Goal: Task Accomplishment & Management: Manage account settings

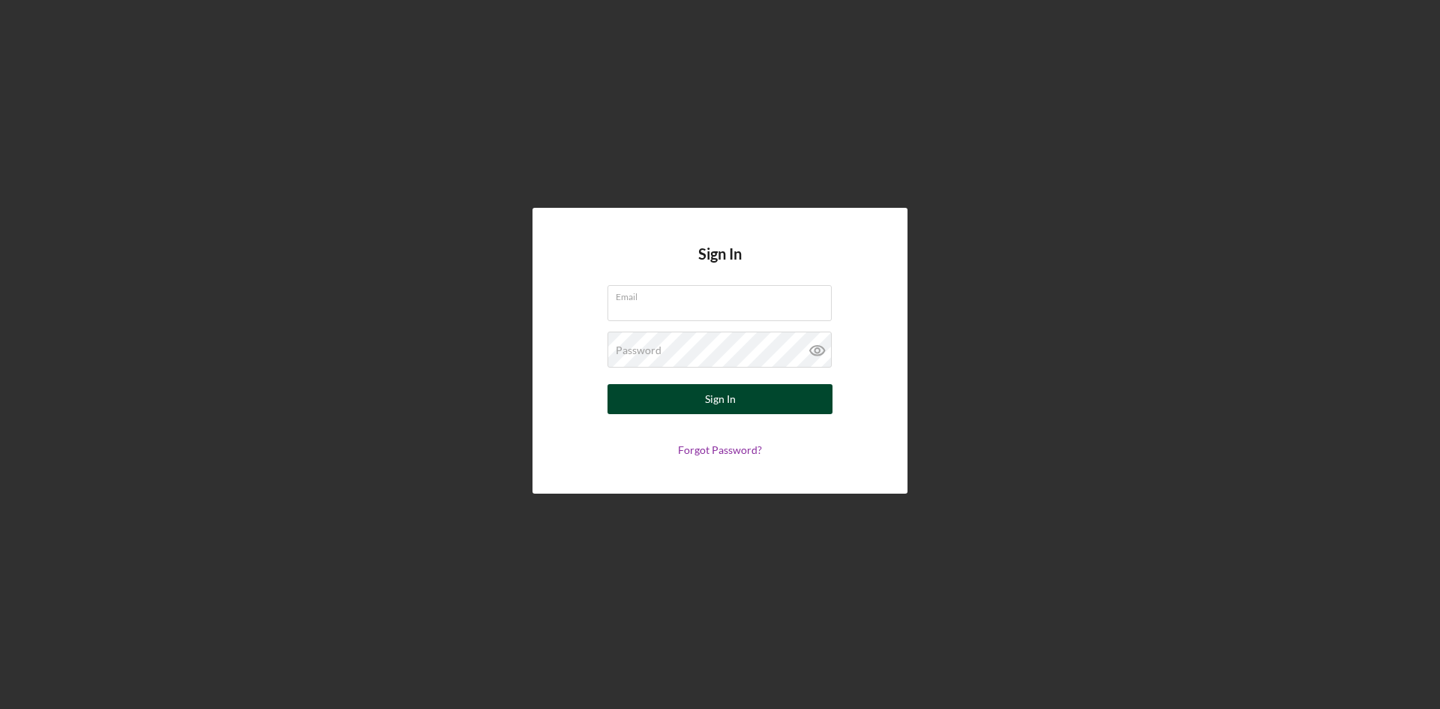
type input "[PERSON_NAME][EMAIL_ADDRESS][DOMAIN_NAME]"
click at [735, 397] on button "Sign In" at bounding box center [720, 399] width 225 height 30
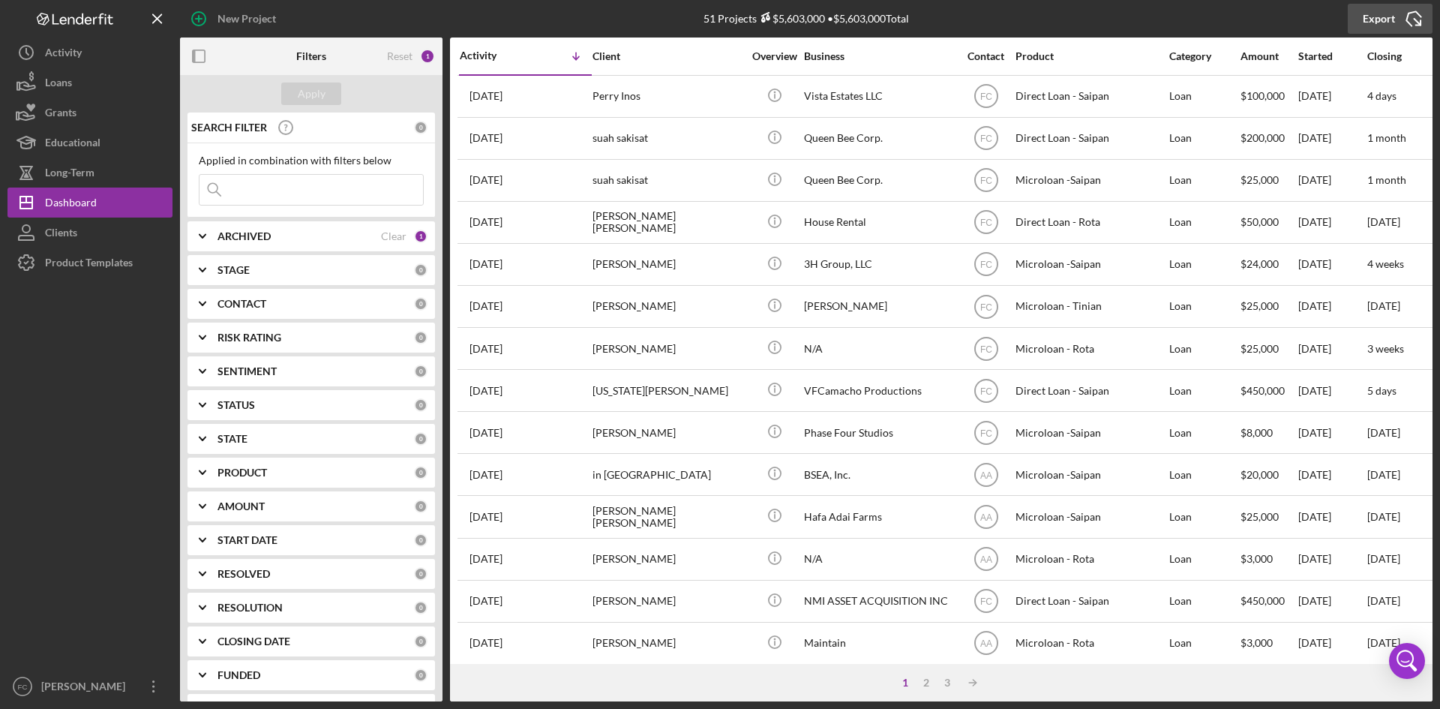
click at [1379, 18] on div "Export" at bounding box center [1379, 19] width 32 height 30
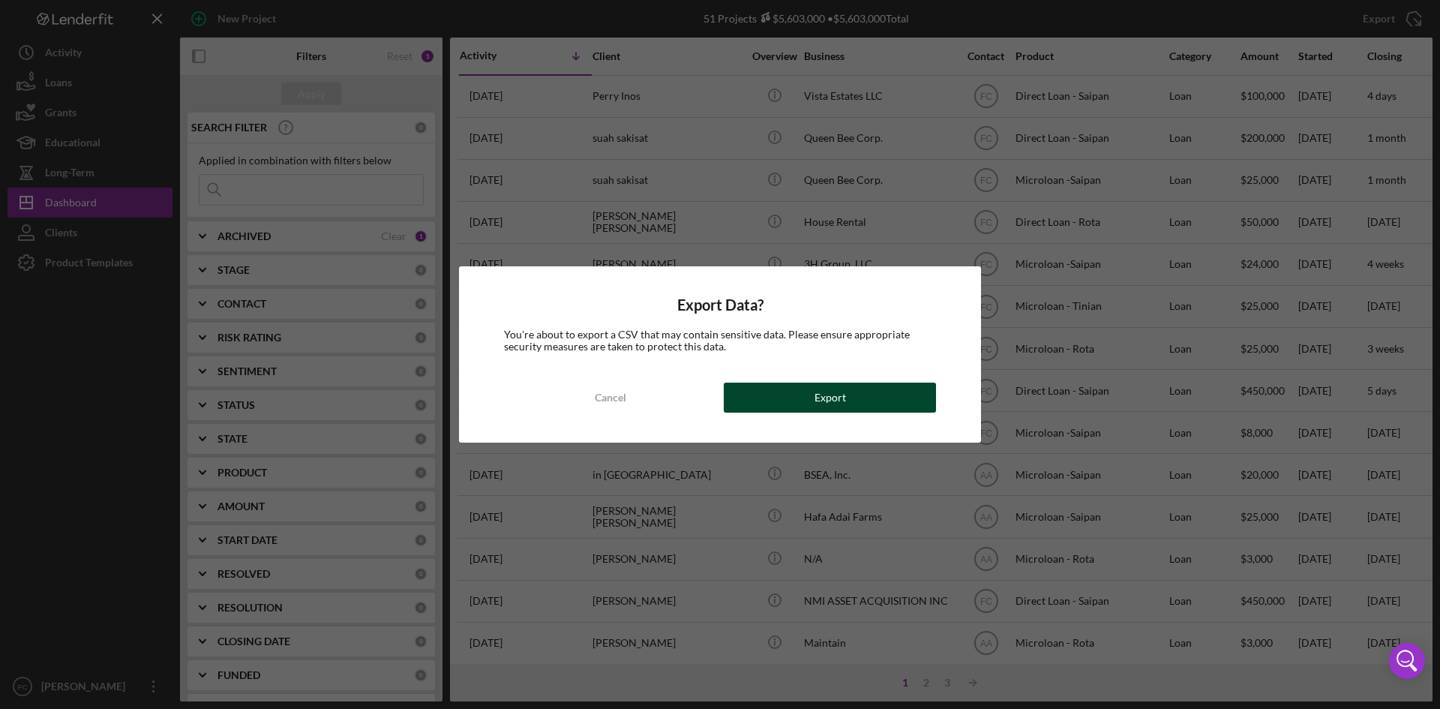
click at [806, 394] on button "Export" at bounding box center [830, 398] width 212 height 30
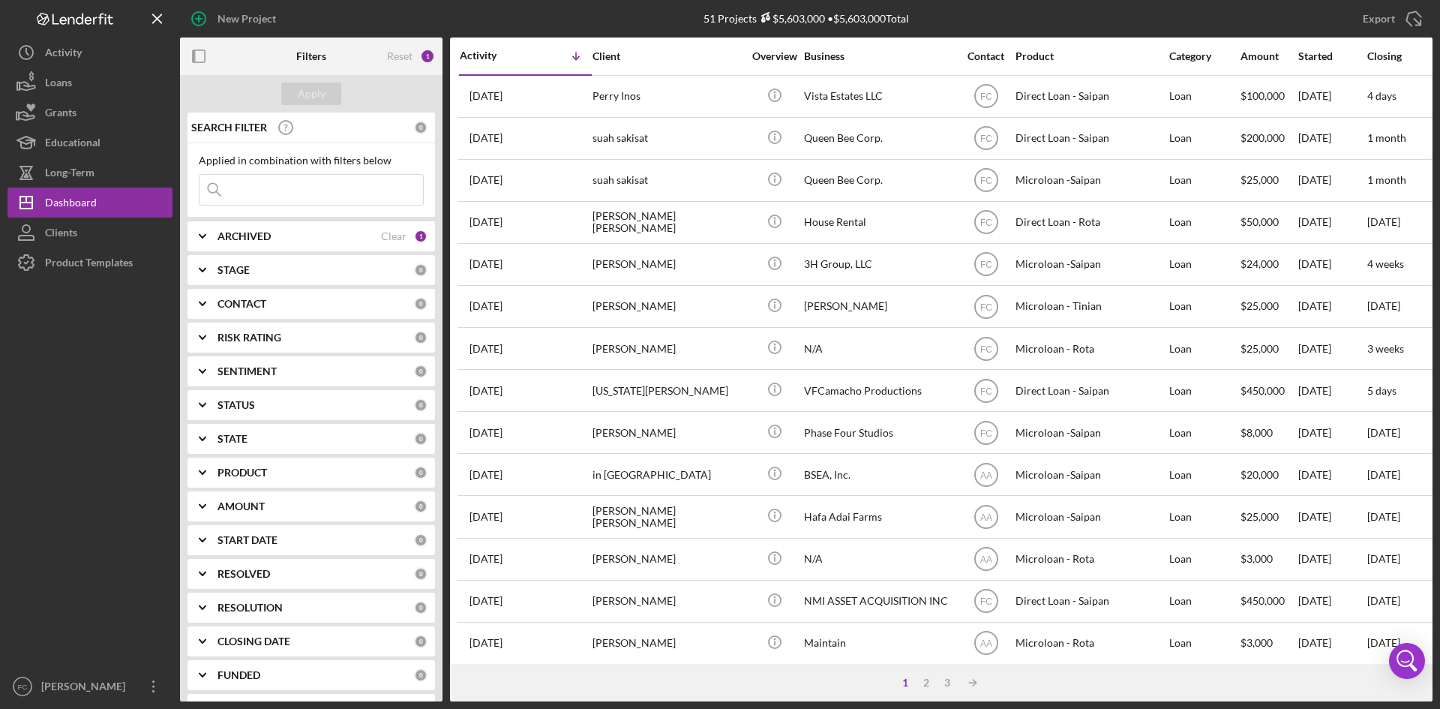
click at [341, 197] on input at bounding box center [312, 190] width 224 height 30
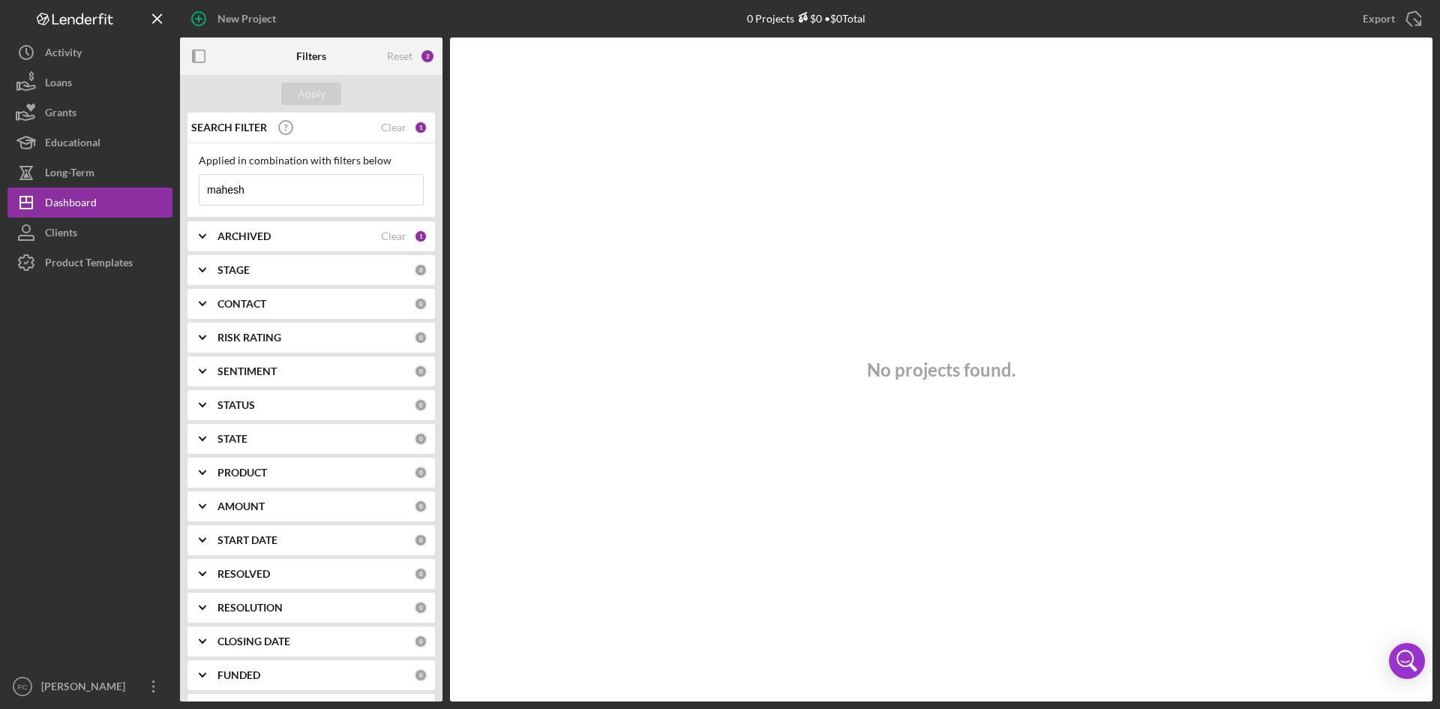
drag, startPoint x: 314, startPoint y: 197, endPoint x: 206, endPoint y: 193, distance: 108.1
click at [206, 193] on input "mahesh" at bounding box center [312, 190] width 224 height 30
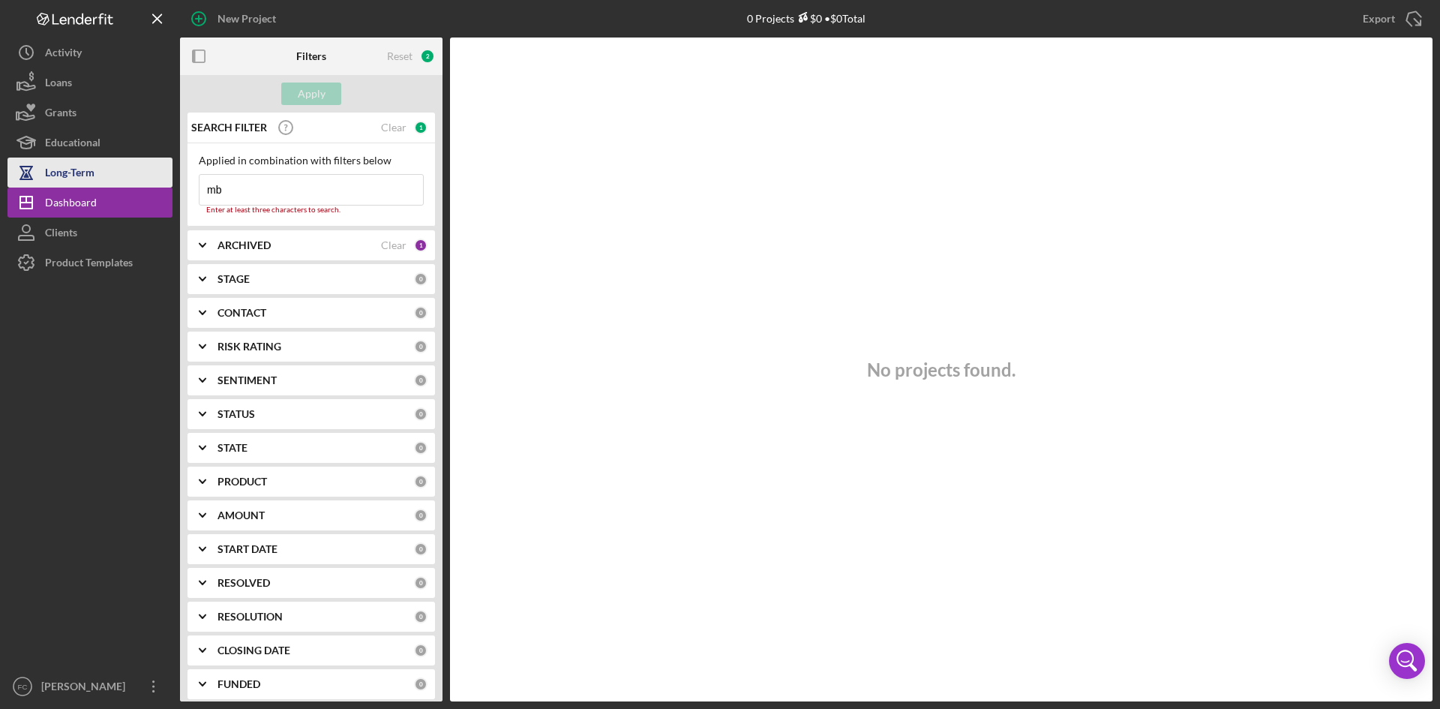
drag, startPoint x: 254, startPoint y: 190, endPoint x: 162, endPoint y: 167, distance: 95.0
click at [162, 167] on div "New Project 0 Projects $0 • $0 Total Export Icon/Export Filters Reset 2 Apply S…" at bounding box center [720, 350] width 1425 height 701
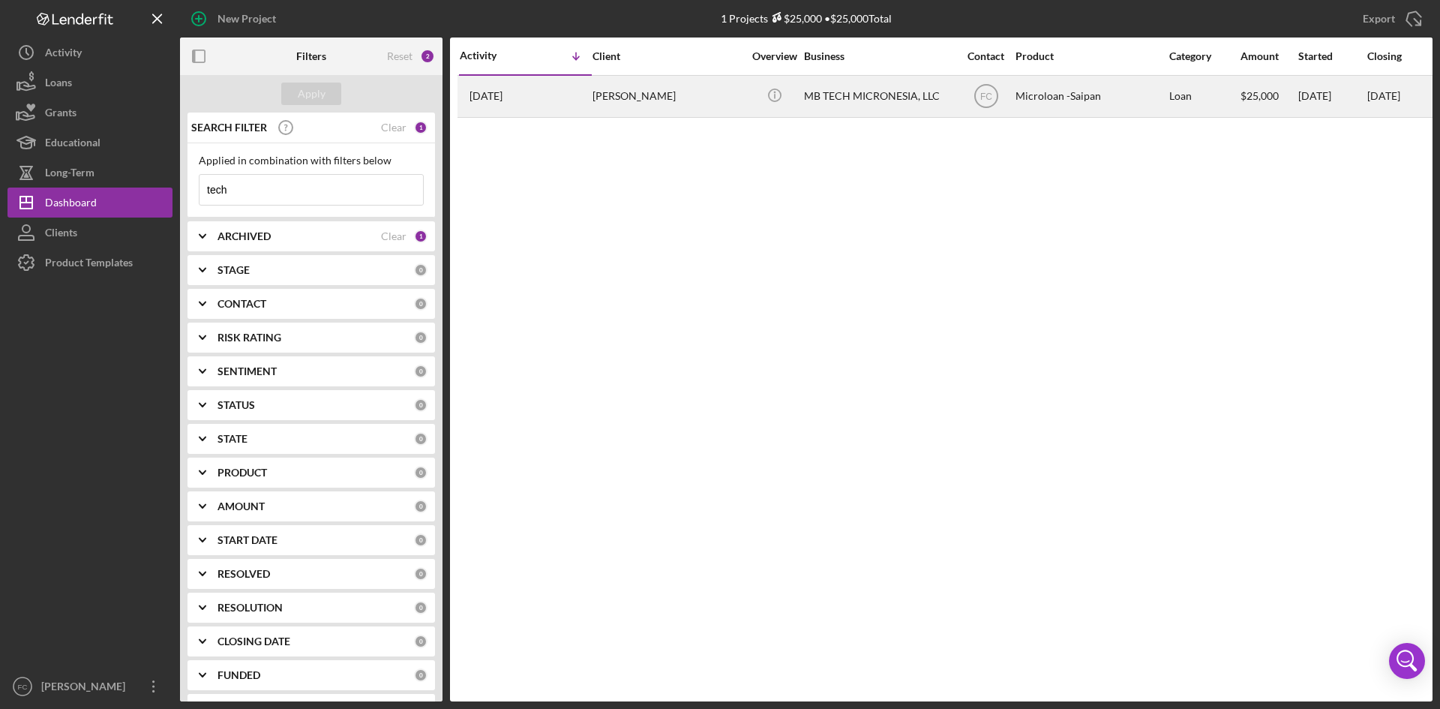
type input "tech"
click at [875, 105] on div "MB TECH MICRONESIA, LLC" at bounding box center [879, 97] width 150 height 40
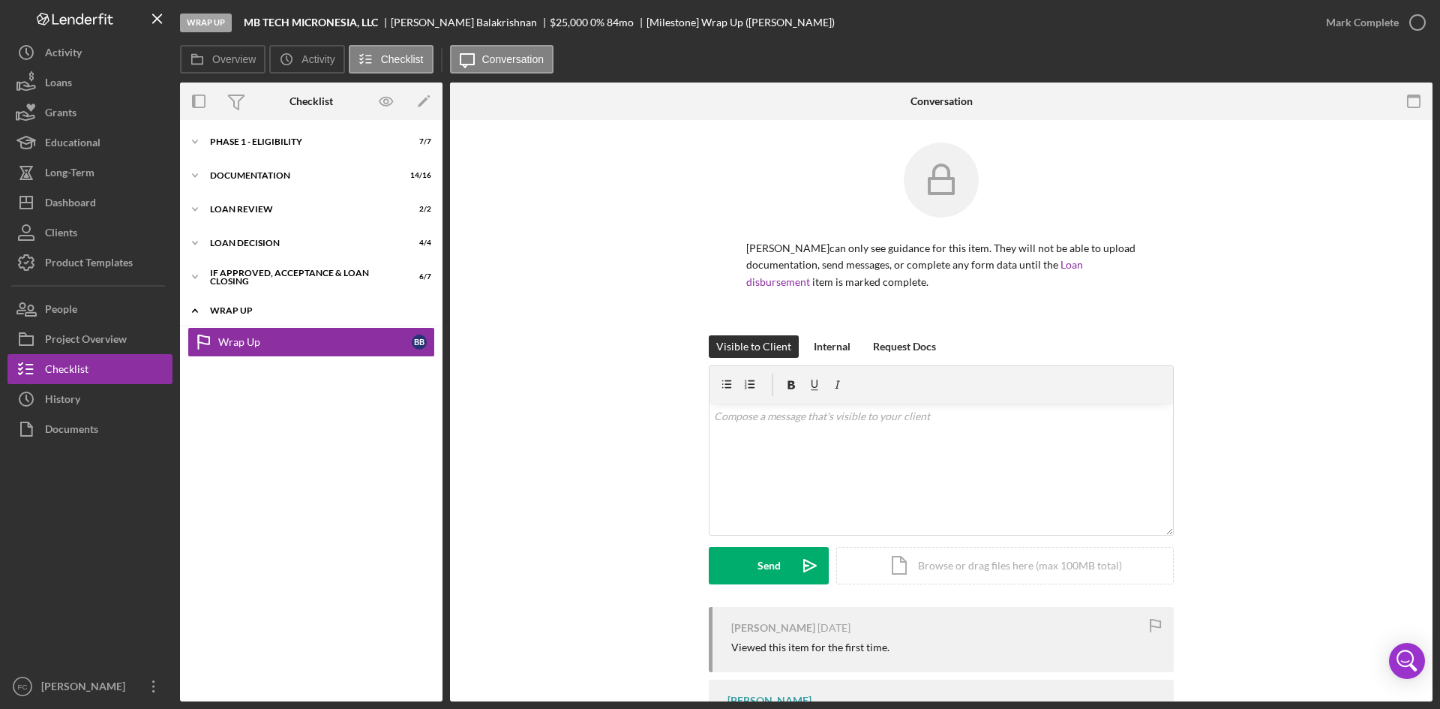
click at [226, 305] on div "Icon/Expander Wrap up 0 / 1" at bounding box center [311, 311] width 263 height 31
click at [215, 311] on div "Wrap up" at bounding box center [317, 310] width 214 height 9
click at [210, 266] on div "Icon/Expander If approved, acceptance & loan closing 6 / 7" at bounding box center [311, 277] width 263 height 30
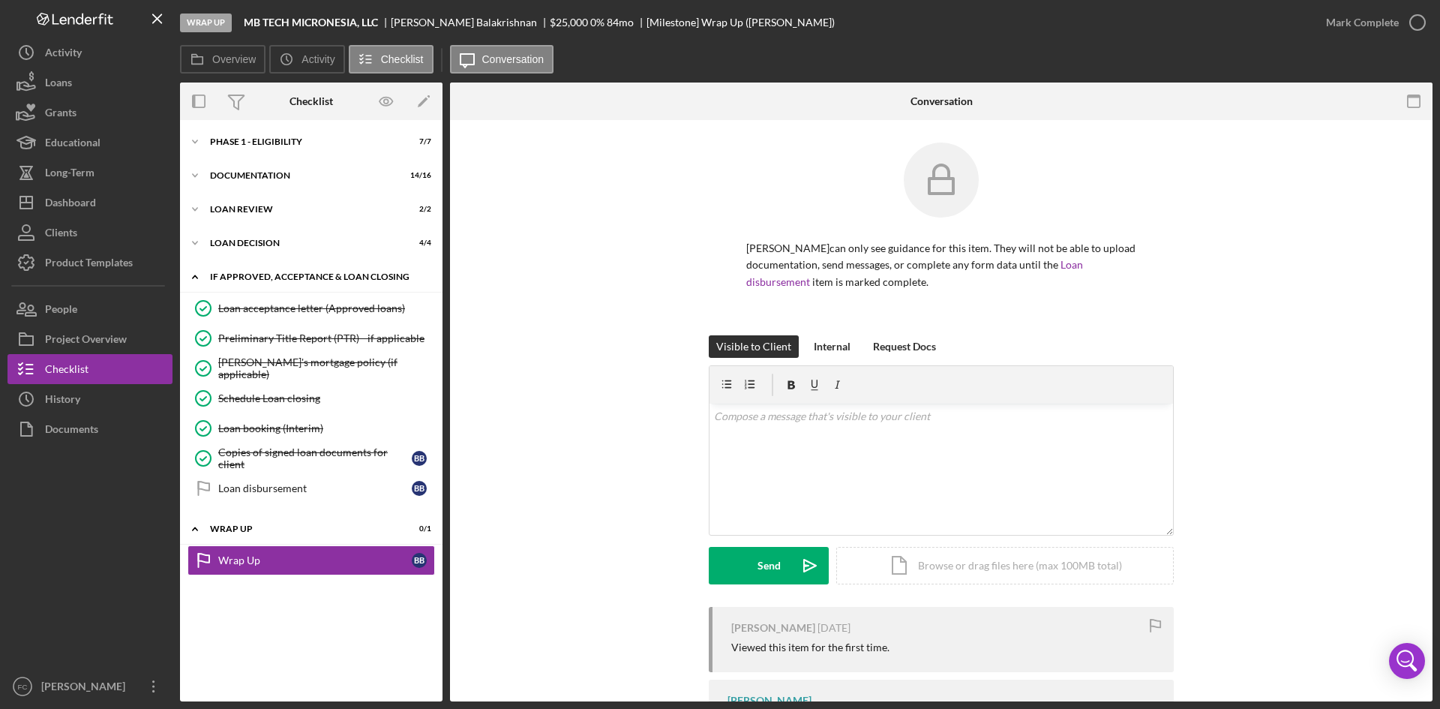
click at [210, 266] on div "Icon/Expander If approved, acceptance & loan closing 6 / 7" at bounding box center [311, 277] width 263 height 31
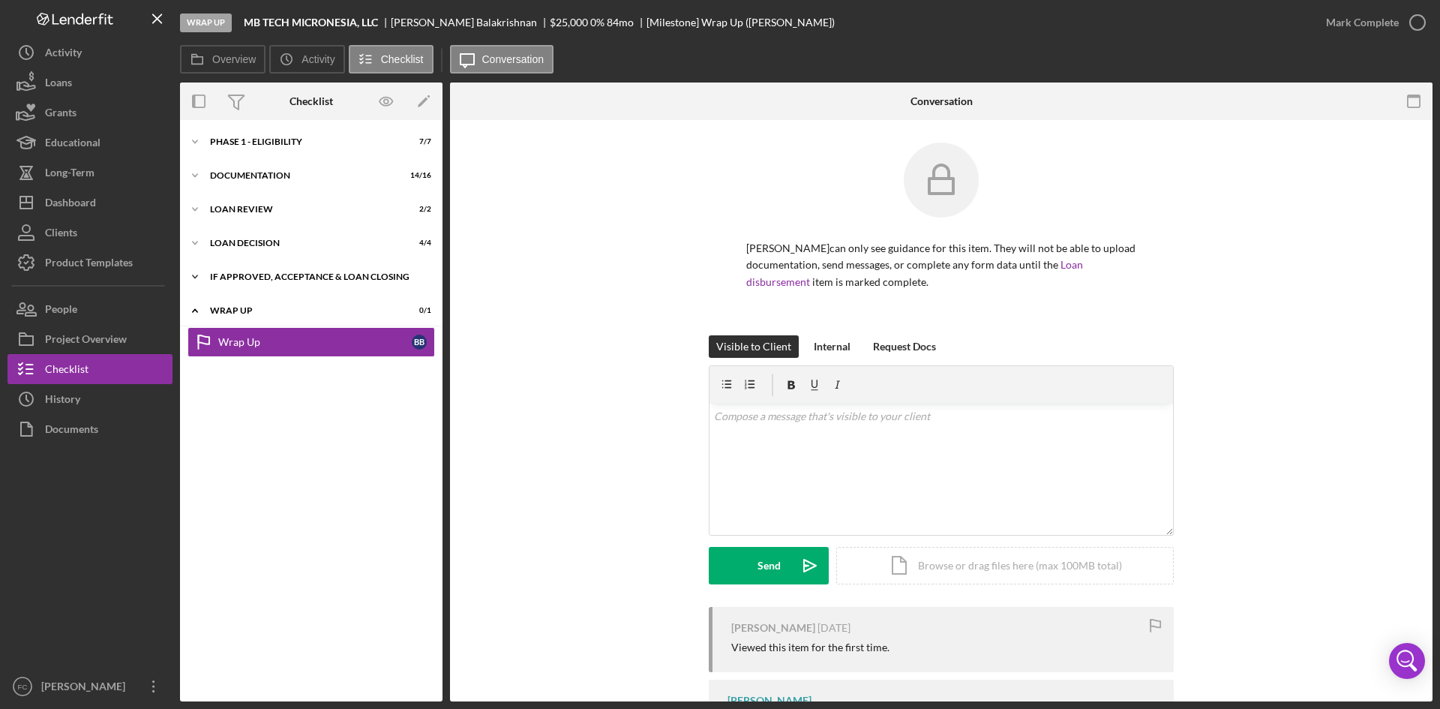
click at [210, 272] on div "If approved, acceptance & loan closing" at bounding box center [317, 276] width 214 height 9
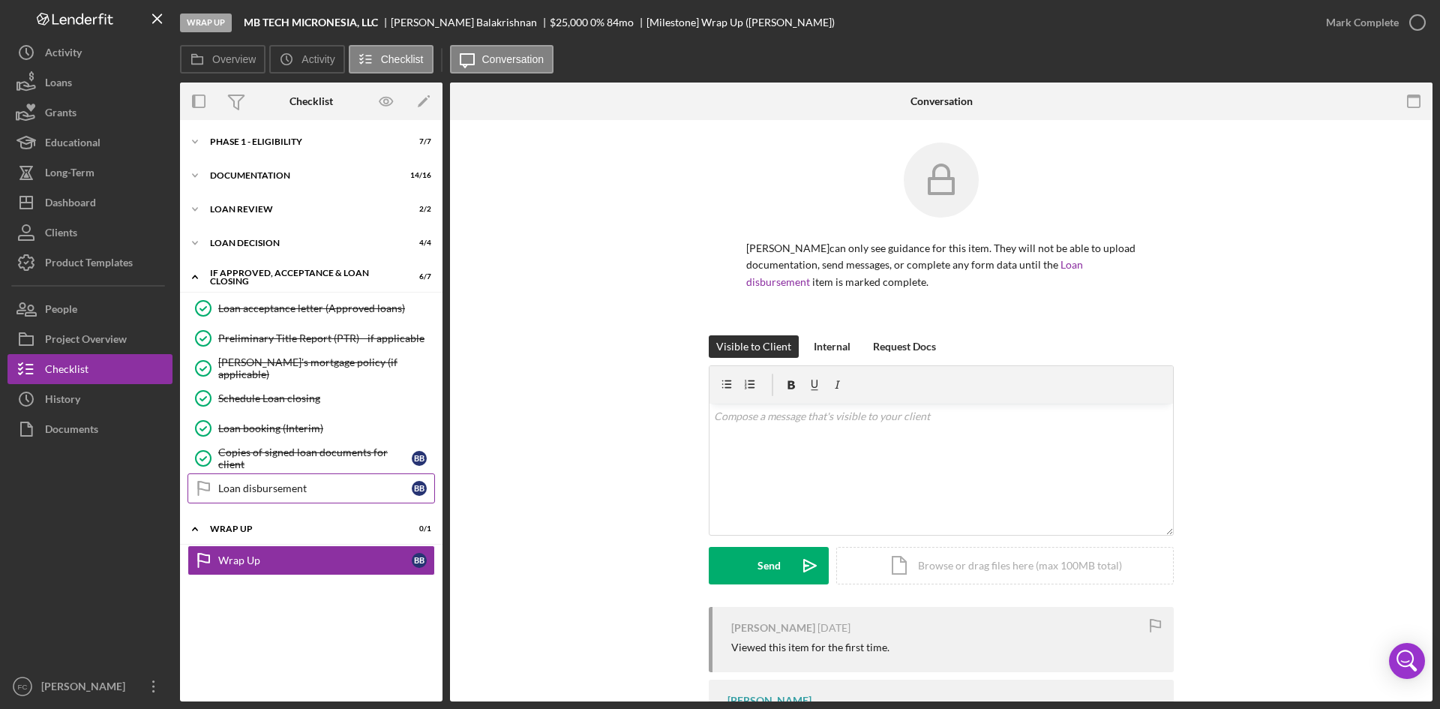
click at [250, 481] on link "Loan disbursement Loan disbursement B B" at bounding box center [312, 488] width 248 height 30
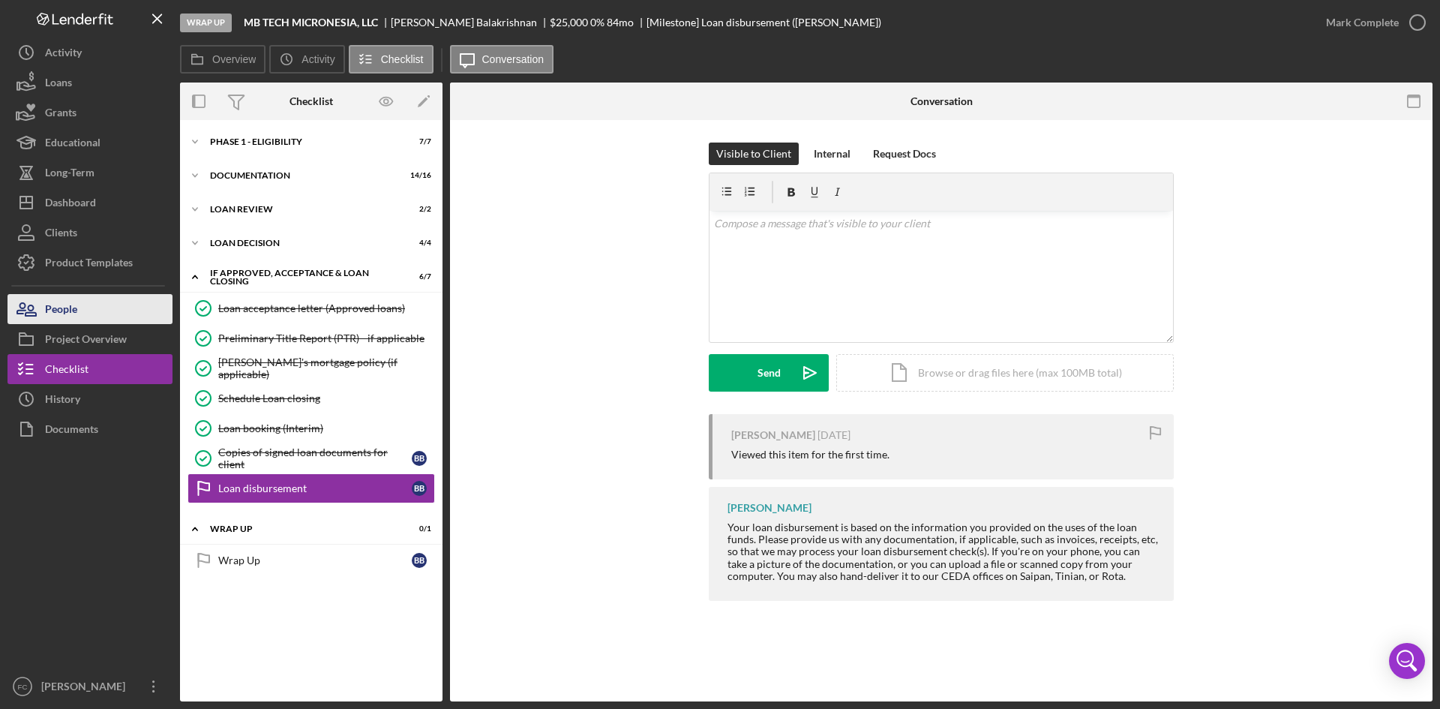
click at [92, 303] on button "People" at bounding box center [90, 309] width 165 height 30
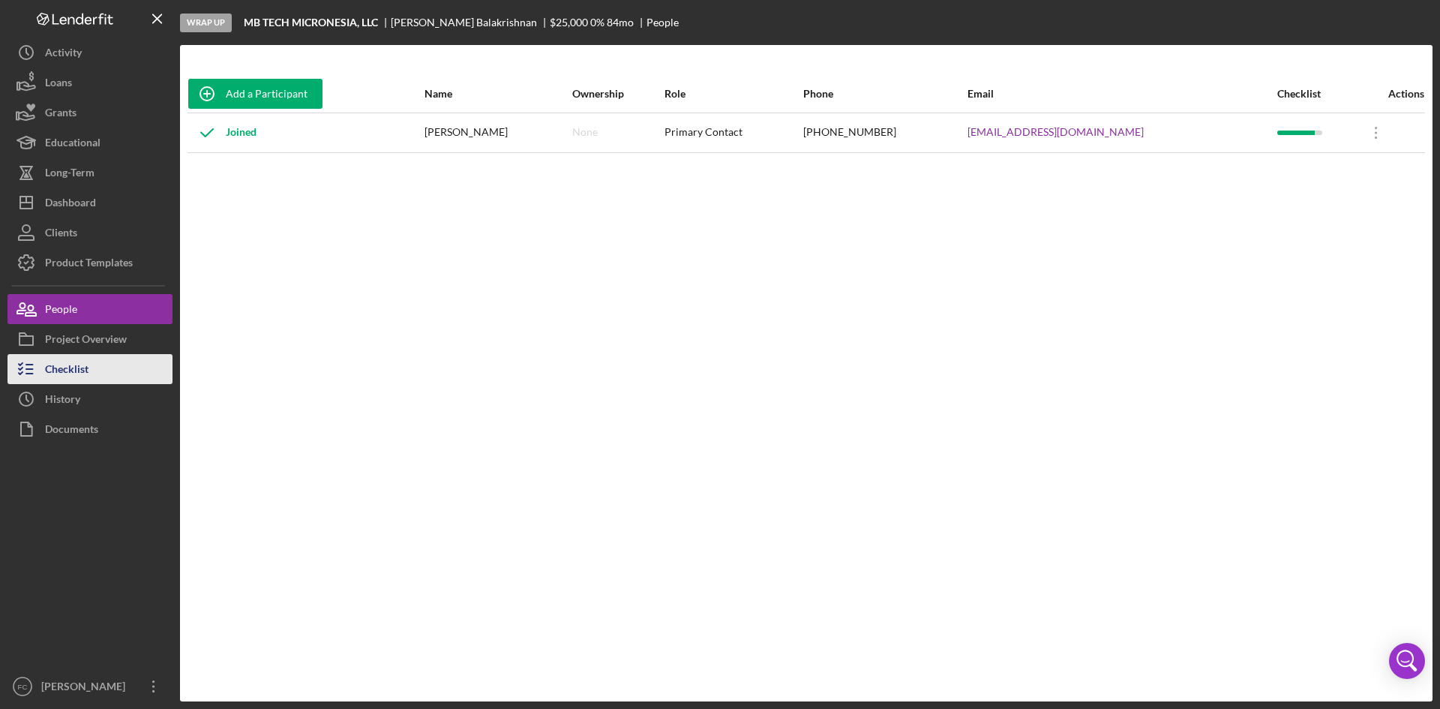
drag, startPoint x: 14, startPoint y: 377, endPoint x: 20, endPoint y: 362, distance: 15.5
click at [14, 377] on icon "button" at bounding box center [27, 369] width 38 height 38
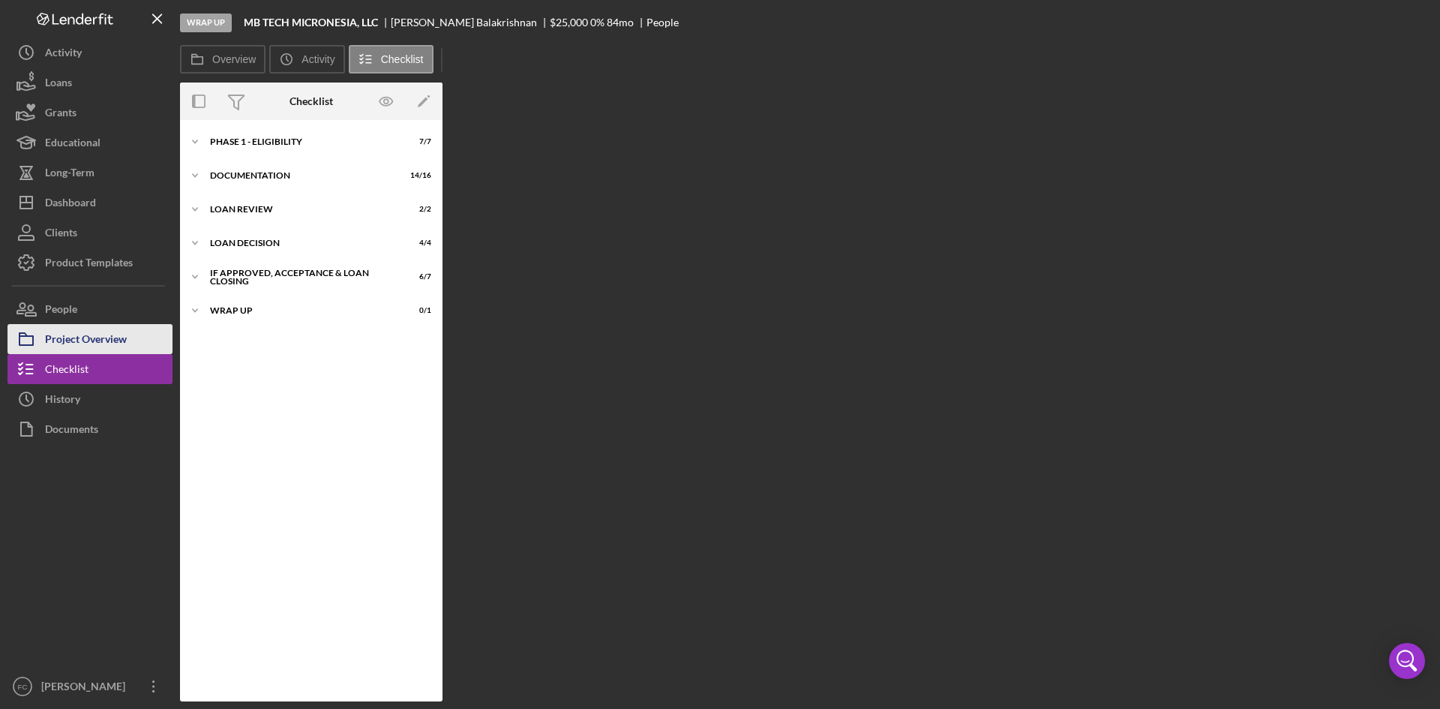
click at [69, 350] on div "Project Overview" at bounding box center [86, 341] width 82 height 34
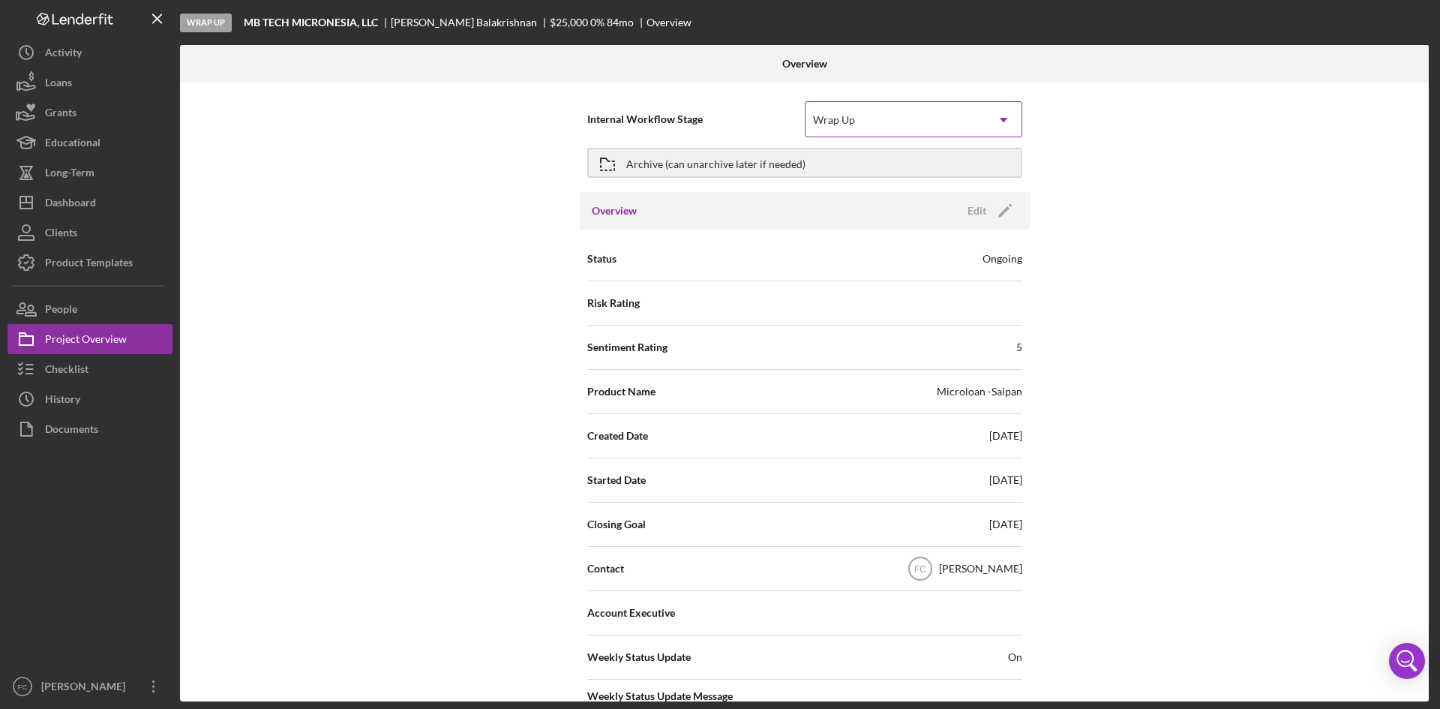
click at [997, 115] on icon "Icon/Dropdown Arrow" at bounding box center [1004, 120] width 36 height 36
click at [1013, 113] on icon "Icon/Dropdown Arrow" at bounding box center [1004, 120] width 36 height 36
click at [980, 206] on div "Edit" at bounding box center [977, 211] width 19 height 23
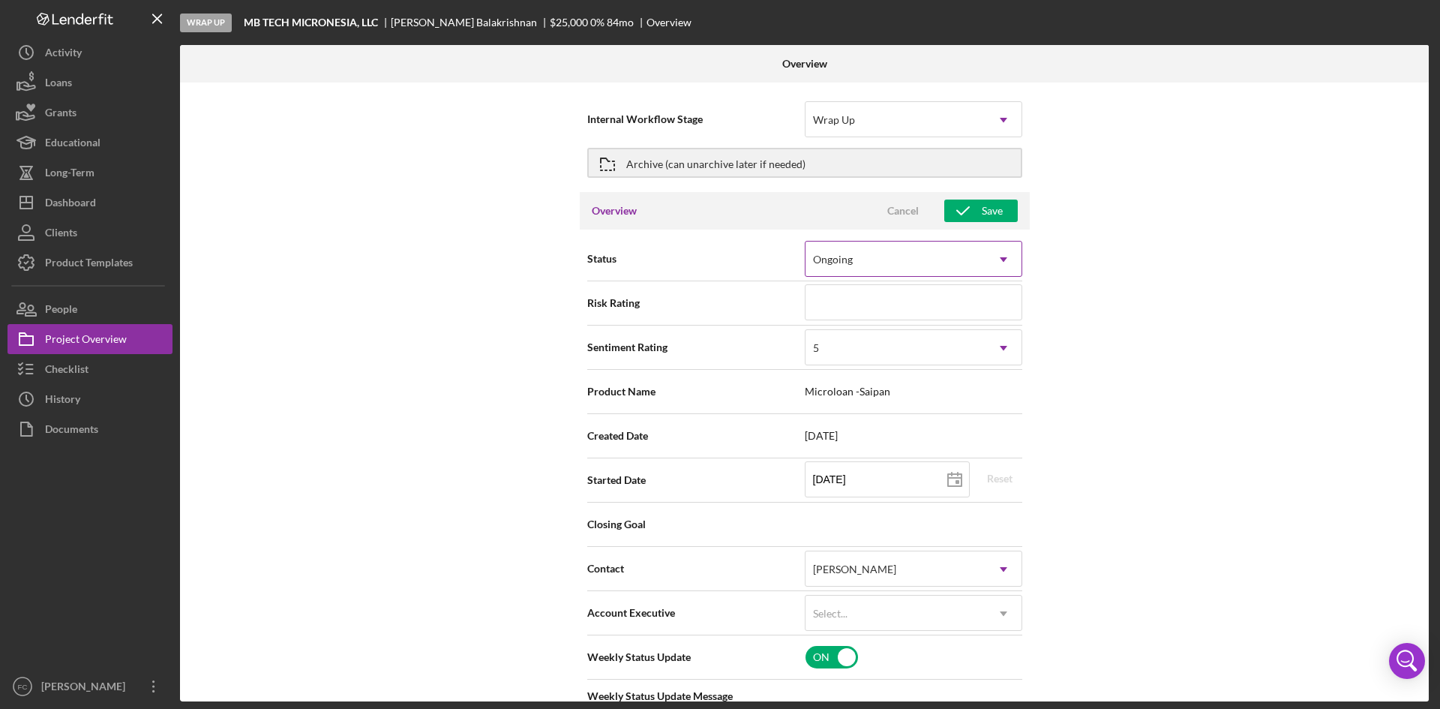
click at [1003, 255] on icon "Icon/Dropdown Arrow" at bounding box center [1004, 260] width 36 height 36
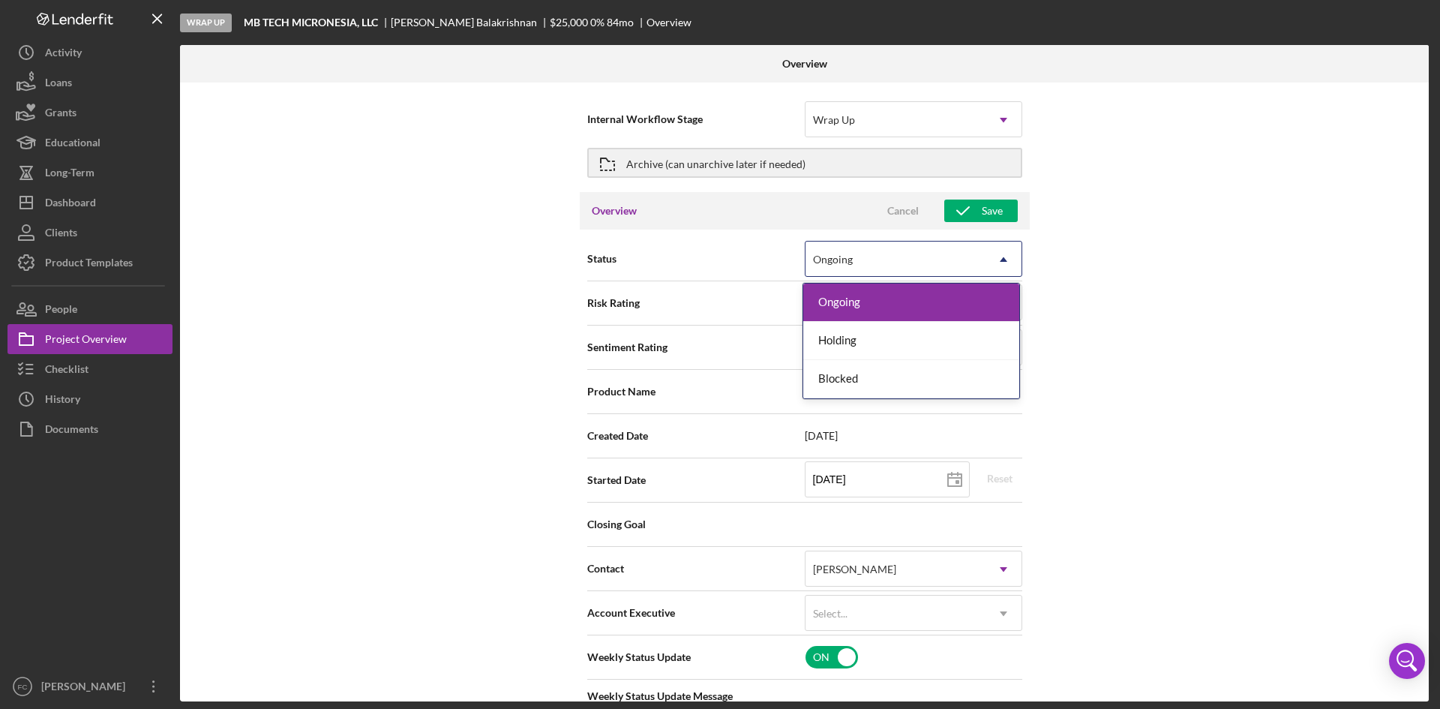
click at [1187, 269] on div "Internal Workflow Stage Wrap Up Icon/Dropdown Arrow Archive (can unarchive late…" at bounding box center [804, 392] width 1249 height 619
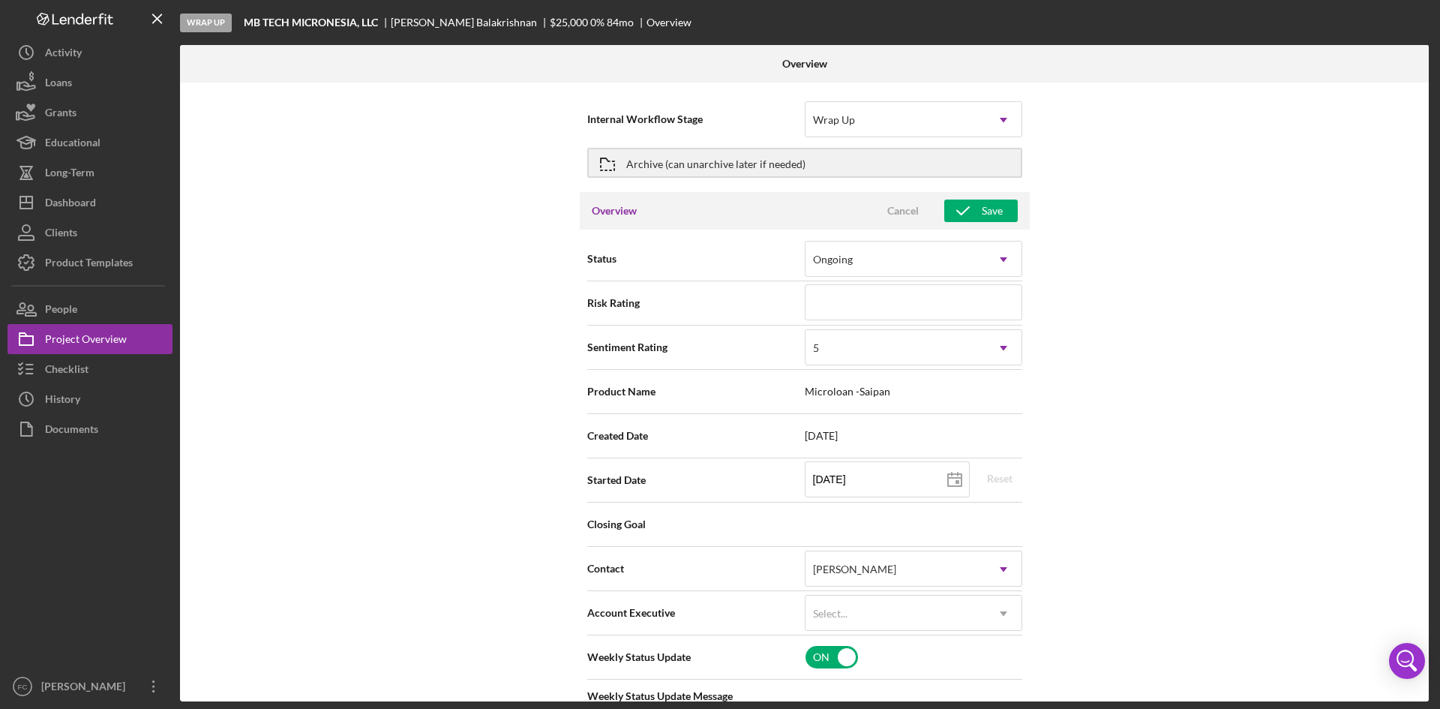
type textarea "Here is a snapshot of information that has been reviewed, as well as items we s…"
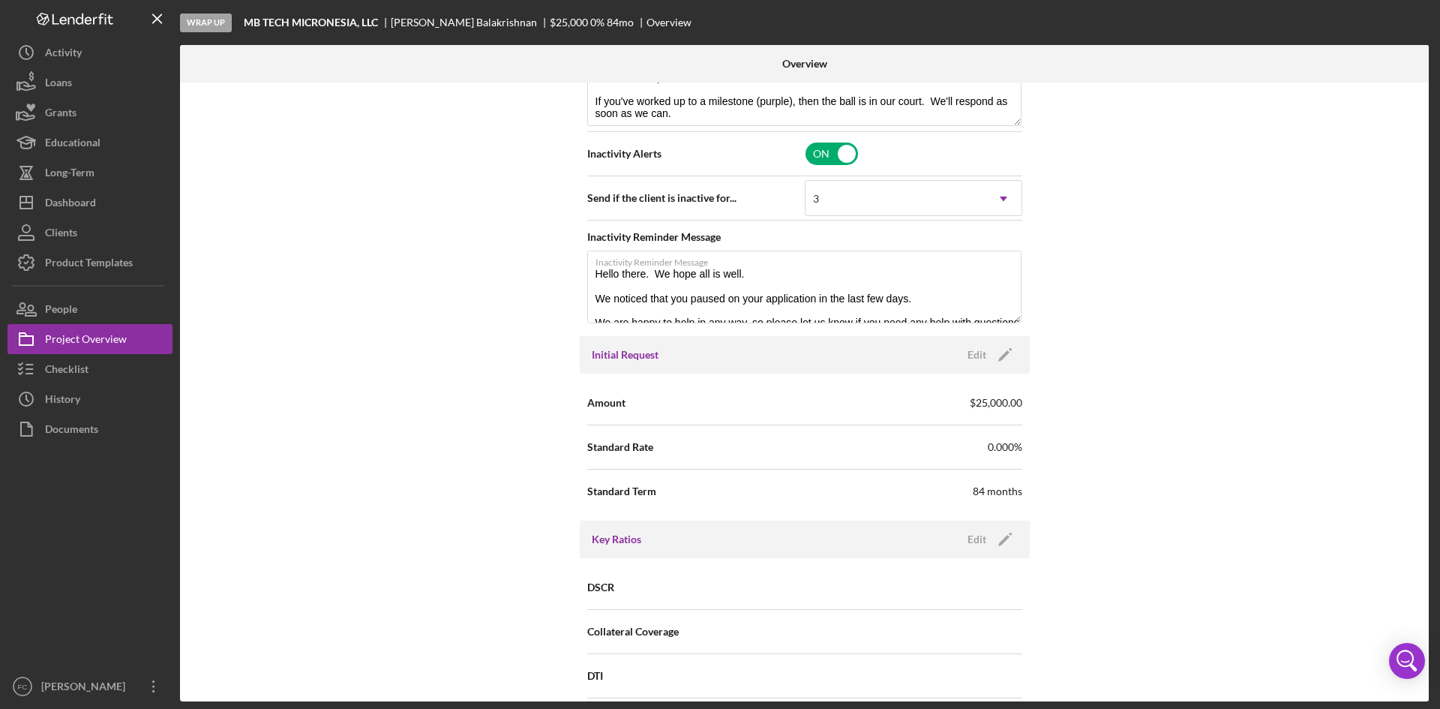
scroll to position [455, 0]
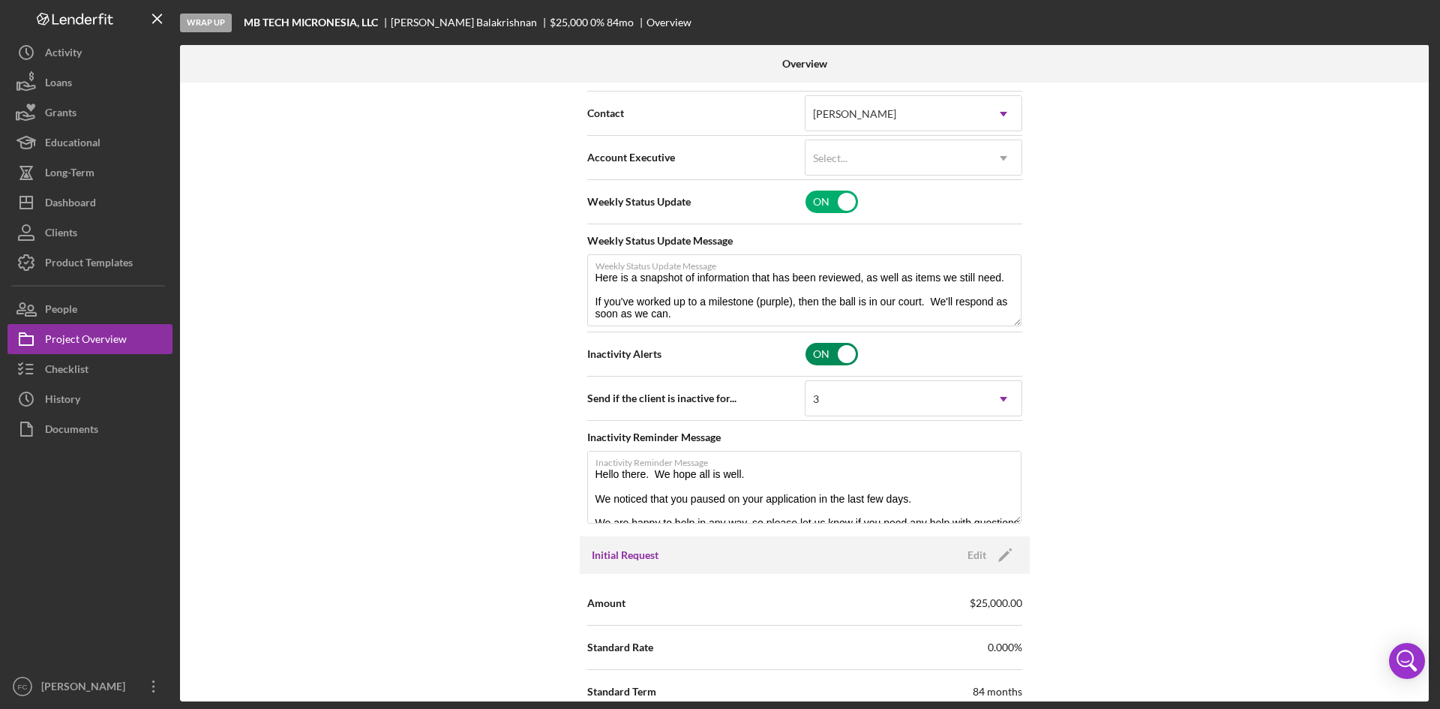
click at [838, 356] on input "checkbox" at bounding box center [832, 354] width 53 height 23
checkbox input "false"
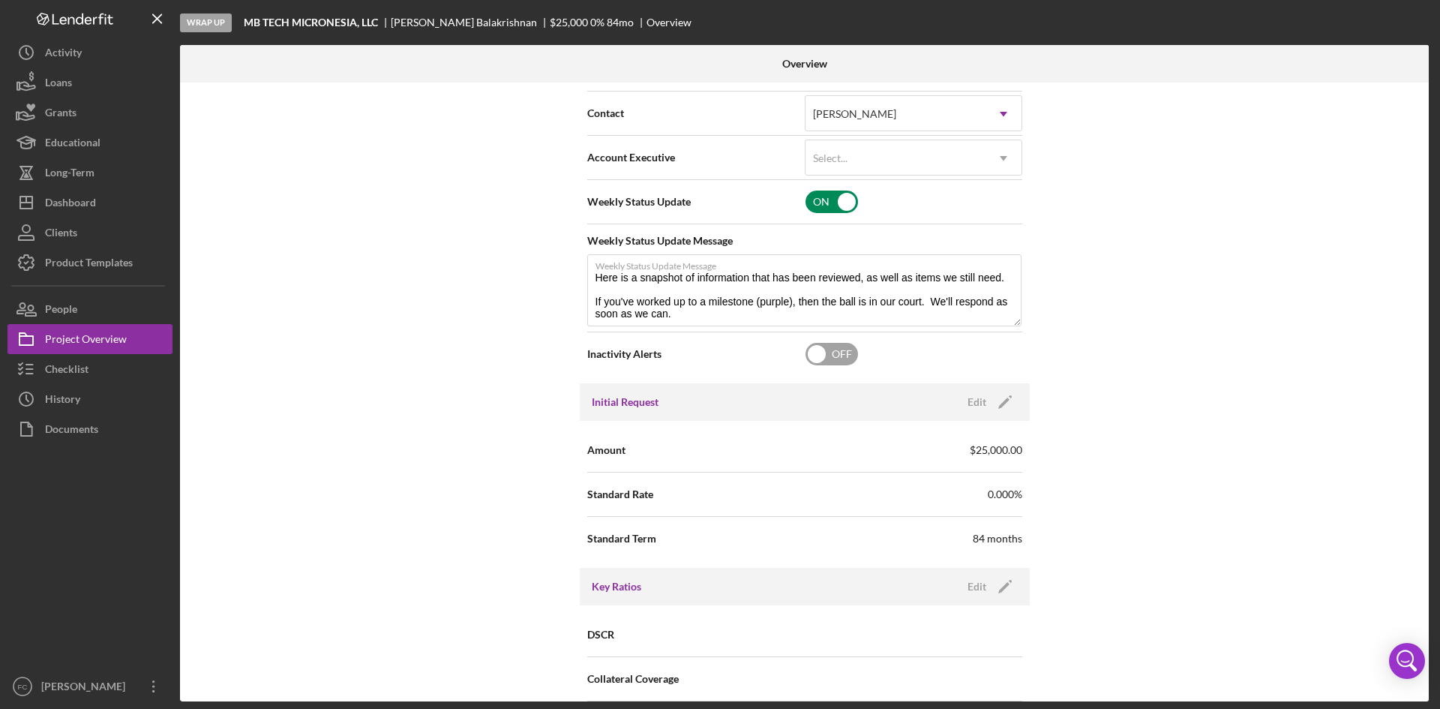
type textarea "Here is a snapshot of information that has been reviewed, as well as items we s…"
click at [819, 200] on input "checkbox" at bounding box center [832, 202] width 53 height 23
checkbox input "false"
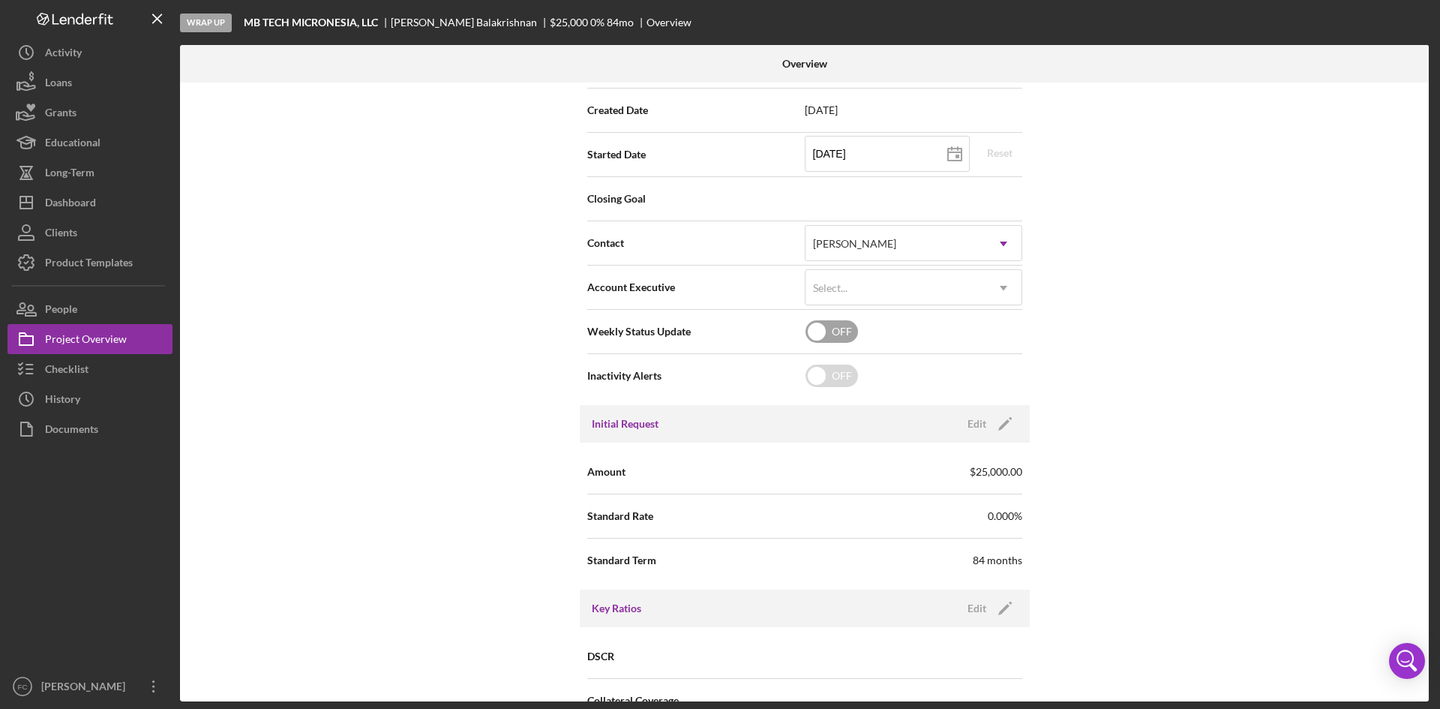
scroll to position [0, 0]
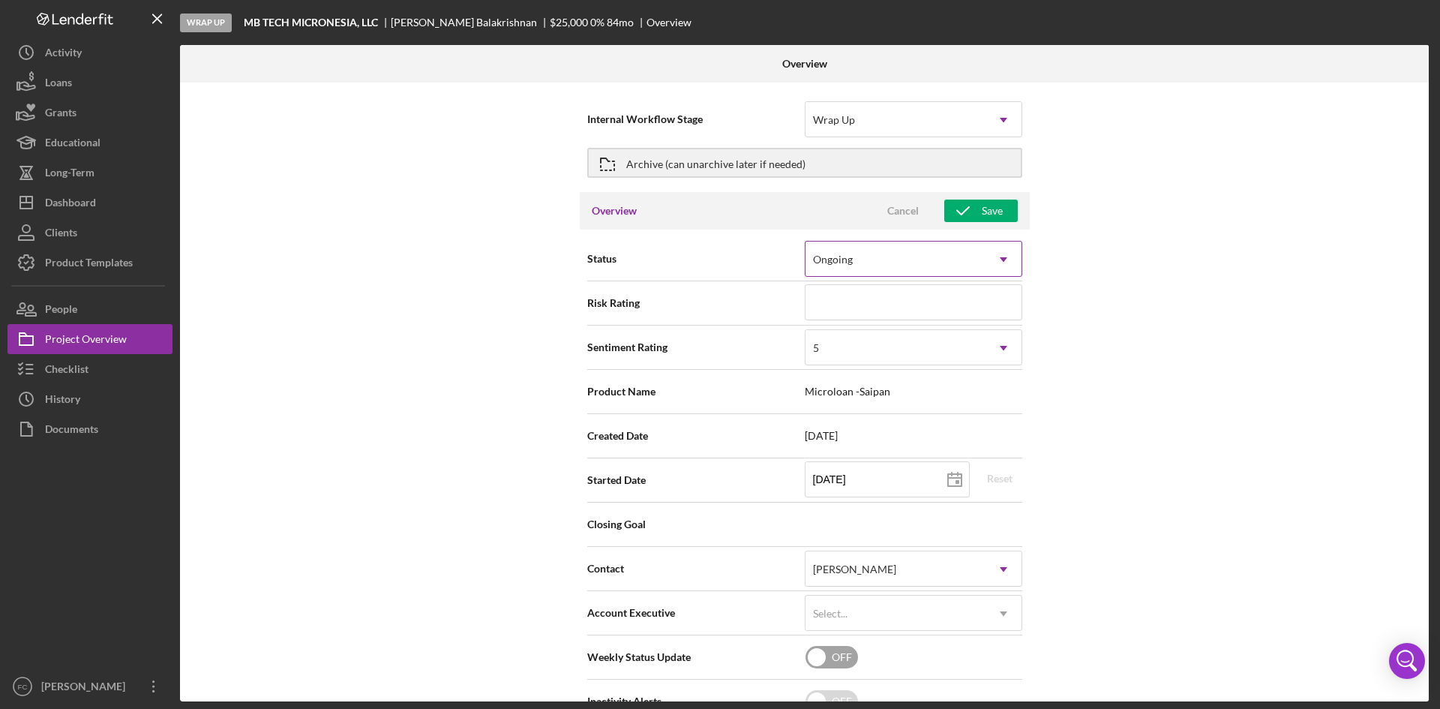
click at [1004, 267] on icon "Icon/Dropdown Arrow" at bounding box center [1004, 260] width 36 height 36
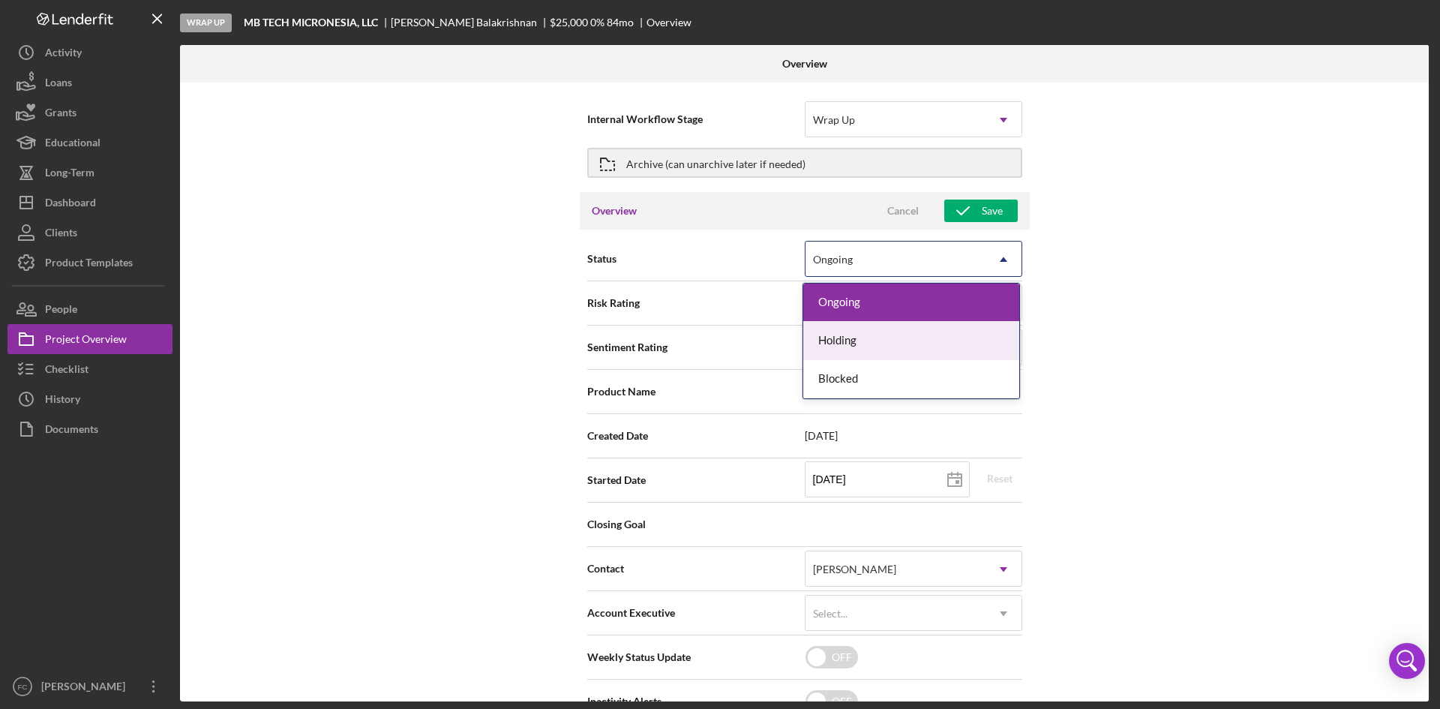
click at [1191, 290] on div "Internal Workflow Stage Wrap Up Icon/Dropdown Arrow Archive (can unarchive late…" at bounding box center [804, 392] width 1249 height 619
click at [914, 276] on div "Ongoing" at bounding box center [896, 259] width 180 height 35
click at [1266, 297] on div "Internal Workflow Stage Wrap Up Icon/Dropdown Arrow Archive (can unarchive late…" at bounding box center [804, 392] width 1249 height 619
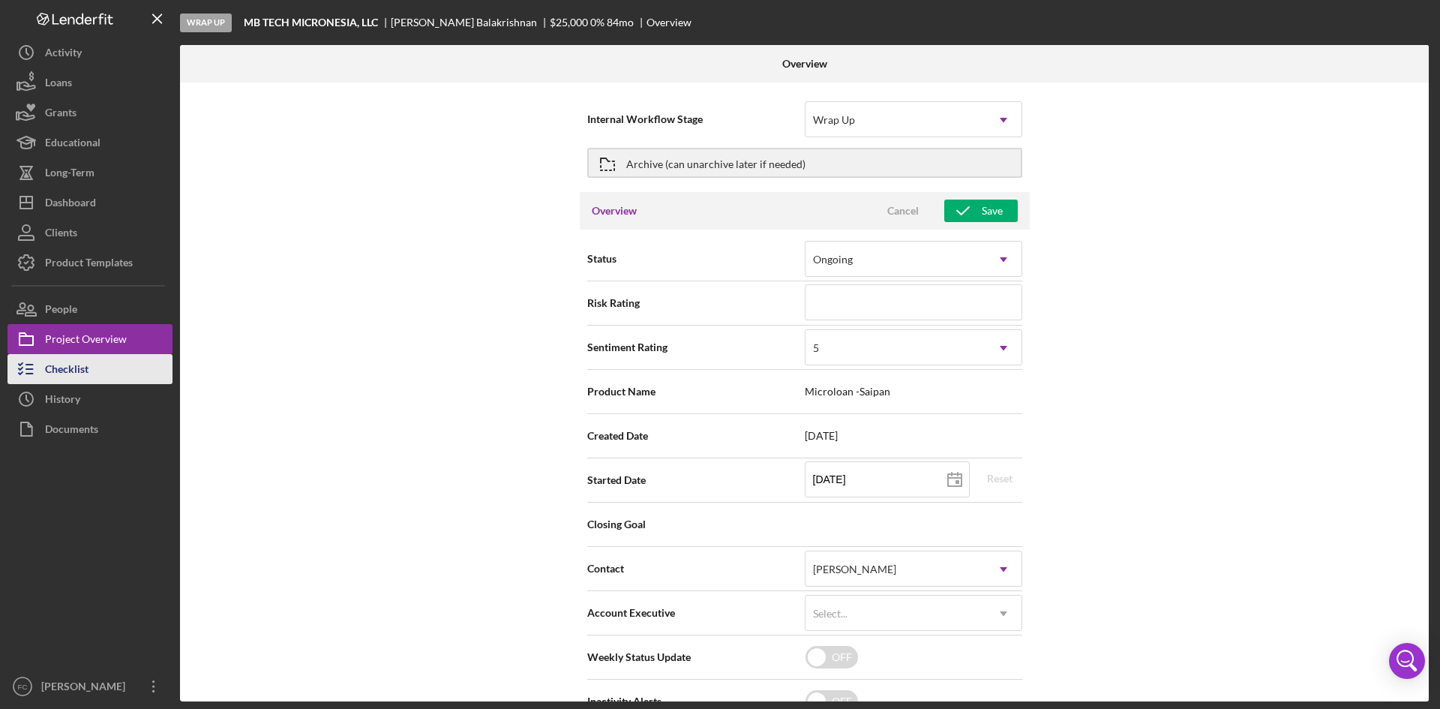
click at [71, 371] on div "Checklist" at bounding box center [67, 371] width 44 height 34
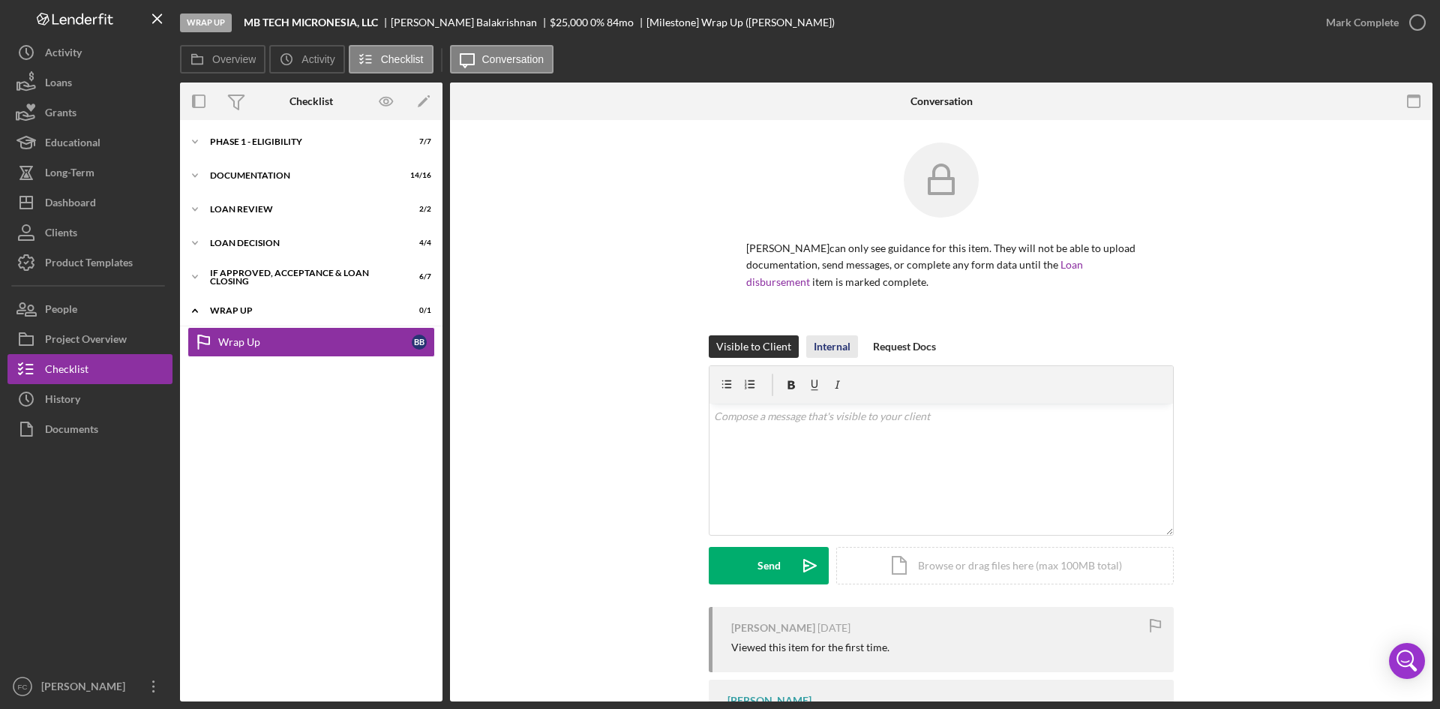
click at [822, 350] on div "Internal" at bounding box center [832, 346] width 37 height 23
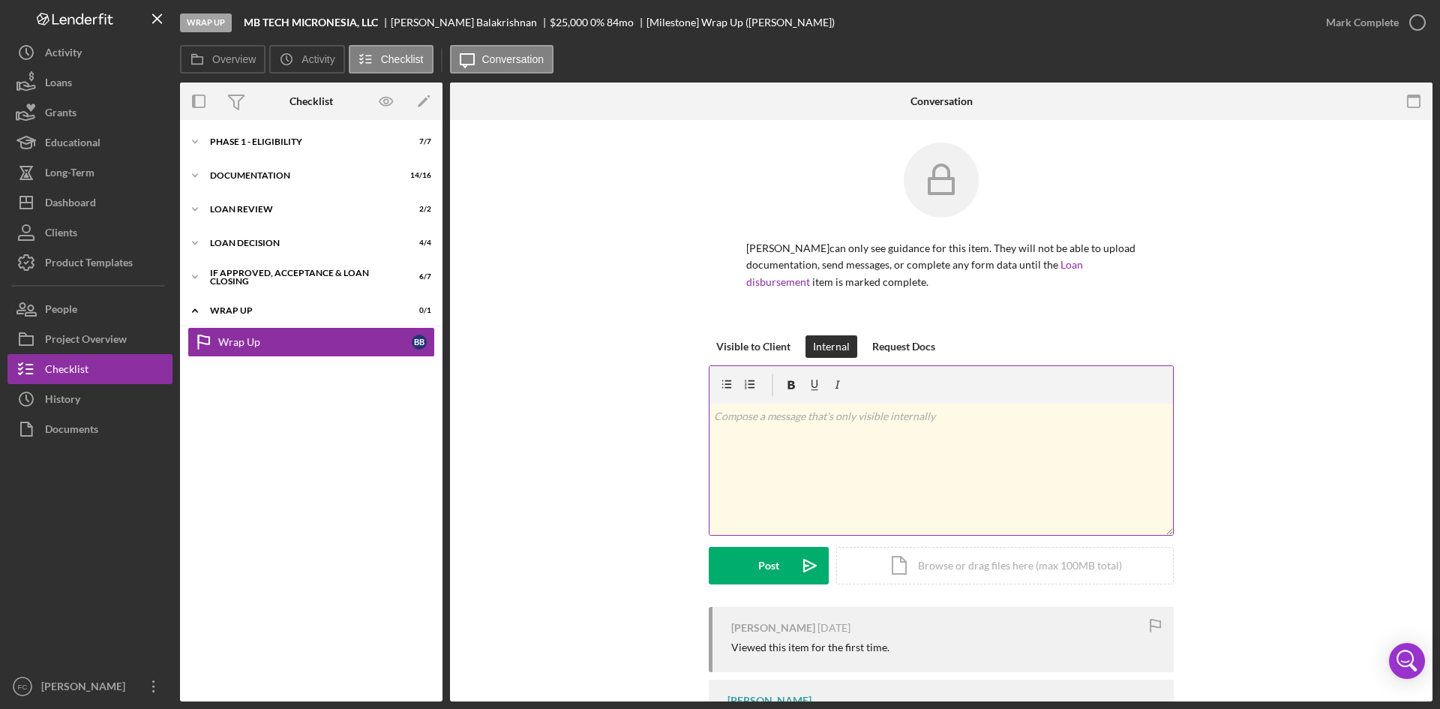
click at [851, 431] on div "v Color teal Color pink Remove color Add row above Add row below Add column bef…" at bounding box center [942, 469] width 464 height 131
click at [754, 554] on button "Post Icon/icon-invite-send" at bounding box center [769, 566] width 120 height 38
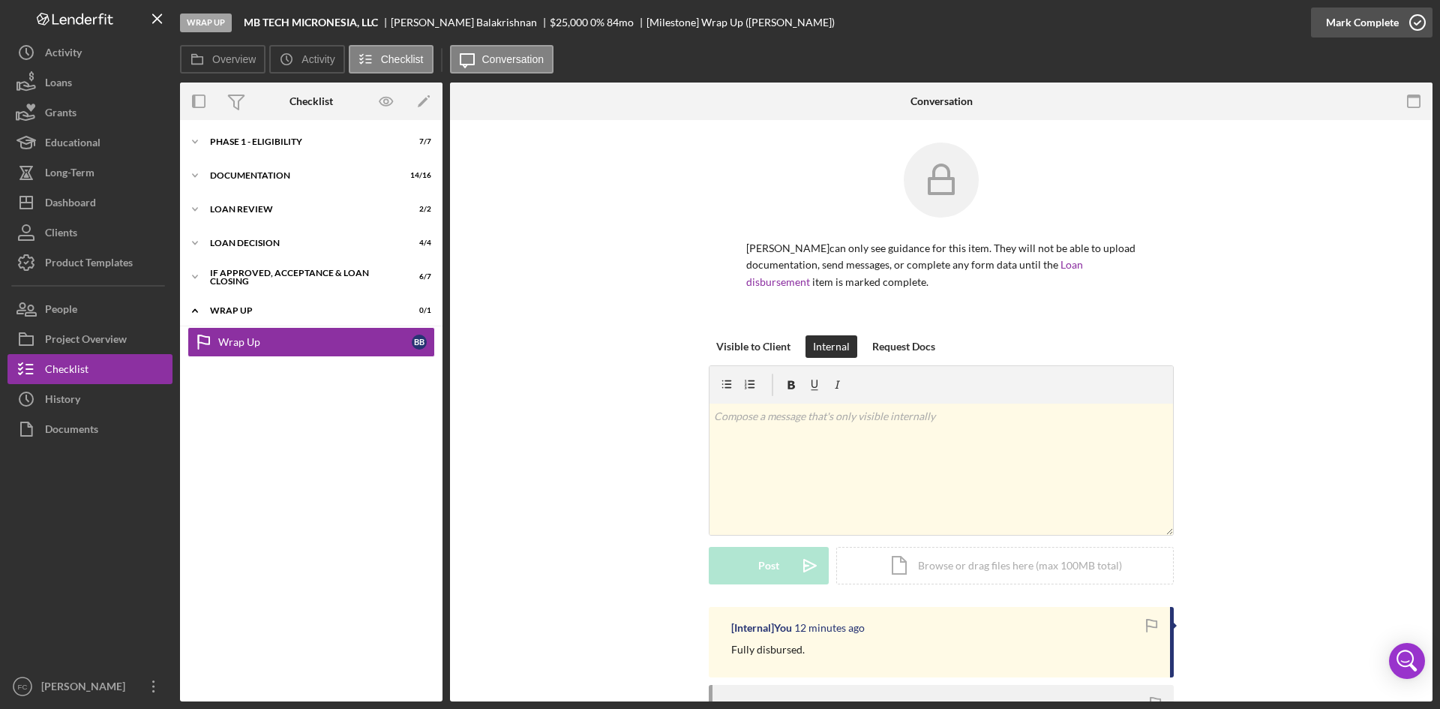
click at [1362, 21] on div "Mark Complete" at bounding box center [1362, 23] width 73 height 30
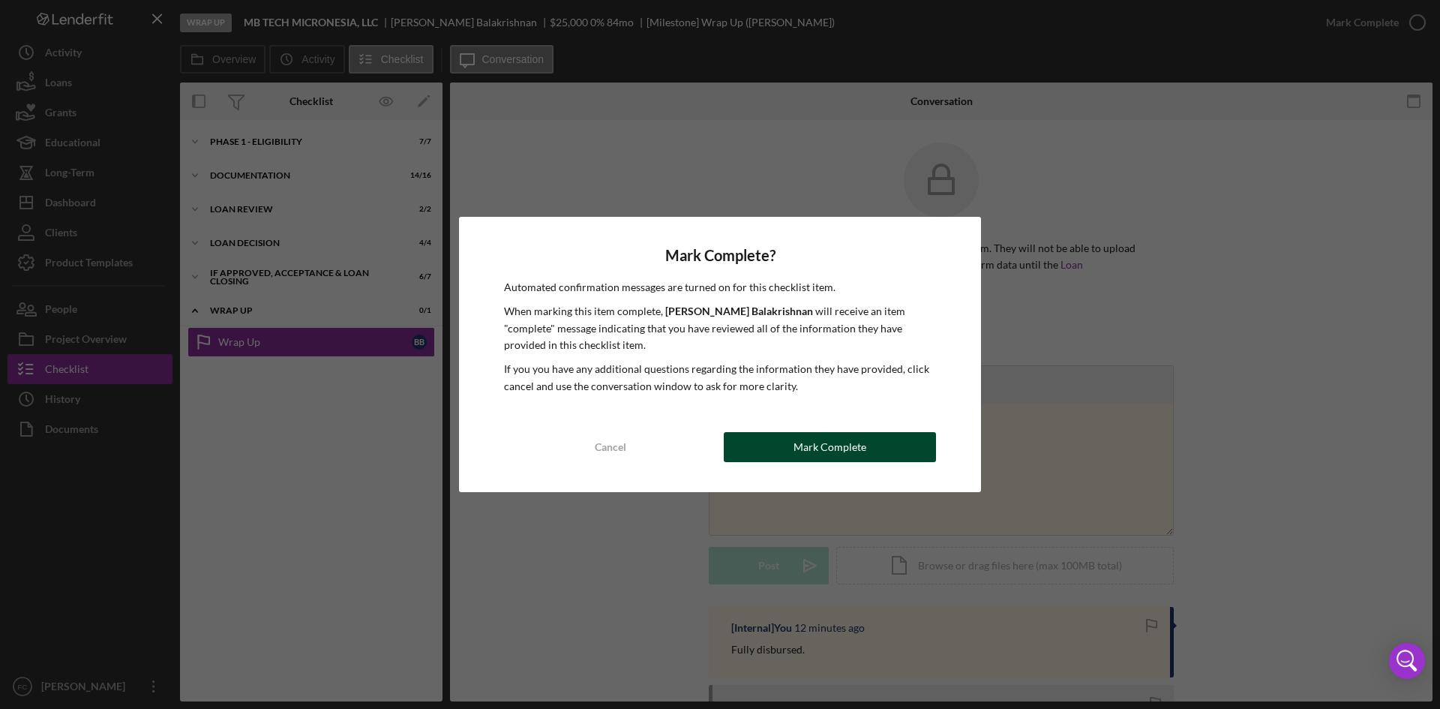
click at [809, 456] on div "Mark Complete" at bounding box center [830, 447] width 73 height 30
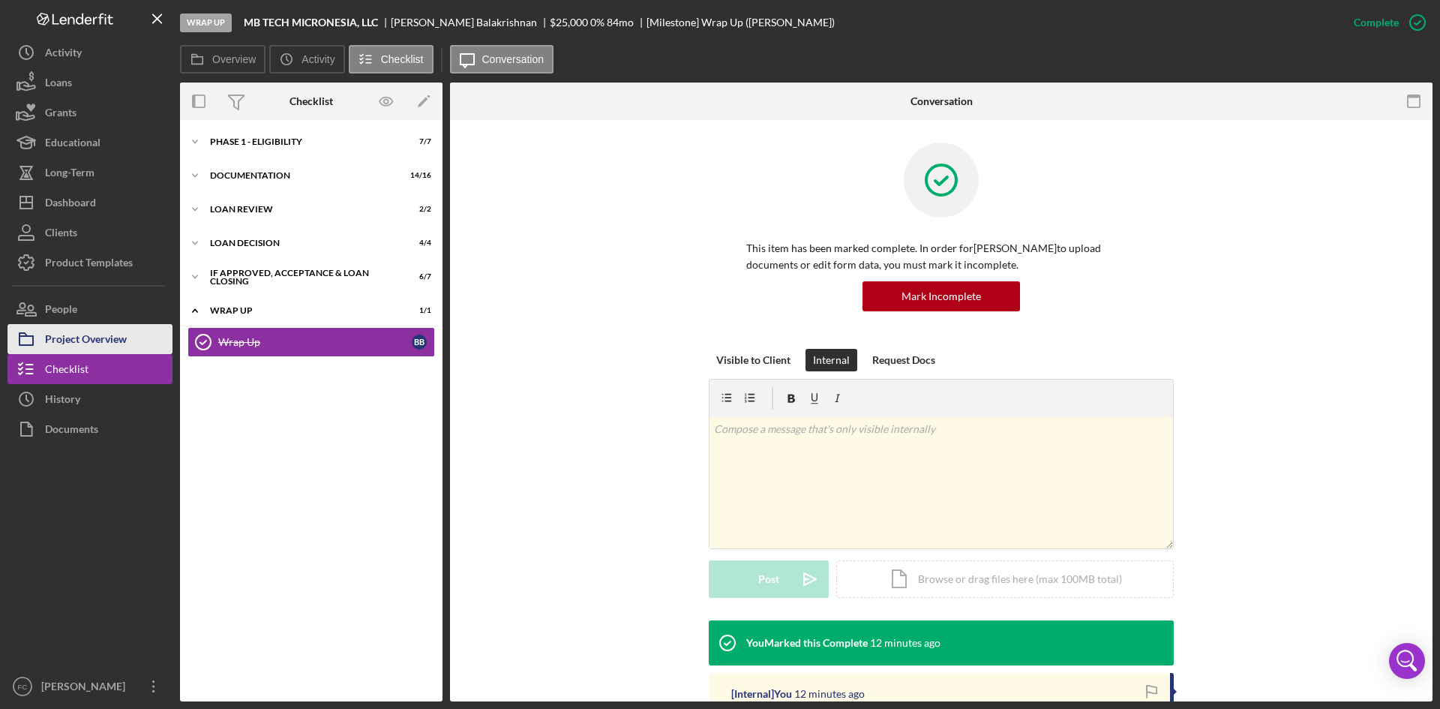
click at [103, 334] on div "Project Overview" at bounding box center [86, 341] width 82 height 34
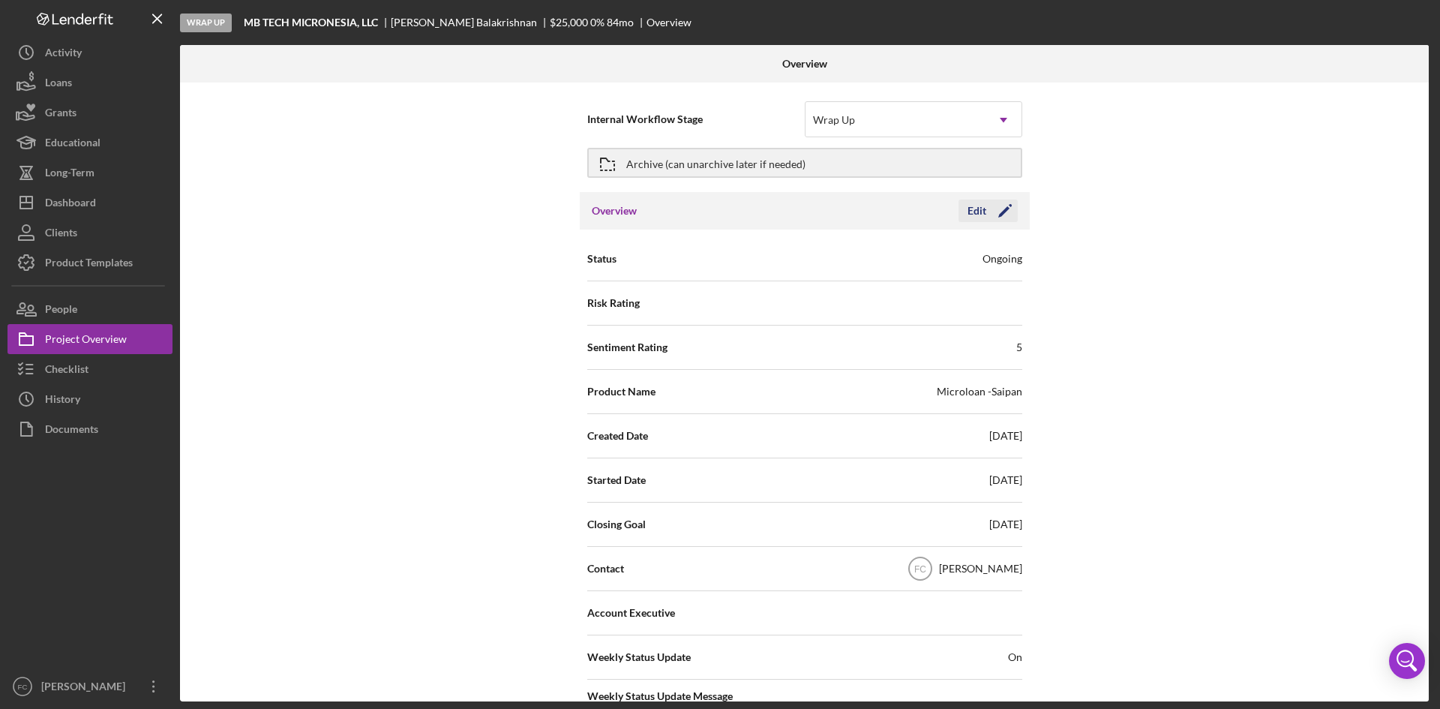
click at [974, 208] on div "Edit" at bounding box center [977, 211] width 19 height 23
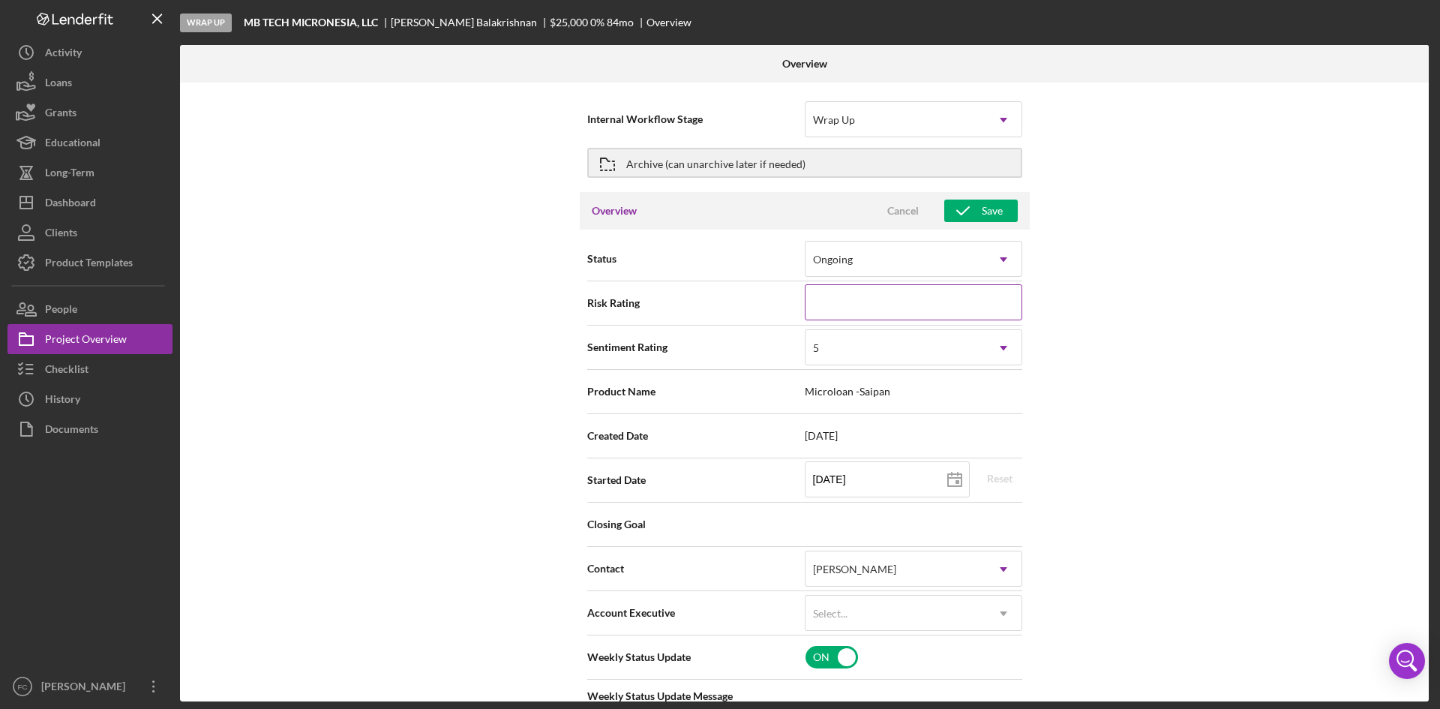
click at [996, 285] on input at bounding box center [914, 302] width 218 height 36
click at [998, 268] on icon "Icon/Dropdown Arrow" at bounding box center [1004, 260] width 36 height 36
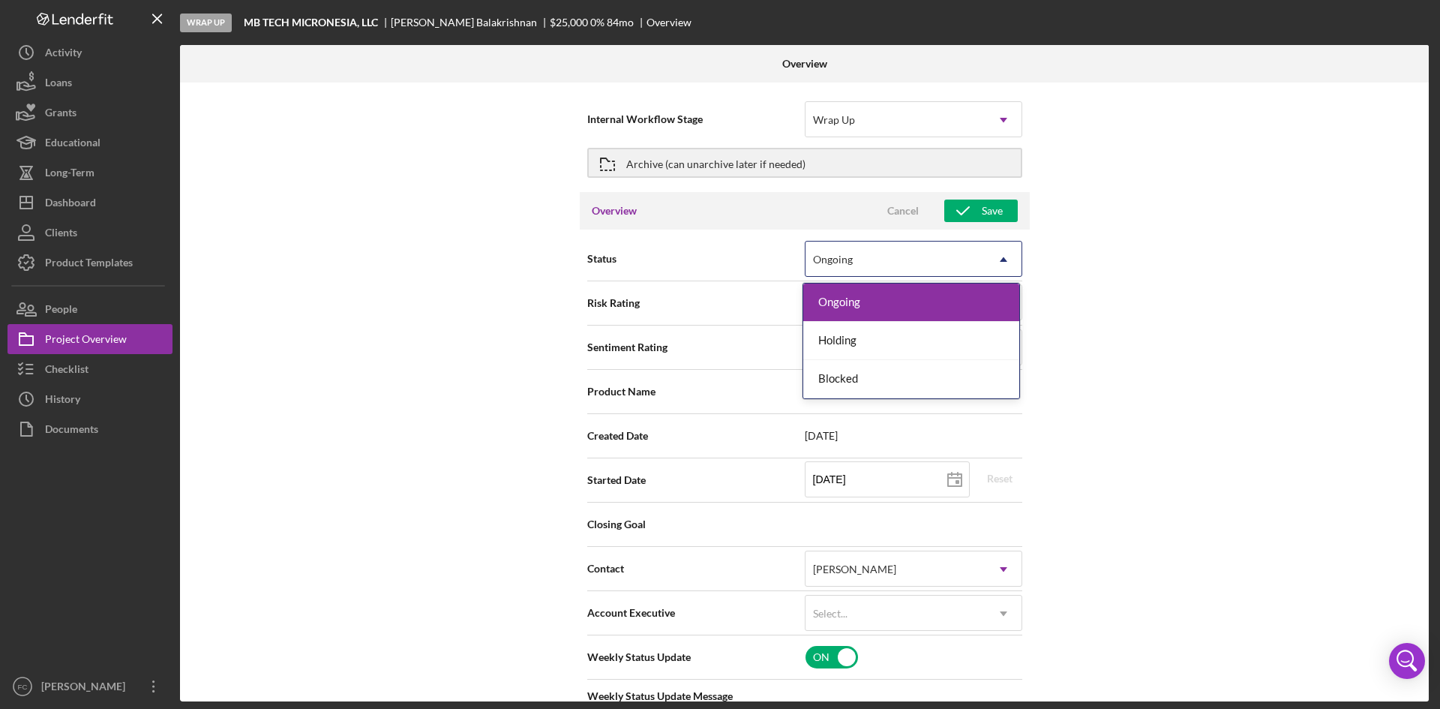
click at [998, 268] on icon "Icon/Dropdown Arrow" at bounding box center [1004, 260] width 36 height 36
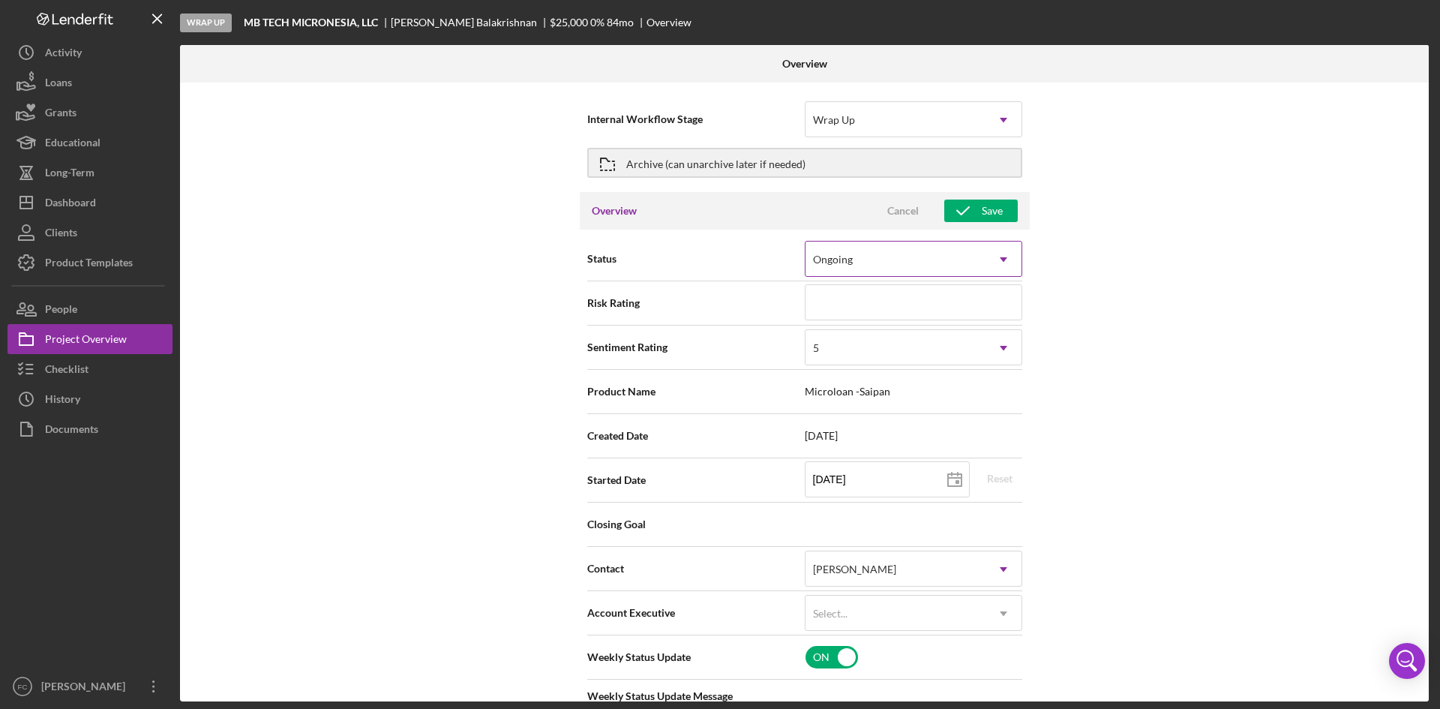
type textarea "Here is a snapshot of information that has been reviewed, as well as items we s…"
click at [1178, 300] on div "Internal Workflow Stage Wrap Up Icon/Dropdown Arrow Archive (can unarchive late…" at bounding box center [804, 392] width 1249 height 619
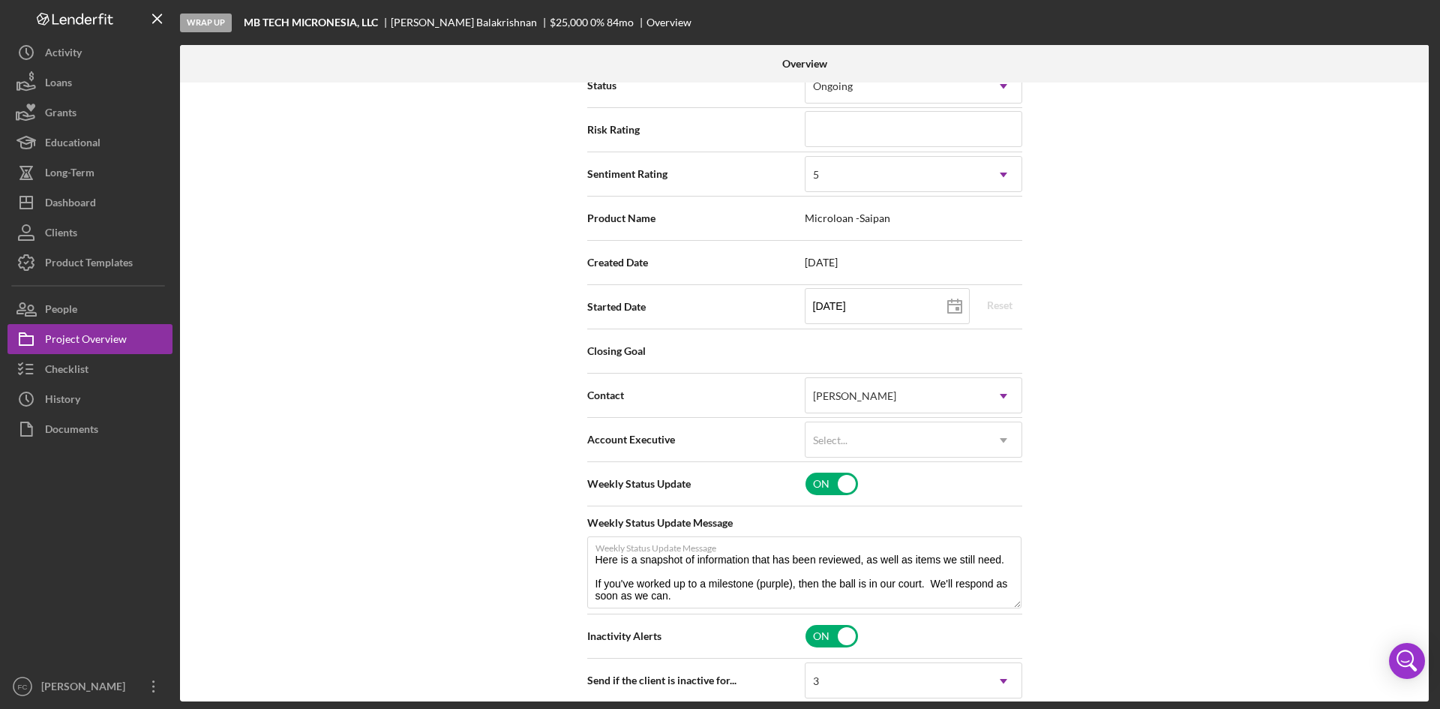
scroll to position [200, 0]
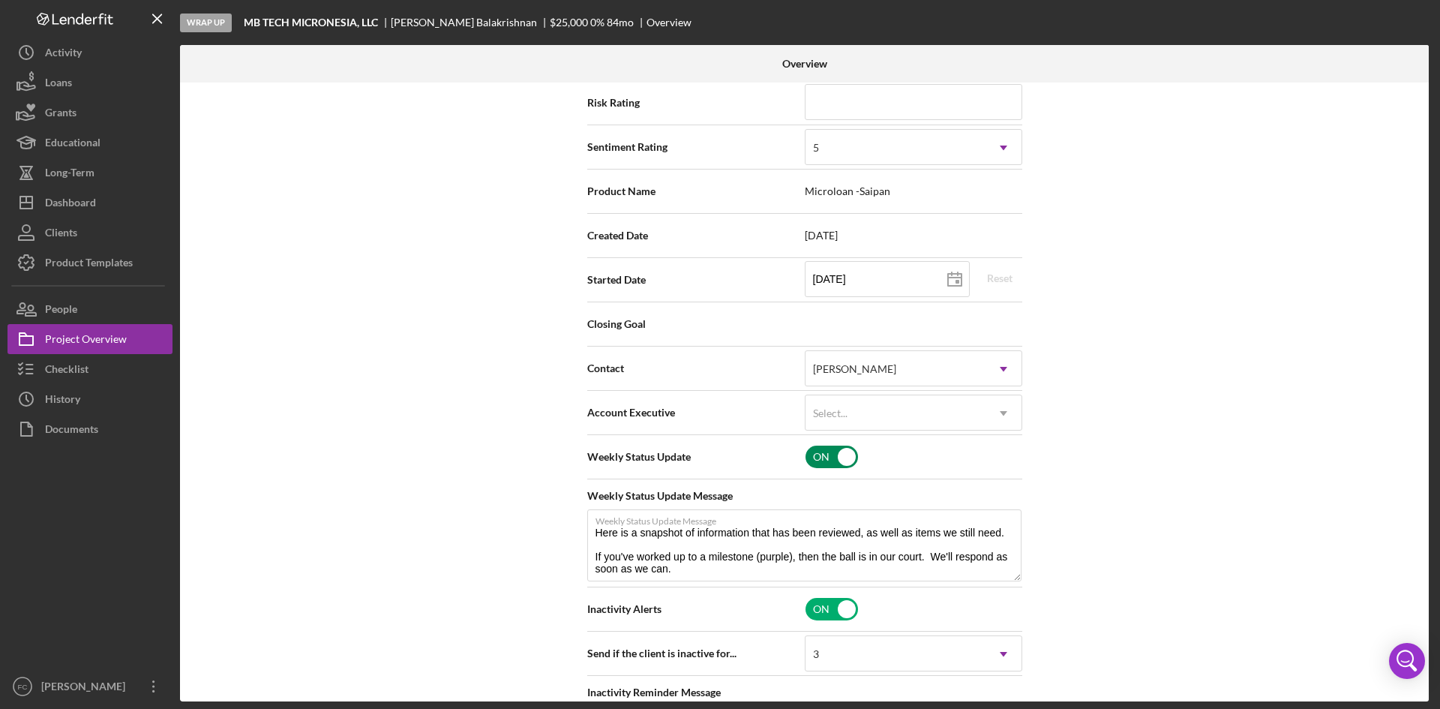
click at [815, 454] on input "checkbox" at bounding box center [832, 457] width 53 height 23
checkbox input "false"
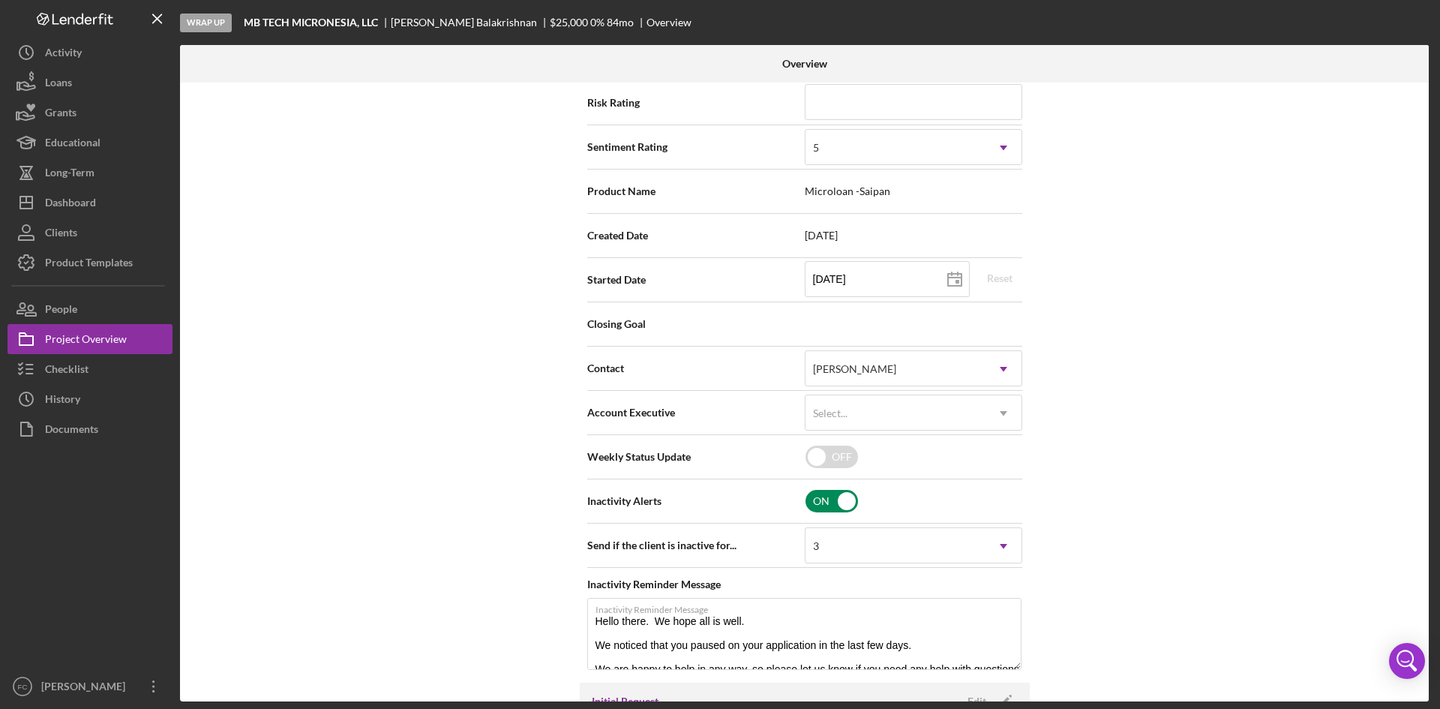
click at [811, 495] on input "checkbox" at bounding box center [832, 501] width 53 height 23
checkbox input "false"
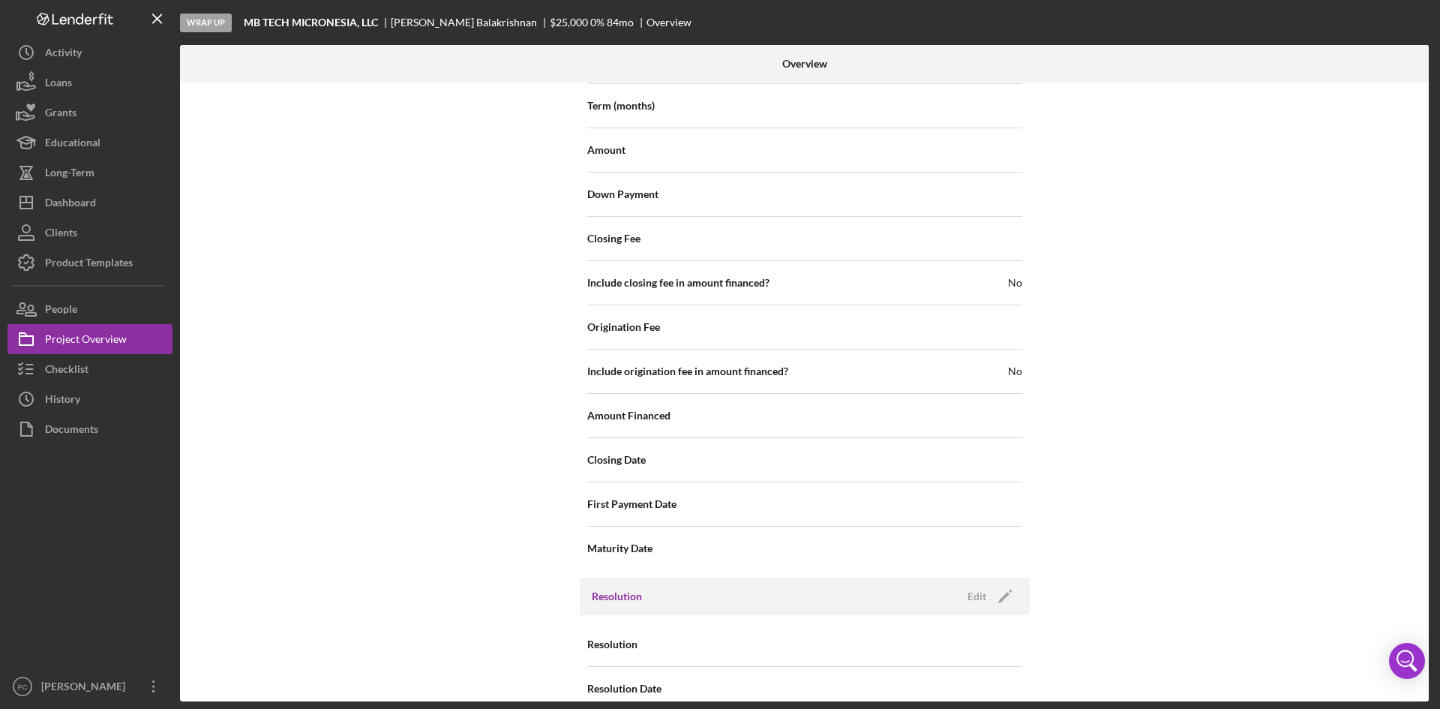
scroll to position [1395, 0]
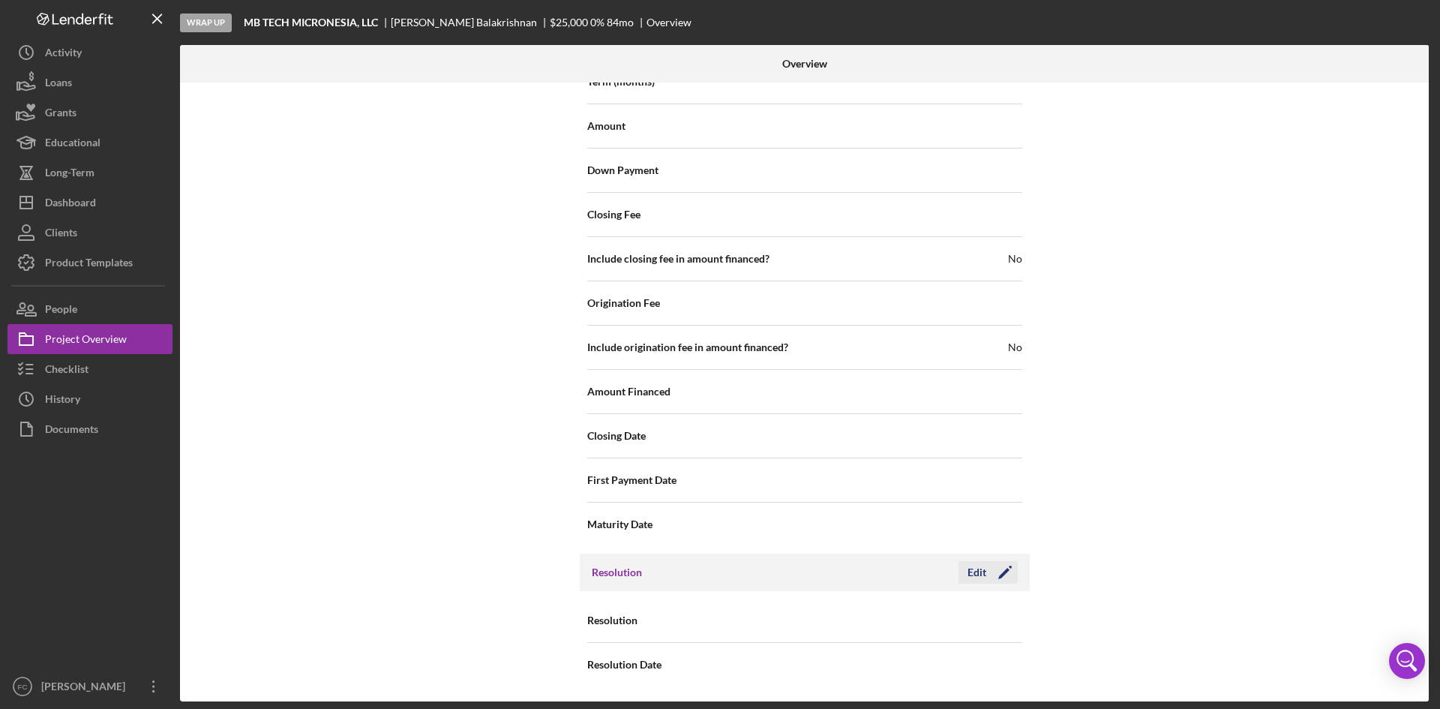
click at [968, 575] on div "Edit" at bounding box center [977, 572] width 19 height 23
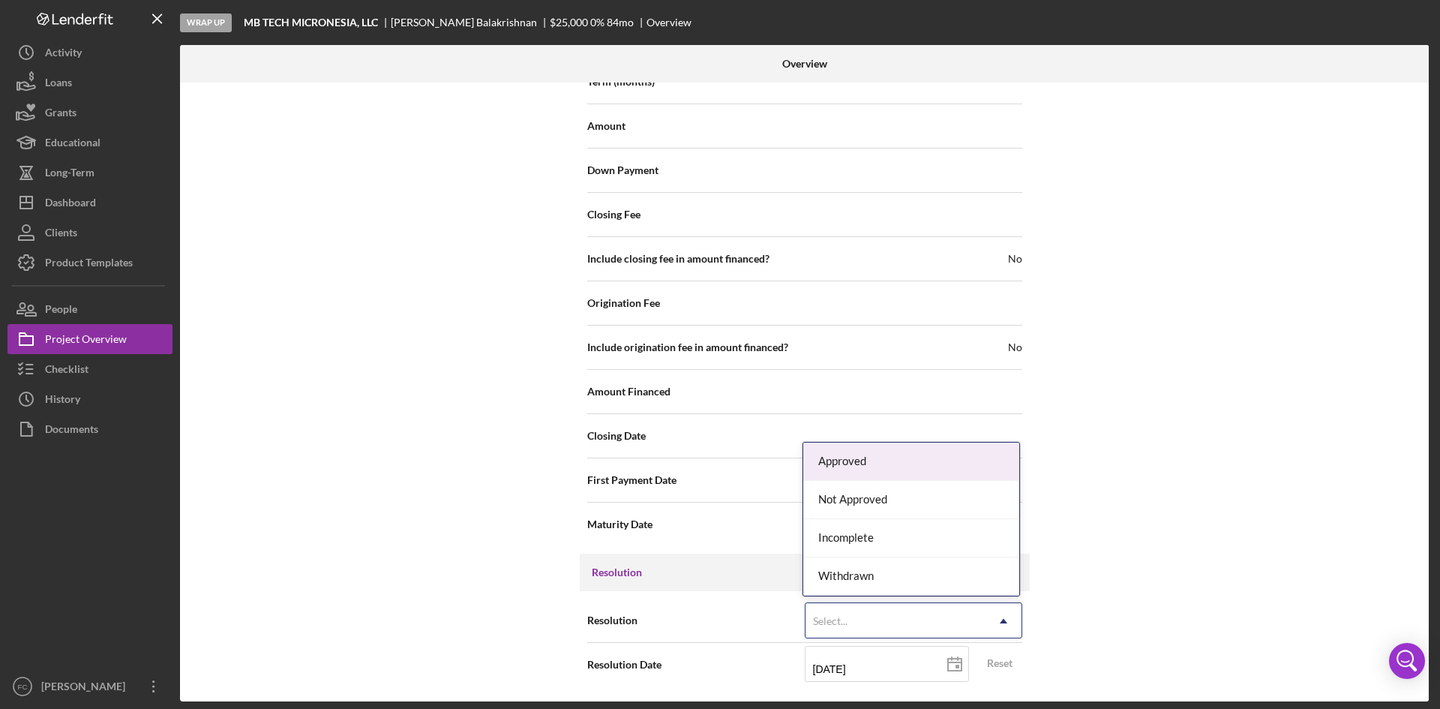
click at [947, 624] on div "Select..." at bounding box center [896, 621] width 180 height 35
click at [885, 458] on div "Approved" at bounding box center [911, 462] width 216 height 38
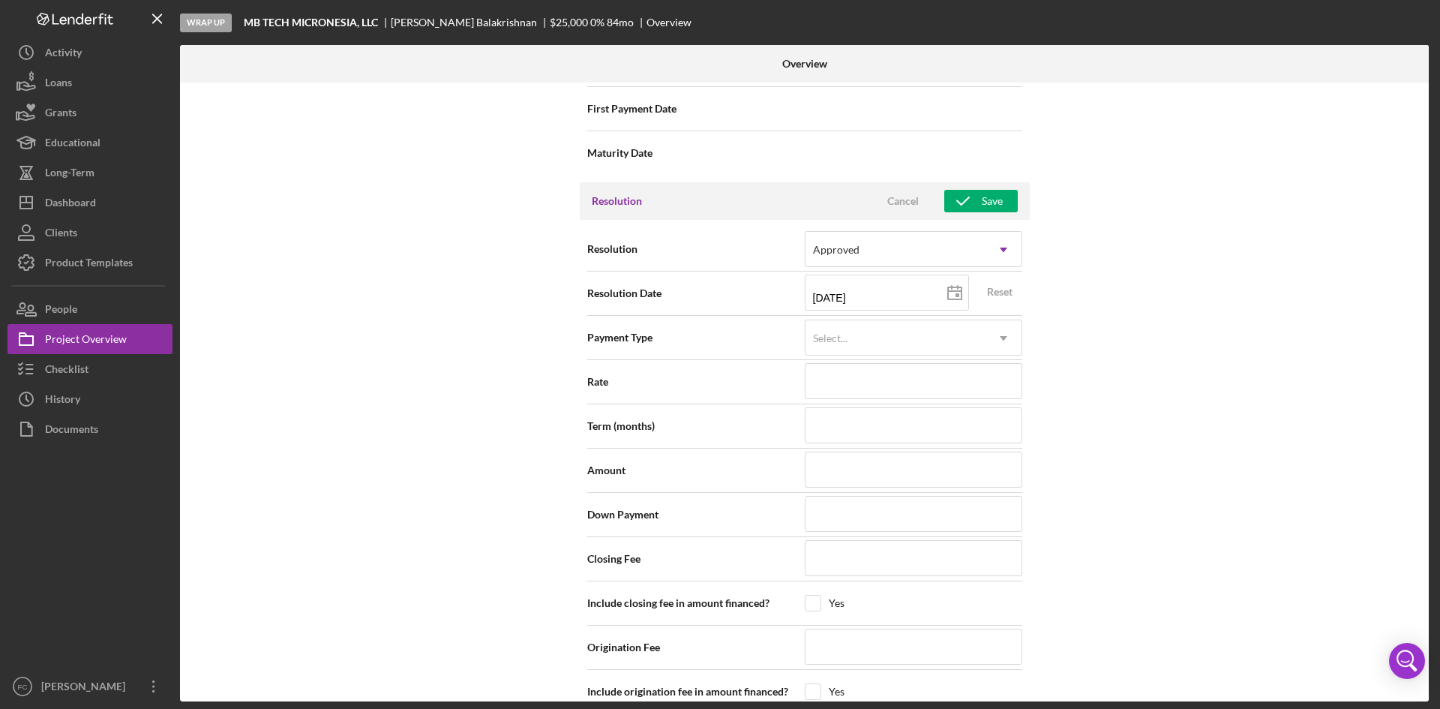
scroll to position [1795, 0]
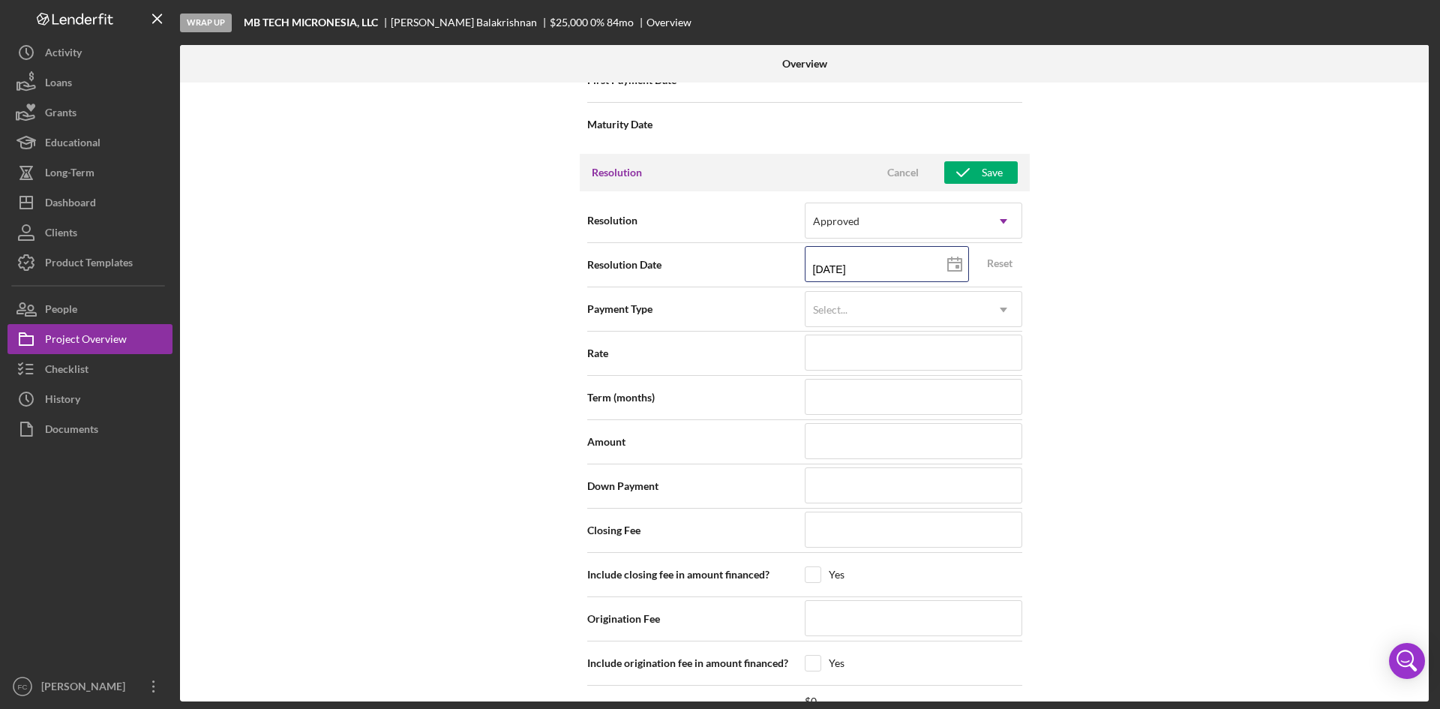
drag, startPoint x: 878, startPoint y: 266, endPoint x: 758, endPoint y: 268, distance: 119.3
click at [758, 268] on div "Resolution Date [DATE] [DATE] Reset" at bounding box center [804, 265] width 435 height 38
type input "0m/dd/yyyy"
type input "03/dd/yyyy"
type input "03/1d/yyyy"
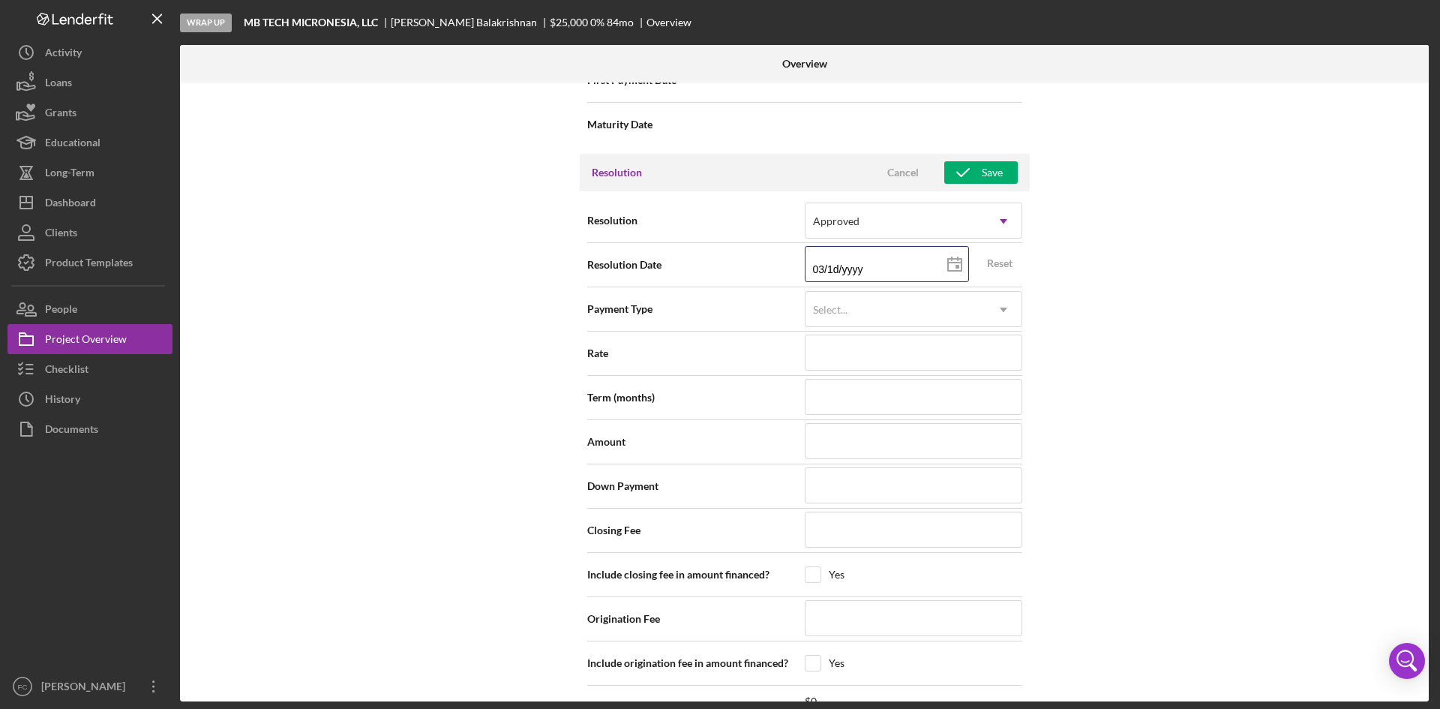
type input "03/13/yyyy"
type input "03/13/2yyy"
type input "03/13/20yy"
type input "03/13/202y"
type input "[DATE]"
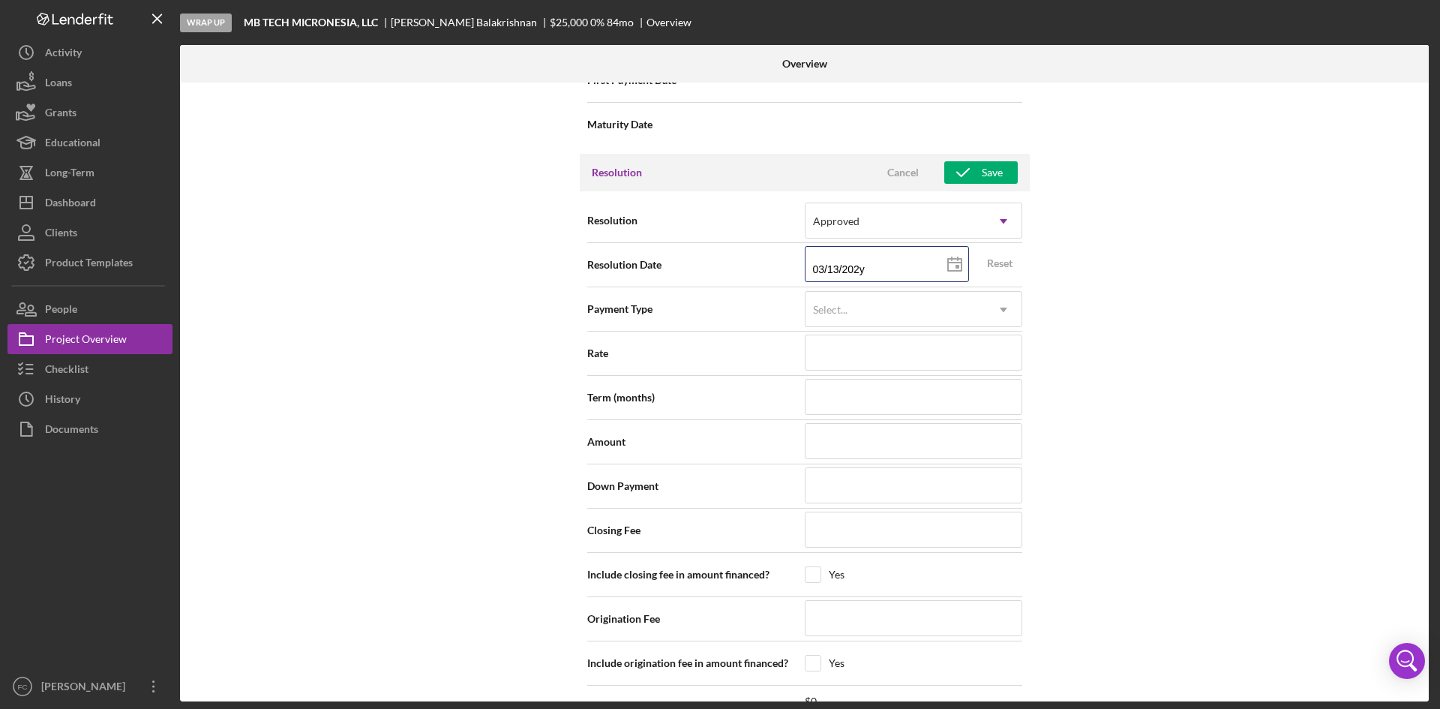
type input "[DATE]"
click at [1232, 334] on div "Internal Workflow Stage Wrap Up Icon/Dropdown Arrow Archive (can unarchive late…" at bounding box center [804, 392] width 1249 height 619
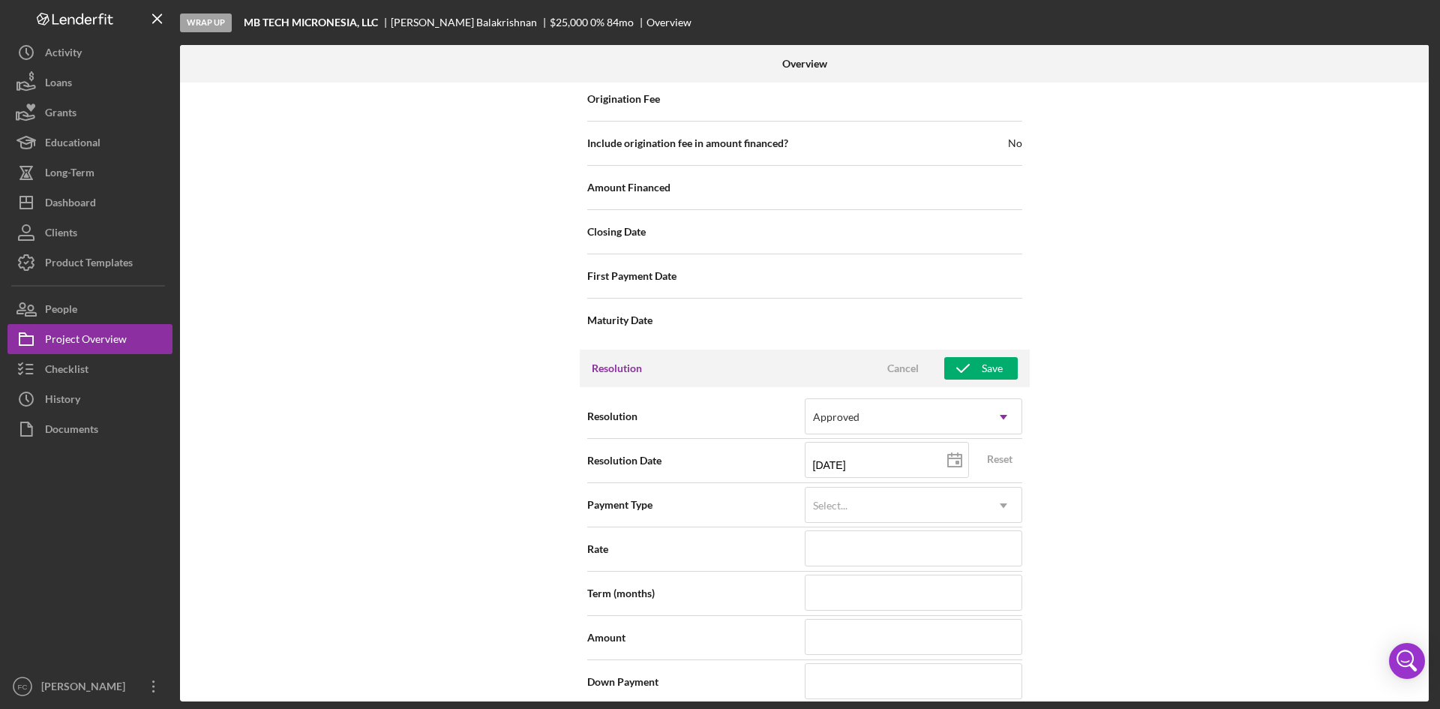
scroll to position [1570, 0]
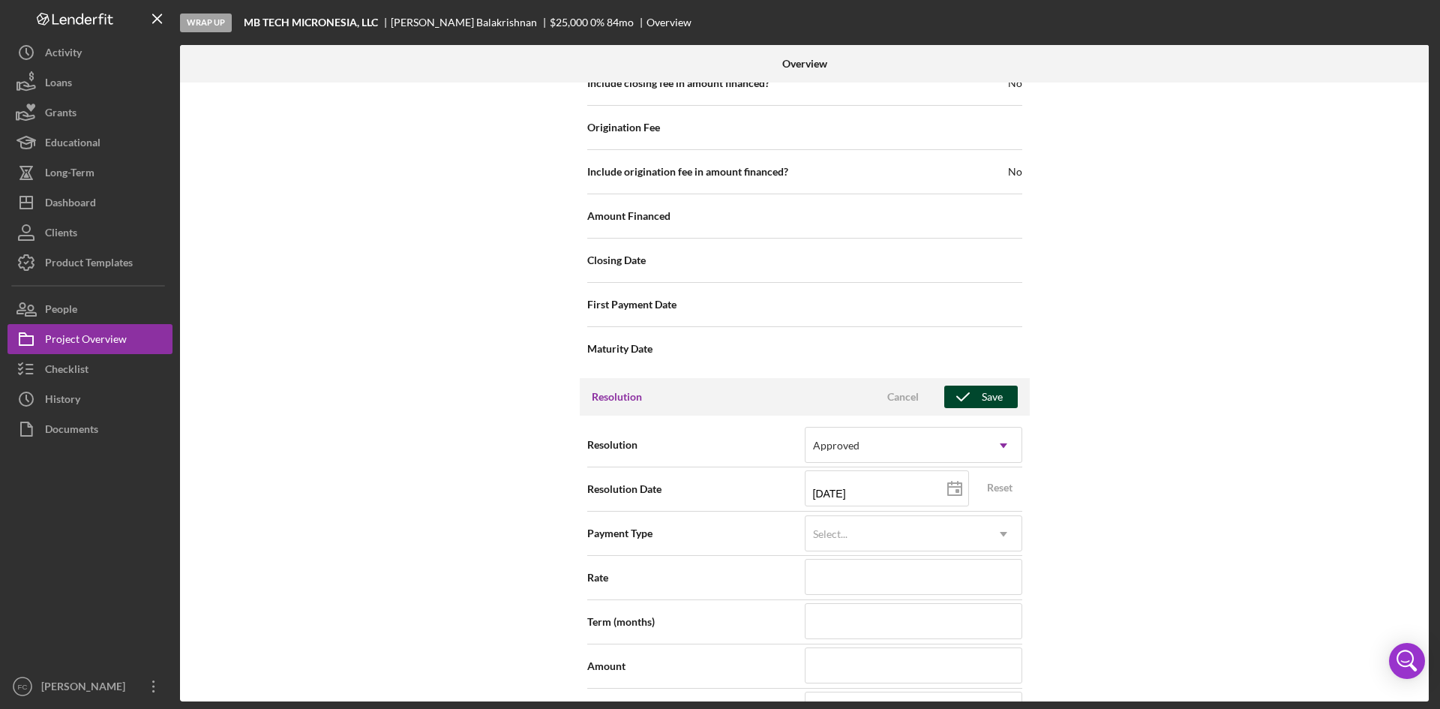
click at [982, 399] on div "Save" at bounding box center [992, 397] width 21 height 23
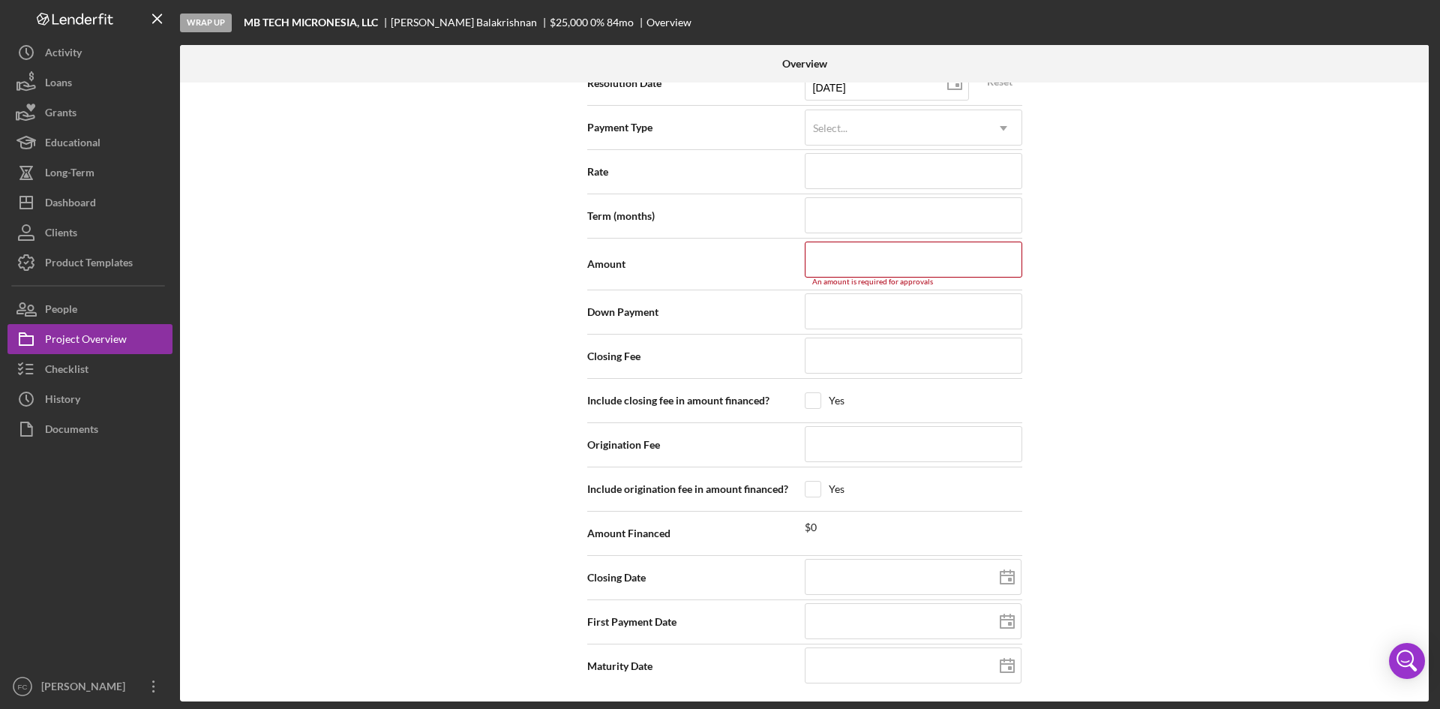
scroll to position [1978, 0]
click at [861, 261] on input at bounding box center [914, 258] width 218 height 36
type input "$2"
type input "$25"
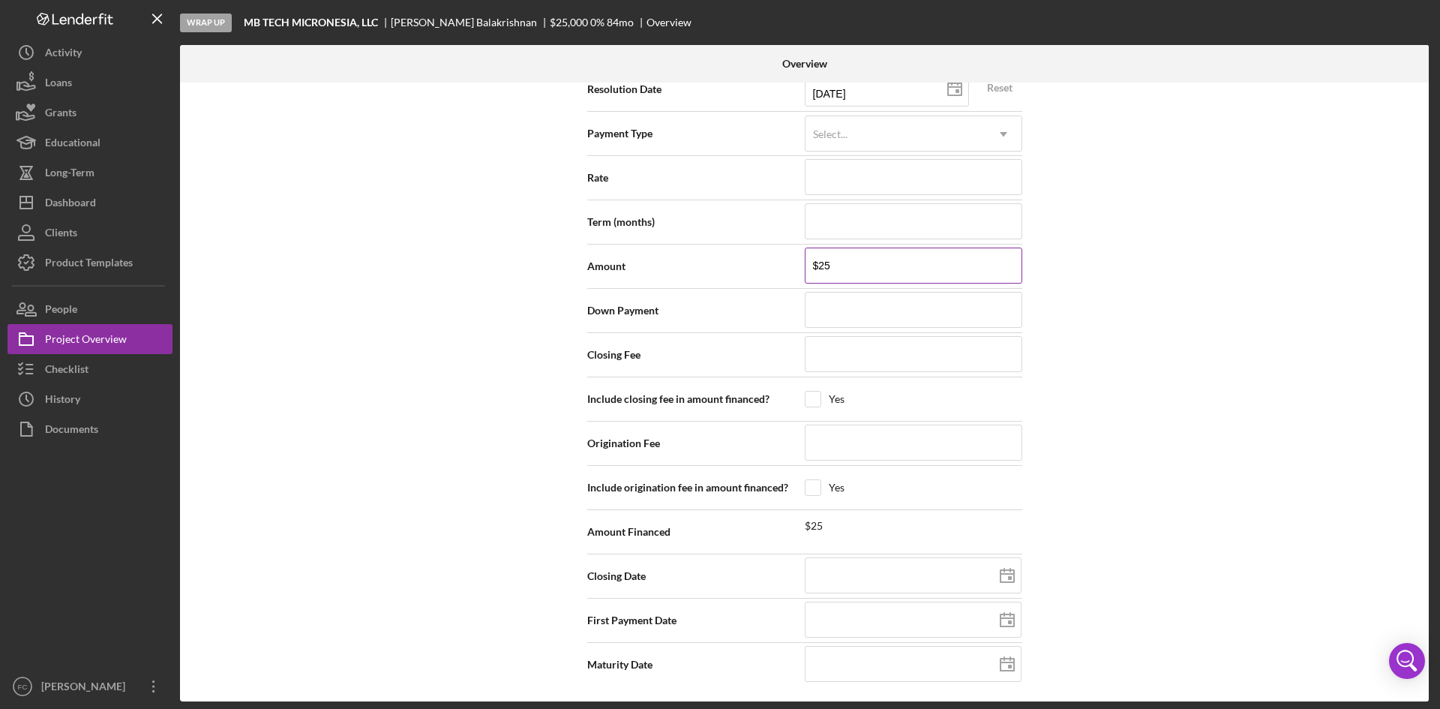
type input "$250"
type input "$2,500"
type input "$25,000"
click at [1164, 298] on div "Internal Workflow Stage Wrap Up Icon/Dropdown Arrow Archive (can unarchive late…" at bounding box center [804, 392] width 1249 height 619
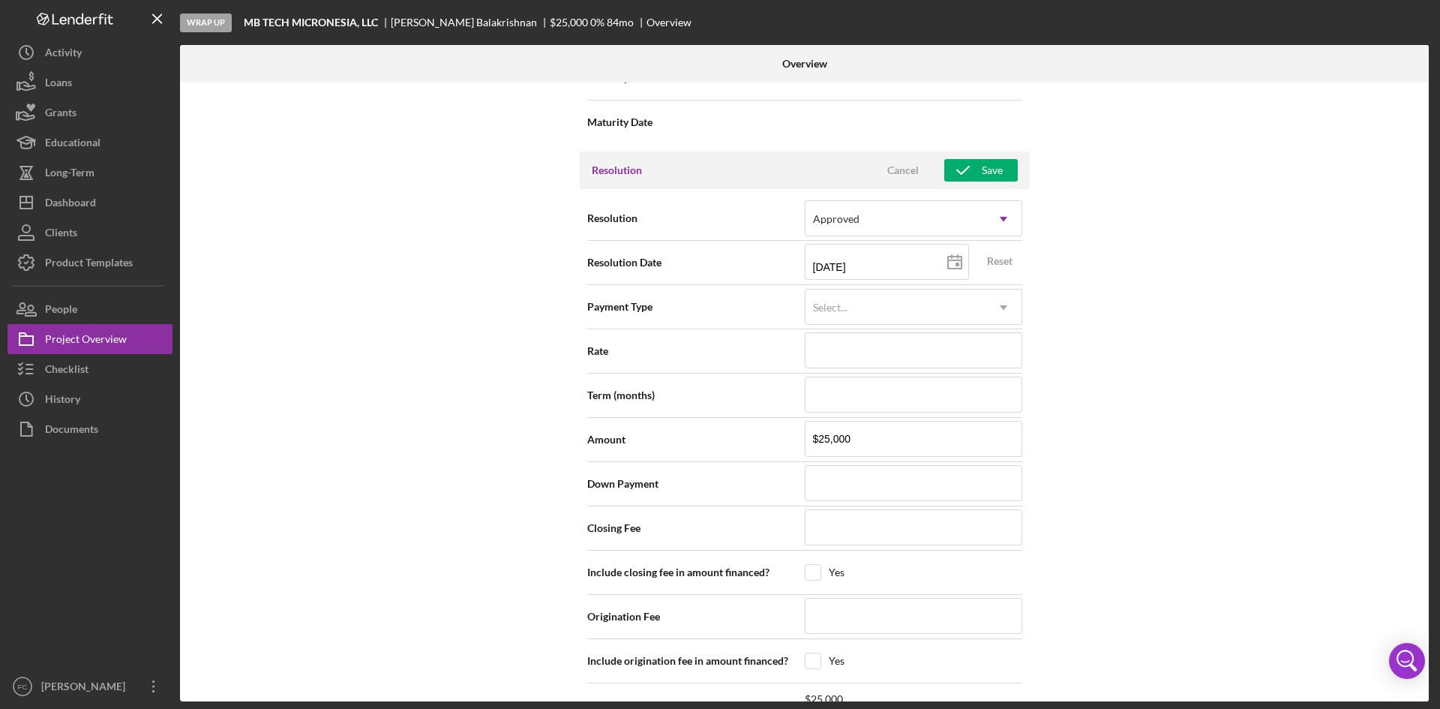
scroll to position [1770, 0]
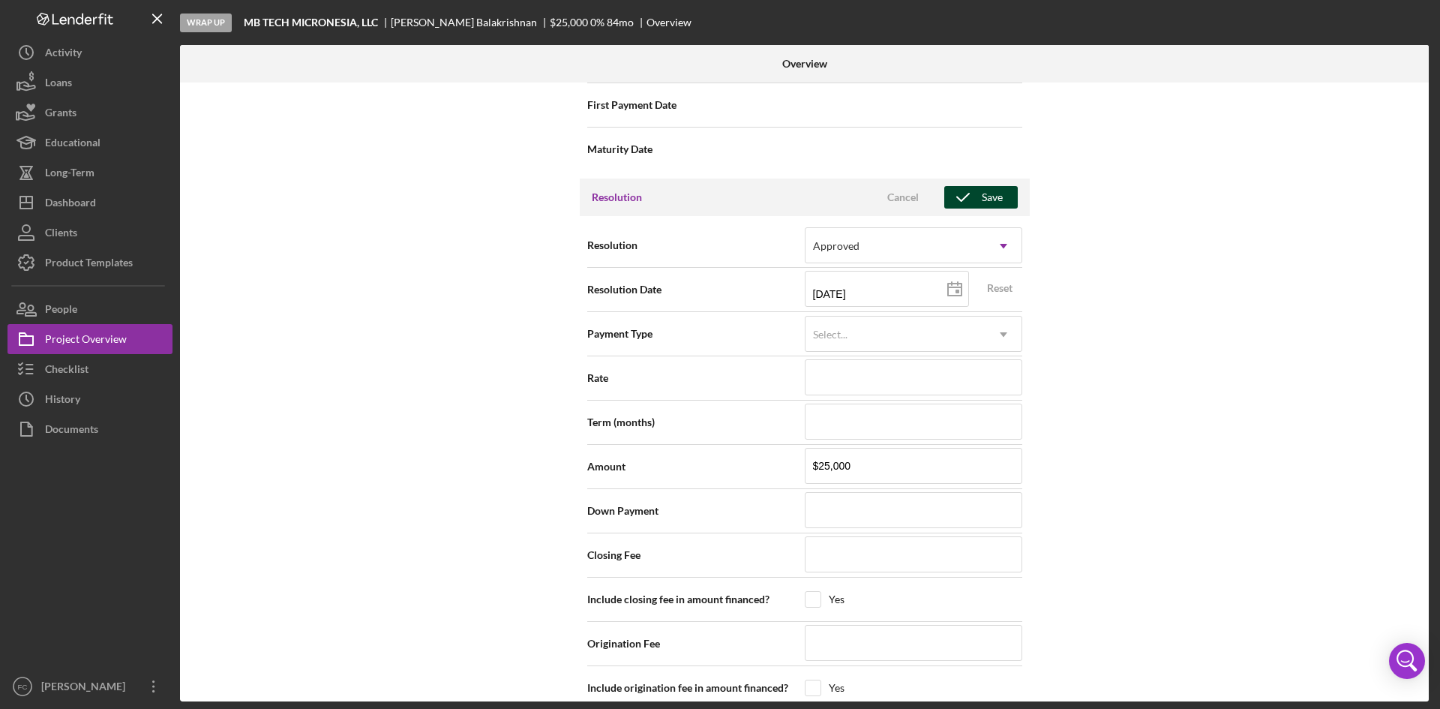
click at [987, 196] on div "Save" at bounding box center [992, 197] width 21 height 23
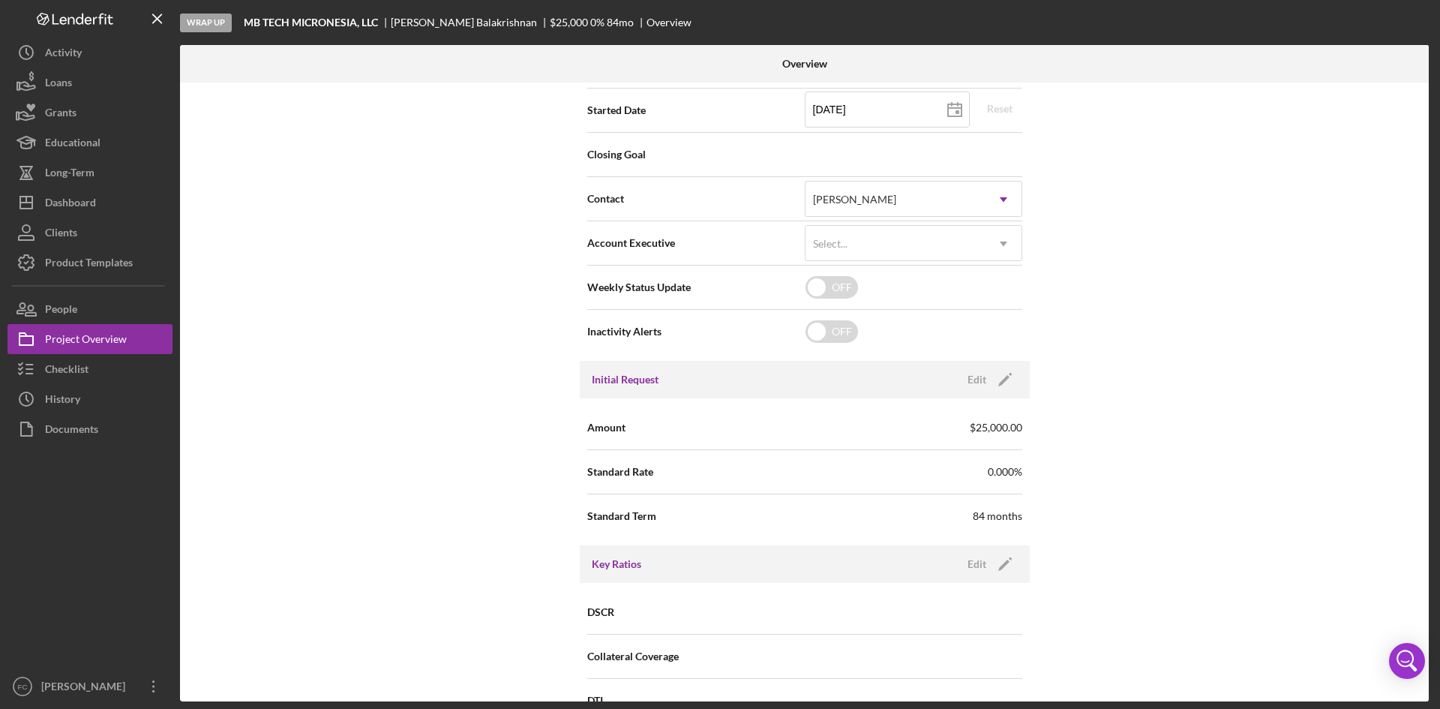
scroll to position [0, 0]
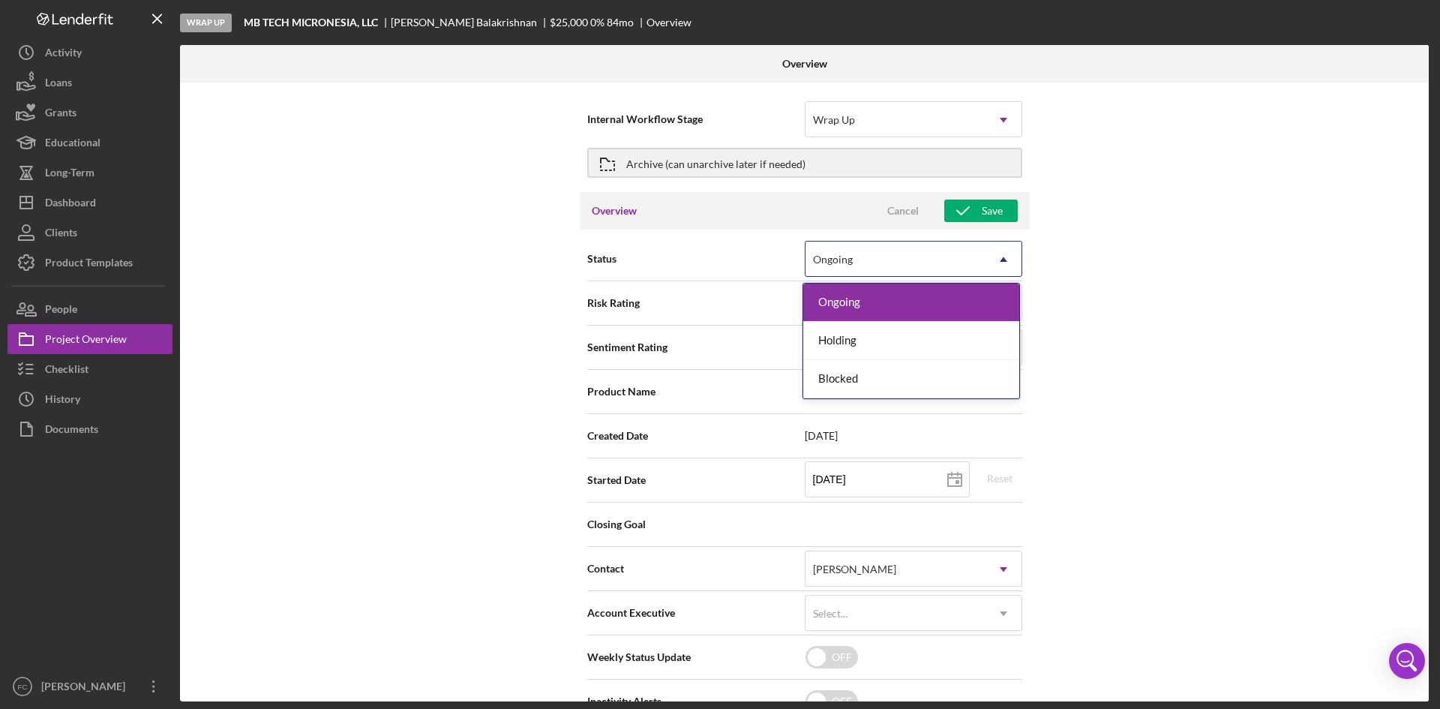
click at [824, 266] on div "Ongoing" at bounding box center [833, 260] width 40 height 12
click at [824, 260] on div "Ongoing" at bounding box center [833, 260] width 40 height 12
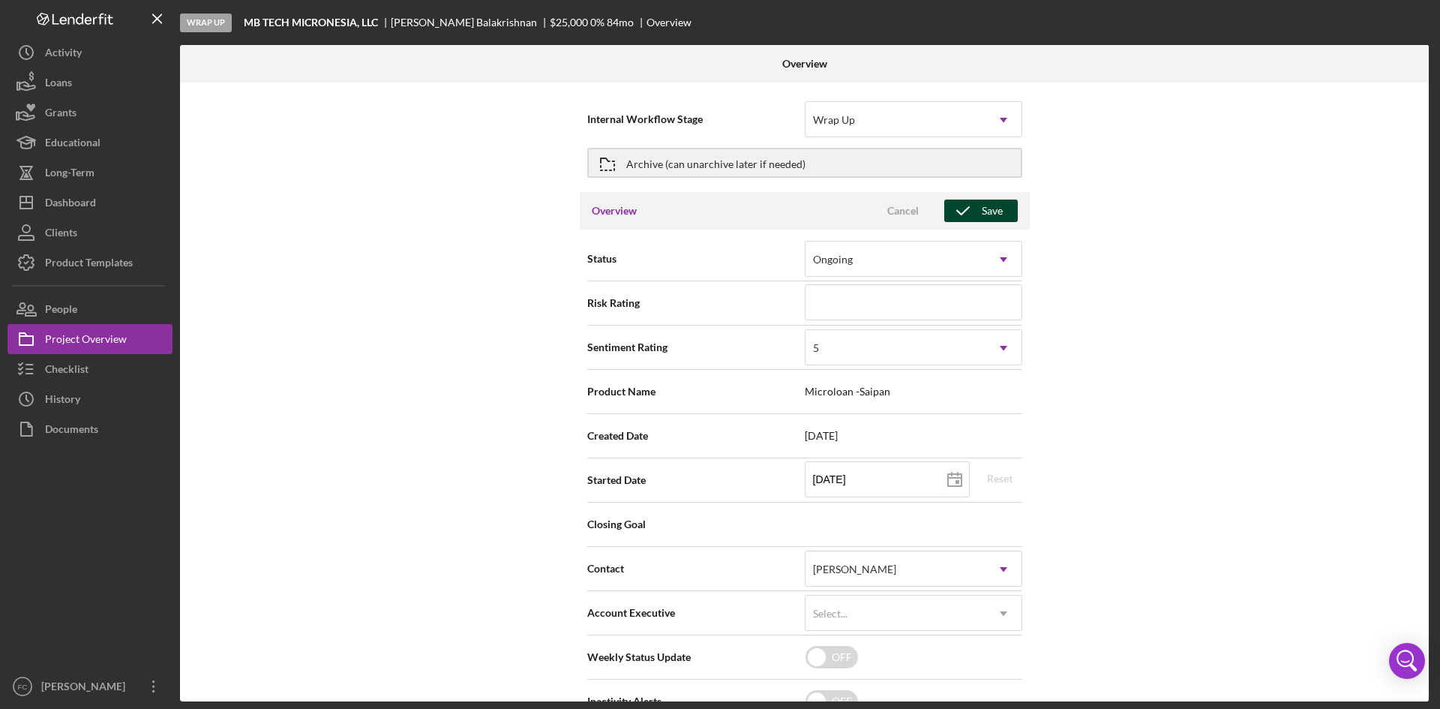
click at [993, 206] on div "Save" at bounding box center [992, 211] width 21 height 23
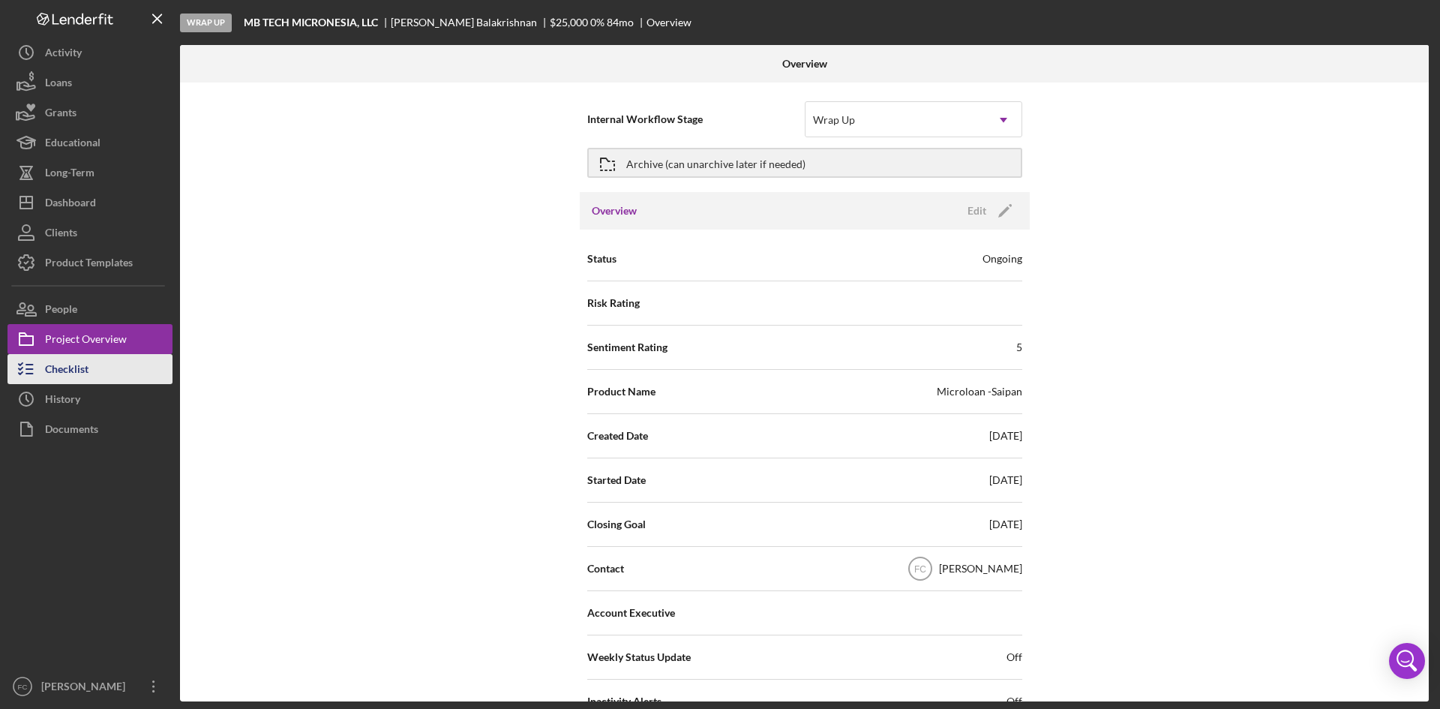
click at [54, 360] on div "Checklist" at bounding box center [67, 371] width 44 height 34
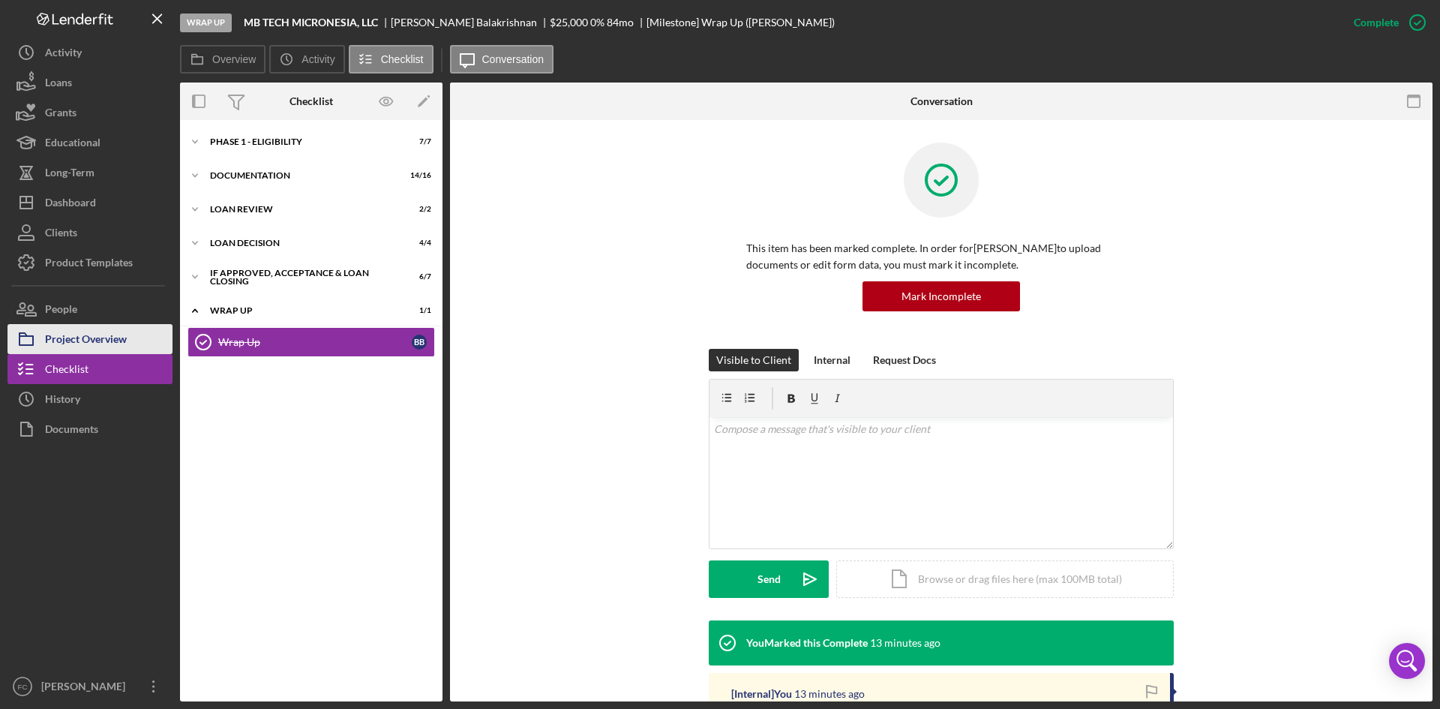
click at [77, 353] on div "Project Overview" at bounding box center [86, 341] width 82 height 34
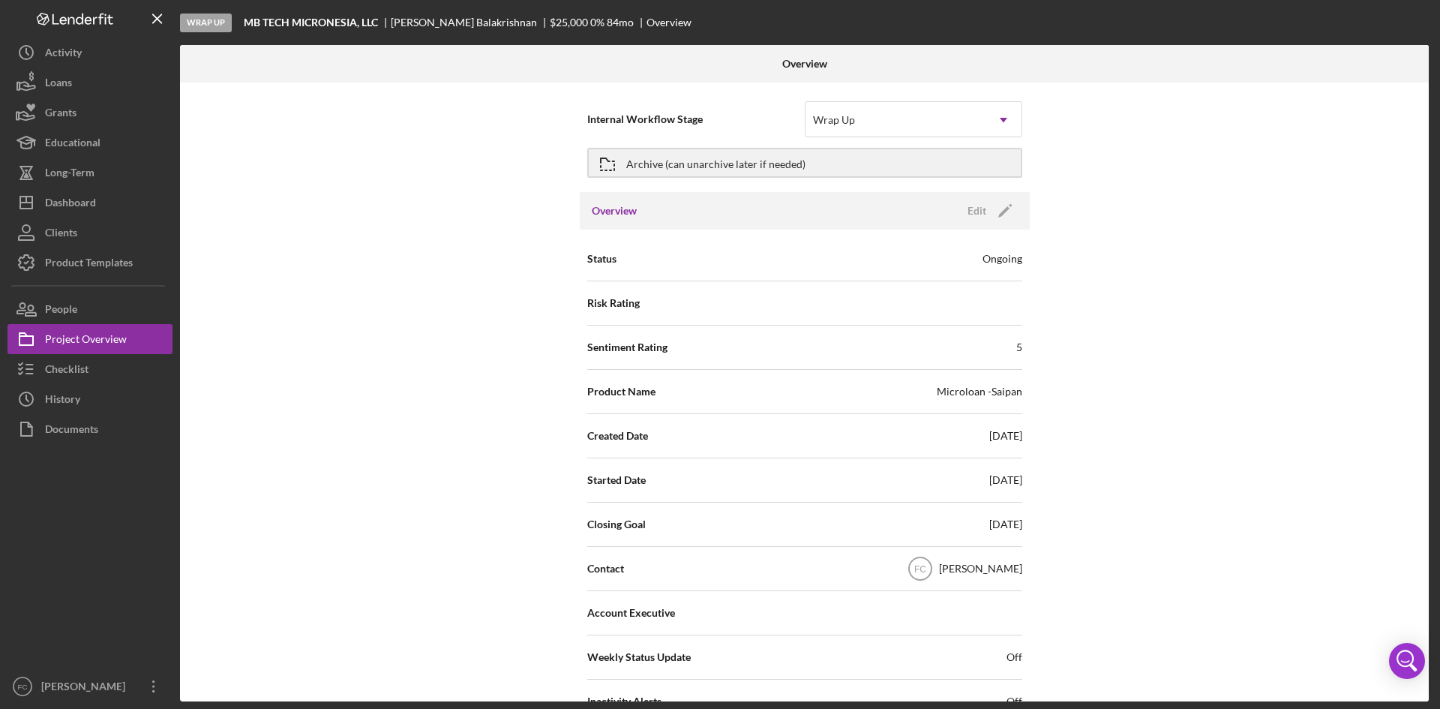
click at [995, 264] on div "Ongoing" at bounding box center [1003, 258] width 40 height 15
click at [987, 209] on icon "Icon/Edit" at bounding box center [1006, 211] width 38 height 38
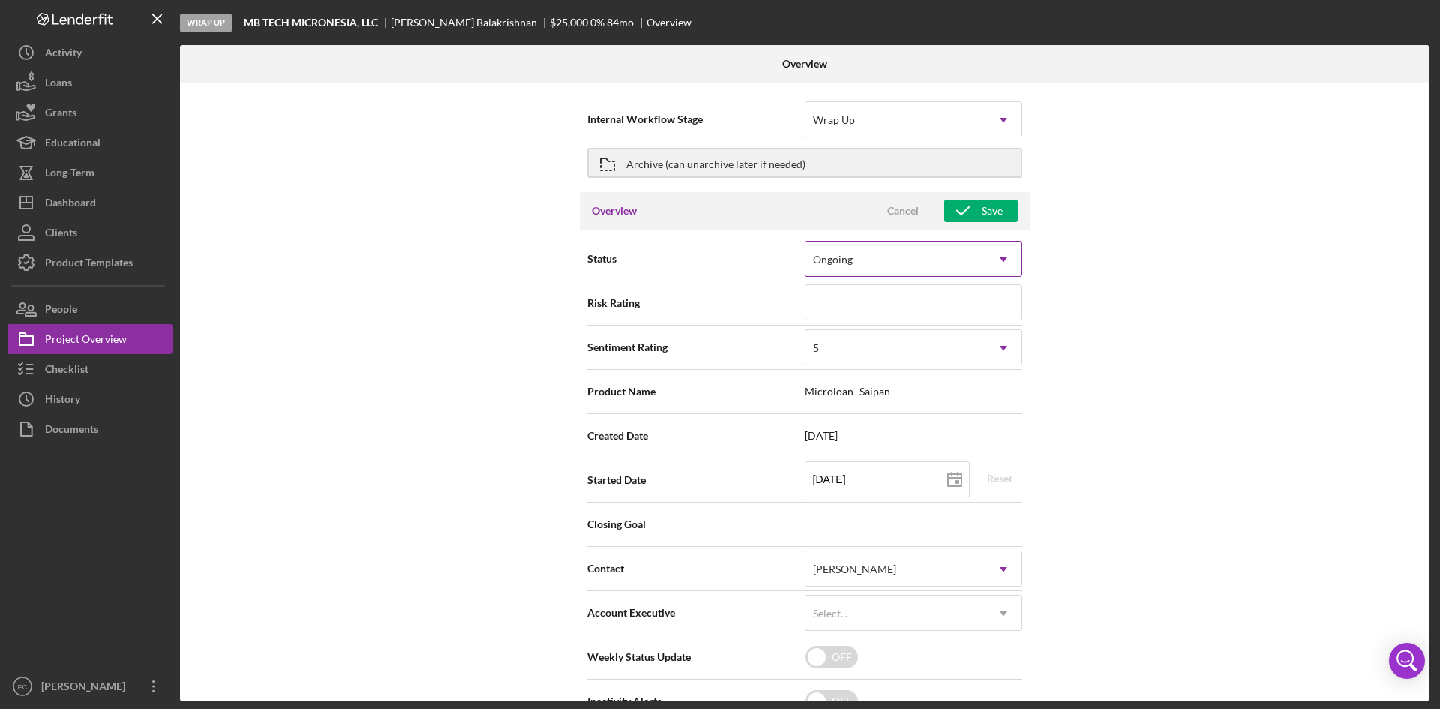
click at [952, 238] on div "Status Ongoing Icon/Dropdown Arrow" at bounding box center [804, 259] width 435 height 44
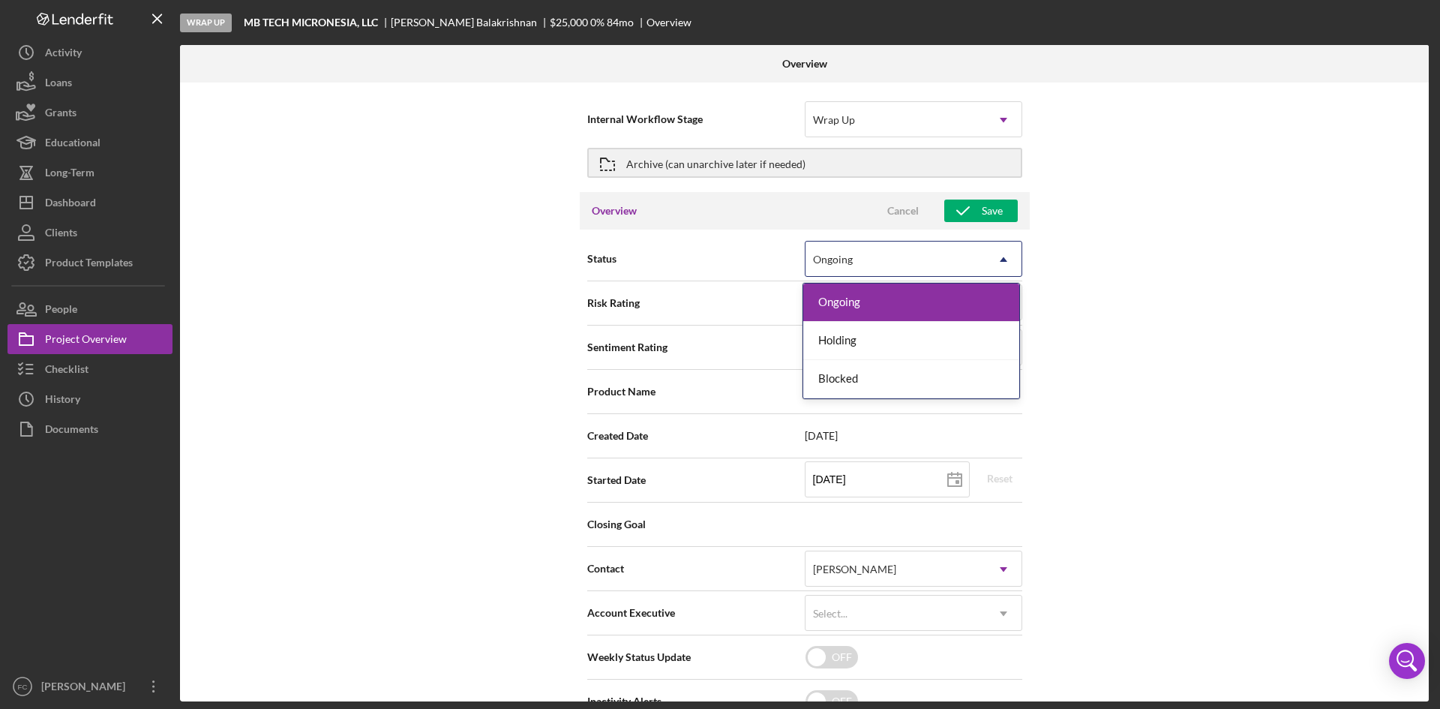
click at [955, 242] on div "Ongoing Icon/Dropdown Arrow" at bounding box center [914, 259] width 218 height 36
click at [957, 244] on div "Ongoing" at bounding box center [896, 259] width 180 height 35
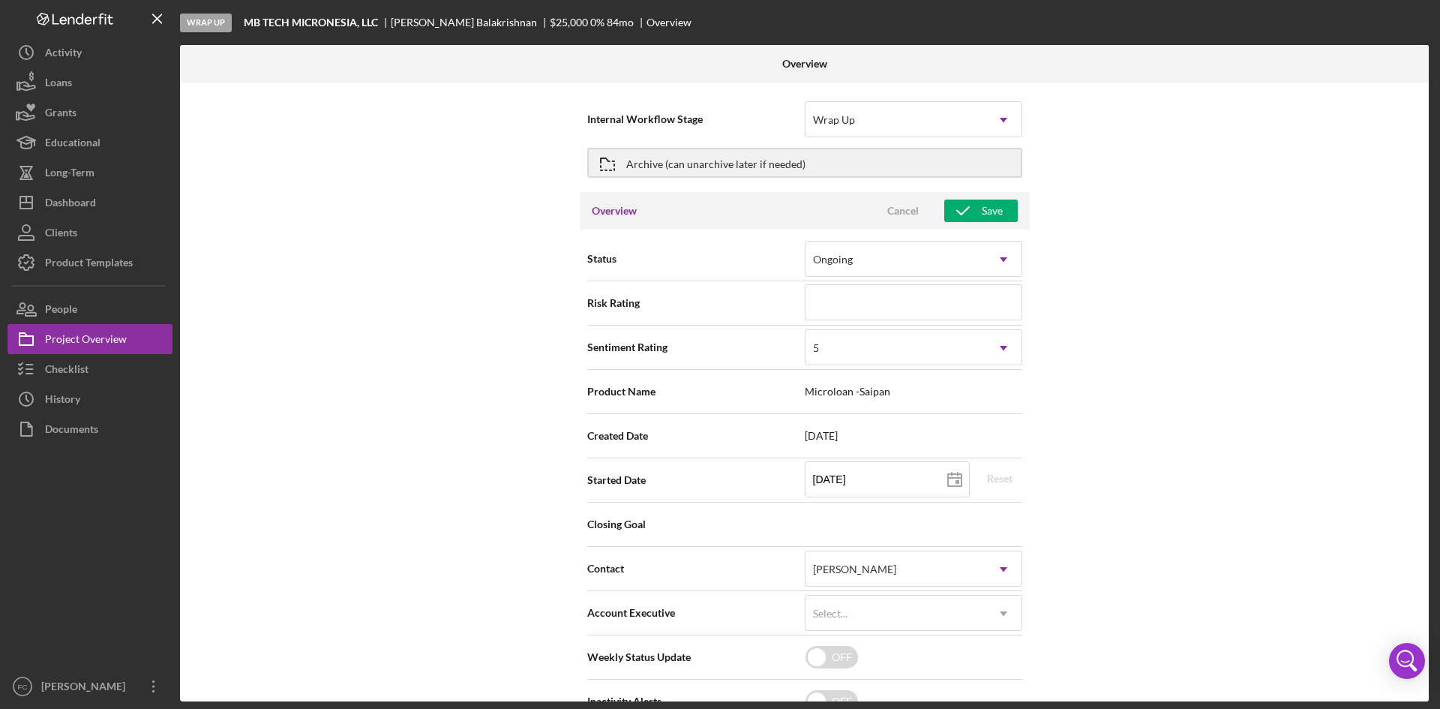
click at [1228, 350] on div "Internal Workflow Stage Wrap Up Icon/Dropdown Arrow Archive (can unarchive late…" at bounding box center [804, 392] width 1249 height 619
click at [974, 211] on icon "button" at bounding box center [964, 211] width 38 height 38
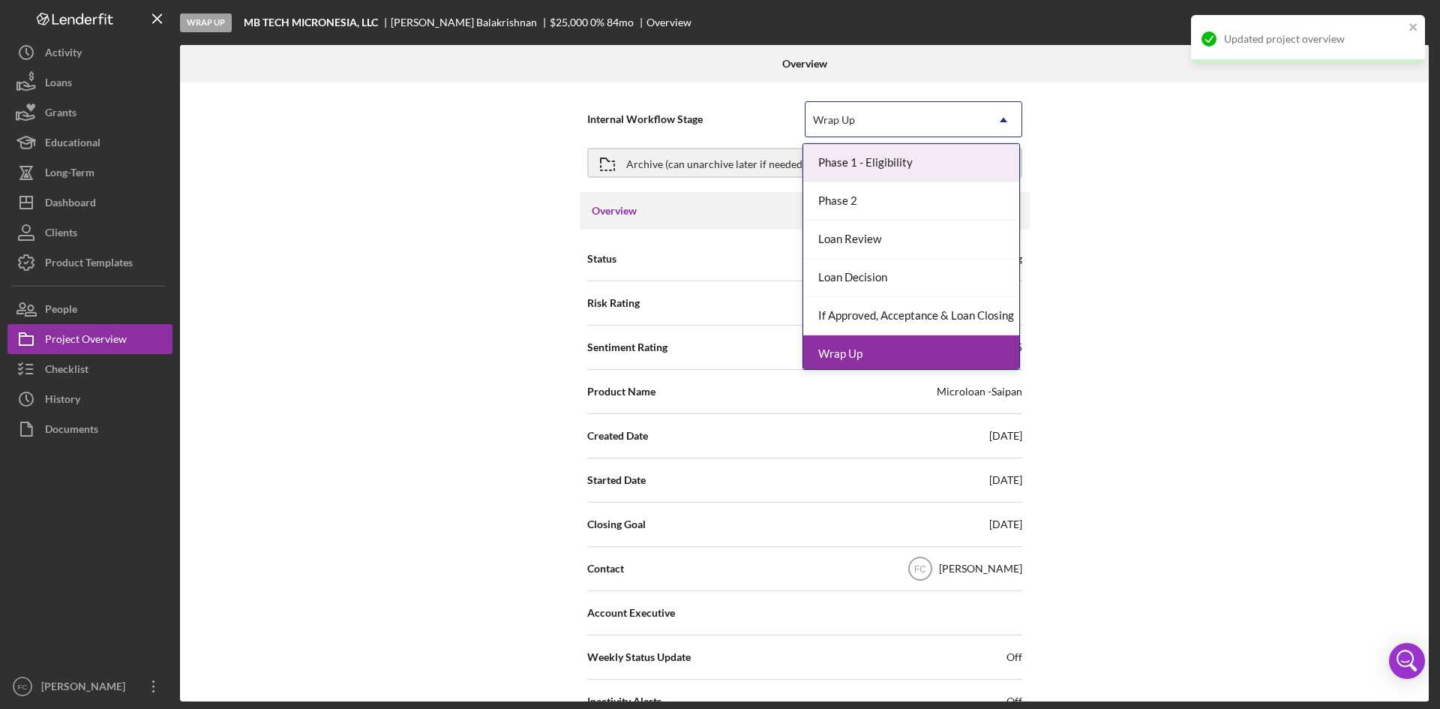
drag, startPoint x: 870, startPoint y: 135, endPoint x: 880, endPoint y: 138, distance: 10.9
click at [877, 137] on div "Internal Workflow Stage 6 results available. Use Up and Down to choose options,…" at bounding box center [804, 120] width 435 height 38
click at [681, 172] on div "Archive (can unarchive later if needed)" at bounding box center [715, 162] width 179 height 27
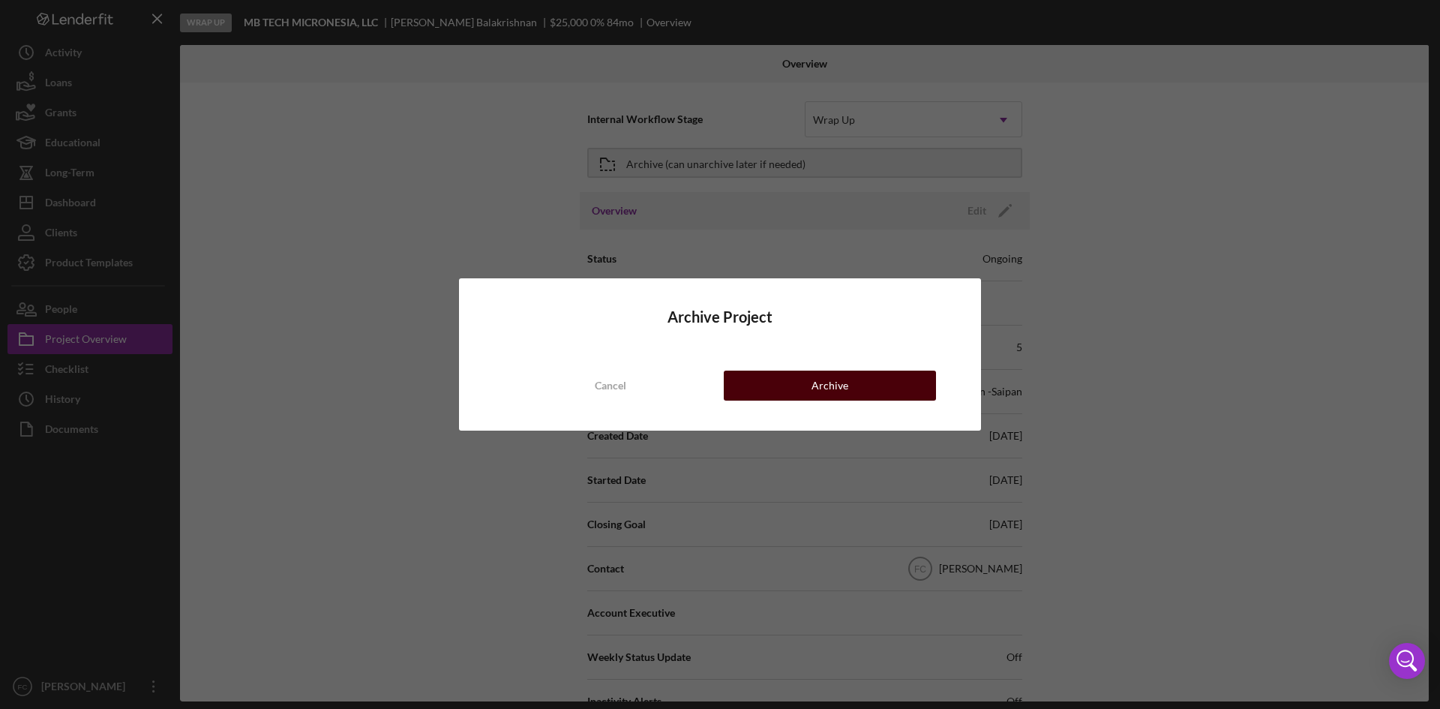
click at [863, 387] on button "Archive" at bounding box center [830, 386] width 212 height 30
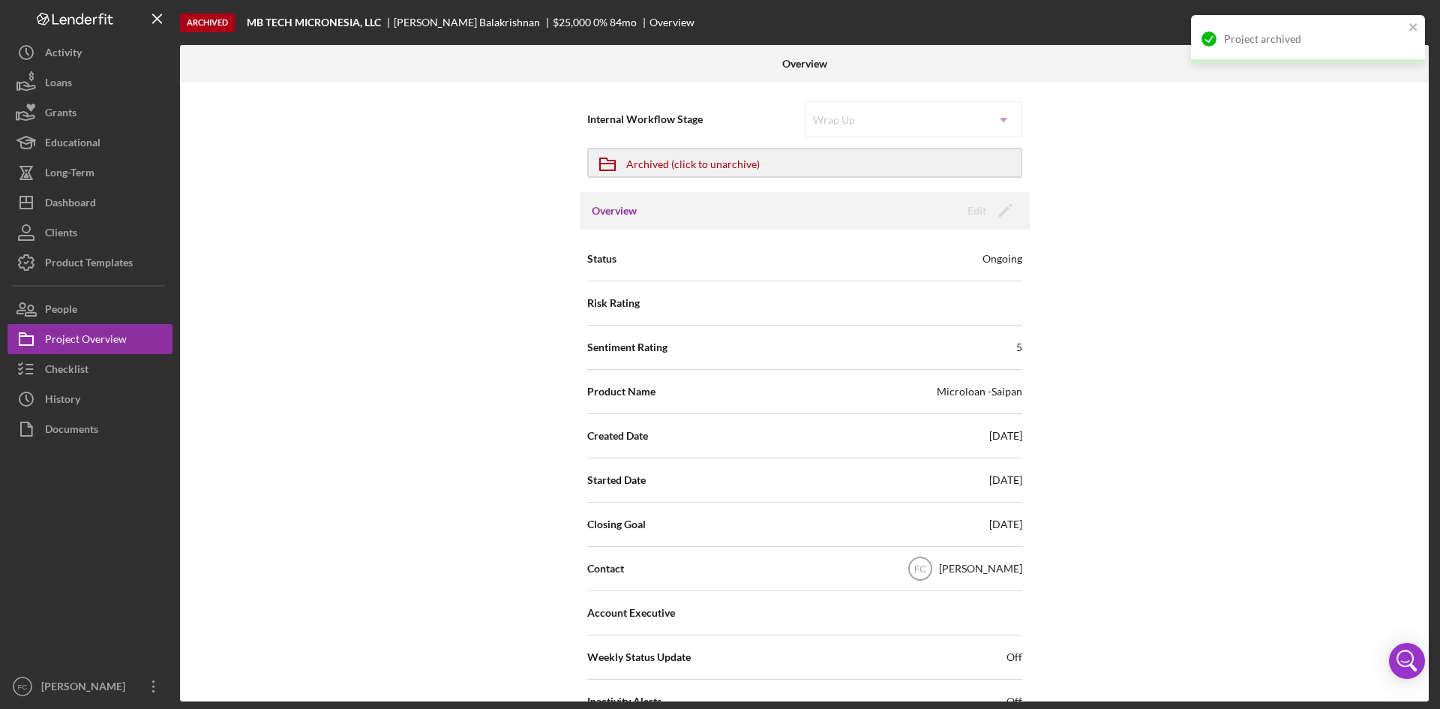
click at [1224, 328] on div "Internal Workflow Stage Wrap Up Icon/Dropdown Arrow Icon/Archived Archived (cli…" at bounding box center [804, 392] width 1249 height 619
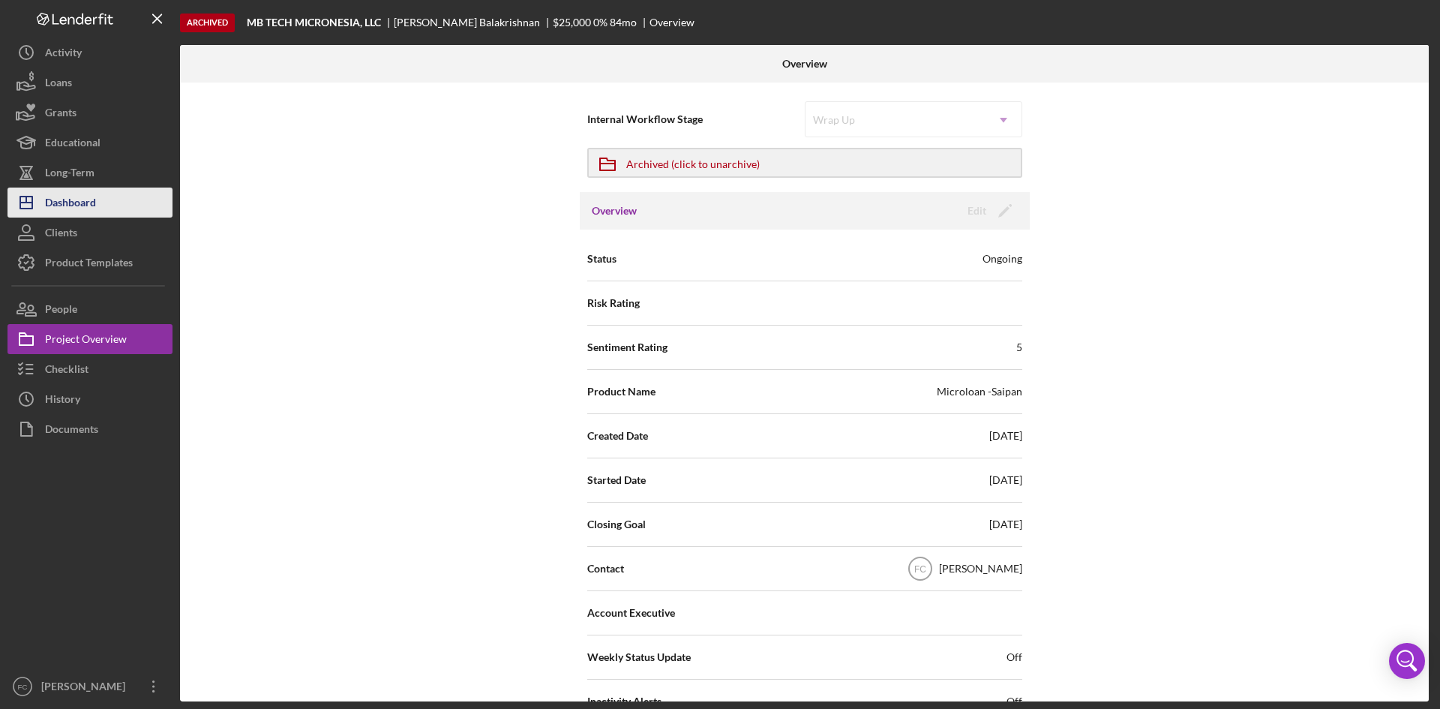
drag, startPoint x: 112, startPoint y: 212, endPoint x: 123, endPoint y: 212, distance: 11.3
click at [112, 212] on button "Icon/Dashboard Dashboard" at bounding box center [90, 203] width 165 height 30
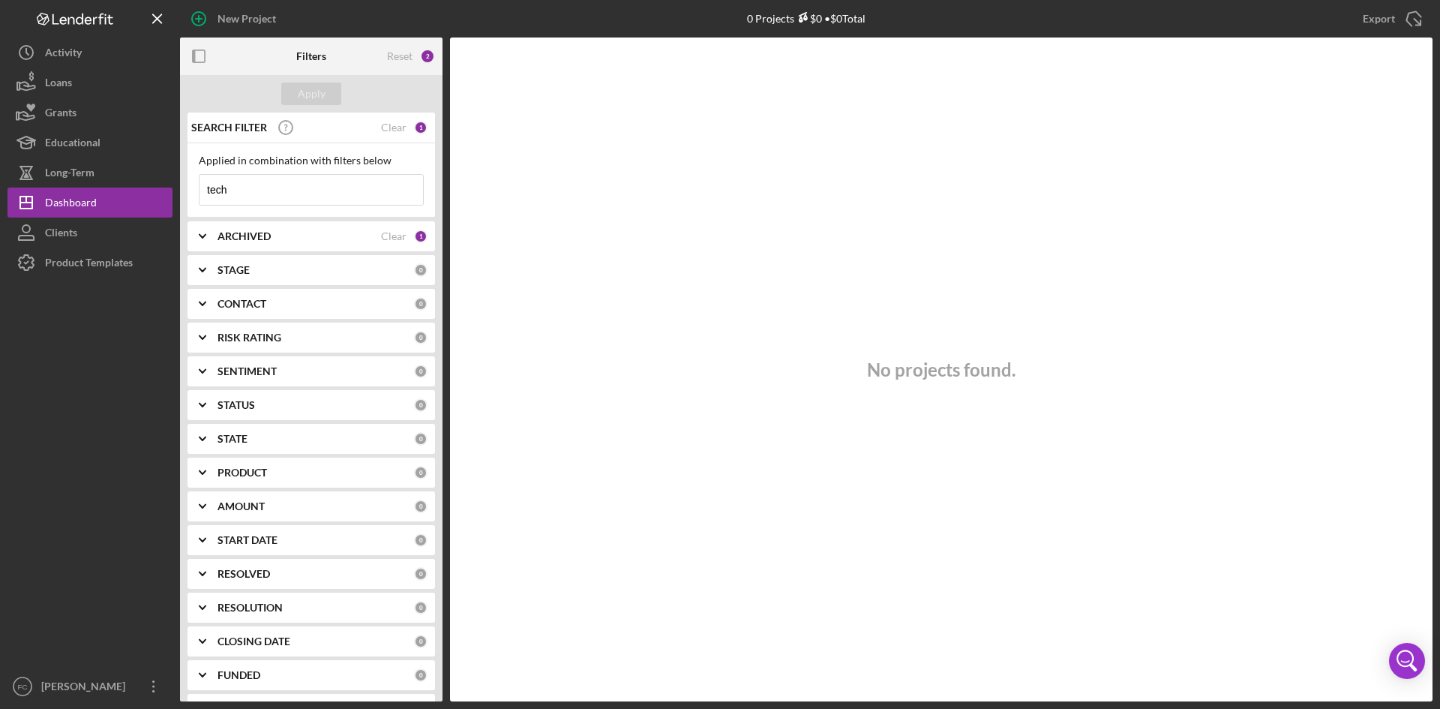
drag, startPoint x: 278, startPoint y: 188, endPoint x: 185, endPoint y: 175, distance: 94.6
click at [185, 175] on div "SEARCH FILTER Clear 1 Applied in combination with filters below tech Icon/Menu …" at bounding box center [311, 407] width 263 height 589
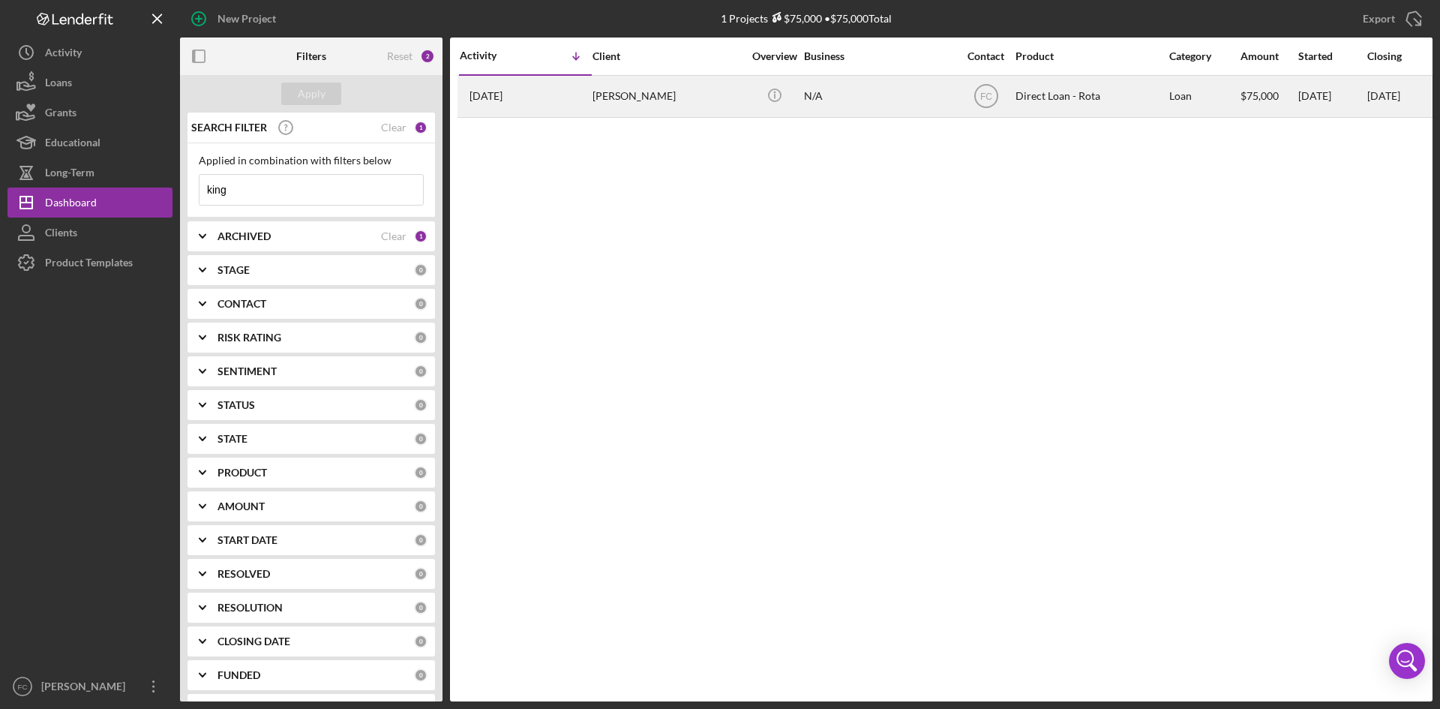
type input "king"
click at [700, 112] on div "[PERSON_NAME]" at bounding box center [668, 97] width 150 height 40
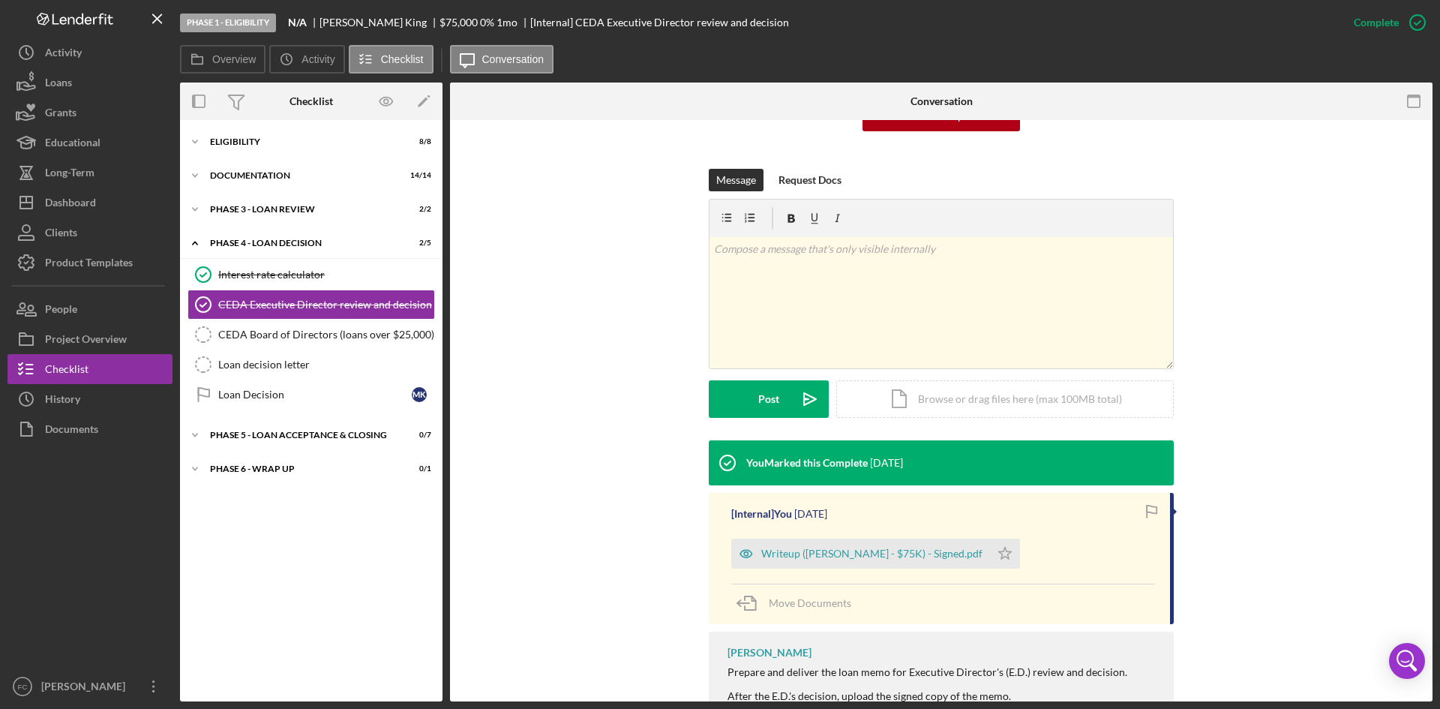
scroll to position [200, 0]
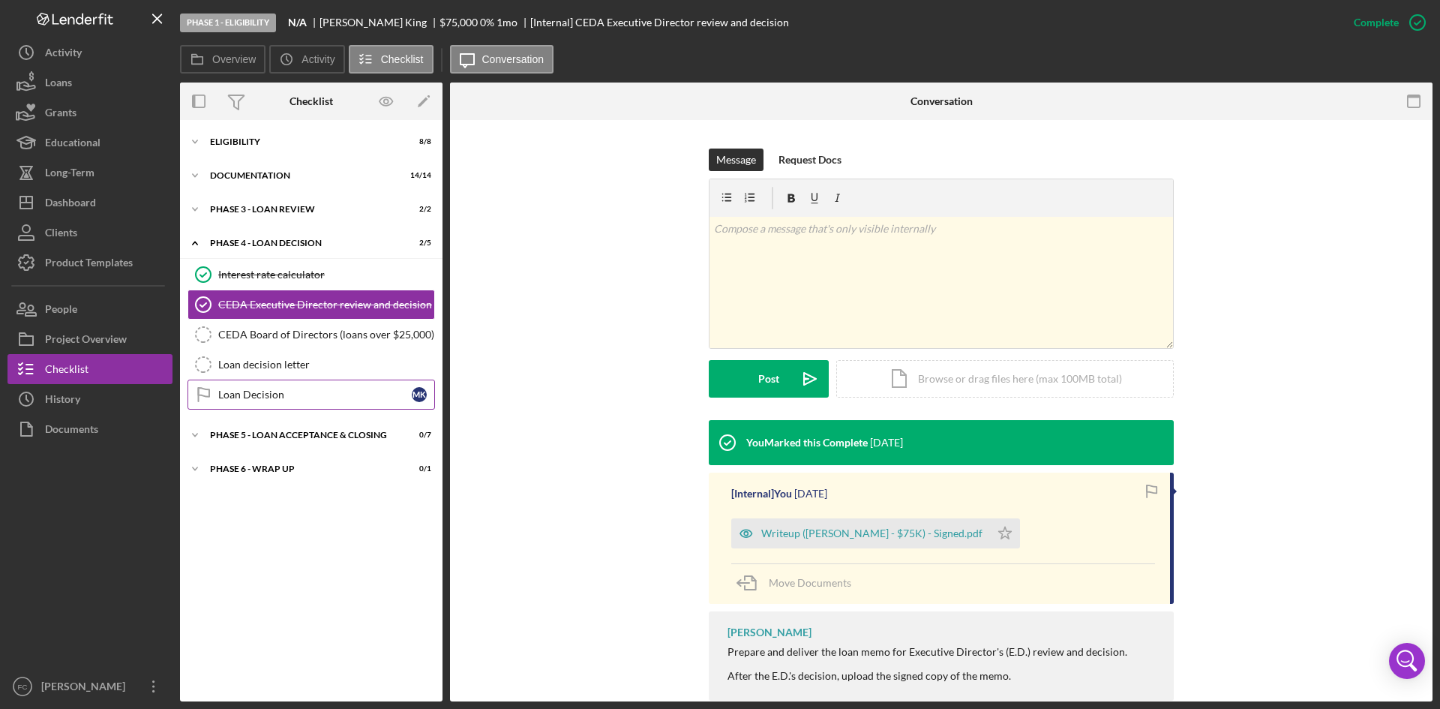
click at [233, 400] on div "Loan Decision" at bounding box center [315, 395] width 194 height 12
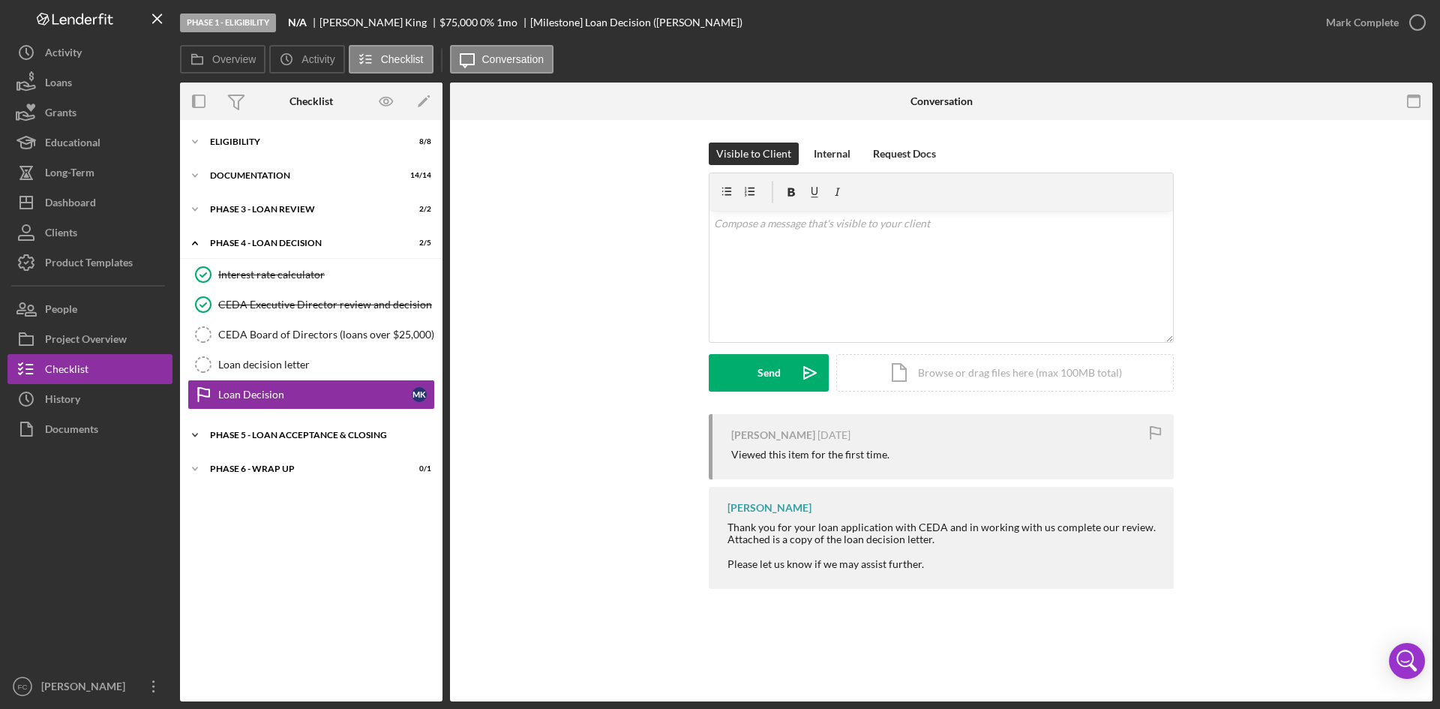
click at [305, 430] on div "Icon/Expander Phase 5 - Loan acceptance & Closing 0 / 7" at bounding box center [311, 435] width 263 height 30
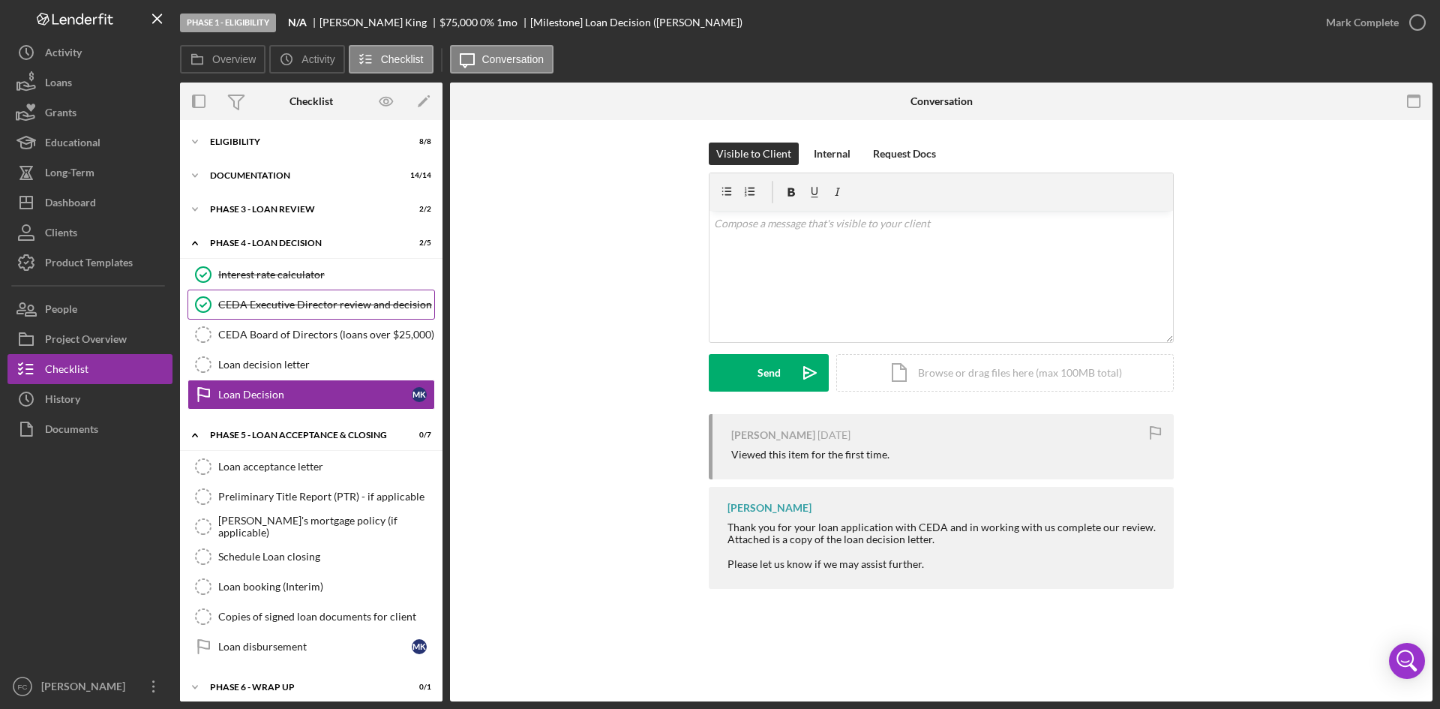
click at [370, 294] on link "CEDA Executive Director review and decision CEDA Executive Director review and …" at bounding box center [312, 305] width 248 height 30
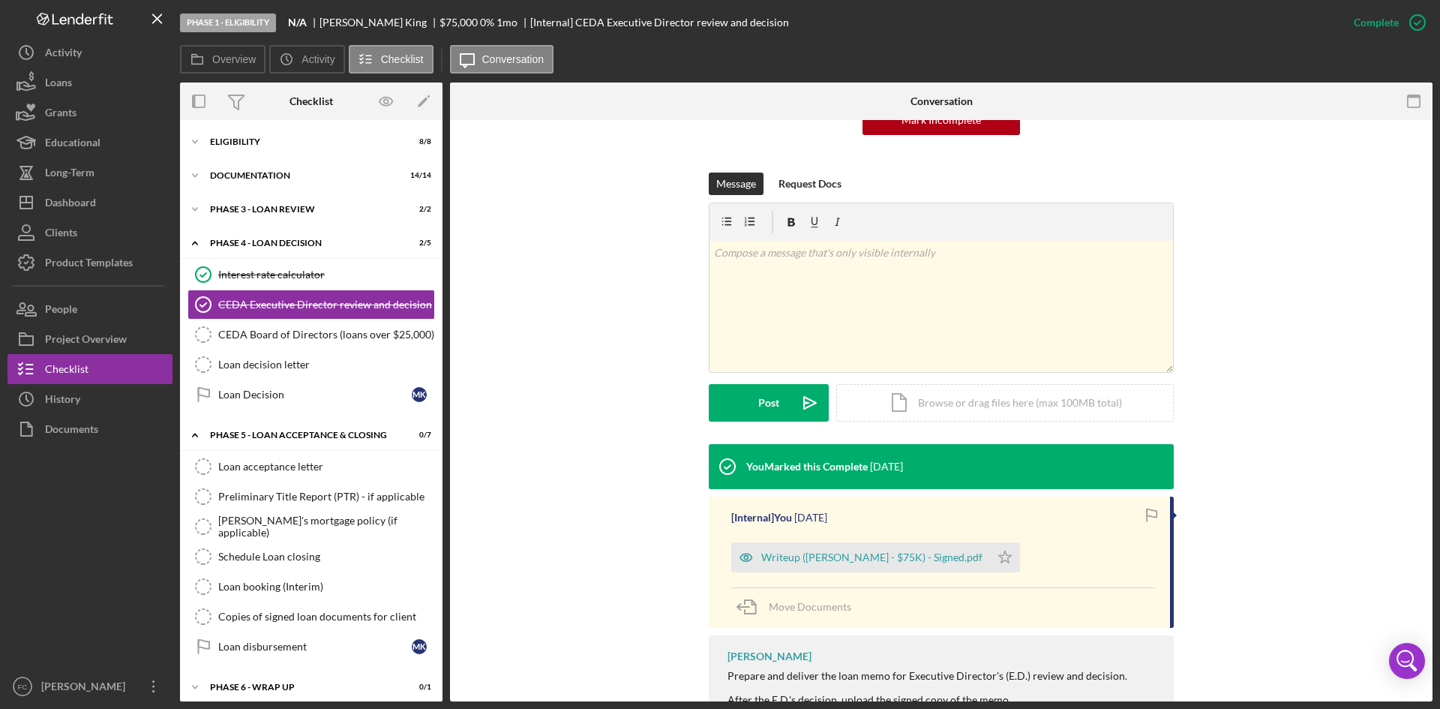
scroll to position [200, 0]
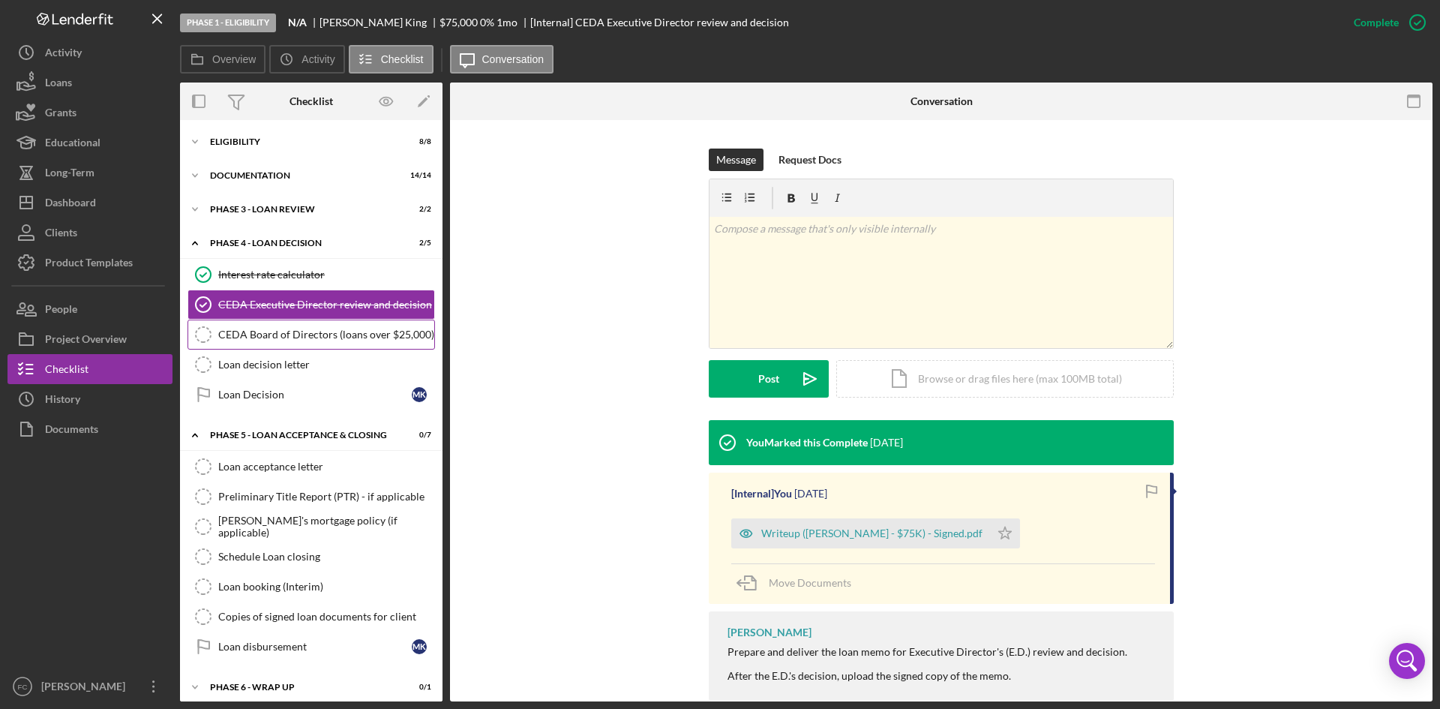
click at [338, 341] on div "CEDA Board of Directors (loans over $25,000)" at bounding box center [326, 335] width 216 height 12
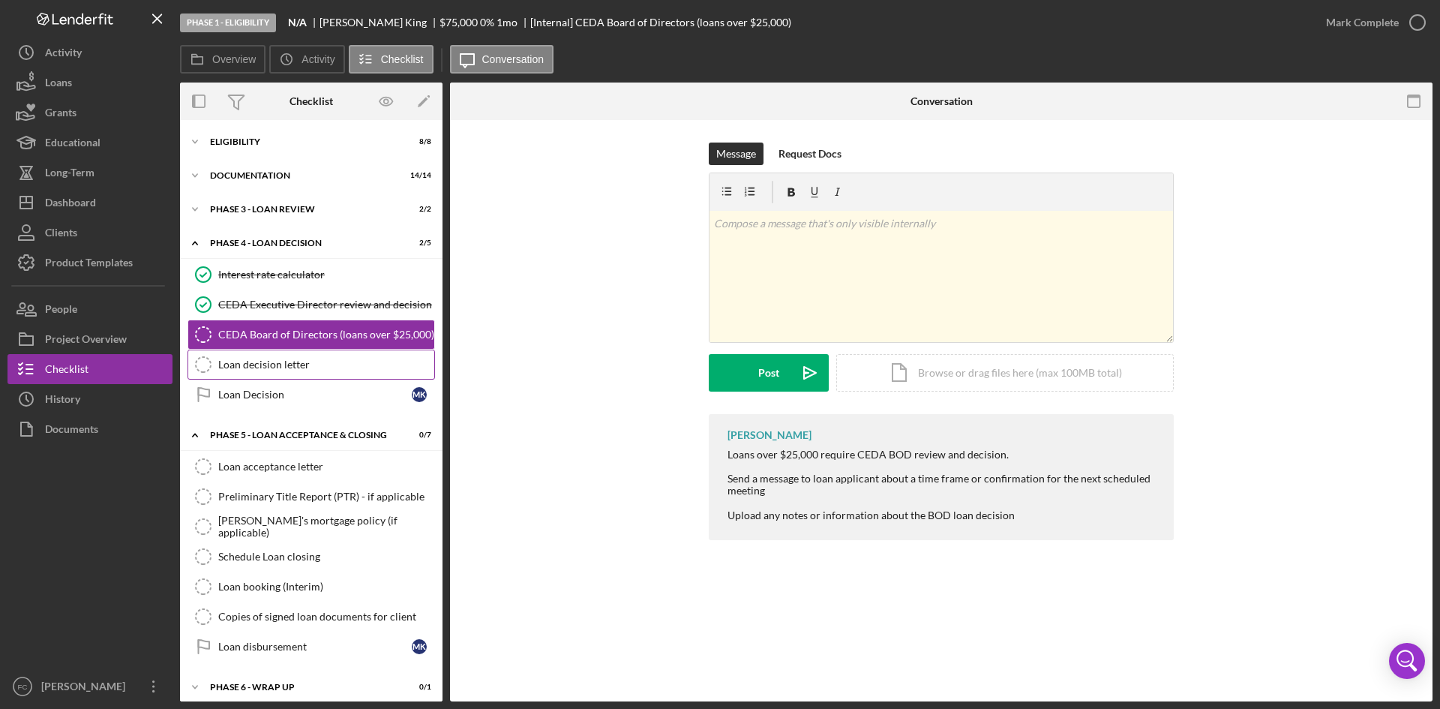
click at [340, 356] on link "Loan decision letter Loan decision letter" at bounding box center [312, 365] width 248 height 30
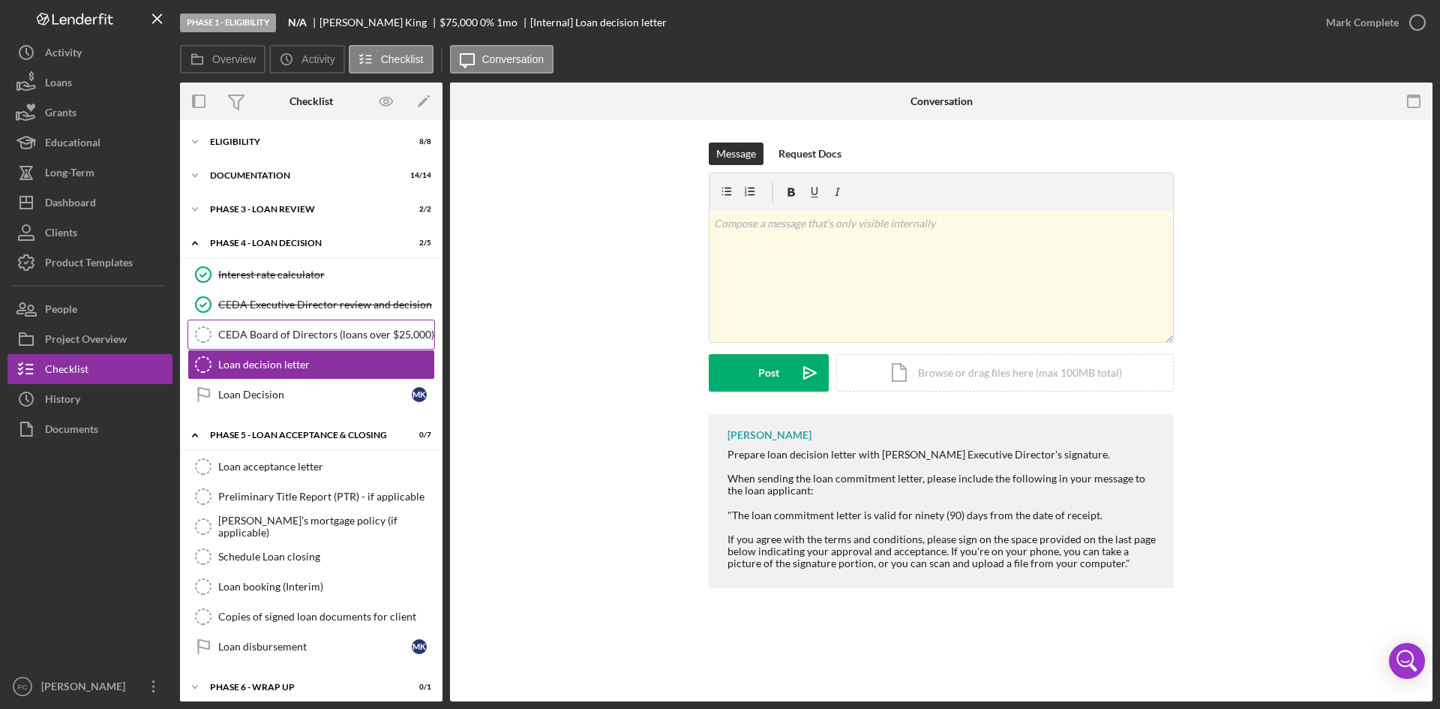
click at [326, 329] on div "CEDA Board of Directors (loans over $25,000)" at bounding box center [326, 335] width 216 height 12
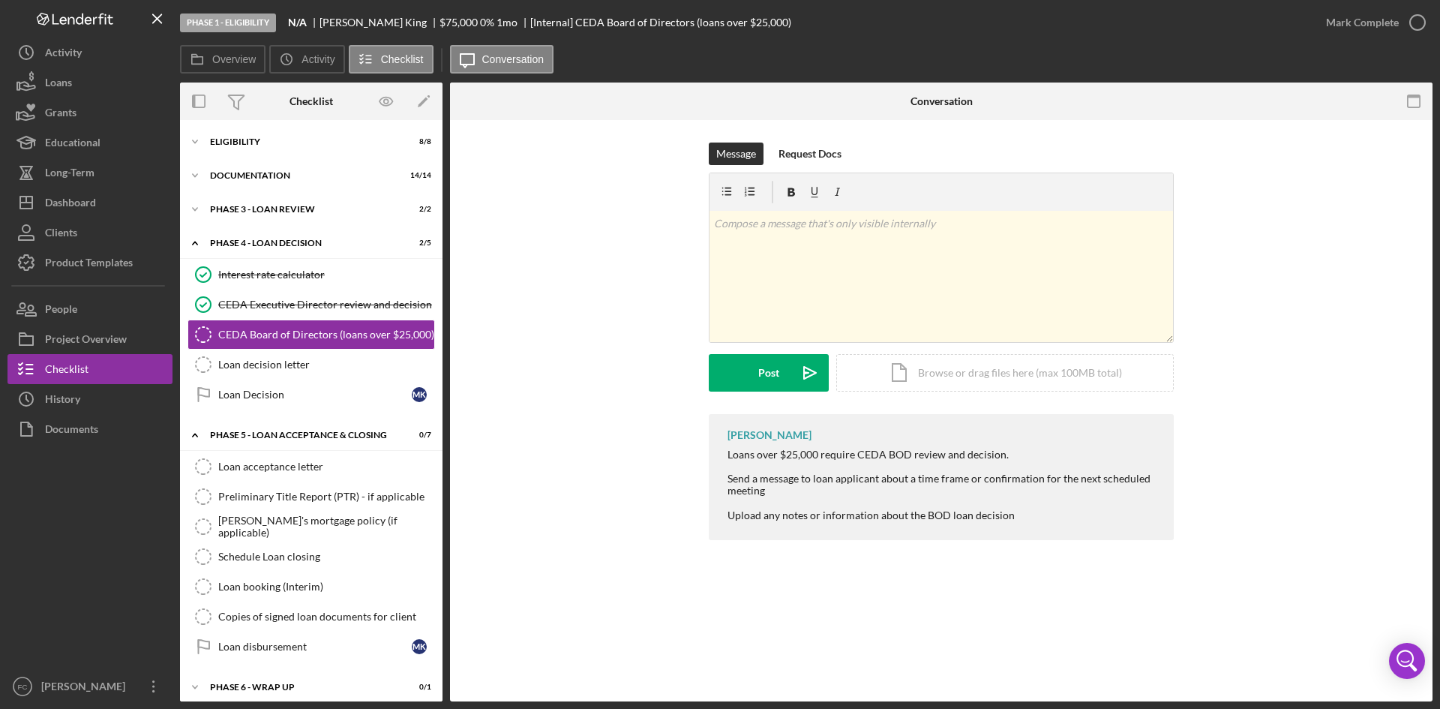
click at [559, 401] on div "Message Request Docs v Color teal Color pink Remove color Add row above Add row…" at bounding box center [942, 279] width 938 height 272
click at [95, 206] on div "Dashboard" at bounding box center [70, 205] width 51 height 34
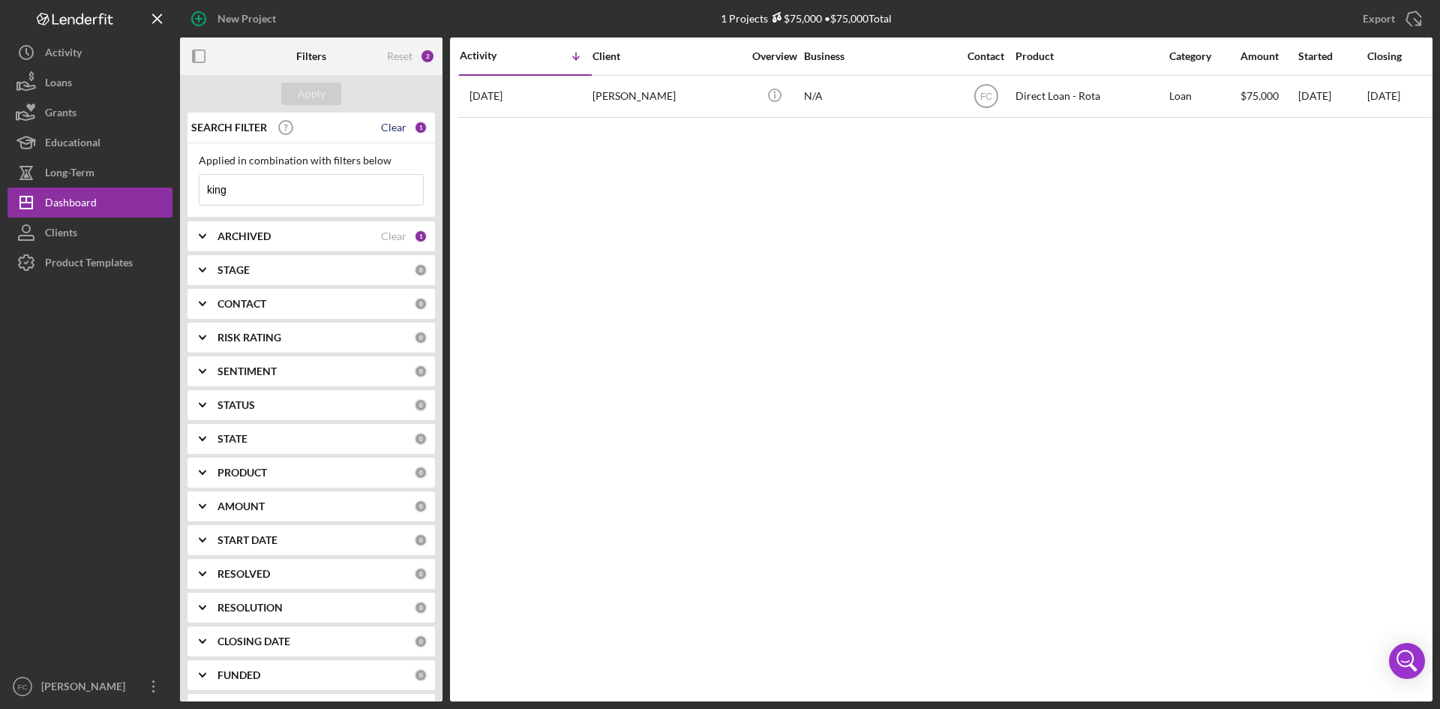
drag, startPoint x: 393, startPoint y: 120, endPoint x: 394, endPoint y: 132, distance: 12.0
click at [393, 123] on div "SEARCH FILTER Clear 1" at bounding box center [308, 128] width 240 height 38
click at [394, 132] on div "Clear" at bounding box center [394, 128] width 26 height 12
click at [311, 92] on div "Apply" at bounding box center [312, 94] width 28 height 23
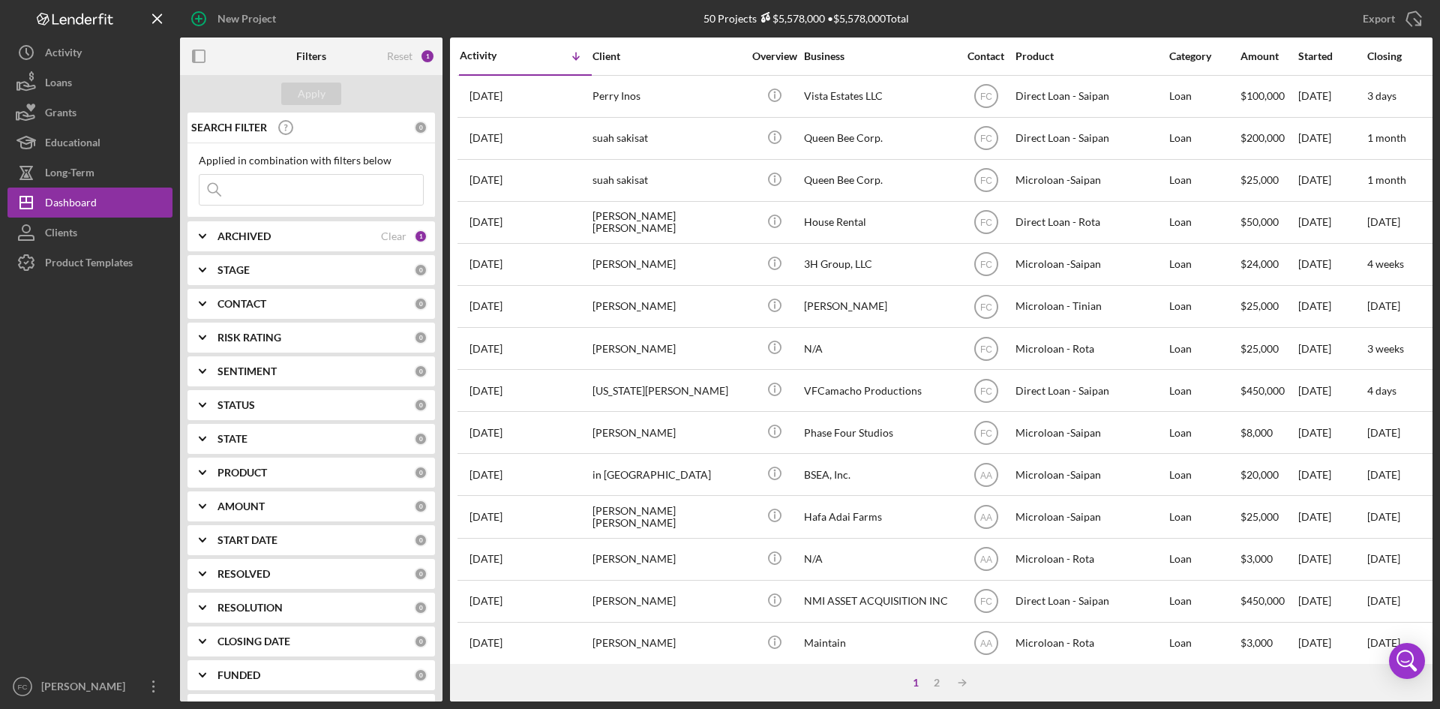
click at [266, 191] on input at bounding box center [312, 190] width 224 height 30
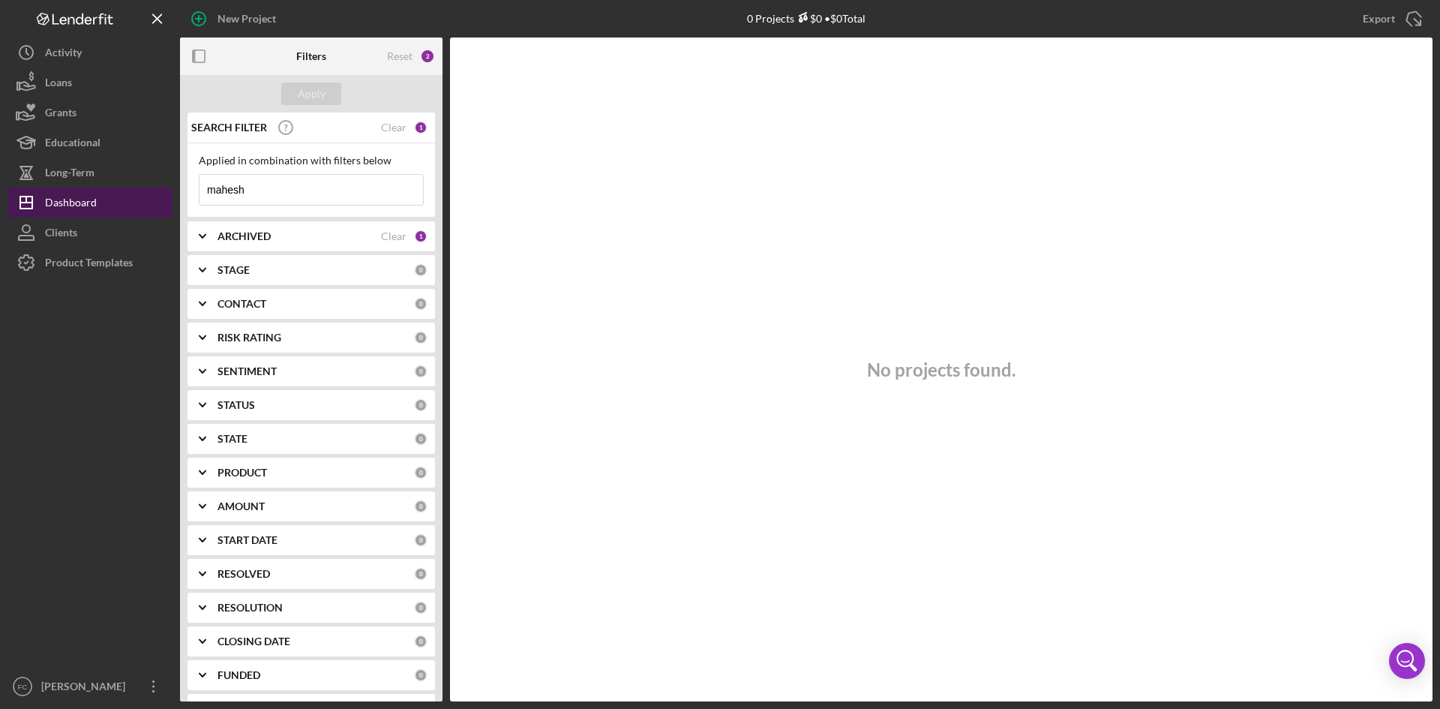
drag, startPoint x: 276, startPoint y: 188, endPoint x: 170, endPoint y: 193, distance: 105.9
click at [170, 193] on div "New Project 0 Projects $0 • $0 Total king Export Icon/Export Filters Reset 2 Ap…" at bounding box center [720, 350] width 1425 height 701
type input "tech"
click at [404, 57] on div "Reset" at bounding box center [400, 56] width 26 height 12
click at [320, 102] on div "Apply" at bounding box center [312, 94] width 28 height 23
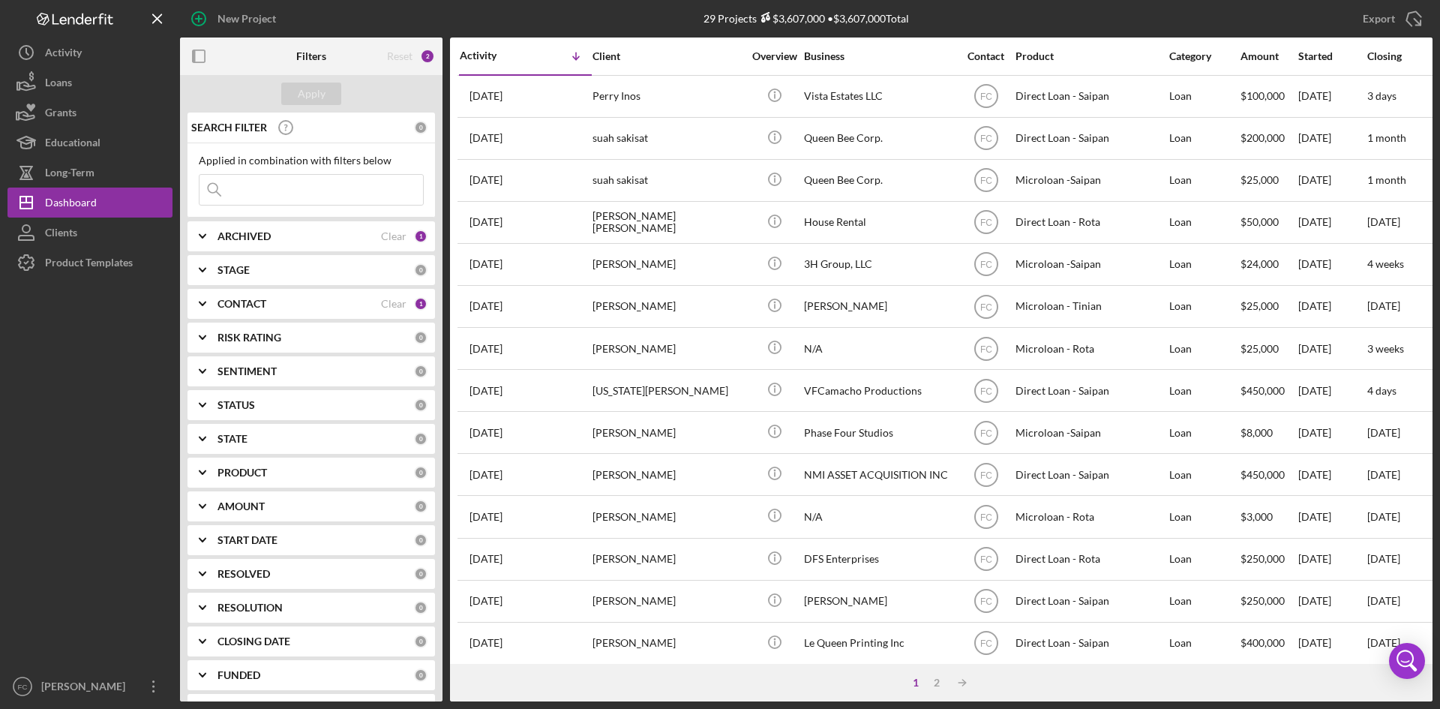
drag, startPoint x: 355, startPoint y: 198, endPoint x: 356, endPoint y: 206, distance: 7.7
click at [355, 199] on input at bounding box center [312, 190] width 224 height 30
drag, startPoint x: 368, startPoint y: 190, endPoint x: 386, endPoint y: 125, distance: 67.9
click at [370, 191] on input at bounding box center [312, 190] width 224 height 30
click at [404, 53] on div "Reset" at bounding box center [400, 56] width 26 height 12
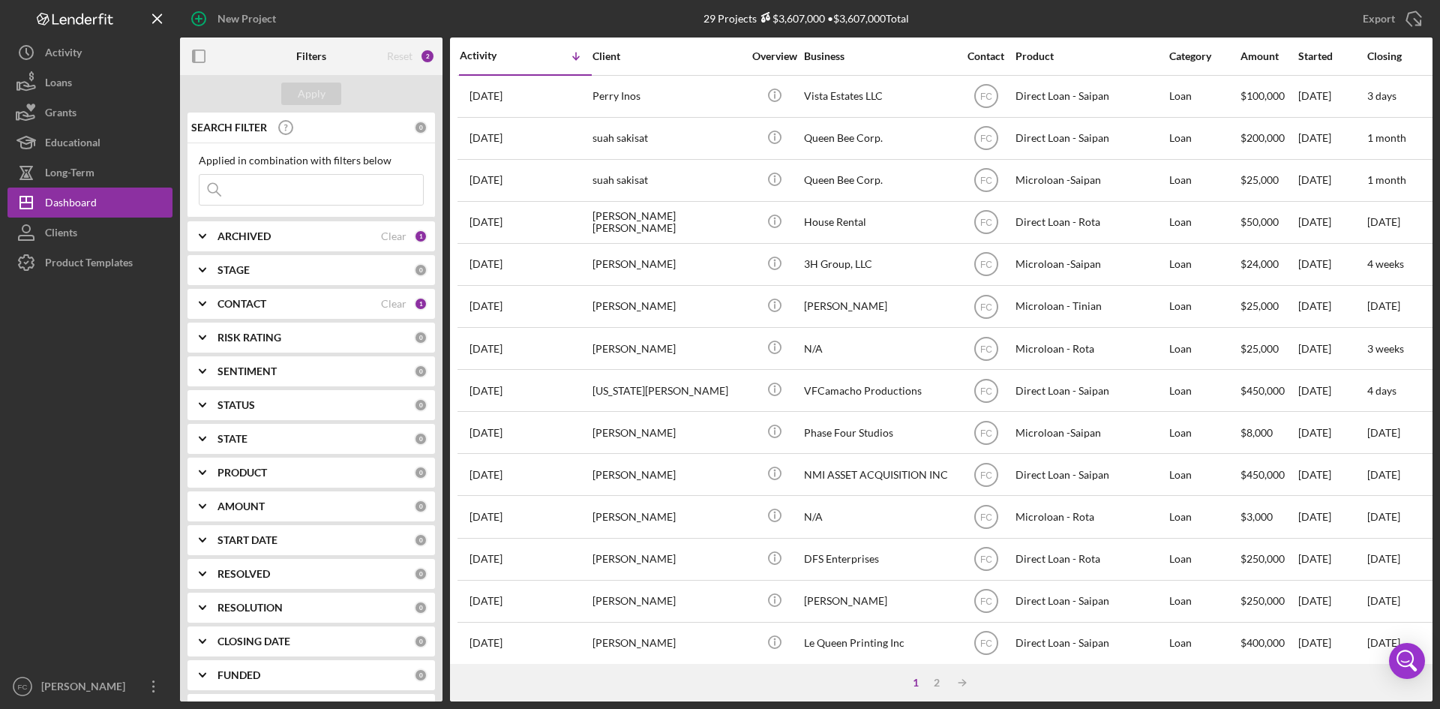
click at [429, 53] on div "2" at bounding box center [427, 56] width 15 height 15
click at [284, 239] on div "ARCHIVED" at bounding box center [300, 236] width 164 height 12
drag, startPoint x: 347, startPoint y: 230, endPoint x: 351, endPoint y: 242, distance: 13.3
click at [350, 230] on div "ARCHIVED Clear 1" at bounding box center [323, 237] width 210 height 14
click at [284, 302] on div "CONTACT" at bounding box center [300, 304] width 164 height 12
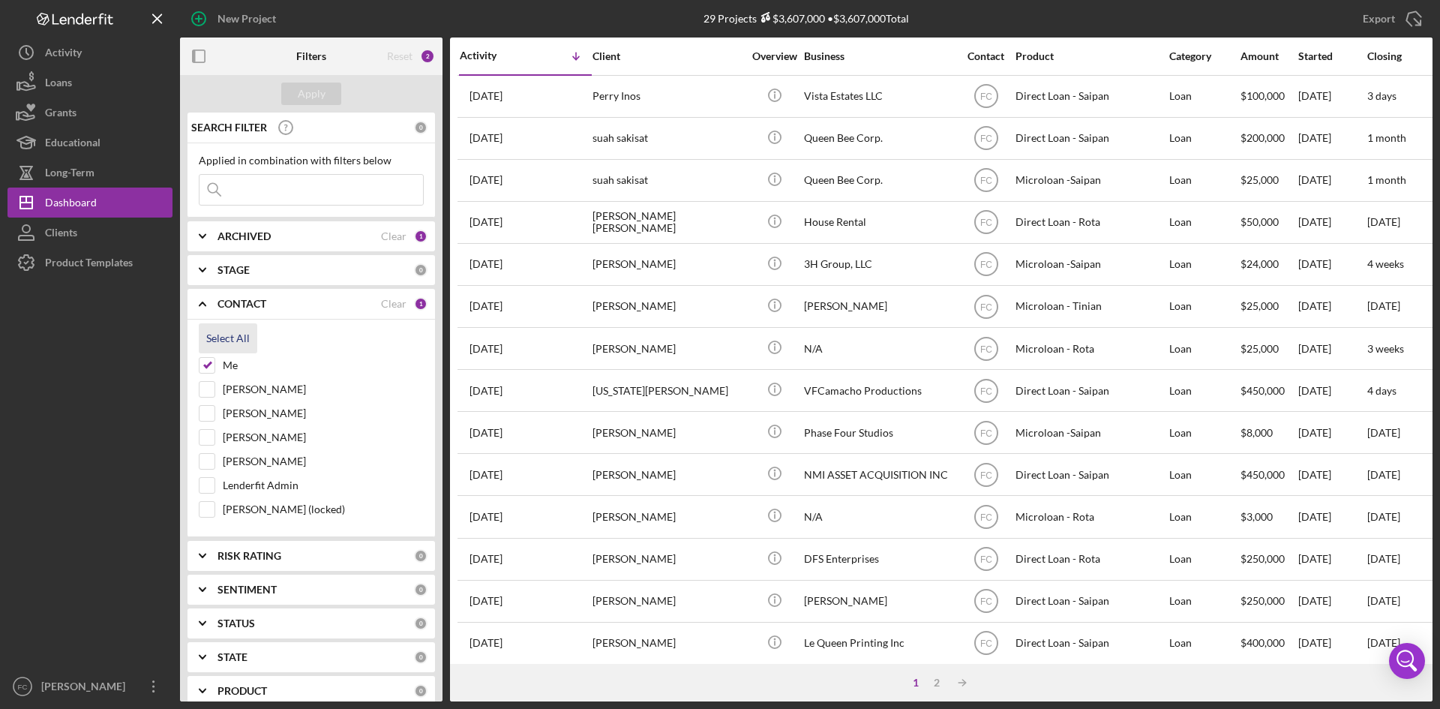
click at [212, 341] on div "Select All" at bounding box center [228, 338] width 44 height 30
checkbox input "true"
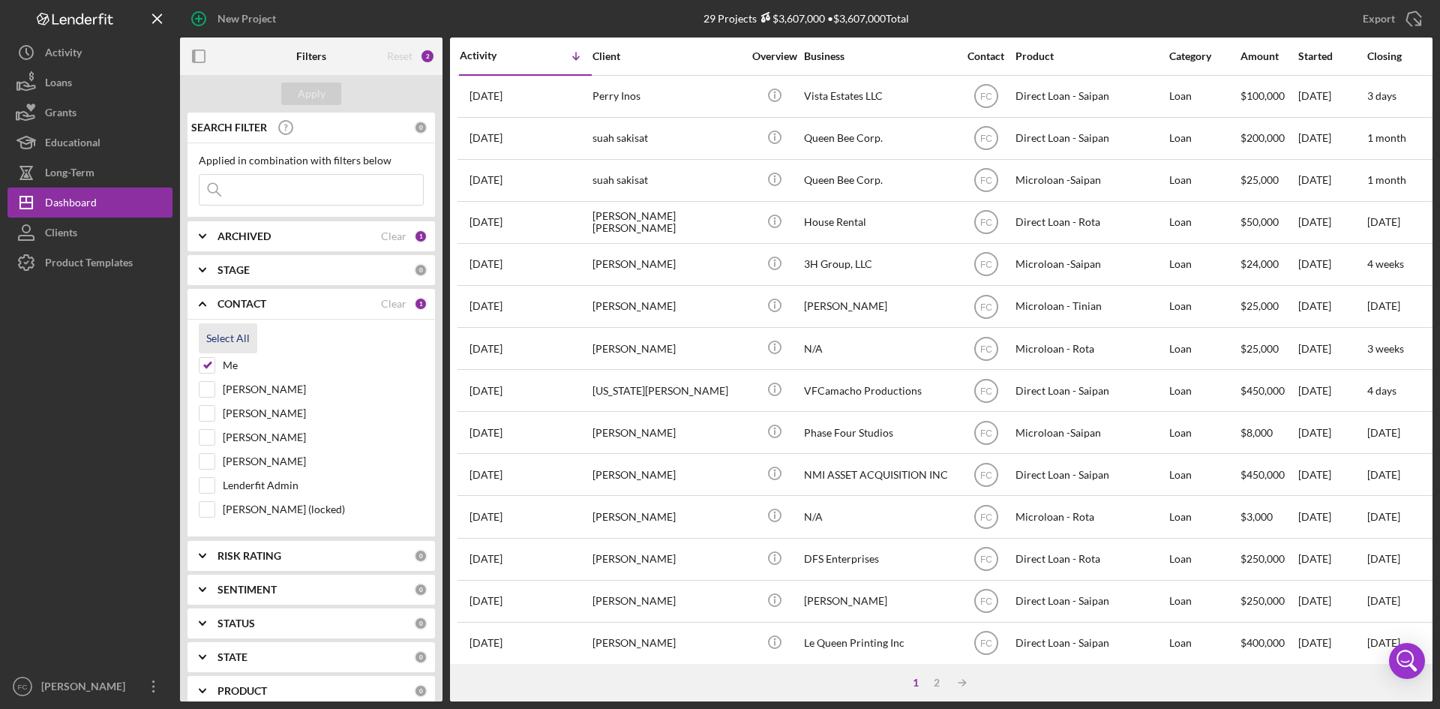
checkbox input "true"
click at [306, 102] on div "Apply" at bounding box center [312, 94] width 28 height 23
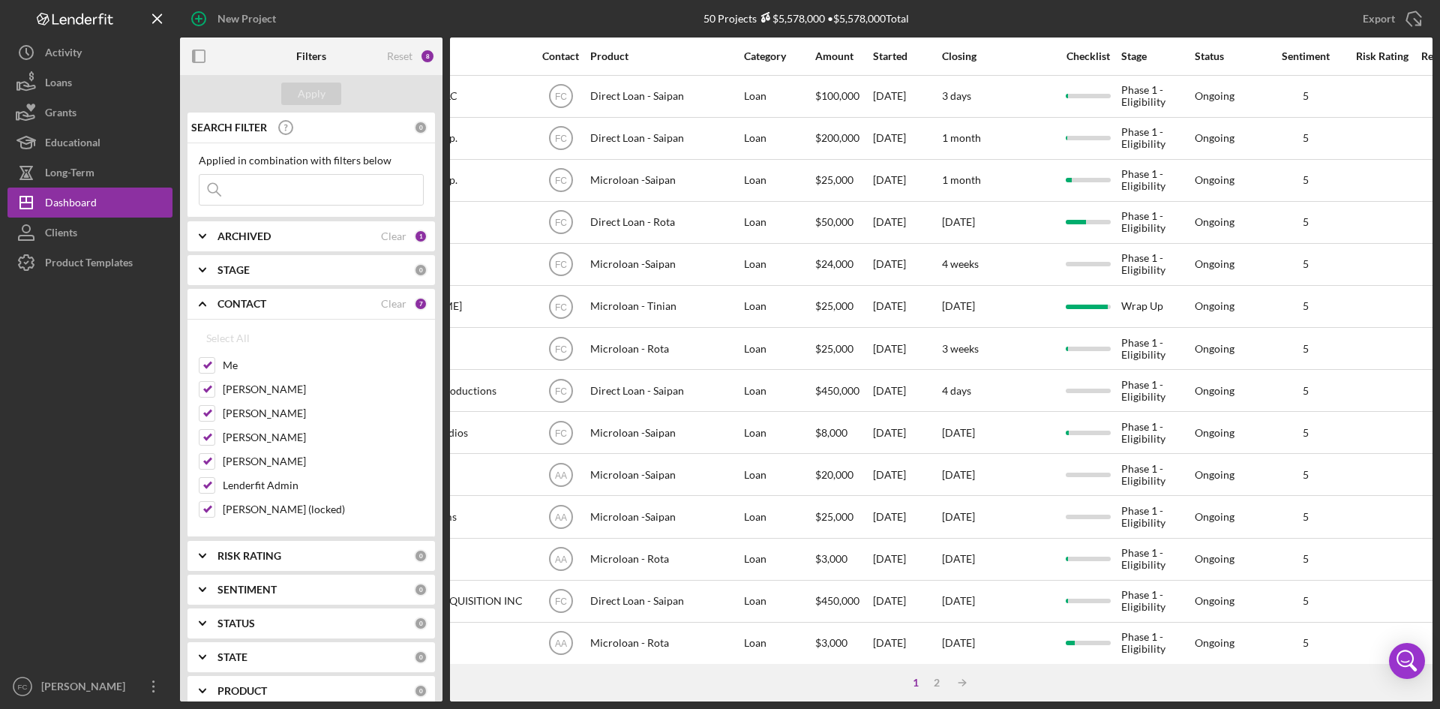
scroll to position [0, 332]
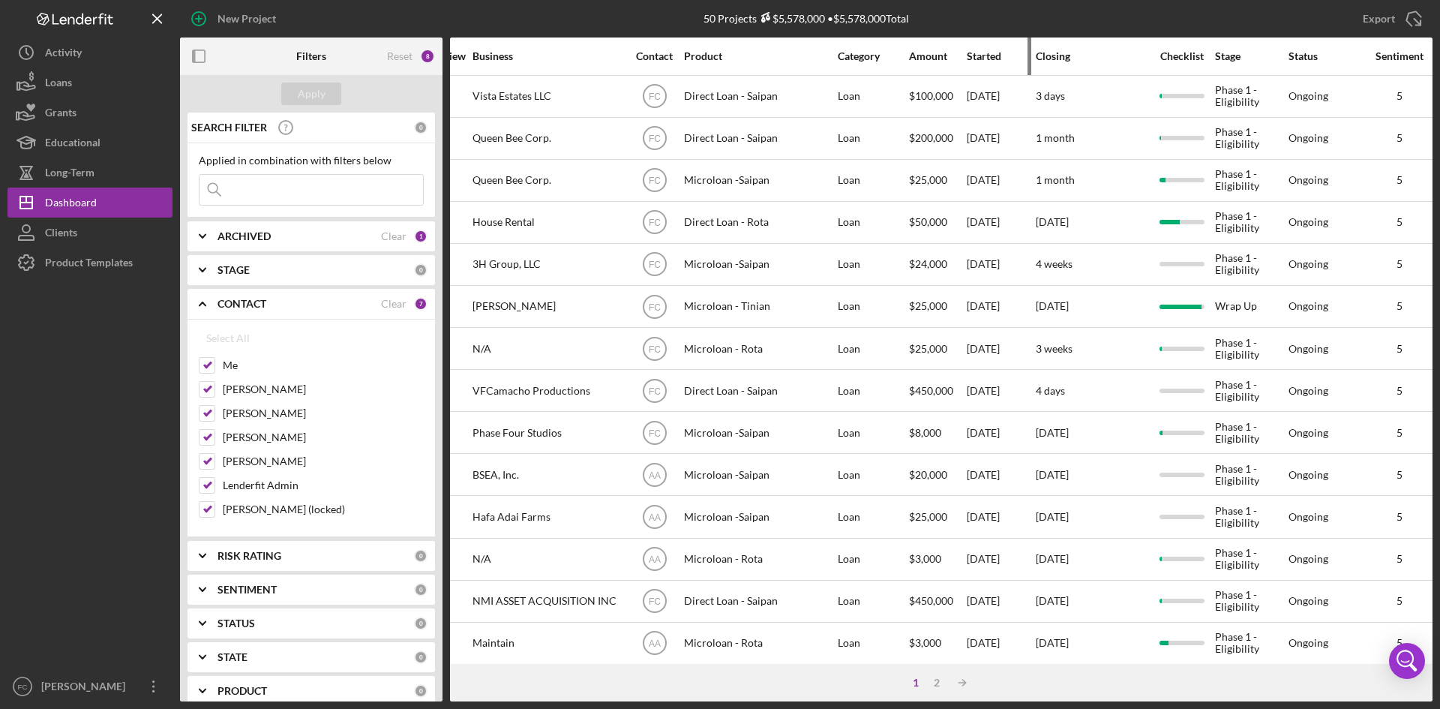
click at [993, 53] on div "Started" at bounding box center [1001, 56] width 68 height 12
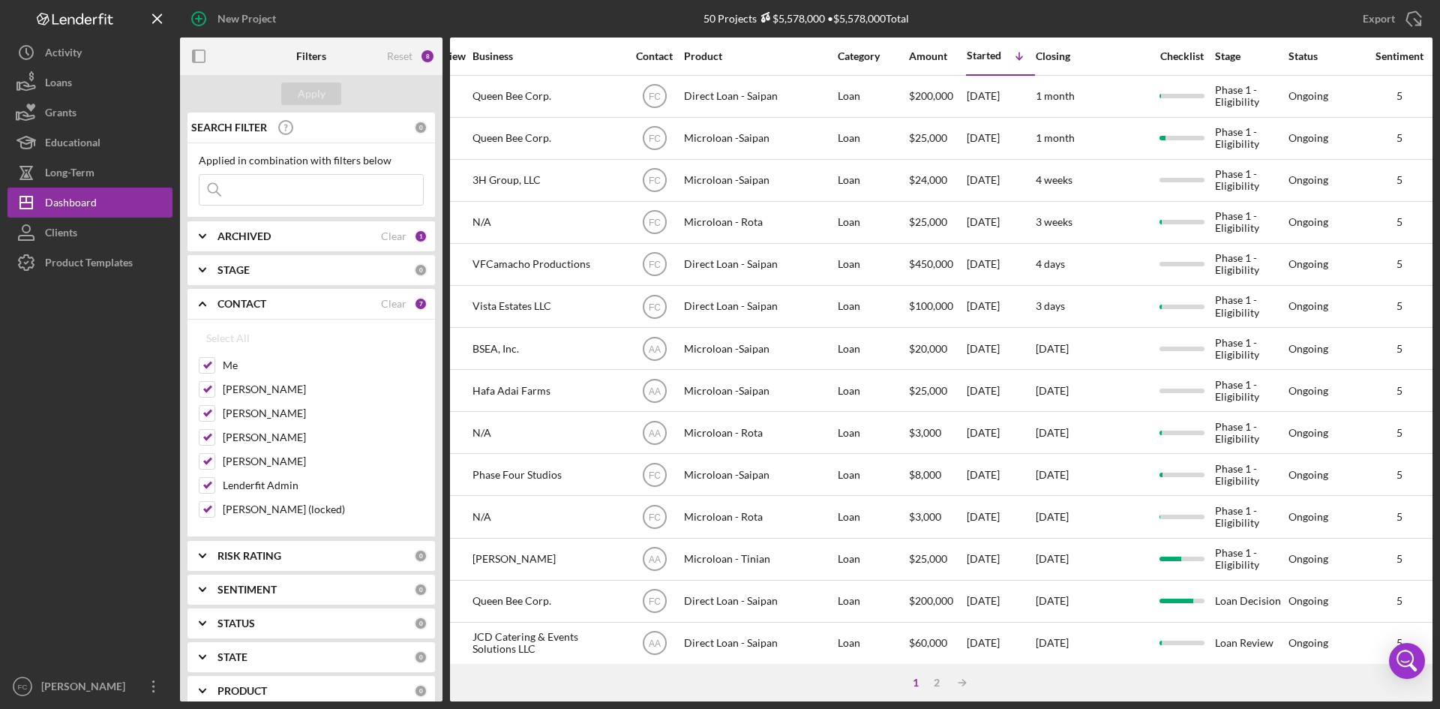
click at [193, 297] on icon "Icon/Expander" at bounding box center [203, 304] width 38 height 38
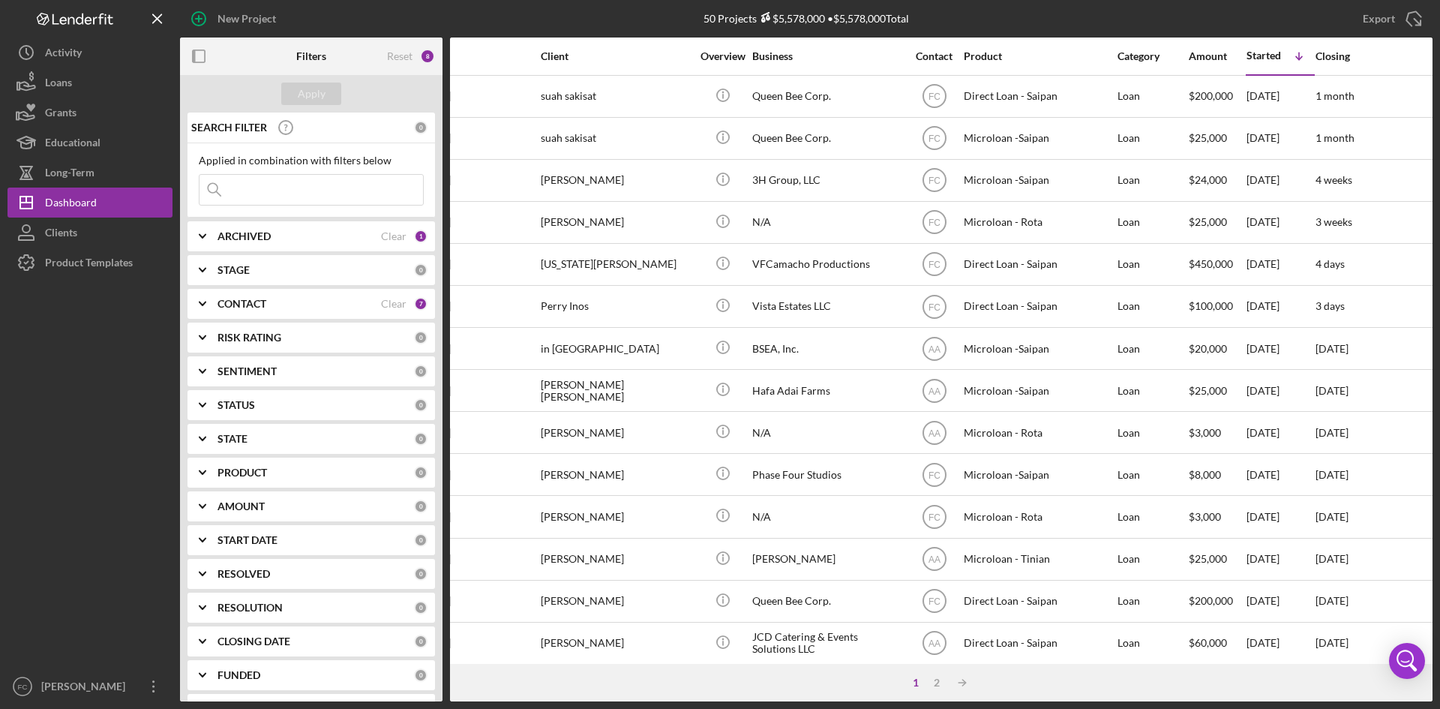
scroll to position [0, 0]
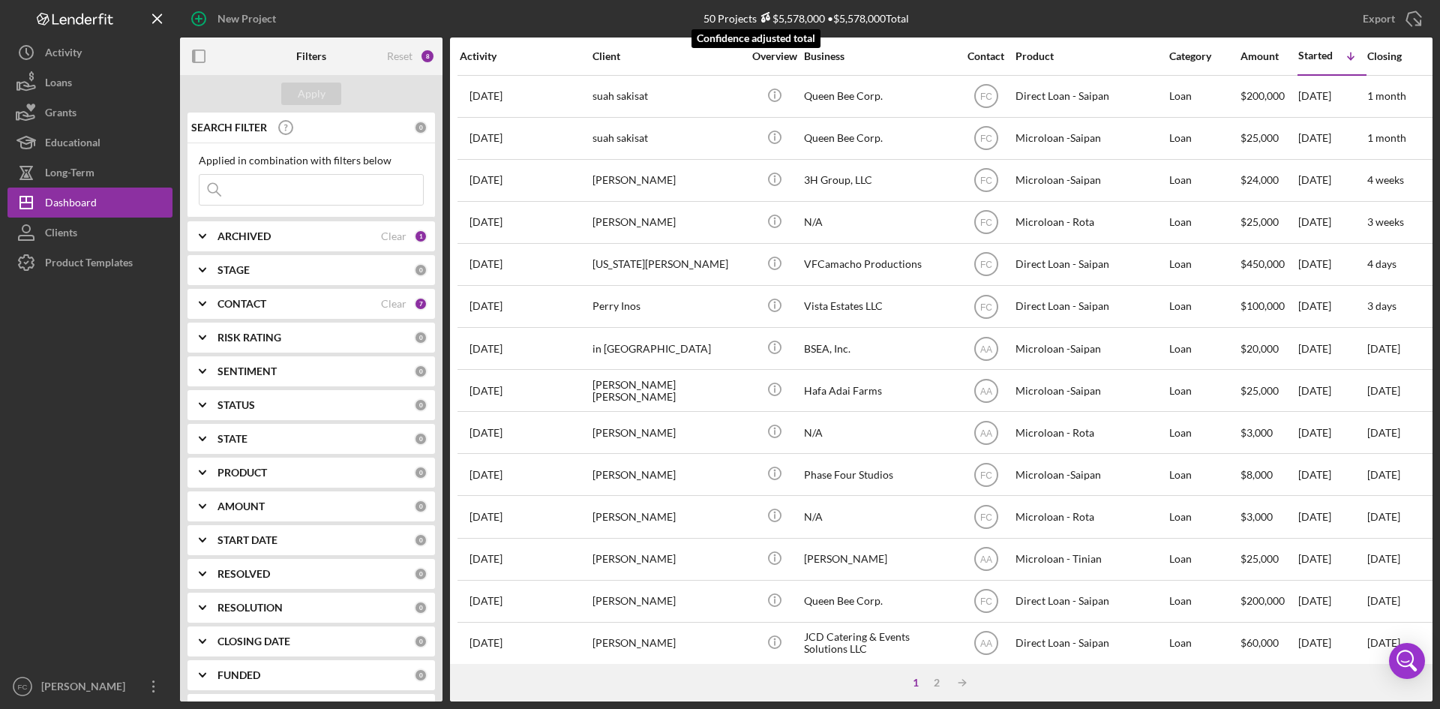
click at [792, 19] on div "$5,578,000" at bounding box center [791, 18] width 68 height 13
drag, startPoint x: 871, startPoint y: 29, endPoint x: 888, endPoint y: 11, distance: 25.5
click at [885, 17] on div "50 Projects $5,578,000 • $5,578,000 Total king" at bounding box center [807, 19] width 206 height 38
click at [888, 11] on div "50 Projects $5,578,000 • $5,578,000 Total king" at bounding box center [807, 19] width 206 height 38
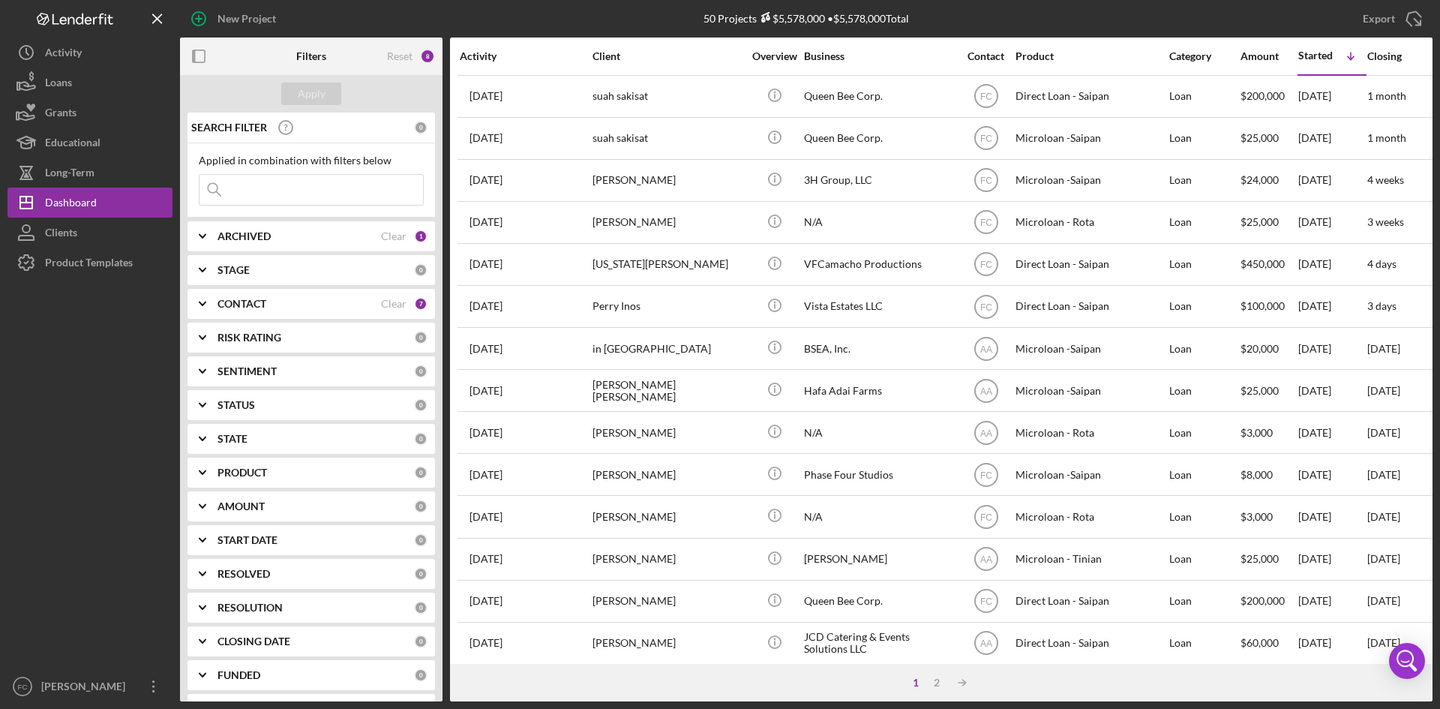
click at [984, 17] on div "50 Projects $5,578,000 • $5,578,000 Total king" at bounding box center [807, 19] width 418 height 38
click at [324, 190] on input at bounding box center [312, 190] width 224 height 30
click at [320, 89] on button "Apply" at bounding box center [311, 94] width 60 height 23
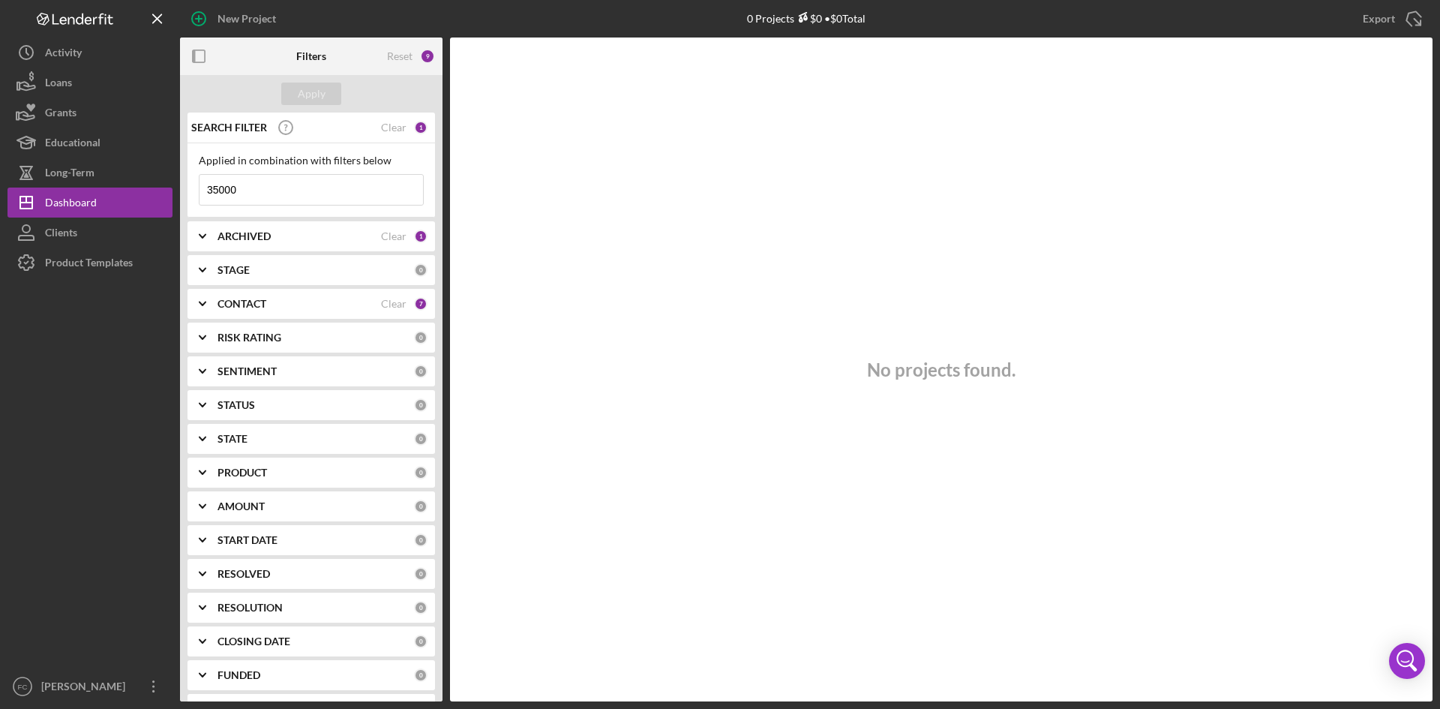
click at [213, 194] on input "35000" at bounding box center [312, 190] width 224 height 30
click at [217, 192] on input "35000" at bounding box center [312, 190] width 224 height 30
type input "35,000"
drag, startPoint x: 244, startPoint y: 196, endPoint x: 187, endPoint y: 181, distance: 59.0
click at [181, 185] on div "SEARCH FILTER Clear 1 Applied in combination with filters below 35,000 Icon/Men…" at bounding box center [311, 407] width 263 height 589
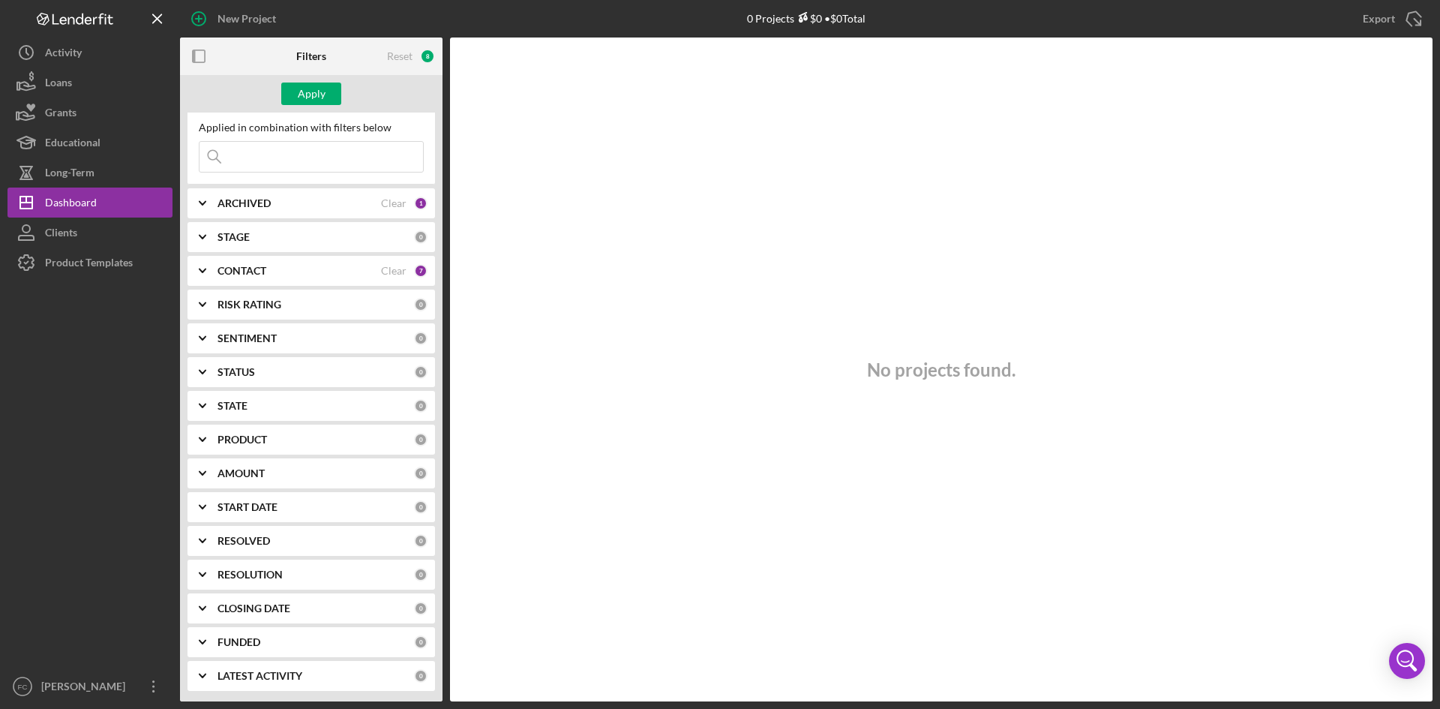
scroll to position [34, 0]
click at [206, 428] on icon "Icon/Expander" at bounding box center [203, 439] width 38 height 38
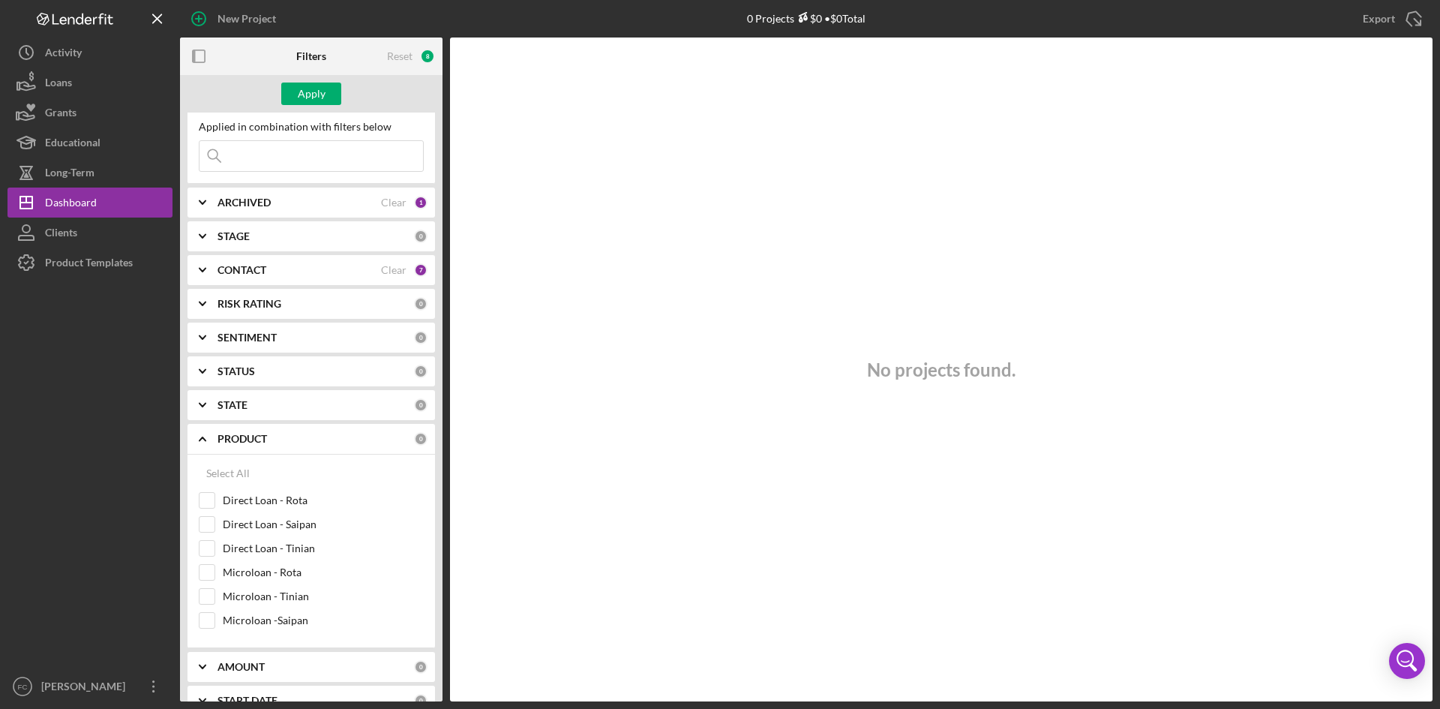
click at [210, 444] on icon "Icon/Expander" at bounding box center [203, 439] width 38 height 38
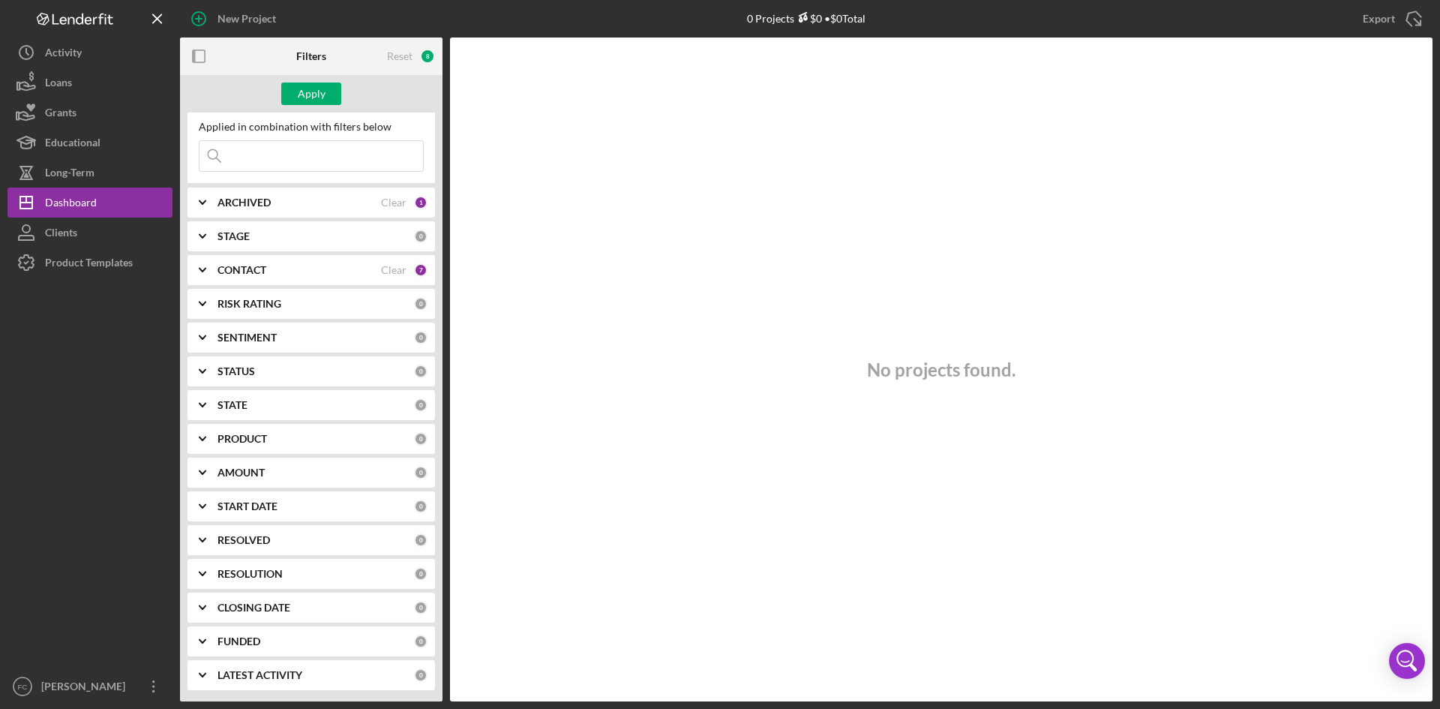
click at [208, 474] on icon "Icon/Expander" at bounding box center [203, 473] width 38 height 38
click at [370, 529] on input "Max" at bounding box center [370, 518] width 105 height 36
type input "35,000"
click at [207, 533] on input "Min" at bounding box center [251, 518] width 105 height 36
type input "35,000"
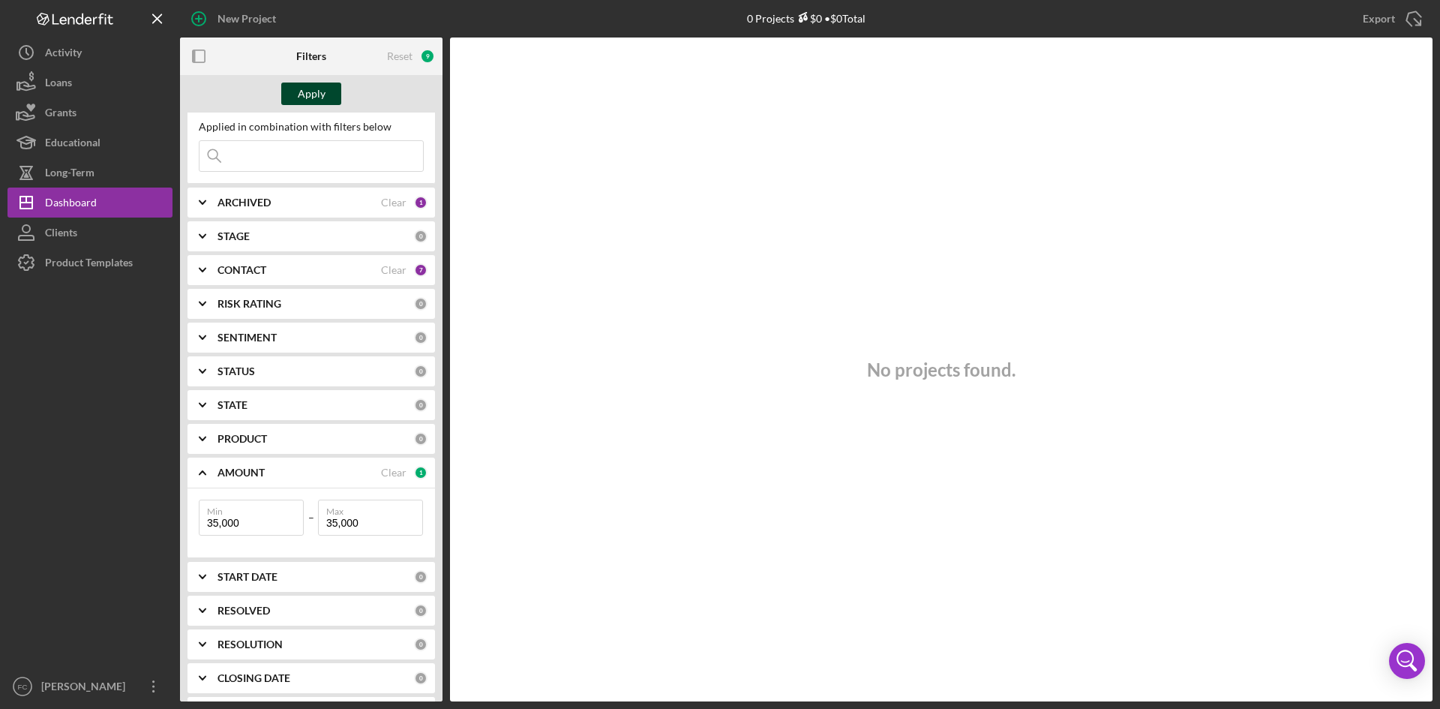
click at [318, 100] on div "Apply" at bounding box center [312, 94] width 28 height 23
click at [412, 50] on div "Reset" at bounding box center [400, 56] width 26 height 12
click at [309, 95] on div "Apply" at bounding box center [312, 94] width 28 height 23
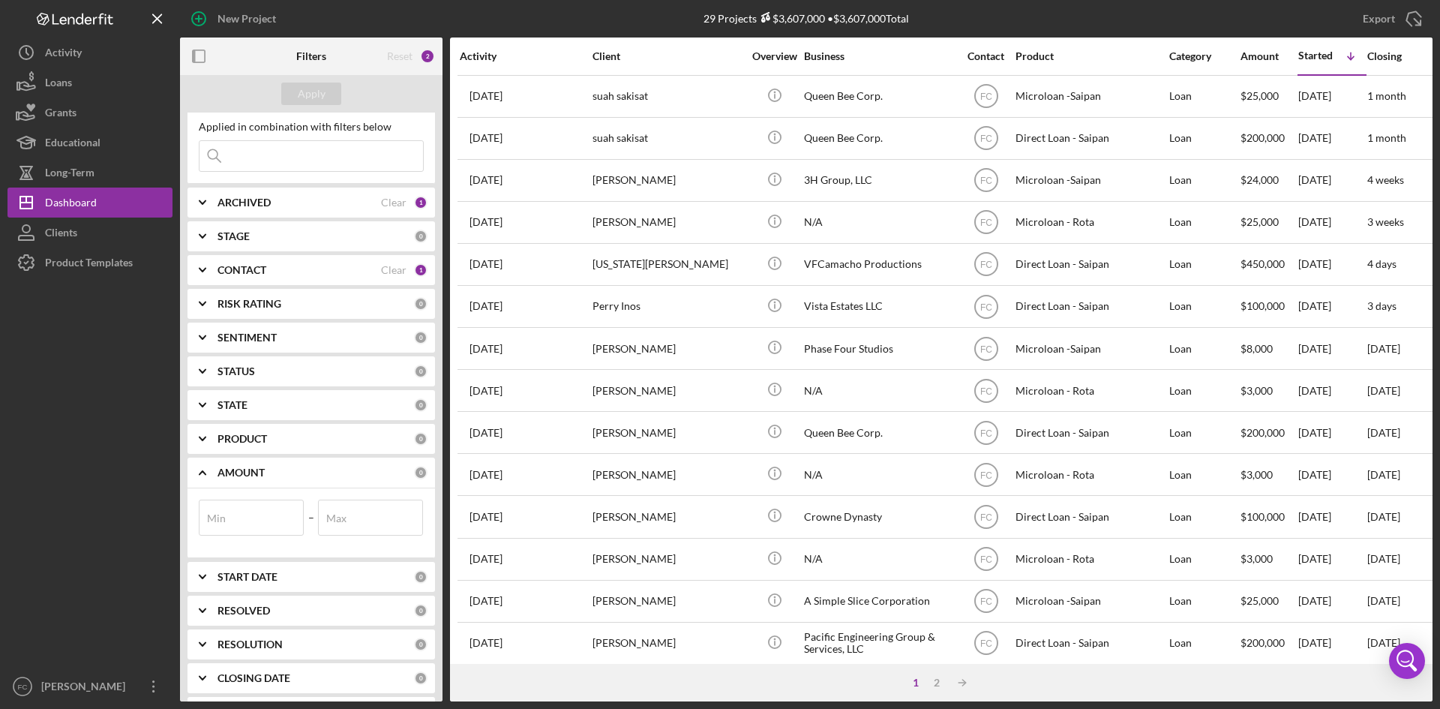
click at [315, 269] on div "CONTACT" at bounding box center [300, 270] width 164 height 12
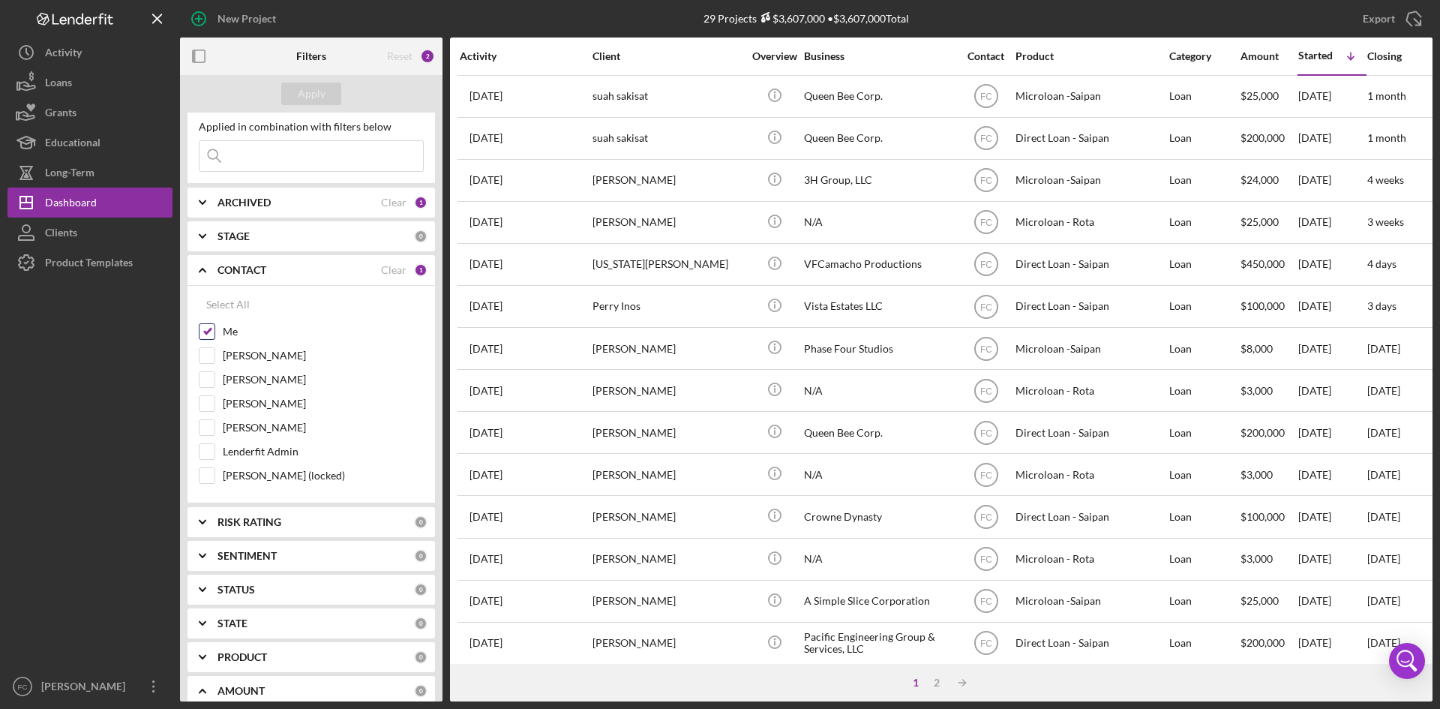
click at [212, 327] on input "Me" at bounding box center [207, 331] width 15 height 15
checkbox input "false"
click at [308, 97] on div "Apply" at bounding box center [312, 94] width 28 height 23
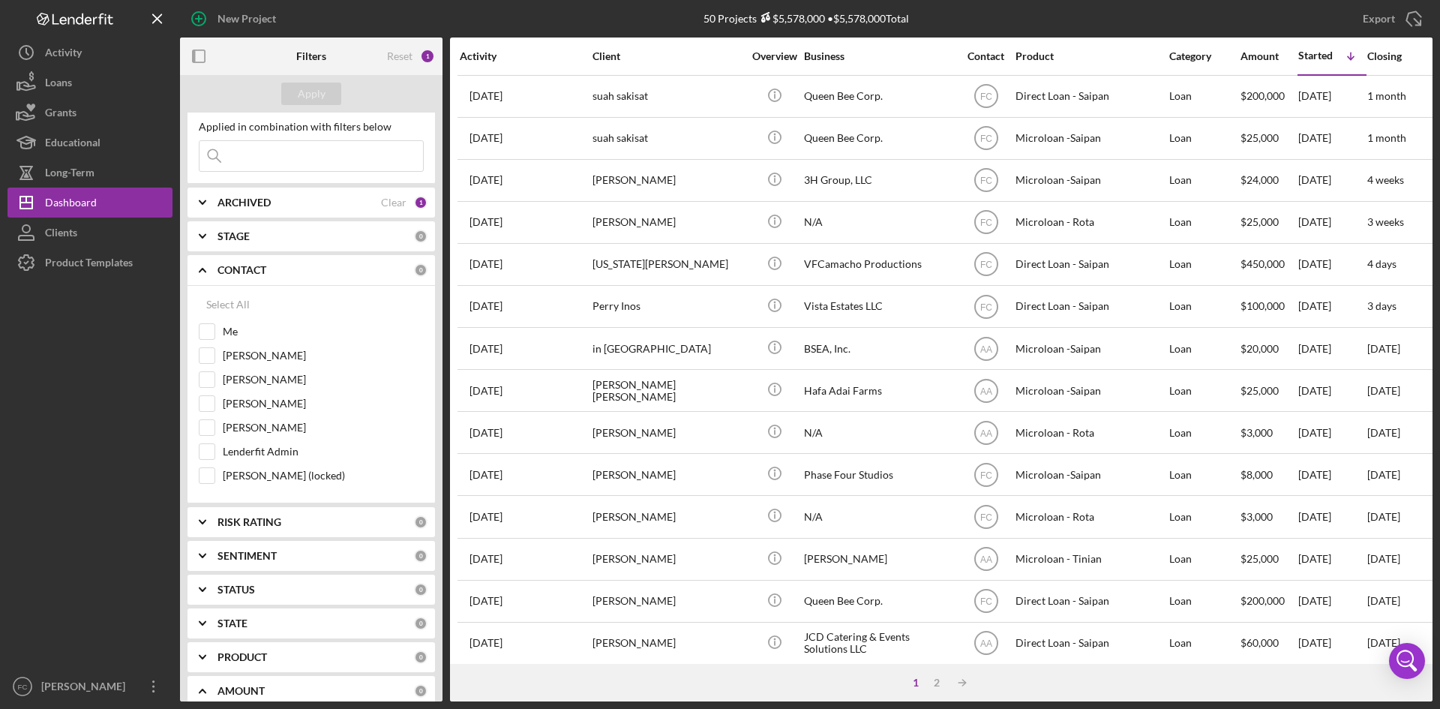
click at [225, 266] on b "CONTACT" at bounding box center [242, 270] width 49 height 12
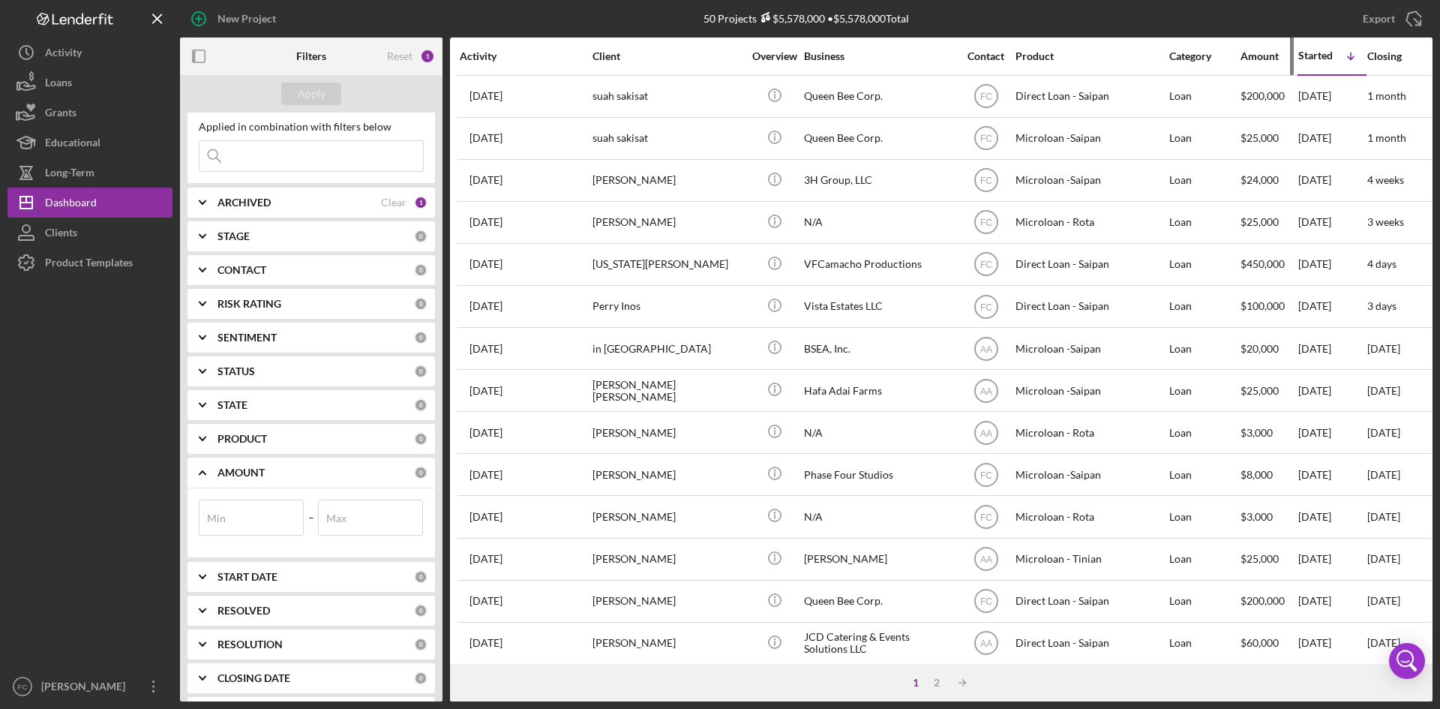
click at [1270, 70] on div "Amount" at bounding box center [1269, 56] width 56 height 36
click at [1261, 50] on div "Amount" at bounding box center [1269, 56] width 56 height 12
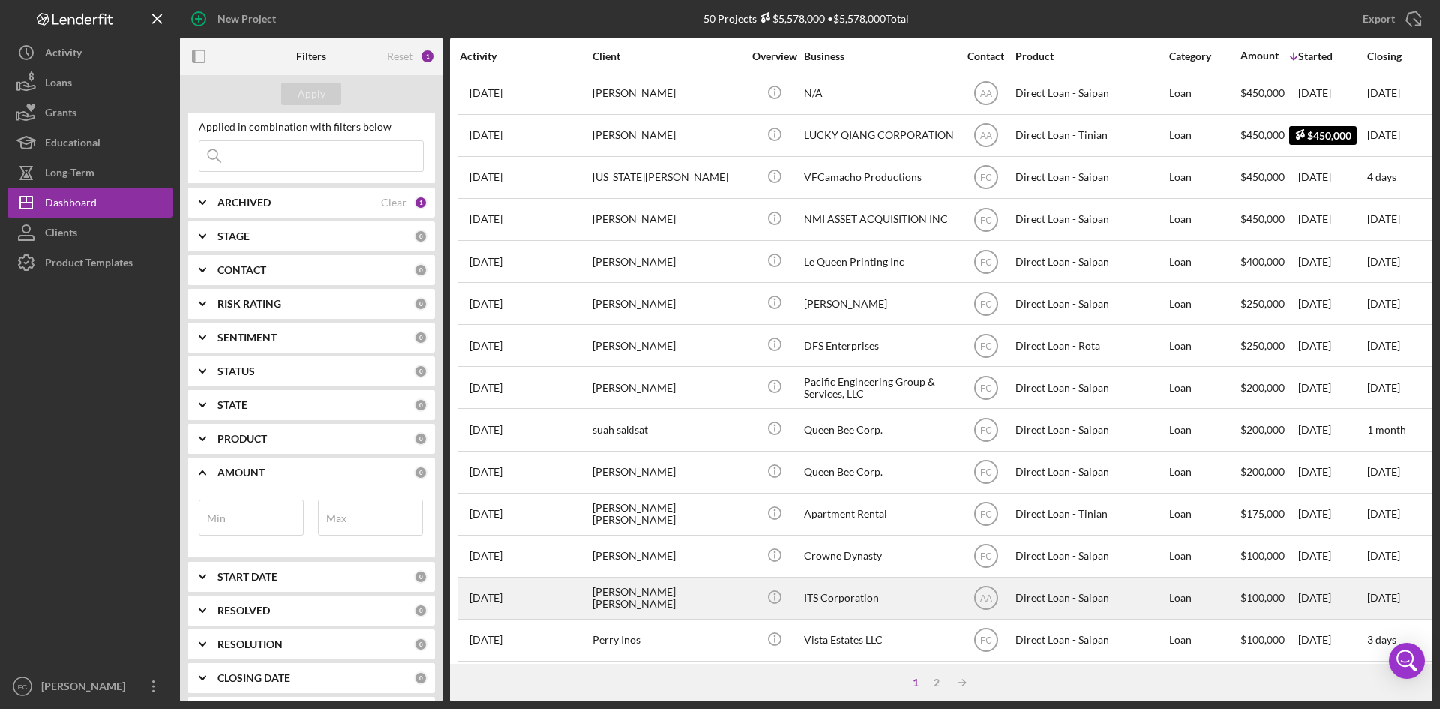
scroll to position [482, 0]
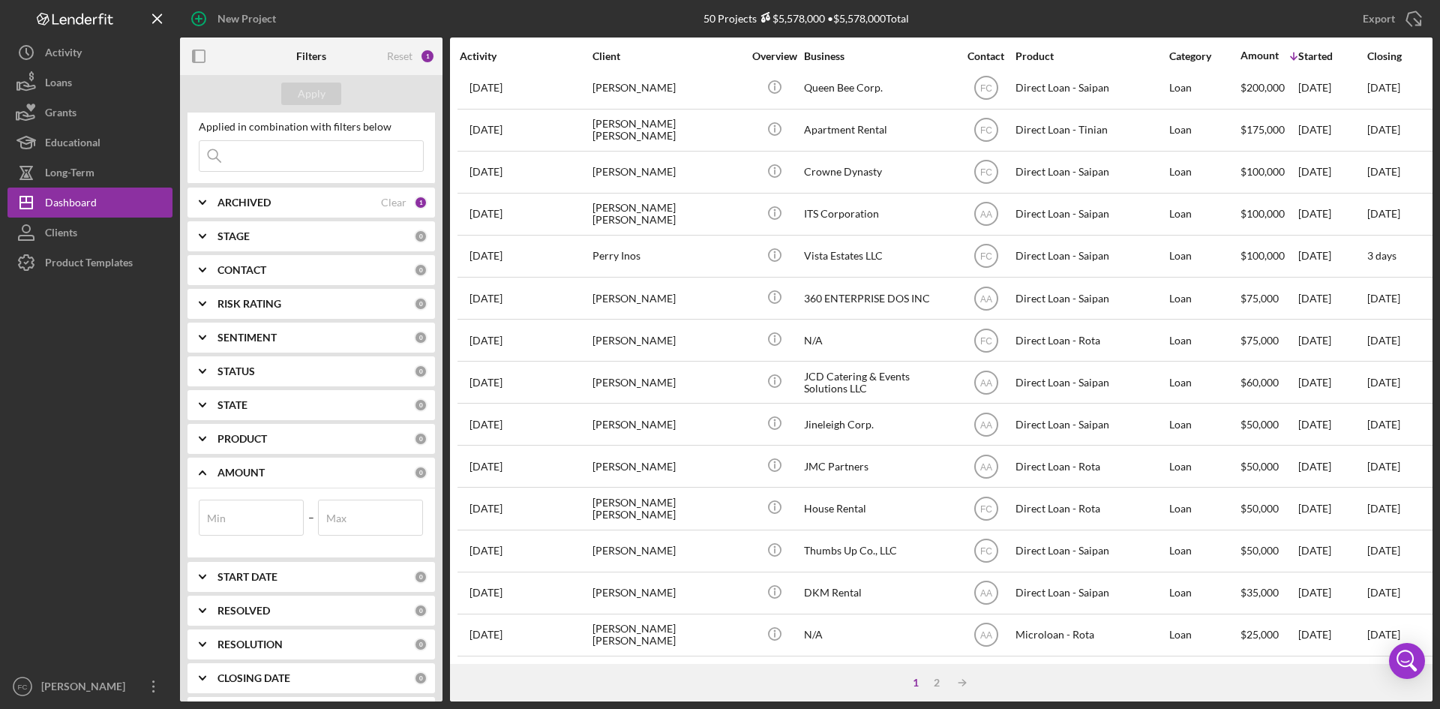
click at [349, 166] on input at bounding box center [312, 156] width 224 height 30
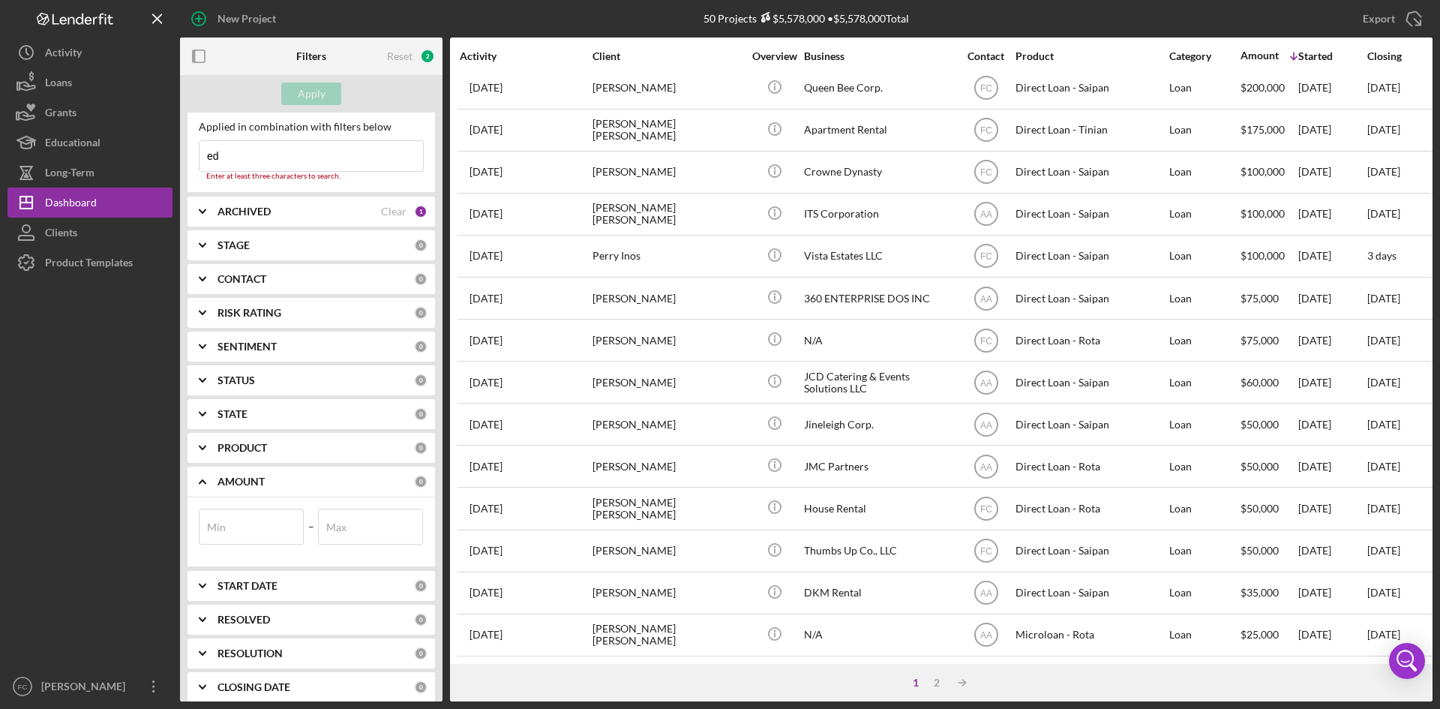
type input "e"
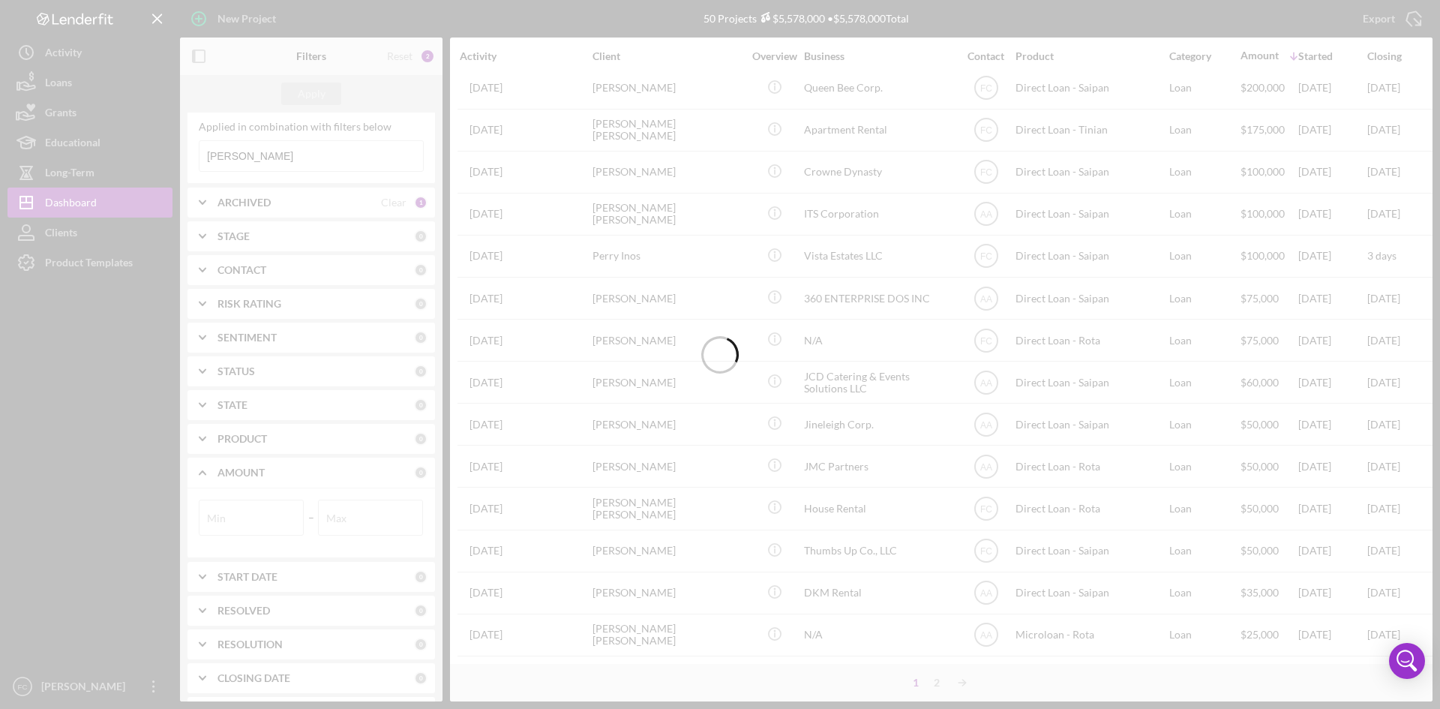
scroll to position [0, 0]
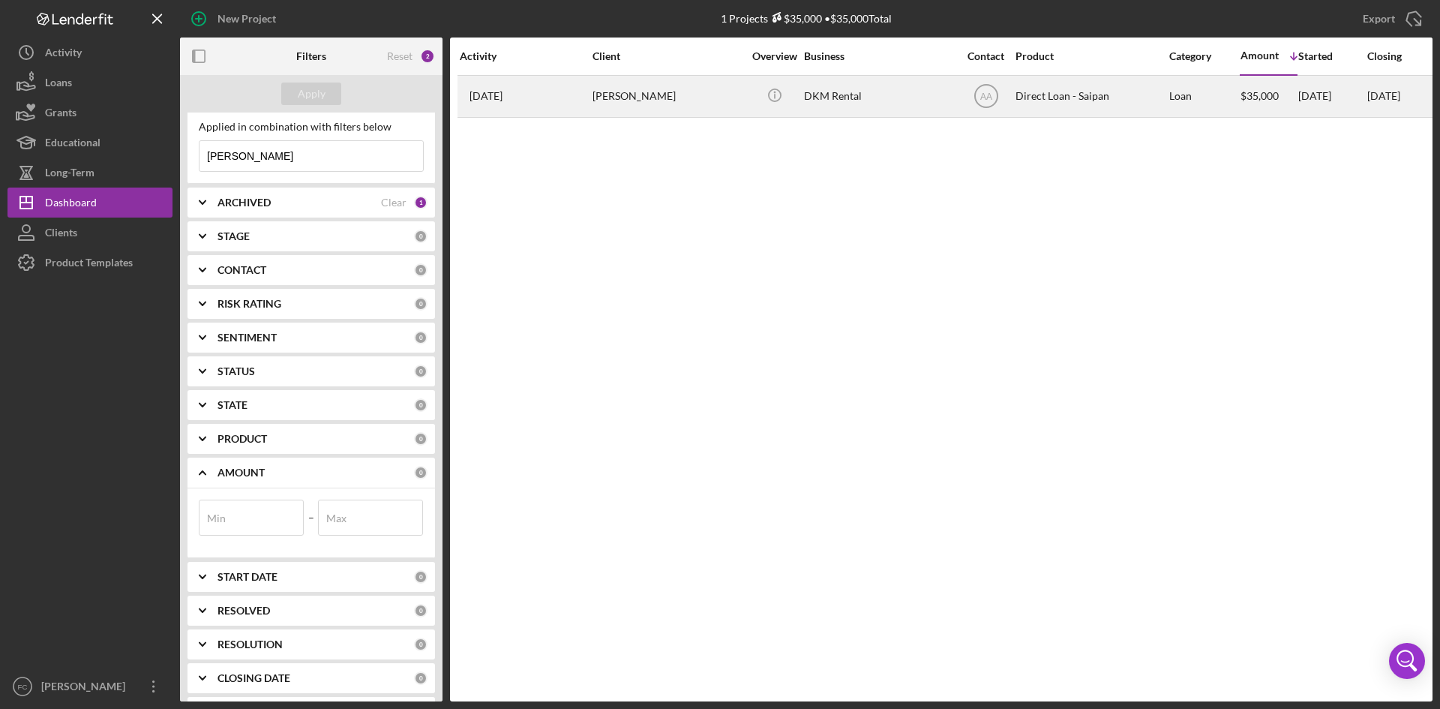
type input "[PERSON_NAME]"
click at [885, 95] on div "DKM Rental" at bounding box center [879, 97] width 150 height 40
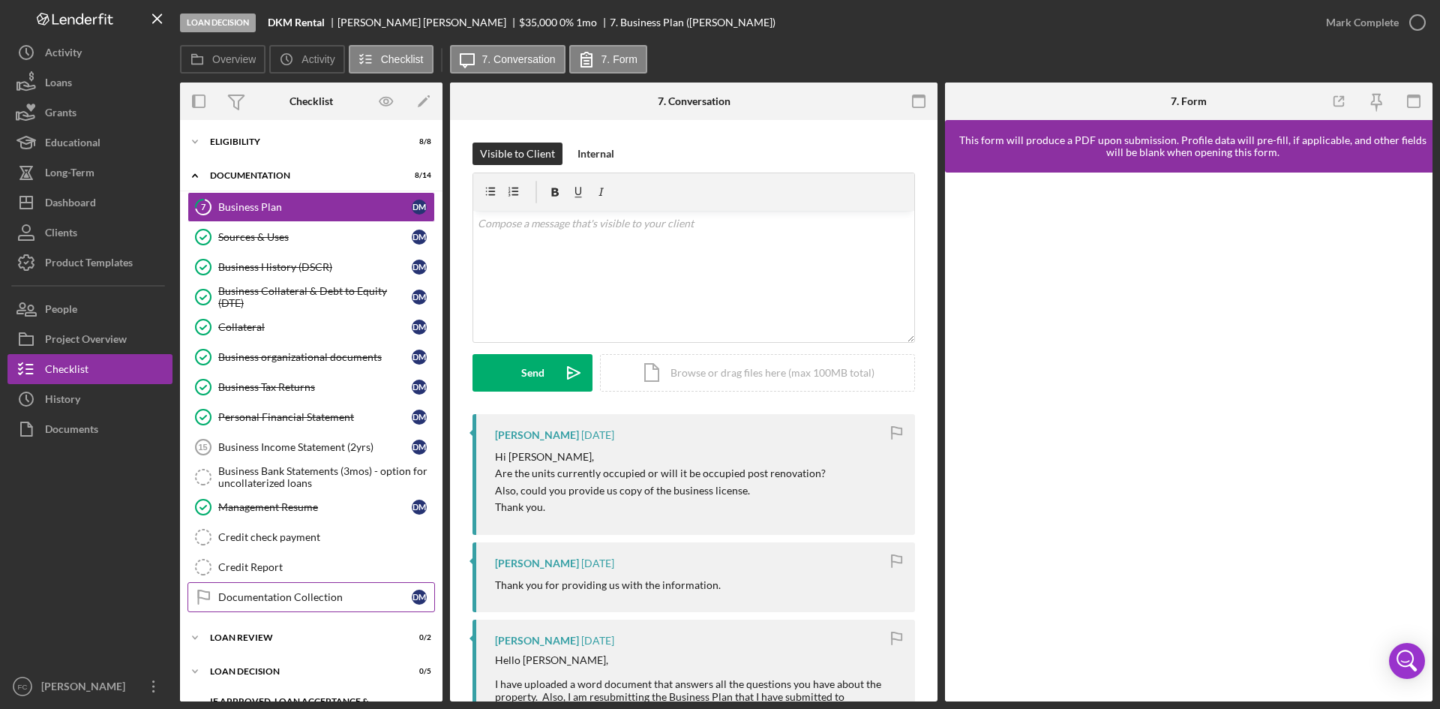
click at [290, 594] on div "Documentation Collection" at bounding box center [315, 597] width 194 height 12
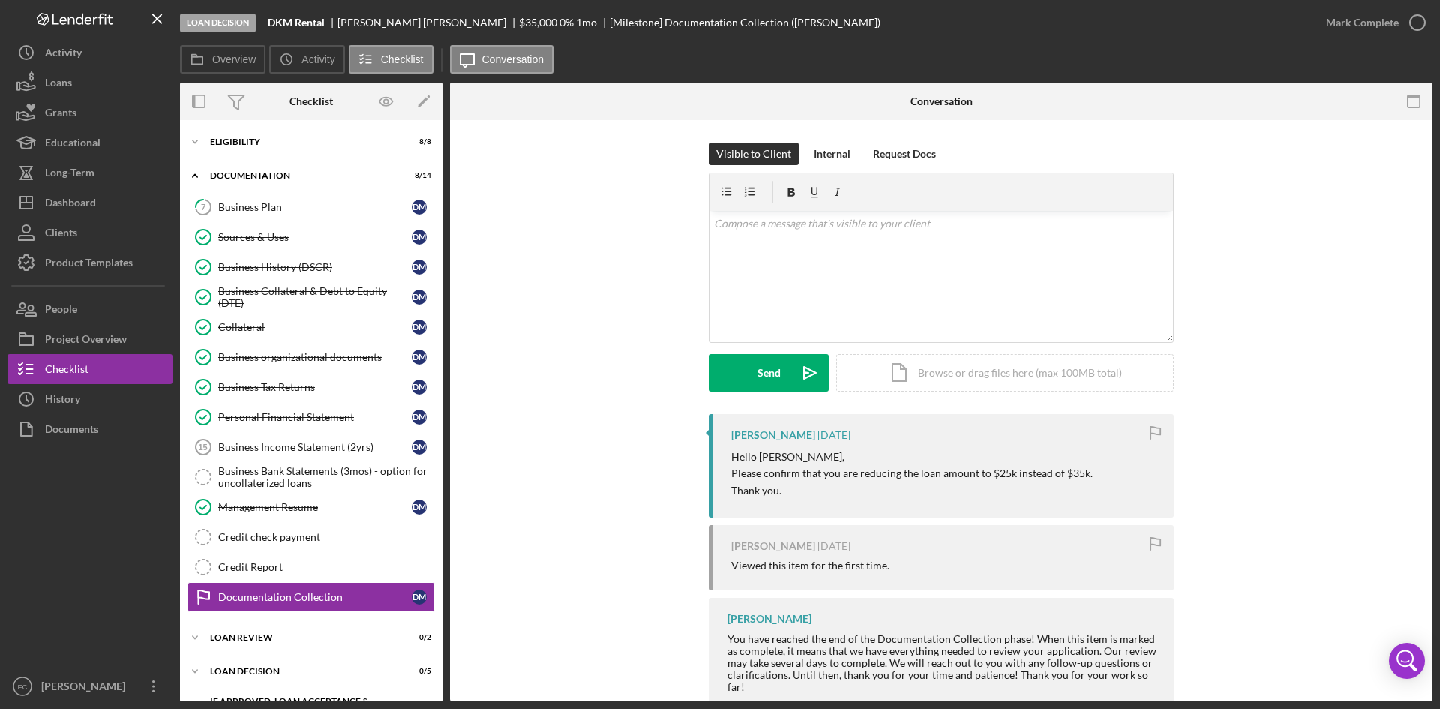
click at [524, 340] on div "Visible to Client Internal Request Docs v Color teal Color pink Remove color Ad…" at bounding box center [942, 279] width 938 height 272
click at [102, 200] on button "Icon/Dashboard Dashboard" at bounding box center [90, 203] width 165 height 30
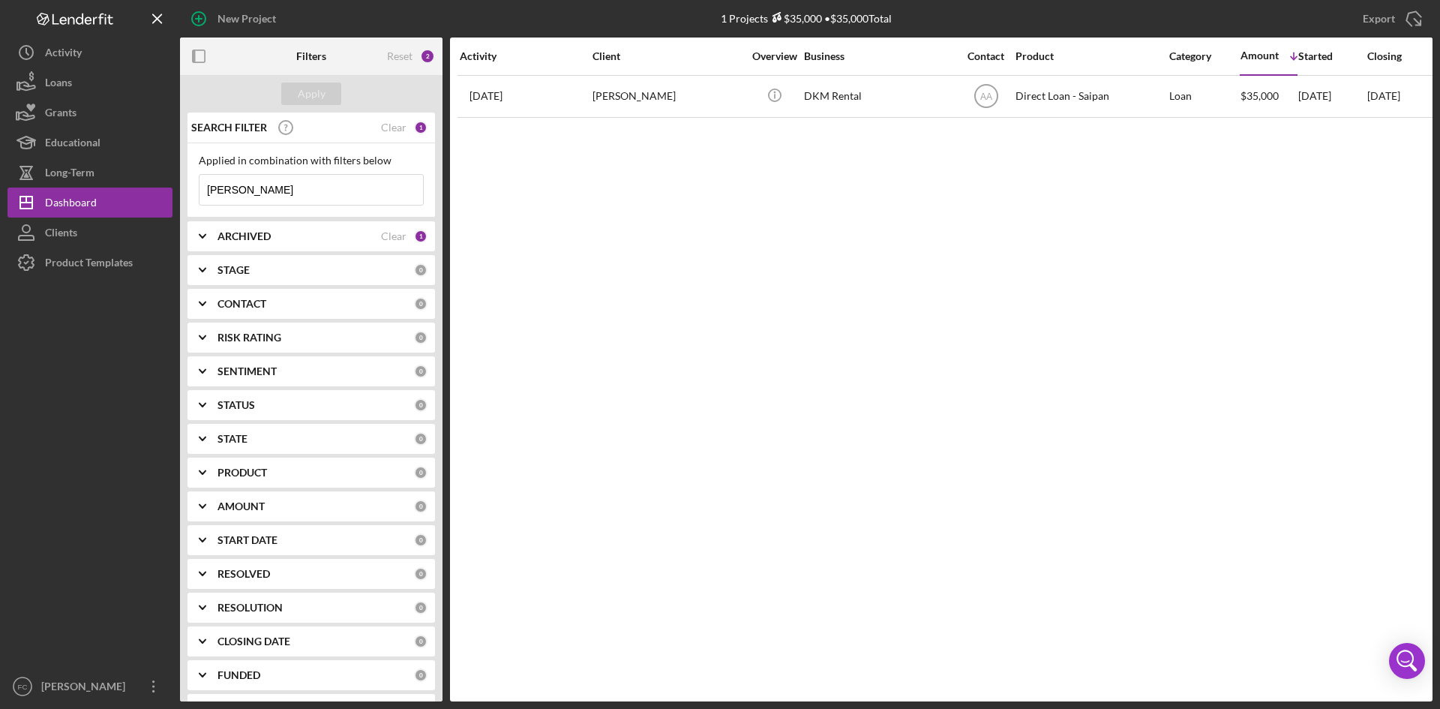
click at [407, 124] on div "SEARCH FILTER Clear 1" at bounding box center [308, 128] width 240 height 38
click at [398, 125] on div "Clear" at bounding box center [394, 128] width 26 height 12
click at [326, 90] on button "Apply" at bounding box center [311, 94] width 60 height 23
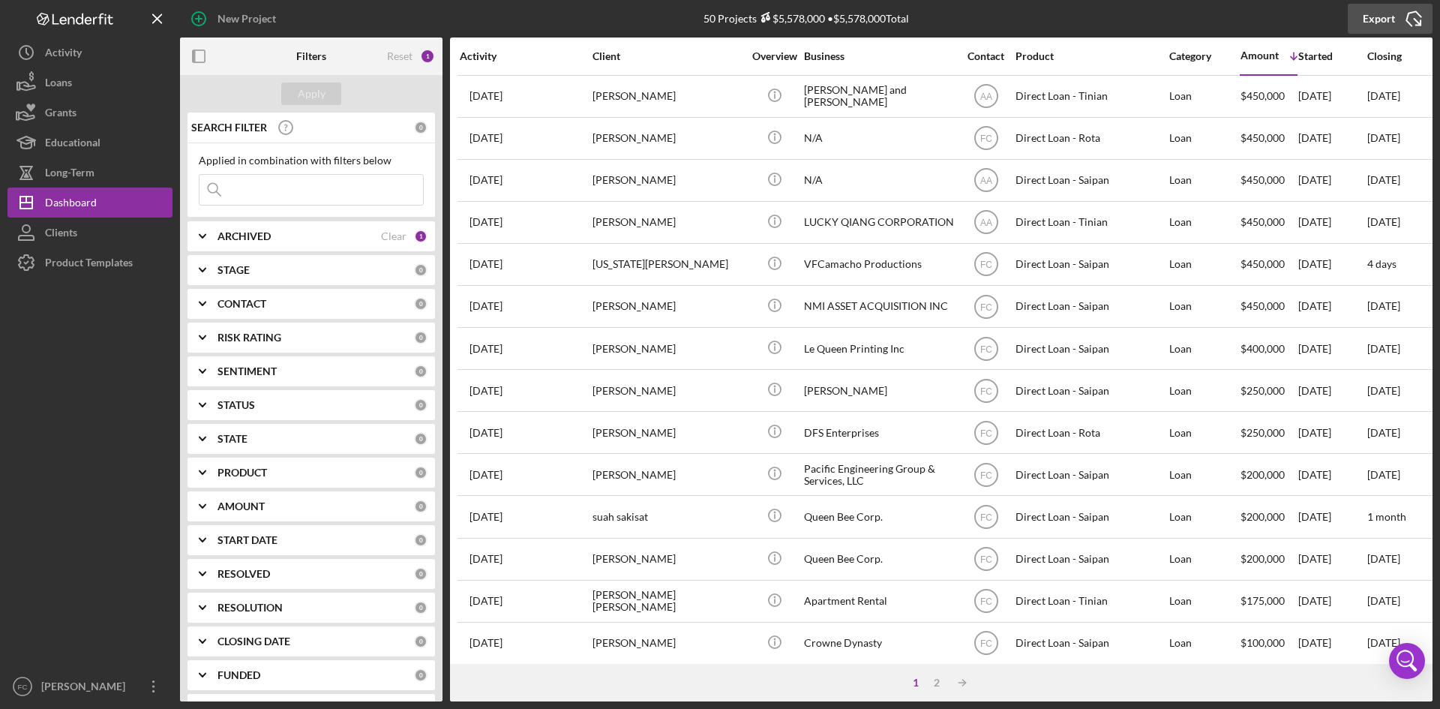
click at [1387, 22] on div "Export" at bounding box center [1379, 19] width 32 height 30
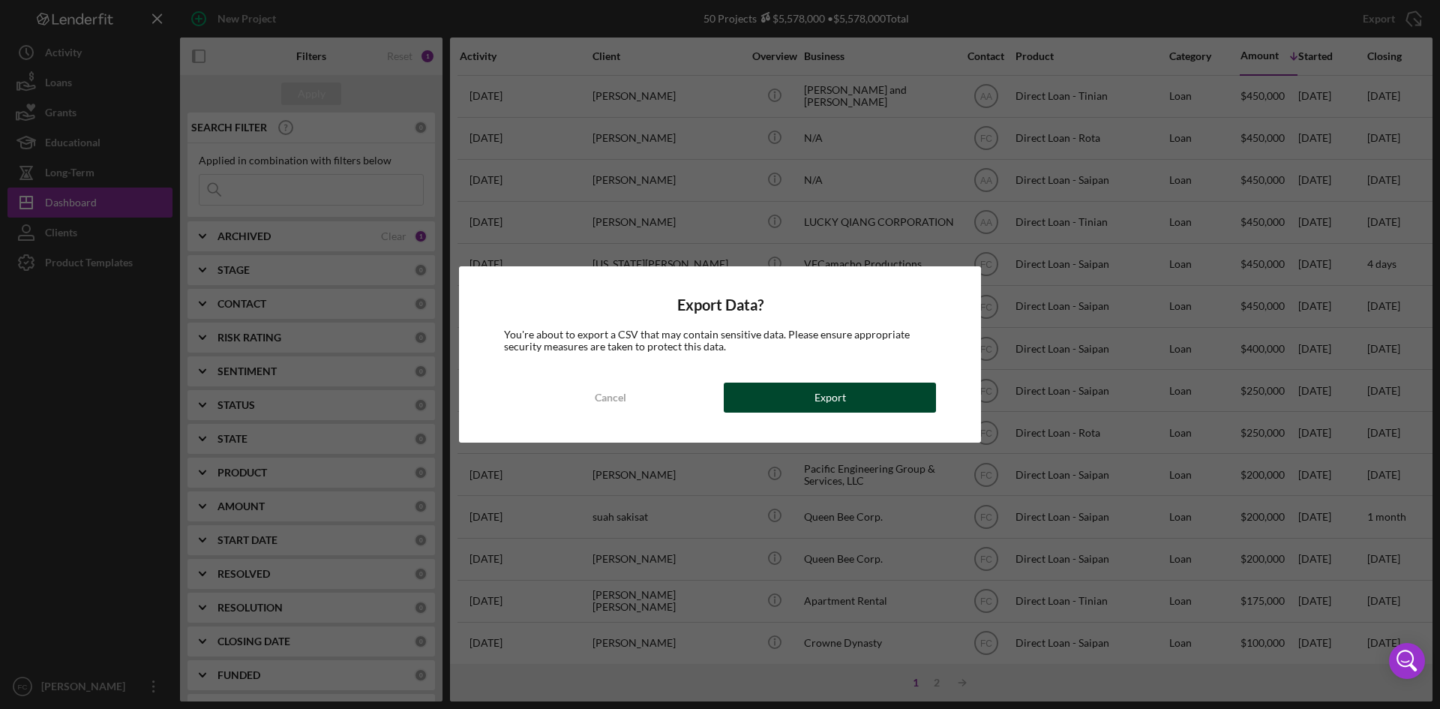
click at [800, 395] on button "Export" at bounding box center [830, 398] width 212 height 30
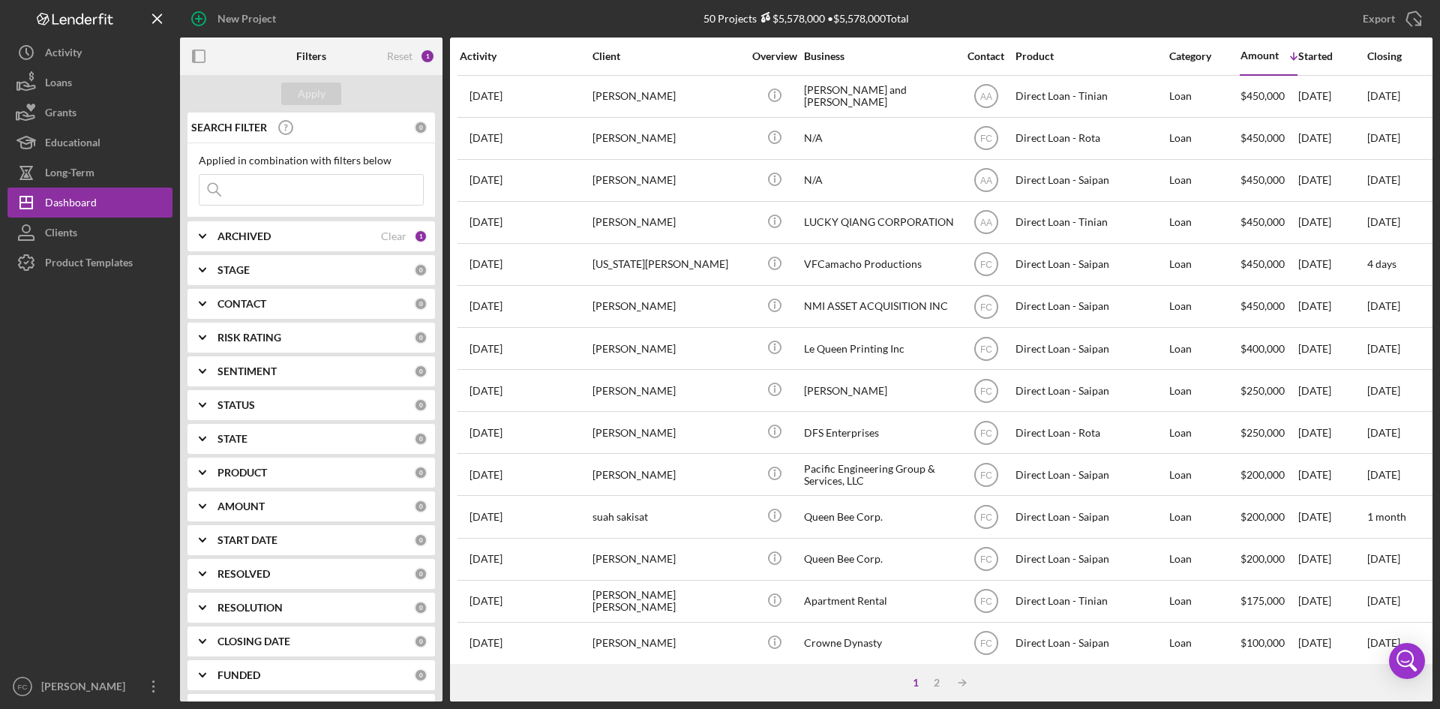
click at [309, 191] on input at bounding box center [312, 190] width 224 height 30
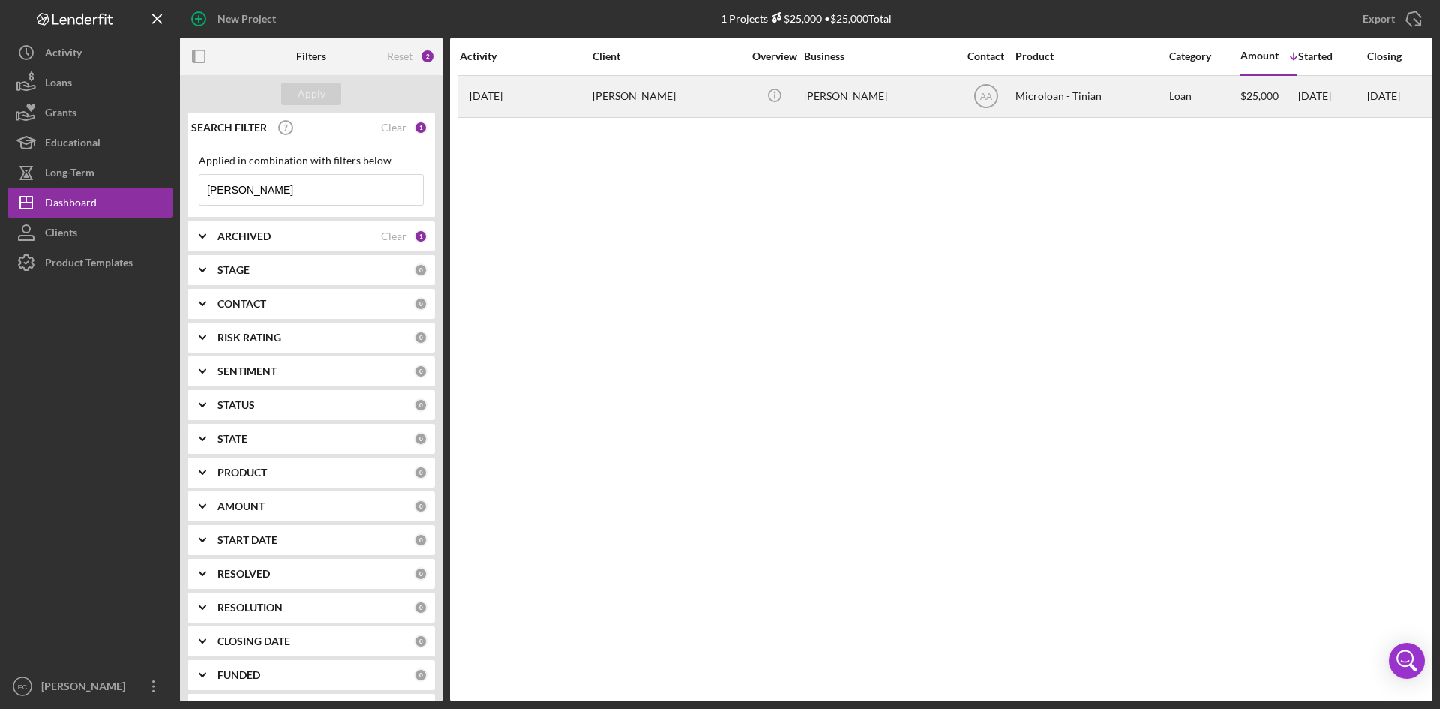
type input "[PERSON_NAME]"
click at [626, 85] on div "[PERSON_NAME]" at bounding box center [668, 97] width 150 height 40
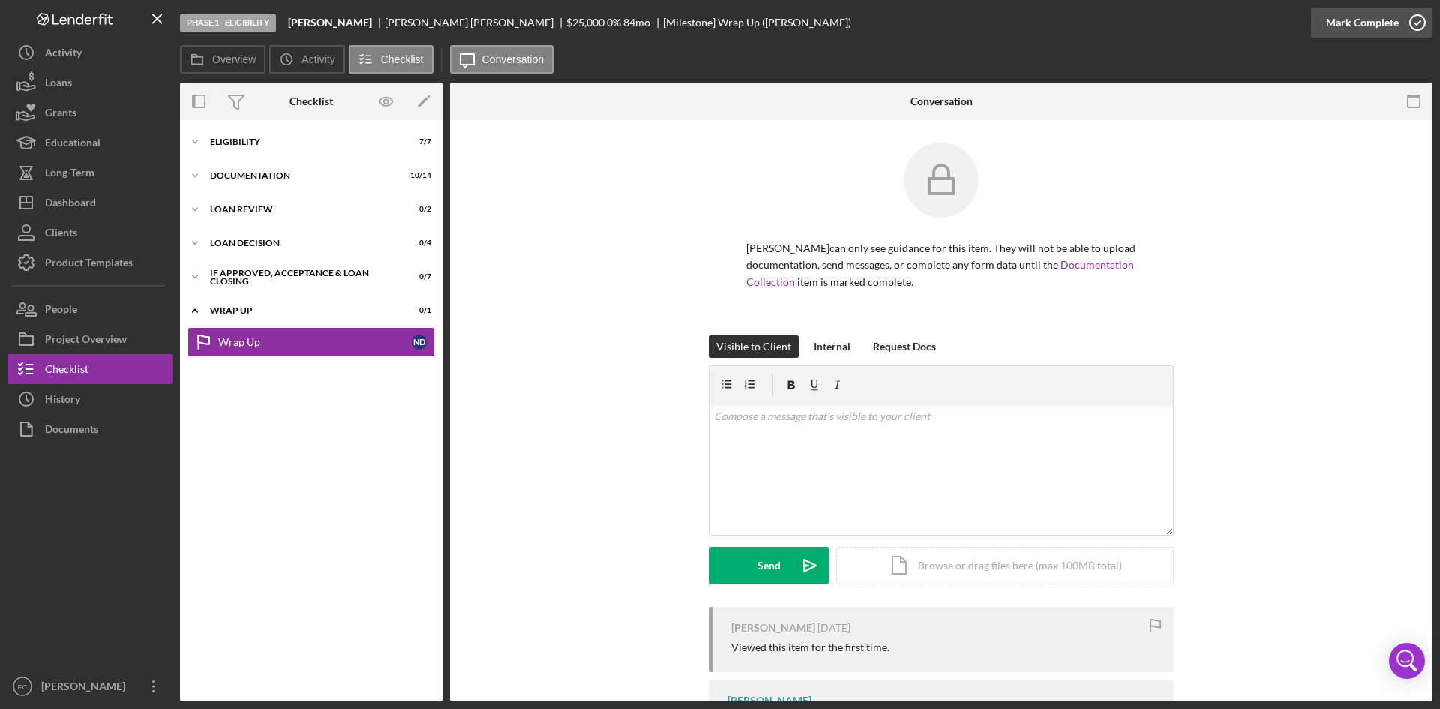
click at [1346, 33] on div "Mark Complete" at bounding box center [1362, 23] width 73 height 30
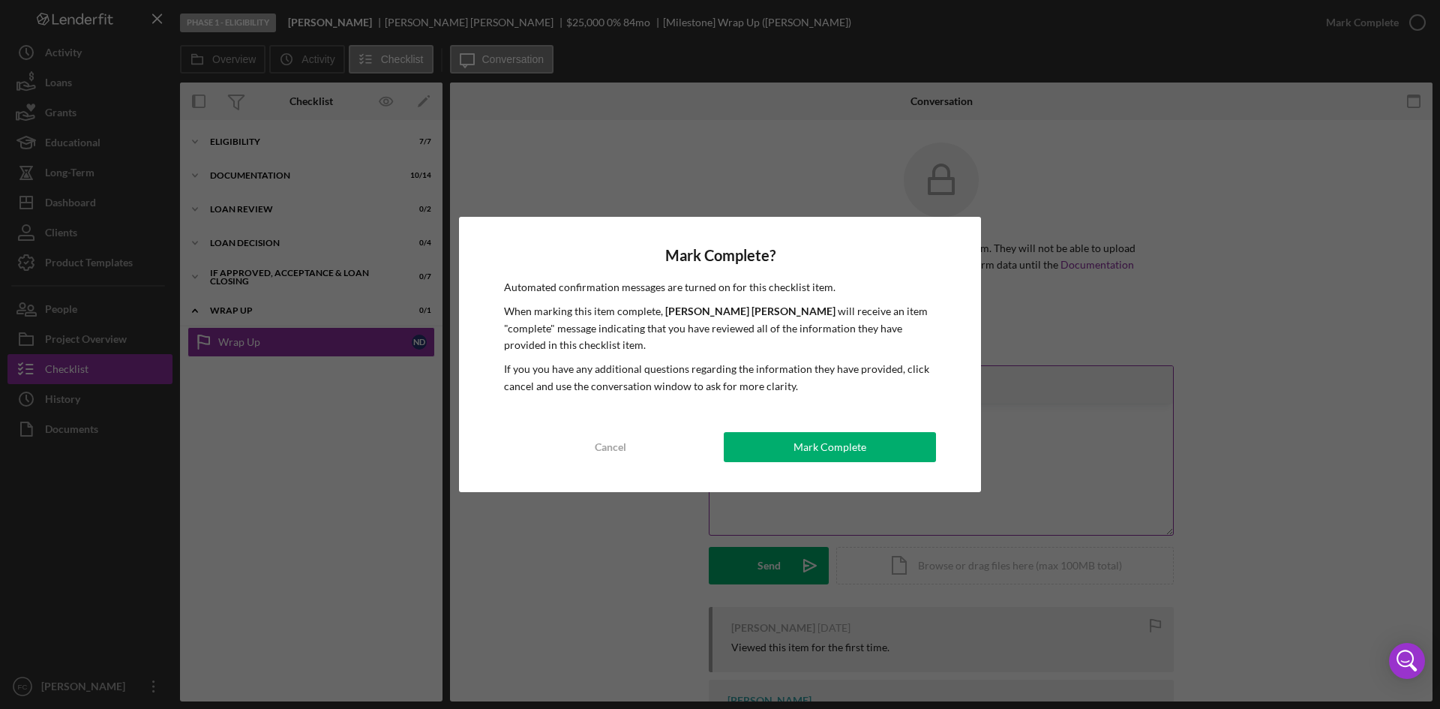
click at [857, 440] on div "Mark Complete" at bounding box center [830, 447] width 73 height 30
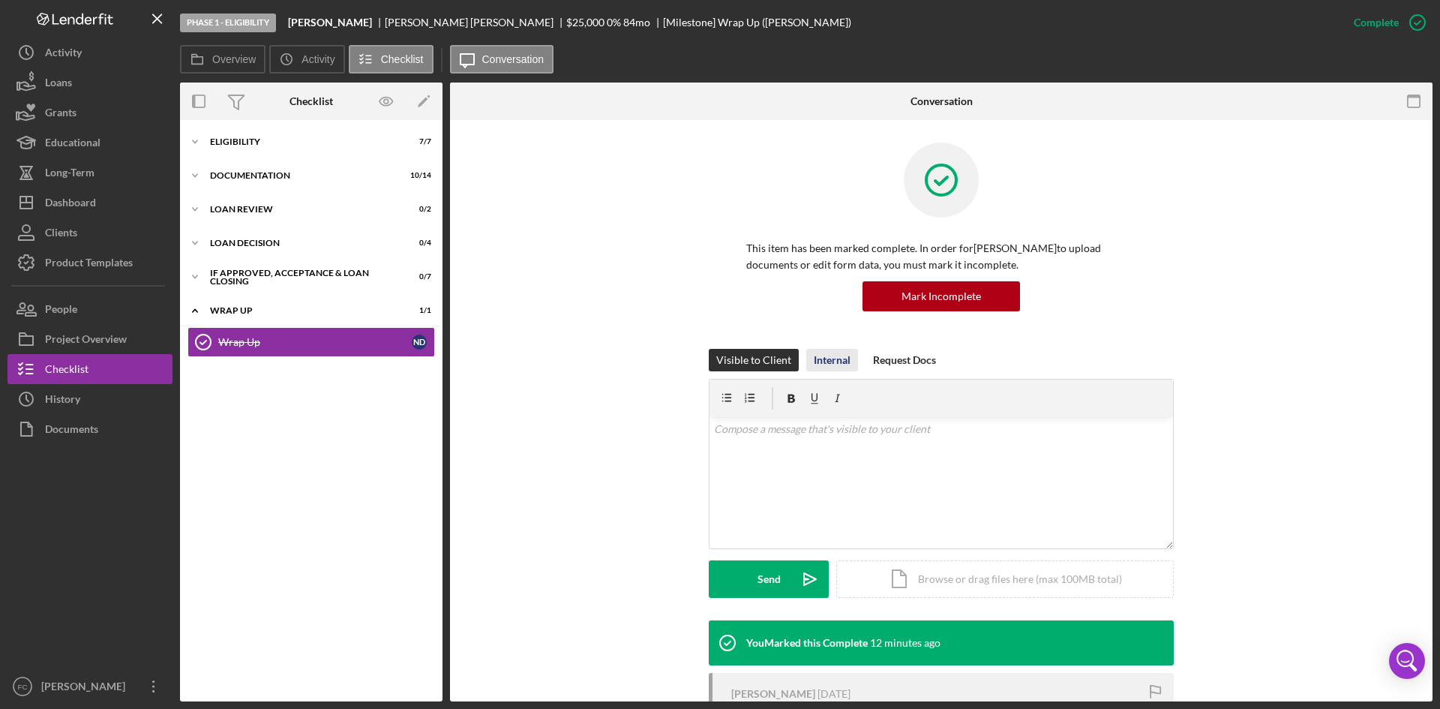
click at [818, 355] on div "Internal" at bounding box center [832, 360] width 37 height 23
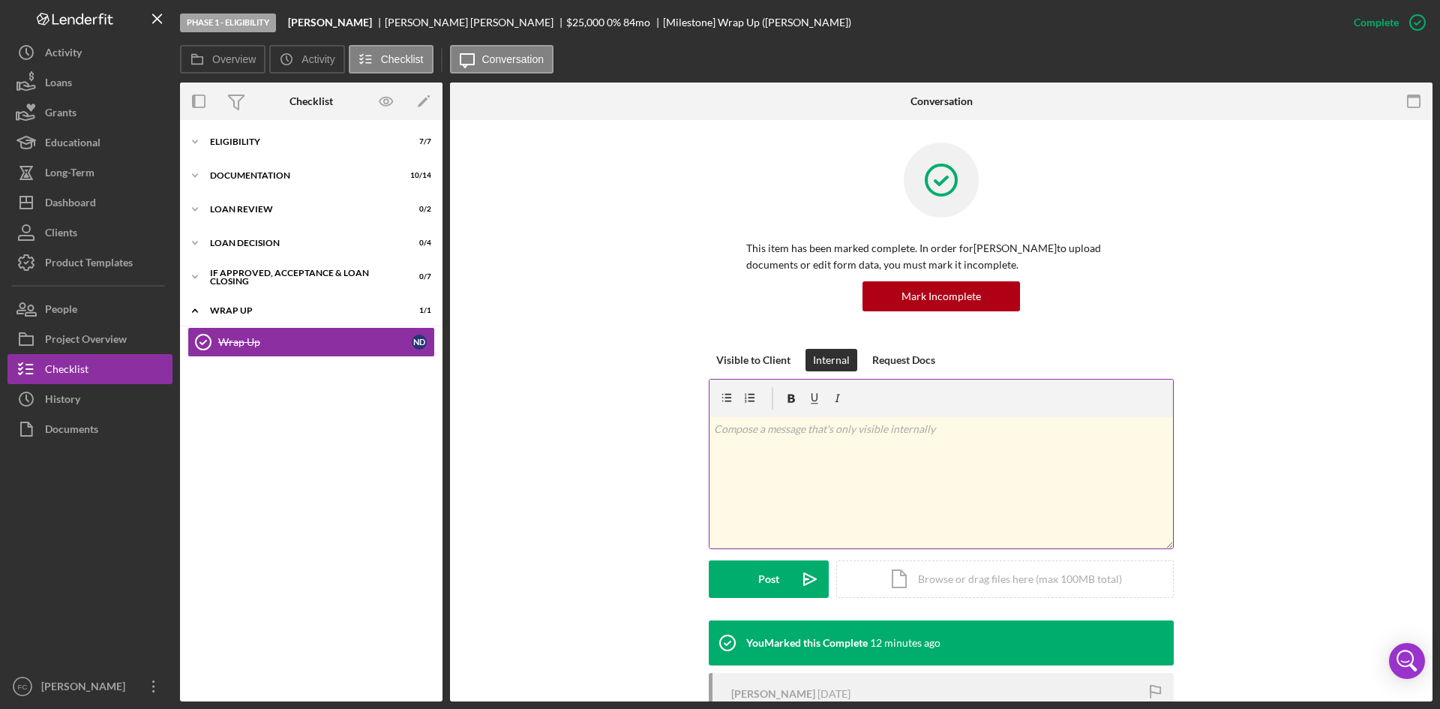
click at [806, 445] on div "v Color teal Color pink Remove color Add row above Add row below Add column bef…" at bounding box center [942, 482] width 464 height 131
click at [734, 582] on button "Post Icon/icon-invite-send" at bounding box center [769, 579] width 120 height 38
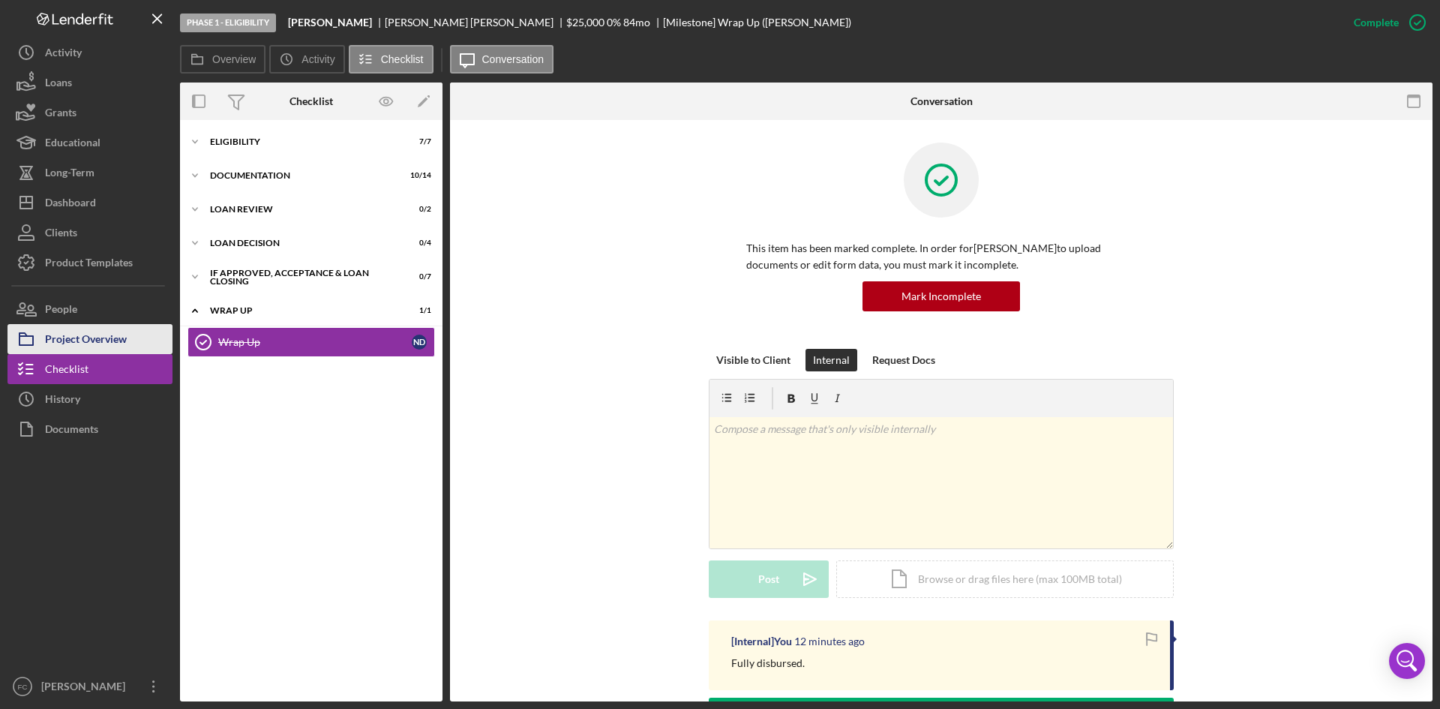
click at [116, 333] on div "Project Overview" at bounding box center [86, 341] width 82 height 34
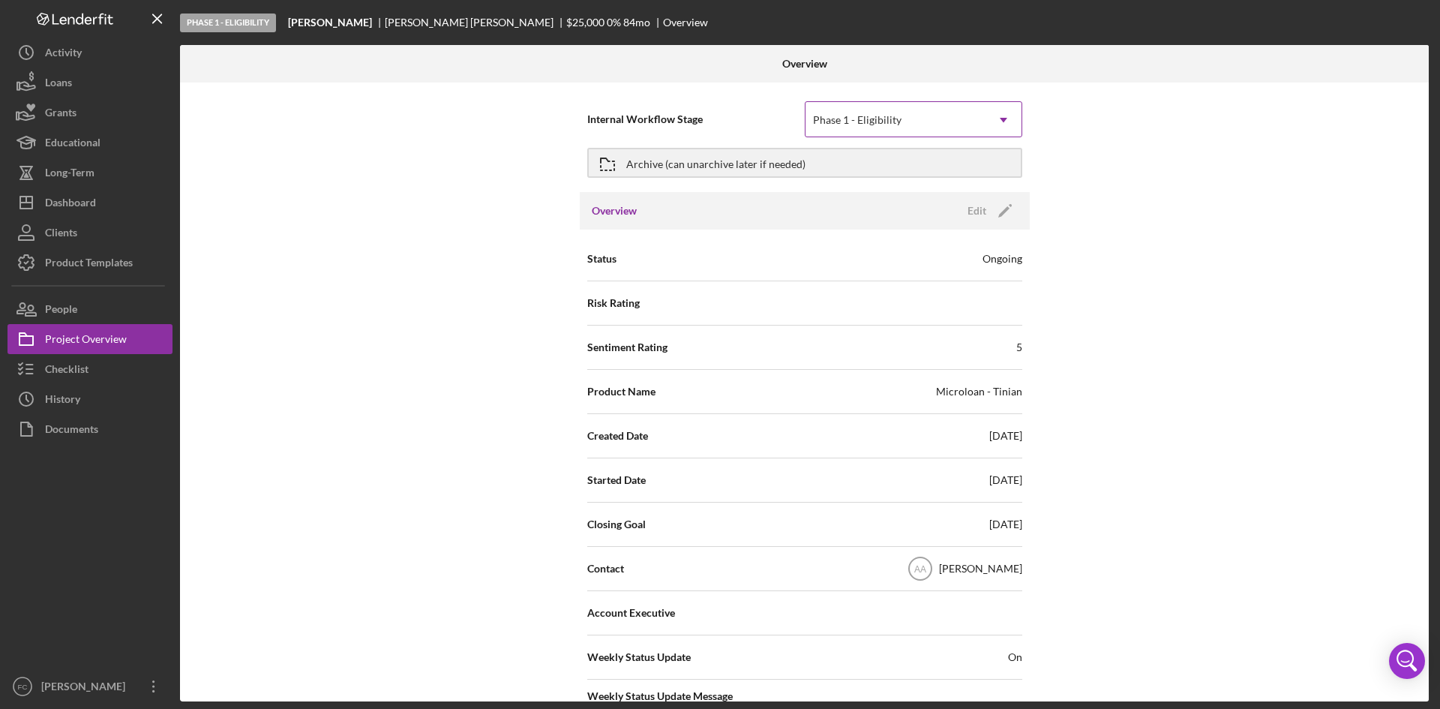
click at [986, 123] on icon "Icon/Dropdown Arrow" at bounding box center [1004, 120] width 36 height 36
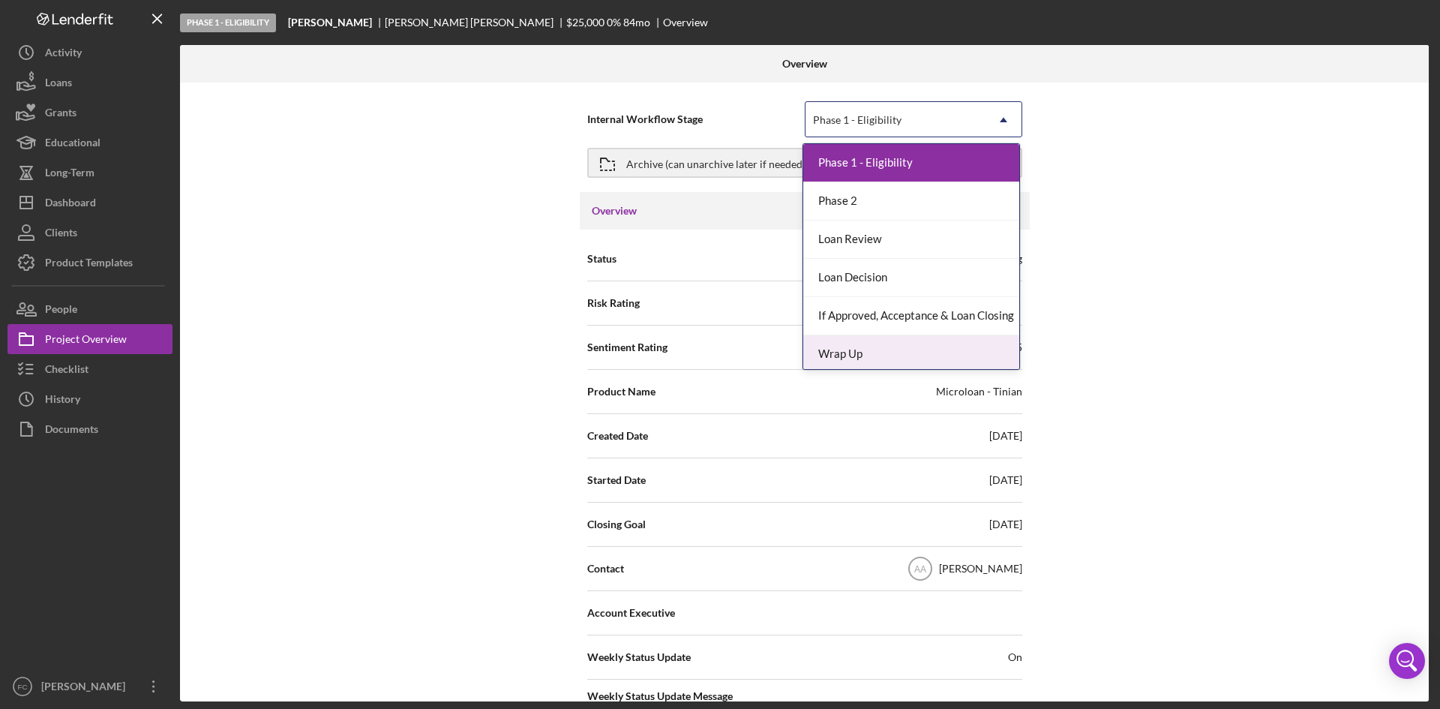
click at [905, 359] on div "Wrap Up" at bounding box center [911, 354] width 216 height 38
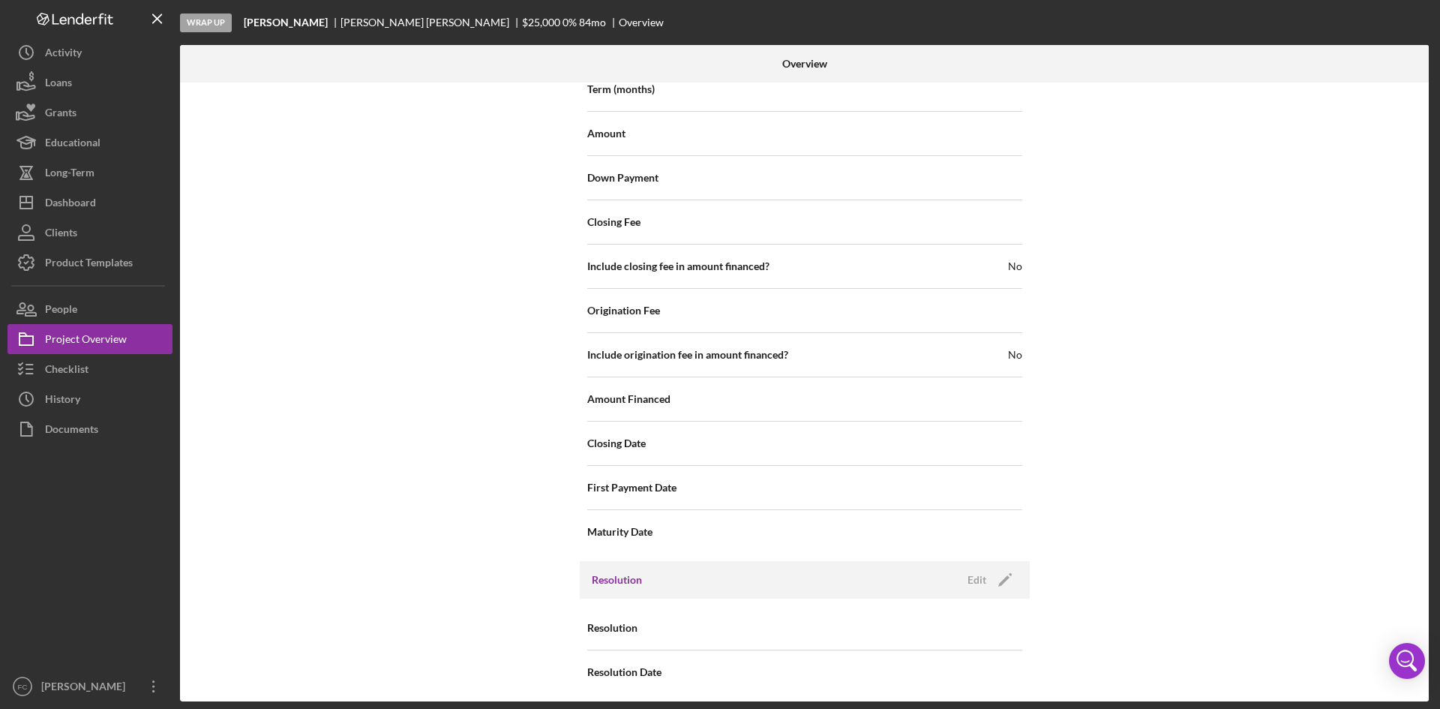
scroll to position [1626, 0]
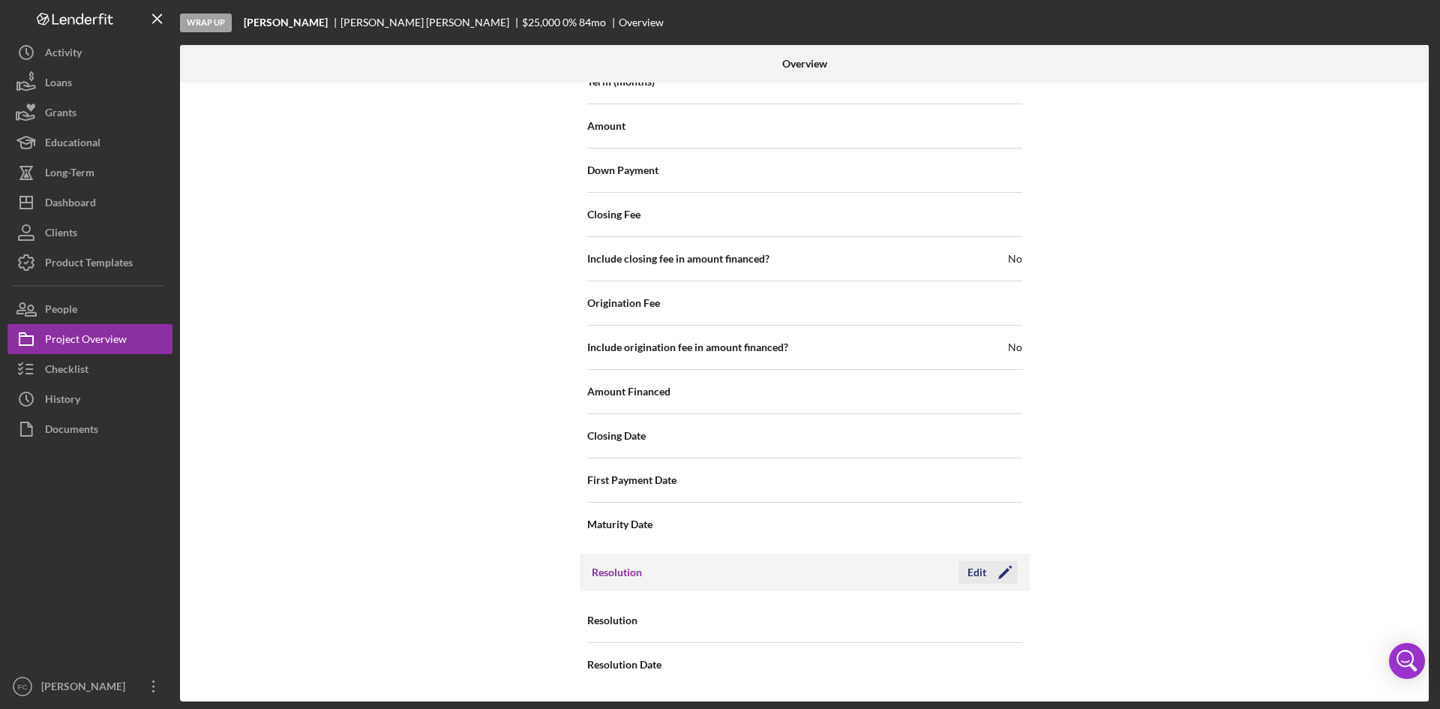
click at [978, 569] on div "Edit" at bounding box center [977, 572] width 19 height 23
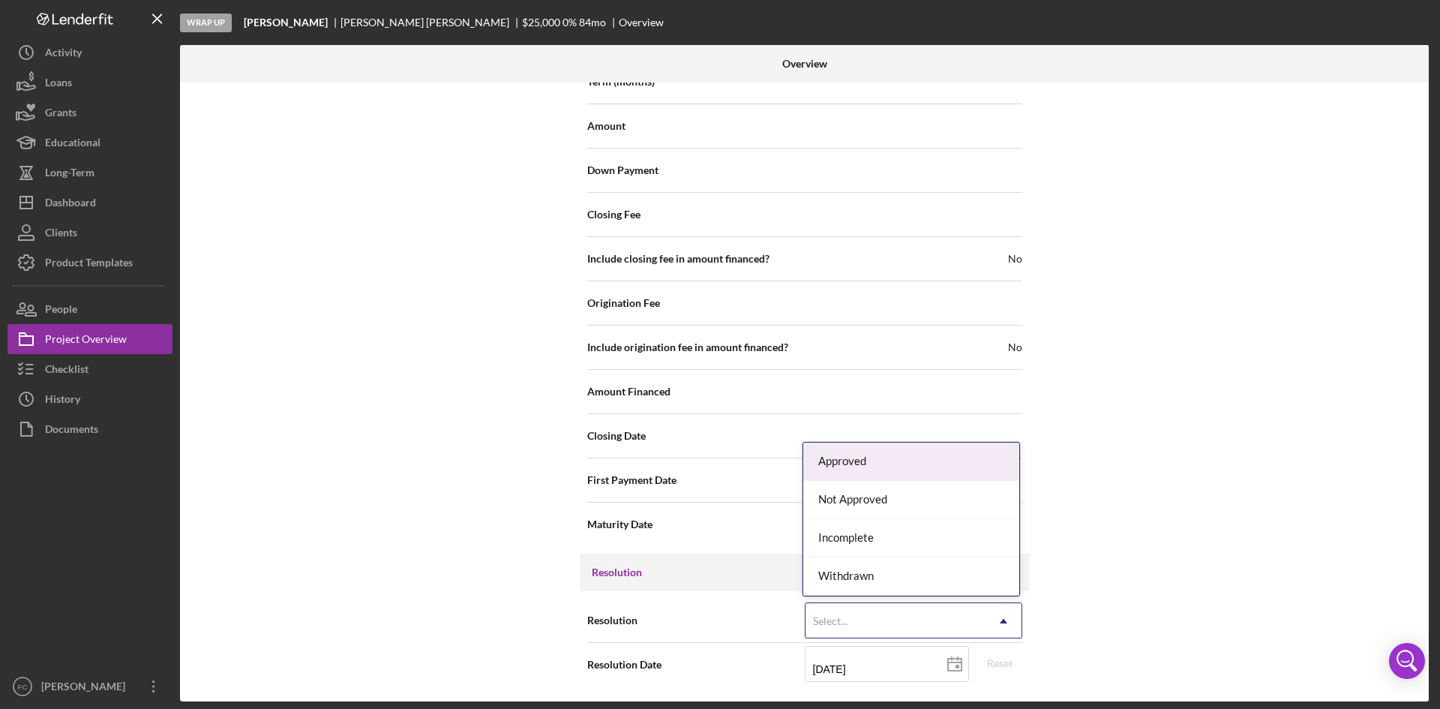
click at [947, 615] on div "Select..." at bounding box center [896, 621] width 180 height 35
click at [867, 467] on div "Approved" at bounding box center [911, 462] width 216 height 38
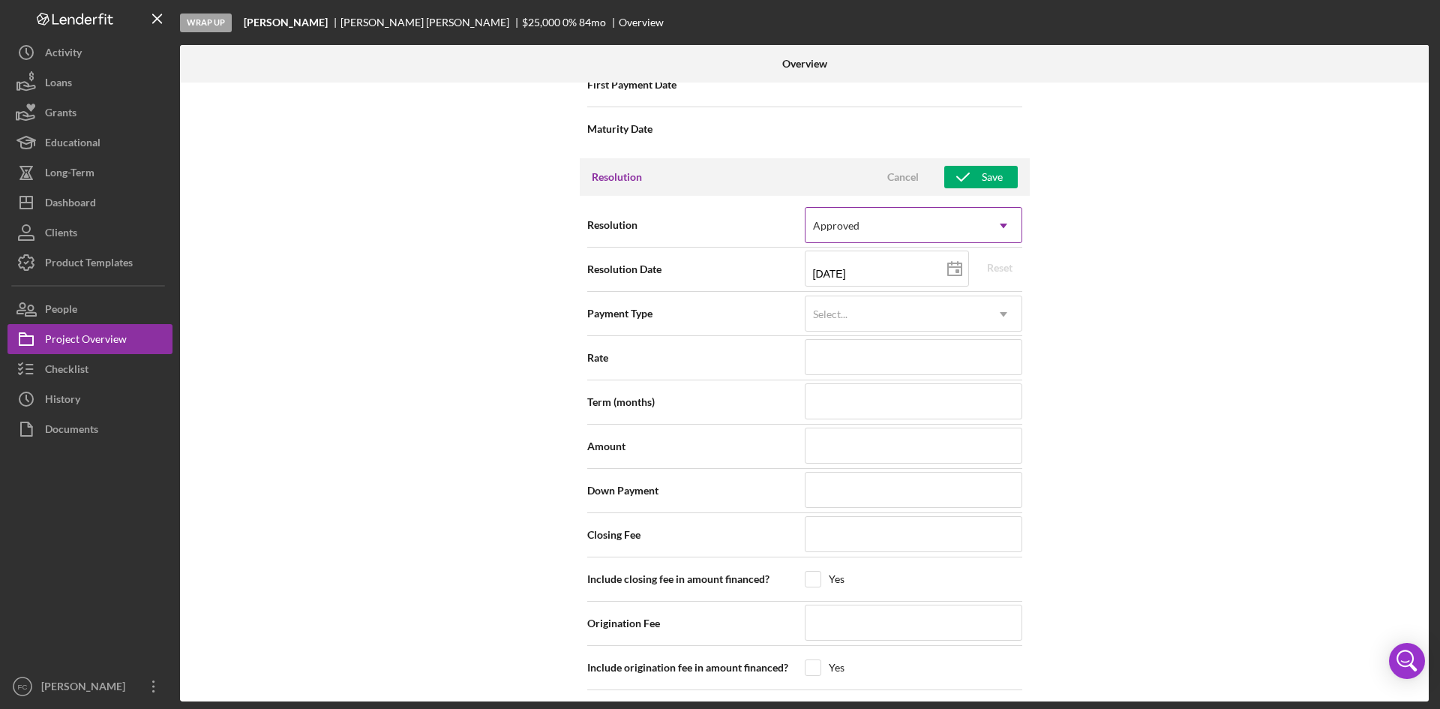
scroll to position [2002, 0]
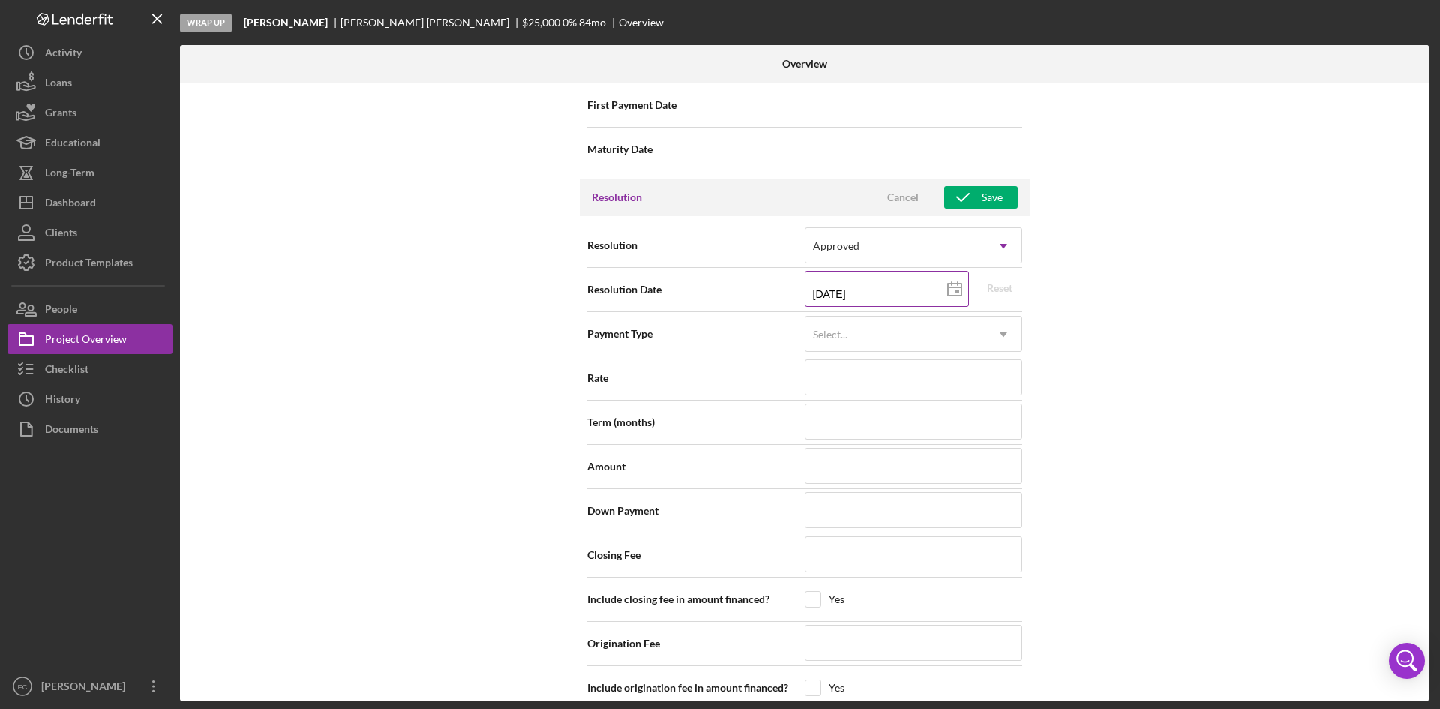
click at [898, 293] on input "[DATE]" at bounding box center [887, 289] width 164 height 36
drag, startPoint x: 898, startPoint y: 293, endPoint x: 737, endPoint y: 283, distance: 161.6
click at [737, 283] on div "Resolution Date [DATE] [DATE] Reset" at bounding box center [804, 290] width 435 height 38
type input "0m/dd/yyyy"
type input "07/dd/yyyy"
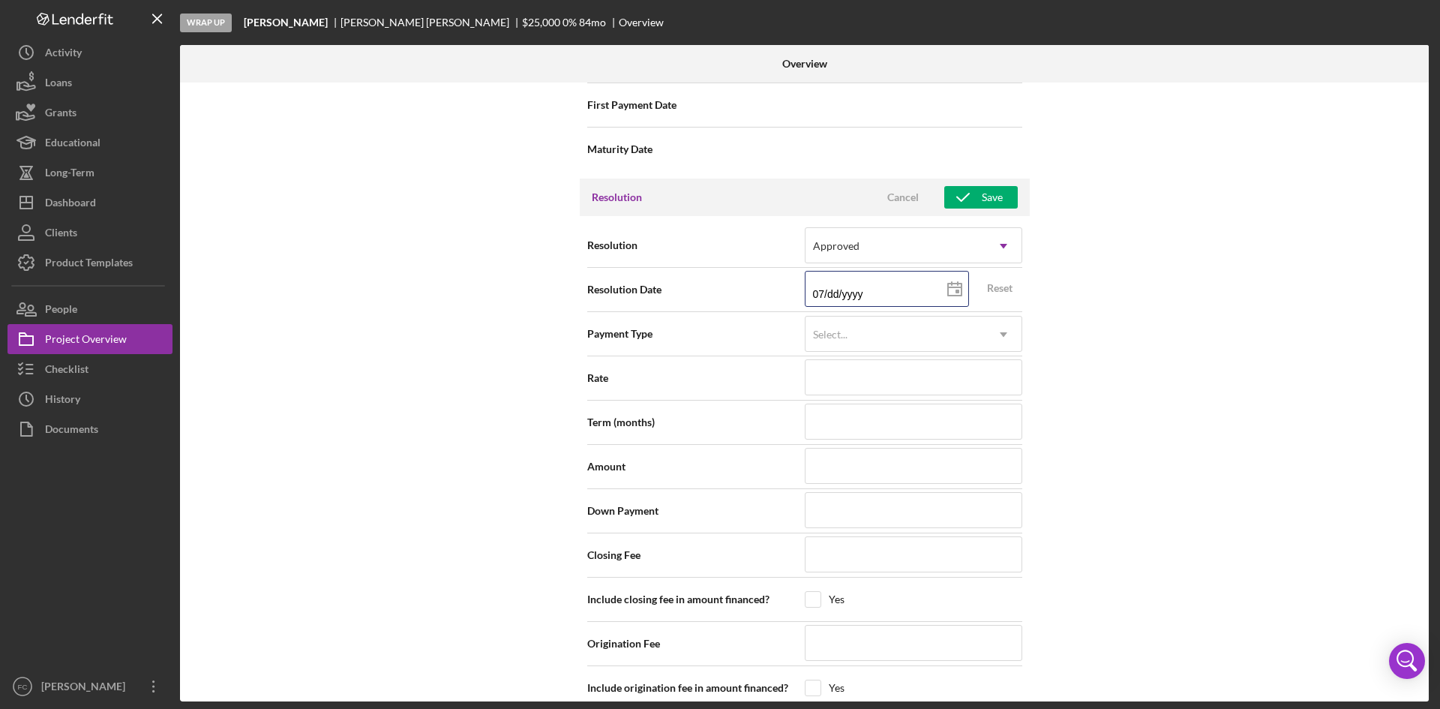
type input "07/3d/yyyy"
type input "07/30/yyyy"
type input "07/30/2yyy"
click at [1323, 263] on div "Internal Workflow Stage Wrap Up Icon/Dropdown Arrow Archive (can unarchive late…" at bounding box center [804, 392] width 1249 height 619
drag, startPoint x: 894, startPoint y: 474, endPoint x: 902, endPoint y: 474, distance: 8.3
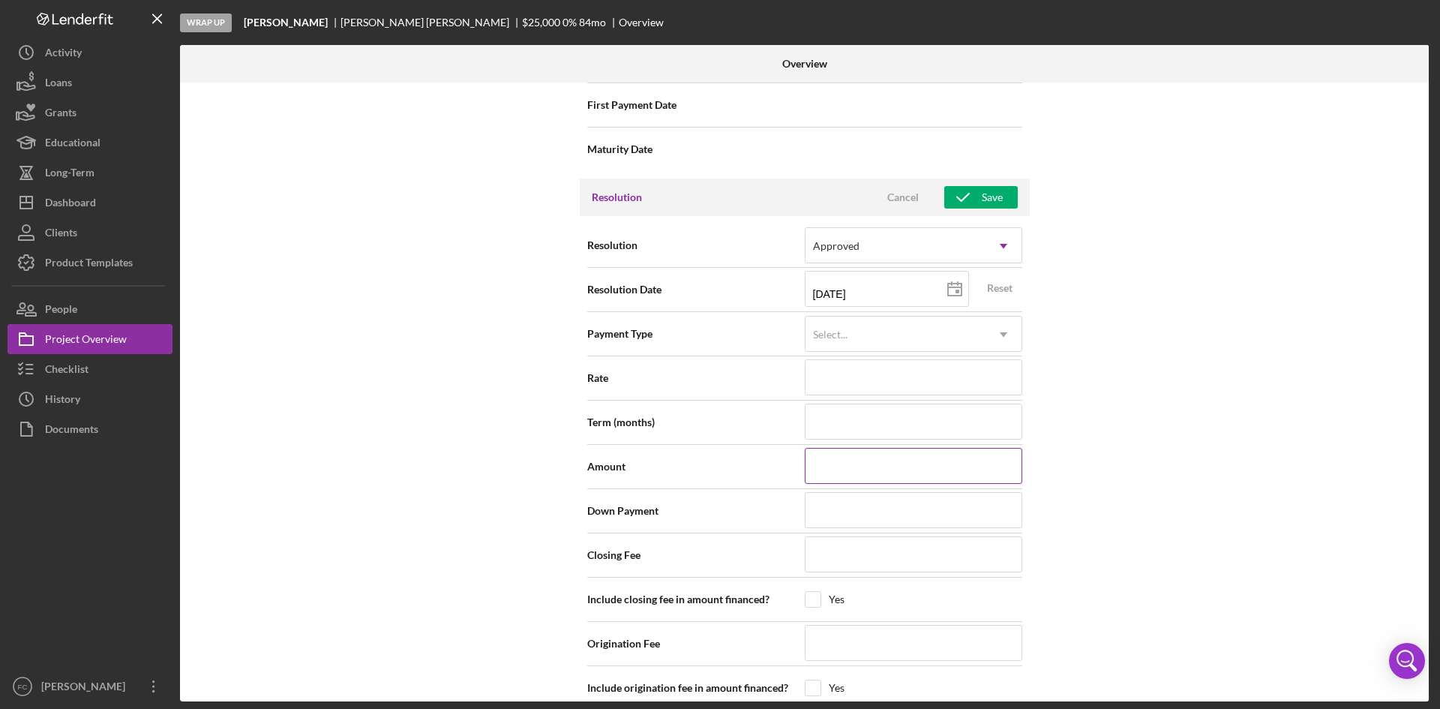
click at [894, 474] on input at bounding box center [914, 466] width 218 height 36
click at [1162, 396] on div "Internal Workflow Stage Wrap Up Icon/Dropdown Arrow Archive (can unarchive late…" at bounding box center [804, 392] width 1249 height 619
click at [972, 193] on icon "button" at bounding box center [964, 198] width 38 height 38
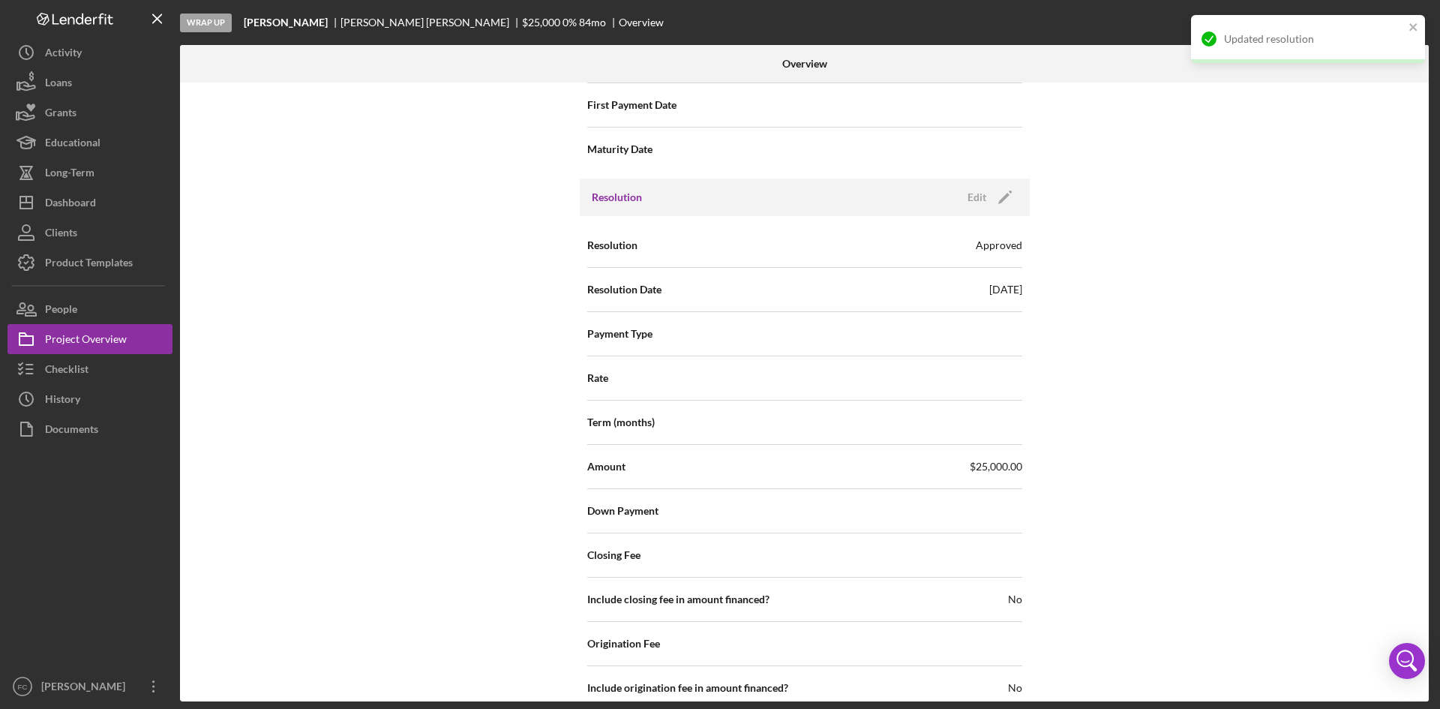
click at [1329, 443] on div "Internal Workflow Stage Wrap Up Icon/Dropdown Arrow Archive (can unarchive late…" at bounding box center [804, 392] width 1249 height 619
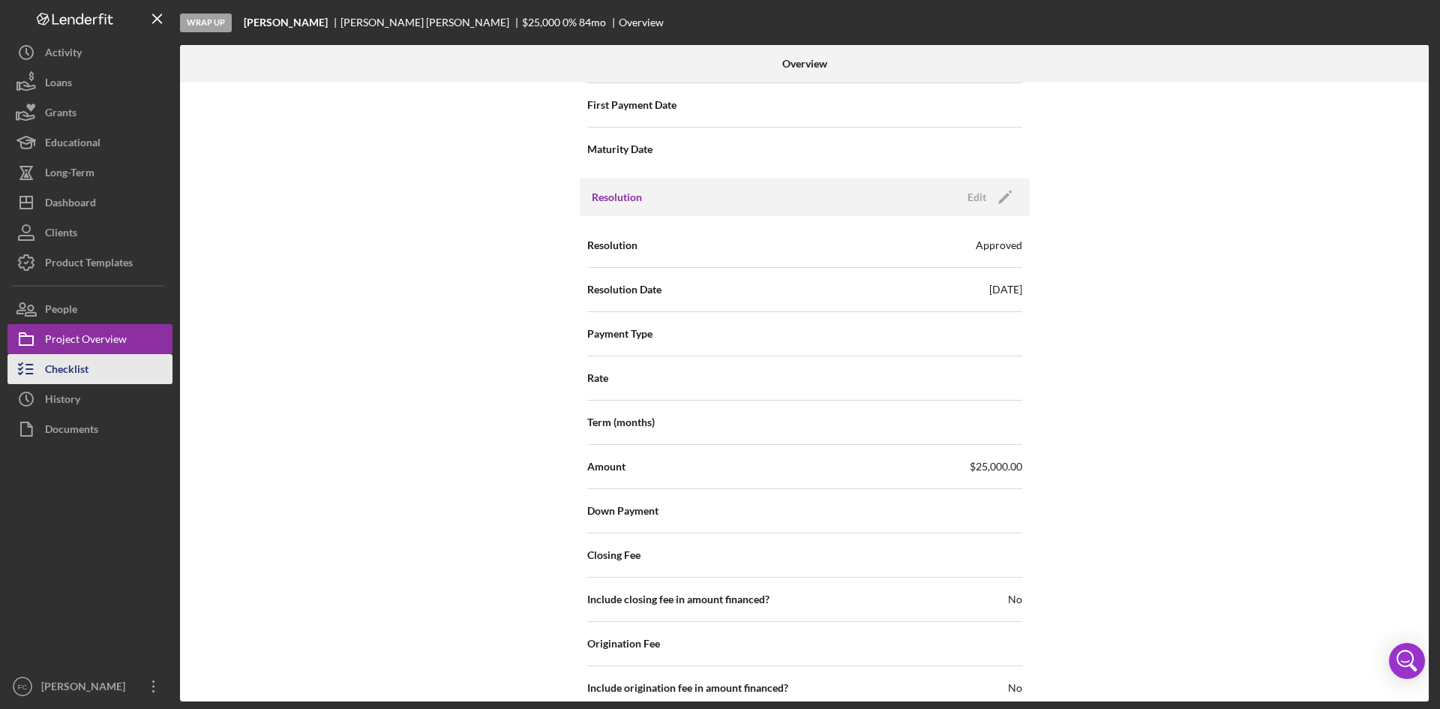
click at [98, 375] on button "Checklist" at bounding box center [90, 369] width 165 height 30
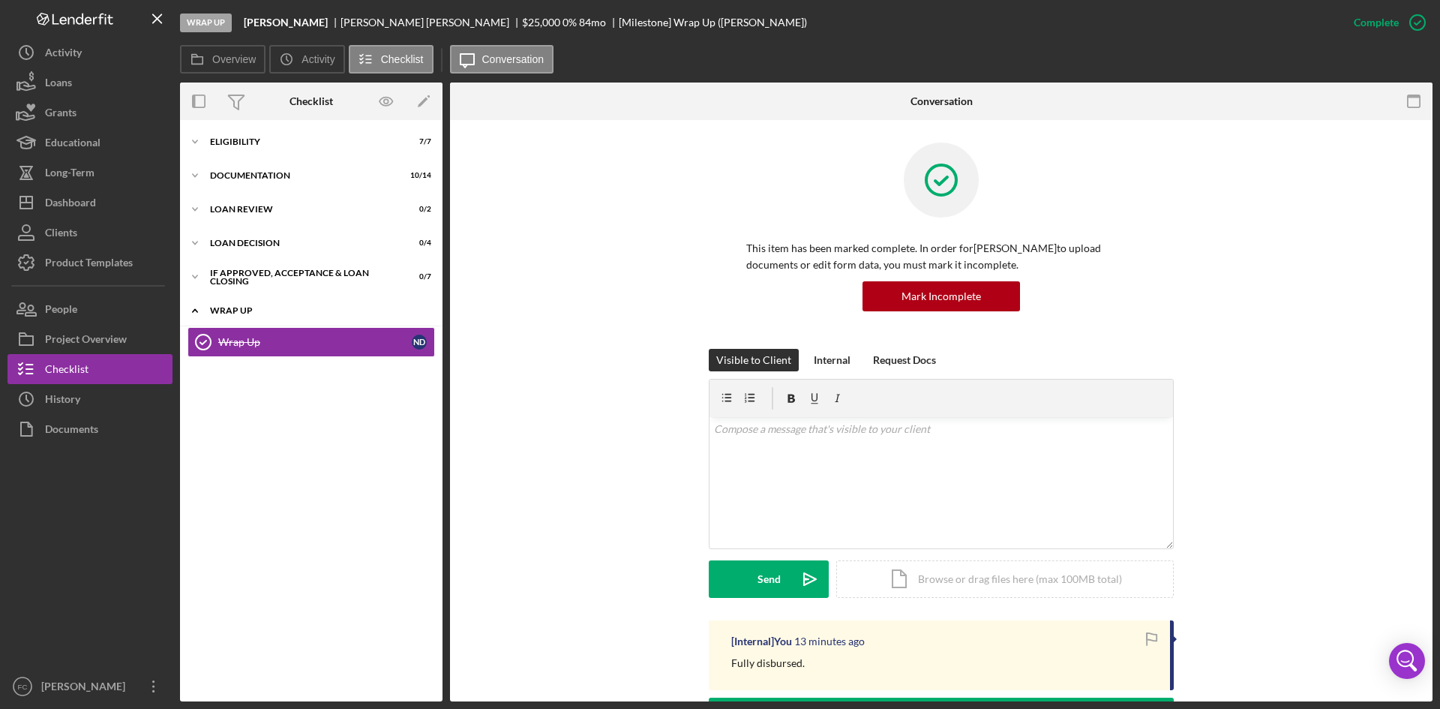
click at [251, 309] on div "Wrap up" at bounding box center [317, 310] width 214 height 9
click at [270, 263] on div "Icon/Expander If approved, acceptance & loan closing 0 / 7" at bounding box center [311, 277] width 263 height 30
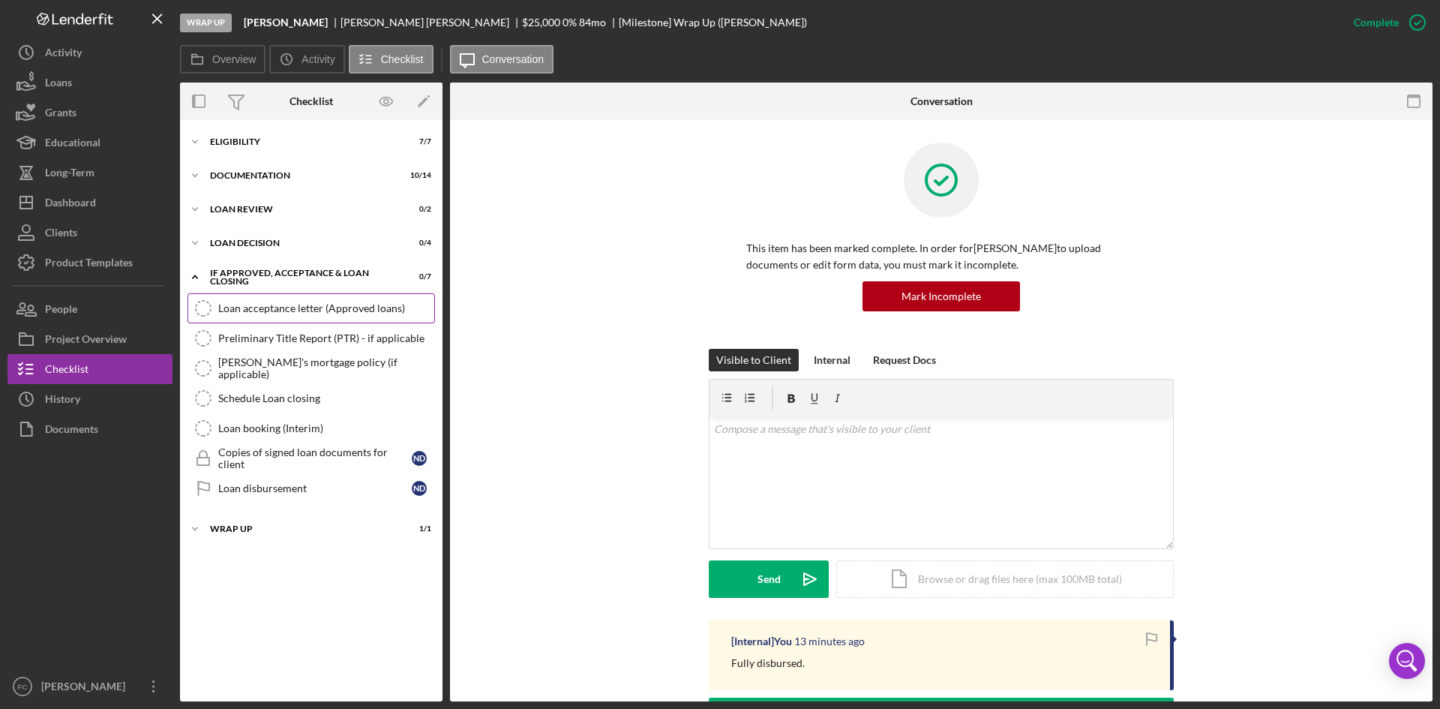
click at [281, 309] on div "Loan acceptance letter (Approved loans)" at bounding box center [326, 308] width 216 height 12
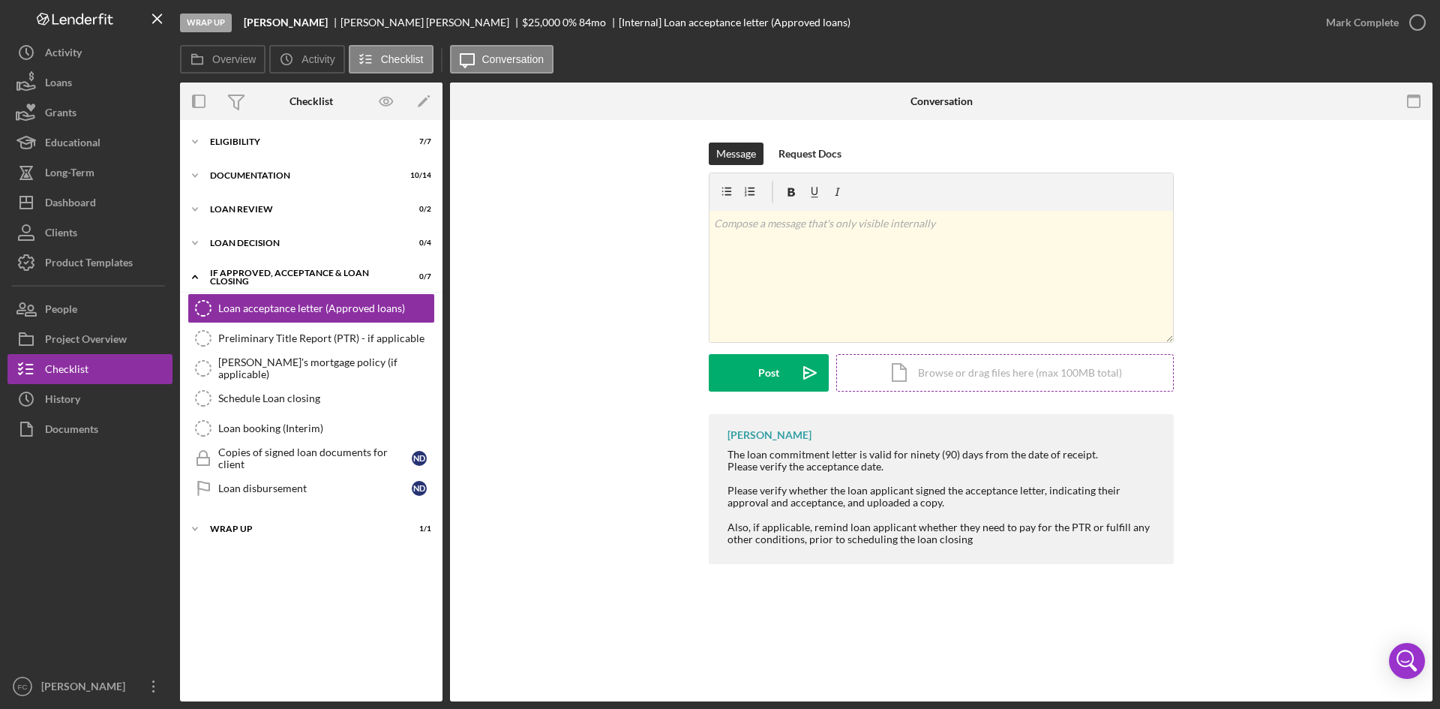
click at [959, 370] on div "Icon/Document Browse or drag files here (max 100MB total) Tap to choose files o…" at bounding box center [1005, 373] width 338 height 38
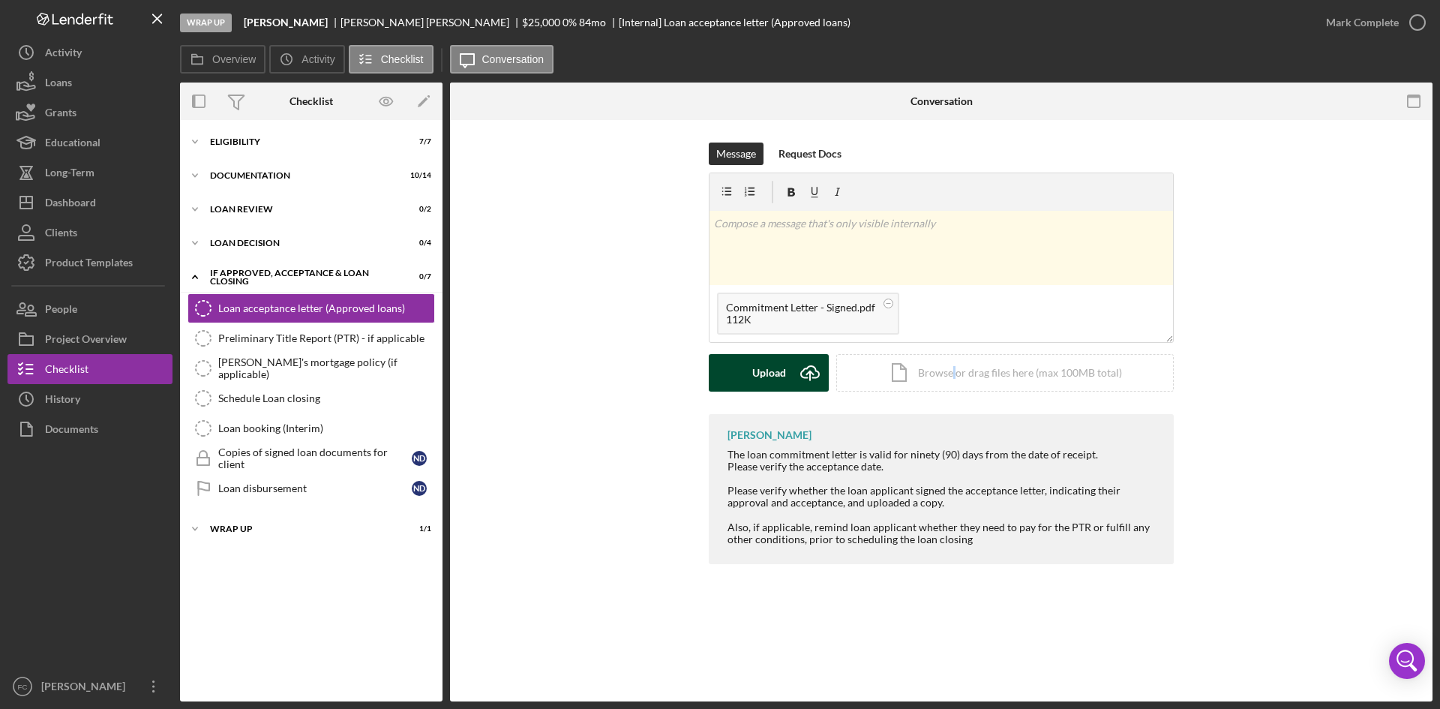
click at [773, 373] on div "Upload" at bounding box center [769, 373] width 34 height 38
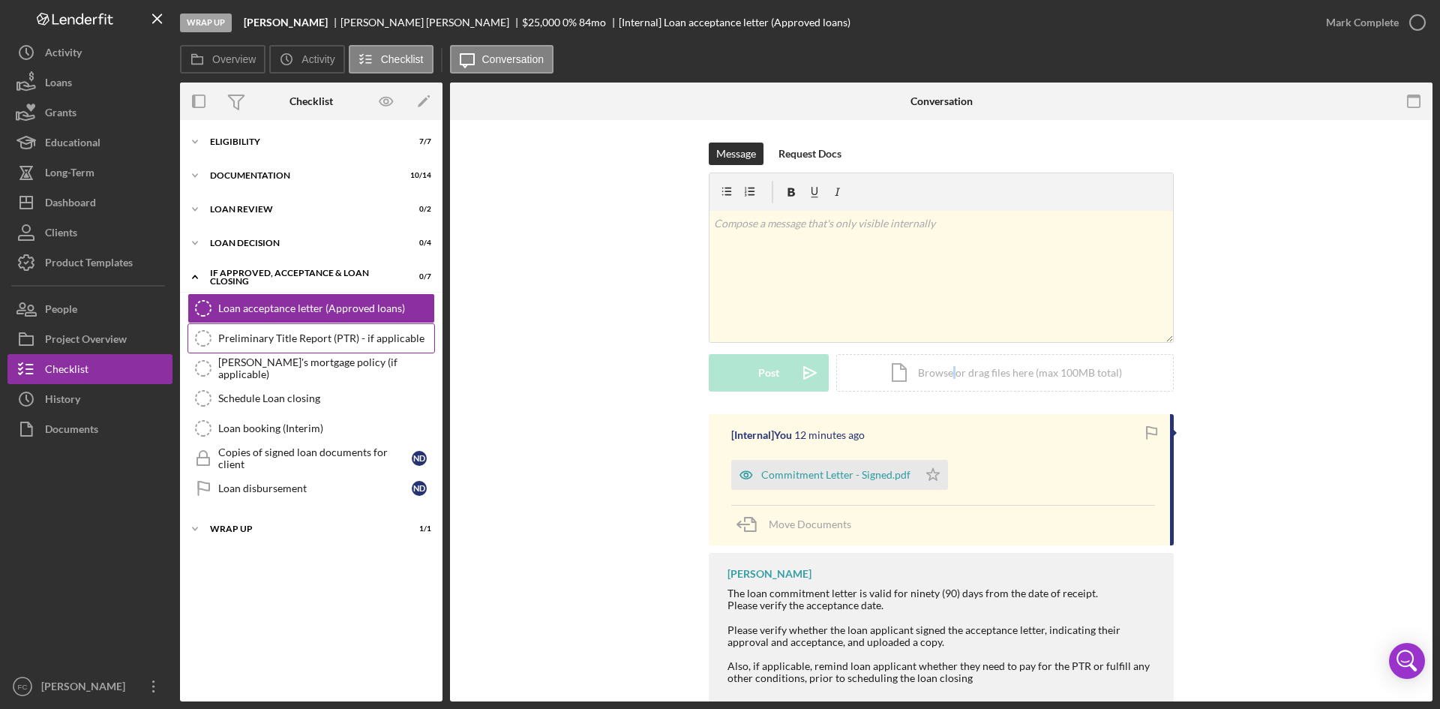
click at [410, 344] on div "Preliminary Title Report (PTR) - if applicable" at bounding box center [326, 338] width 216 height 12
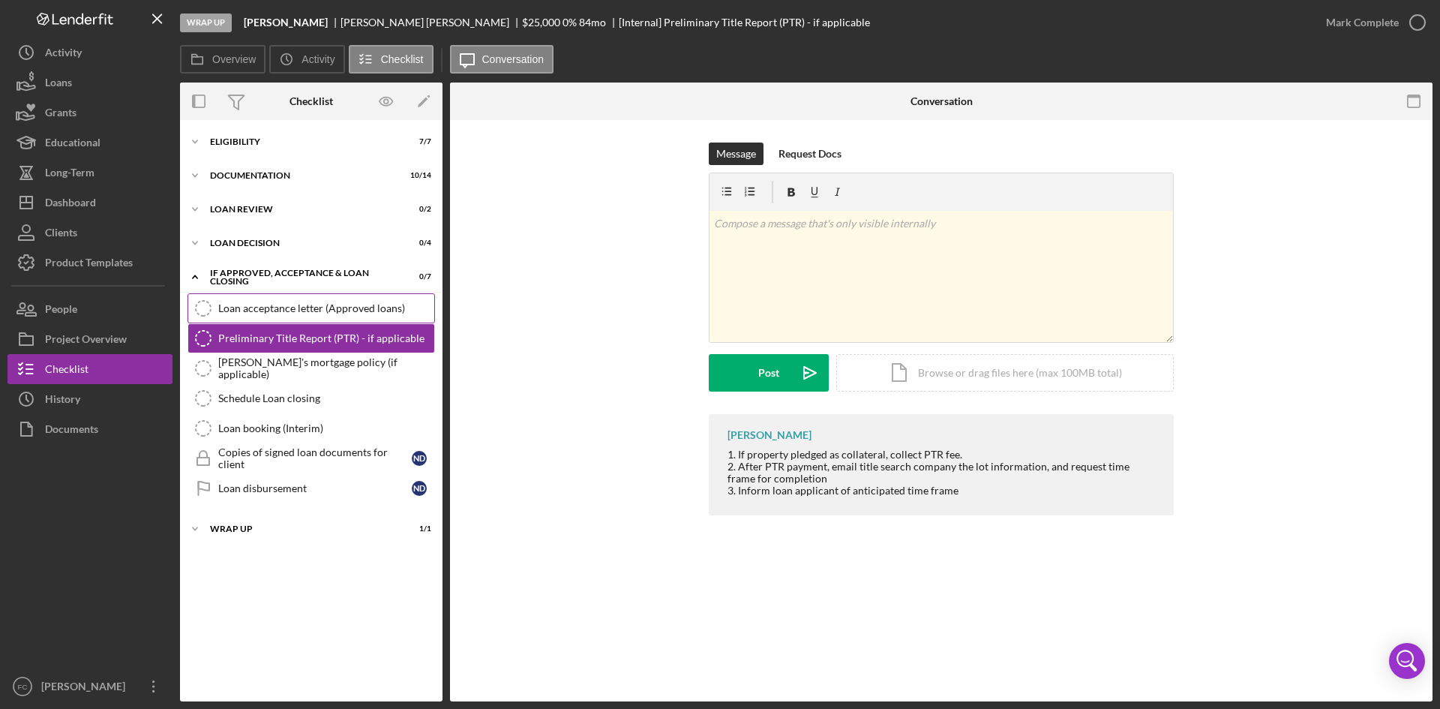
click at [353, 318] on link "Loan acceptance letter (Approved loans) Loan acceptance letter (Approved loans)" at bounding box center [312, 308] width 248 height 30
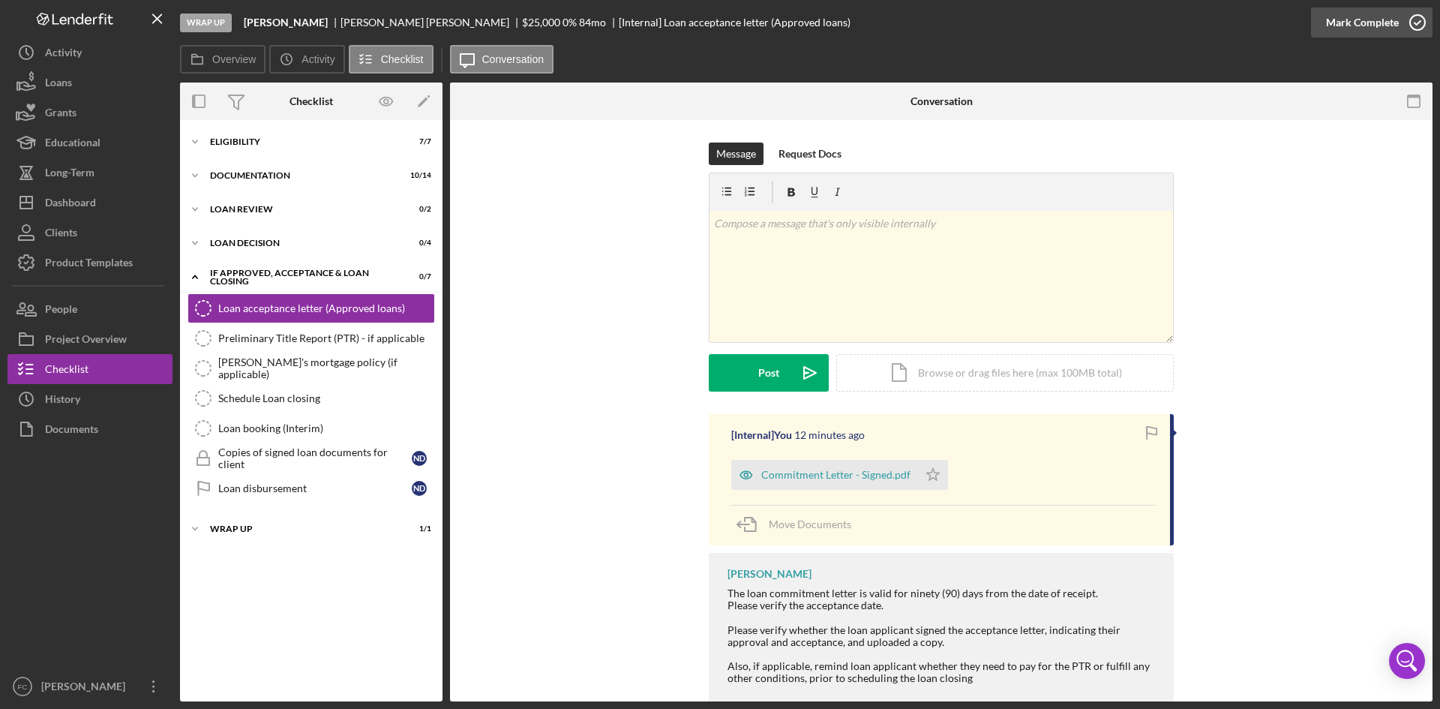
click at [1380, 29] on div "Mark Complete" at bounding box center [1362, 23] width 73 height 30
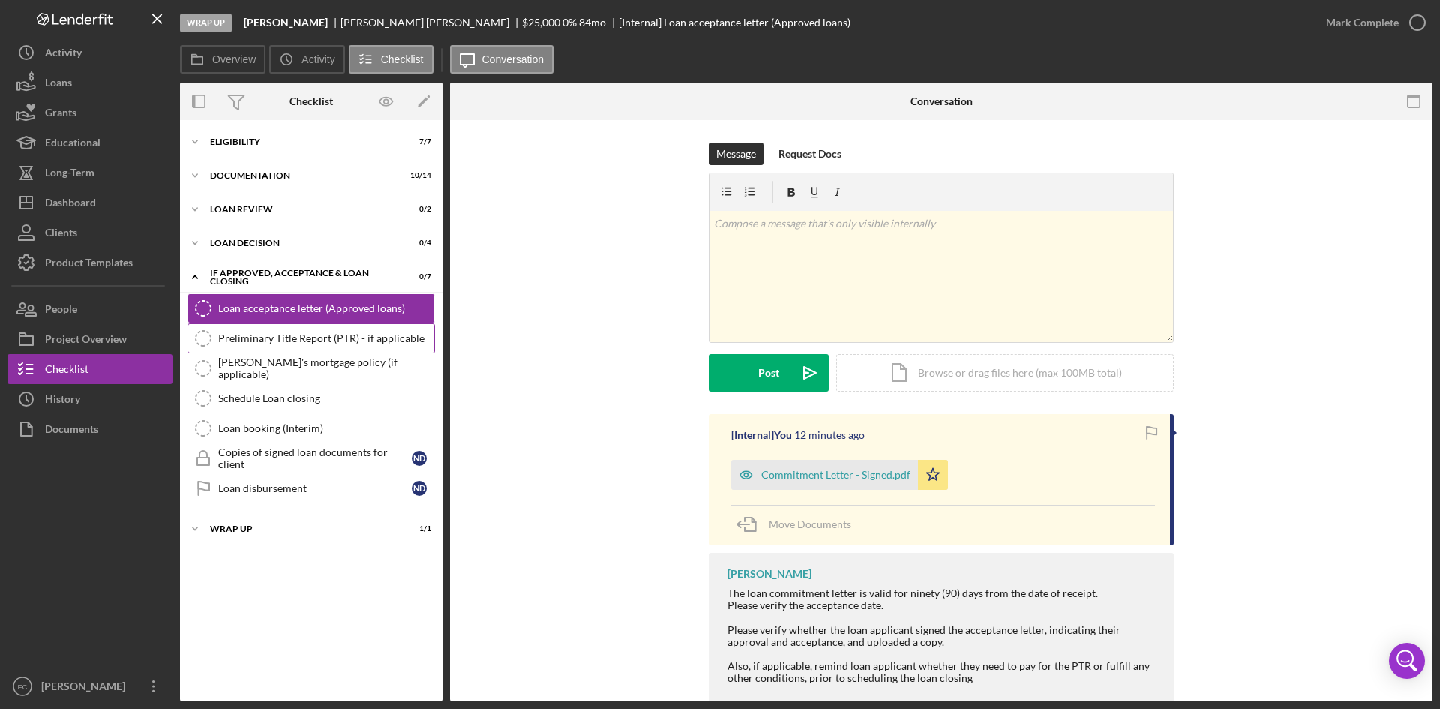
click at [297, 333] on div "Preliminary Title Report (PTR) - if applicable" at bounding box center [326, 338] width 216 height 12
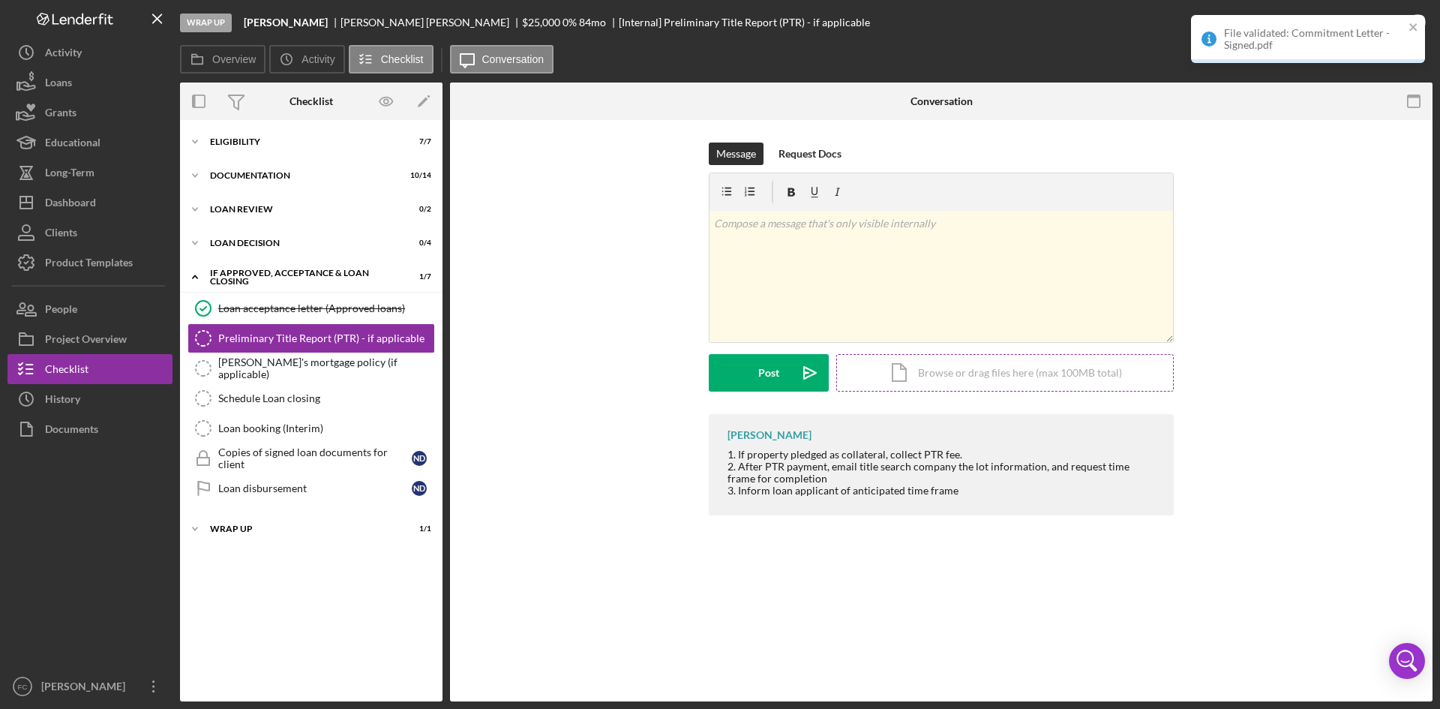
click at [964, 386] on div "Icon/Document Browse or drag files here (max 100MB total) Tap to choose files o…" at bounding box center [1005, 373] width 338 height 38
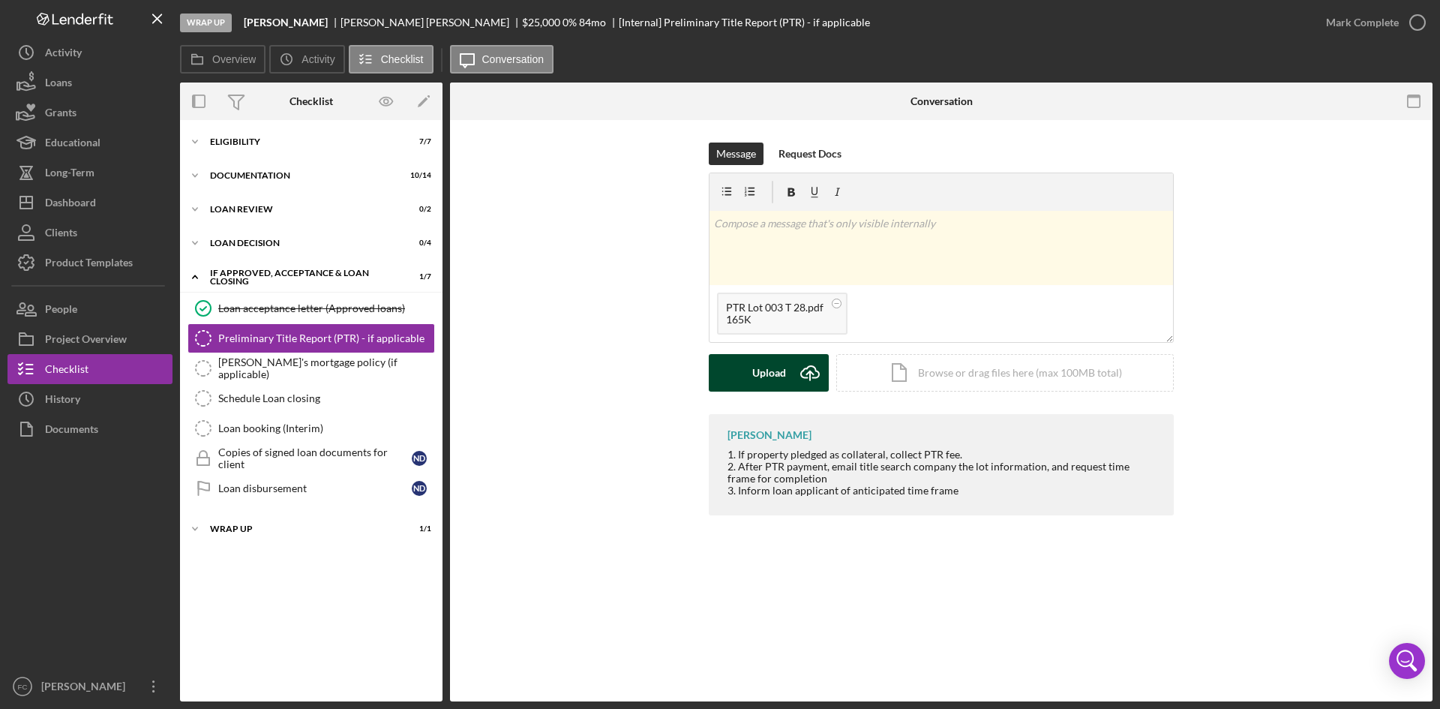
click at [760, 389] on div "Upload" at bounding box center [769, 373] width 34 height 38
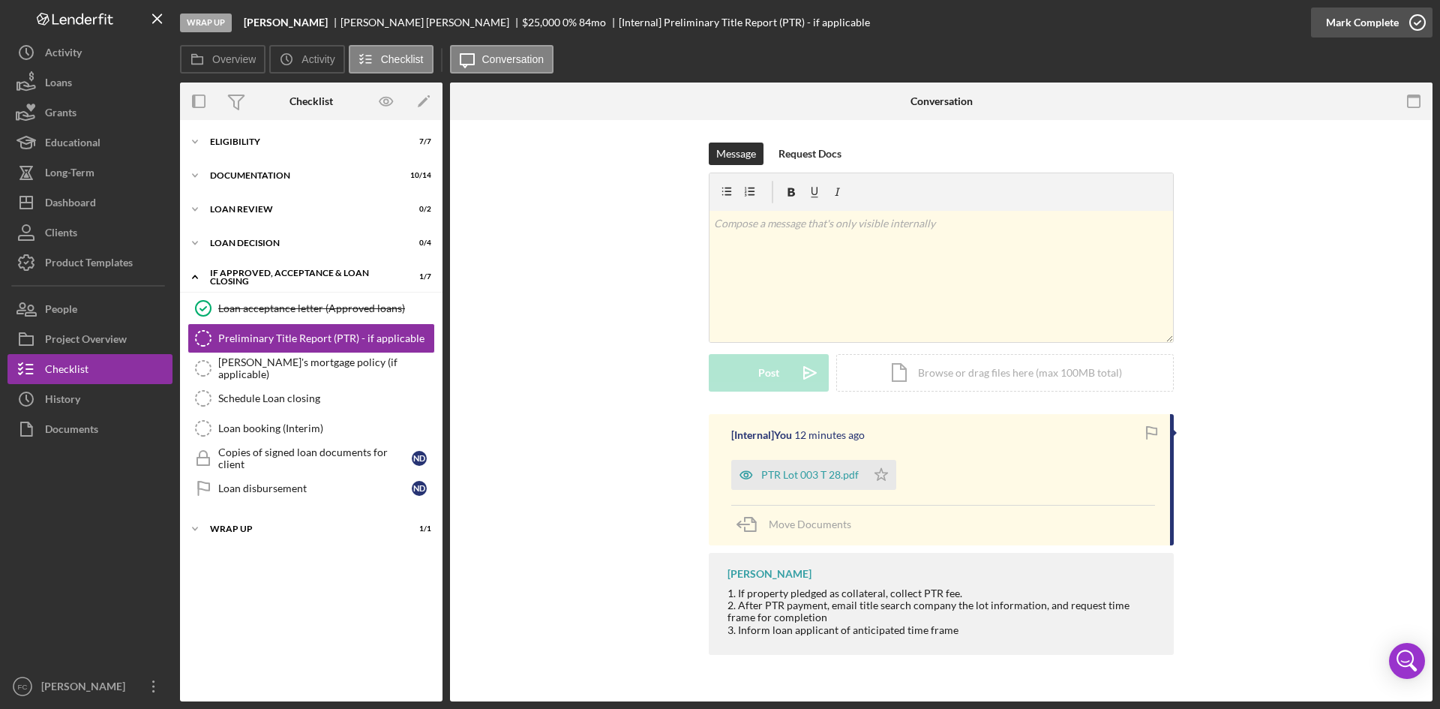
click at [1372, 20] on div "Mark Complete" at bounding box center [1362, 23] width 73 height 30
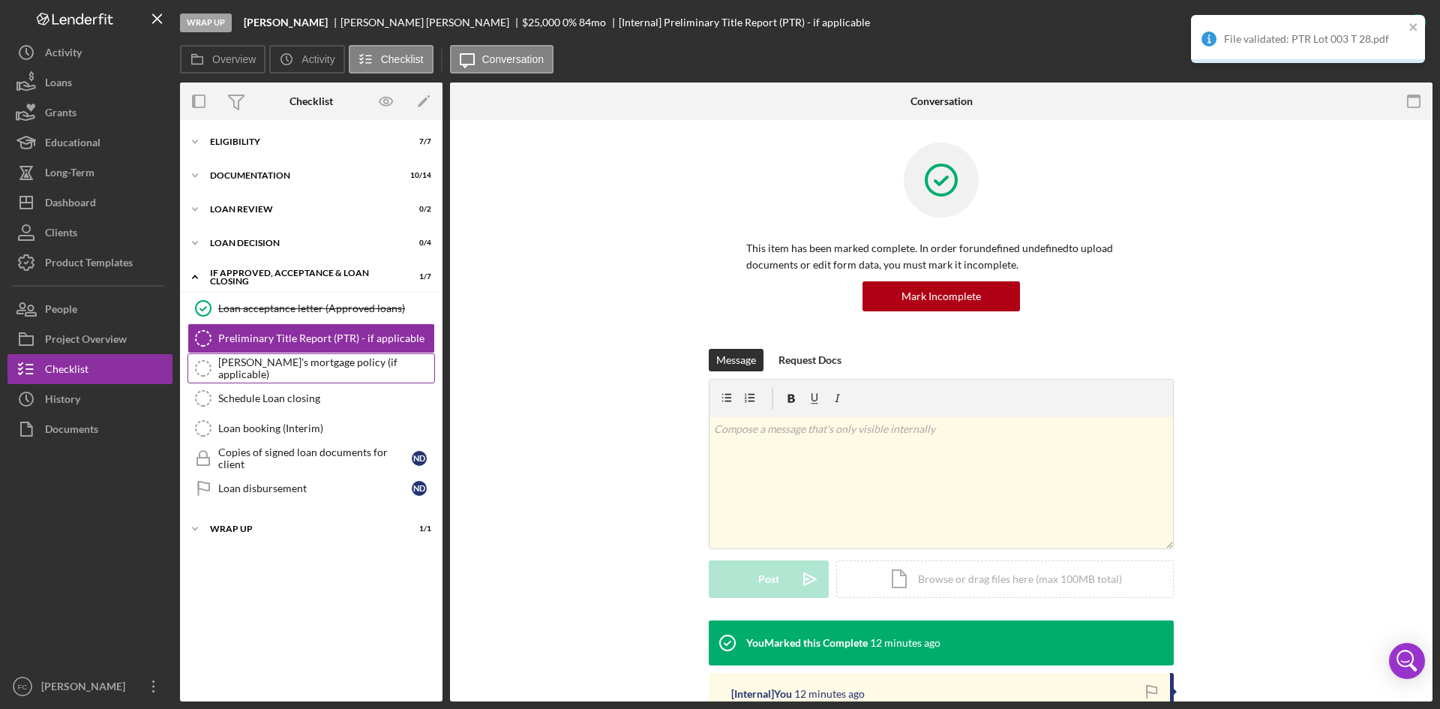
click at [348, 368] on div "[PERSON_NAME]'s mortgage policy (if applicable)" at bounding box center [326, 368] width 216 height 24
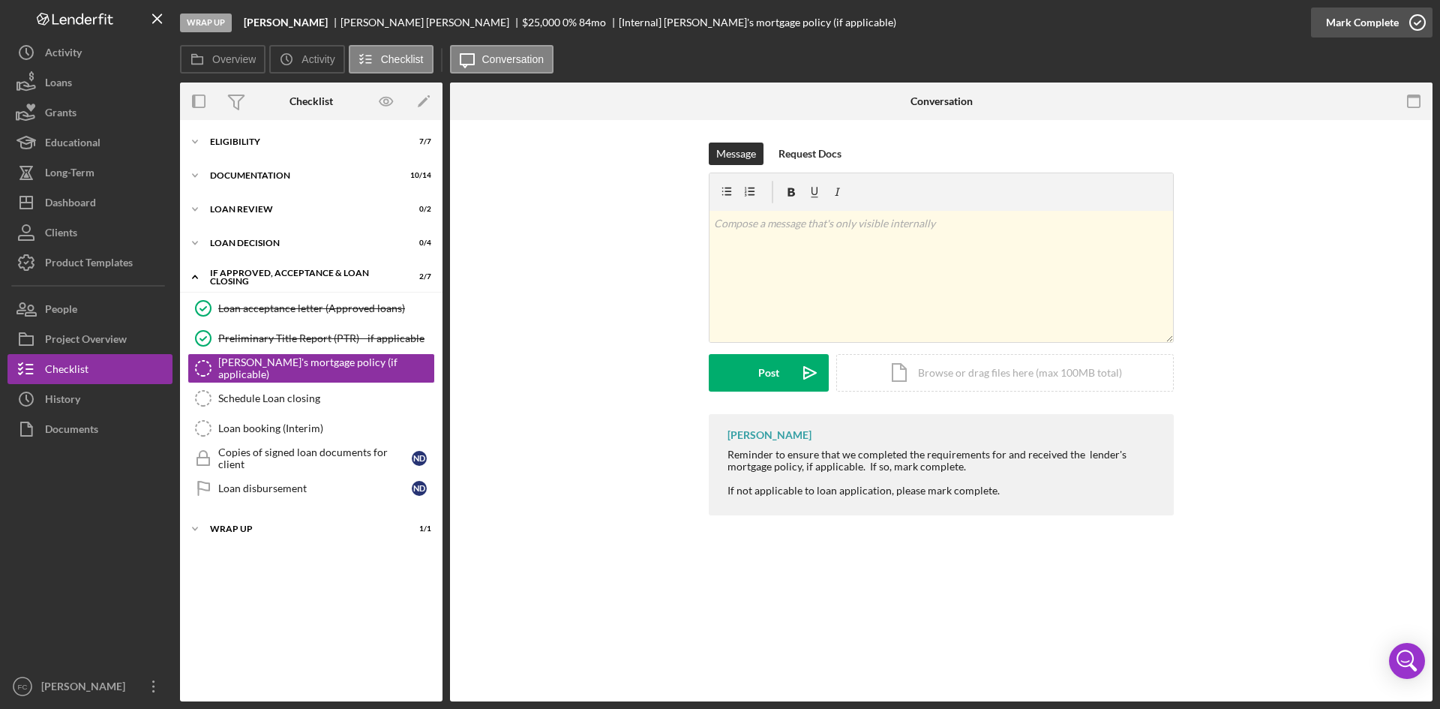
click at [1423, 18] on div "File validated: PTR Lot 003 T 28.pdf" at bounding box center [1308, 15] width 240 height 6
click at [1413, 21] on icon "button" at bounding box center [1418, 23] width 38 height 38
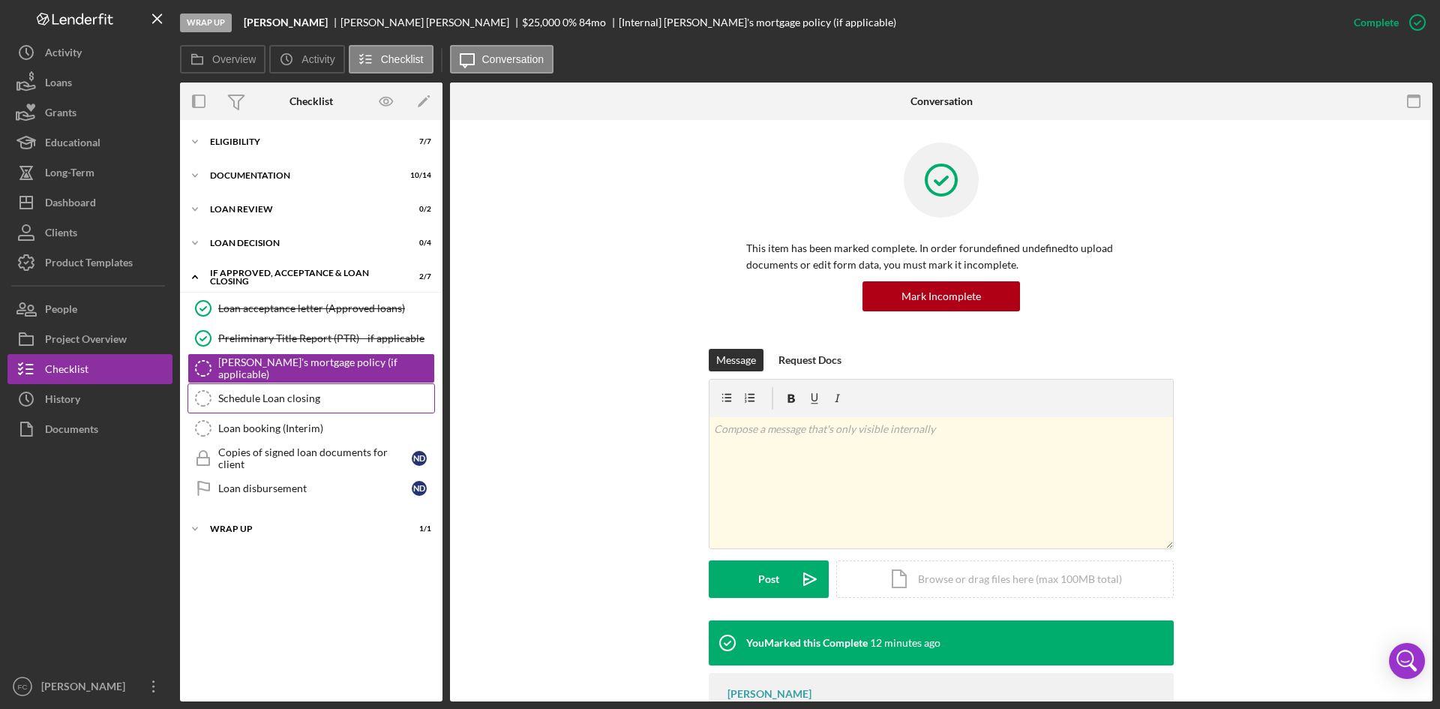
click at [341, 396] on div "Schedule Loan closing" at bounding box center [326, 398] width 216 height 12
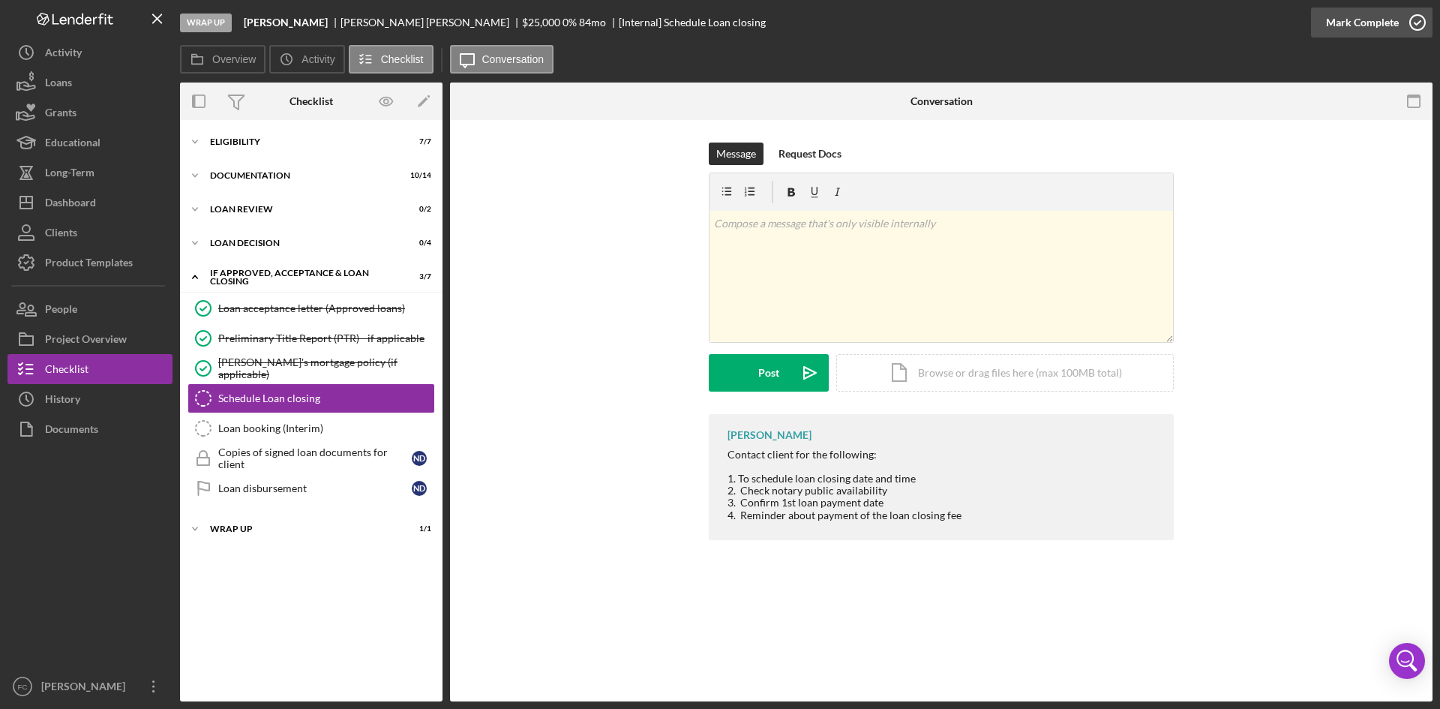
click at [1385, 29] on div "Mark Complete" at bounding box center [1362, 23] width 73 height 30
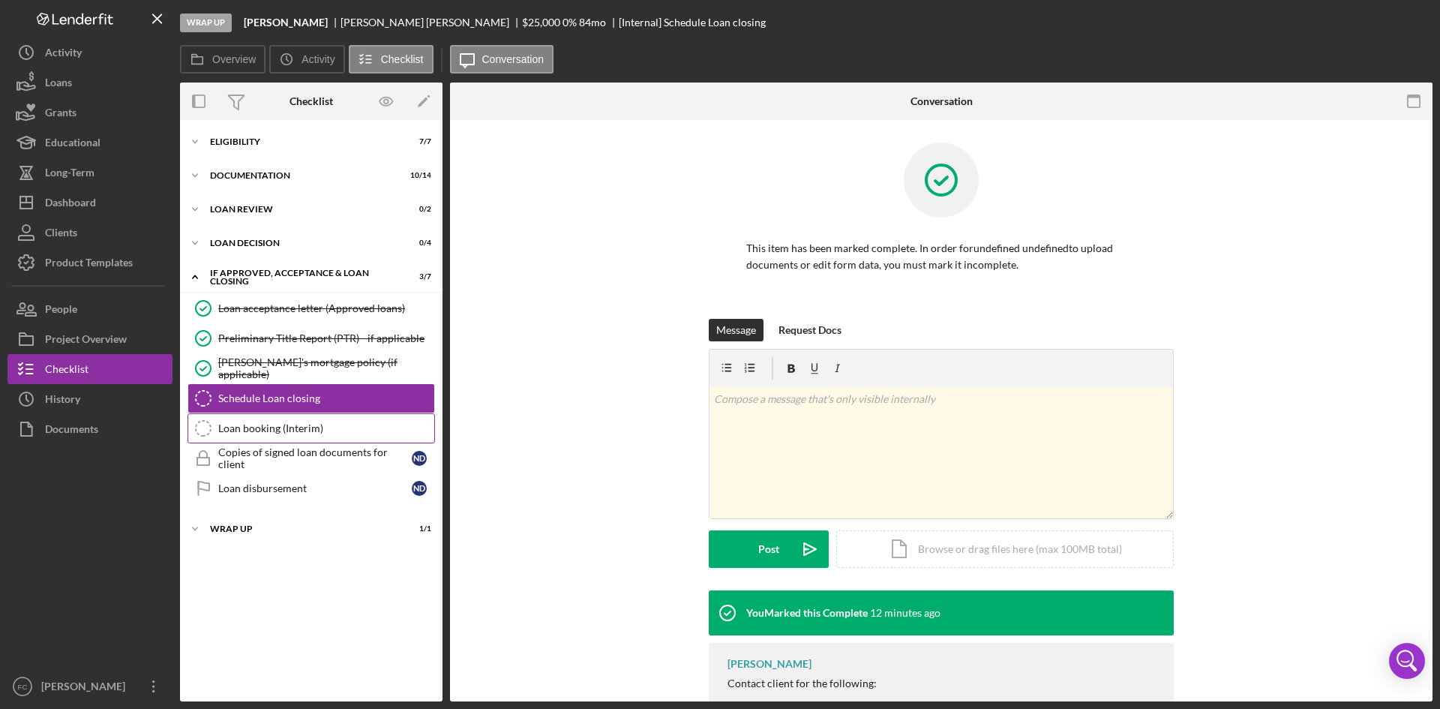
click at [236, 440] on link "Loan booking (Interim) Loan booking (Interim)" at bounding box center [312, 428] width 248 height 30
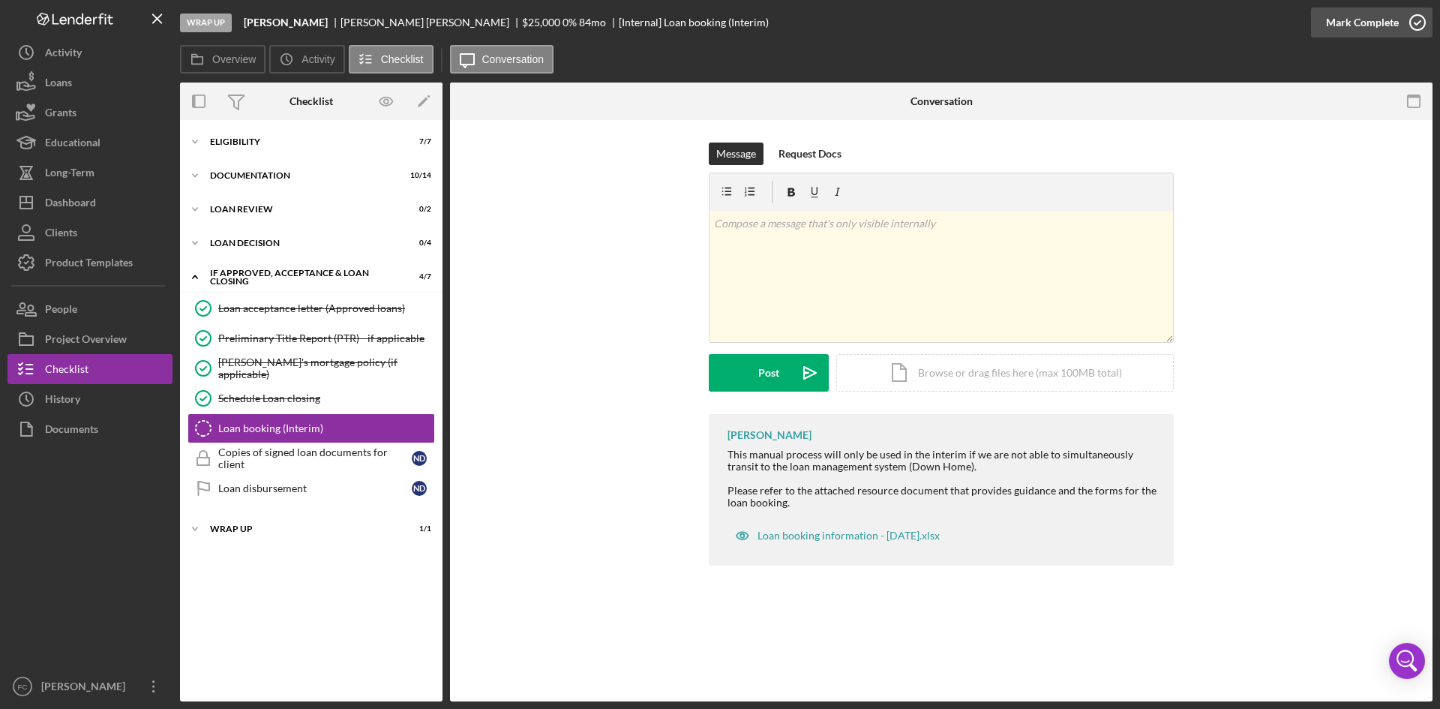
click at [1374, 19] on div "Mark Complete" at bounding box center [1362, 23] width 73 height 30
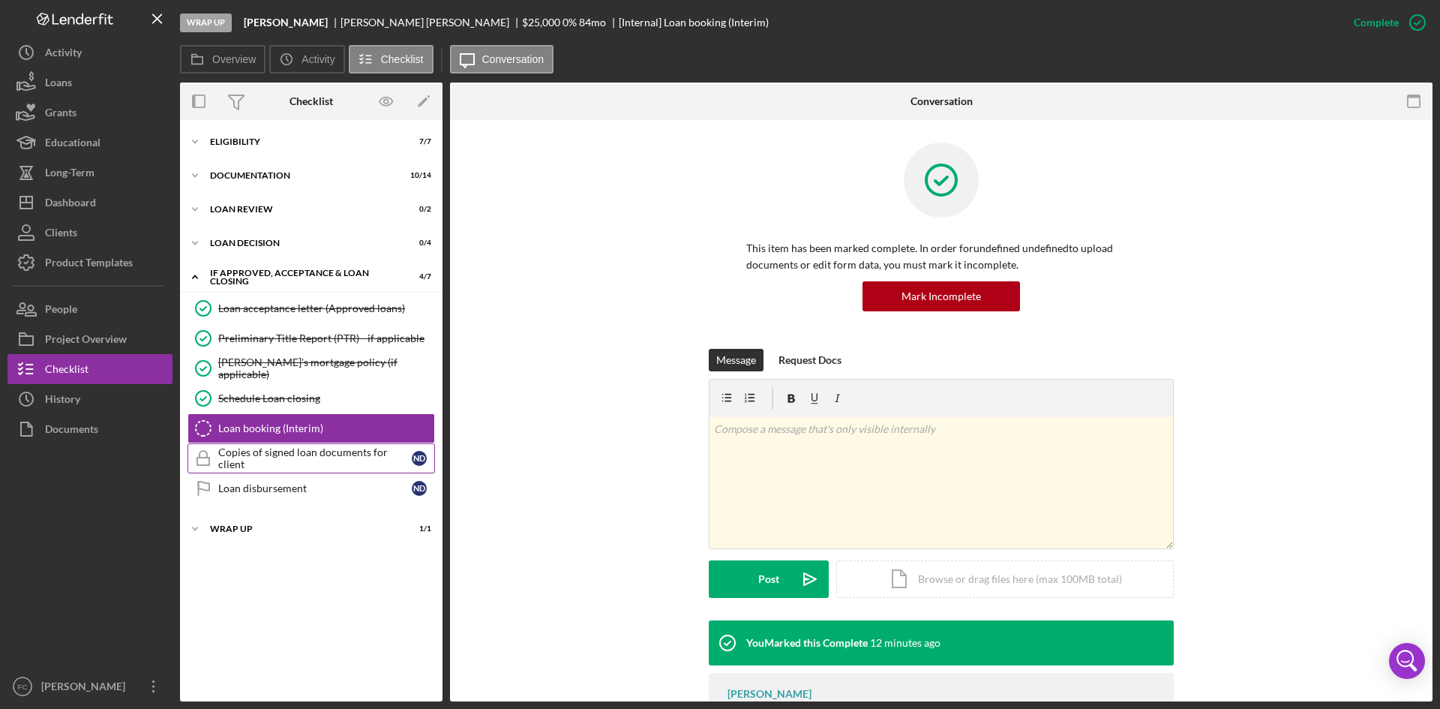
click at [291, 456] on div "Copies of signed loan documents for client" at bounding box center [315, 458] width 194 height 24
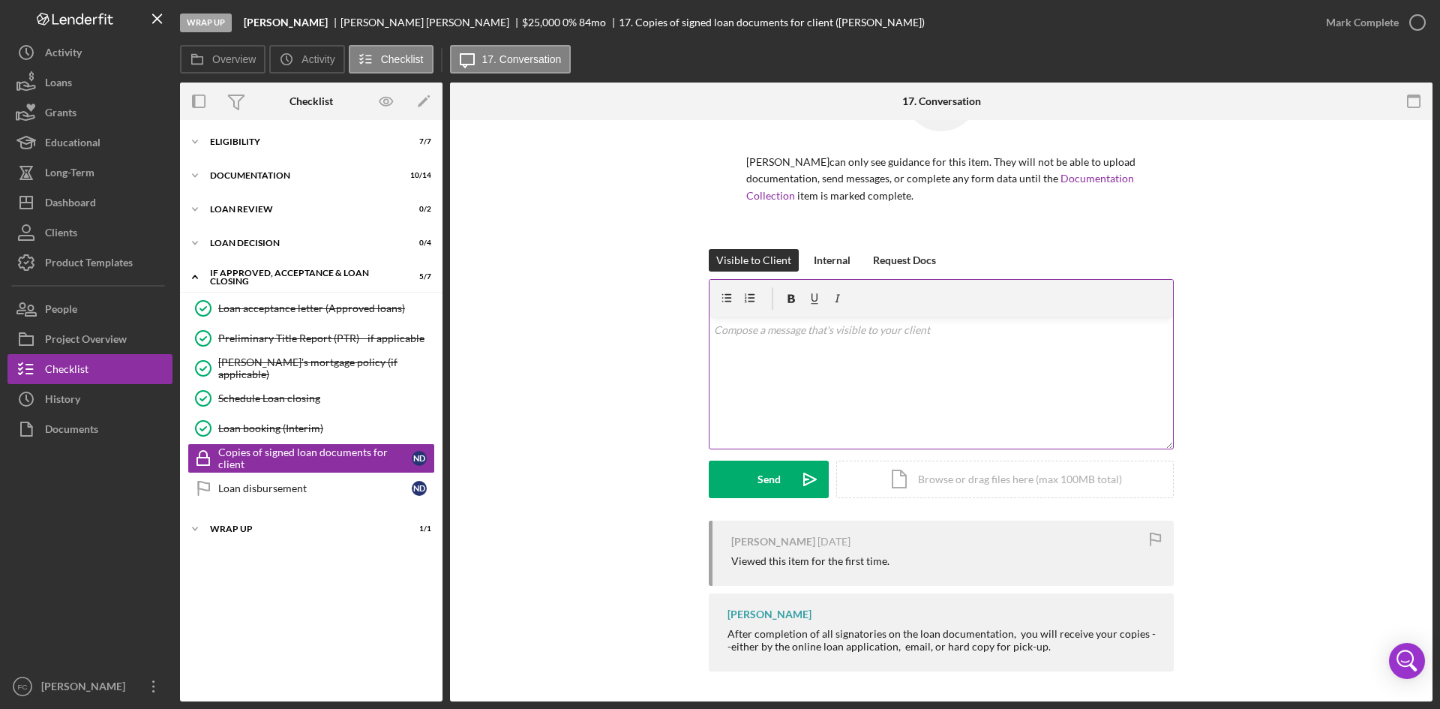
scroll to position [98, 0]
click at [831, 249] on div "Internal" at bounding box center [832, 260] width 37 height 23
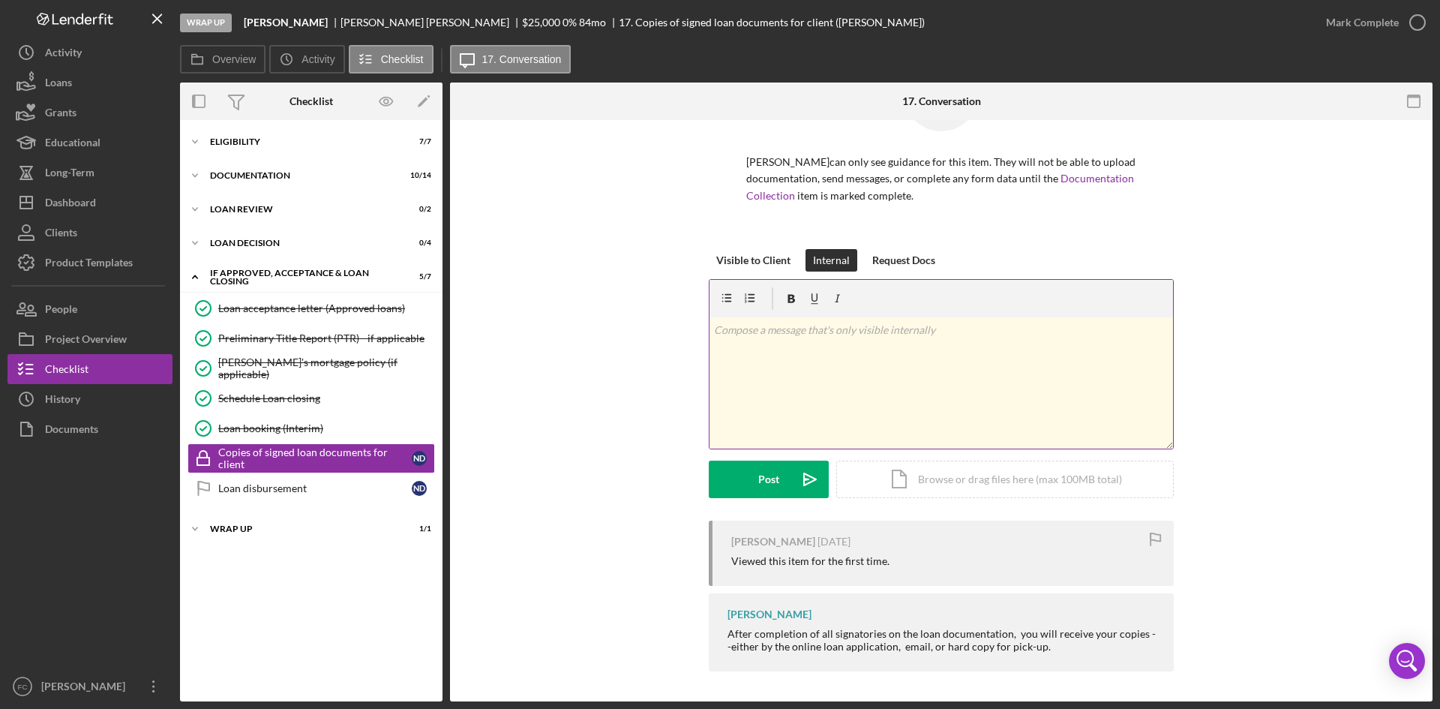
click at [774, 335] on div "v Color teal Color pink Remove color Add row above Add row below Add column bef…" at bounding box center [942, 382] width 464 height 131
click at [806, 468] on icon "Icon/icon-invite-send" at bounding box center [810, 480] width 38 height 38
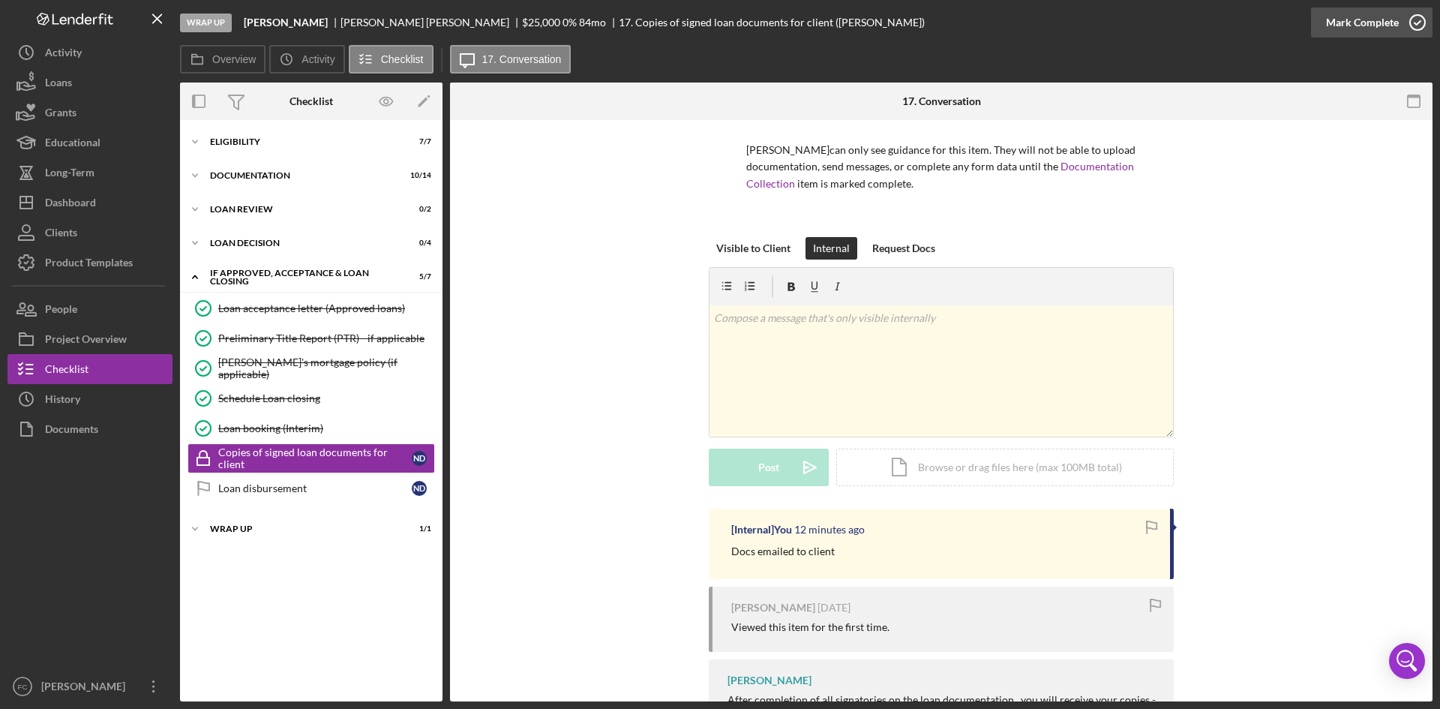
click at [1368, 19] on div "Mark Complete" at bounding box center [1362, 23] width 73 height 30
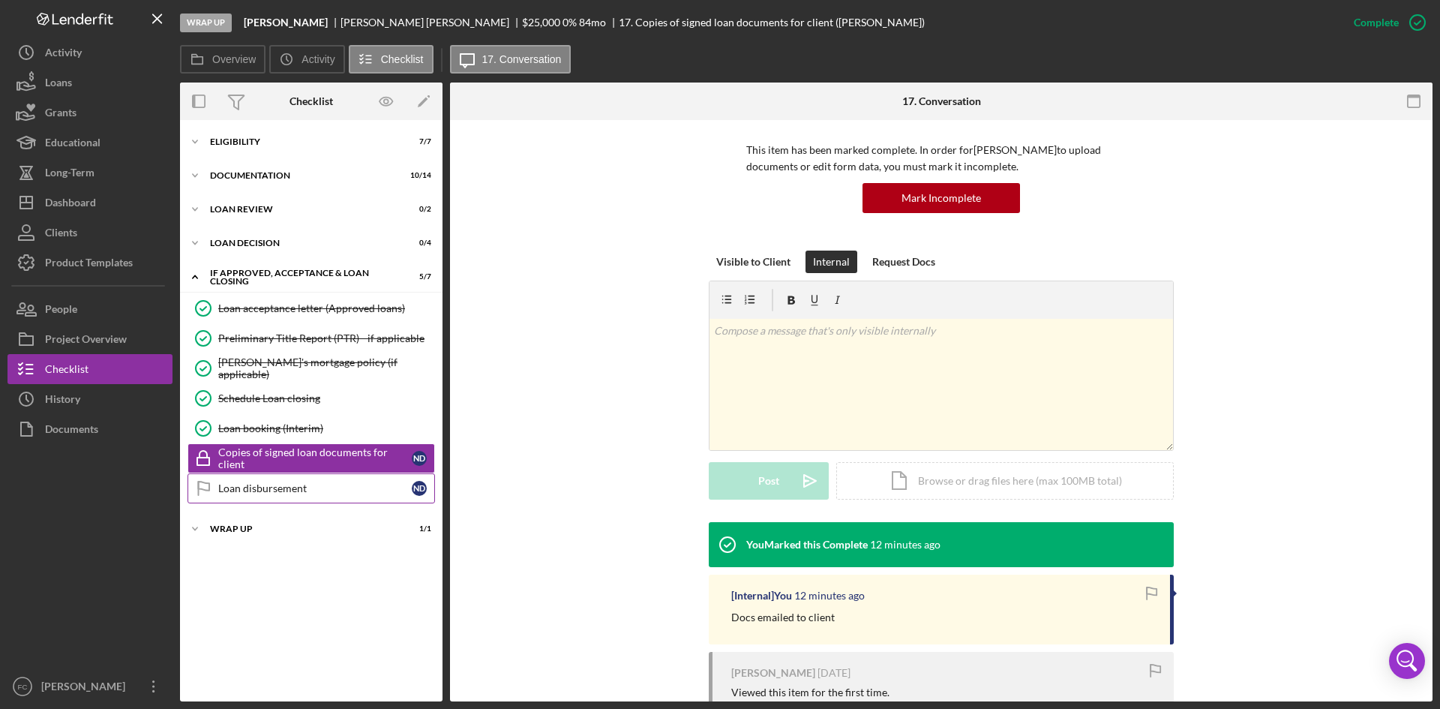
click at [312, 491] on div "Loan disbursement" at bounding box center [315, 488] width 194 height 12
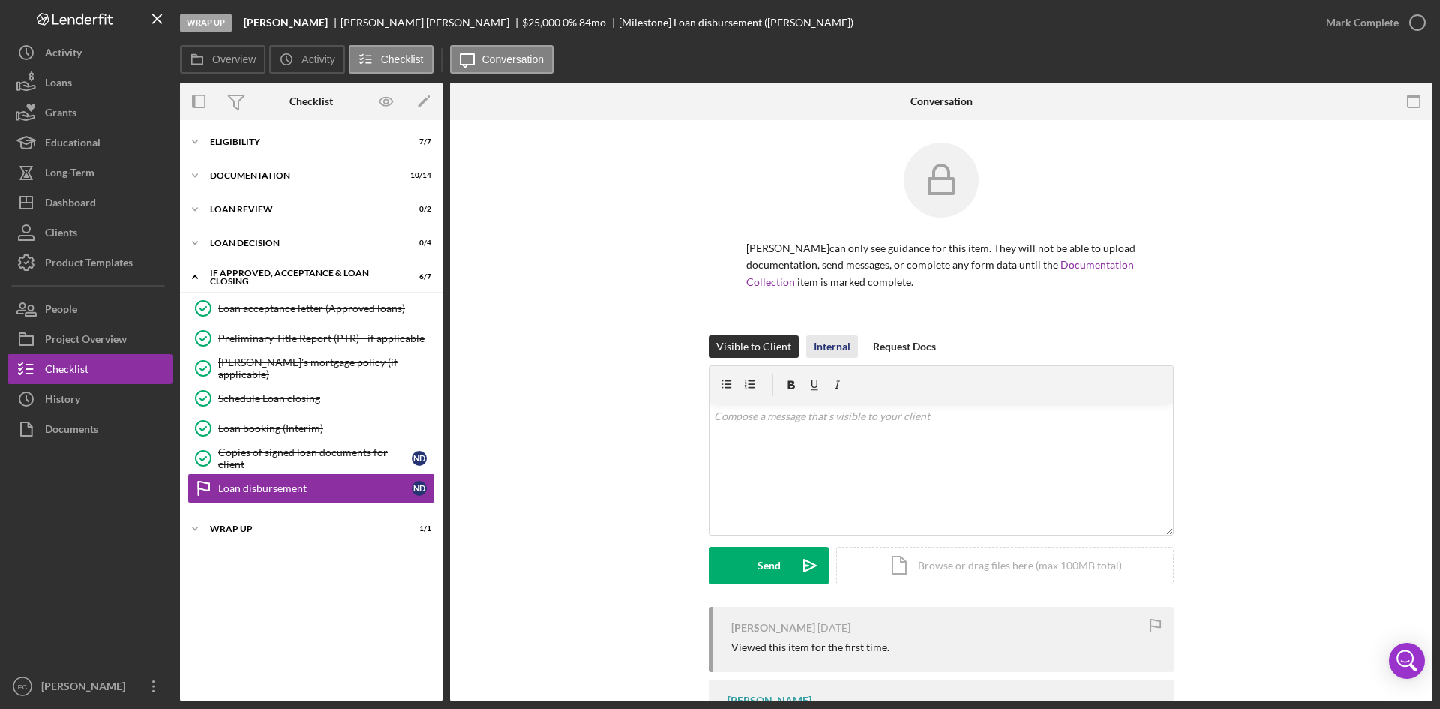
click at [831, 350] on div "Internal" at bounding box center [832, 346] width 37 height 23
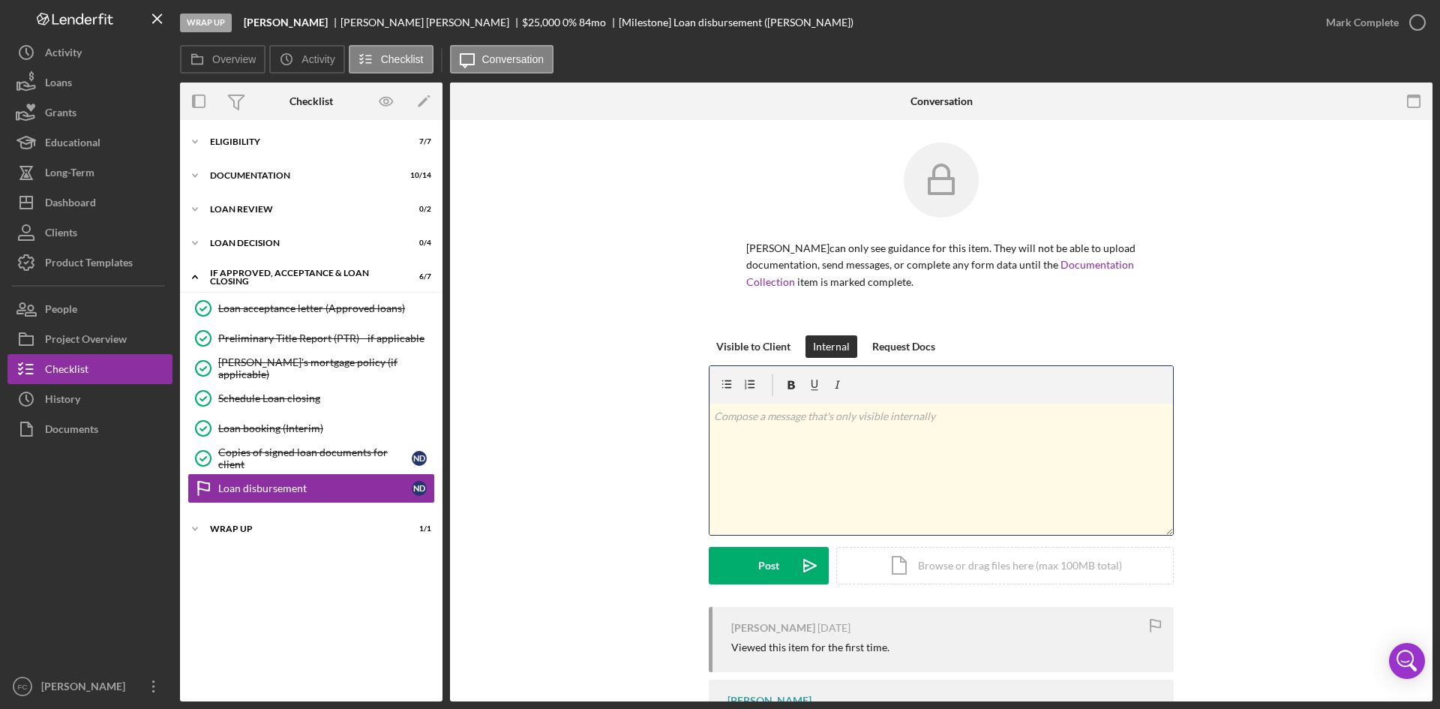
drag, startPoint x: 825, startPoint y: 417, endPoint x: 834, endPoint y: 422, distance: 10.4
click at [829, 421] on p at bounding box center [941, 416] width 455 height 17
click at [900, 561] on div "Icon/Document Browse or drag files here (max 100MB total) Tap to choose files o…" at bounding box center [1005, 566] width 338 height 38
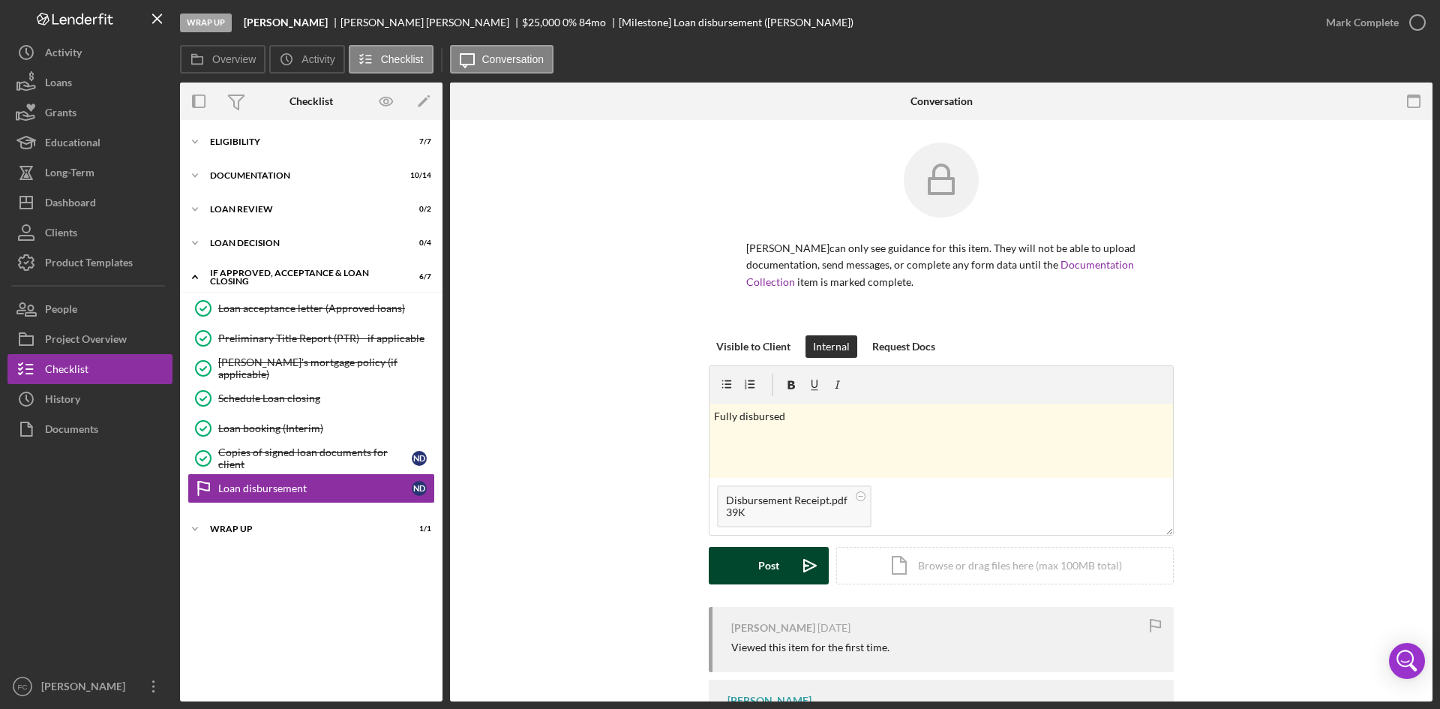
click at [791, 581] on icon "Icon/icon-invite-send" at bounding box center [810, 566] width 38 height 38
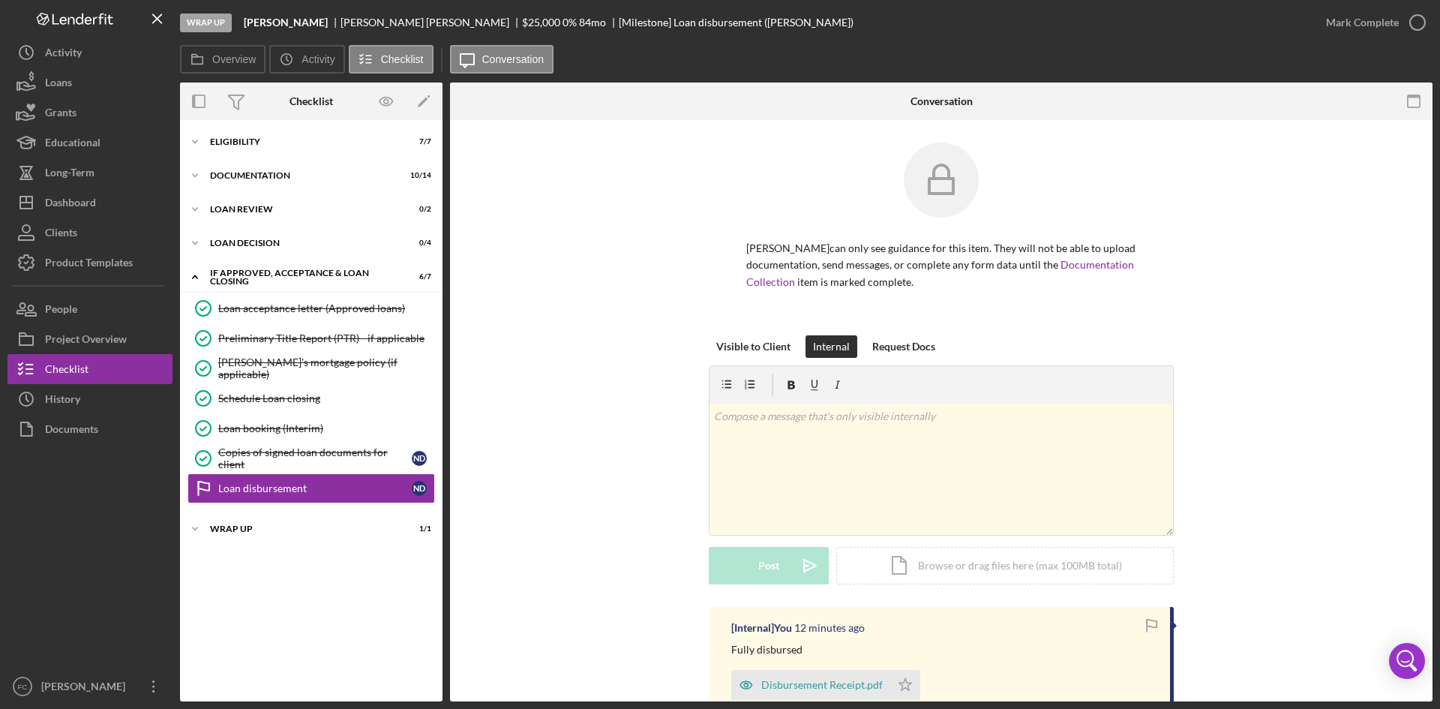
click at [1336, 41] on div "Mark Complete" at bounding box center [1372, 22] width 122 height 45
click at [1336, 38] on div "Mark Complete" at bounding box center [1372, 22] width 122 height 45
click at [1341, 24] on div "Mark Complete" at bounding box center [1362, 23] width 73 height 30
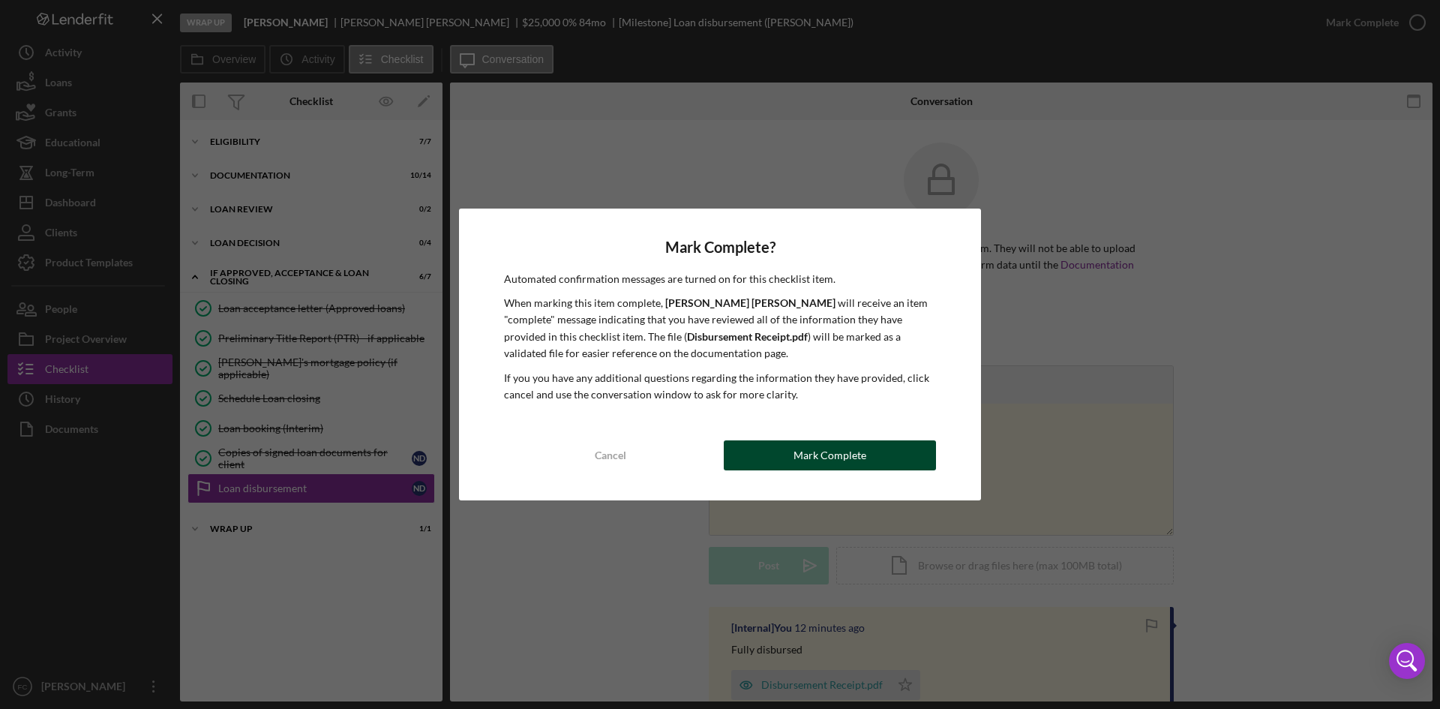
click at [878, 458] on button "Mark Complete" at bounding box center [830, 455] width 212 height 30
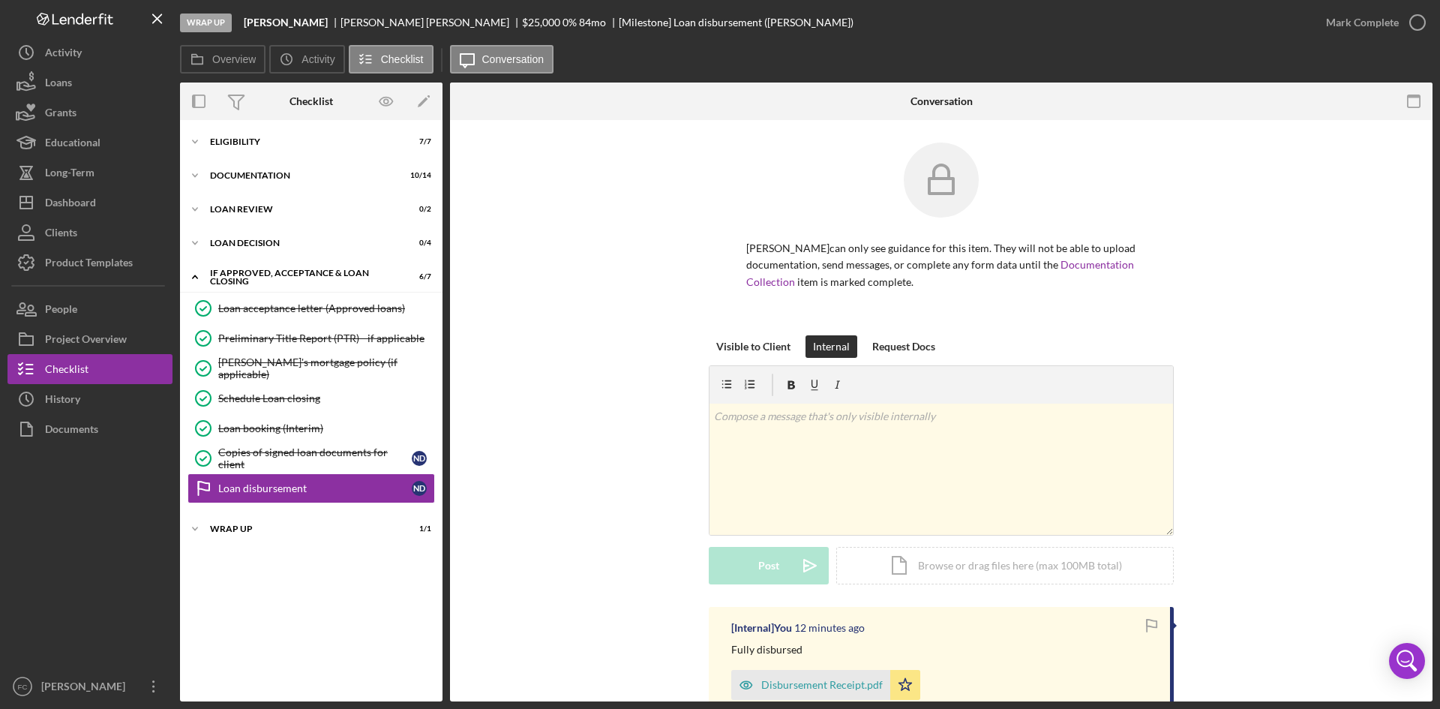
click at [246, 544] on div "Icon/Expander Wrap up 1 / 1" at bounding box center [311, 530] width 263 height 30
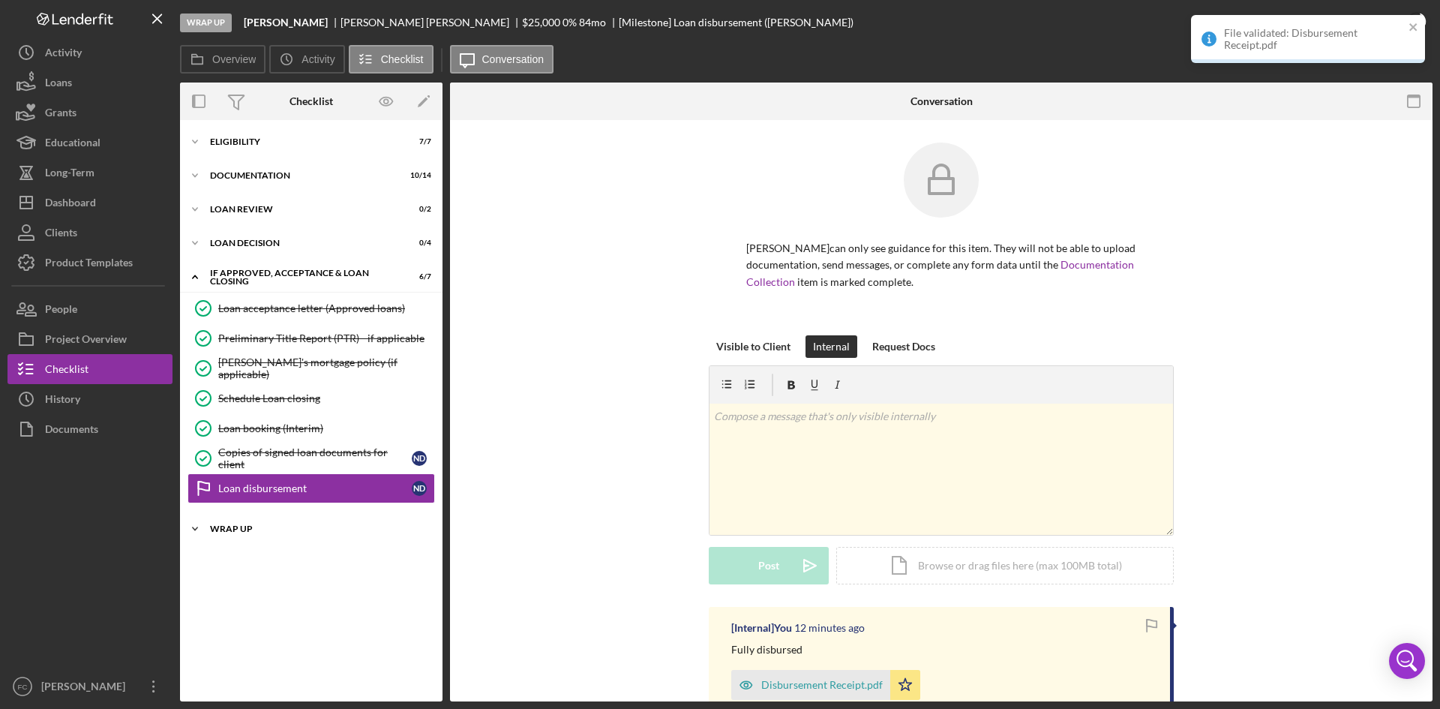
drag, startPoint x: 251, startPoint y: 533, endPoint x: 312, endPoint y: 543, distance: 62.4
click at [251, 533] on div "Wrap up" at bounding box center [317, 528] width 214 height 9
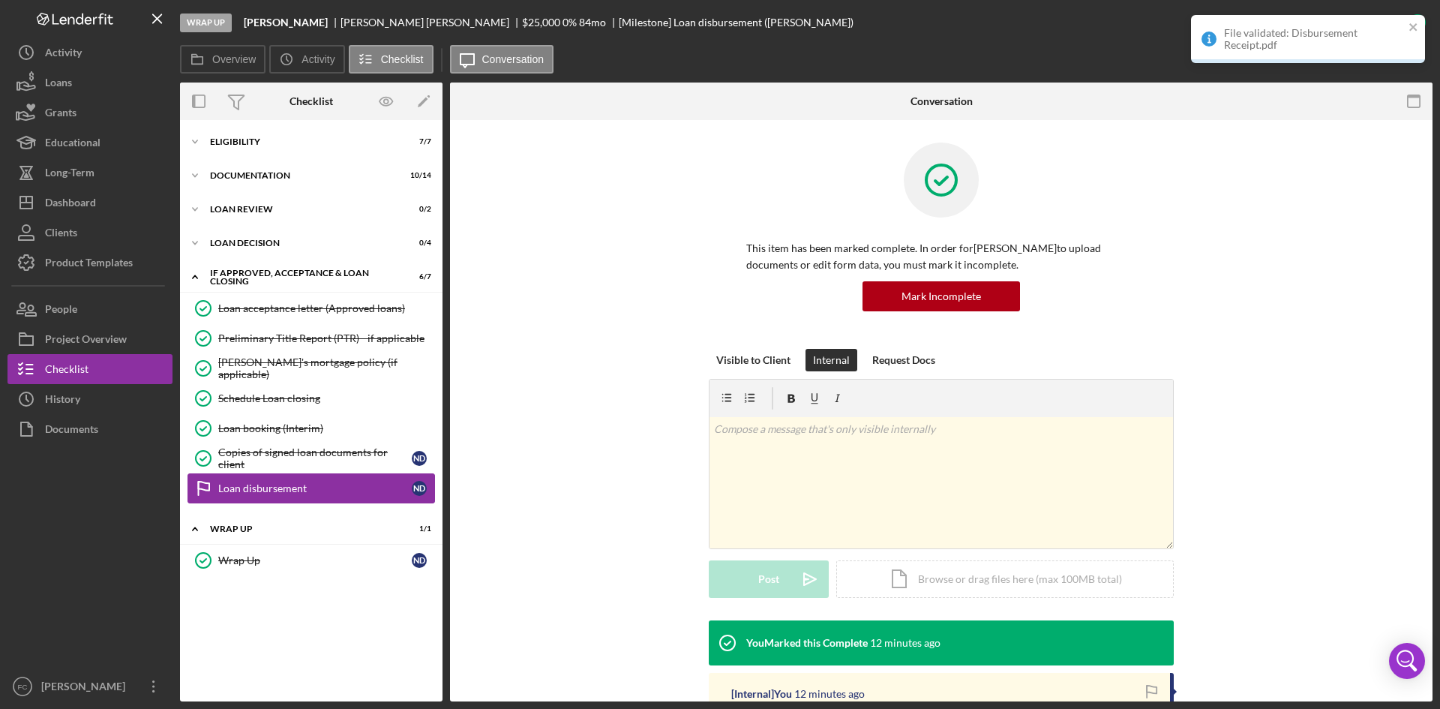
drag, startPoint x: 242, startPoint y: 484, endPoint x: 260, endPoint y: 487, distance: 18.3
click at [244, 485] on div "Loan disbursement" at bounding box center [315, 488] width 194 height 12
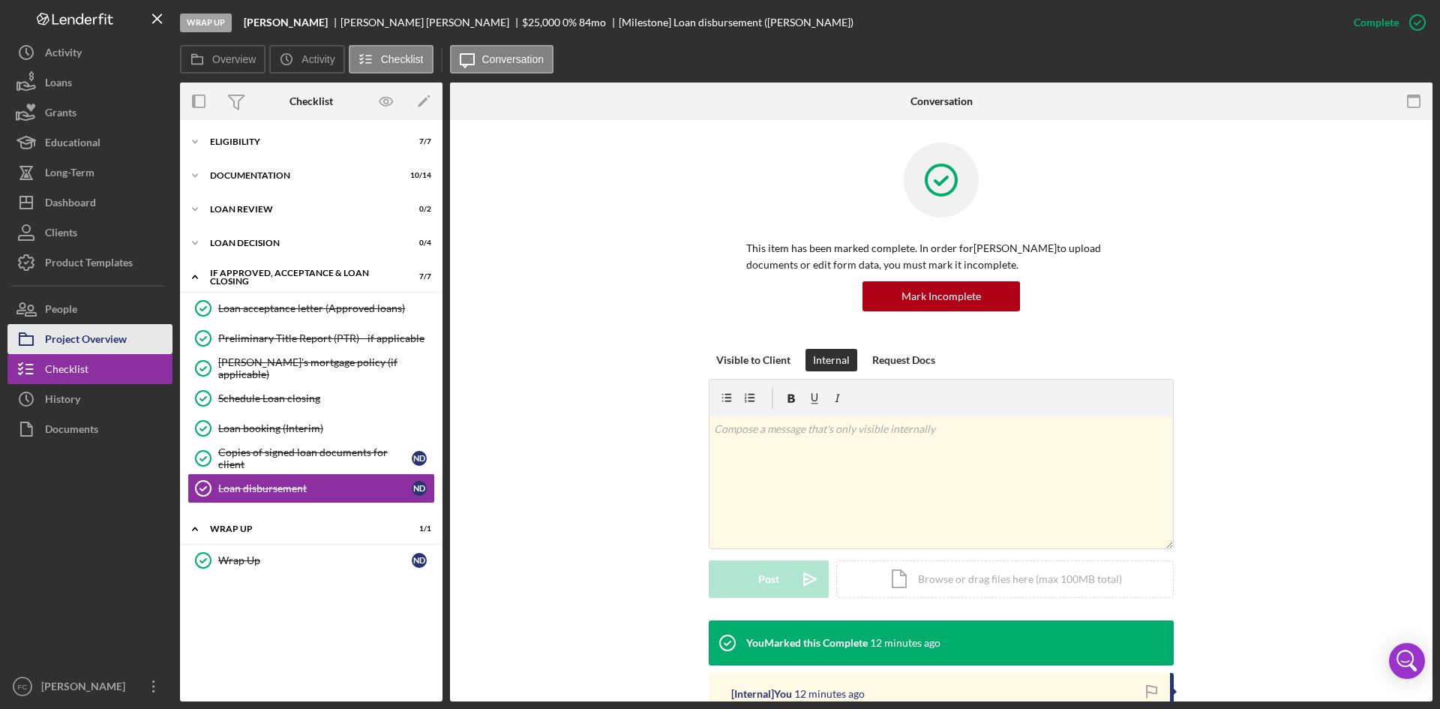
click at [92, 344] on div "Project Overview" at bounding box center [86, 341] width 82 height 34
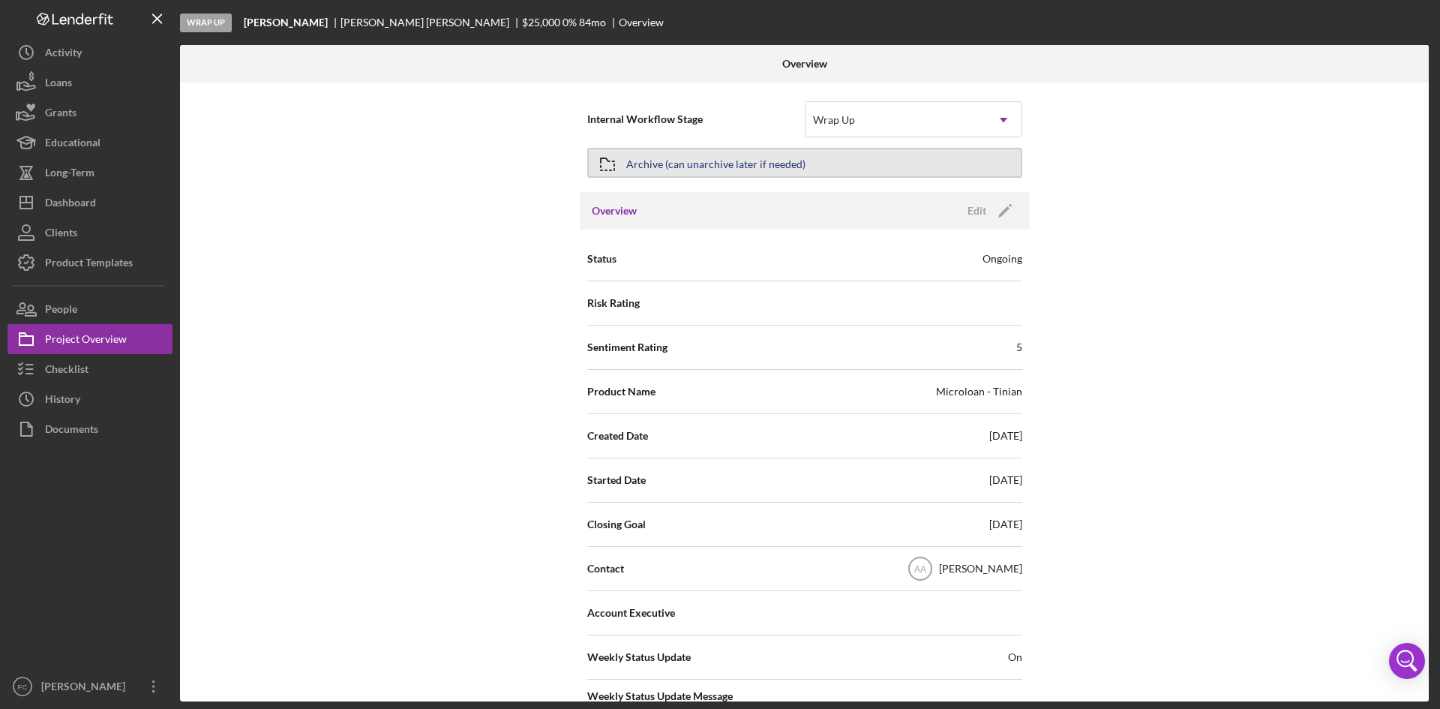
drag, startPoint x: 819, startPoint y: 185, endPoint x: 809, endPoint y: 172, distance: 16.1
click at [816, 185] on div "Internal Workflow Stage Wrap Up Icon/Dropdown Arrow Archive (can unarchive late…" at bounding box center [805, 141] width 450 height 102
click at [809, 172] on button "Archive (can unarchive later if needed)" at bounding box center [804, 163] width 435 height 30
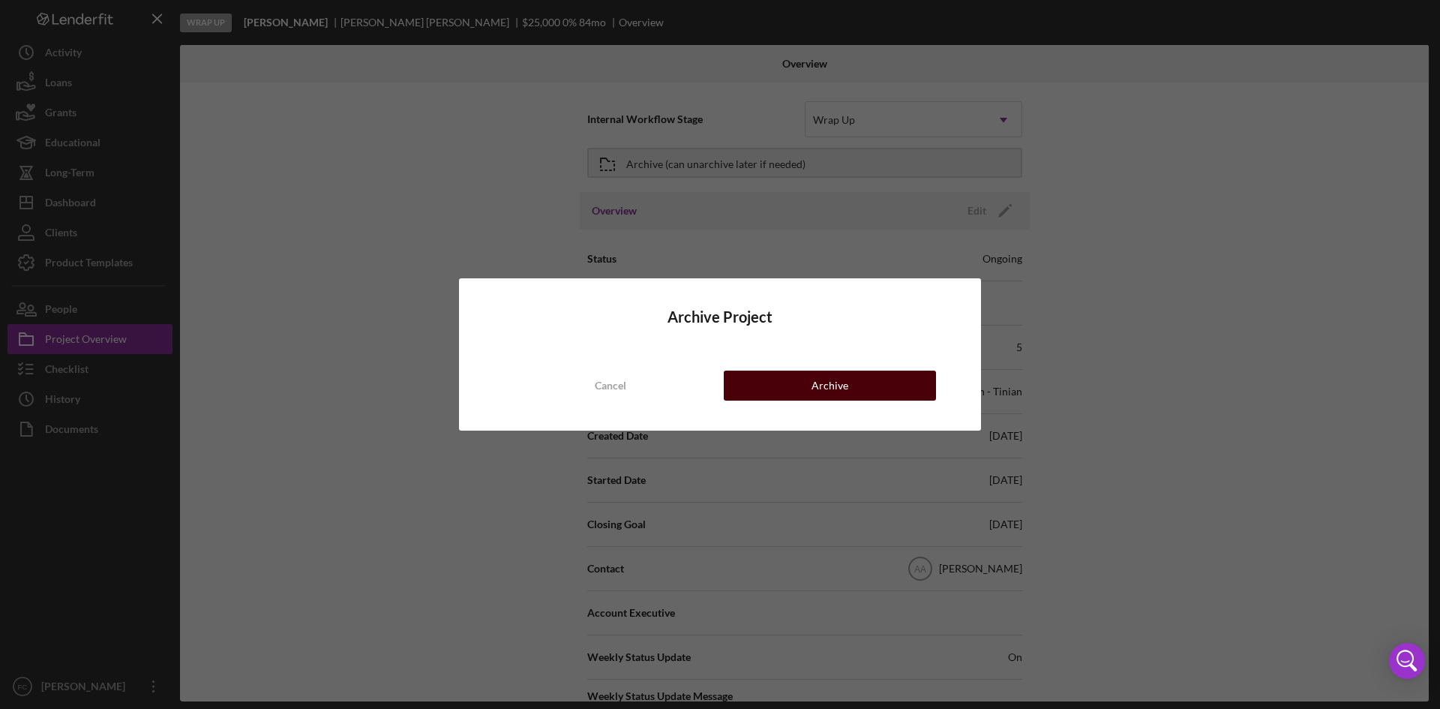
click at [836, 392] on div "Archive" at bounding box center [830, 386] width 37 height 30
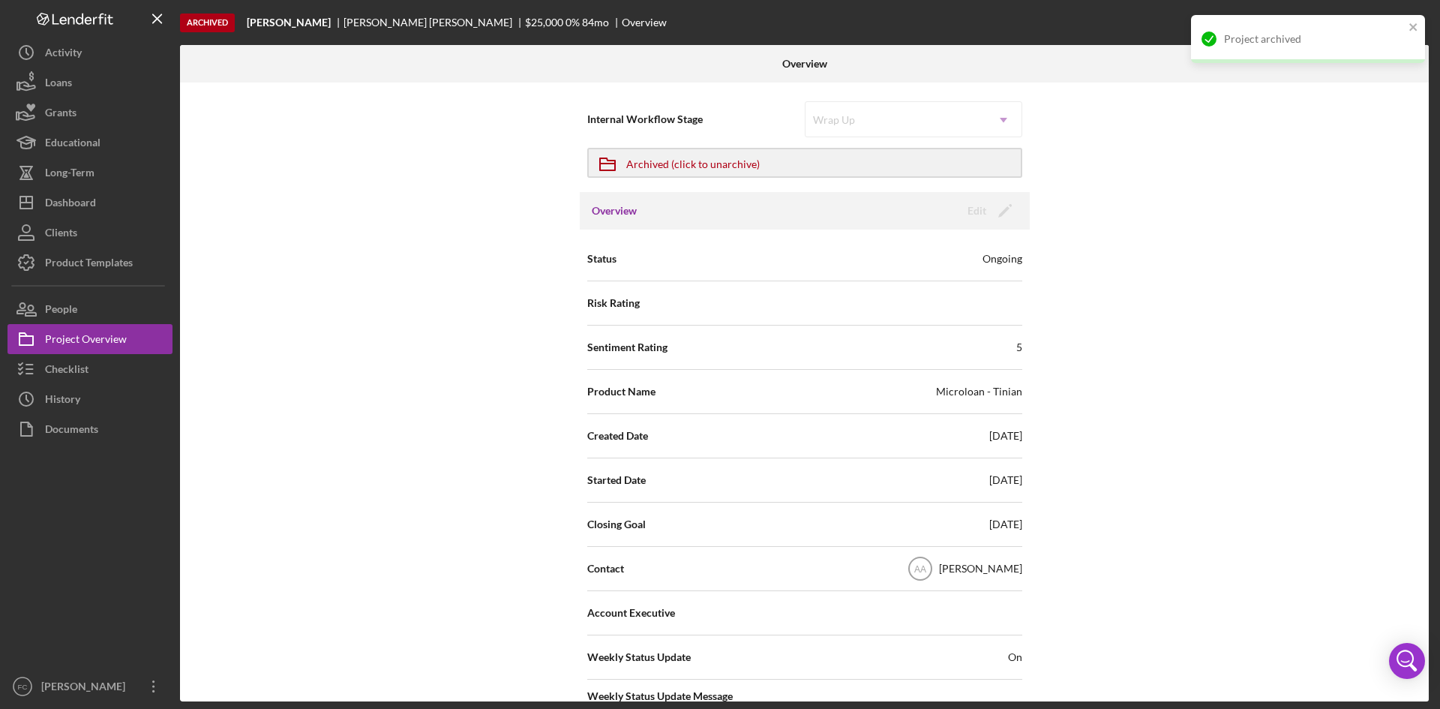
drag, startPoint x: 1401, startPoint y: 348, endPoint x: 1391, endPoint y: 348, distance: 9.8
click at [1397, 348] on div "Internal Workflow Stage Wrap Up Icon/Dropdown Arrow Icon/Archived Archived (cli…" at bounding box center [804, 392] width 1249 height 619
drag, startPoint x: 1324, startPoint y: 299, endPoint x: 1311, endPoint y: 296, distance: 13.1
click at [1311, 296] on div "Internal Workflow Stage Wrap Up Icon/Dropdown Arrow Icon/Archived Archived (cli…" at bounding box center [804, 392] width 1249 height 619
click at [1309, 296] on div "Internal Workflow Stage Wrap Up Icon/Dropdown Arrow Icon/Archived Archived (cli…" at bounding box center [804, 392] width 1249 height 619
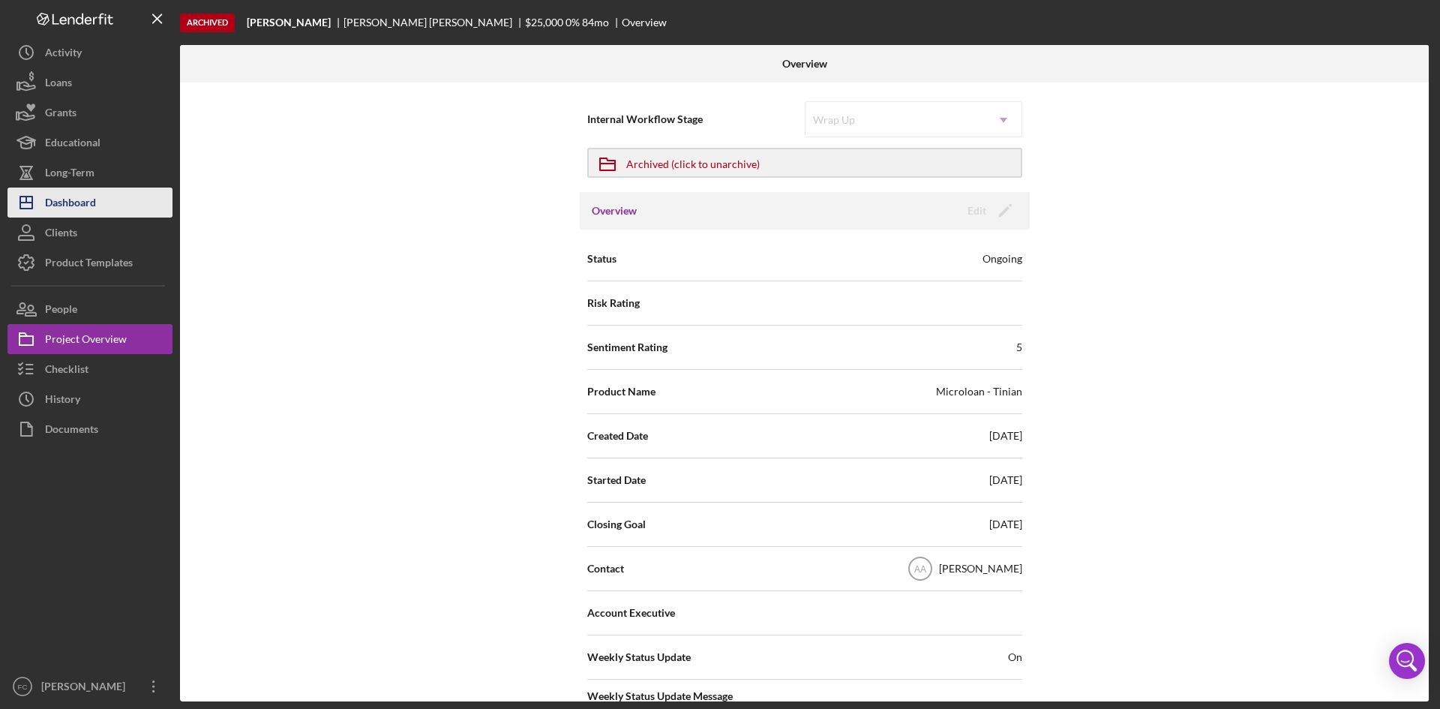
click at [107, 203] on button "Icon/Dashboard Dashboard" at bounding box center [90, 203] width 165 height 30
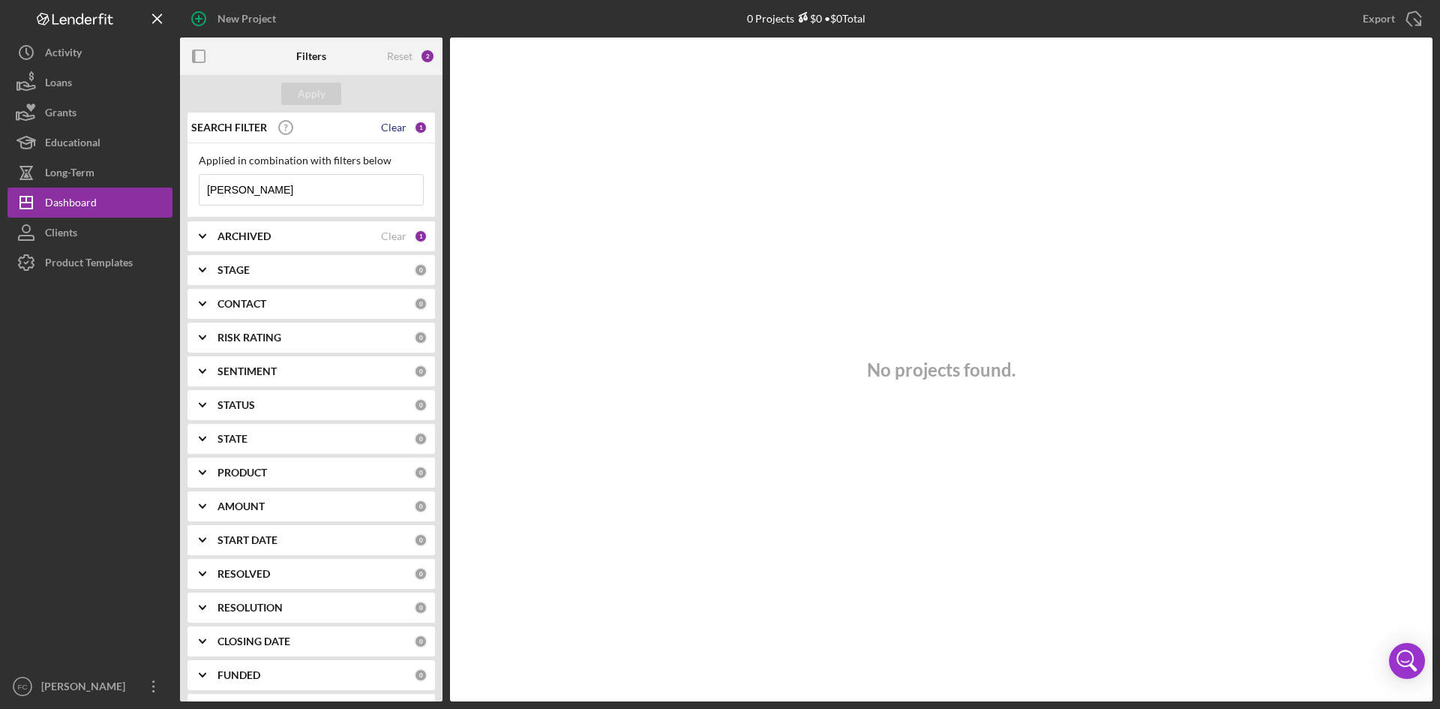
click at [383, 122] on div "Clear" at bounding box center [394, 128] width 26 height 12
click at [314, 91] on div "Apply" at bounding box center [312, 94] width 28 height 23
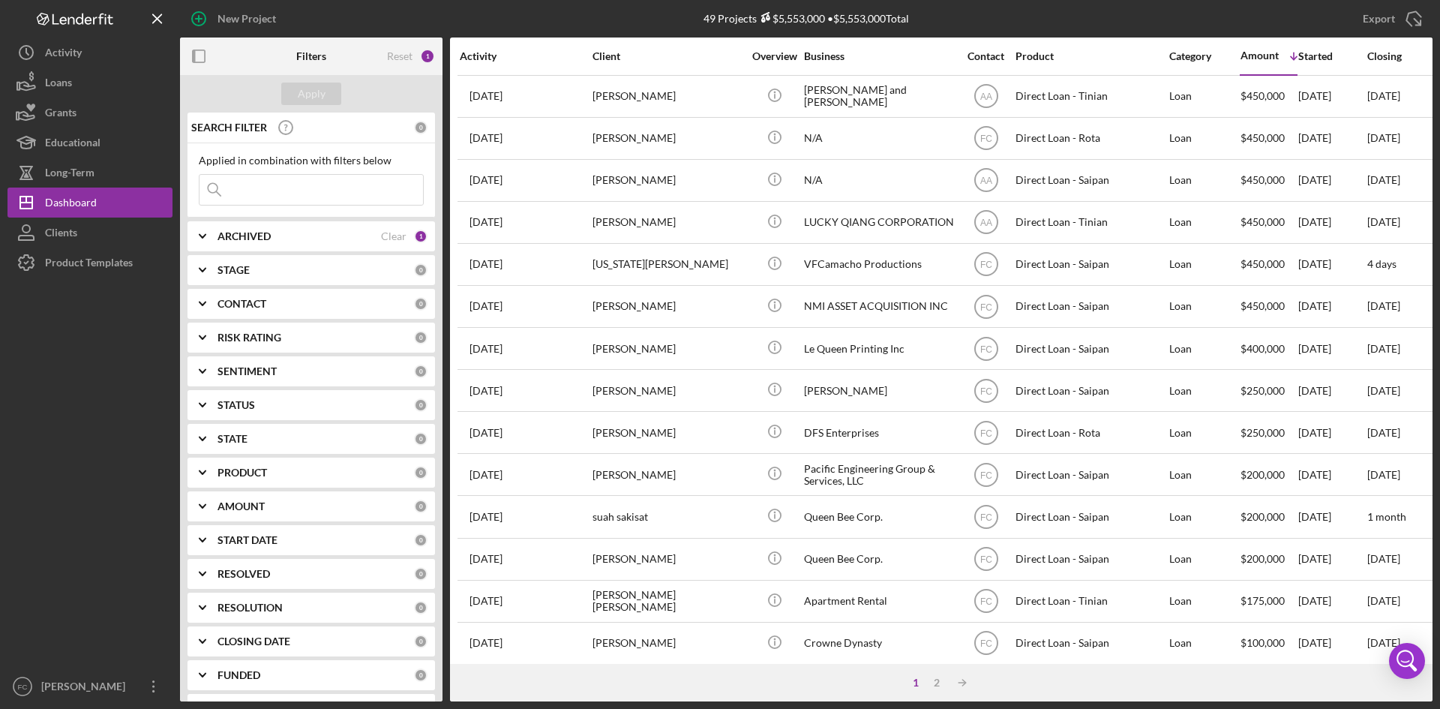
click at [342, 189] on input at bounding box center [312, 190] width 224 height 30
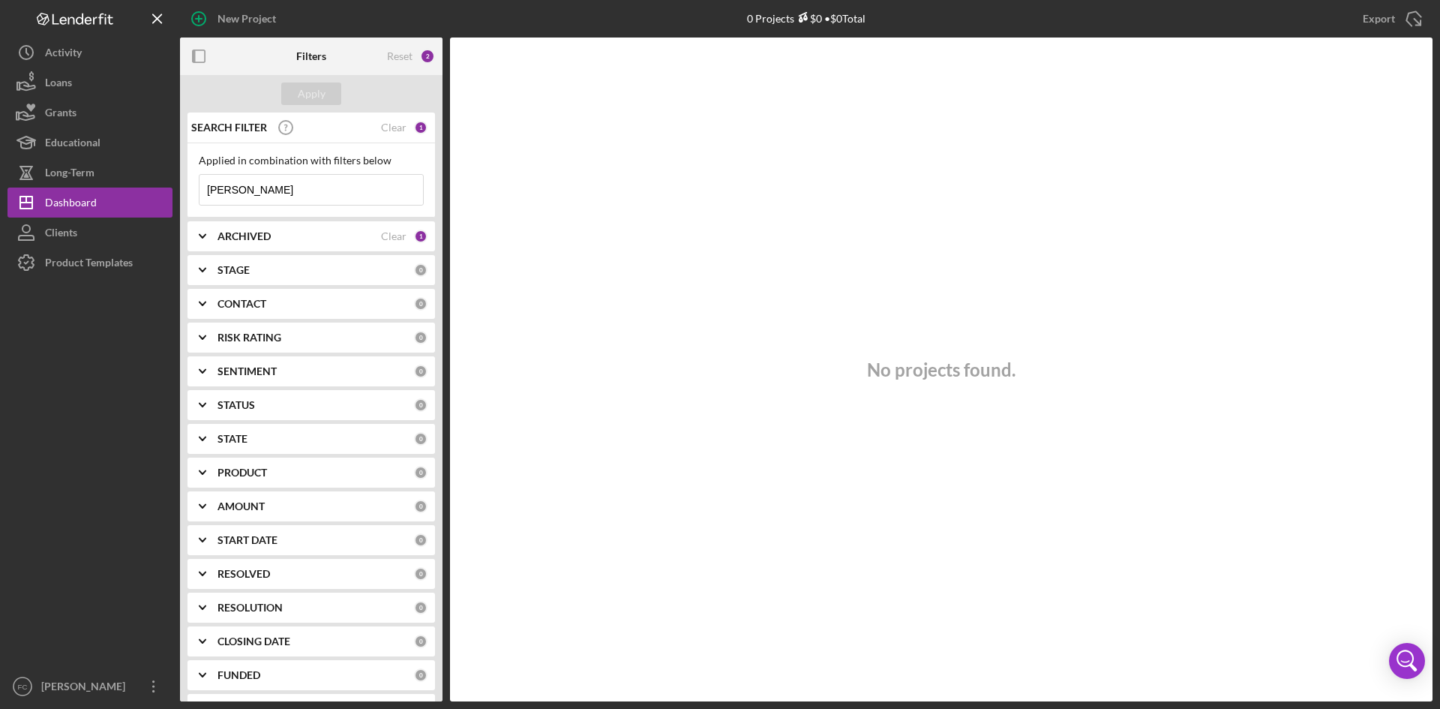
click at [413, 247] on div "ARCHIVED Clear 1" at bounding box center [323, 236] width 210 height 30
click at [207, 323] on input "Archived" at bounding box center [207, 321] width 15 height 15
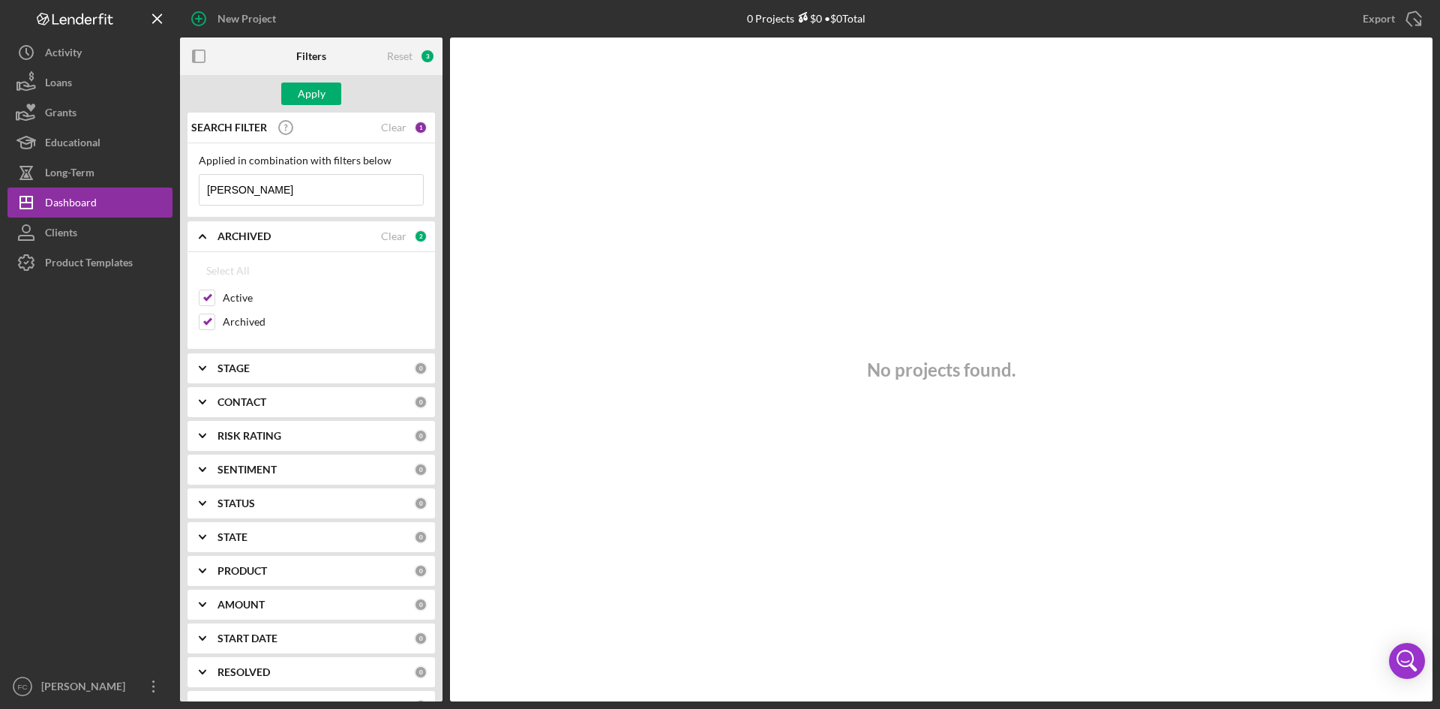
click at [349, 76] on div "Apply" at bounding box center [311, 94] width 263 height 38
click at [307, 93] on div "Apply" at bounding box center [312, 94] width 28 height 23
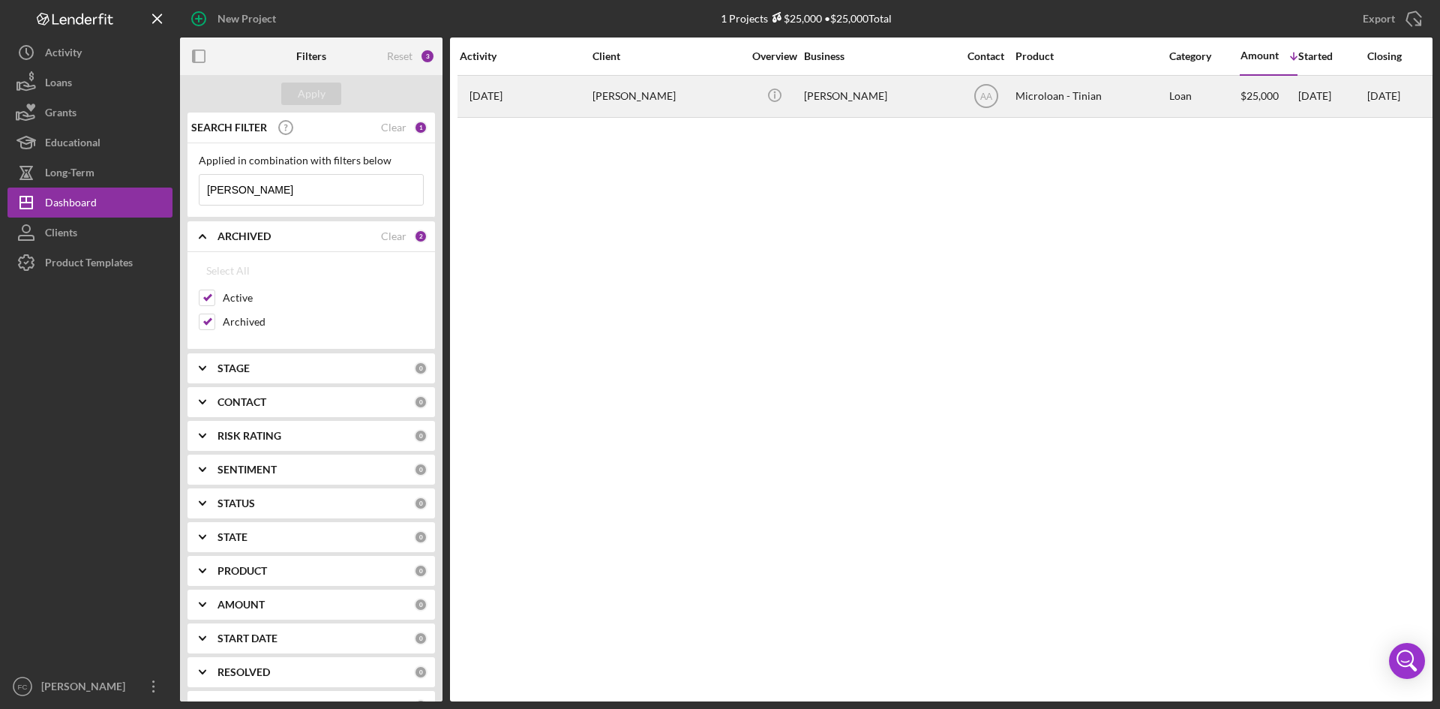
click at [661, 109] on div "[PERSON_NAME]" at bounding box center [668, 97] width 150 height 40
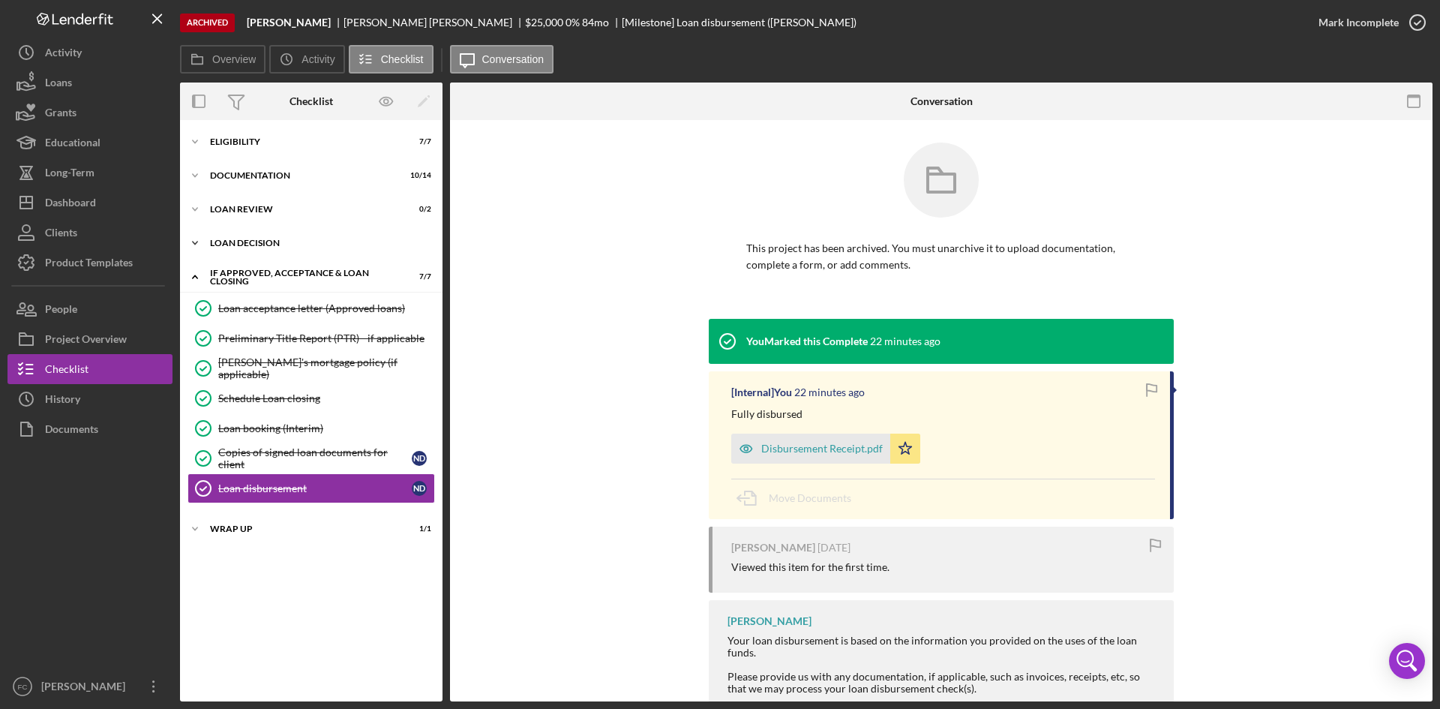
click at [296, 254] on div "Icon/Expander Loan decision 0 / 4" at bounding box center [311, 243] width 263 height 30
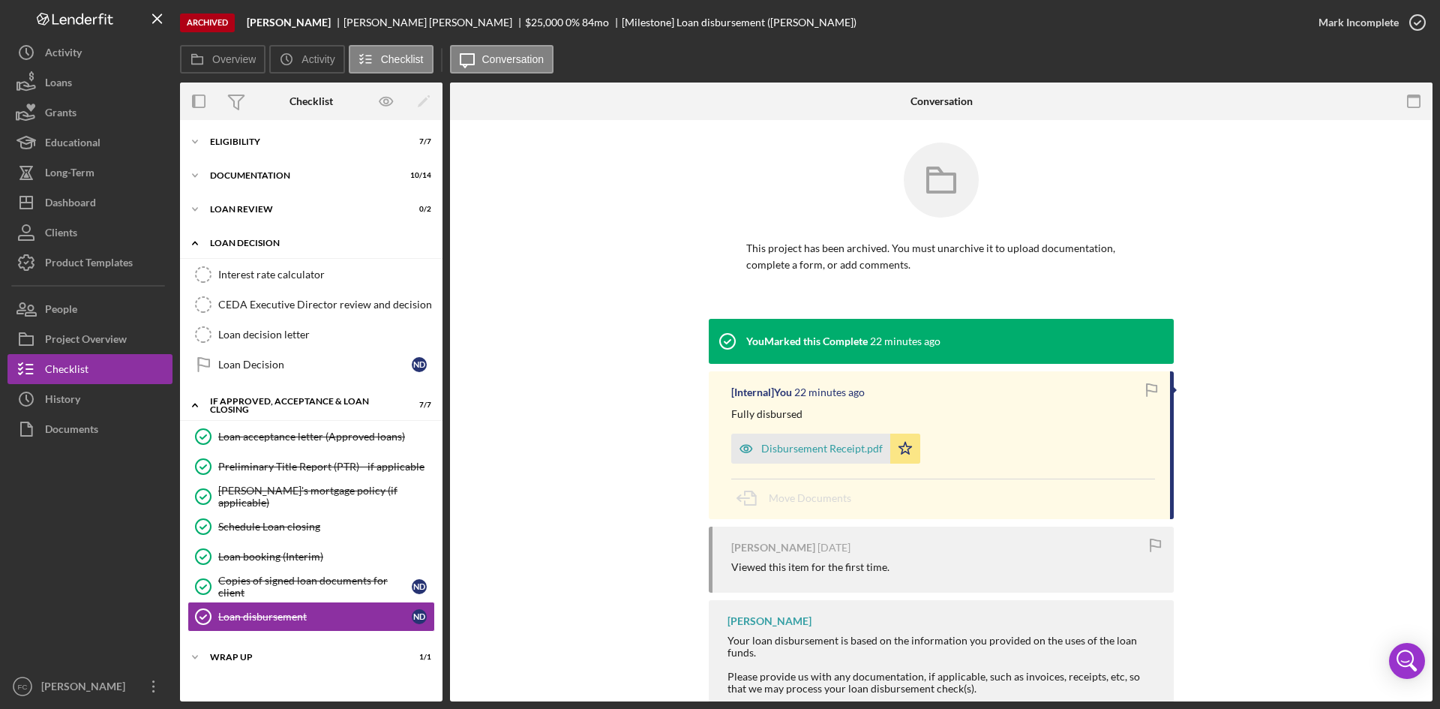
click at [313, 231] on div "Icon/Expander Loan decision 0 / 4" at bounding box center [311, 243] width 263 height 31
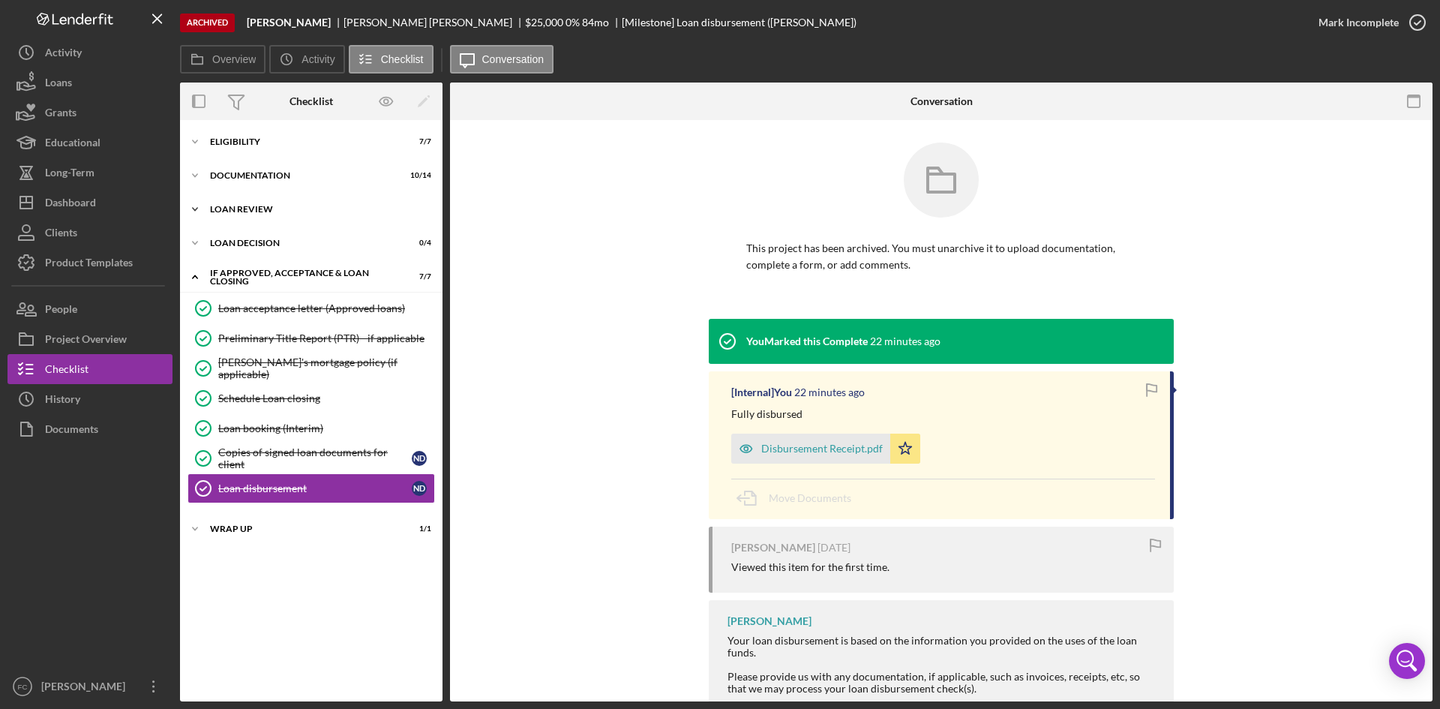
click at [305, 208] on div "Loan Review" at bounding box center [317, 209] width 214 height 9
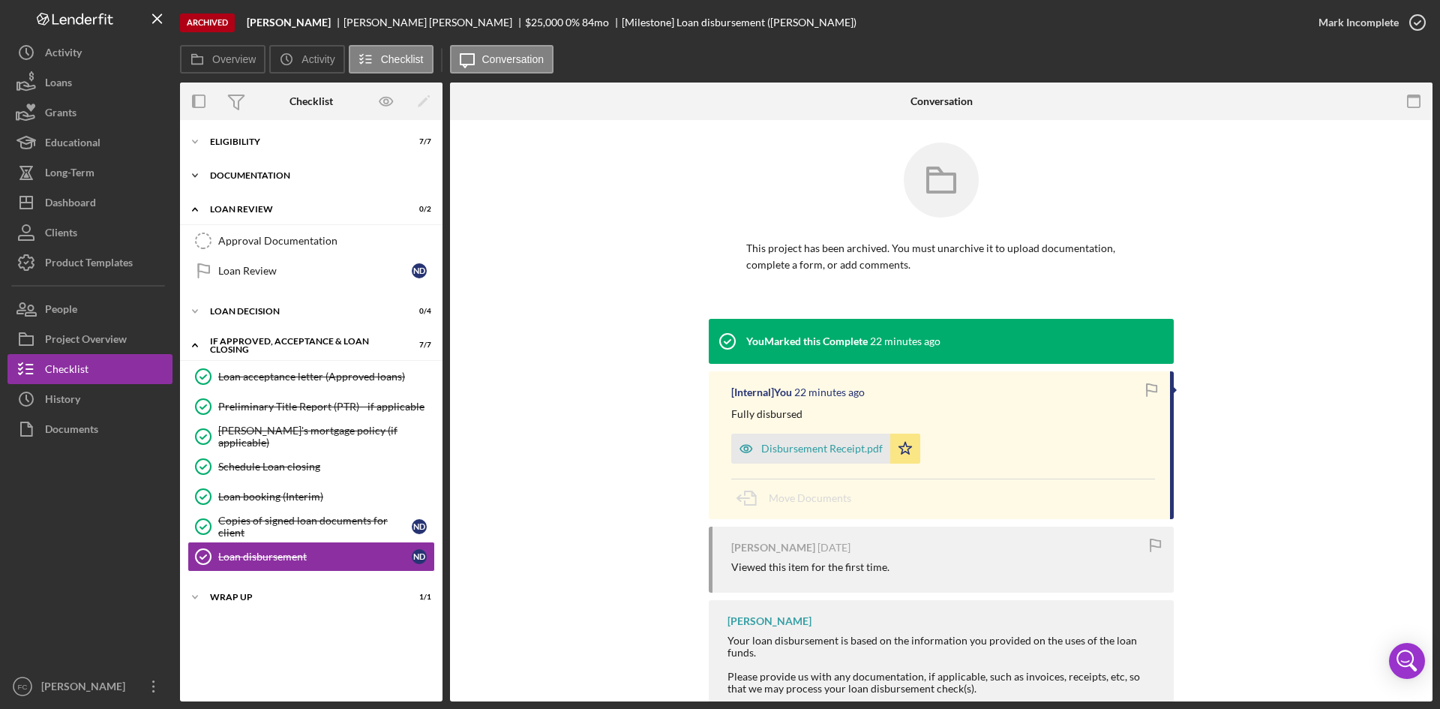
click at [269, 173] on div "Documentation" at bounding box center [317, 175] width 214 height 9
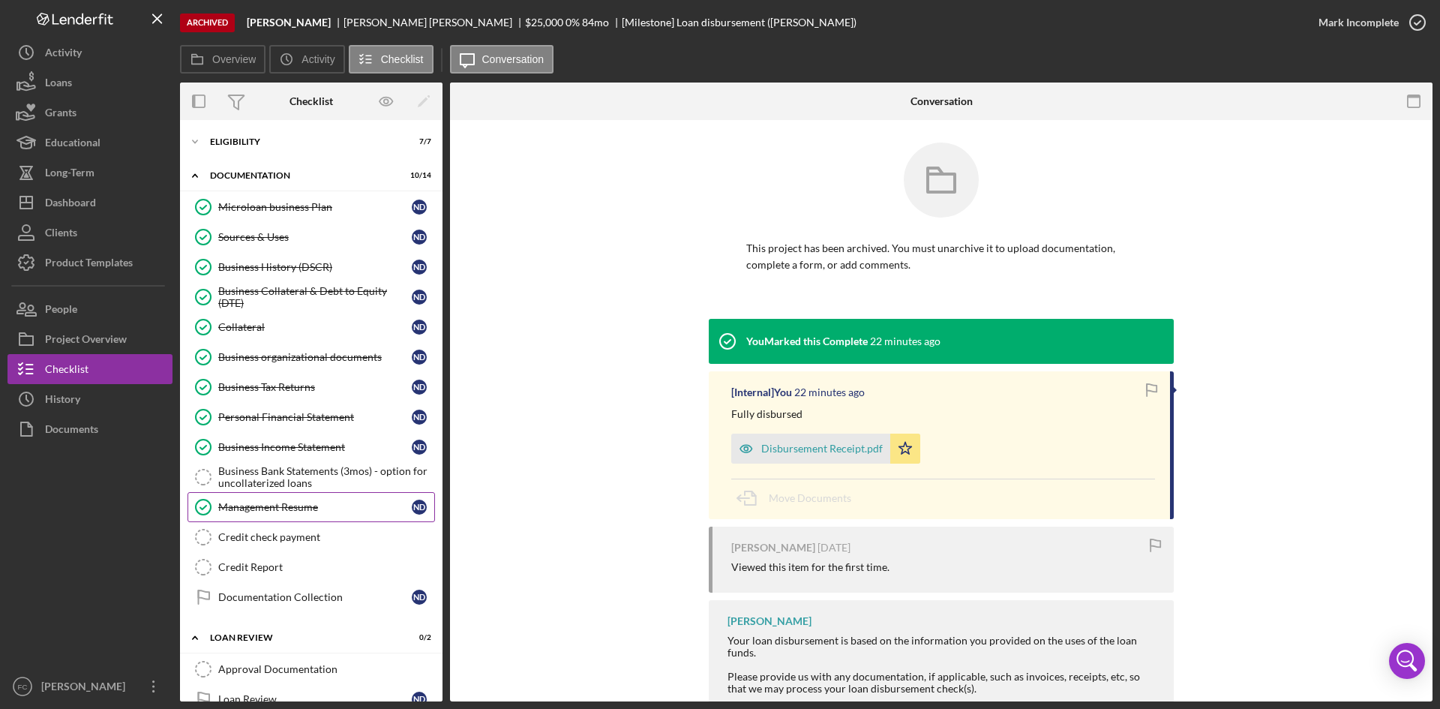
click at [278, 515] on link "Management Resume Management Resume N D" at bounding box center [312, 507] width 248 height 30
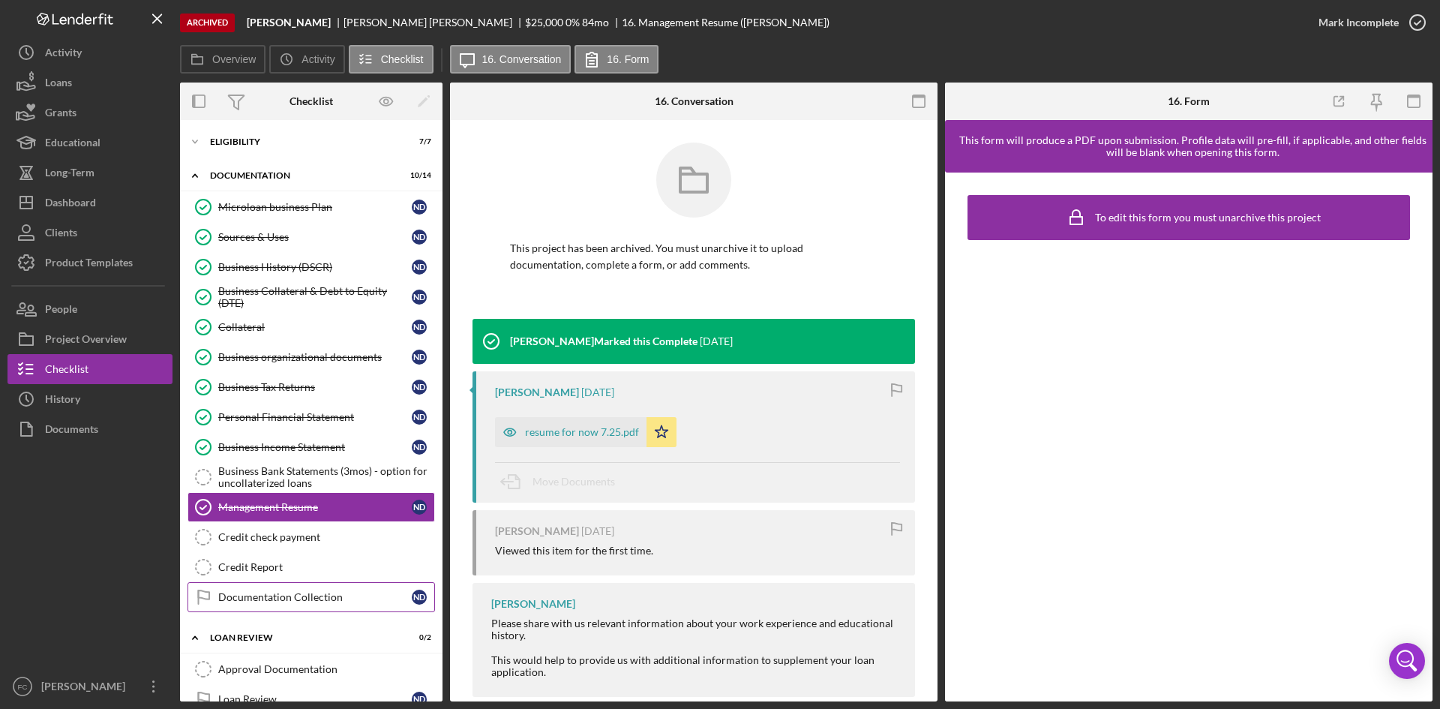
click at [301, 602] on div "Documentation Collection" at bounding box center [315, 597] width 194 height 12
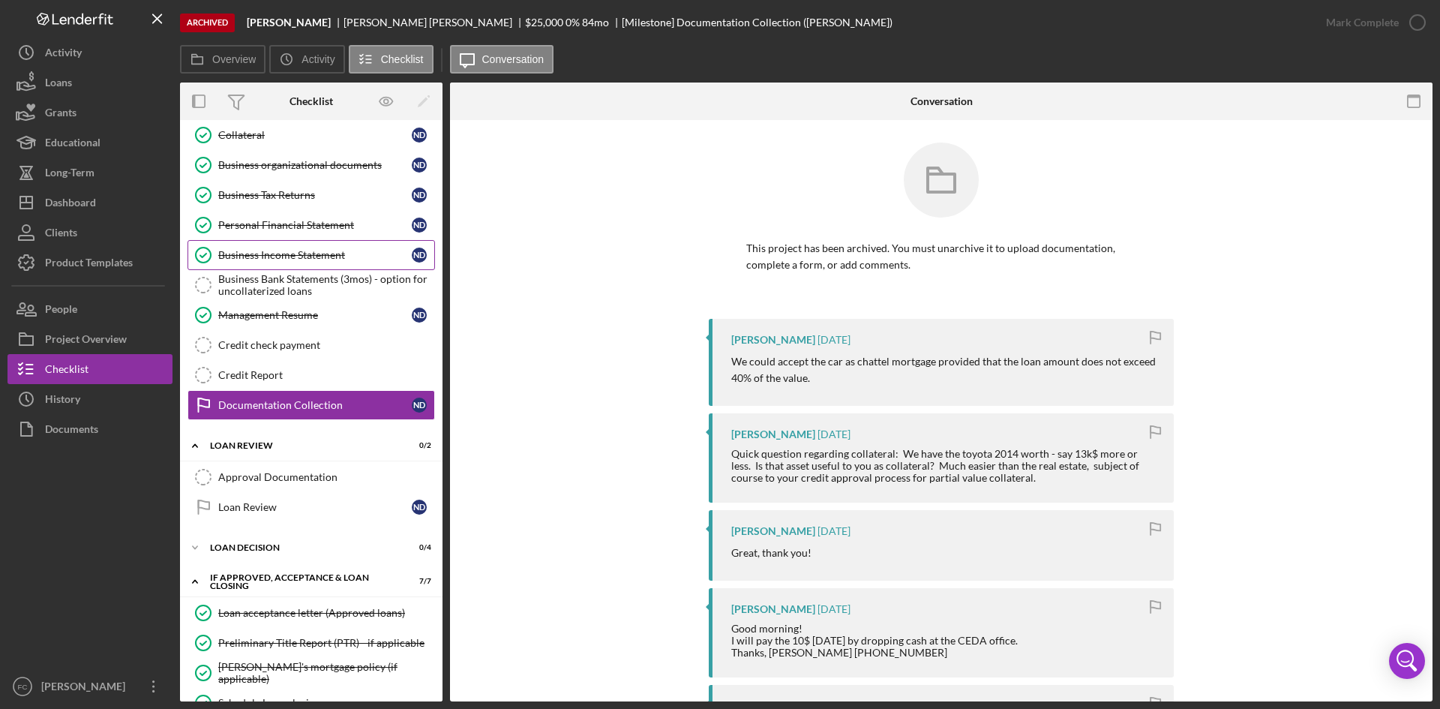
scroll to position [147, 0]
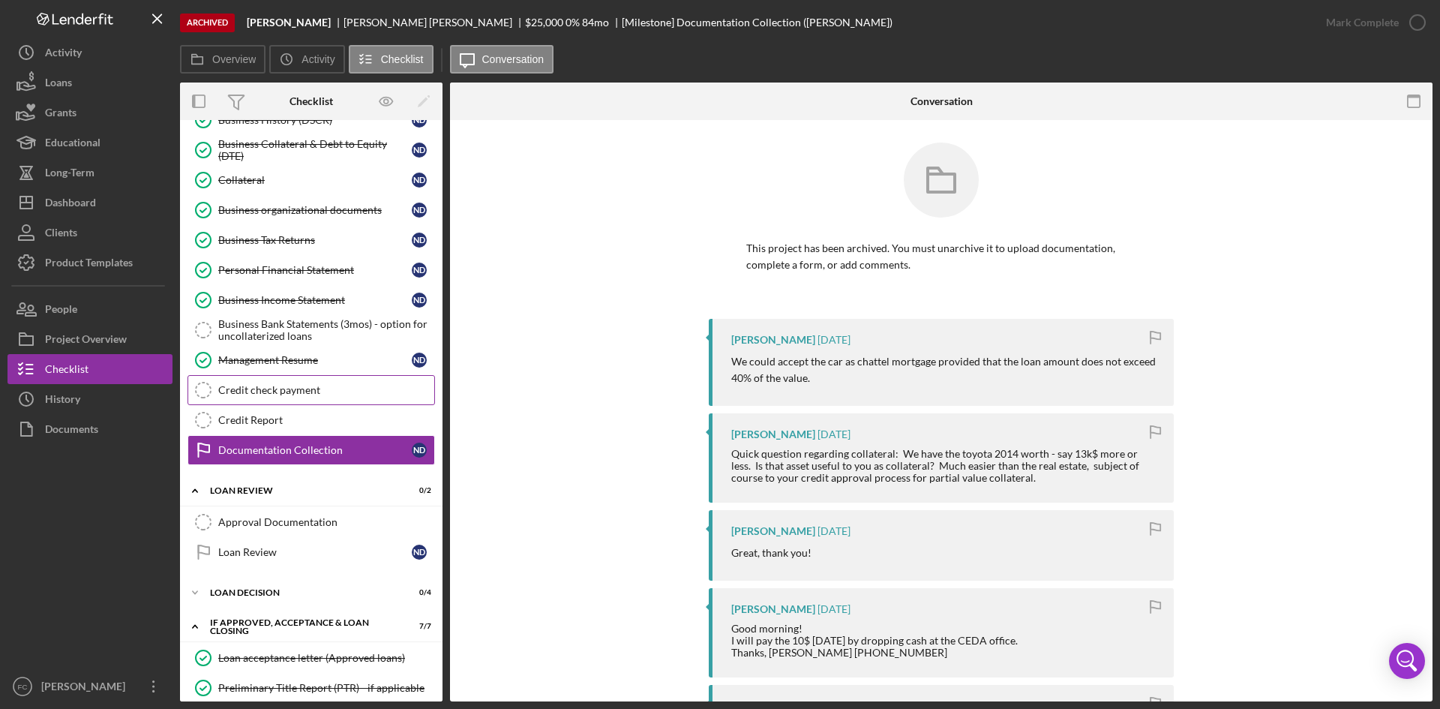
click at [318, 391] on div "Credit check payment" at bounding box center [326, 390] width 216 height 12
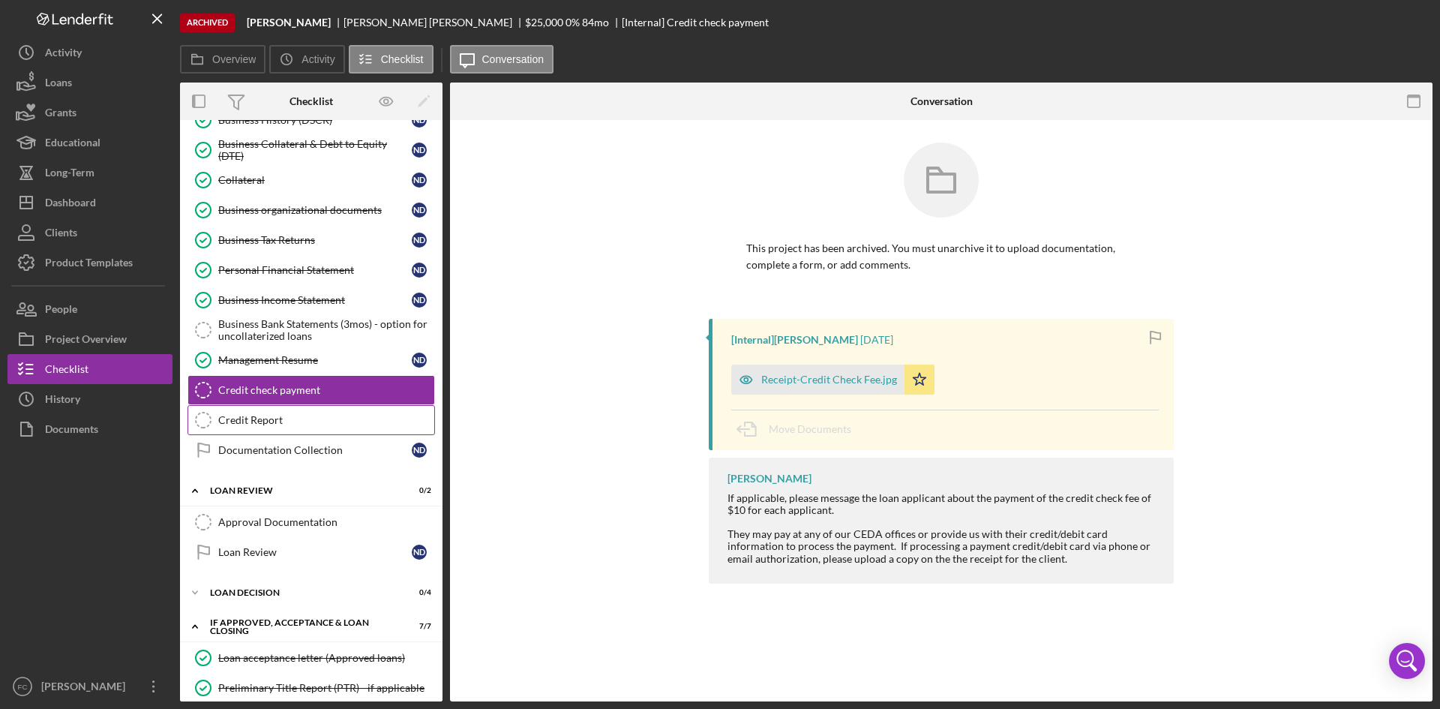
click at [338, 421] on div "Credit Report" at bounding box center [326, 420] width 216 height 12
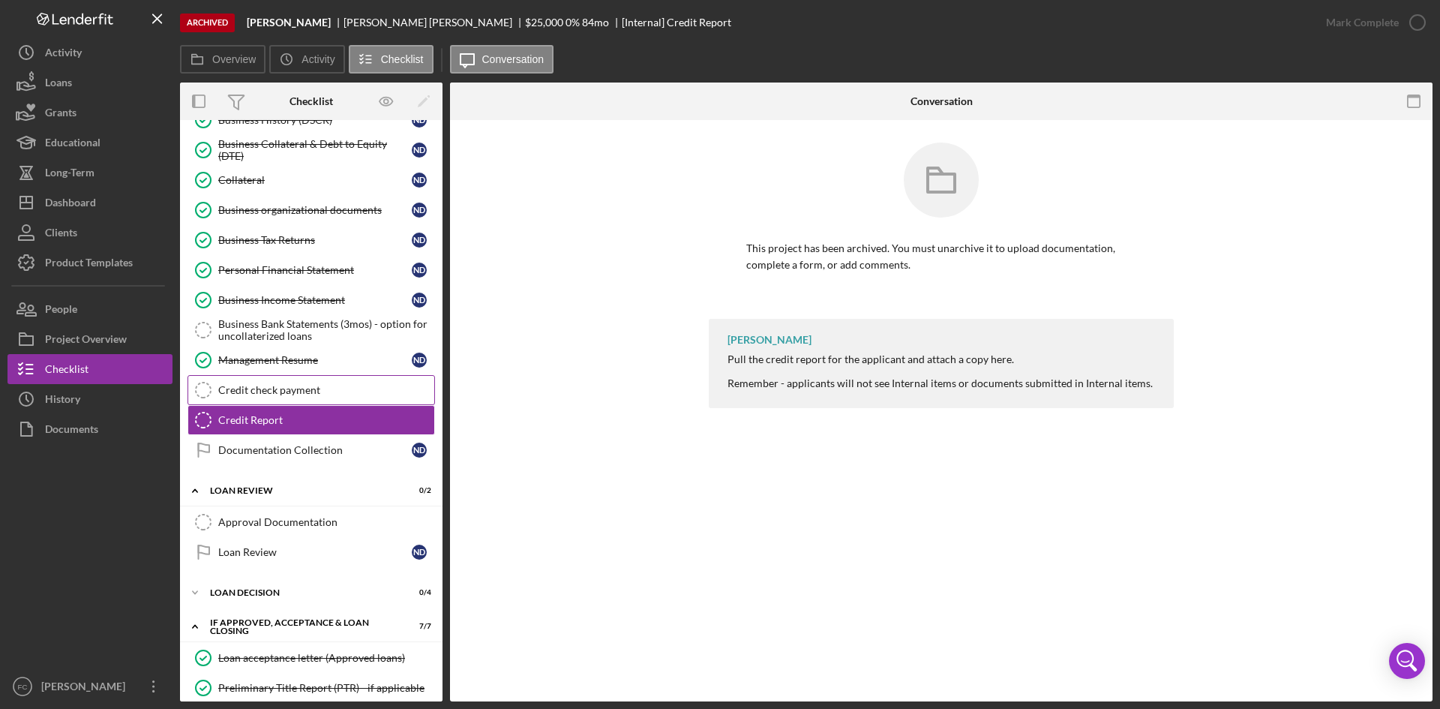
click at [302, 402] on link "Credit check payment Credit check payment" at bounding box center [312, 390] width 248 height 30
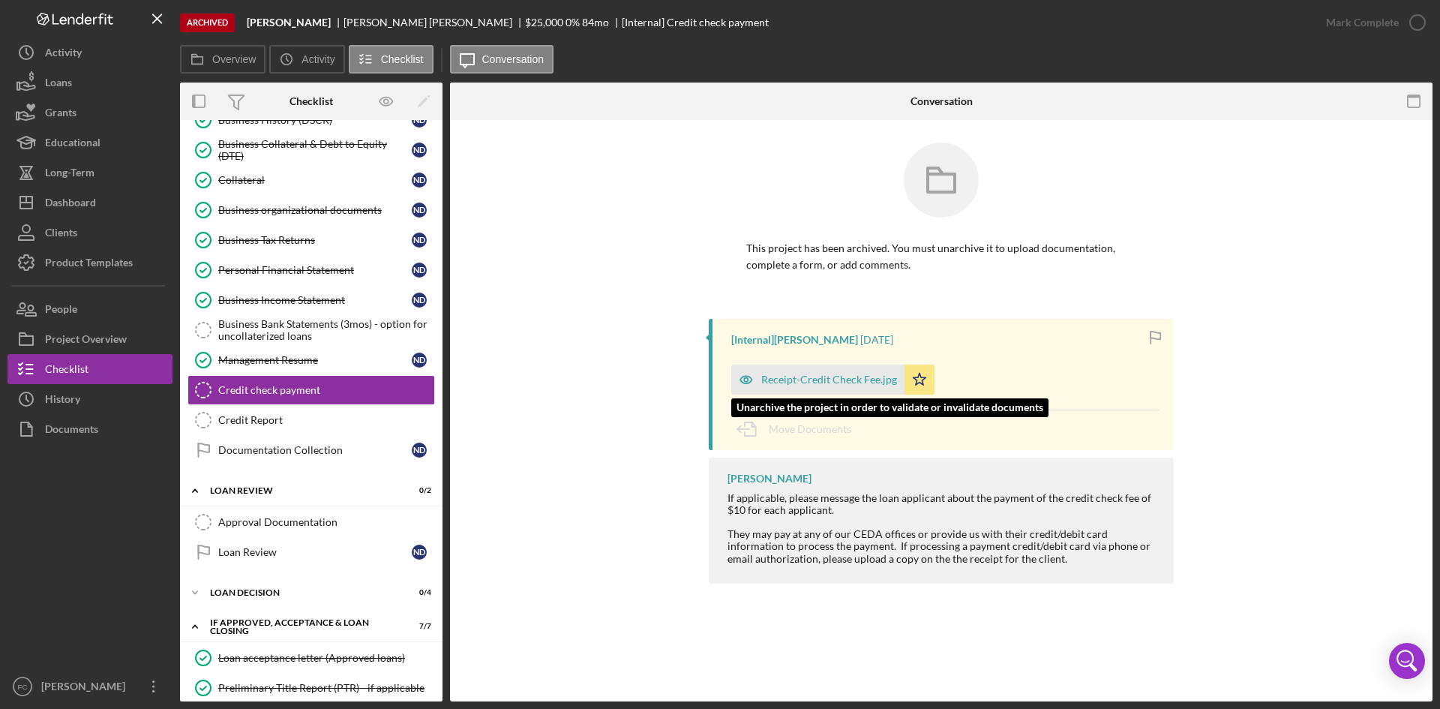
click at [832, 377] on div "Receipt-Credit Check Fee.jpg" at bounding box center [829, 380] width 136 height 12
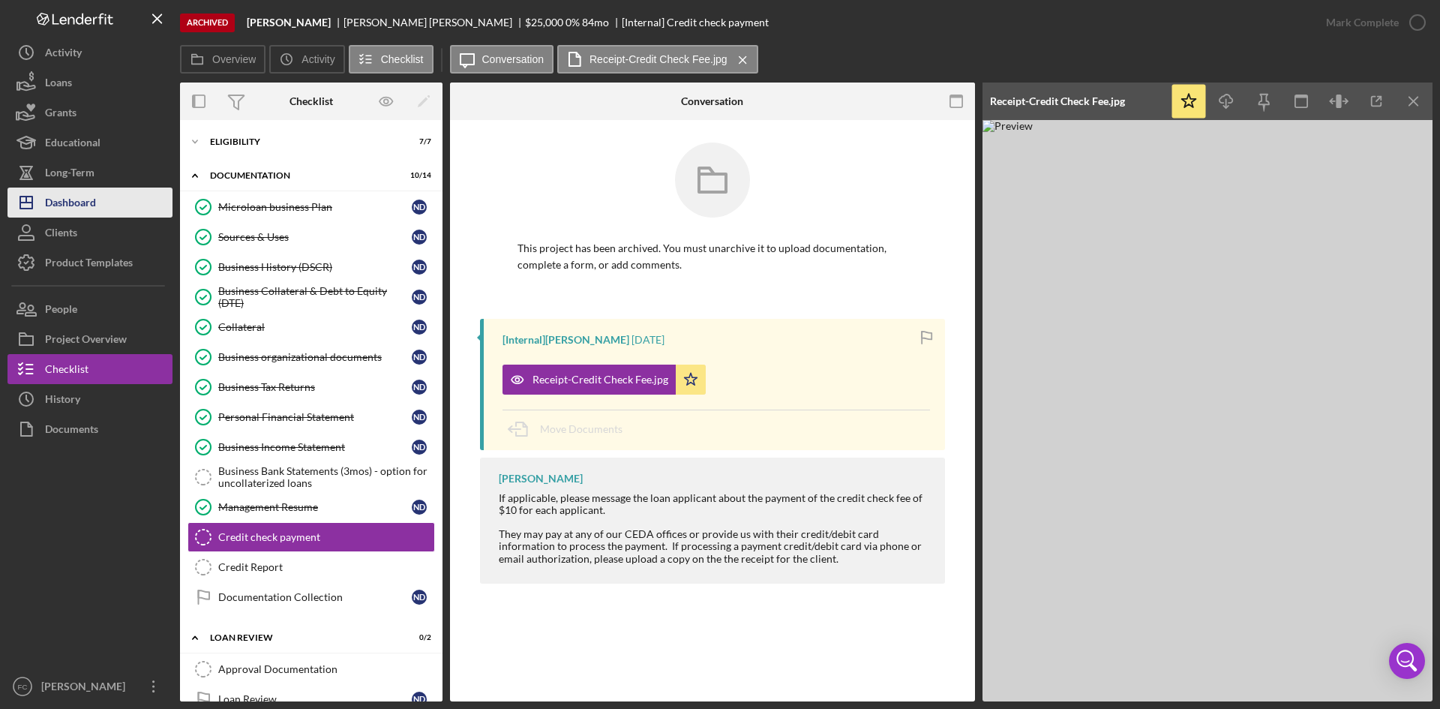
click at [83, 203] on div "Dashboard" at bounding box center [70, 205] width 51 height 34
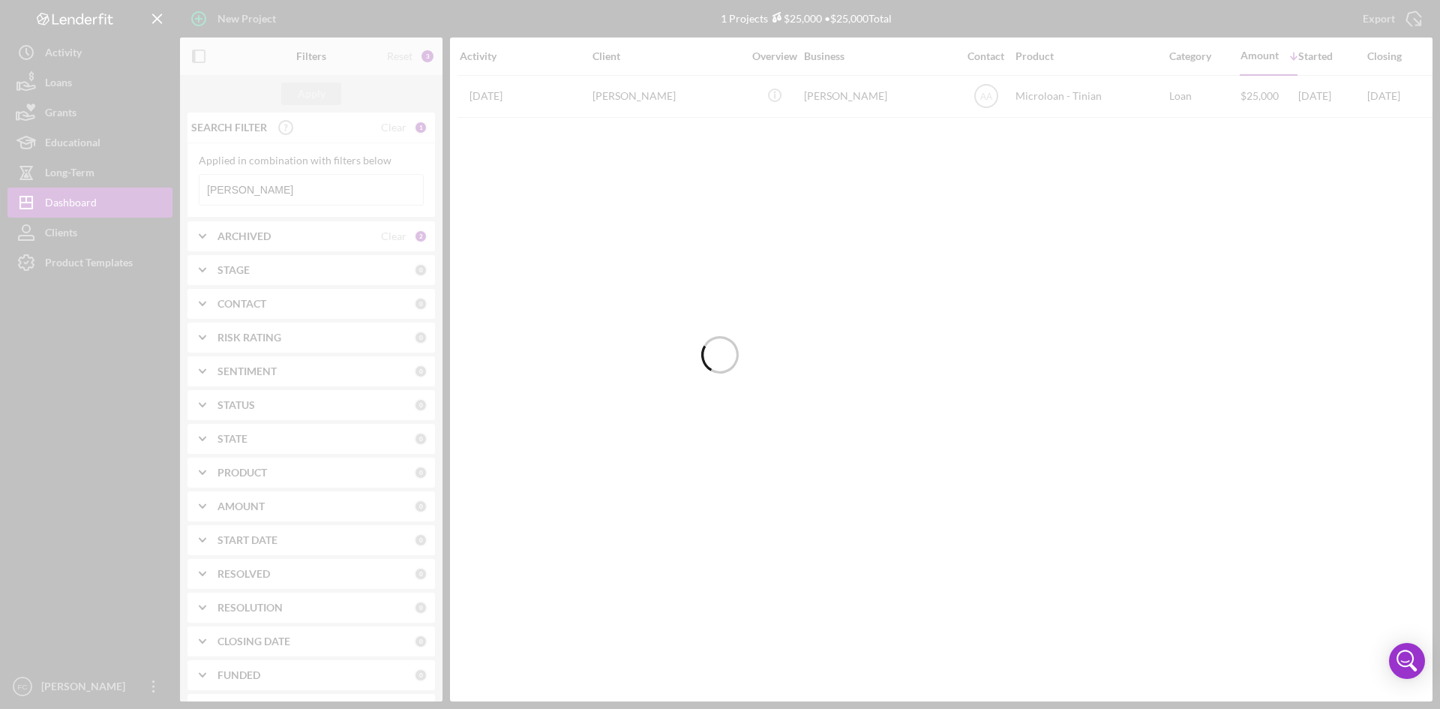
click at [277, 196] on div at bounding box center [720, 354] width 1440 height 709
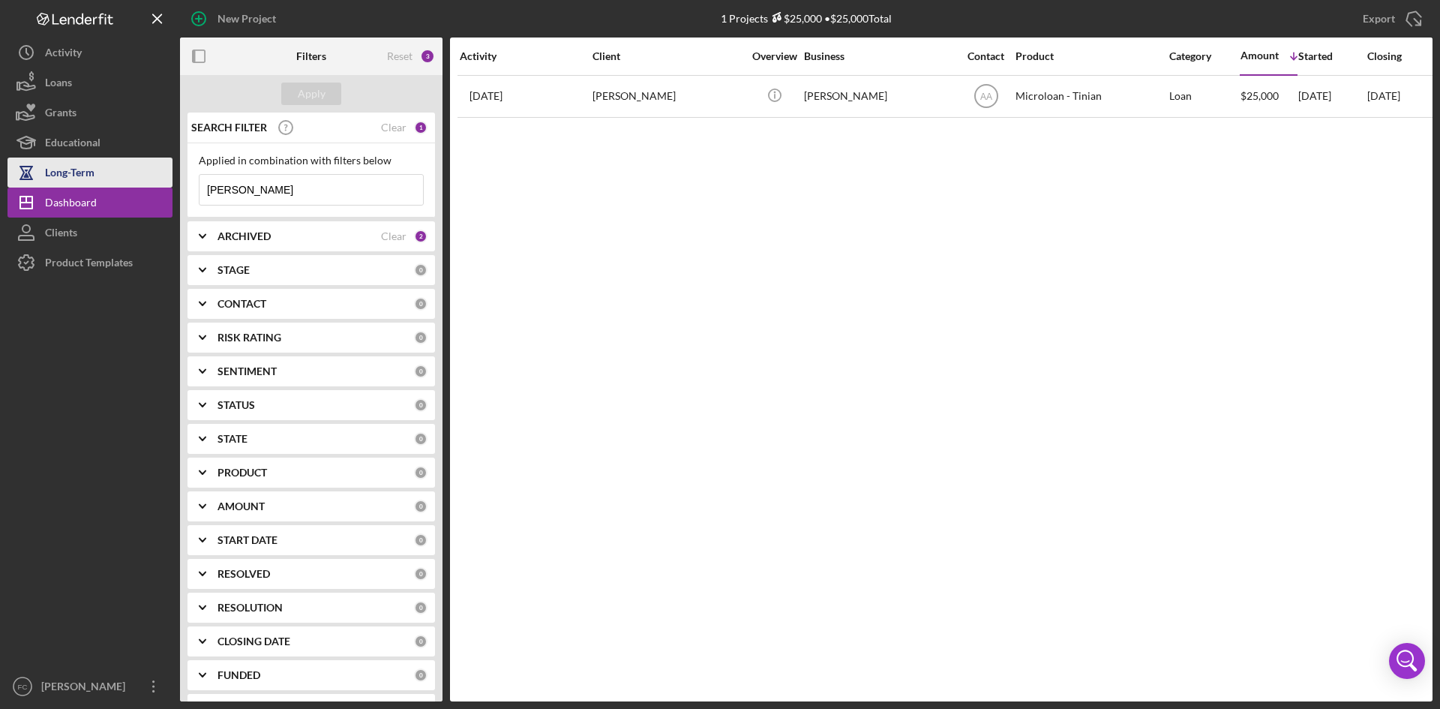
drag, startPoint x: 281, startPoint y: 190, endPoint x: 146, endPoint y: 173, distance: 136.1
click at [143, 170] on div "New Project 1 Projects $25,000 • $25,000 Total [PERSON_NAME] Export Icon/Export…" at bounding box center [720, 350] width 1425 height 701
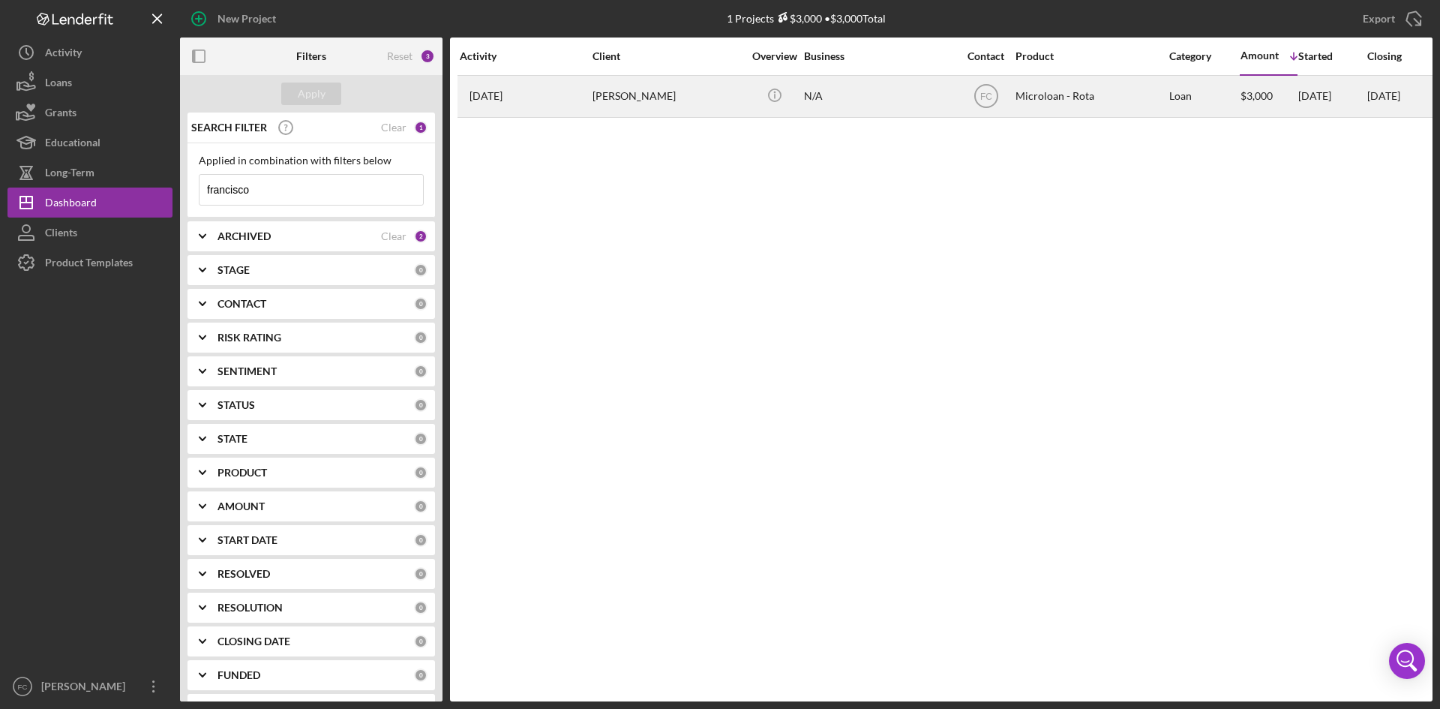
click at [599, 95] on div "[PERSON_NAME]" at bounding box center [668, 97] width 150 height 40
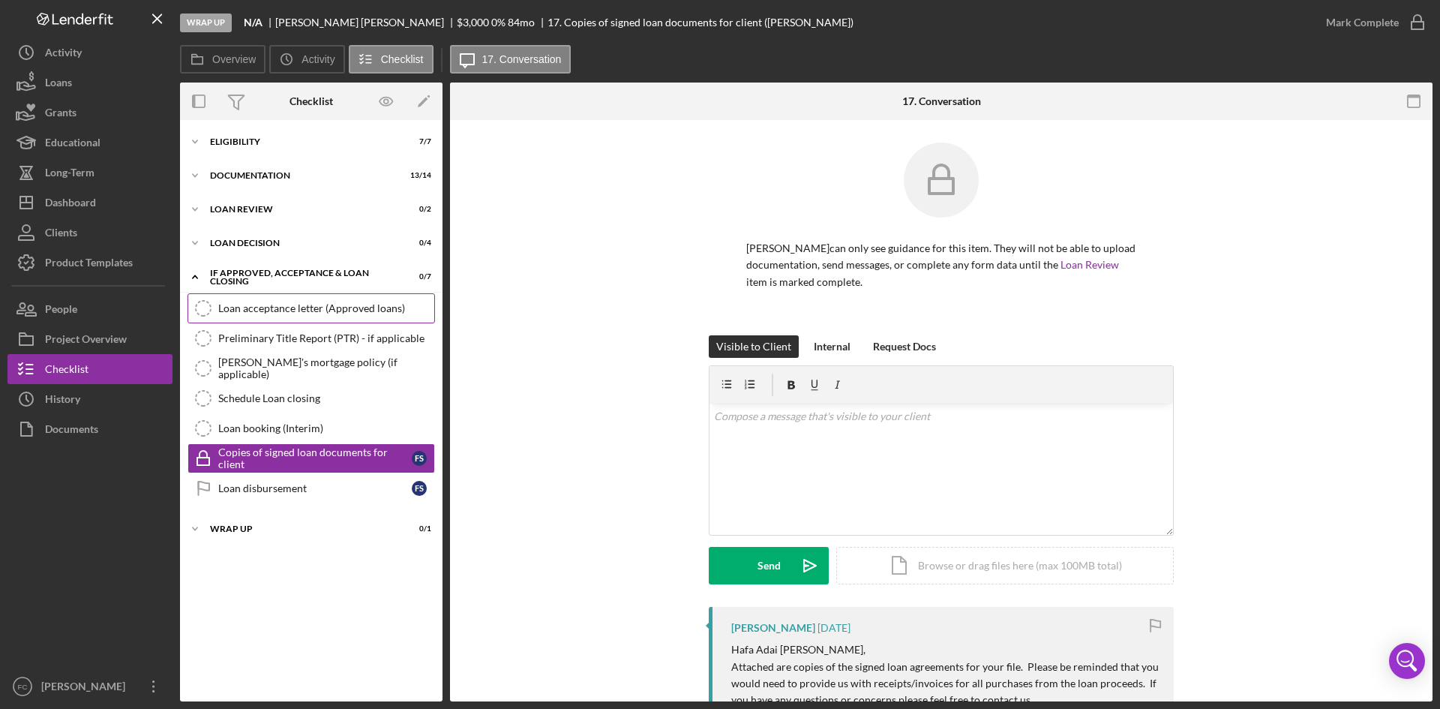
click at [350, 314] on div "Loan acceptance letter (Approved loans)" at bounding box center [326, 308] width 216 height 12
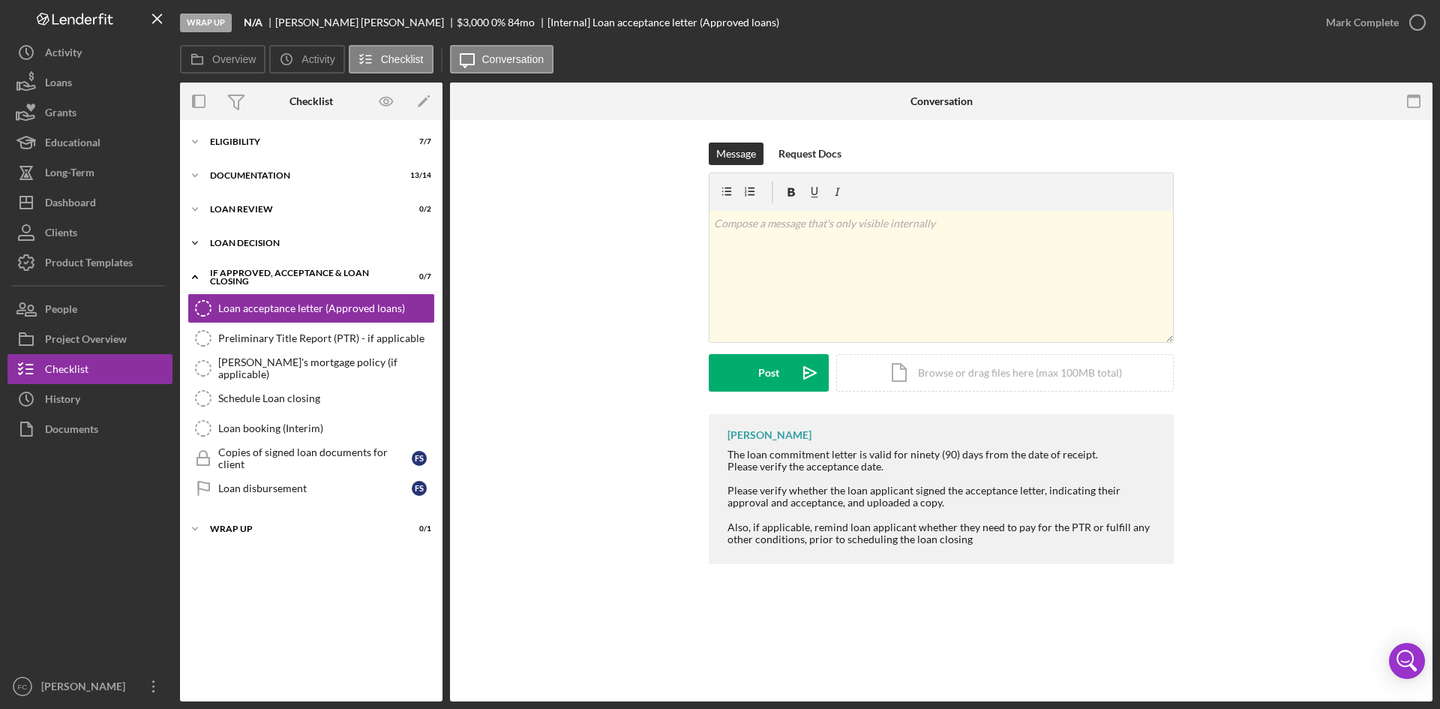
click at [314, 248] on div "Icon/Expander Loan decision 0 / 4" at bounding box center [311, 243] width 263 height 30
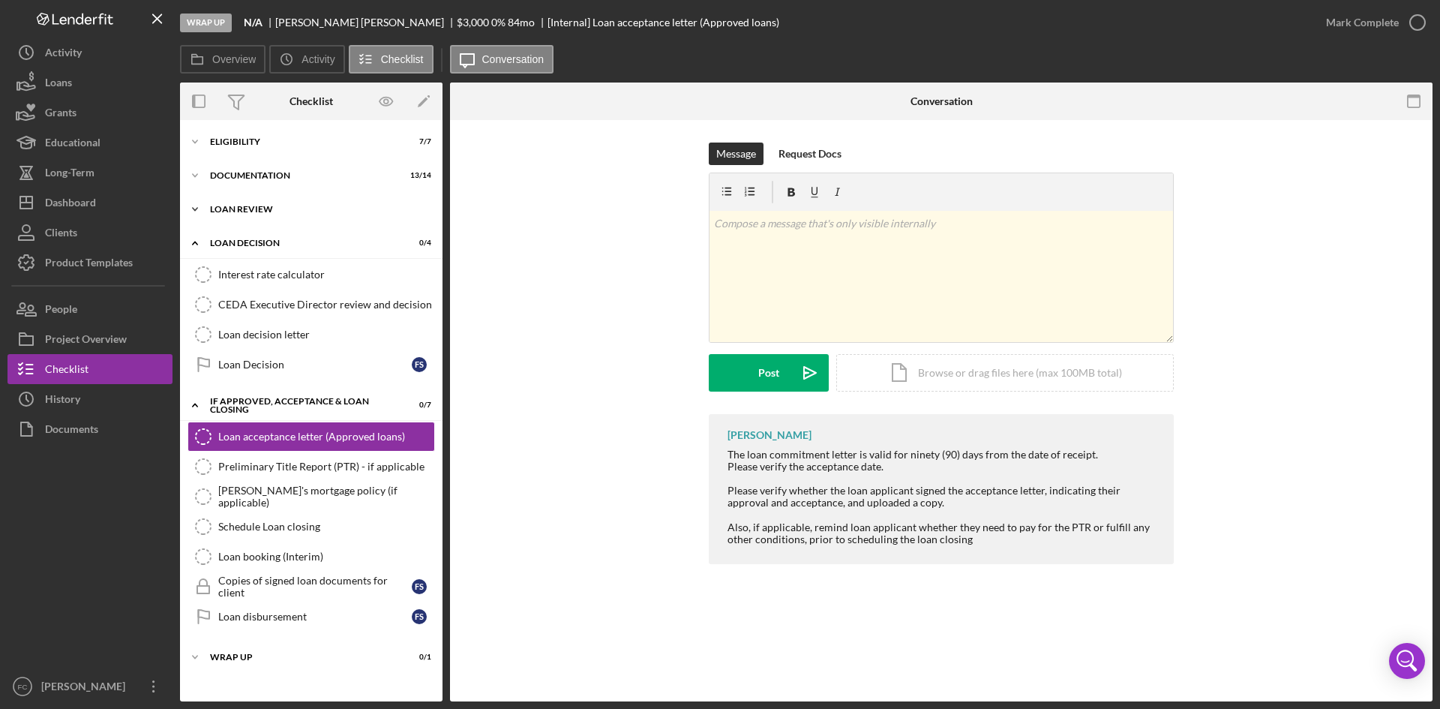
click at [335, 214] on div "Icon/Expander Loan Review 0 / 2" at bounding box center [311, 209] width 263 height 30
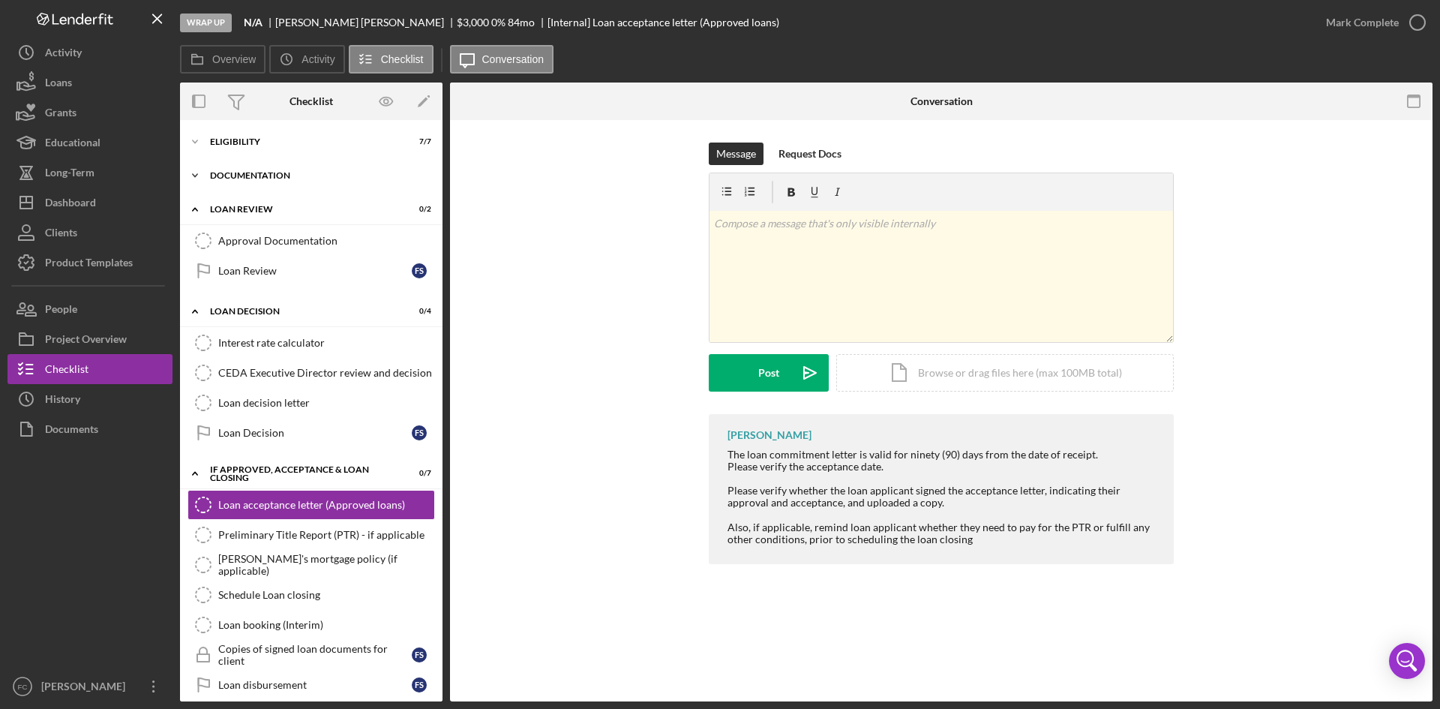
click at [338, 183] on div "Icon/Expander Documentation 13 / 14" at bounding box center [311, 176] width 263 height 30
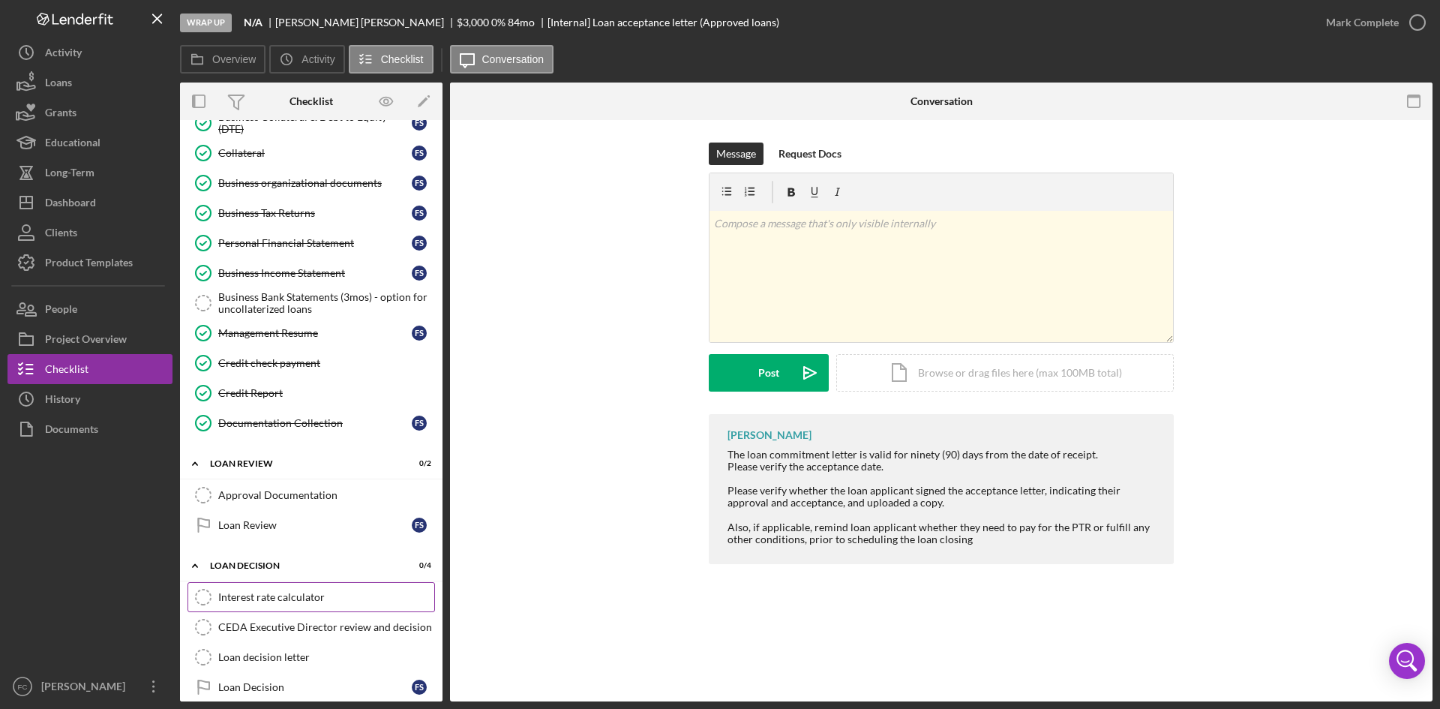
scroll to position [200, 0]
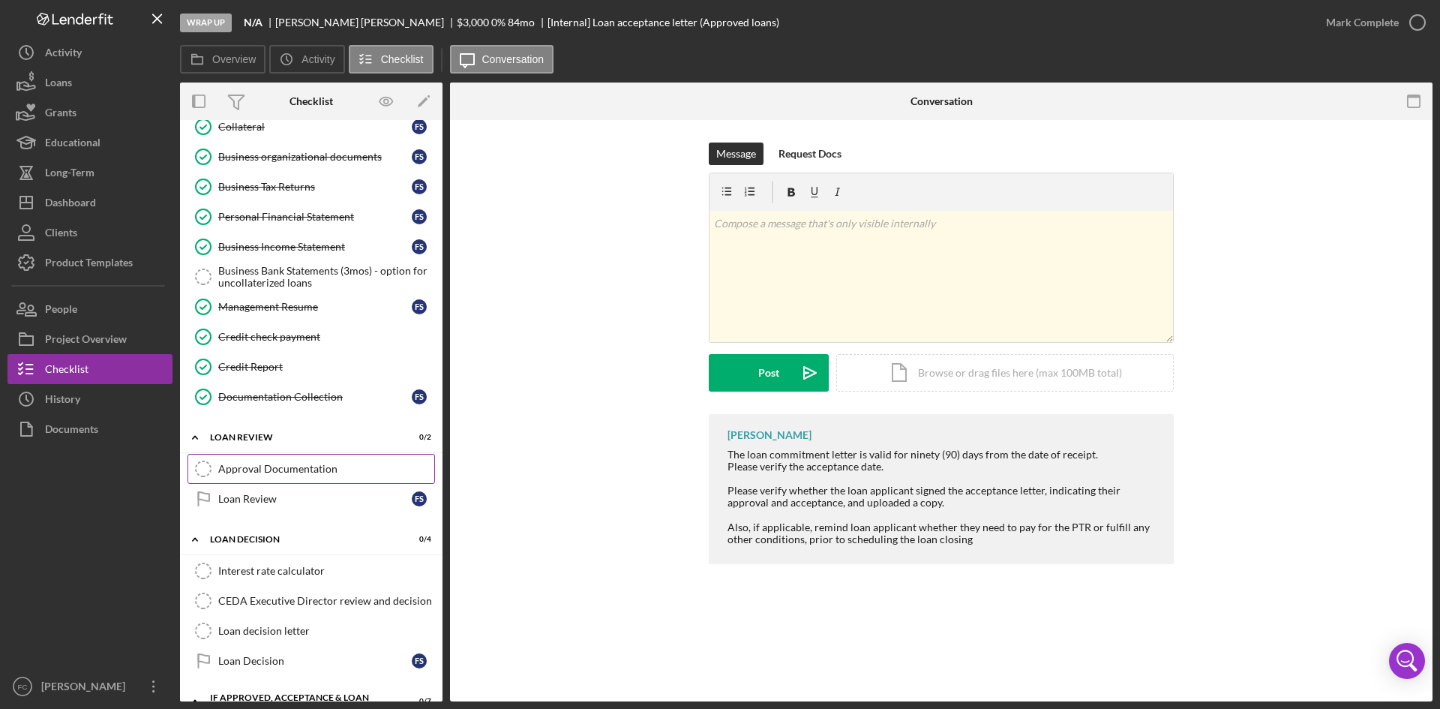
click at [296, 455] on link "Approval Documentation Approval Documentation" at bounding box center [312, 469] width 248 height 30
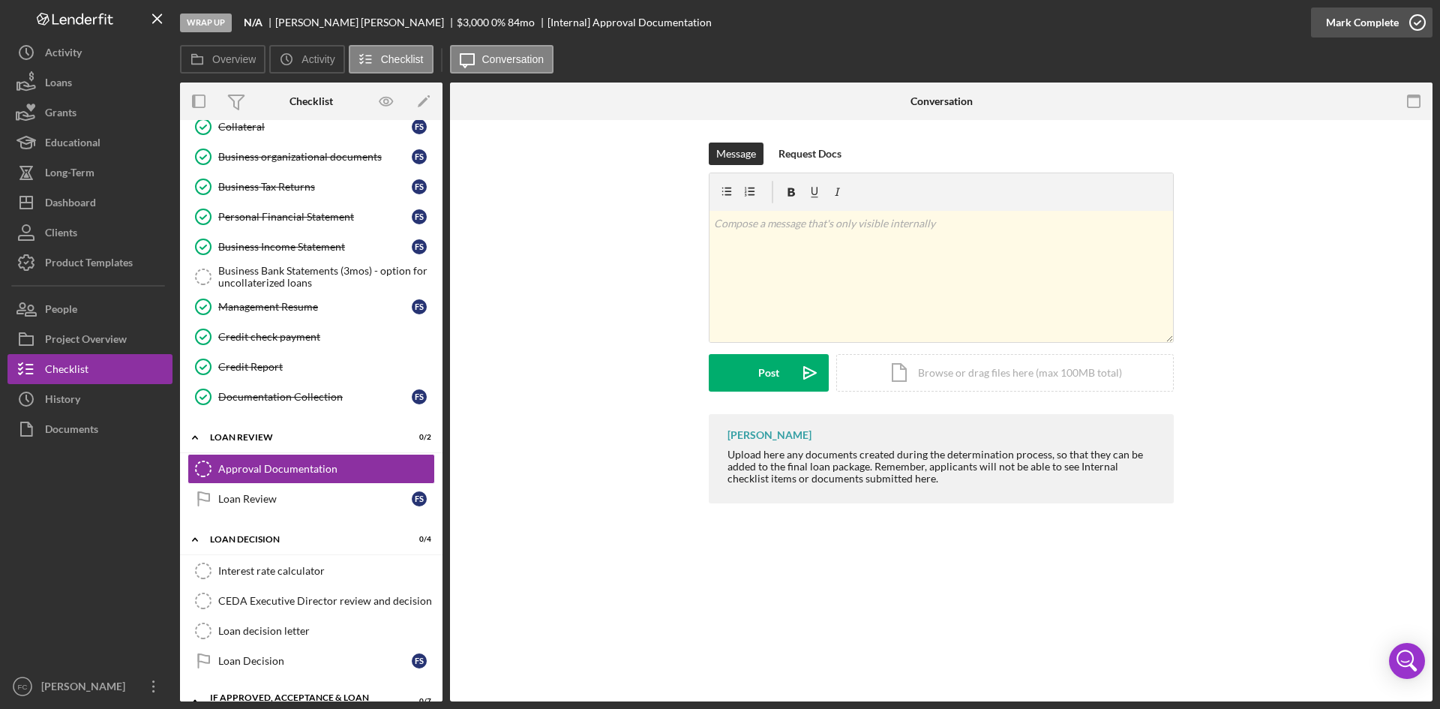
click at [1399, 13] on icon "button" at bounding box center [1418, 23] width 38 height 38
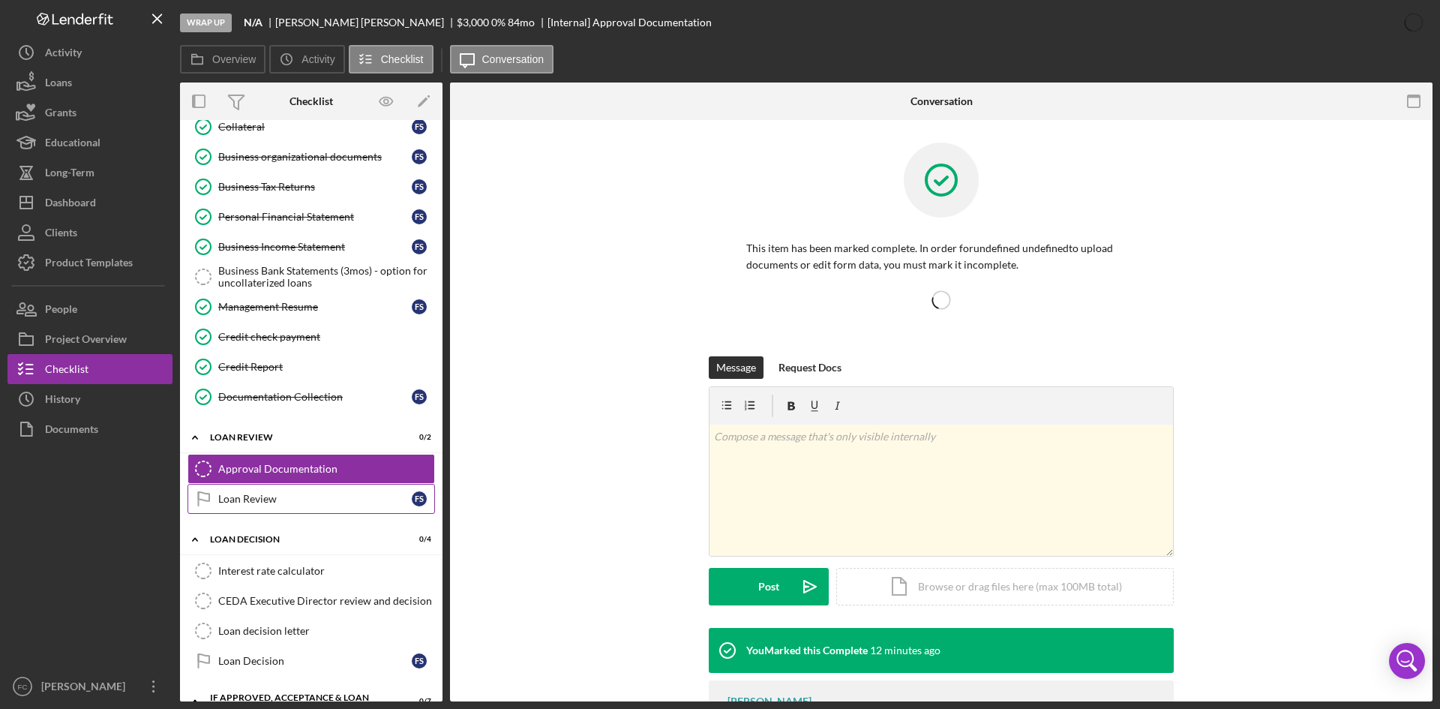
click at [279, 496] on div "Loan Review" at bounding box center [315, 499] width 194 height 12
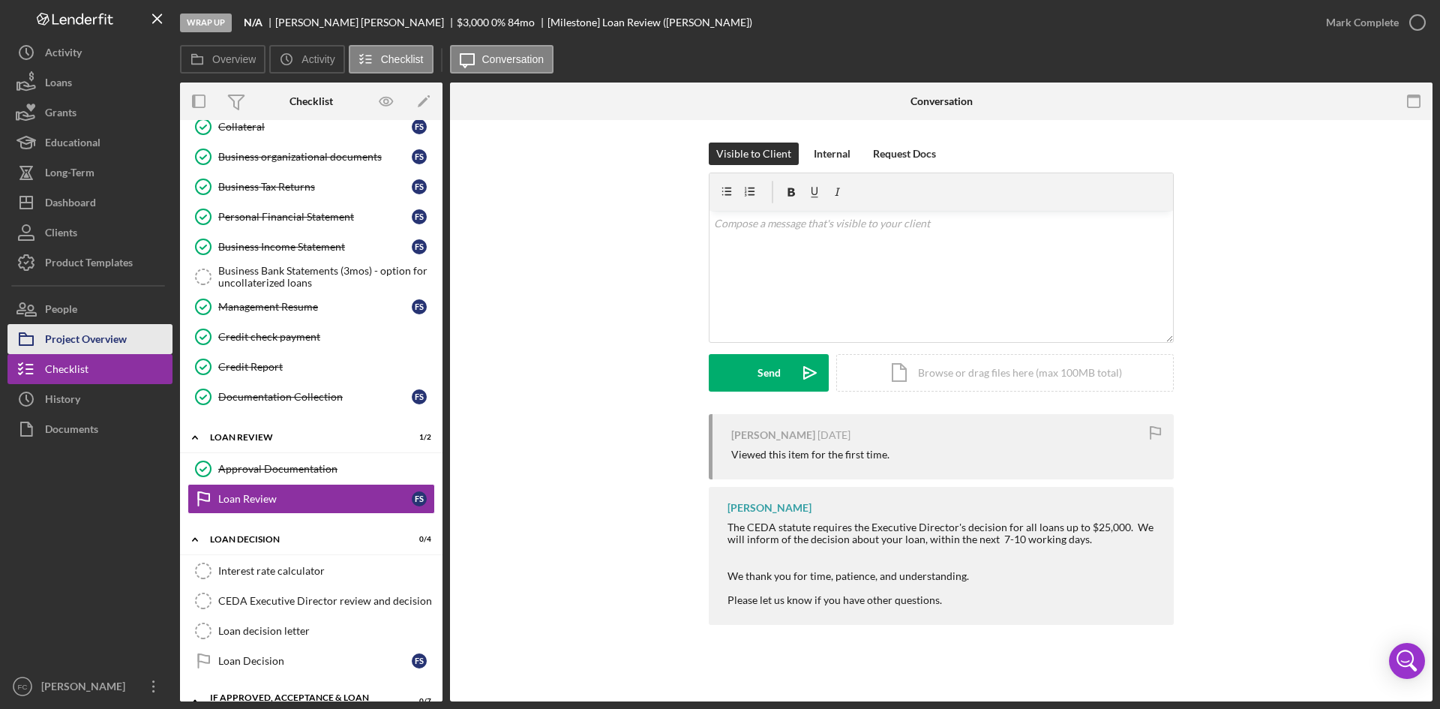
click at [103, 335] on div "Project Overview" at bounding box center [86, 341] width 82 height 34
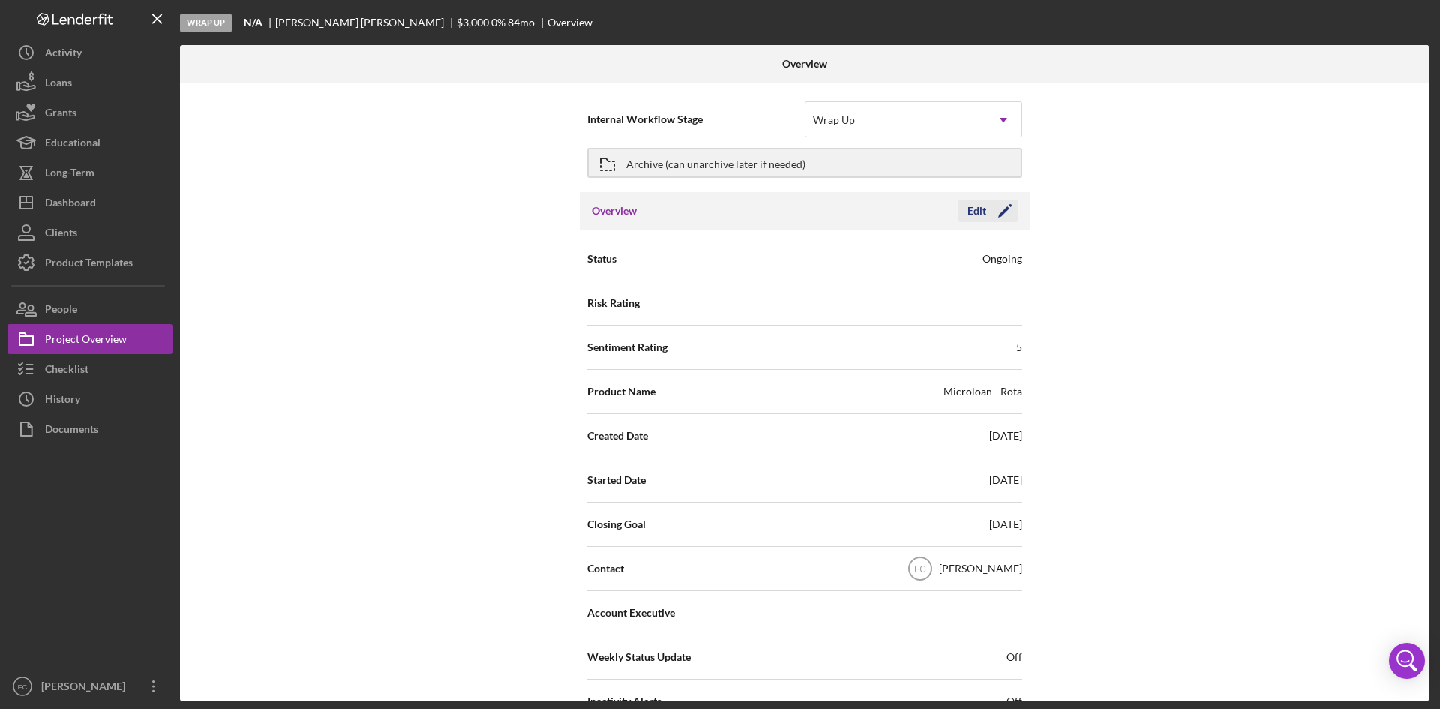
click at [993, 216] on icon "Icon/Edit" at bounding box center [1006, 211] width 38 height 38
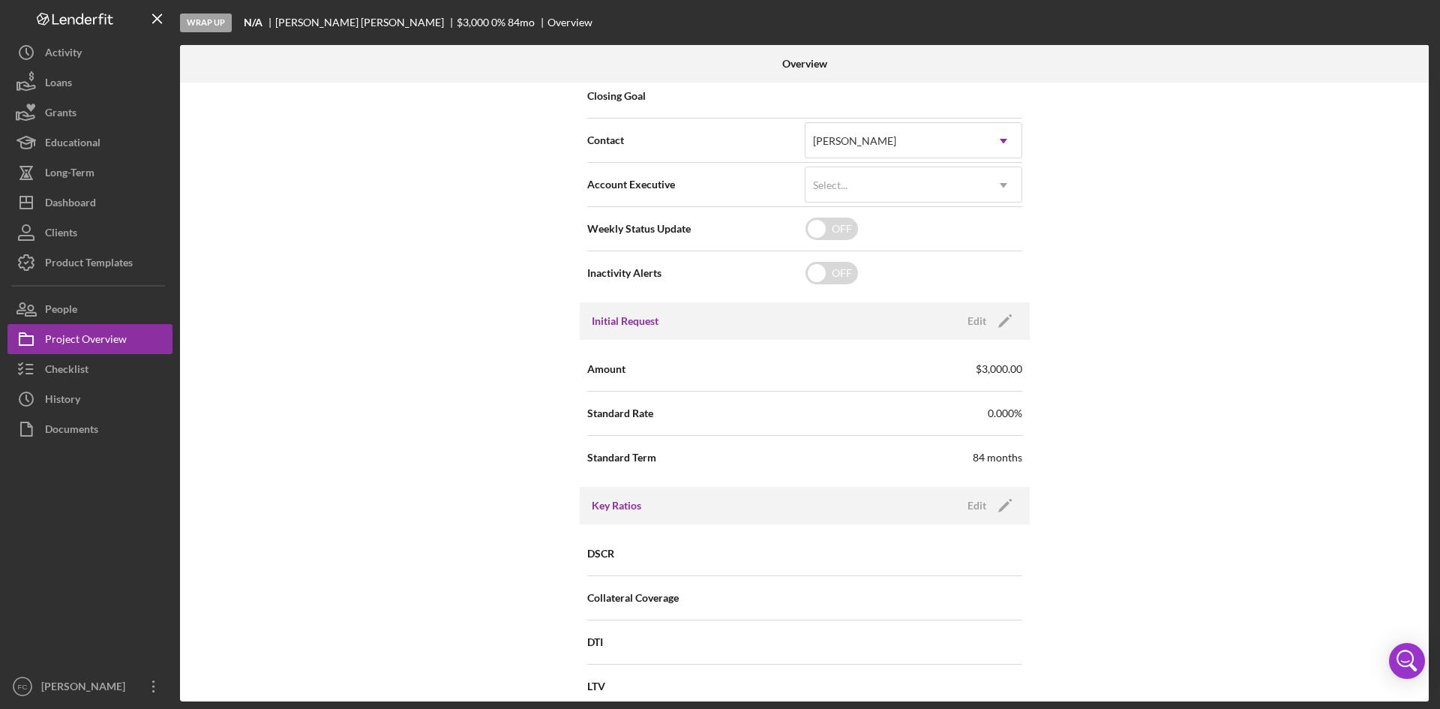
scroll to position [400, 0]
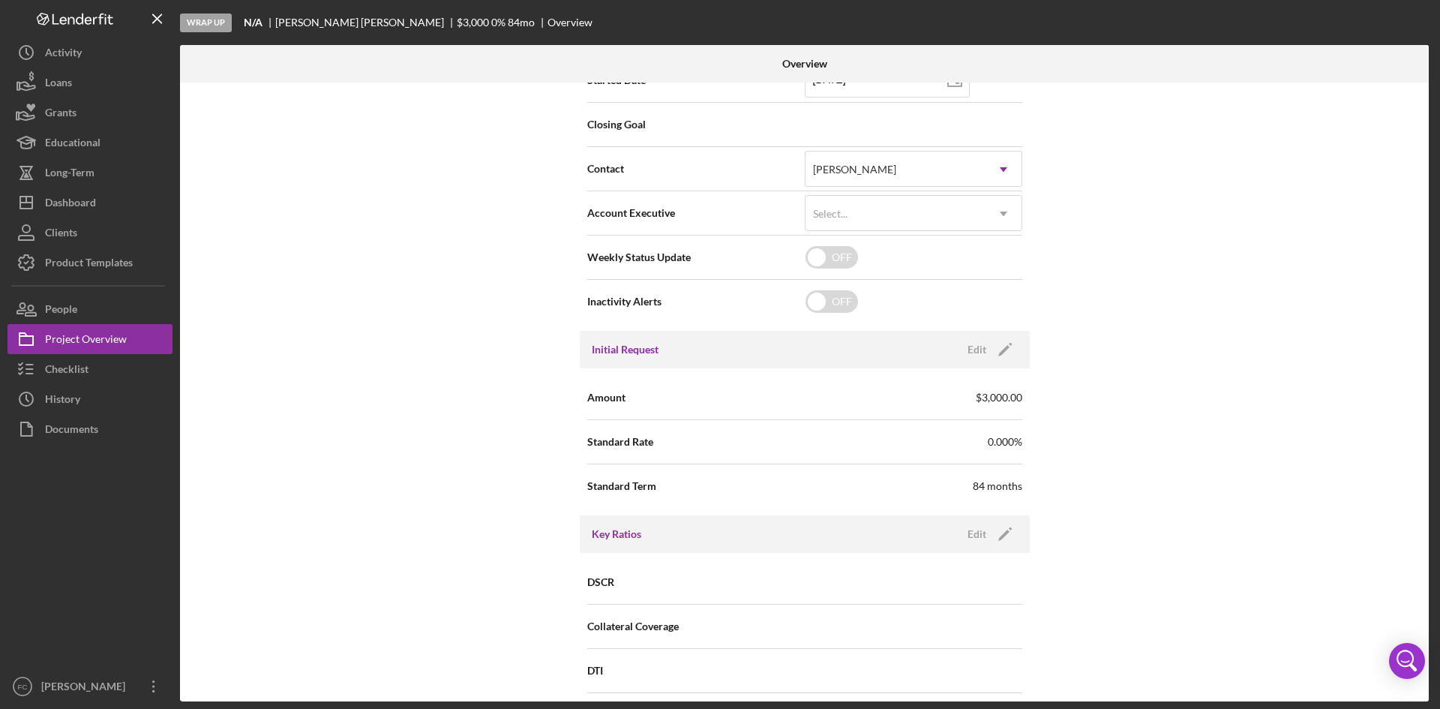
drag, startPoint x: 1345, startPoint y: 219, endPoint x: 1332, endPoint y: 231, distance: 17.5
click at [1341, 225] on div "Internal Workflow Stage Wrap Up Icon/Dropdown Arrow Archive (can unarchive late…" at bounding box center [804, 392] width 1249 height 619
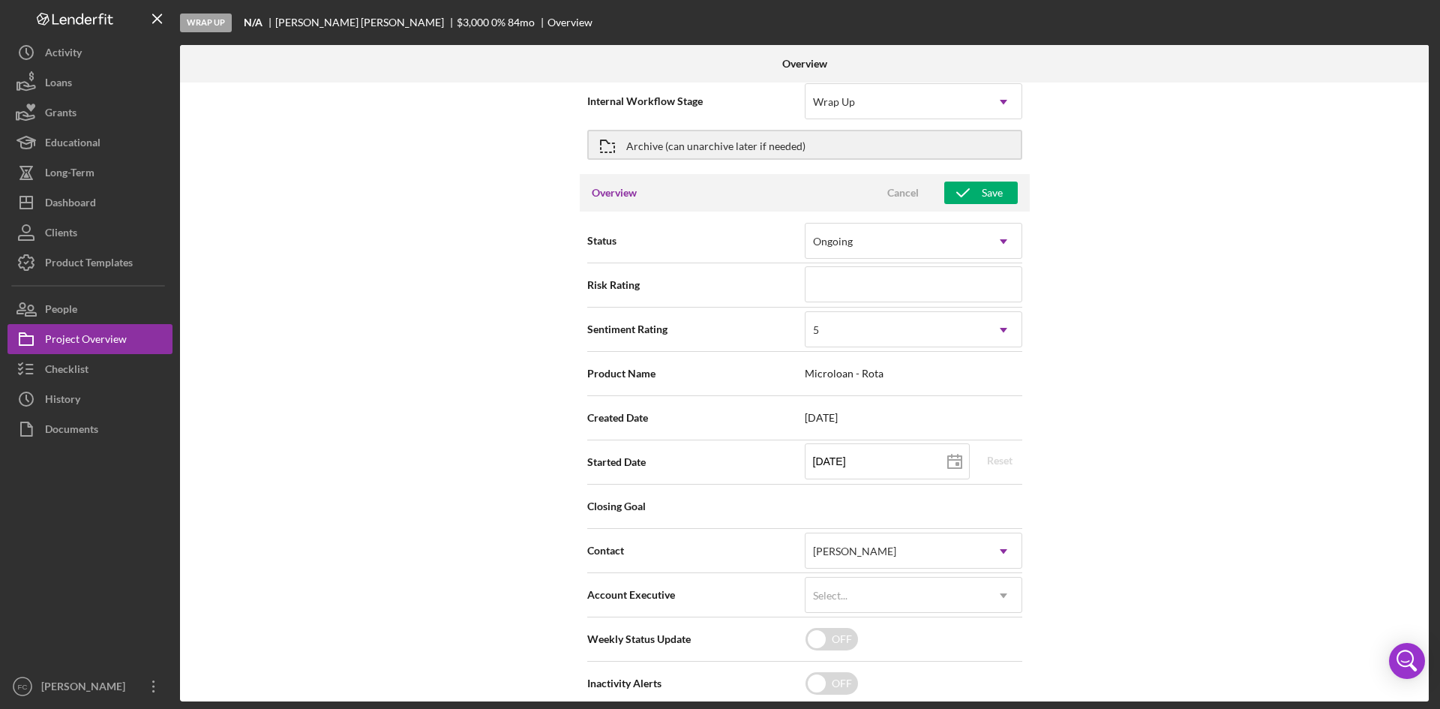
scroll to position [0, 0]
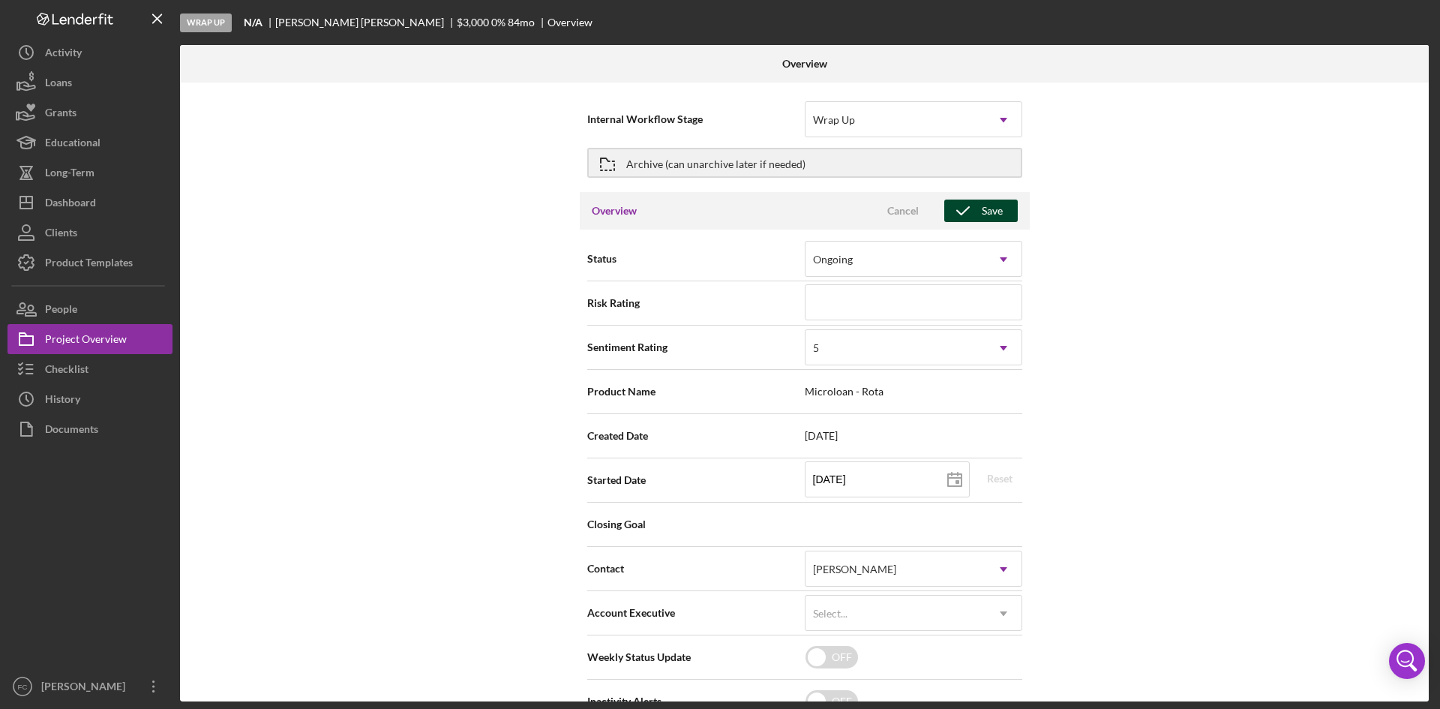
click at [984, 201] on div "Save" at bounding box center [992, 211] width 21 height 23
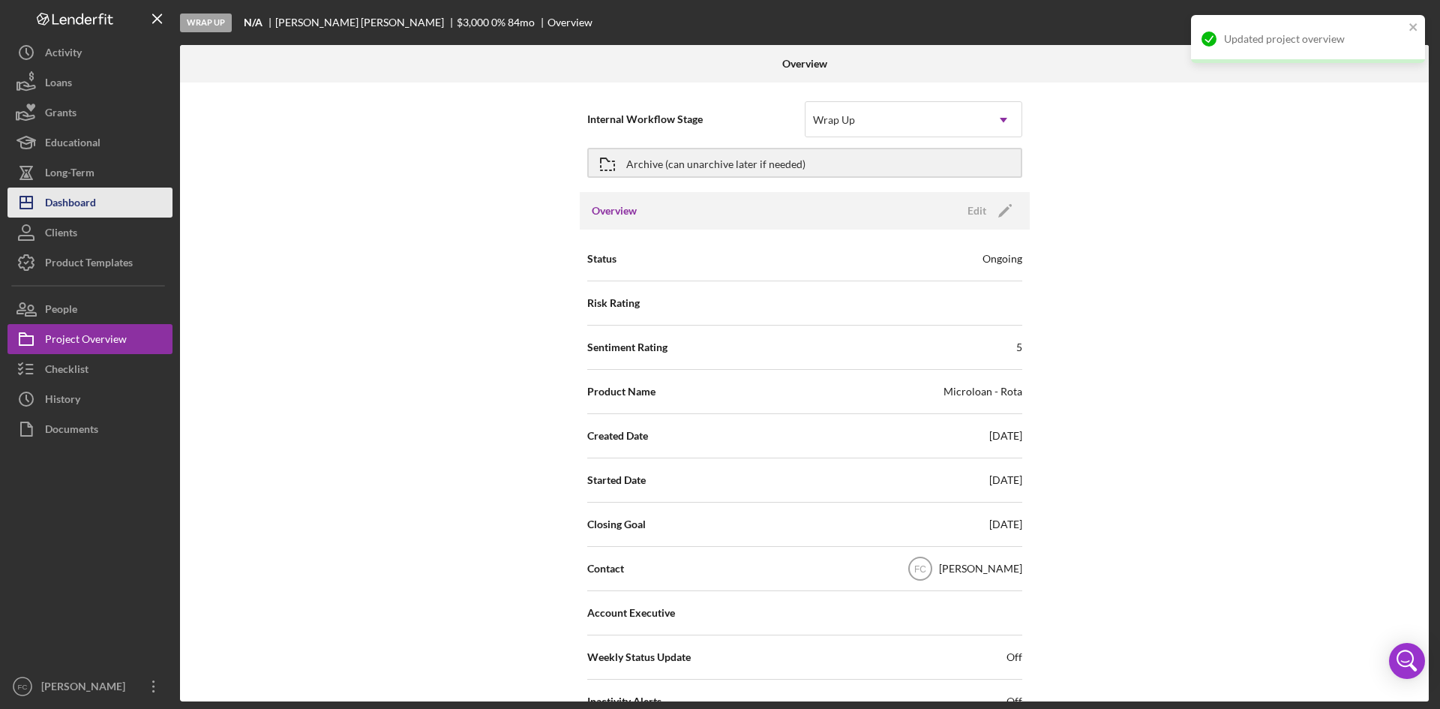
click at [107, 207] on button "Icon/Dashboard Dashboard" at bounding box center [90, 203] width 165 height 30
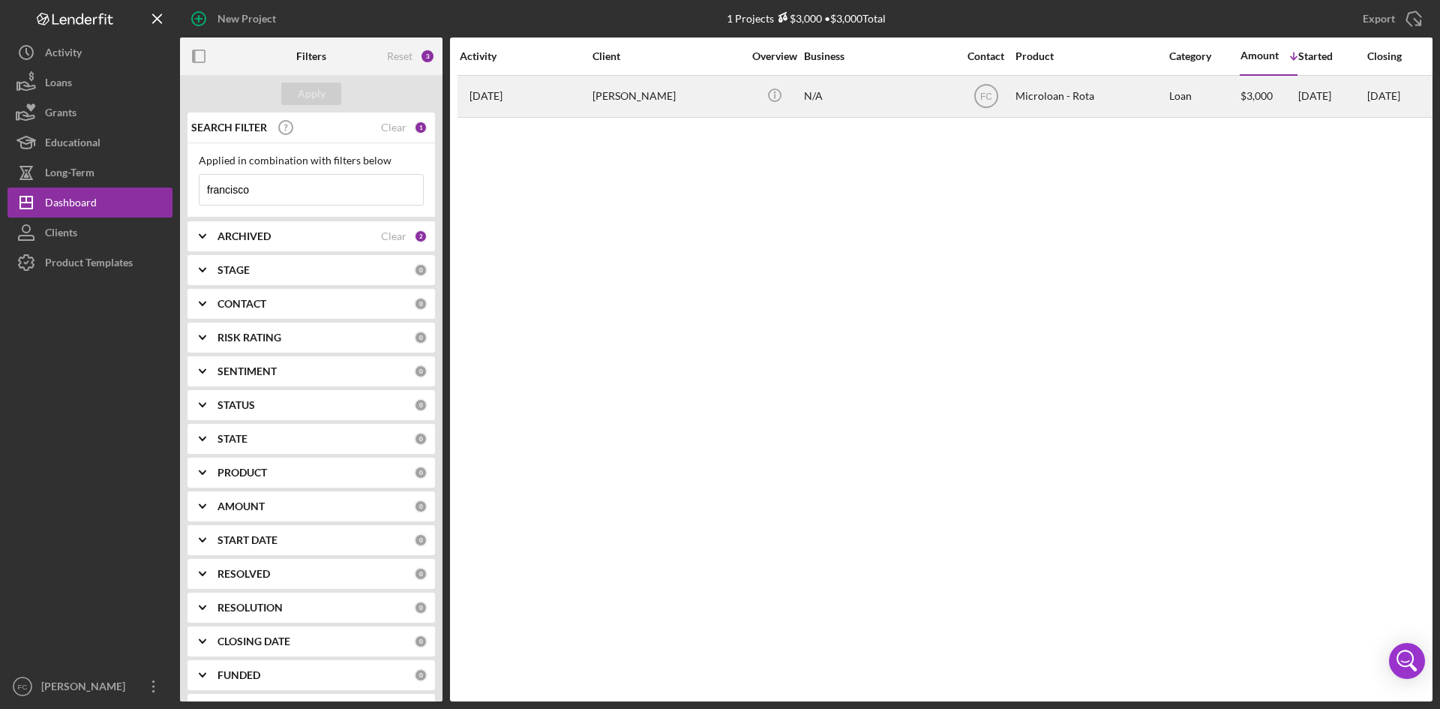
click at [654, 102] on div "[PERSON_NAME]" at bounding box center [668, 97] width 150 height 40
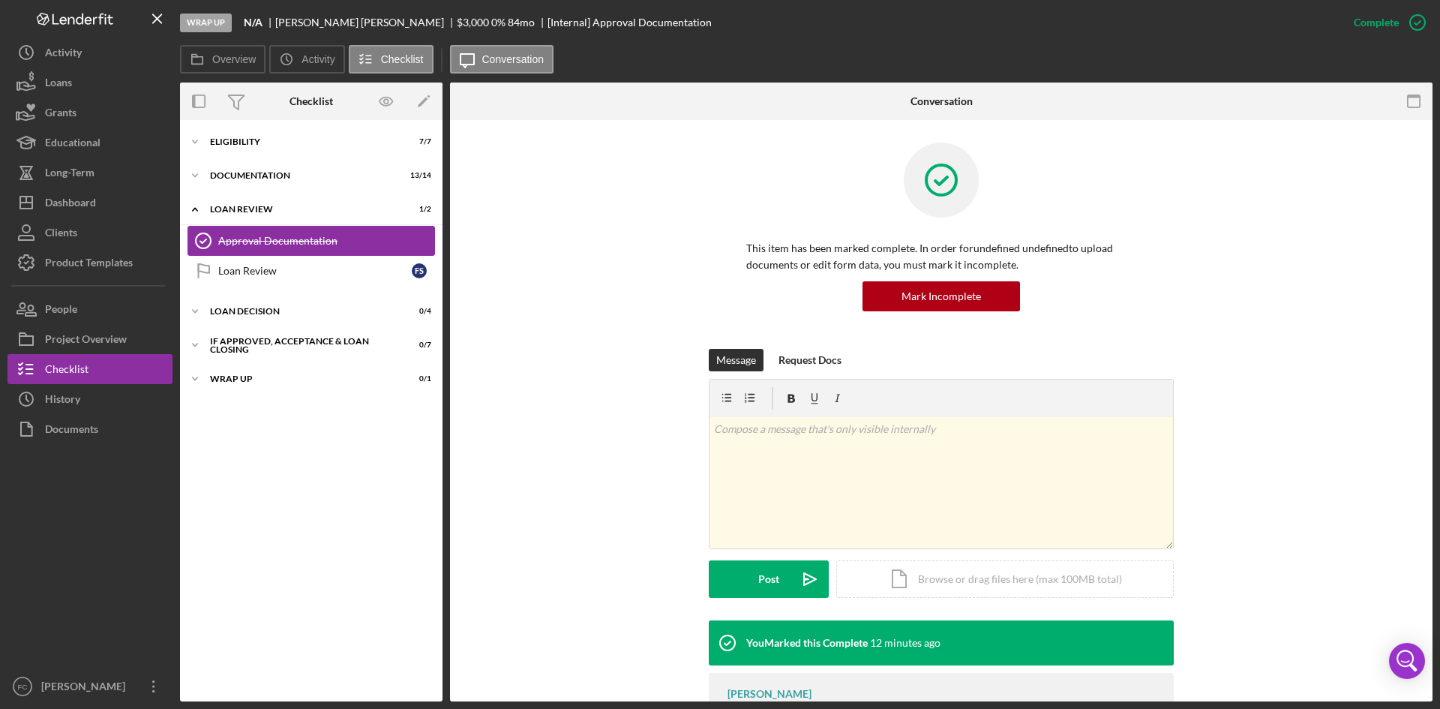
click at [303, 254] on link "Approval Documentation Approval Documentation" at bounding box center [312, 241] width 248 height 30
click at [307, 258] on link "Loan Review Loan Review F S" at bounding box center [312, 271] width 248 height 30
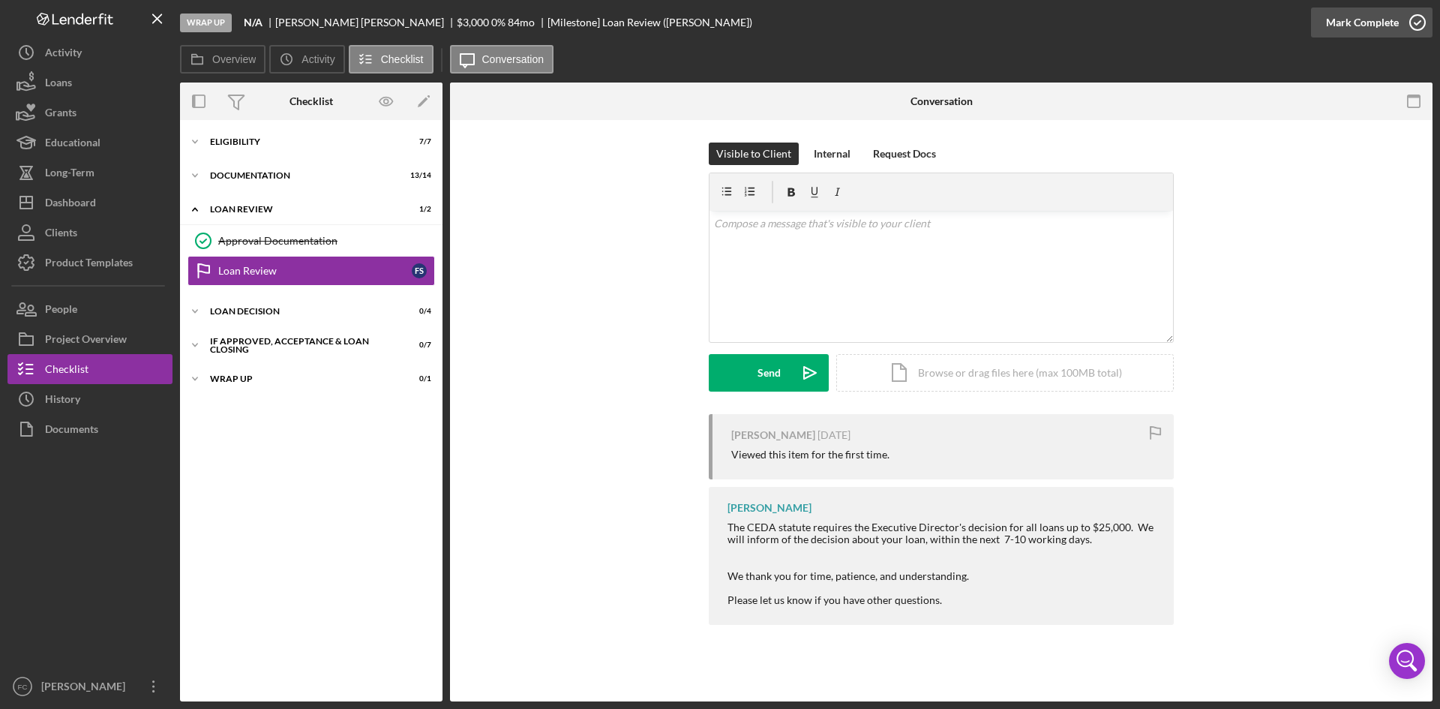
click at [1359, 20] on div "Mark Complete" at bounding box center [1362, 23] width 73 height 30
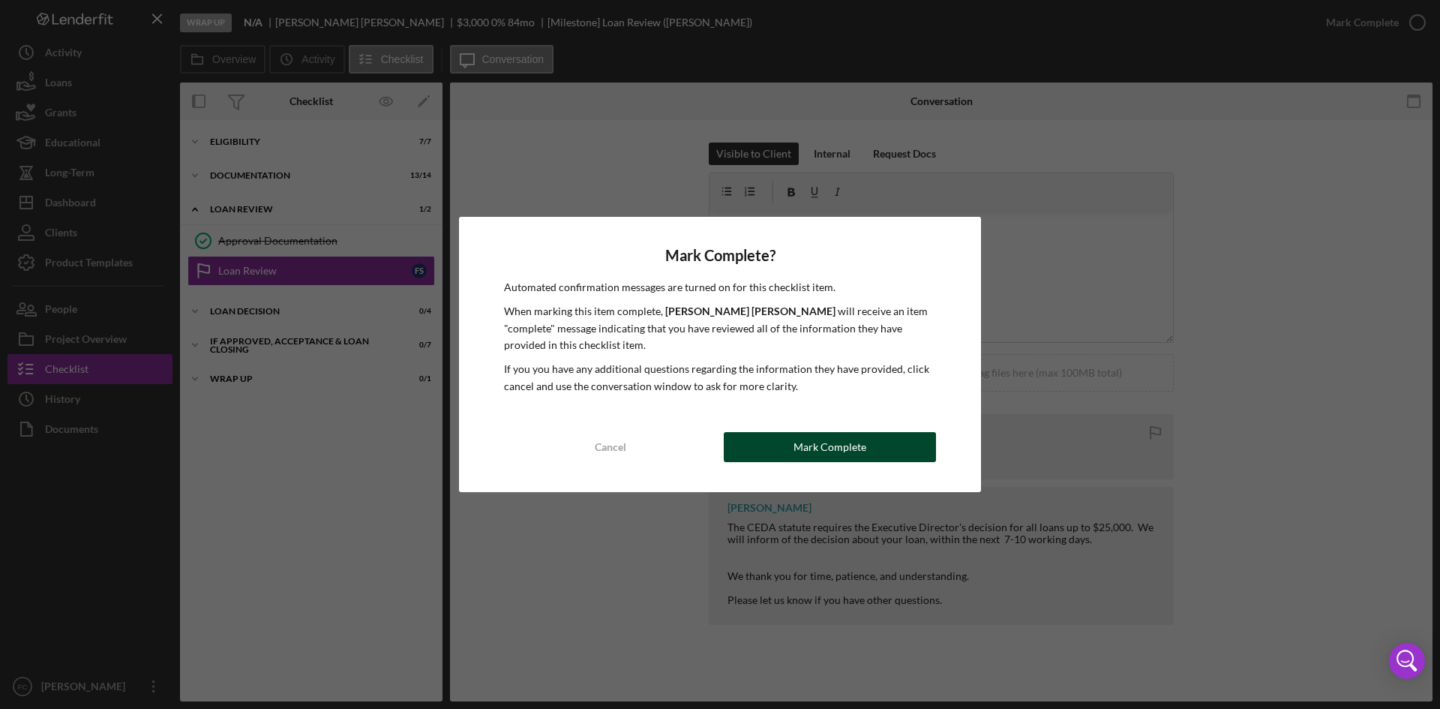
click at [797, 453] on div "Mark Complete" at bounding box center [830, 447] width 73 height 30
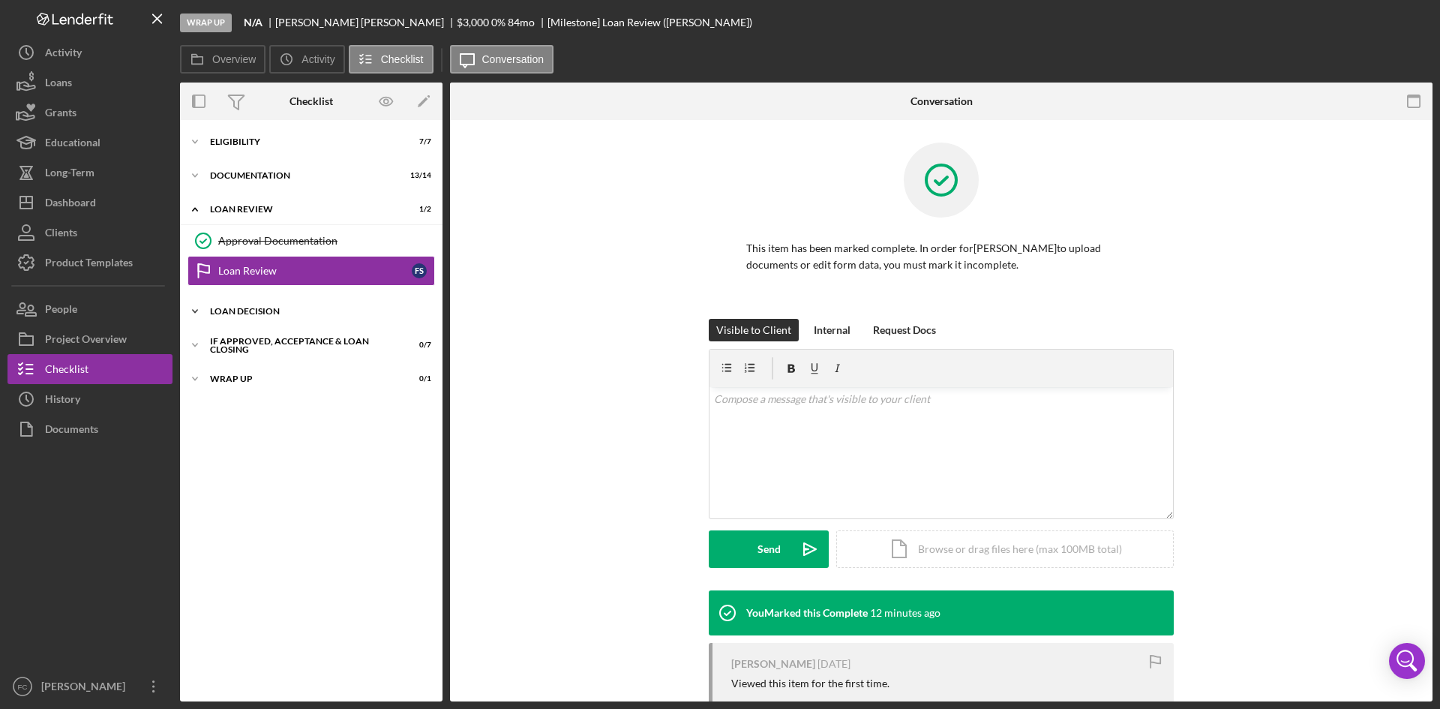
click at [341, 313] on div "Loan decision" at bounding box center [317, 311] width 214 height 9
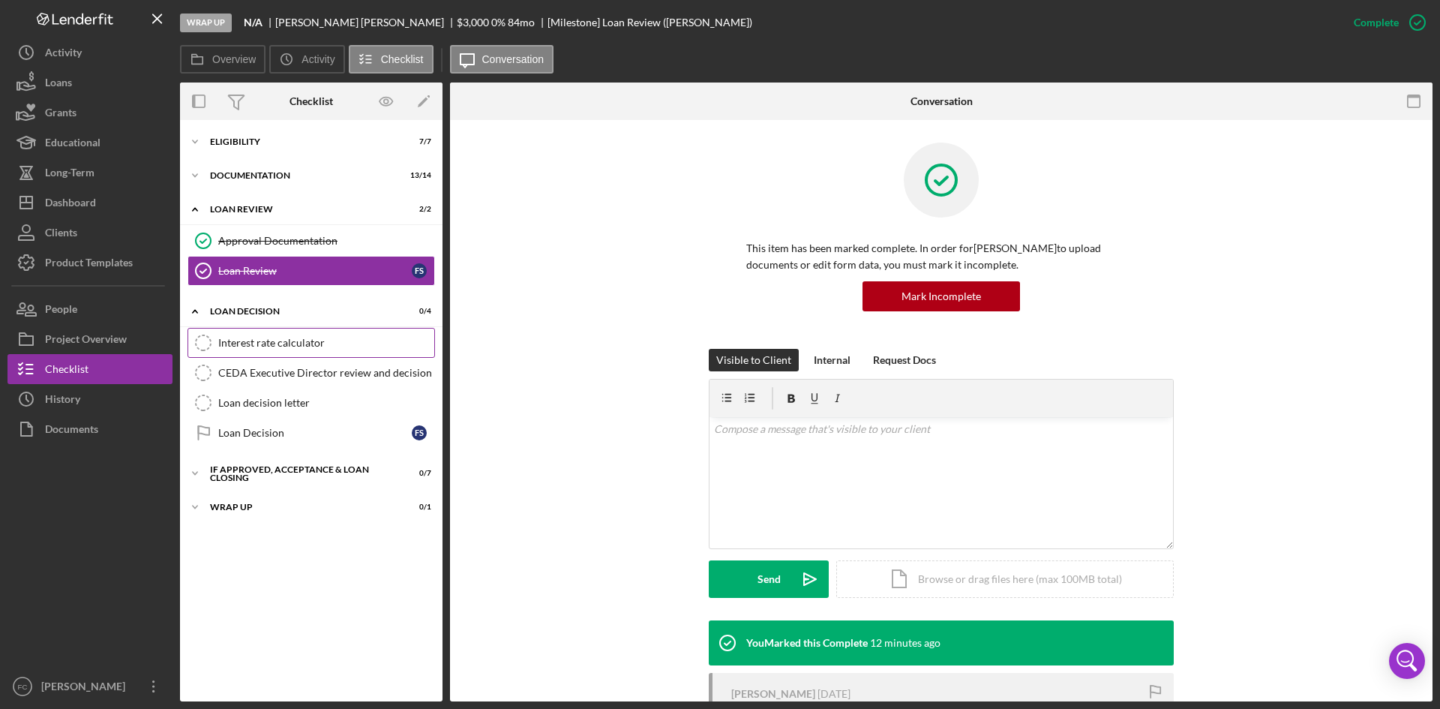
click at [273, 340] on div "Interest rate calculator" at bounding box center [326, 343] width 216 height 12
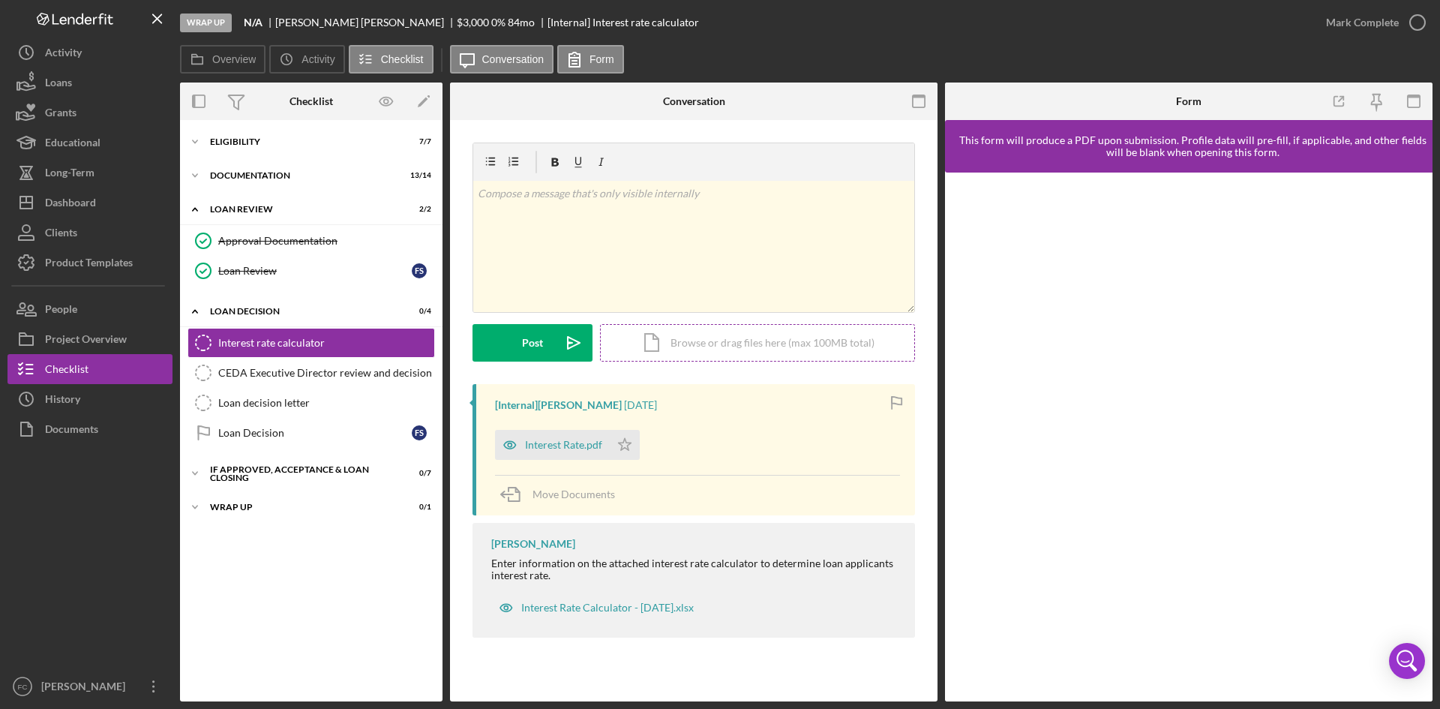
click at [742, 332] on div "Icon/Document Browse or drag files here (max 100MB total) Tap to choose files o…" at bounding box center [757, 343] width 315 height 38
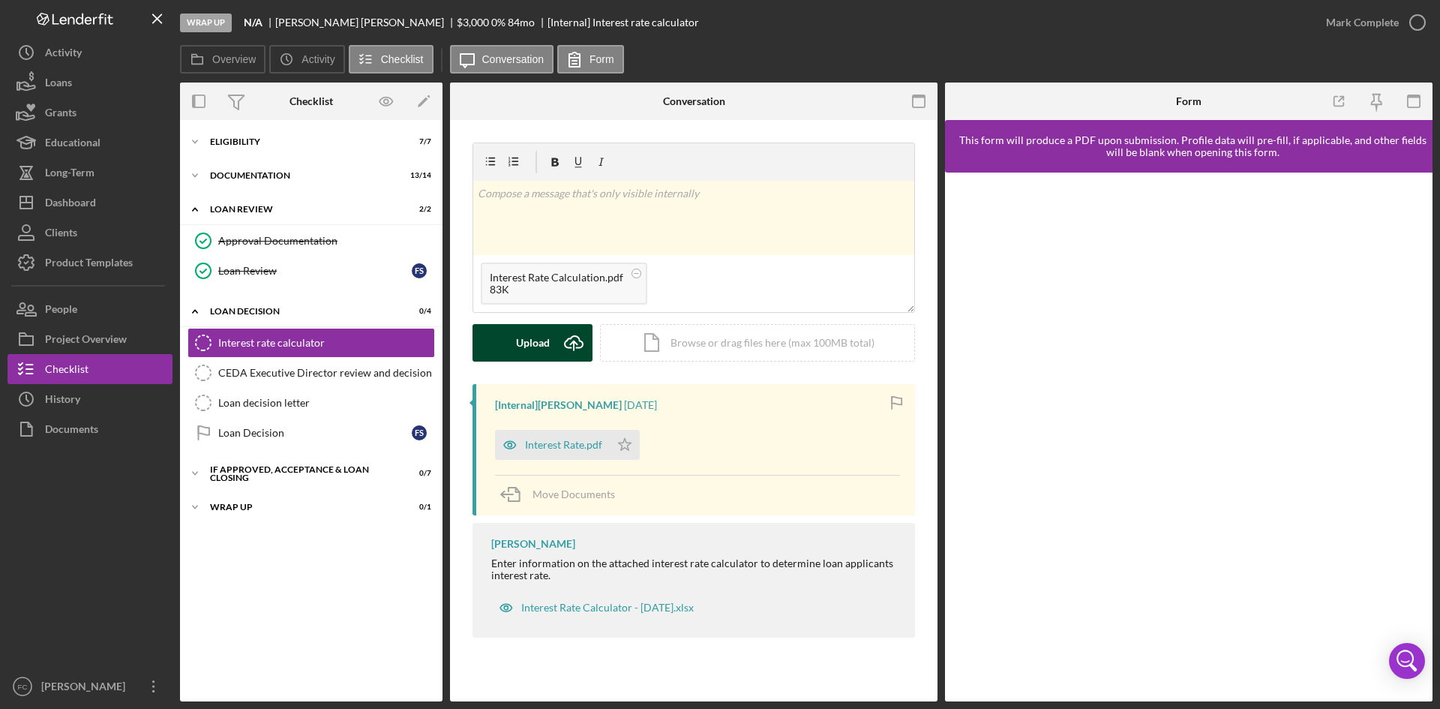
click at [530, 335] on div "Upload" at bounding box center [533, 343] width 34 height 38
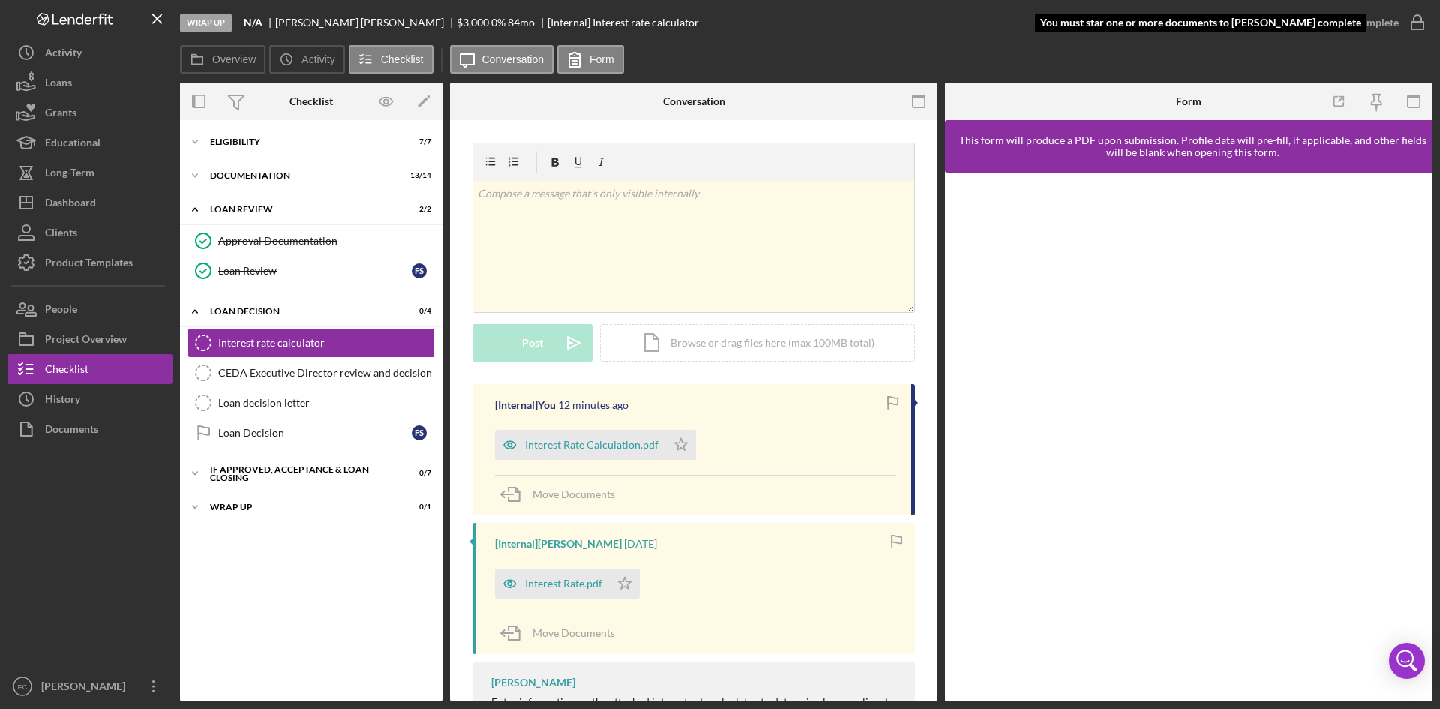
click at [1398, 26] on div "Mark Complete" at bounding box center [1362, 23] width 73 height 30
click at [1375, 28] on div "Mark Complete" at bounding box center [1362, 23] width 73 height 30
click at [631, 588] on icon "Icon/Star" at bounding box center [625, 584] width 30 height 30
click at [1367, 35] on div "Mark Complete" at bounding box center [1362, 23] width 73 height 30
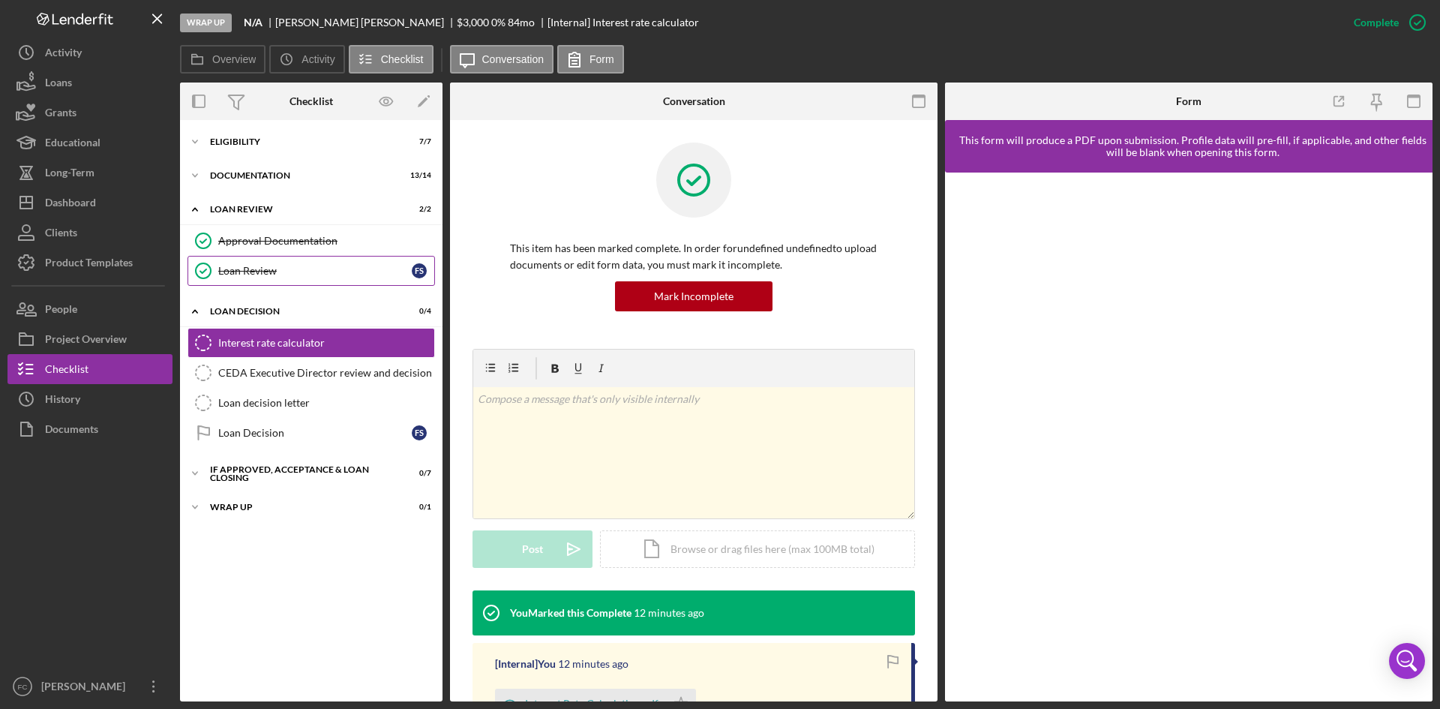
click at [299, 263] on link "Loan Review Loan Review F S" at bounding box center [312, 271] width 248 height 30
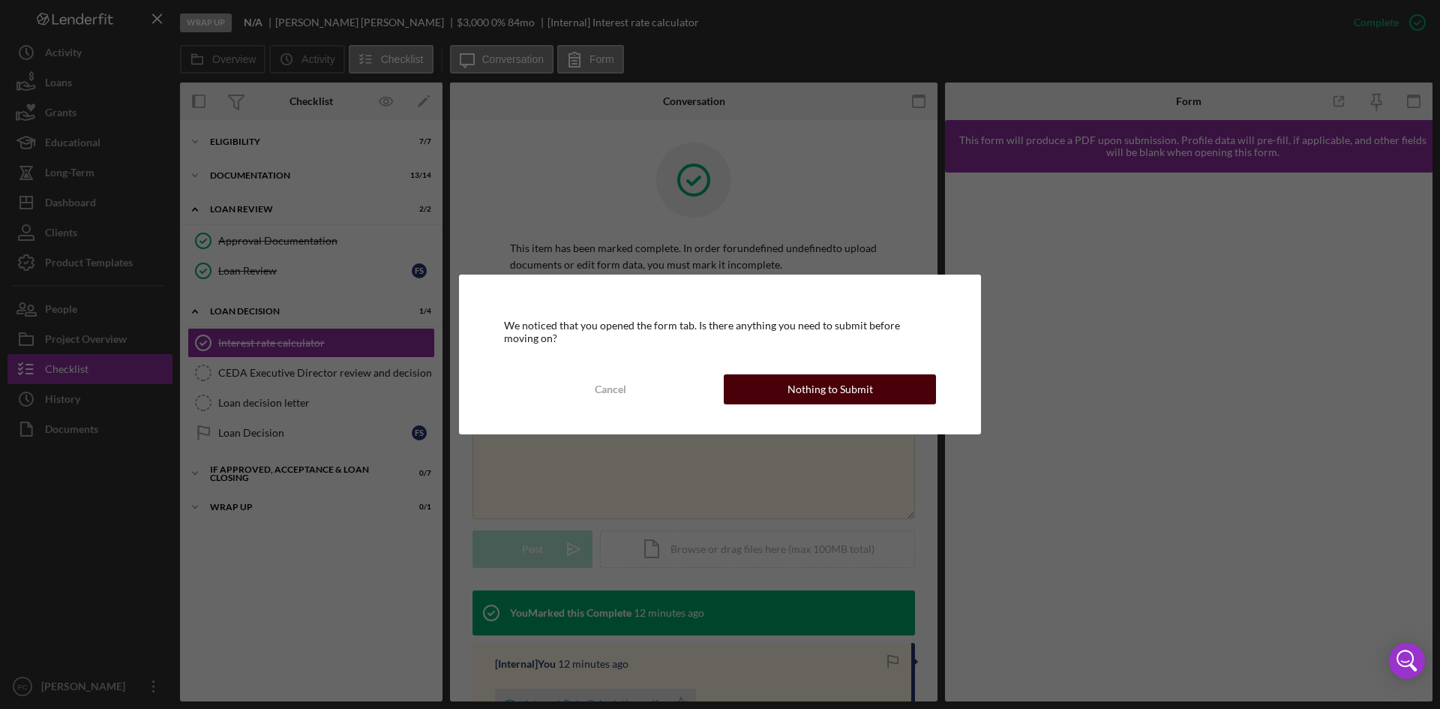
click at [806, 400] on div "Nothing to Submit" at bounding box center [831, 389] width 86 height 30
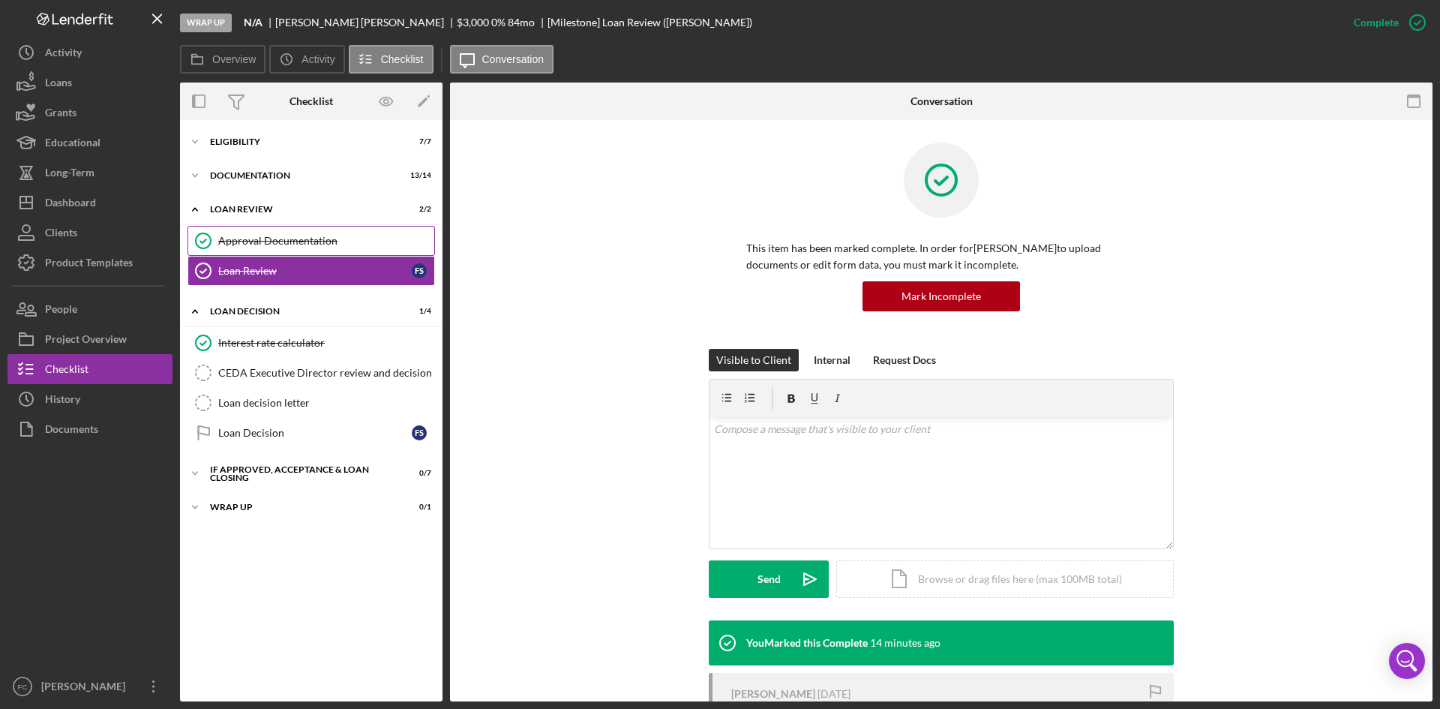
click at [293, 239] on div "Approval Documentation" at bounding box center [326, 241] width 216 height 12
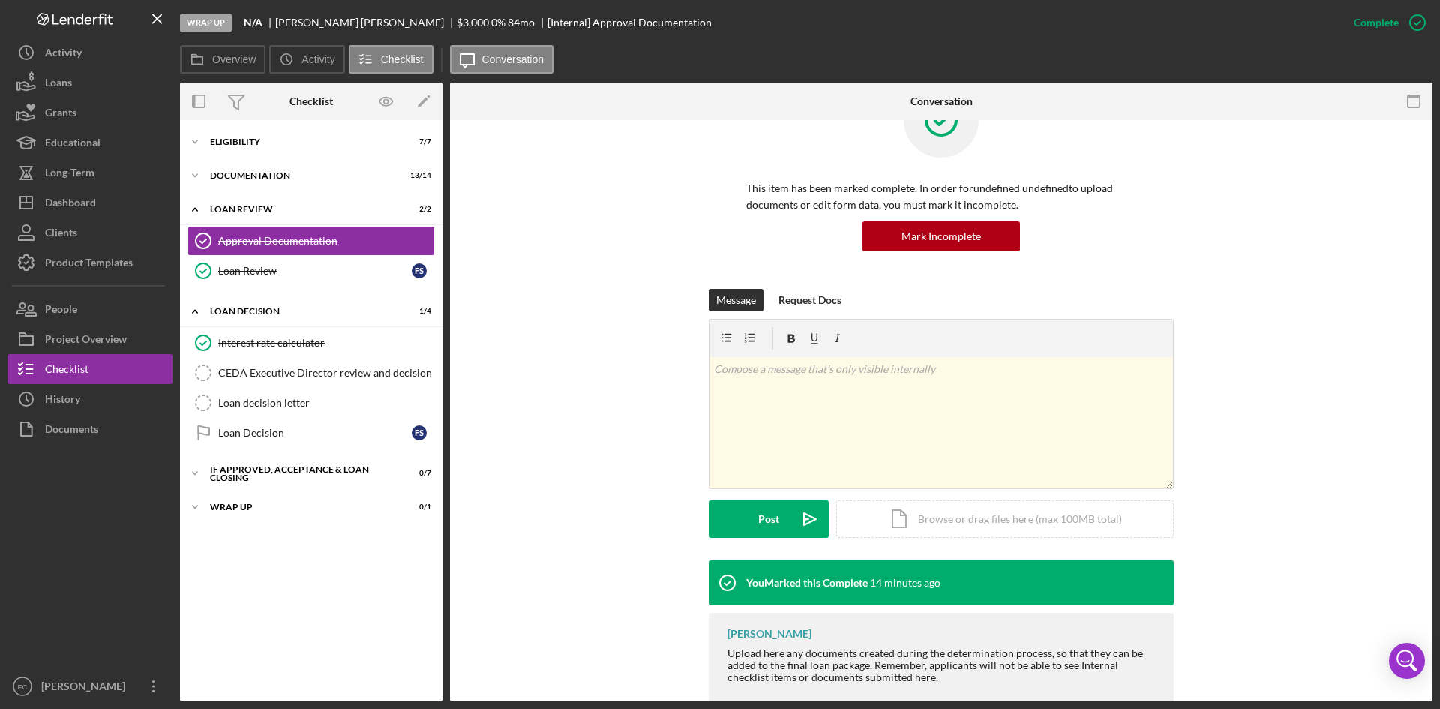
scroll to position [91, 0]
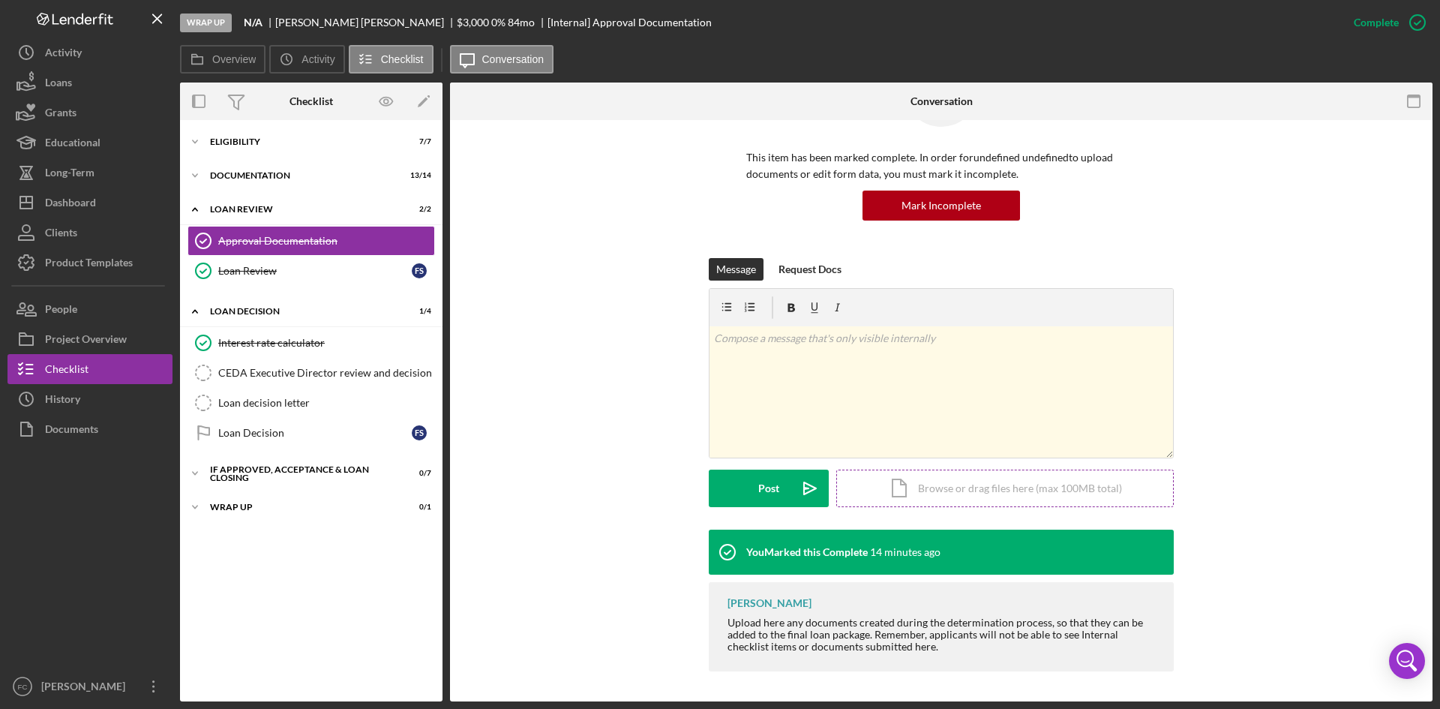
click at [994, 494] on div "Icon/Document Browse or drag files here (max 100MB total) Tap to choose files o…" at bounding box center [1005, 489] width 338 height 38
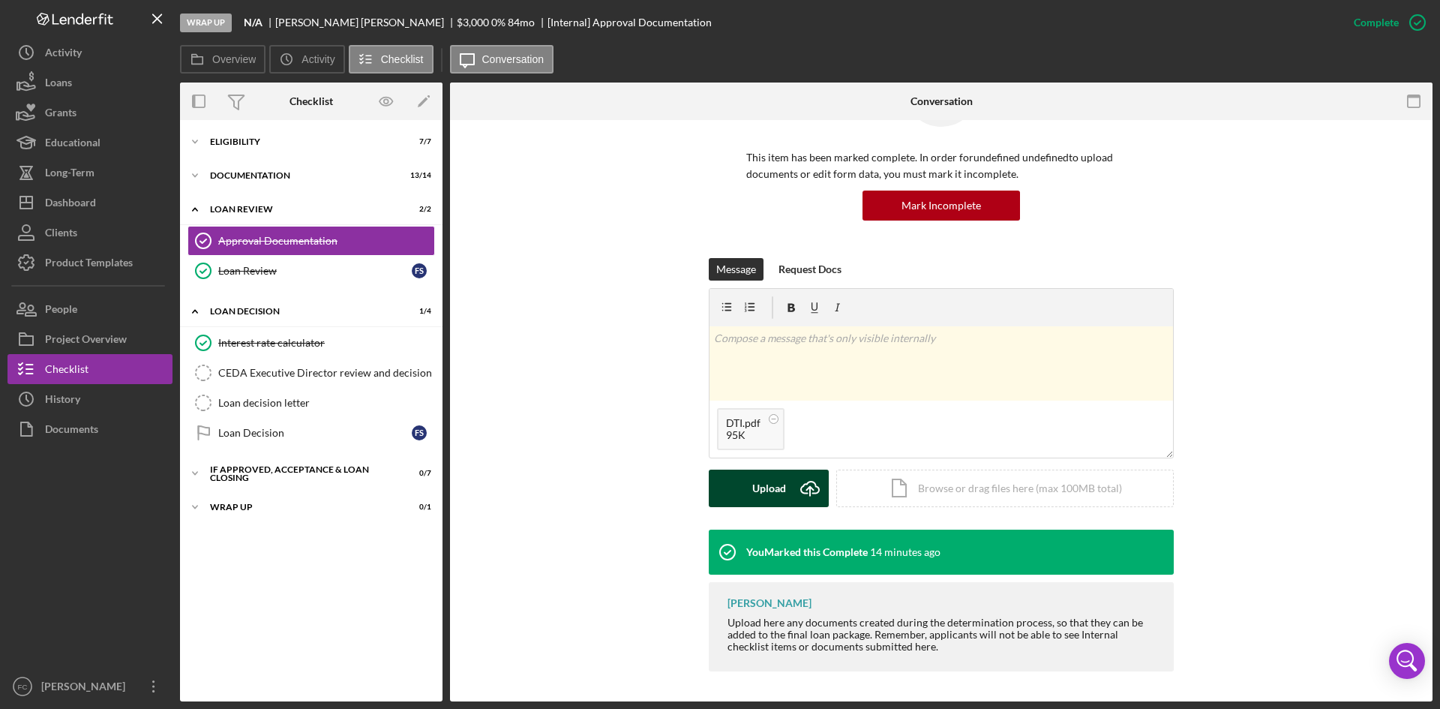
click at [755, 485] on div "Upload" at bounding box center [769, 489] width 34 height 38
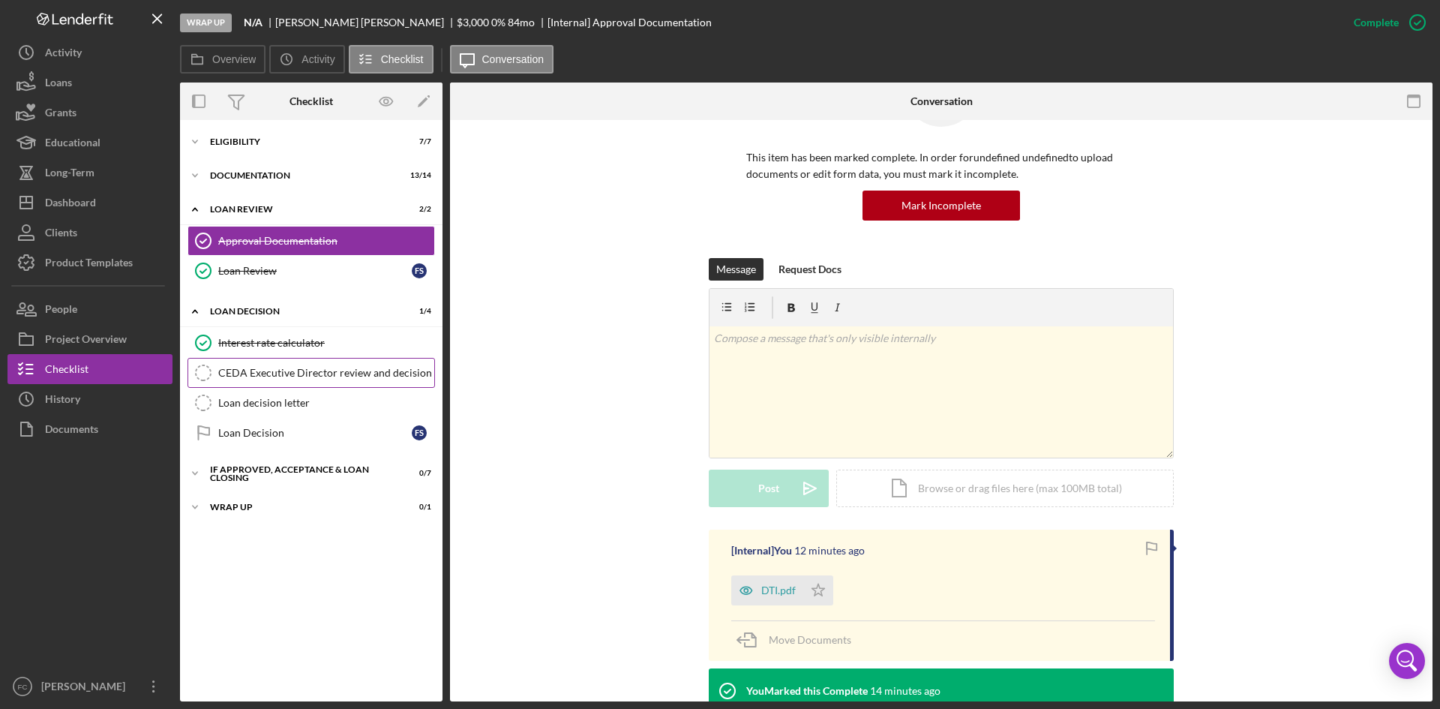
click at [308, 375] on div "CEDA Executive Director review and decision" at bounding box center [326, 373] width 216 height 12
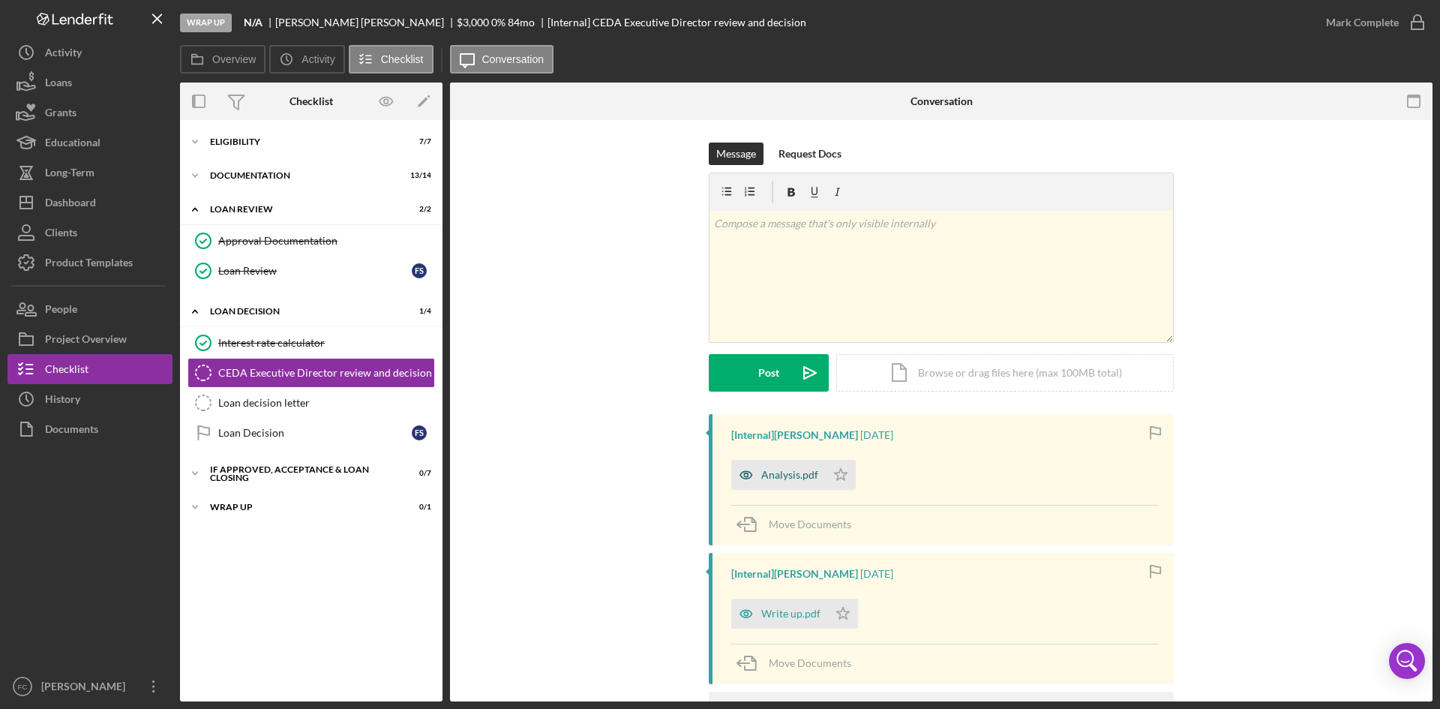
click at [783, 479] on div "Analysis.pdf" at bounding box center [789, 475] width 57 height 12
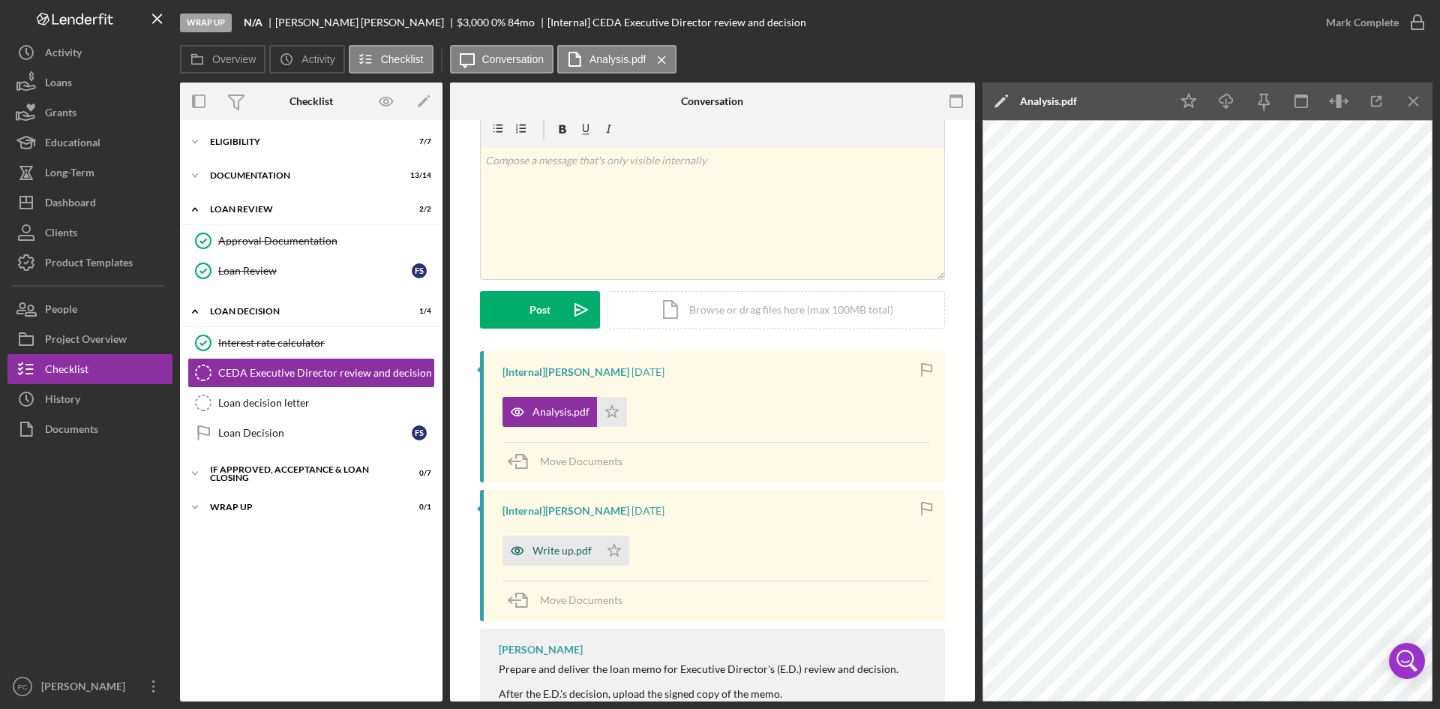
scroll to position [110, 0]
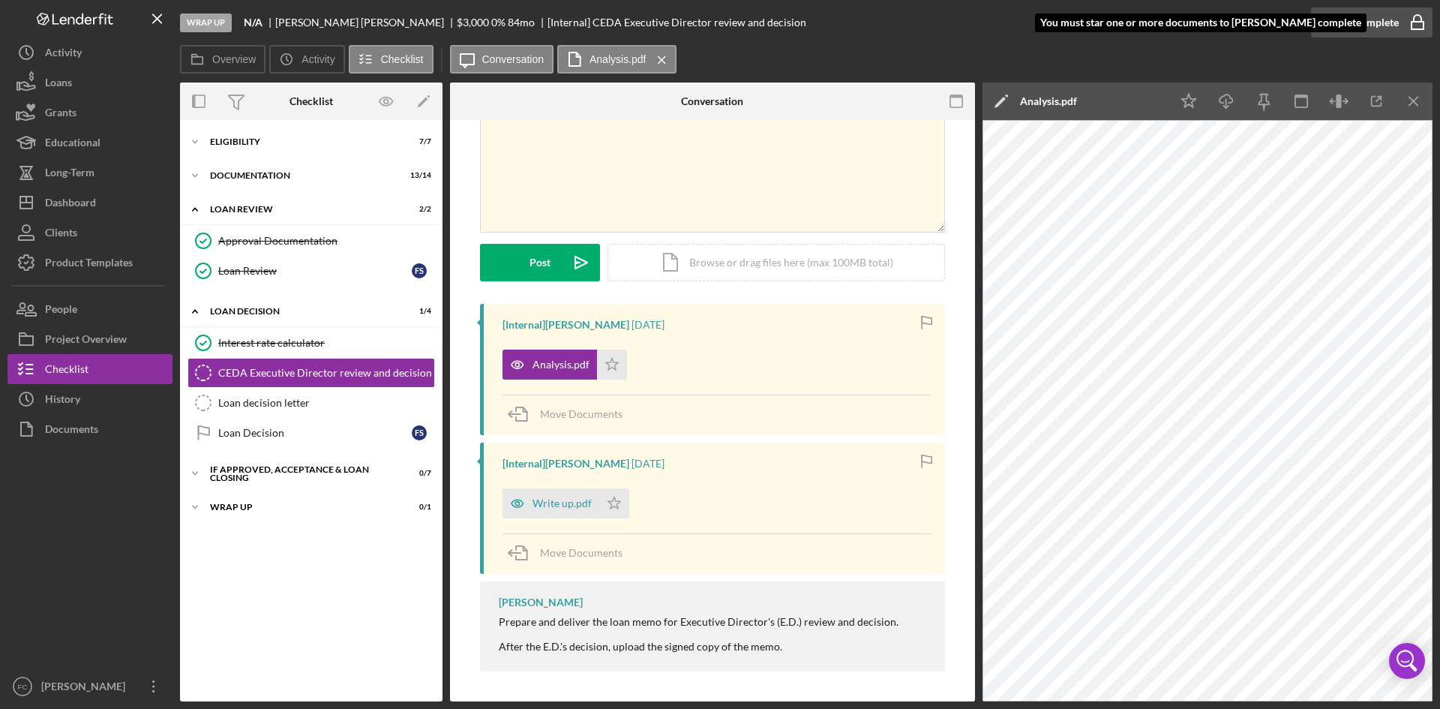
click at [1367, 21] on div "Mark Complete" at bounding box center [1362, 23] width 73 height 30
click at [563, 509] on div "Write up.pdf" at bounding box center [562, 503] width 59 height 12
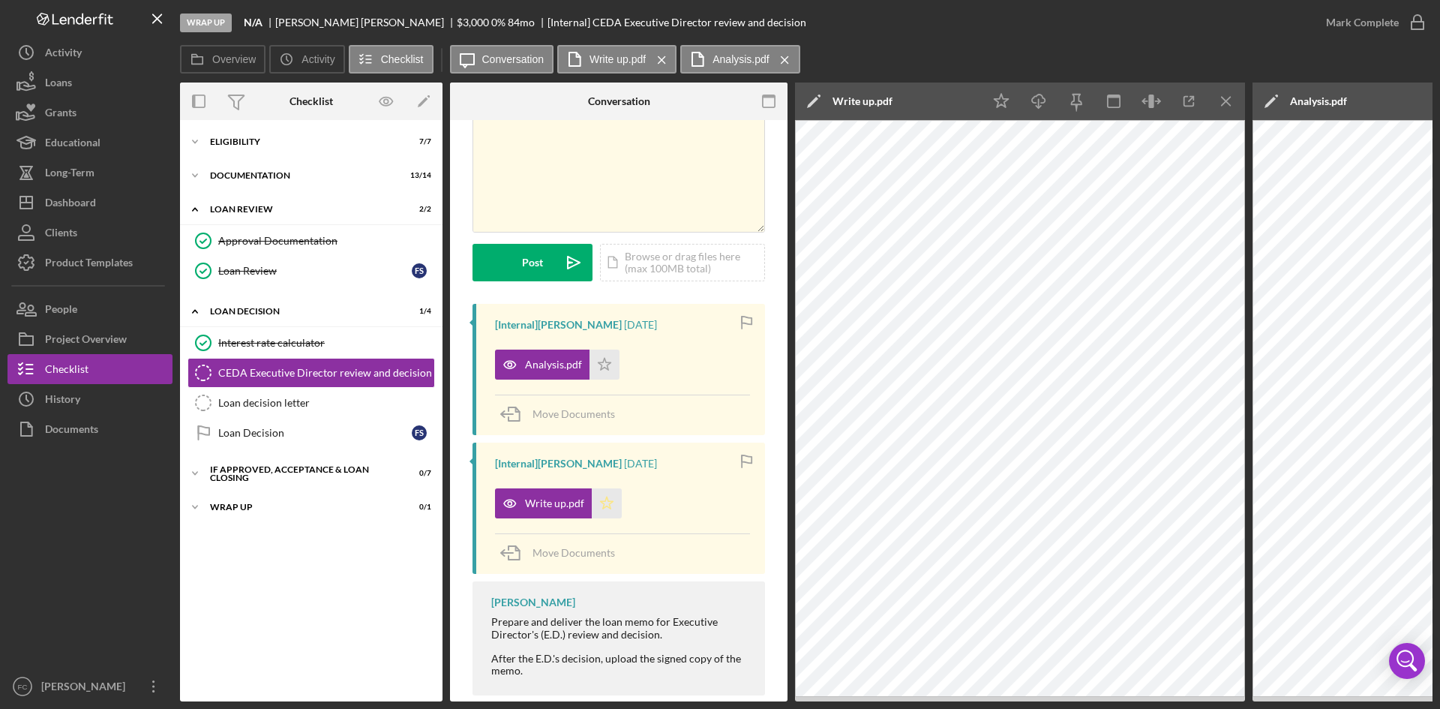
click at [605, 503] on icon "Icon/Star" at bounding box center [607, 503] width 30 height 30
click at [1371, 14] on div "Mark Complete" at bounding box center [1362, 23] width 73 height 30
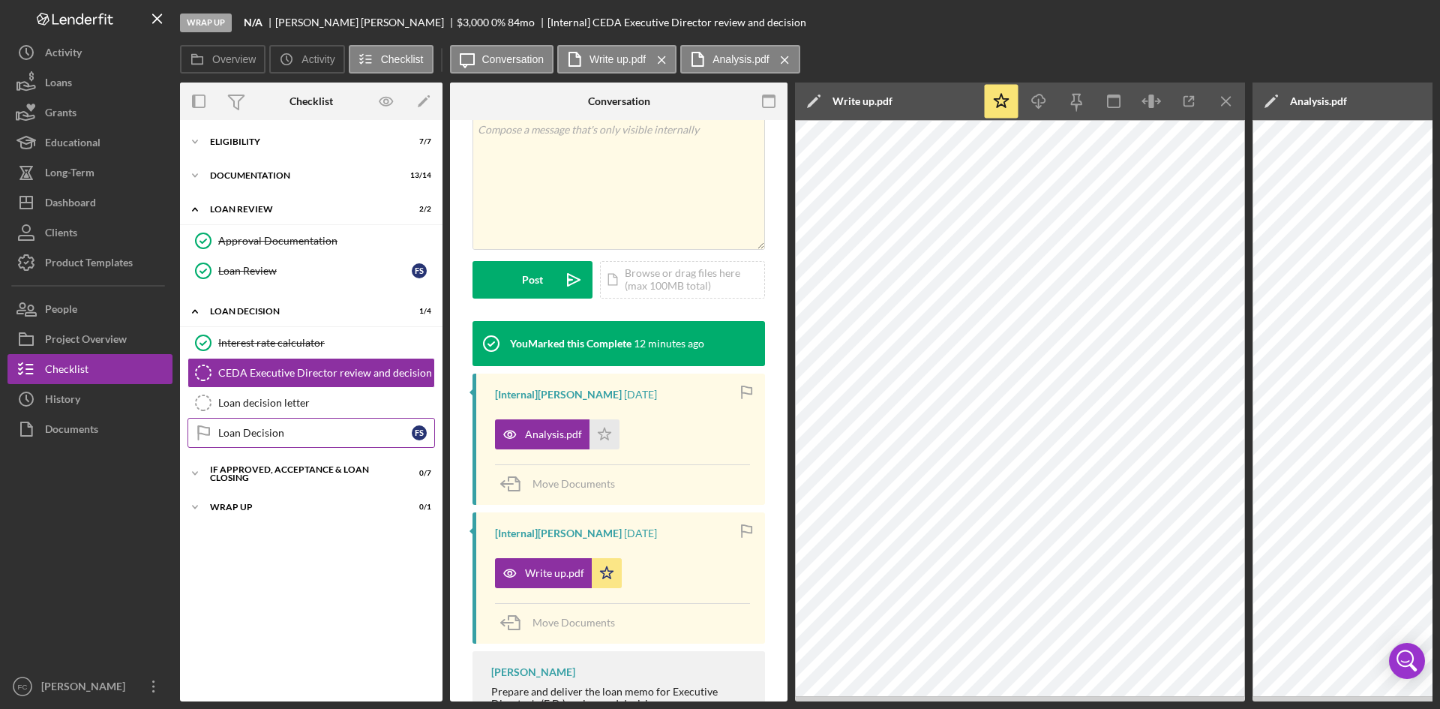
scroll to position [333, 0]
click at [313, 414] on link "Loan decision letter Loan decision letter" at bounding box center [312, 403] width 248 height 30
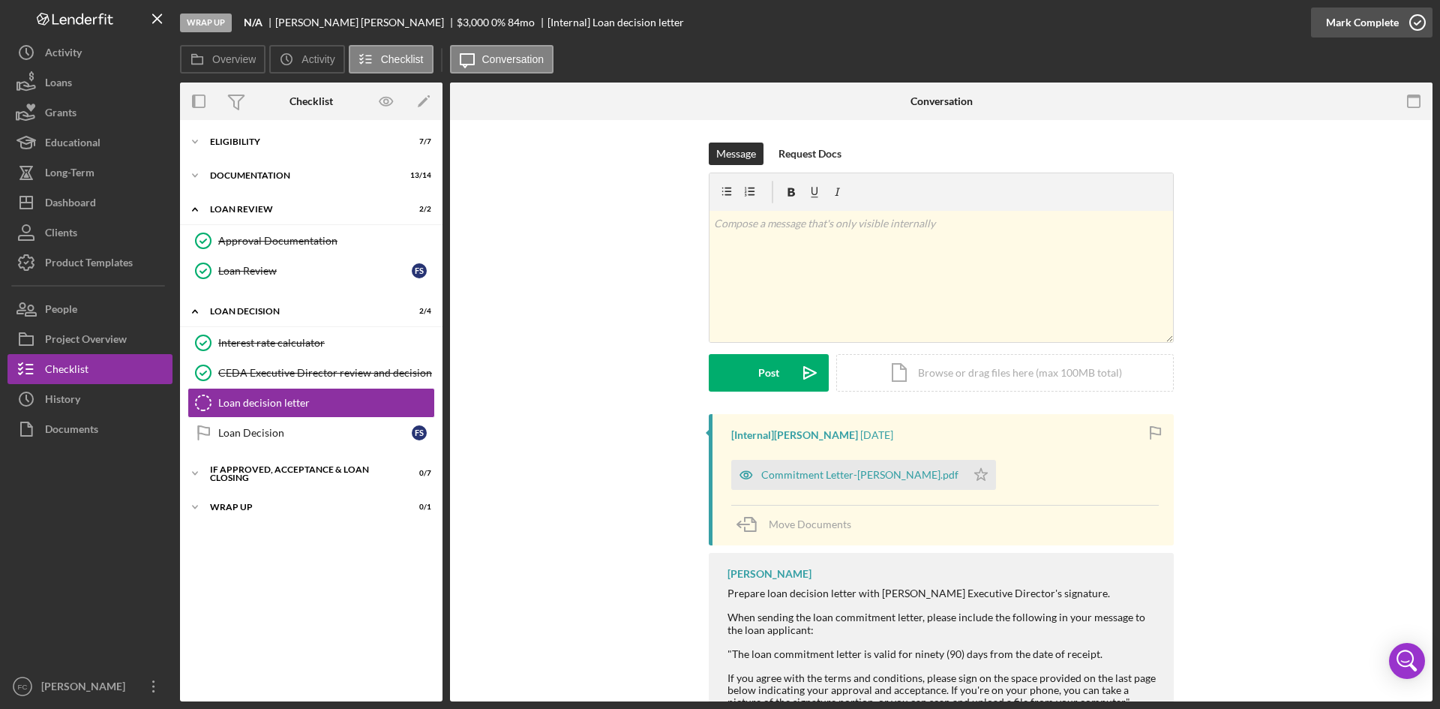
click at [1391, 23] on div "Mark Complete" at bounding box center [1362, 23] width 73 height 30
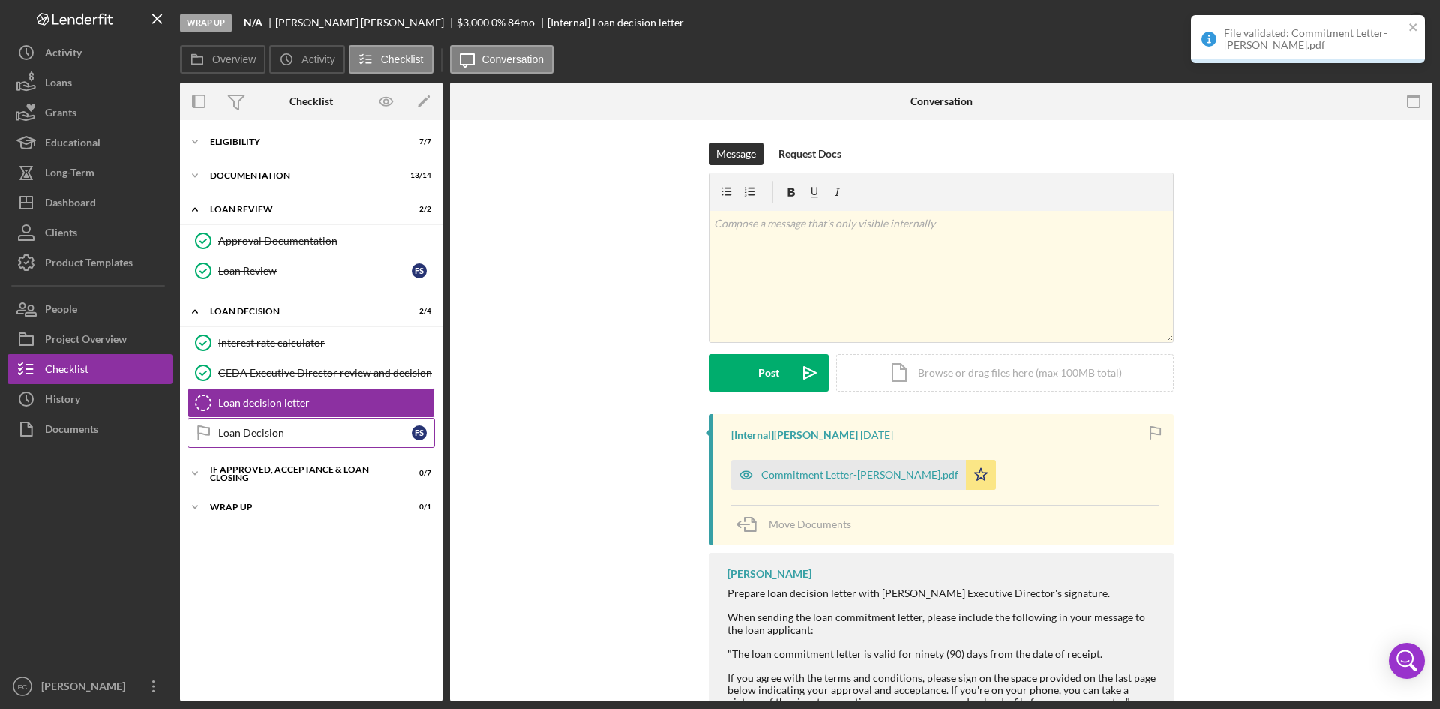
click at [268, 436] on div "Loan Decision" at bounding box center [315, 433] width 194 height 12
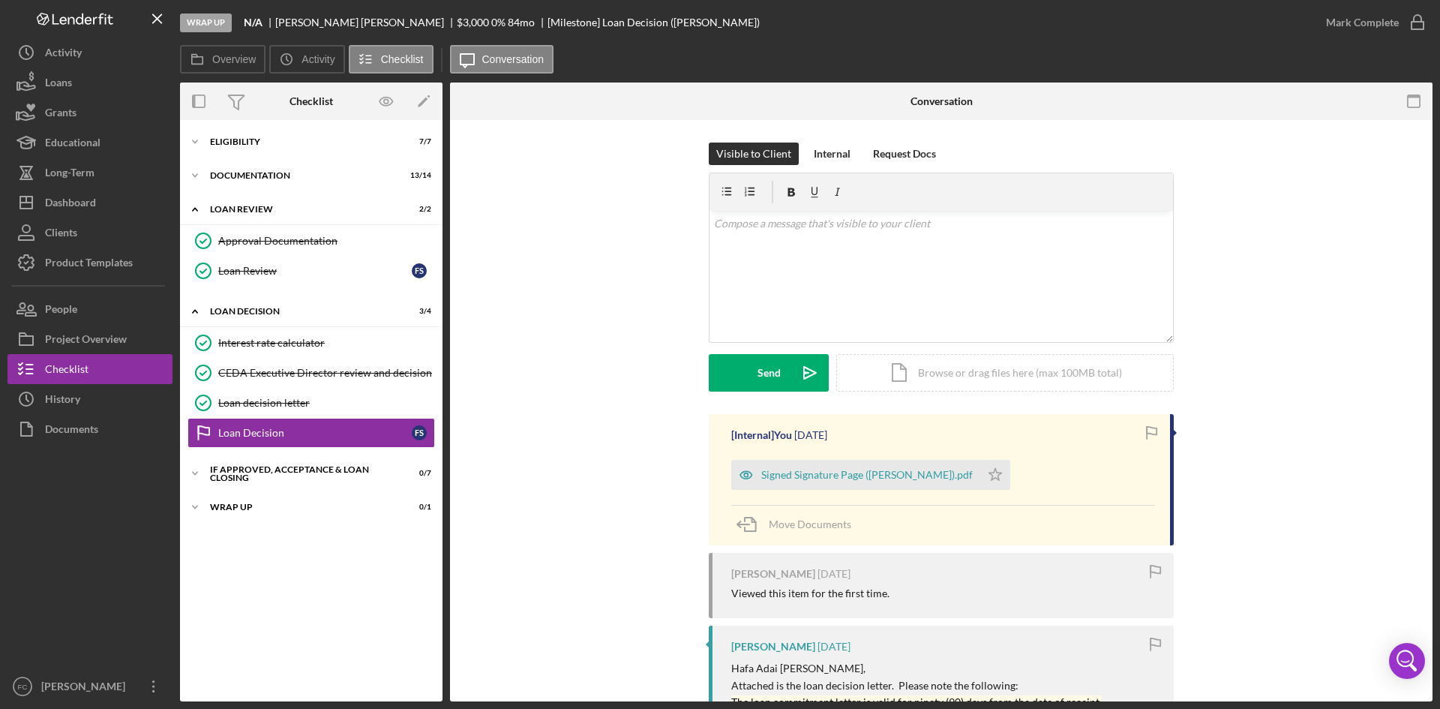
click at [1418, 22] on rect "button" at bounding box center [1418, 26] width 12 height 8
click at [981, 468] on icon "Icon/Star" at bounding box center [996, 475] width 30 height 30
click at [1368, 18] on div "Mark Complete" at bounding box center [1362, 23] width 73 height 30
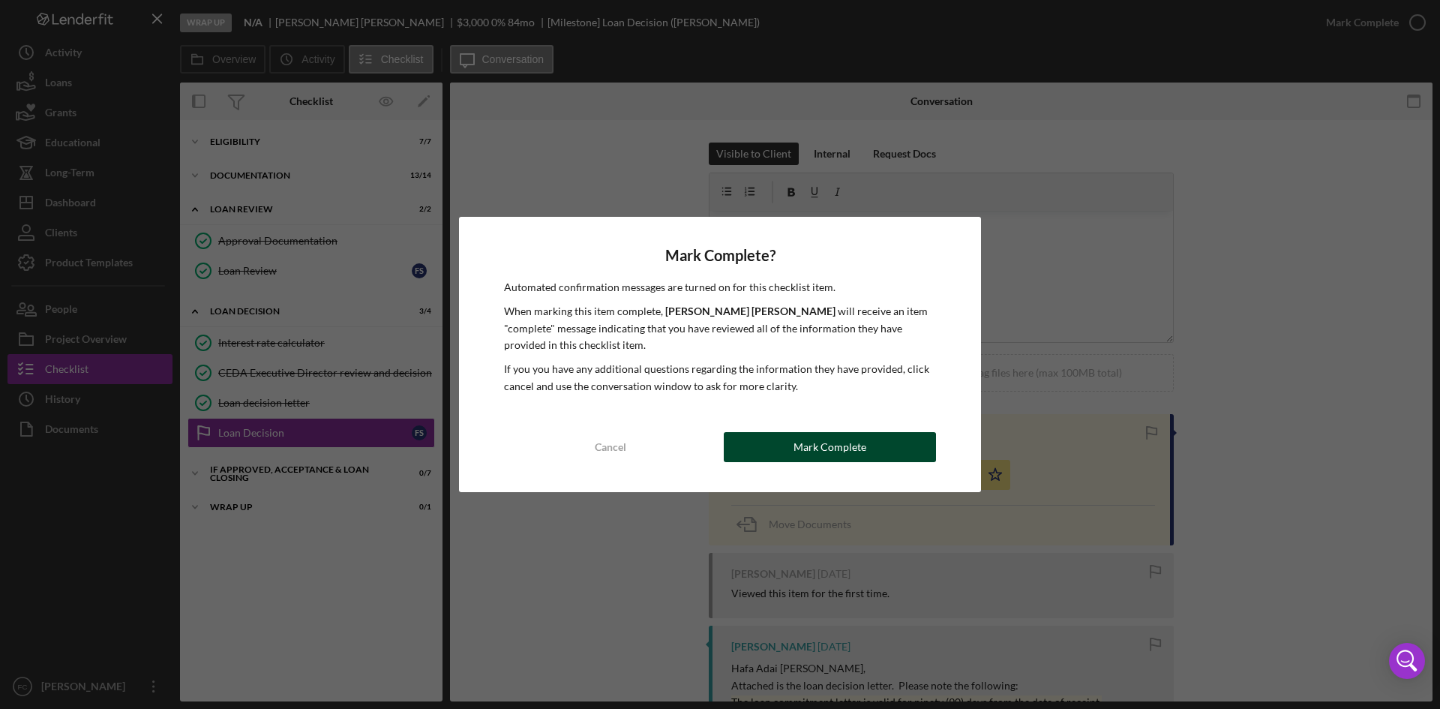
click at [836, 434] on div "Mark Complete" at bounding box center [830, 447] width 73 height 30
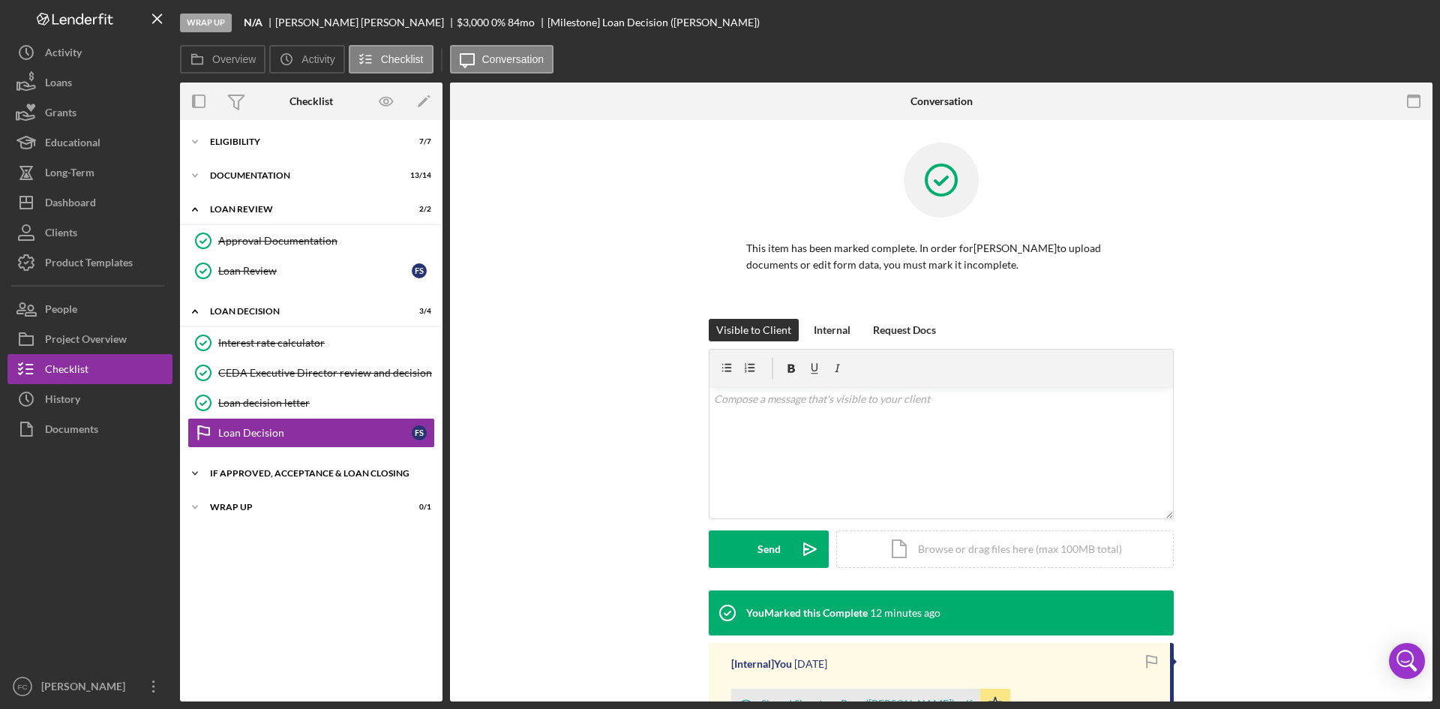
click at [269, 477] on div "If approved, acceptance & loan closing" at bounding box center [317, 473] width 214 height 9
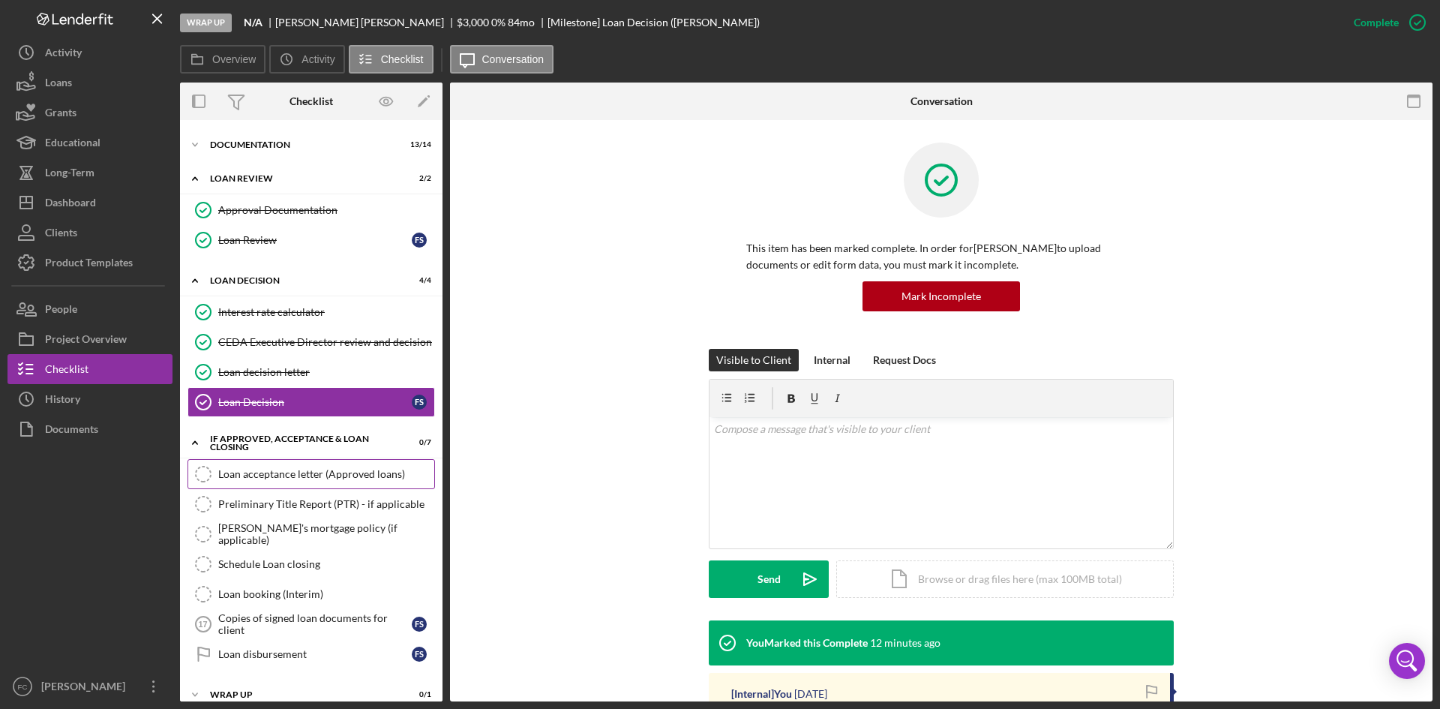
scroll to position [47, 0]
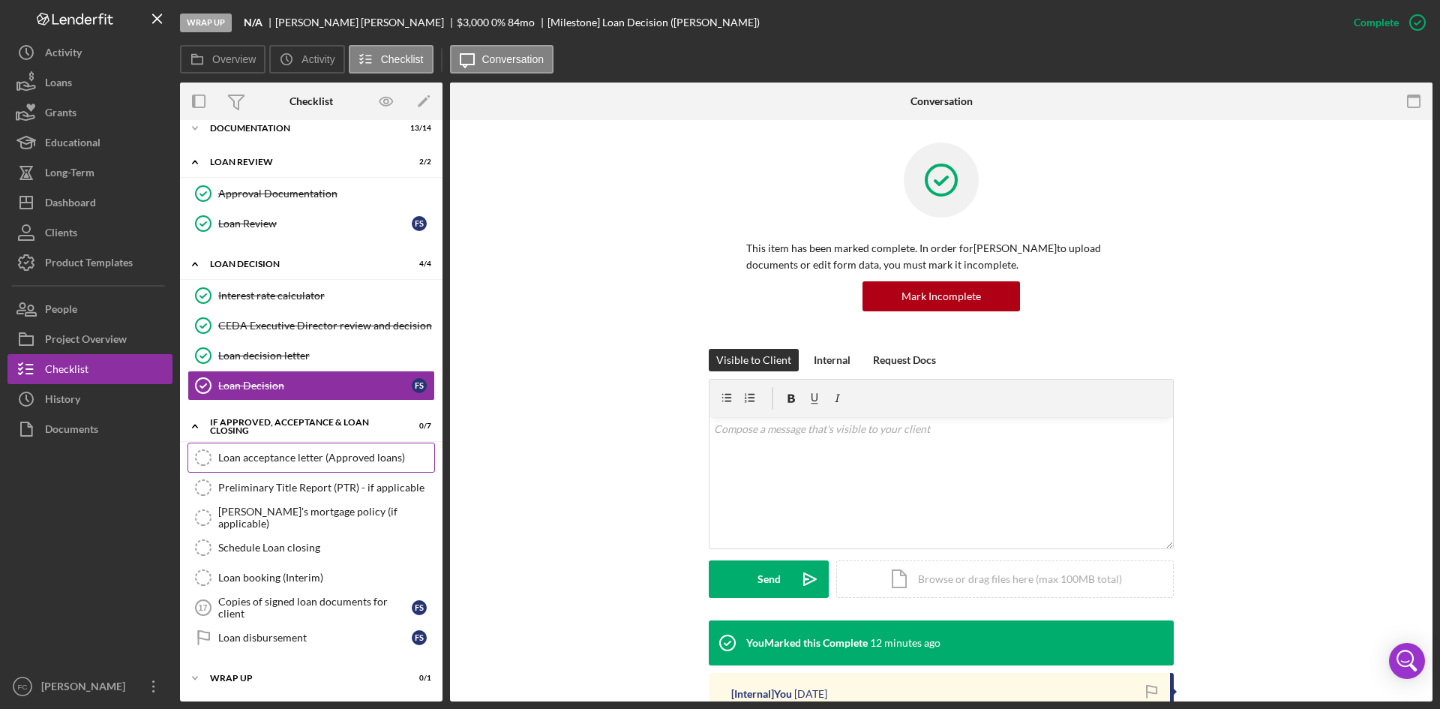
click at [359, 464] on div "Loan acceptance letter (Approved loans)" at bounding box center [326, 458] width 216 height 12
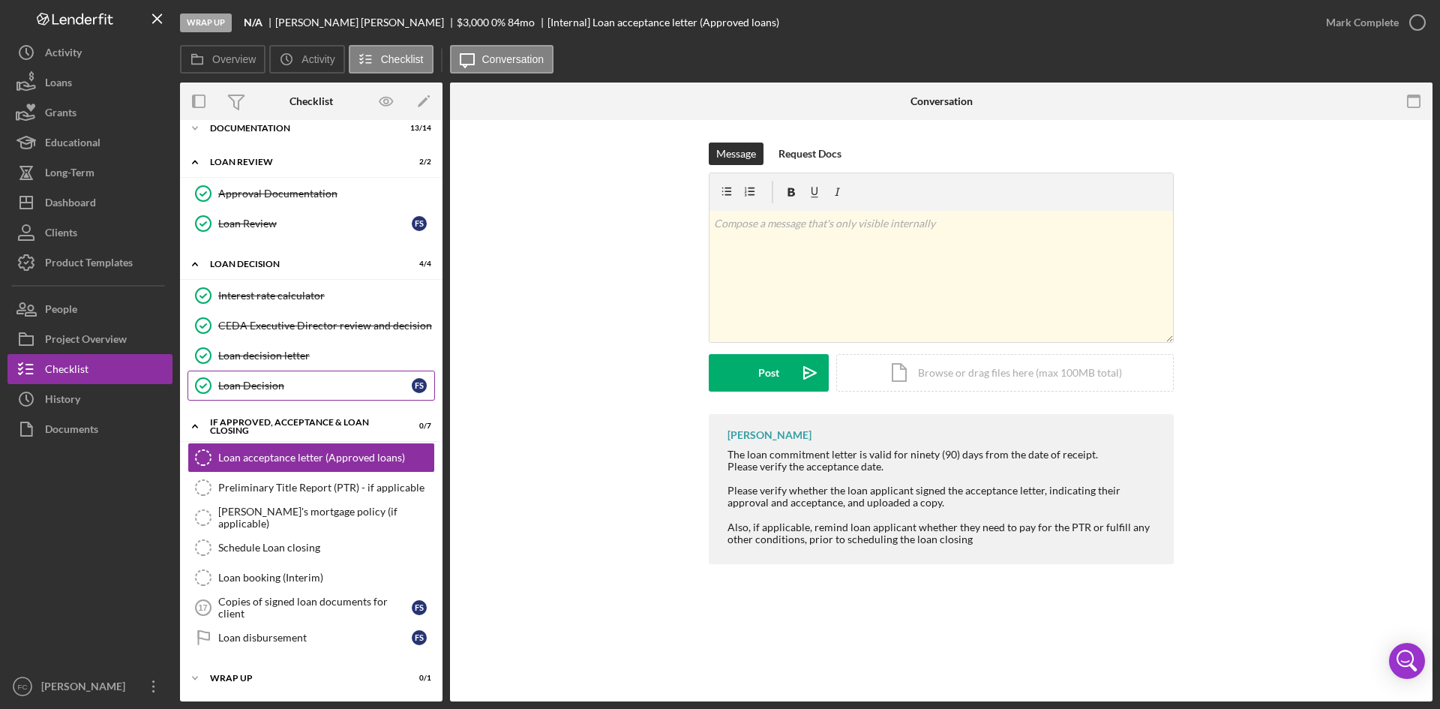
click at [289, 398] on link "Loan Decision Loan Decision F S" at bounding box center [312, 386] width 248 height 30
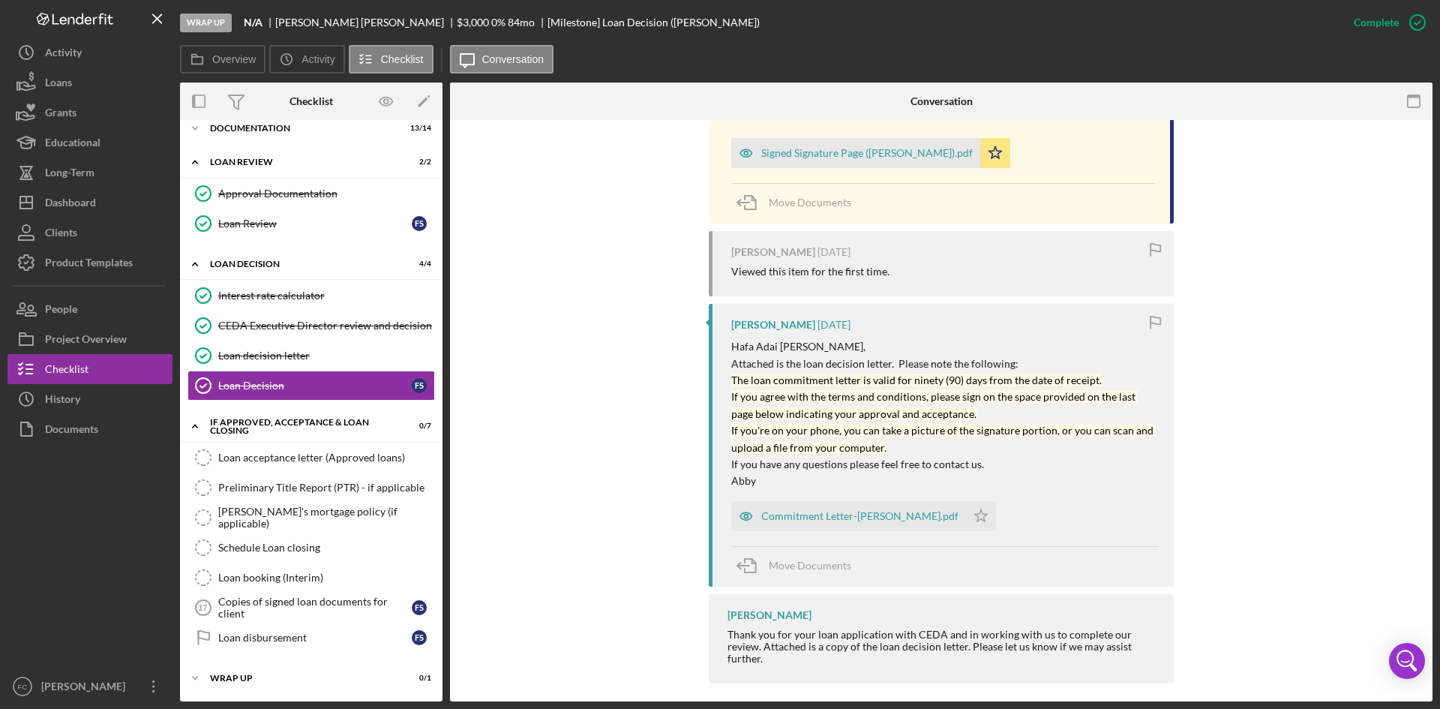
scroll to position [380, 0]
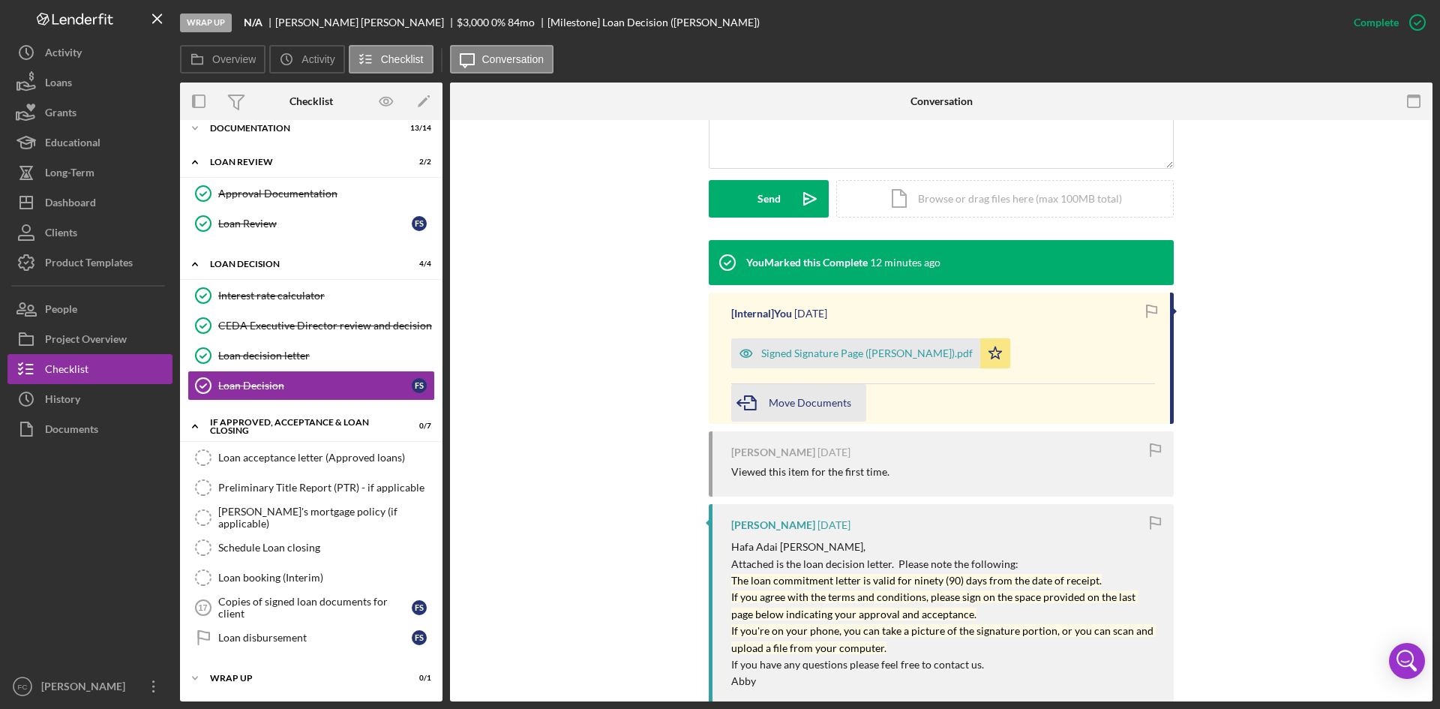
click at [801, 400] on span "Move Documents" at bounding box center [810, 402] width 83 height 13
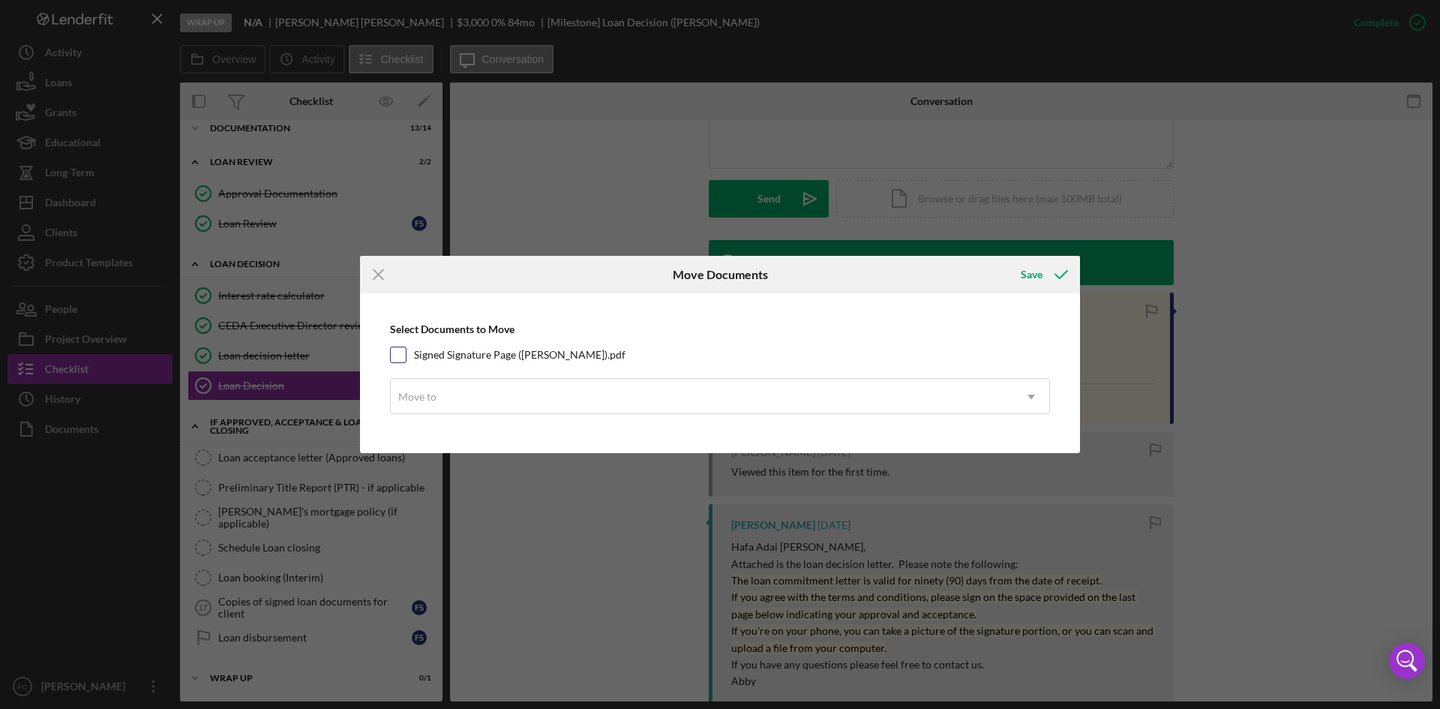
click at [455, 357] on label "Signed Signature Page ([PERSON_NAME]).pdf" at bounding box center [520, 354] width 212 height 15
click at [406, 357] on input "Signed Signature Page ([PERSON_NAME]).pdf" at bounding box center [398, 354] width 15 height 15
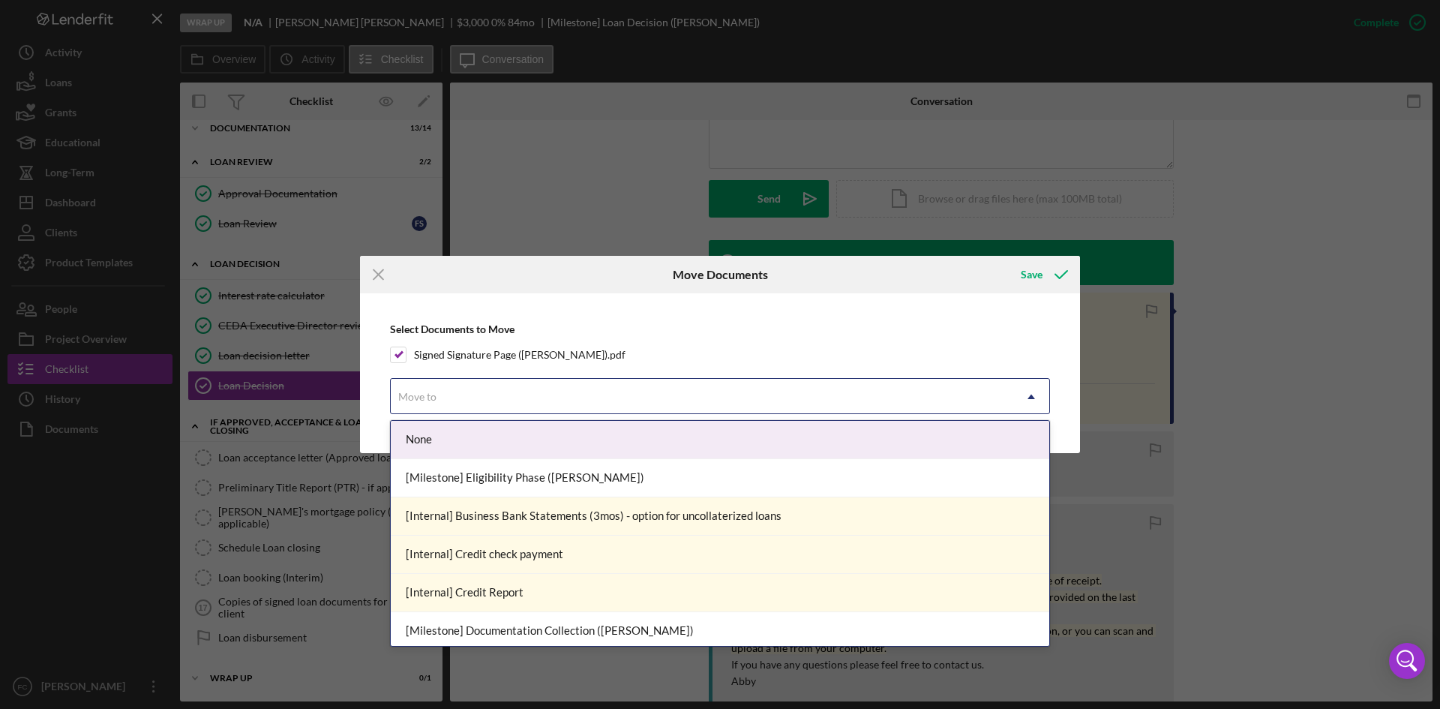
click at [530, 397] on div "Move to" at bounding box center [702, 397] width 623 height 35
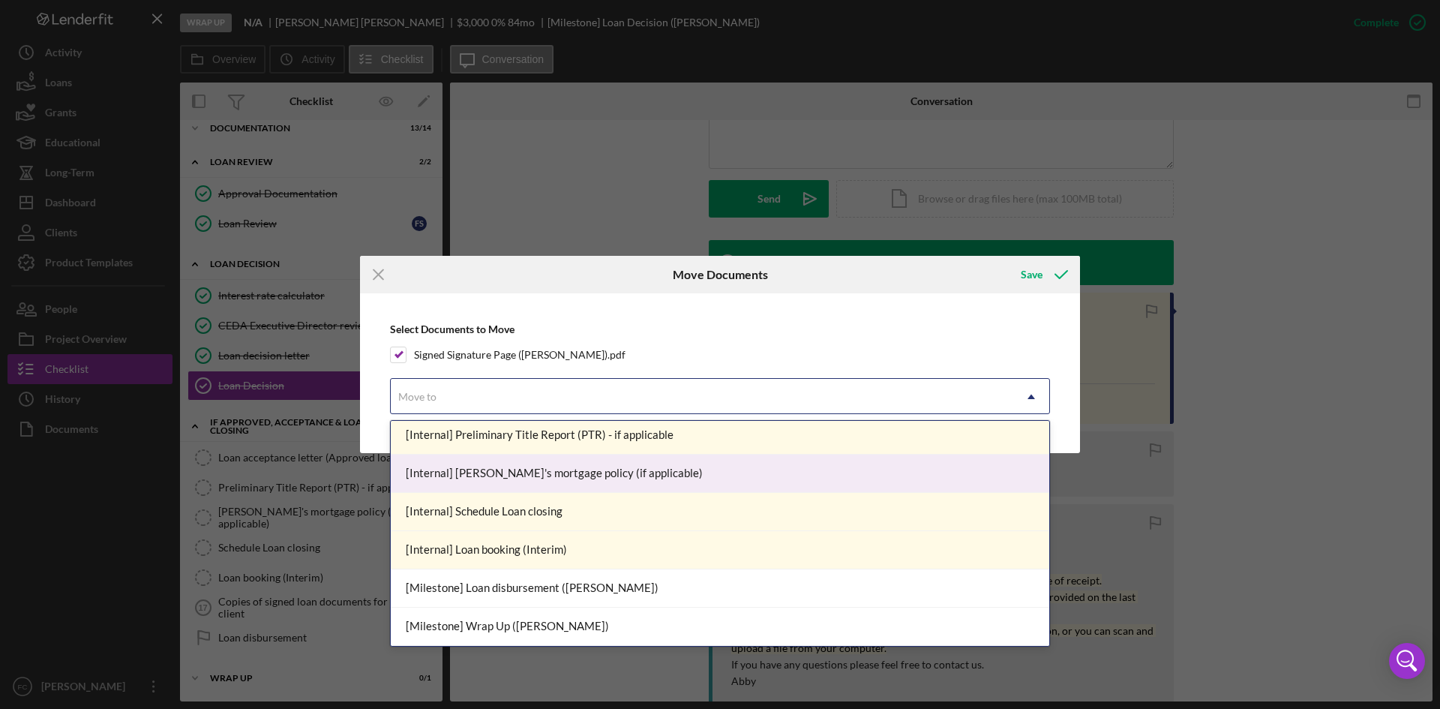
scroll to position [263, 0]
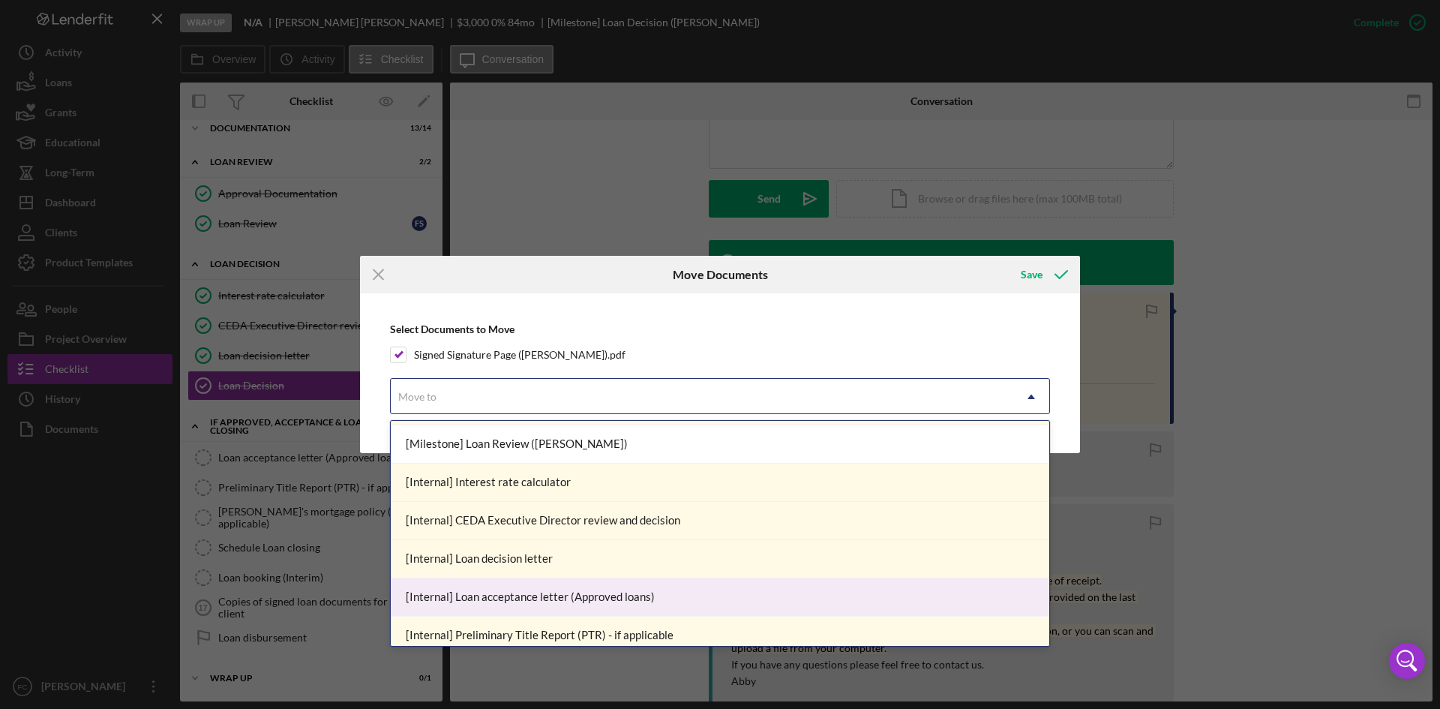
click at [616, 592] on div "[Internal] Loan acceptance letter (Approved loans)" at bounding box center [720, 597] width 659 height 38
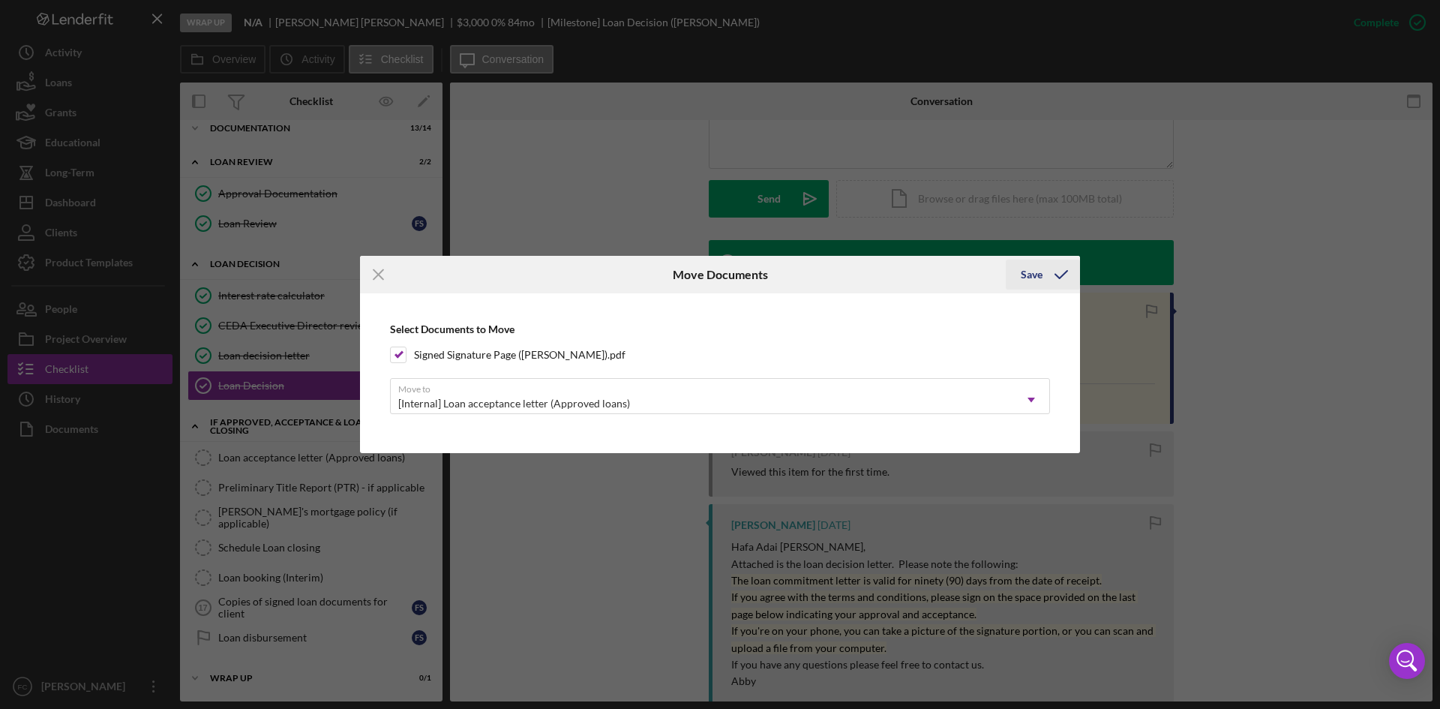
click at [1068, 272] on icon "submit" at bounding box center [1062, 275] width 38 height 38
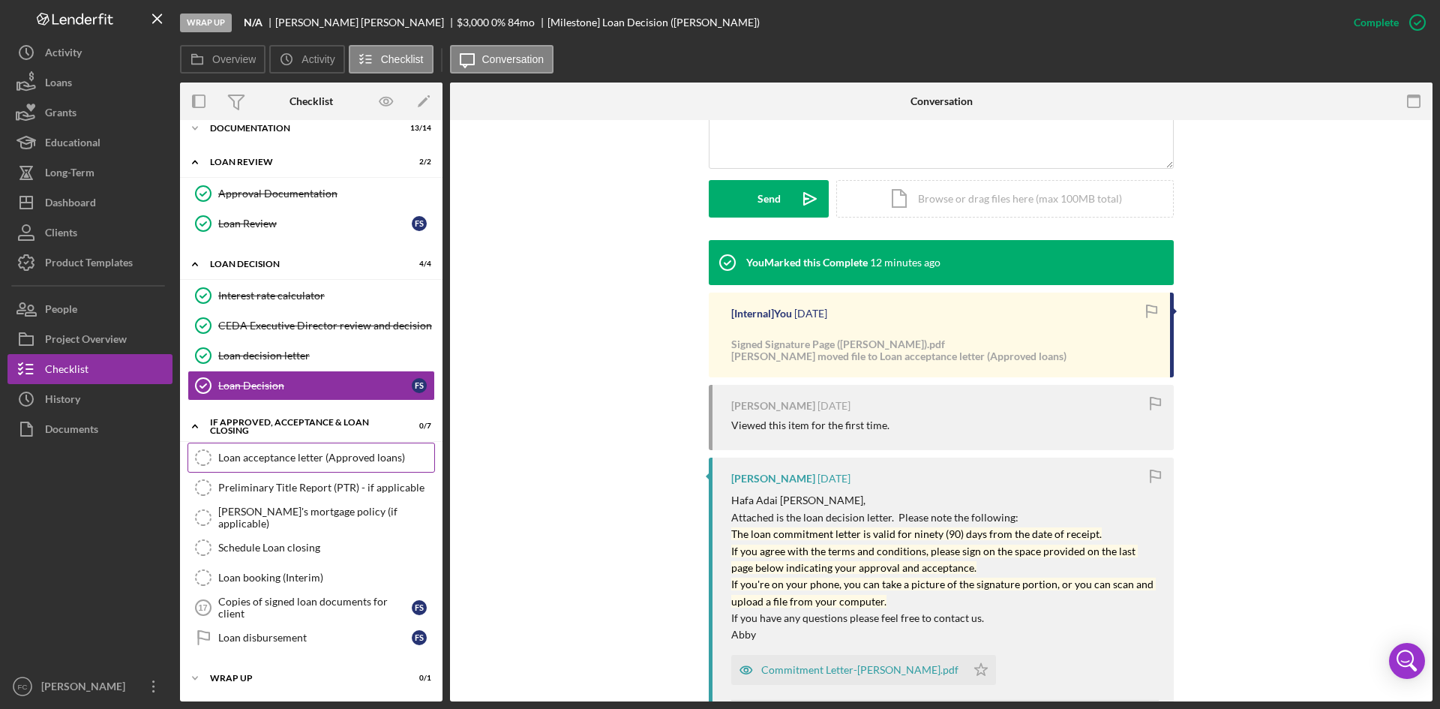
click at [262, 461] on div "Loan acceptance letter (Approved loans)" at bounding box center [326, 458] width 216 height 12
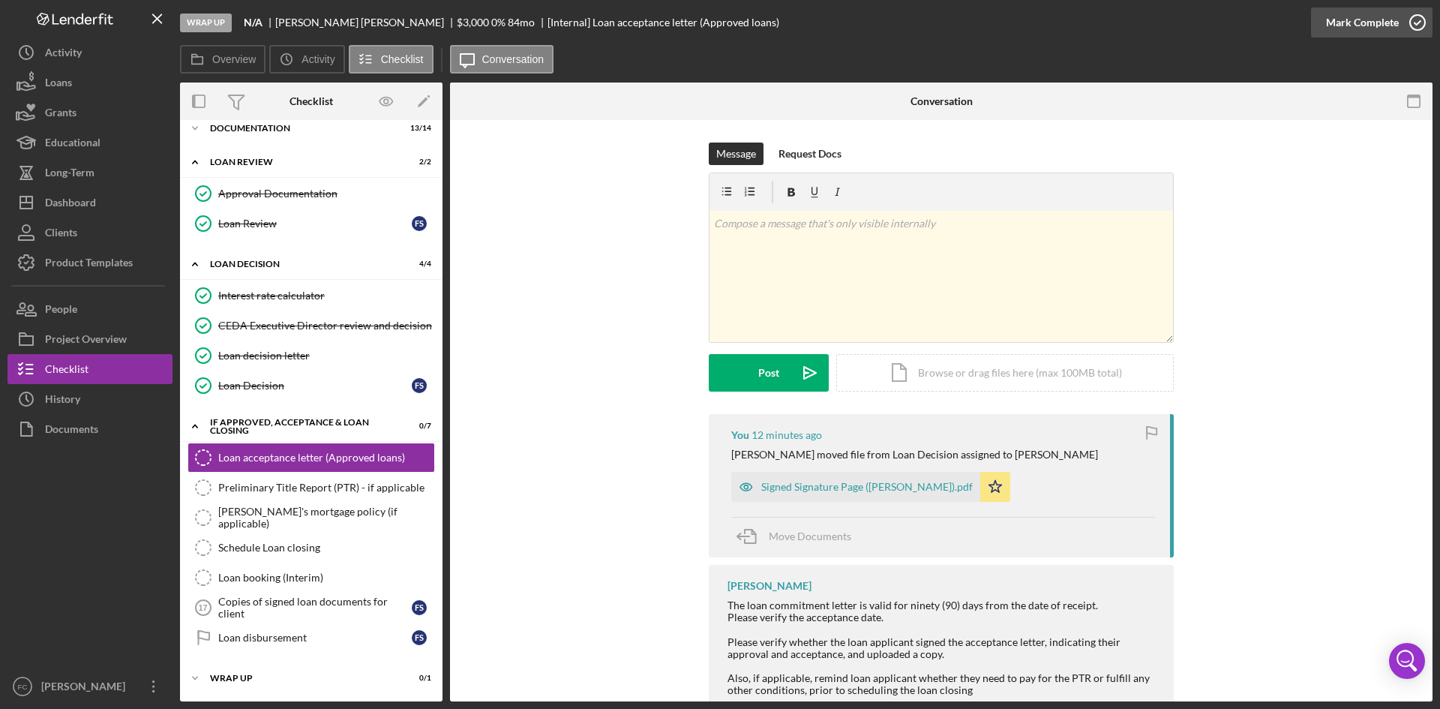
click at [1363, 33] on div "Mark Complete" at bounding box center [1362, 23] width 73 height 30
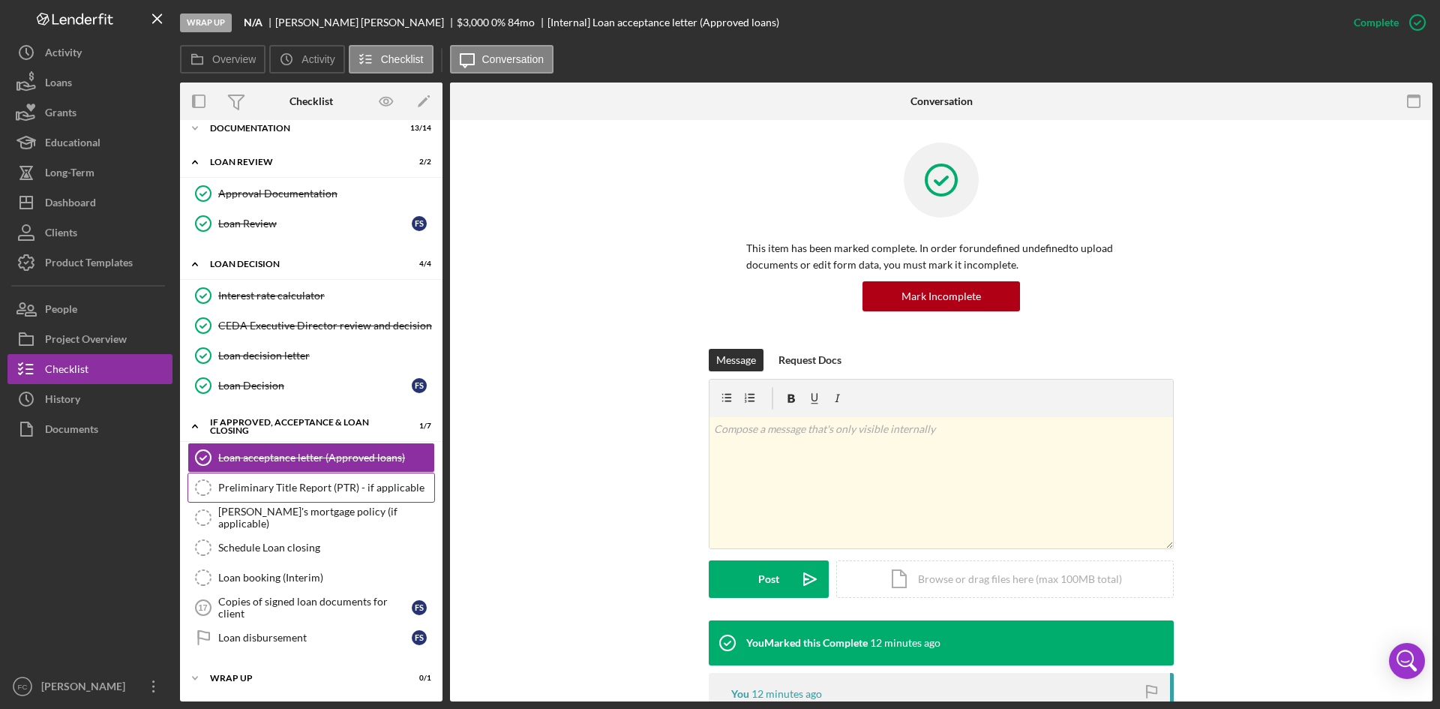
click at [294, 485] on div "Preliminary Title Report (PTR) - if applicable" at bounding box center [326, 488] width 216 height 12
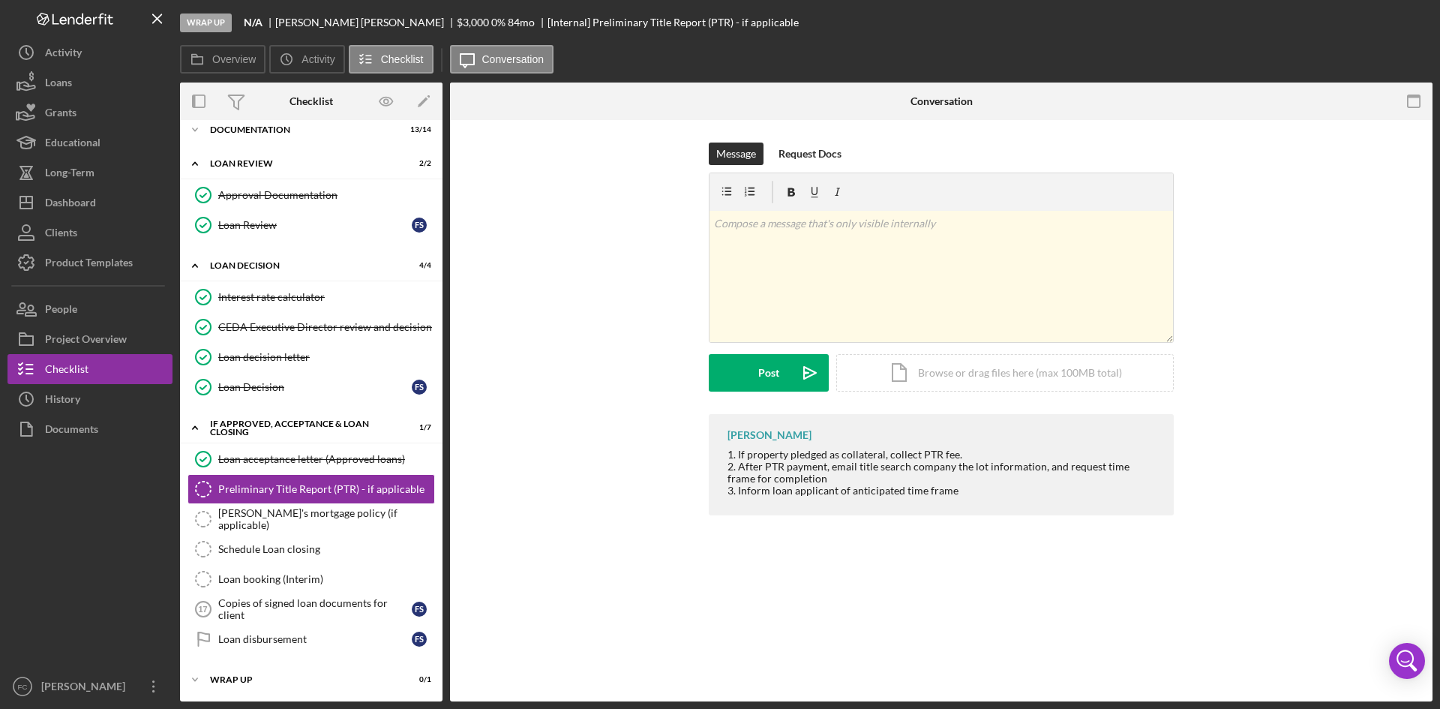
scroll to position [47, 0]
click at [1338, 15] on div "Mark Complete" at bounding box center [1362, 23] width 73 height 30
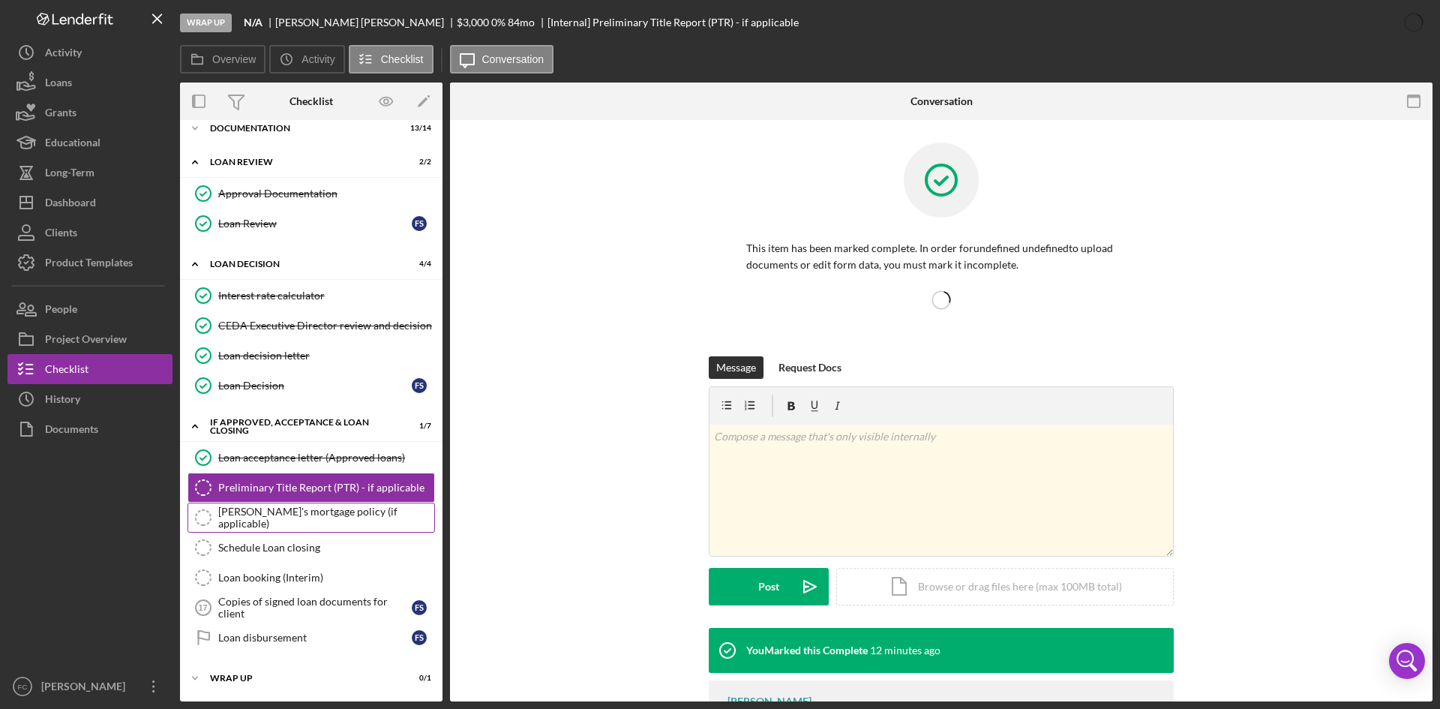
click at [294, 520] on div "[PERSON_NAME]'s mortgage policy (if applicable)" at bounding box center [326, 518] width 216 height 24
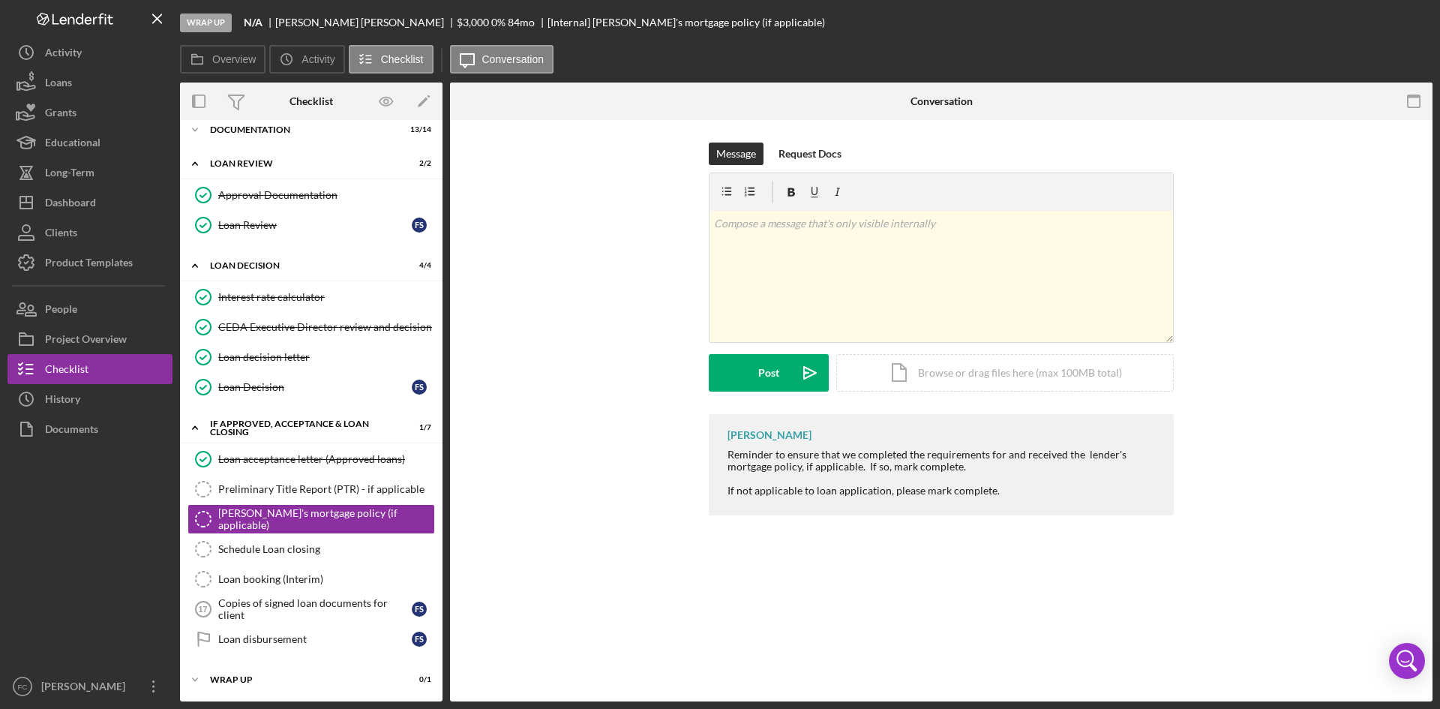
scroll to position [47, 0]
click at [1345, 29] on div "Mark Complete" at bounding box center [1362, 23] width 73 height 30
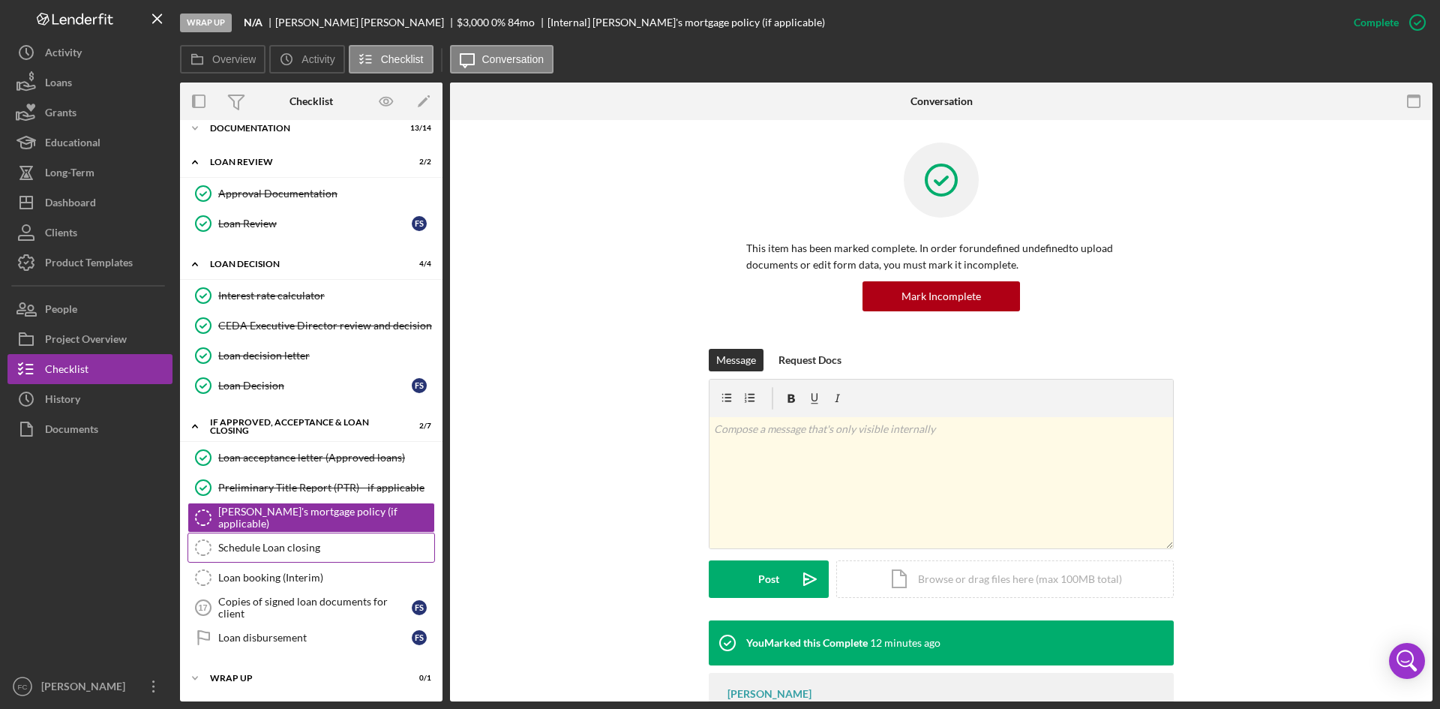
click at [260, 548] on div "Schedule Loan closing" at bounding box center [326, 548] width 216 height 12
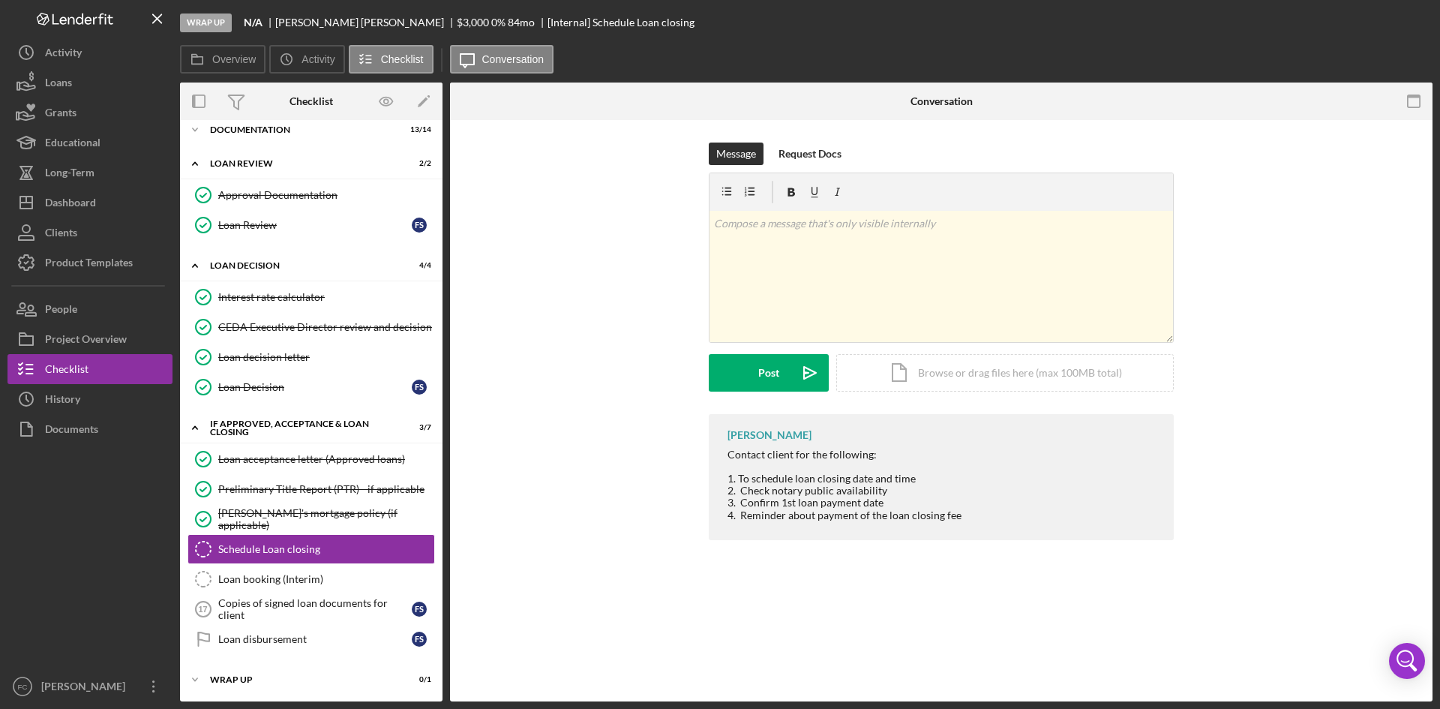
scroll to position [47, 0]
click at [1356, 25] on div "Mark Complete" at bounding box center [1362, 23] width 73 height 30
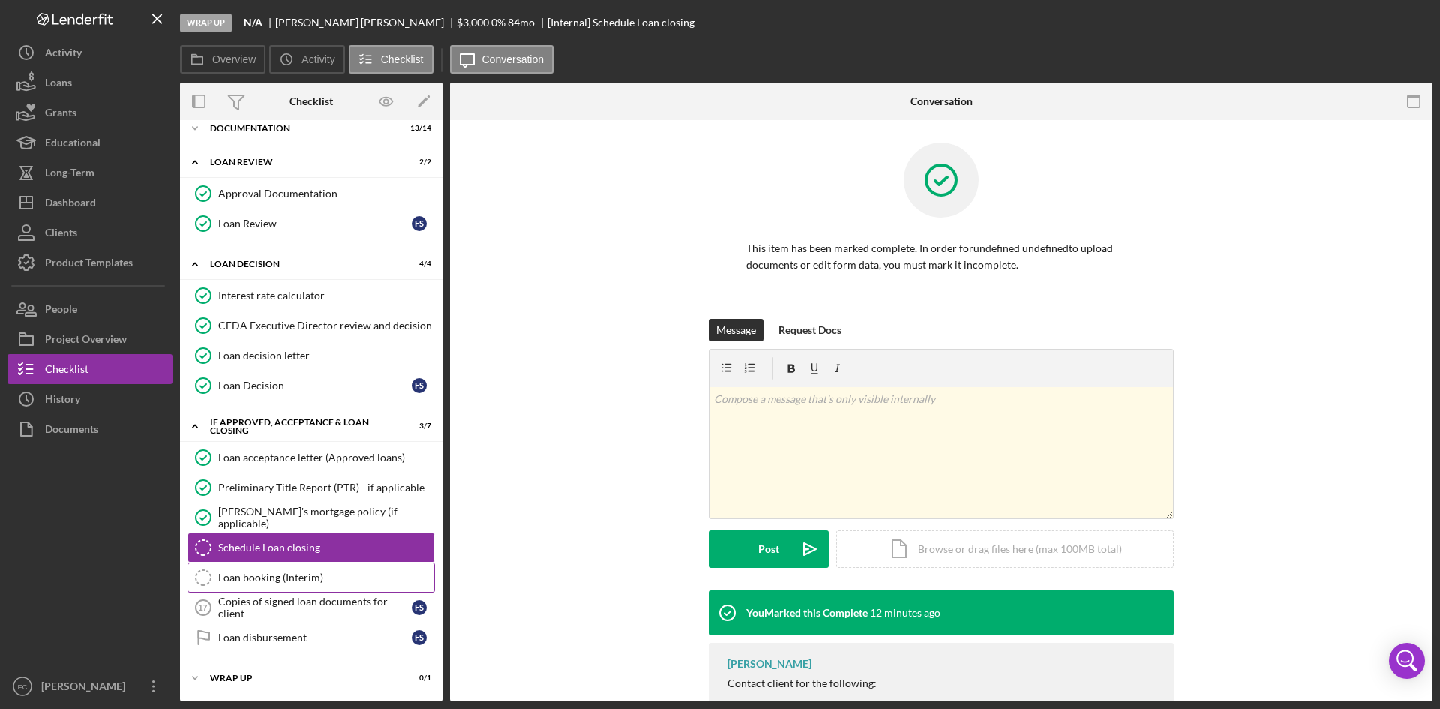
click at [329, 584] on div "Loan booking (Interim)" at bounding box center [326, 578] width 216 height 12
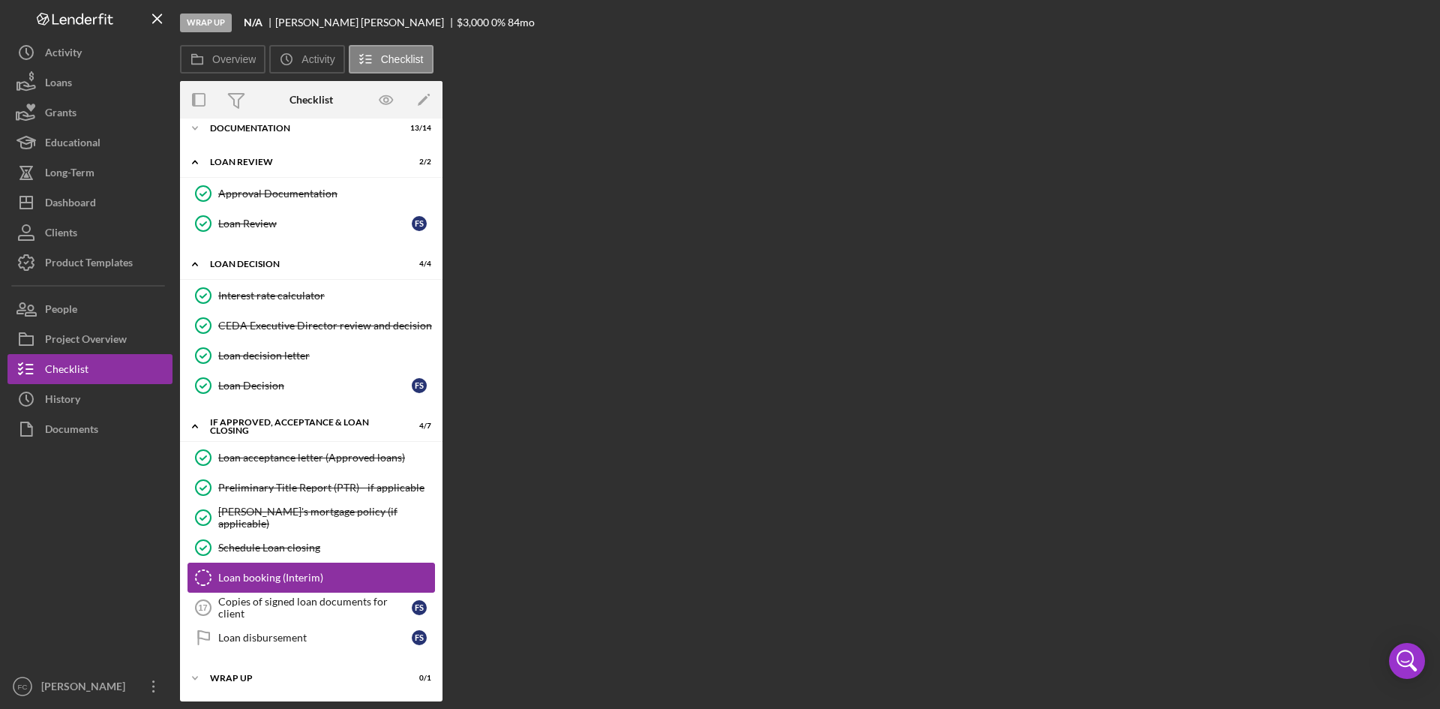
scroll to position [47, 0]
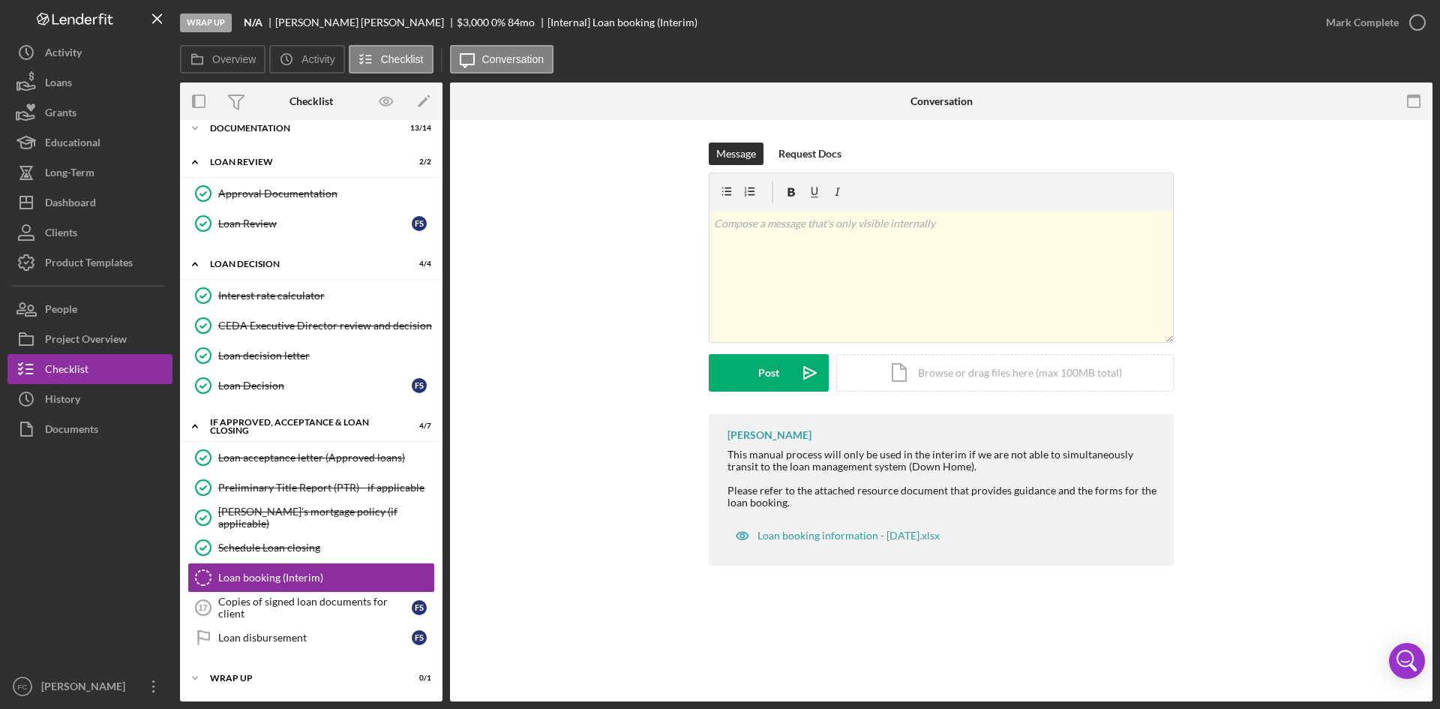
click at [1363, 6] on div "Mark Complete" at bounding box center [1372, 22] width 122 height 45
click at [1365, 14] on div "Mark Complete" at bounding box center [1362, 23] width 73 height 30
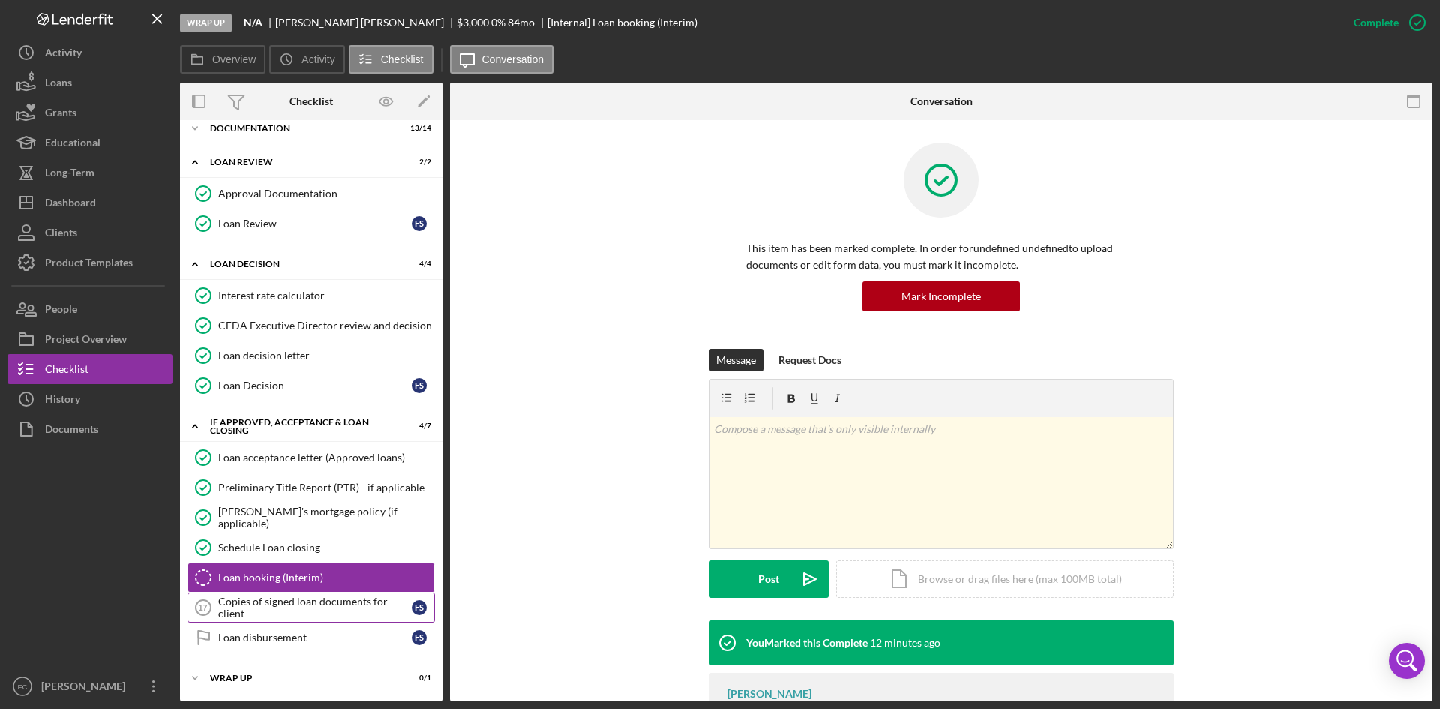
click at [284, 605] on div "Copies of signed loan documents for client" at bounding box center [315, 608] width 194 height 24
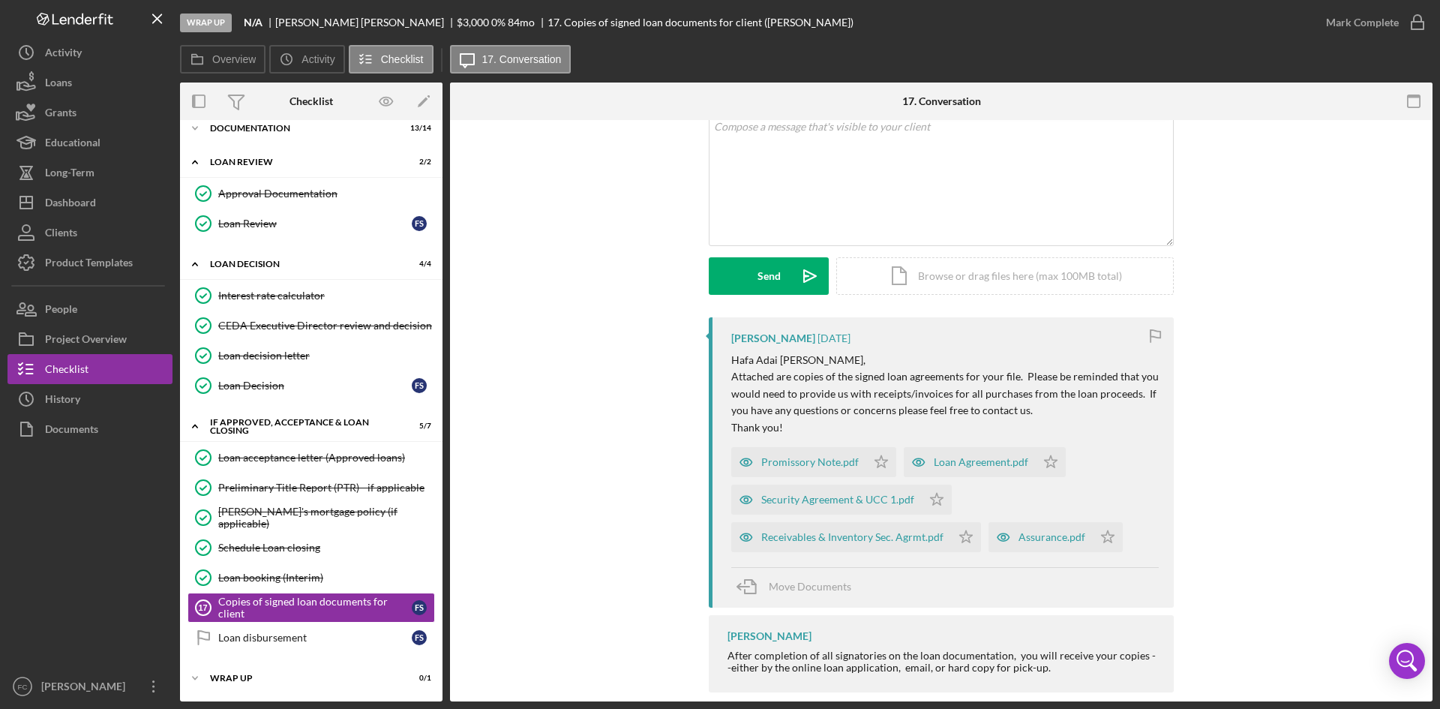
scroll to position [131, 0]
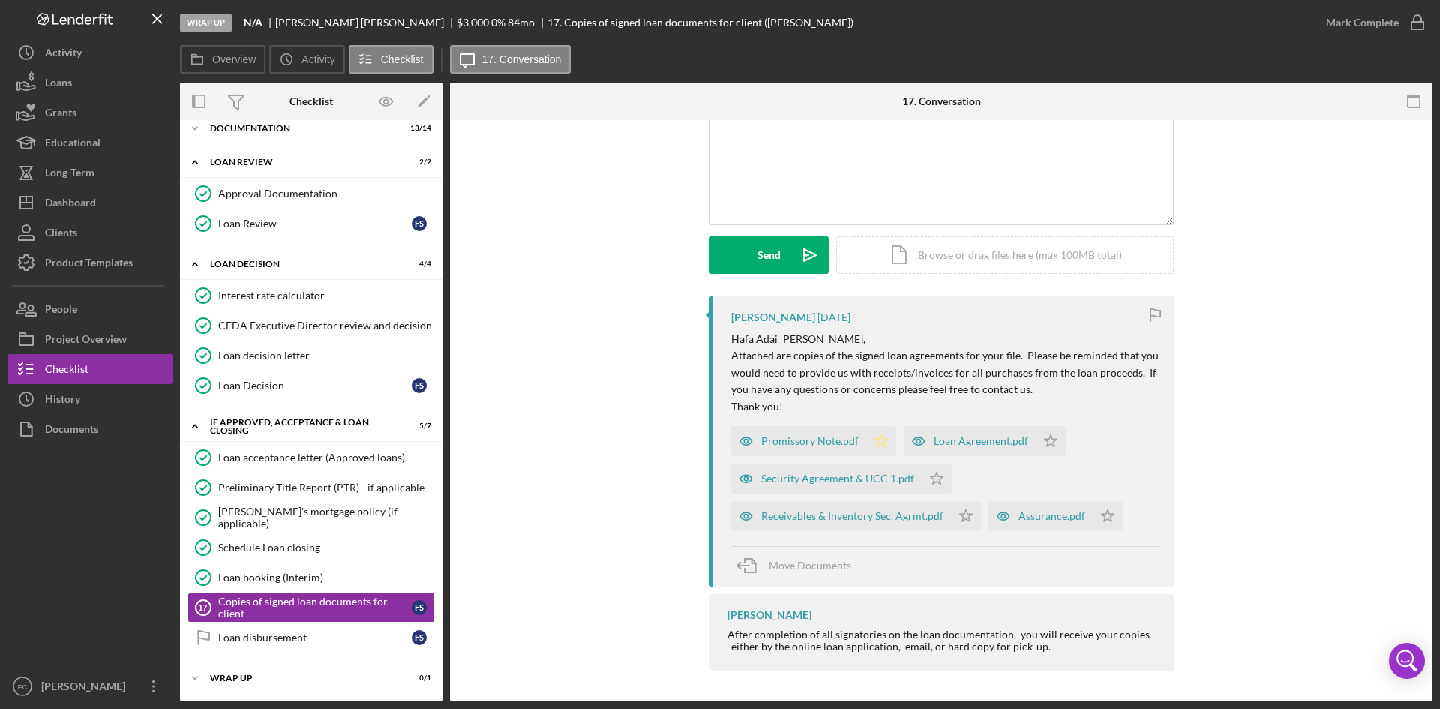
click at [882, 434] on polygon "button" at bounding box center [882, 440] width 13 height 12
drag, startPoint x: 1351, startPoint y: 23, endPoint x: 1350, endPoint y: 50, distance: 27.8
click at [1353, 22] on div "Mark Complete" at bounding box center [1362, 23] width 73 height 30
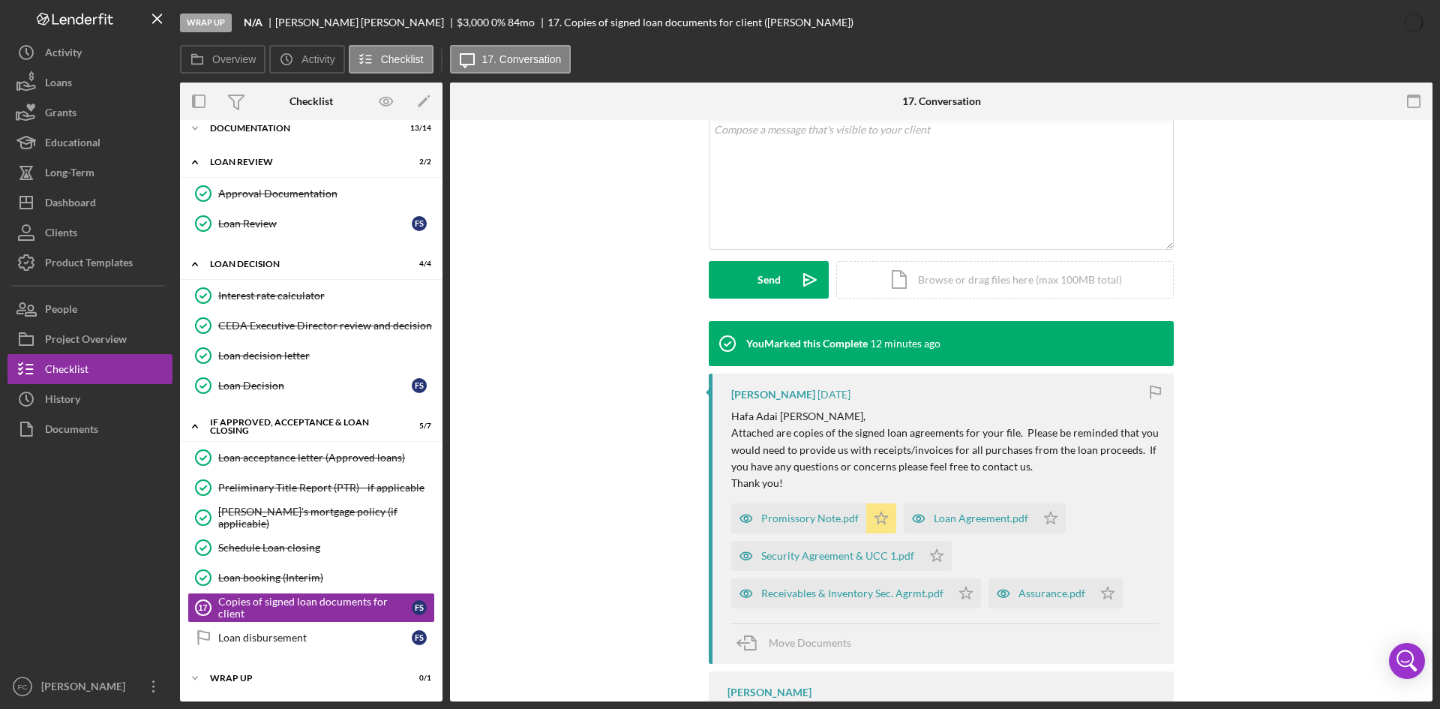
scroll to position [337, 0]
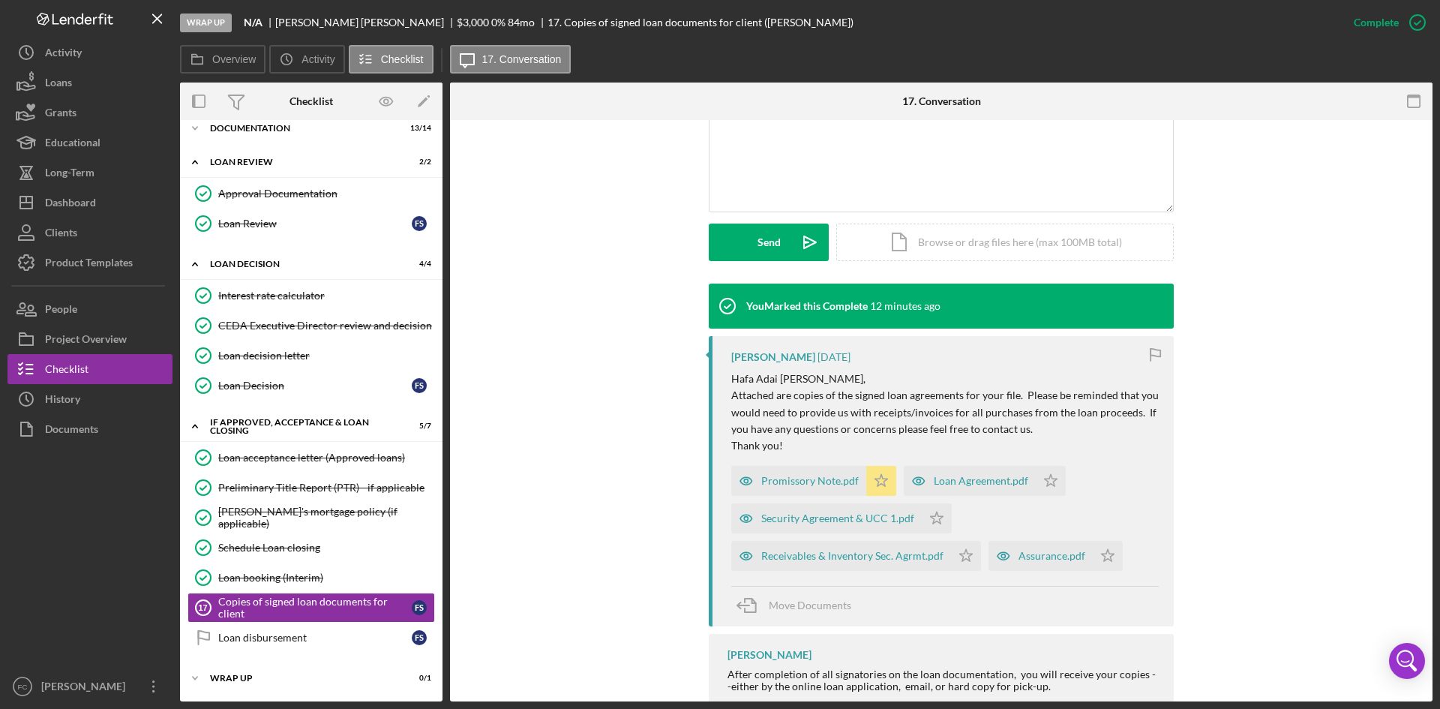
click at [878, 476] on polygon "button" at bounding box center [882, 480] width 13 height 12
click at [302, 648] on link "Loan disbursement Loan disbursement F S" at bounding box center [312, 638] width 248 height 30
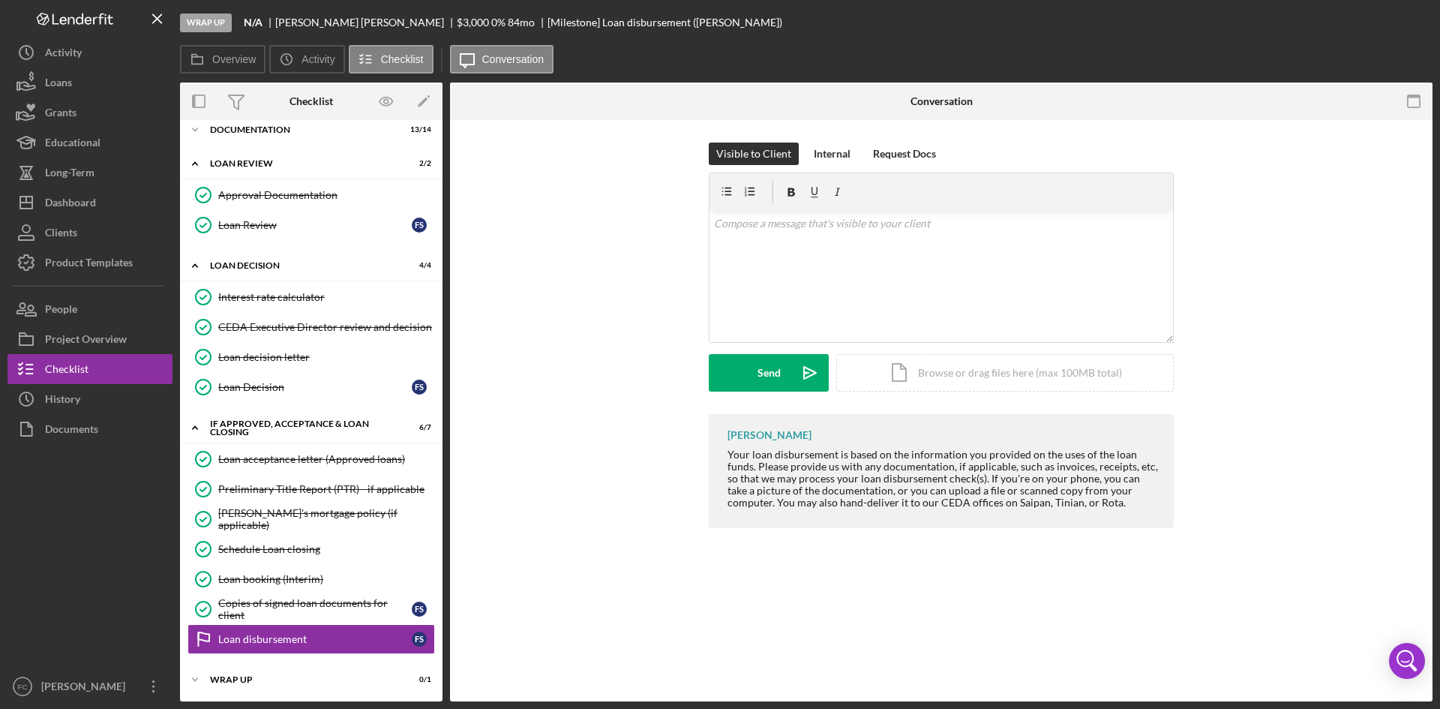
scroll to position [47, 0]
click at [839, 151] on div "Internal" at bounding box center [832, 154] width 37 height 23
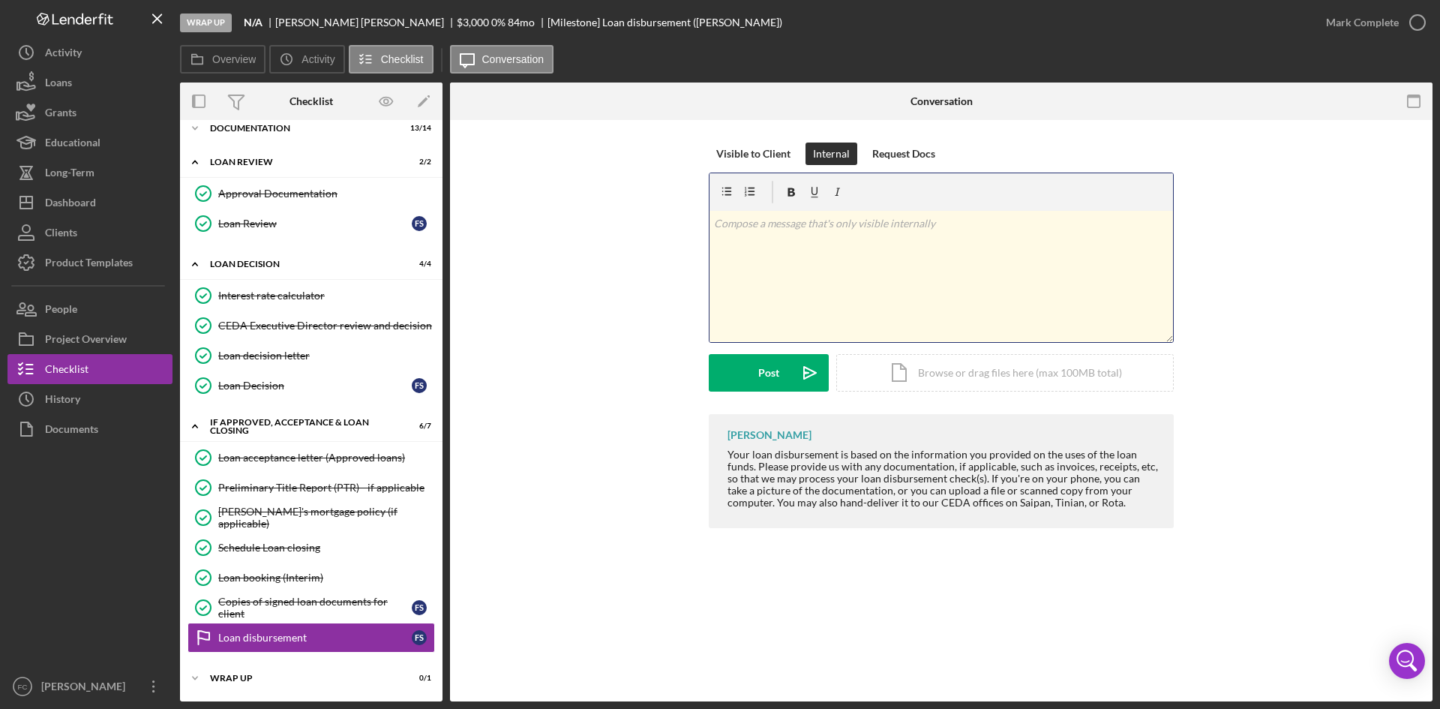
click at [842, 262] on div "v Color teal Color pink Remove color Add row above Add row below Add column bef…" at bounding box center [942, 276] width 464 height 131
click at [779, 362] on div "Post" at bounding box center [768, 373] width 21 height 38
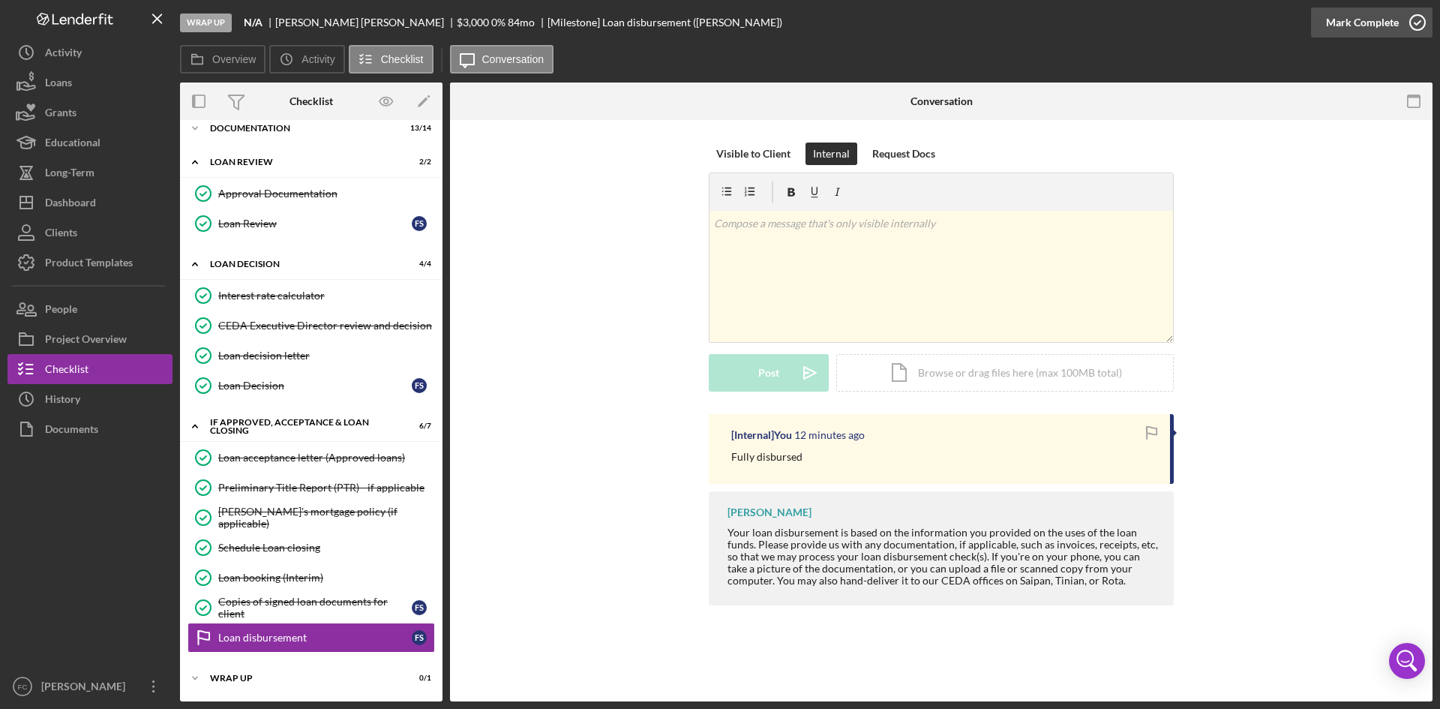
click at [1398, 20] on button "Mark Complete" at bounding box center [1372, 23] width 122 height 30
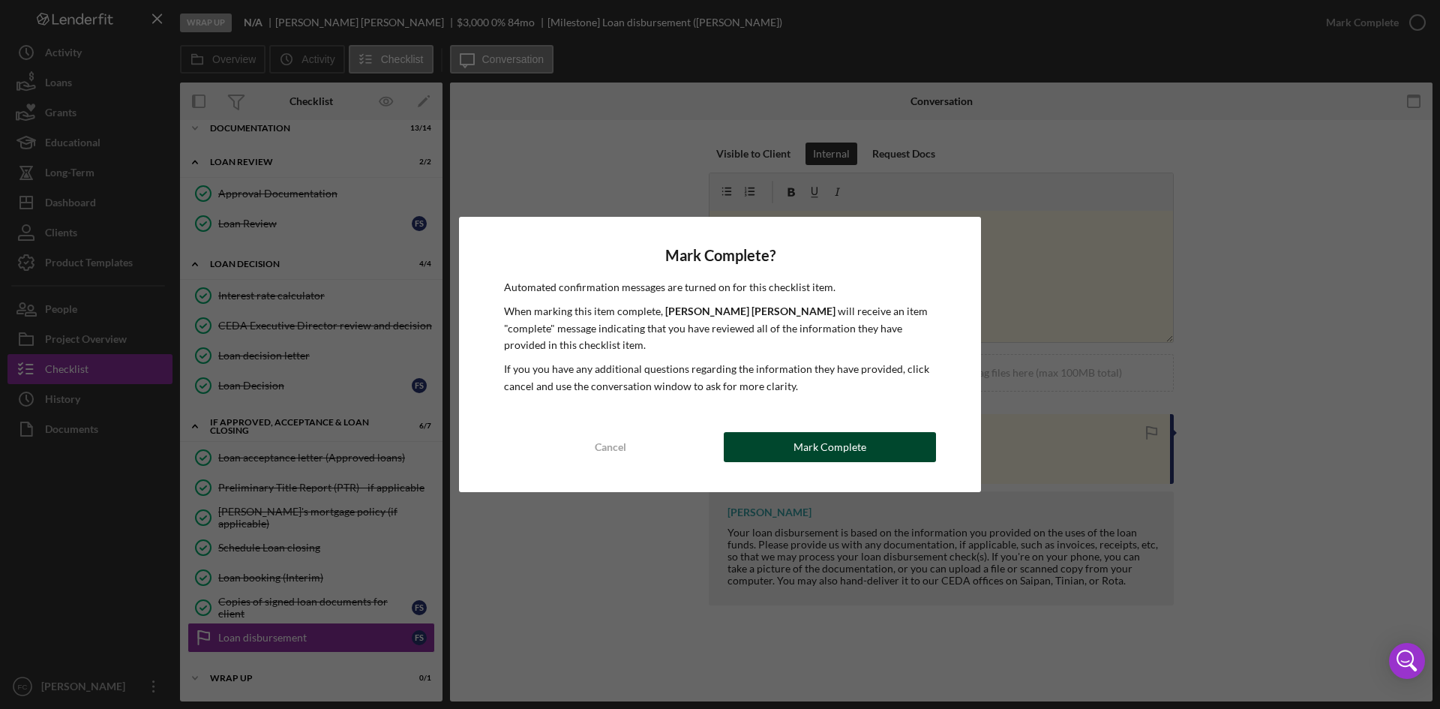
click at [810, 443] on div "Mark Complete" at bounding box center [830, 447] width 73 height 30
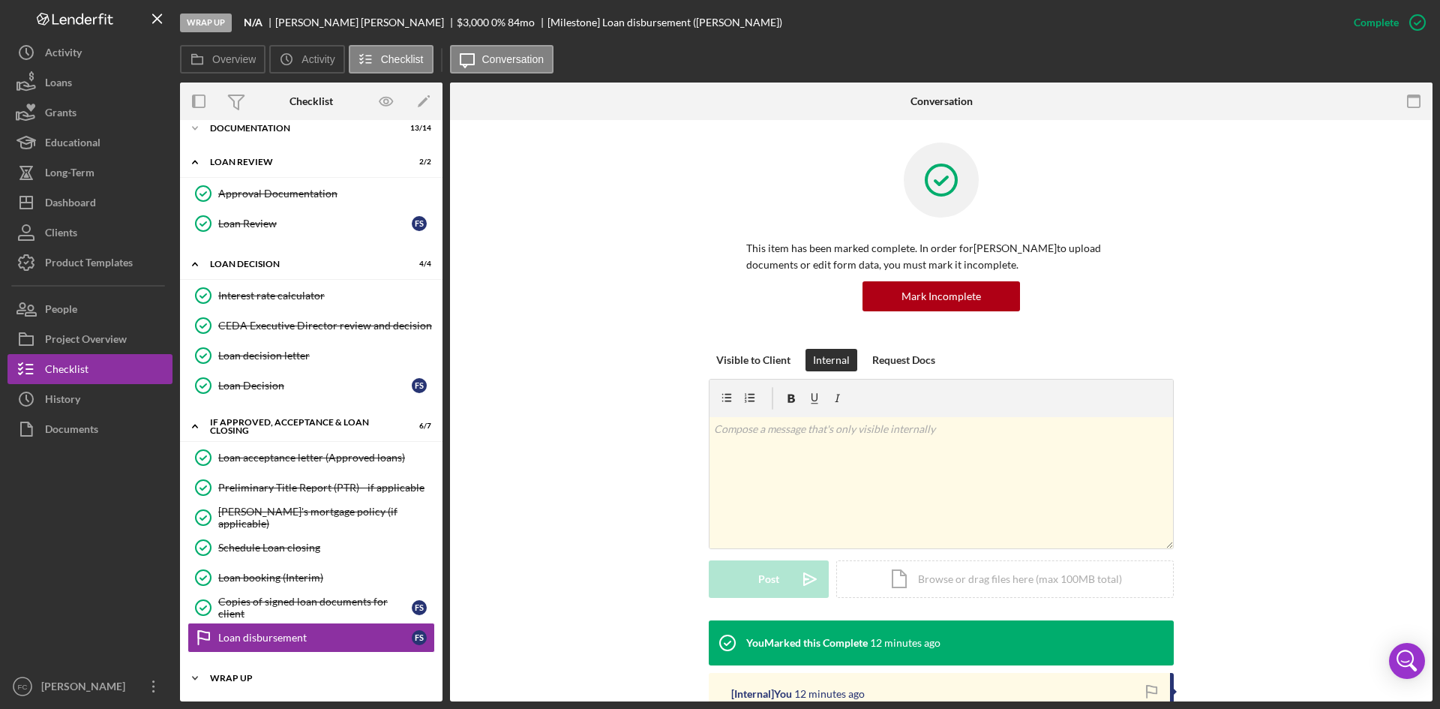
click at [282, 667] on div "Icon/Expander Wrap up 0 / 1" at bounding box center [311, 678] width 263 height 30
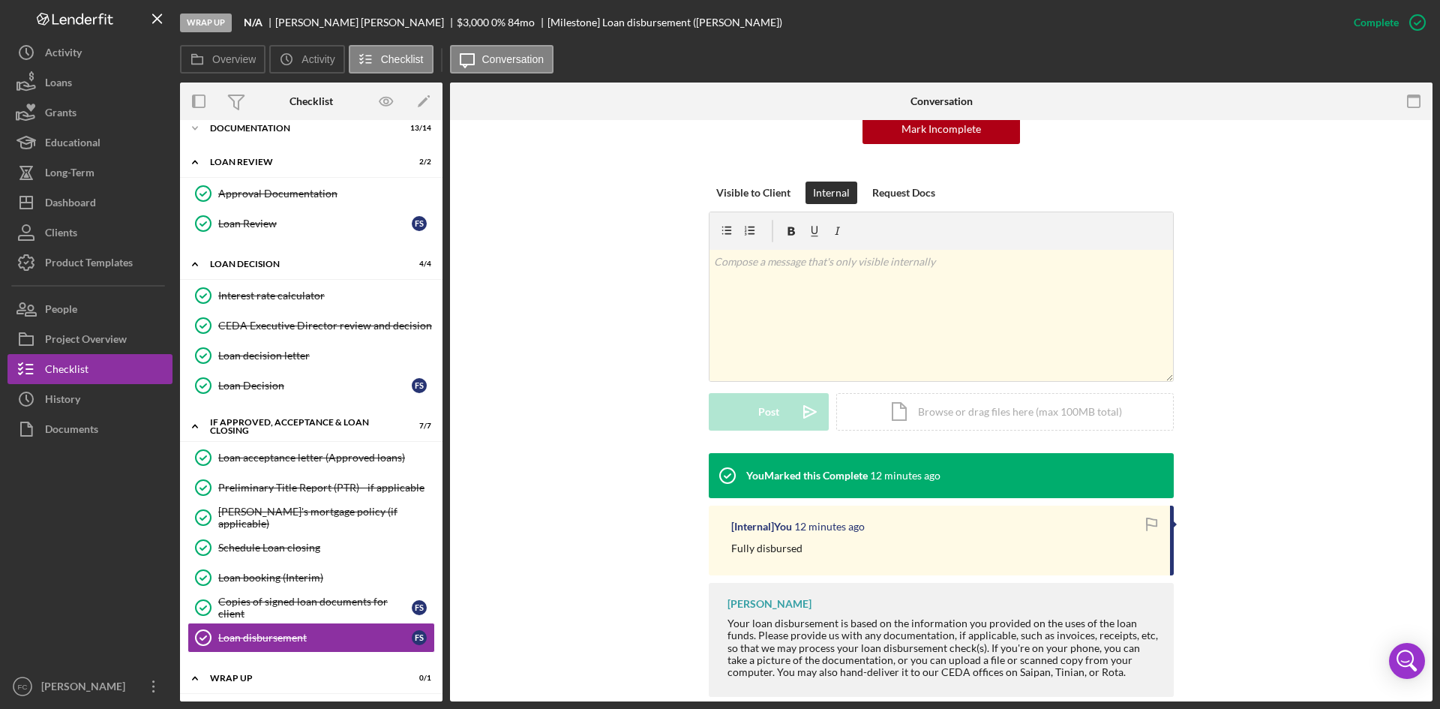
scroll to position [193, 0]
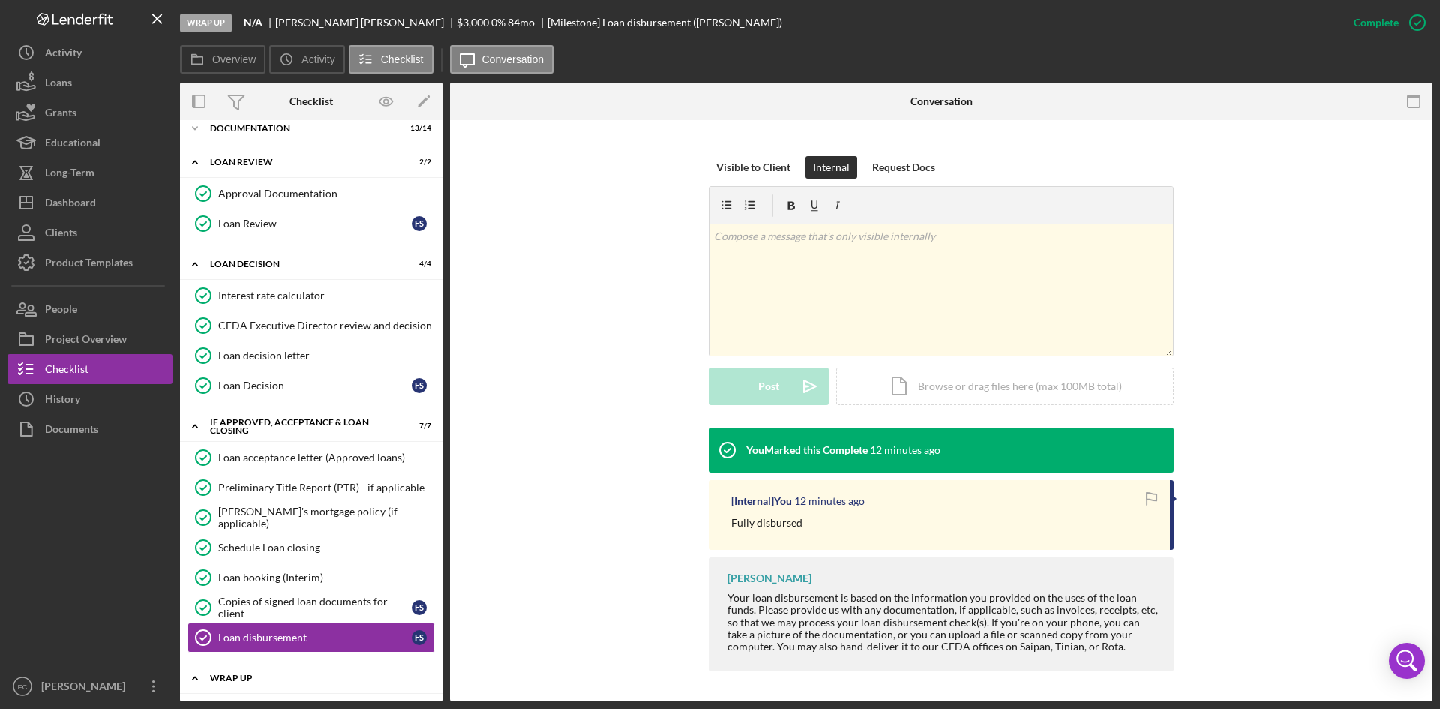
click at [317, 664] on div "Icon/Expander Wrap up 0 / 1" at bounding box center [311, 678] width 263 height 31
click at [271, 689] on div "Icon/Expander Wrap up 0 / 1" at bounding box center [311, 679] width 263 height 30
click at [271, 678] on div "Wrap up" at bounding box center [317, 678] width 214 height 9
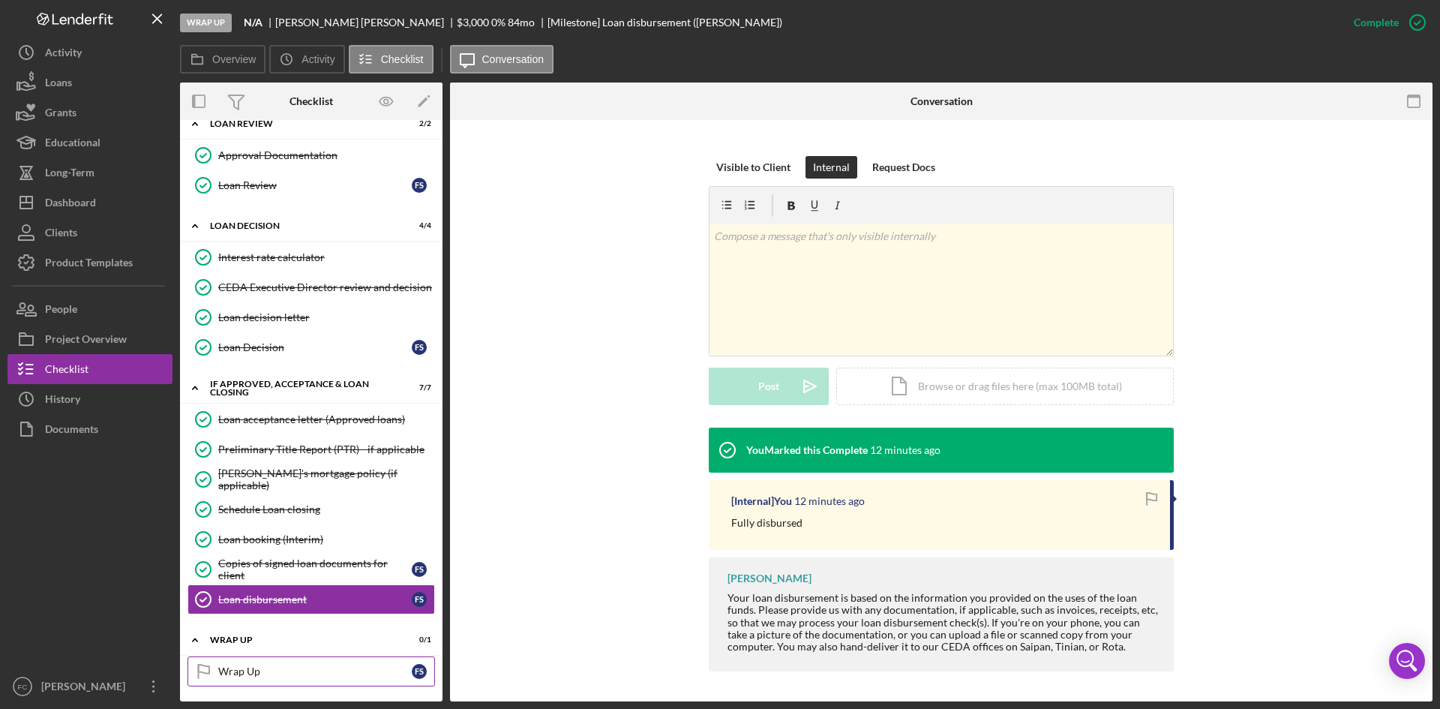
click at [286, 671] on div "Wrap Up" at bounding box center [315, 671] width 194 height 12
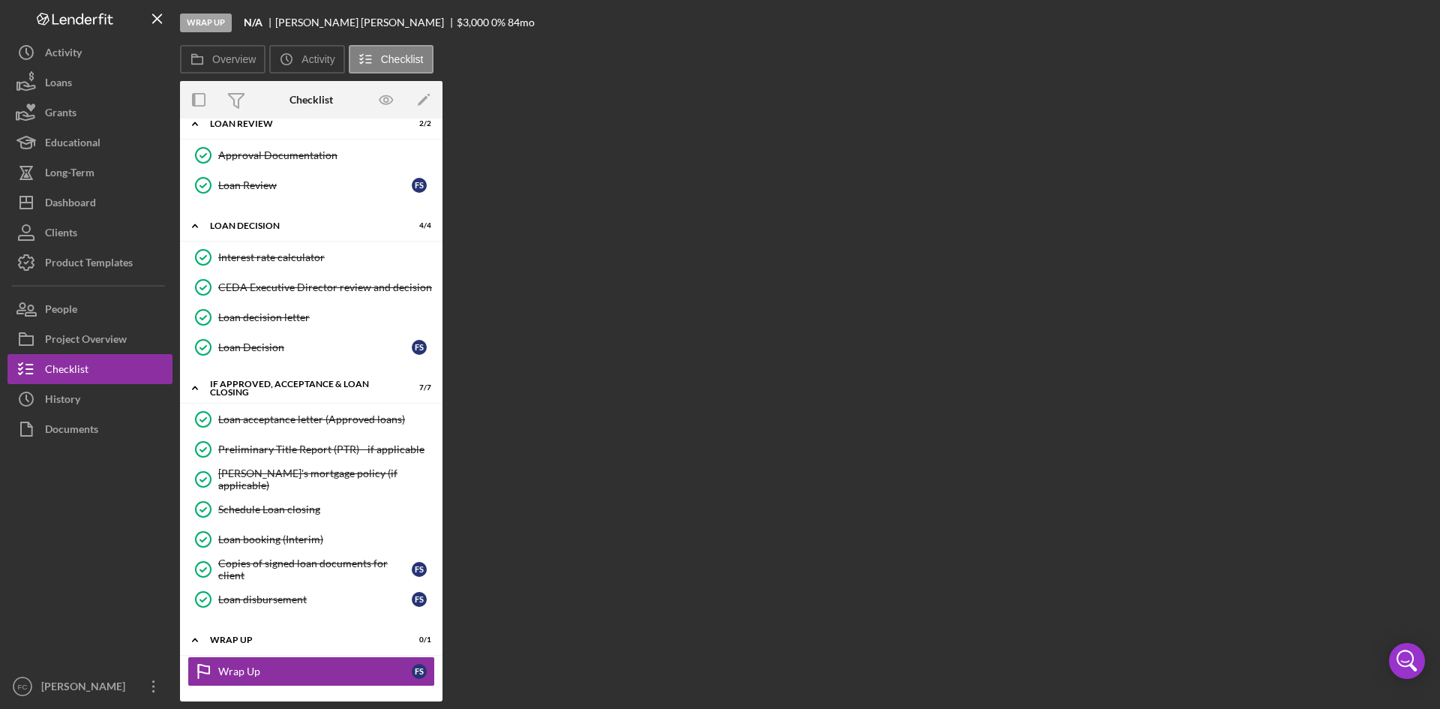
scroll to position [84, 0]
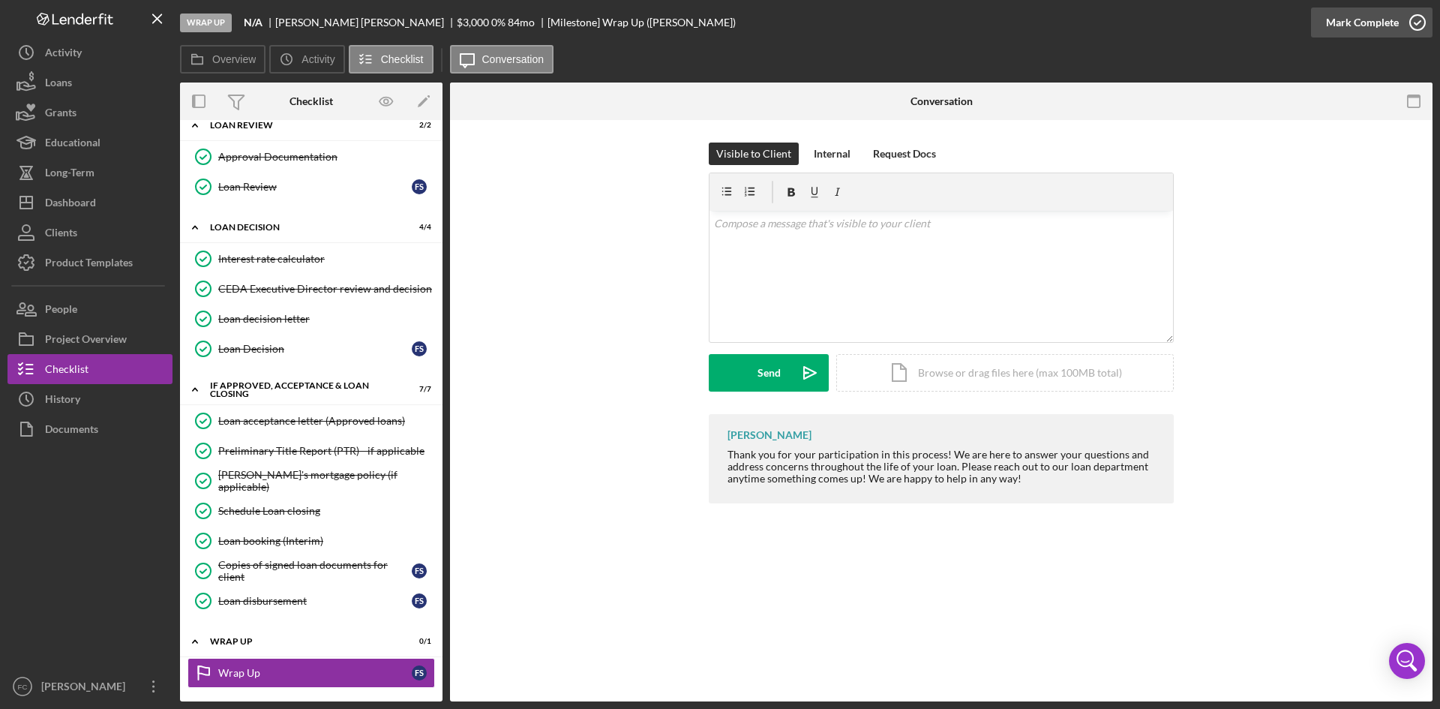
click at [1368, 26] on div "Mark Complete" at bounding box center [1362, 23] width 73 height 30
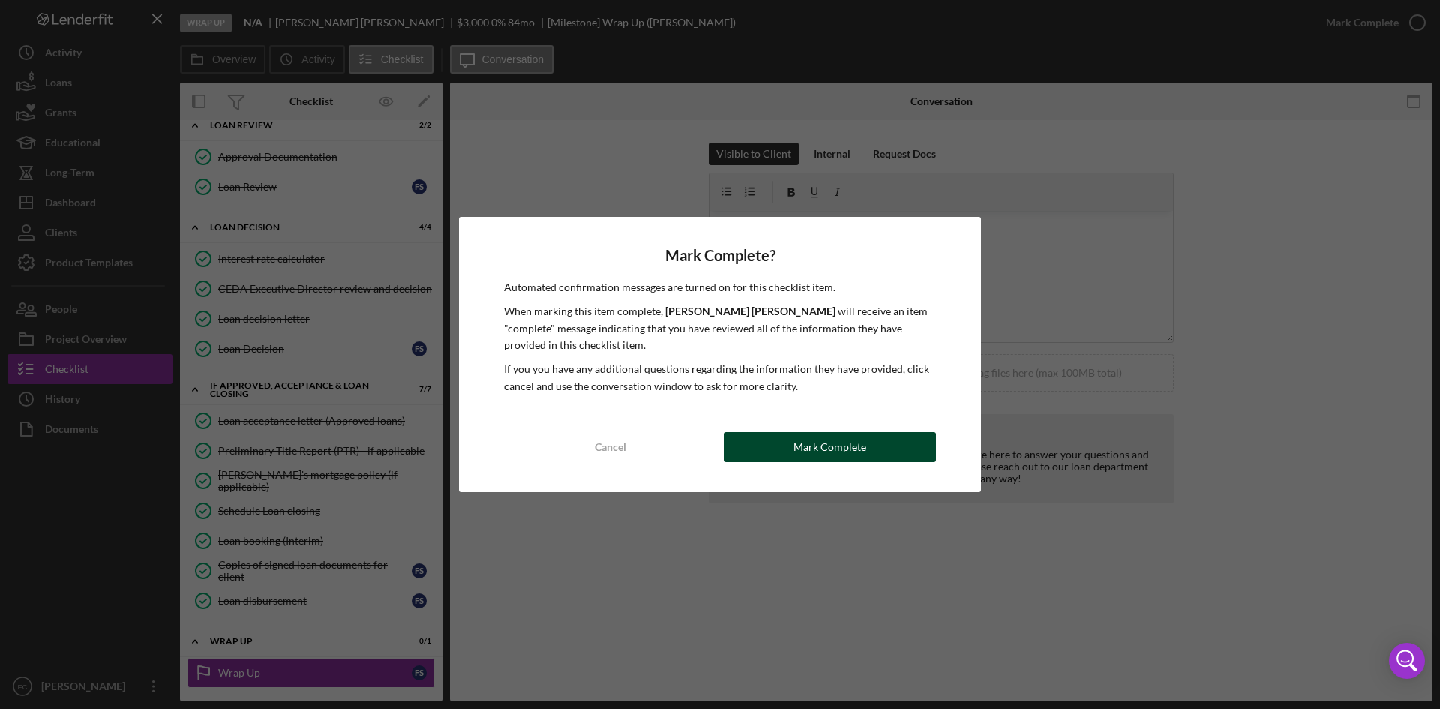
click at [770, 454] on button "Mark Complete" at bounding box center [830, 447] width 212 height 30
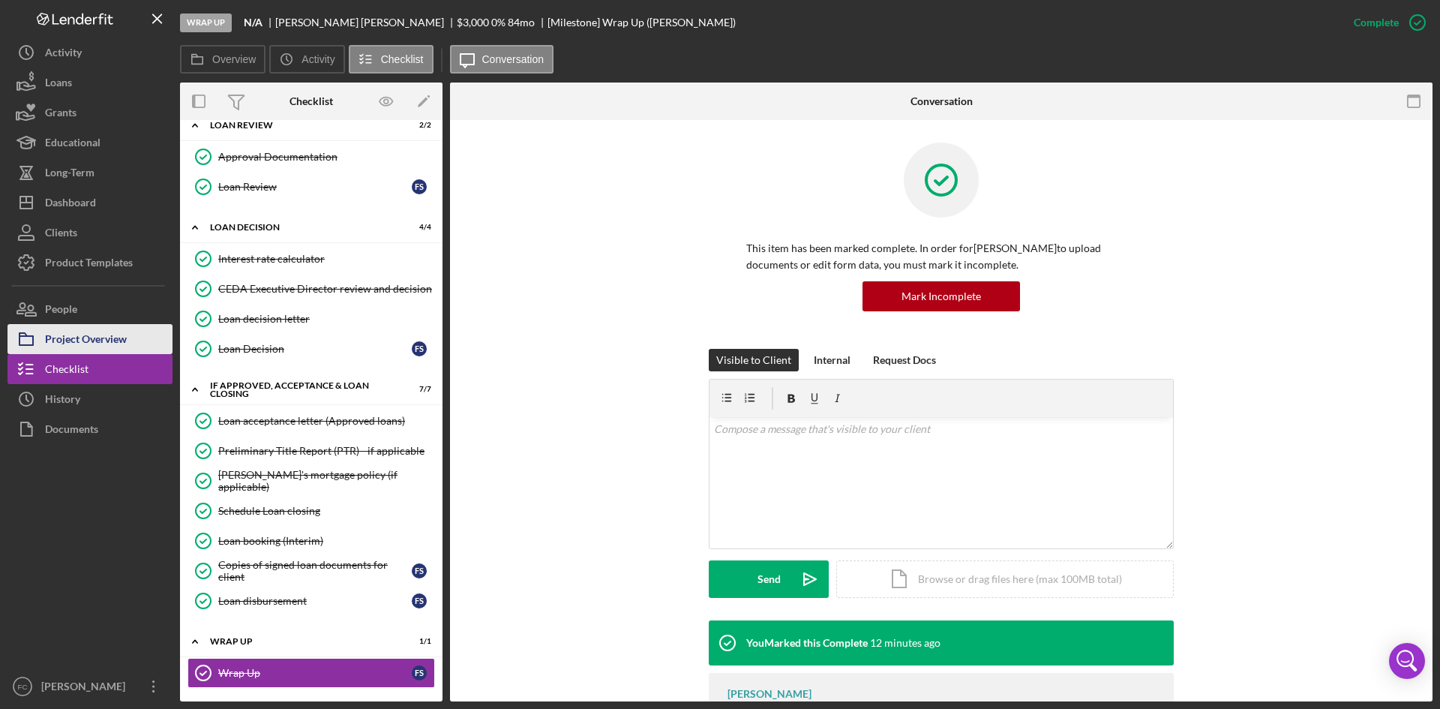
click at [98, 329] on div "Project Overview" at bounding box center [86, 341] width 82 height 34
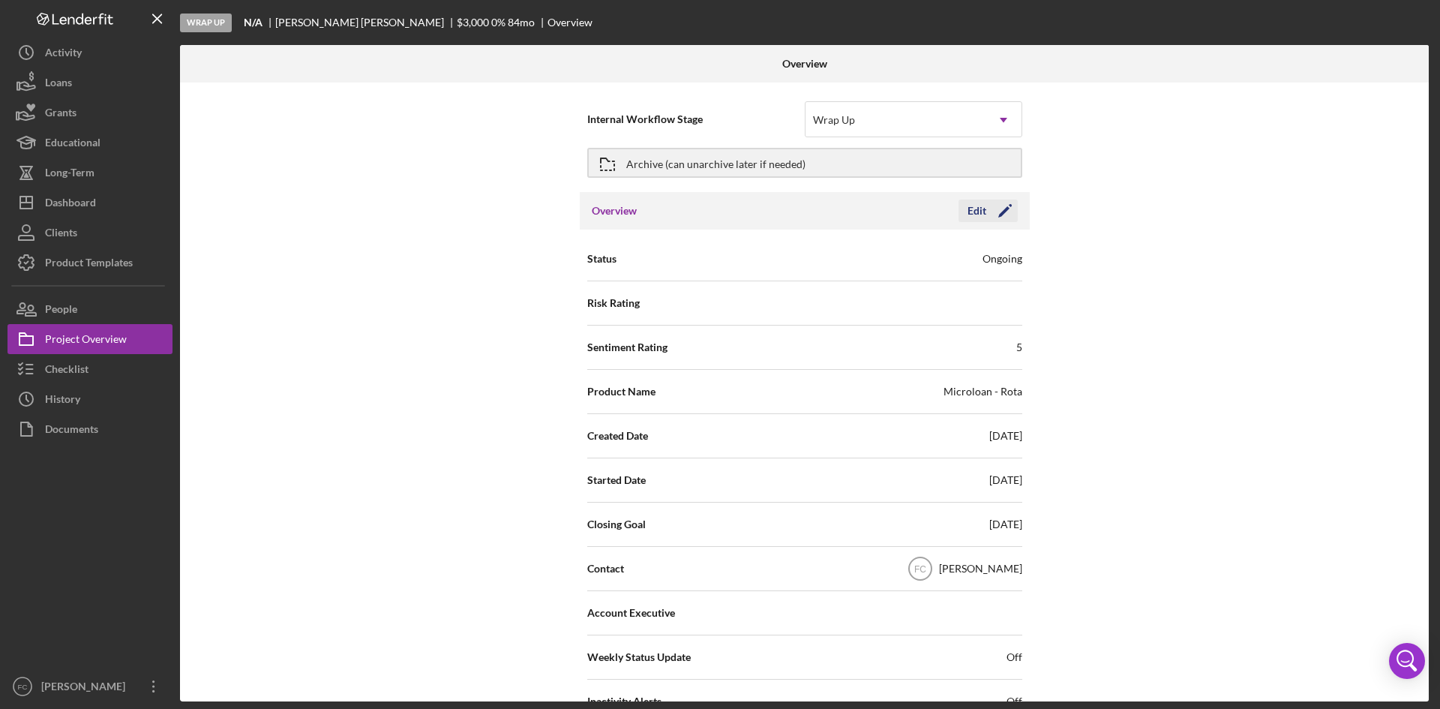
click at [968, 210] on div "Edit" at bounding box center [977, 211] width 19 height 23
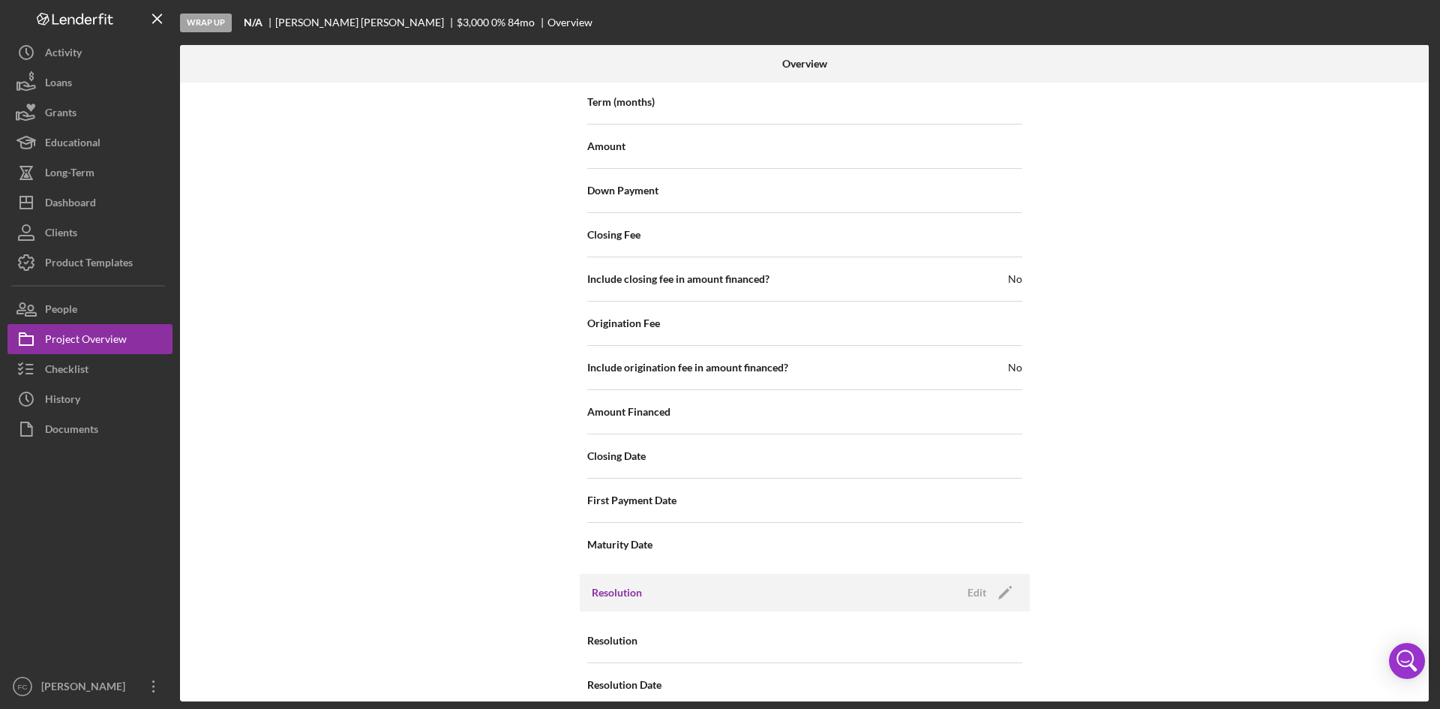
scroll to position [1395, 0]
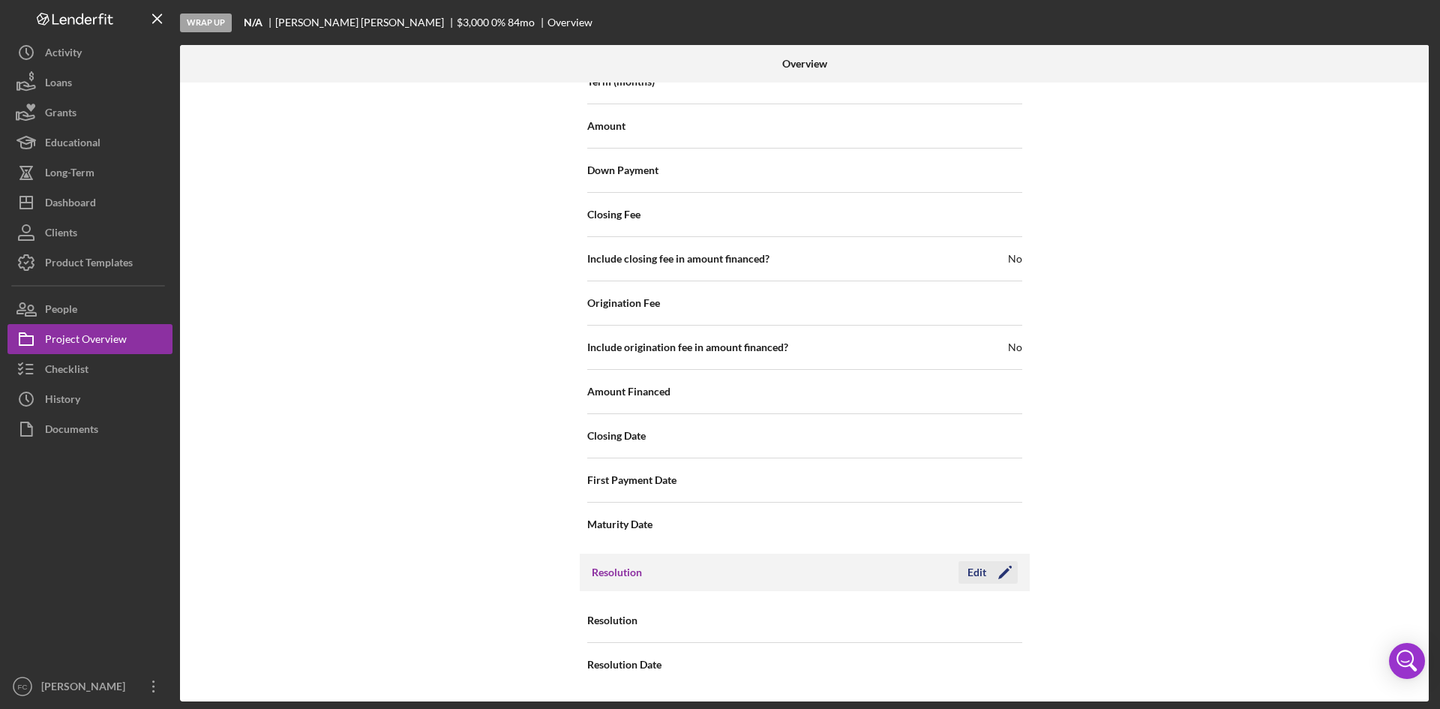
click at [990, 576] on icon "Icon/Edit" at bounding box center [1006, 573] width 38 height 38
click at [934, 600] on div "Resolution Select... Icon/Dropdown Arrow" at bounding box center [804, 621] width 435 height 44
click at [940, 624] on div "Select..." at bounding box center [896, 621] width 180 height 35
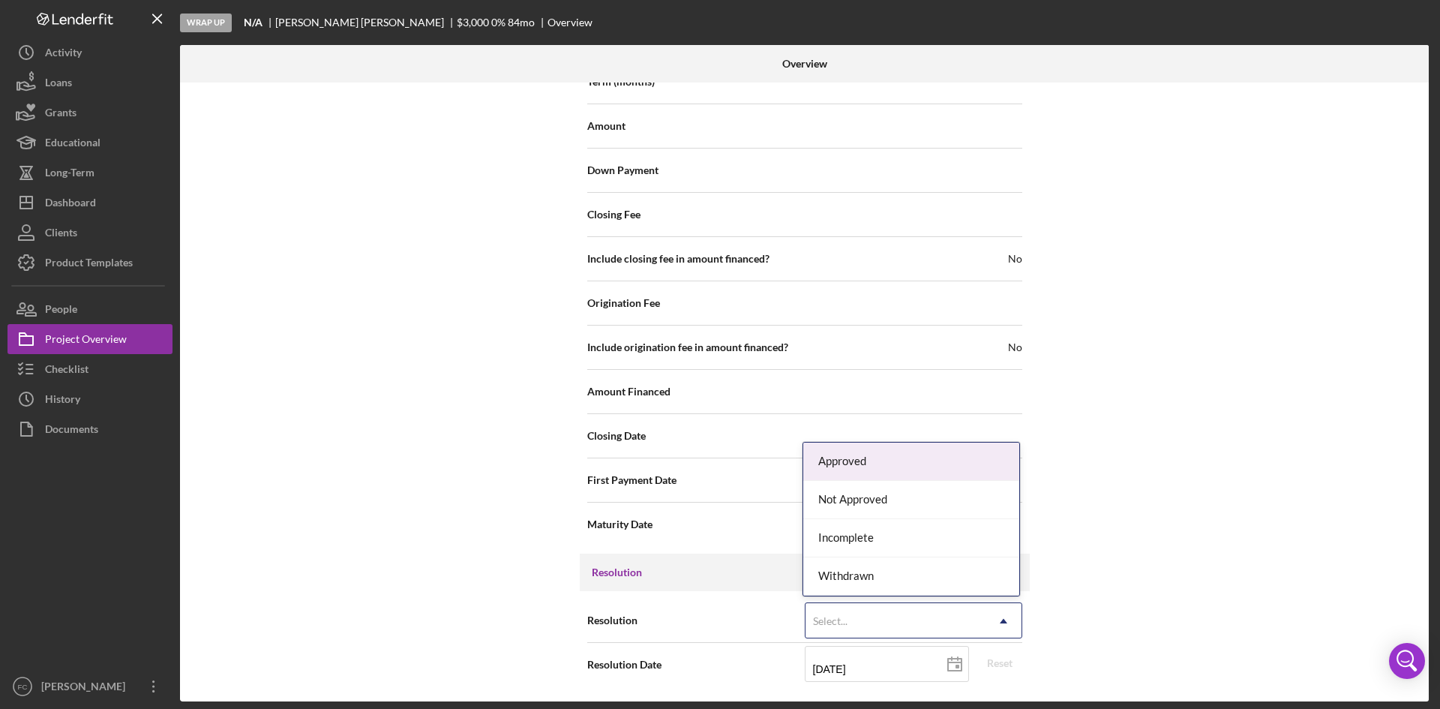
click at [870, 444] on div "Approved" at bounding box center [911, 462] width 216 height 38
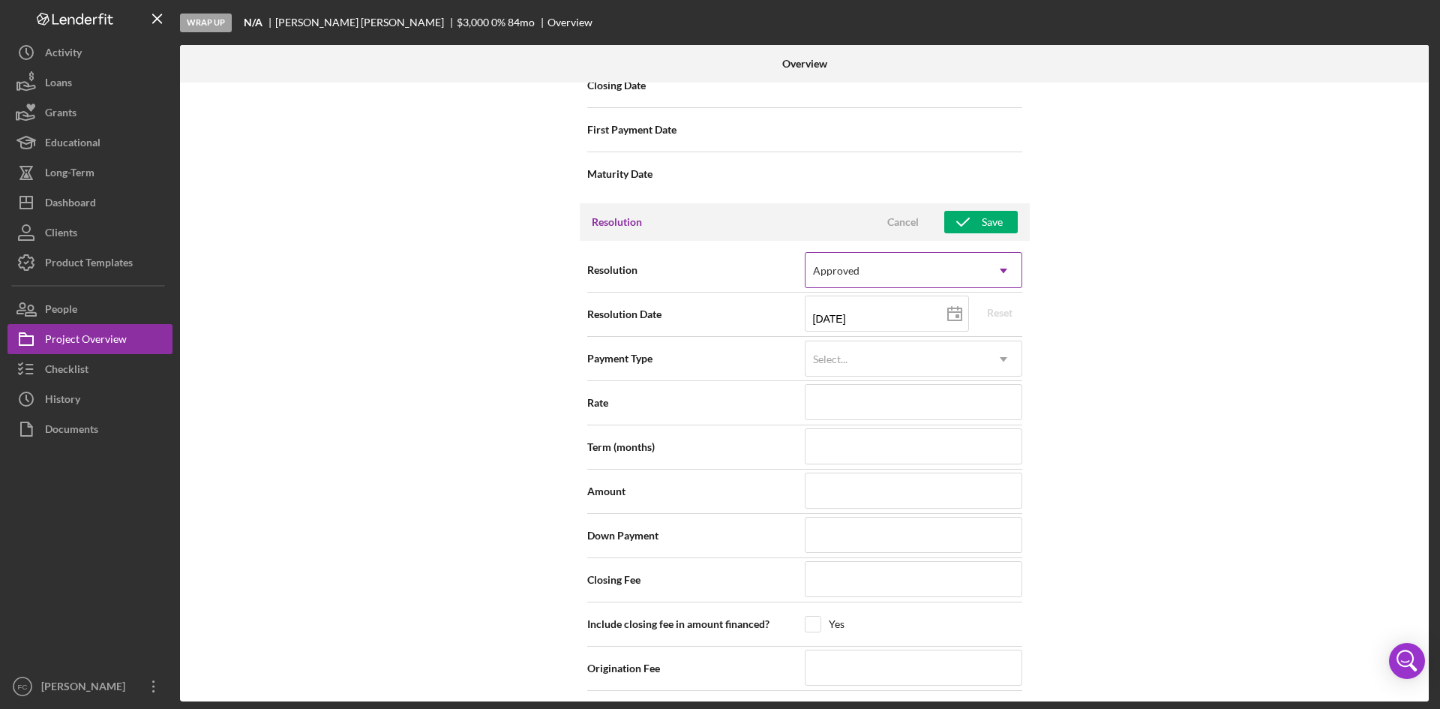
scroll to position [1770, 0]
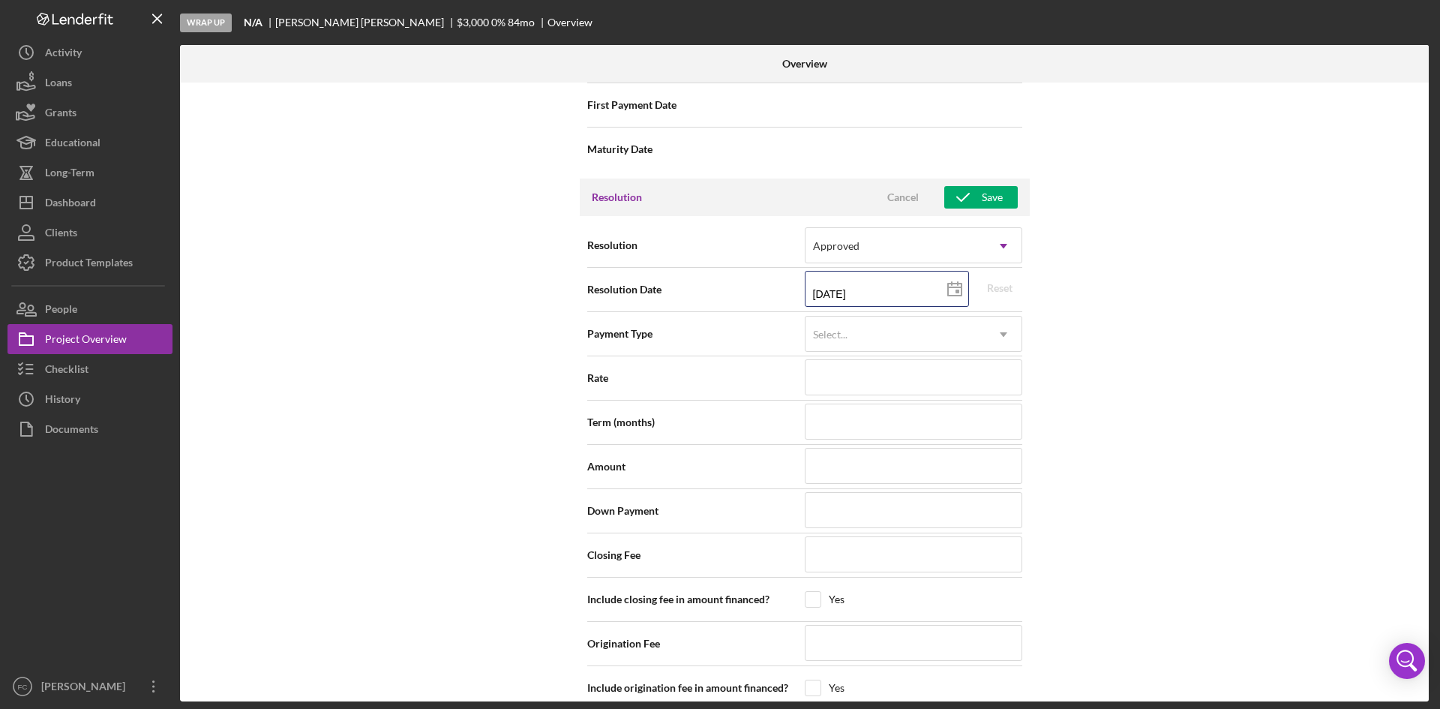
drag, startPoint x: 910, startPoint y: 295, endPoint x: 692, endPoint y: 287, distance: 218.5
click at [692, 287] on div "Resolution Date [DATE] [DATE] Reset" at bounding box center [804, 290] width 435 height 38
click at [840, 468] on input at bounding box center [914, 466] width 218 height 36
drag, startPoint x: 1221, startPoint y: 301, endPoint x: 1119, endPoint y: 238, distance: 119.9
click at [1221, 296] on div "Internal Workflow Stage Wrap Up Icon/Dropdown Arrow Archive (can unarchive late…" at bounding box center [804, 392] width 1249 height 619
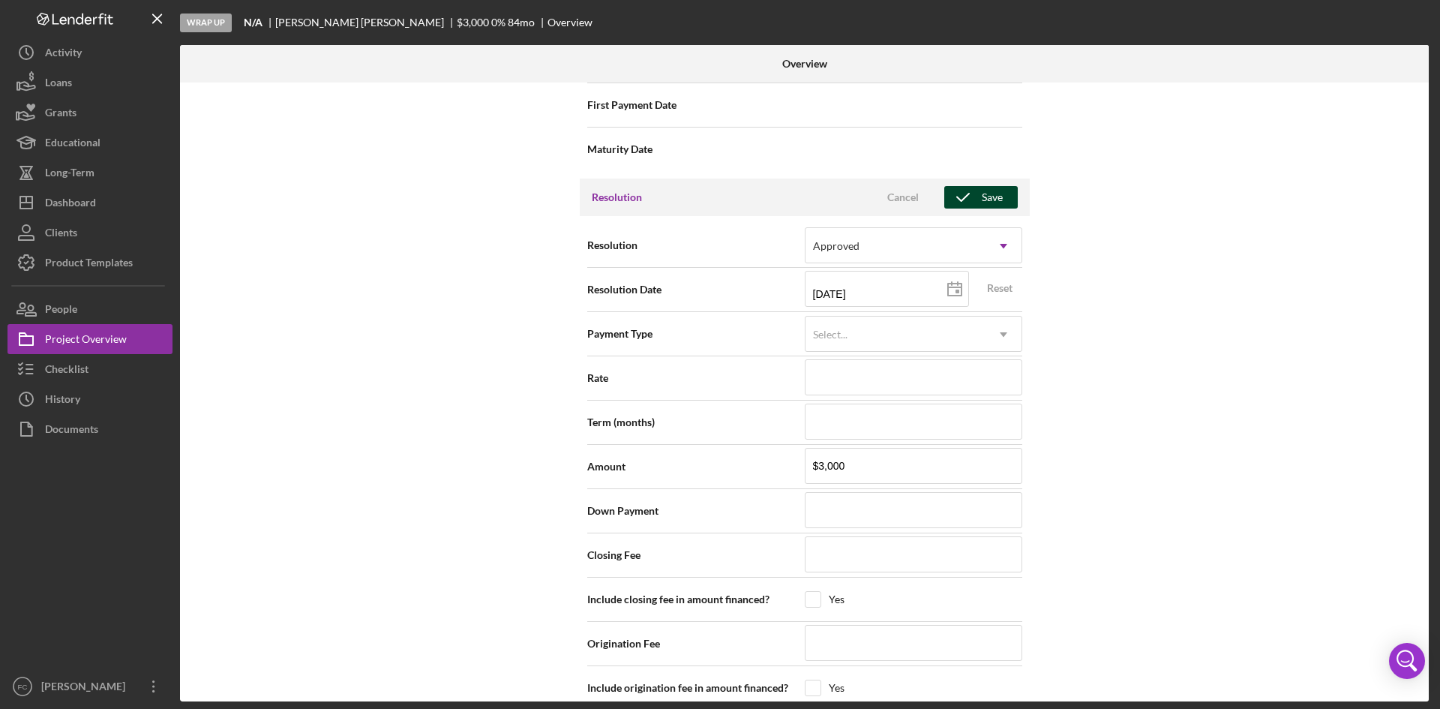
click at [993, 194] on div "Save" at bounding box center [992, 197] width 21 height 23
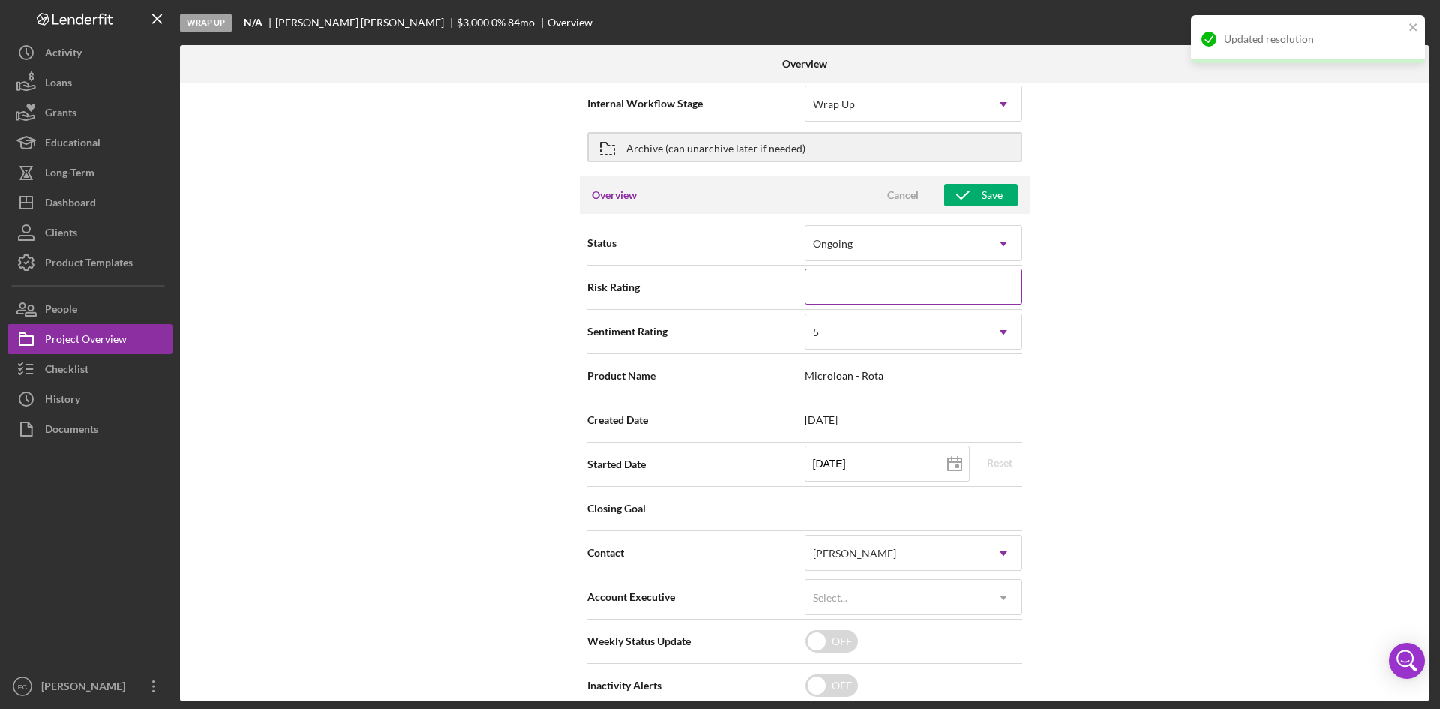
scroll to position [0, 0]
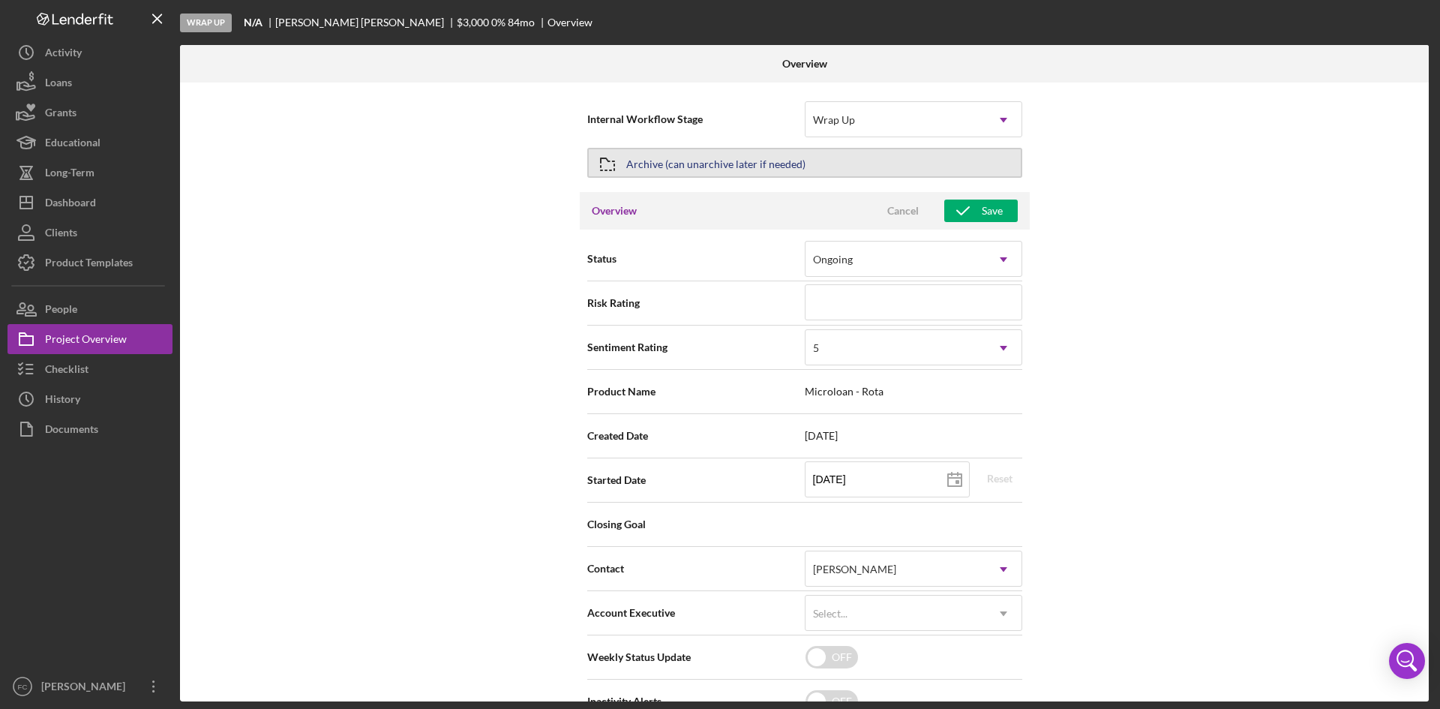
click at [787, 160] on div "Archive (can unarchive later if needed)" at bounding box center [715, 162] width 179 height 27
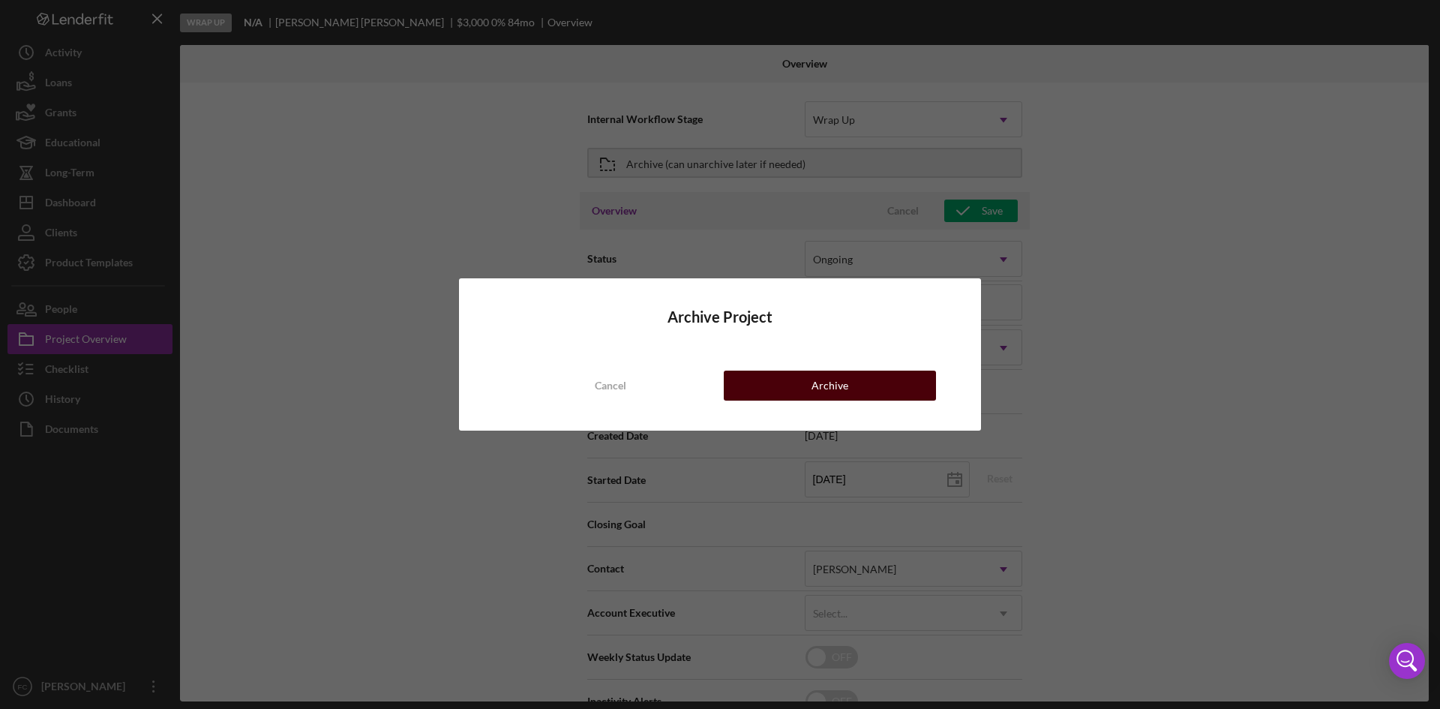
click at [813, 382] on div "Archive" at bounding box center [830, 386] width 37 height 30
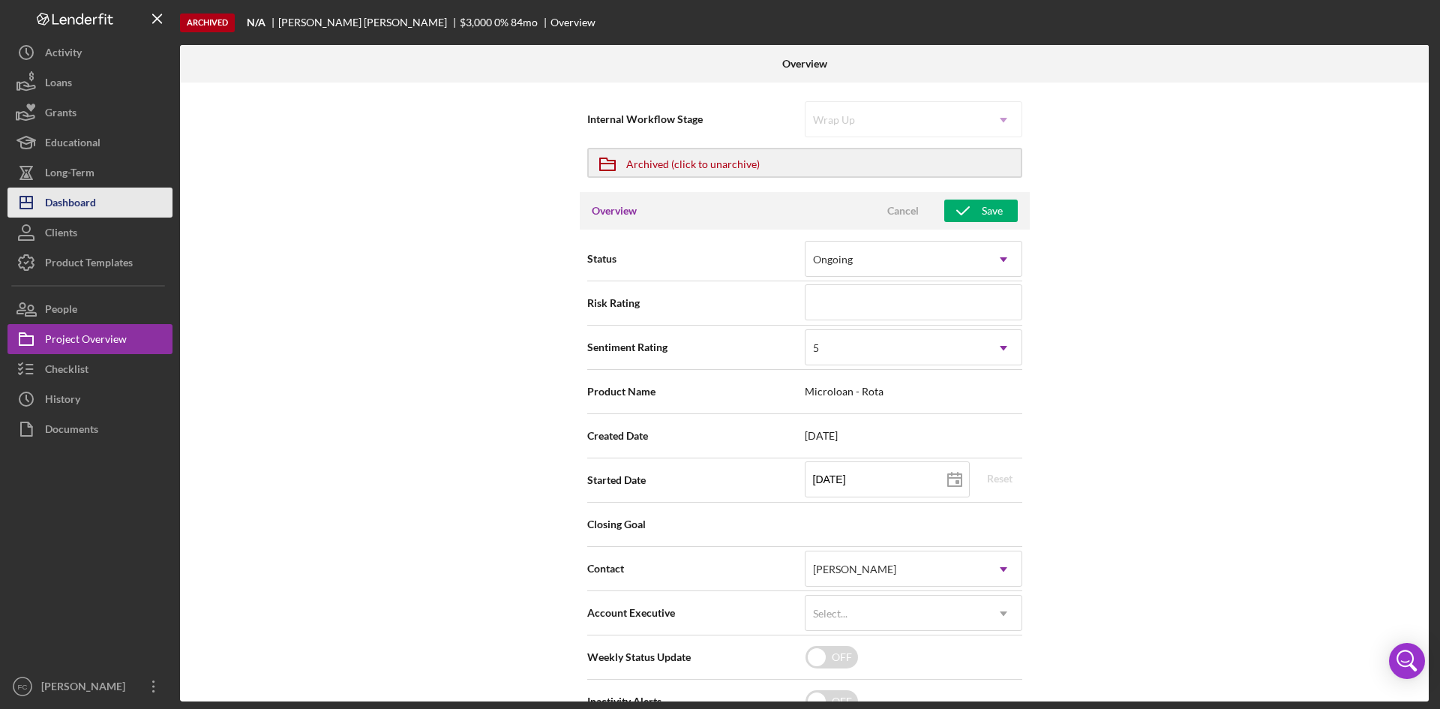
click at [92, 215] on div "Dashboard" at bounding box center [70, 205] width 51 height 34
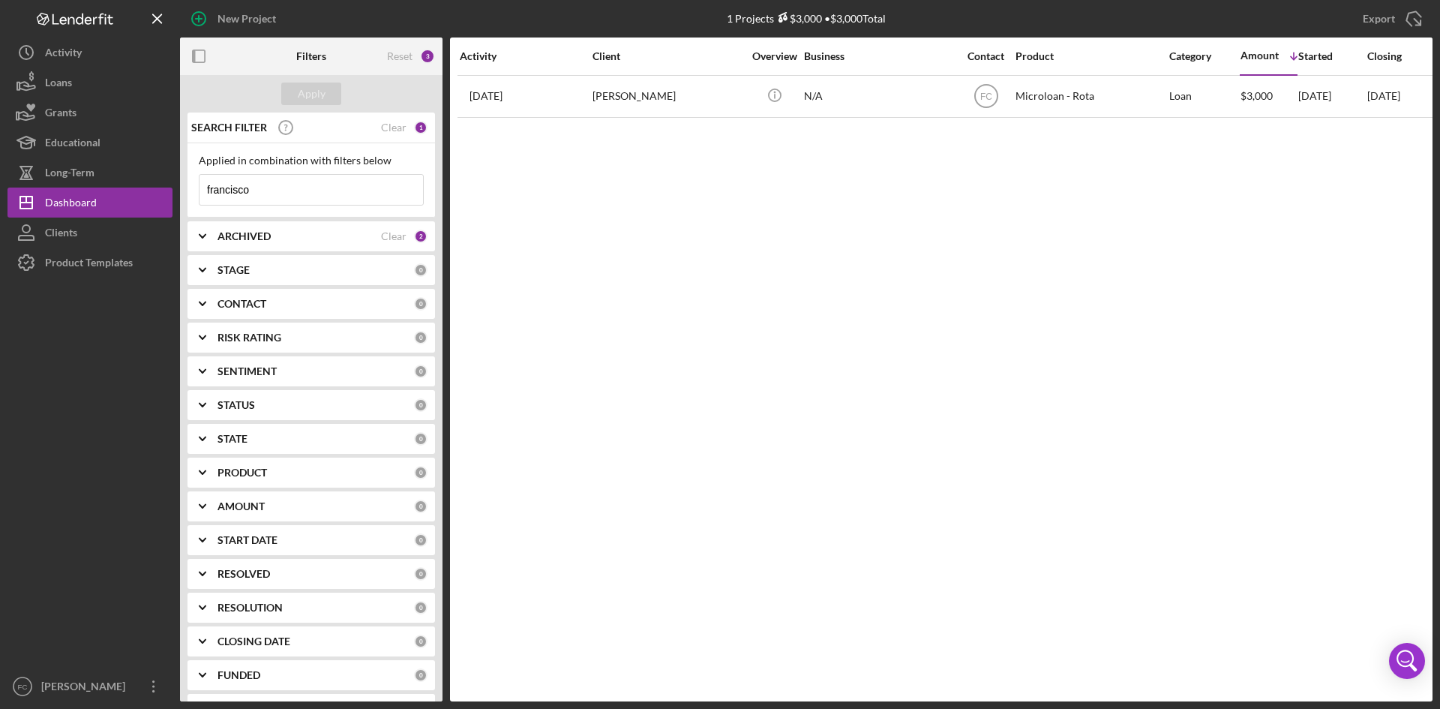
click at [383, 122] on div "Clear" at bounding box center [394, 128] width 26 height 12
click at [397, 48] on div "Reset 2" at bounding box center [411, 57] width 48 height 38
click at [400, 50] on div "Reset" at bounding box center [400, 56] width 26 height 12
click at [397, 63] on div "Reset 2" at bounding box center [411, 57] width 48 height 38
click at [406, 54] on div "Reset" at bounding box center [400, 56] width 26 height 12
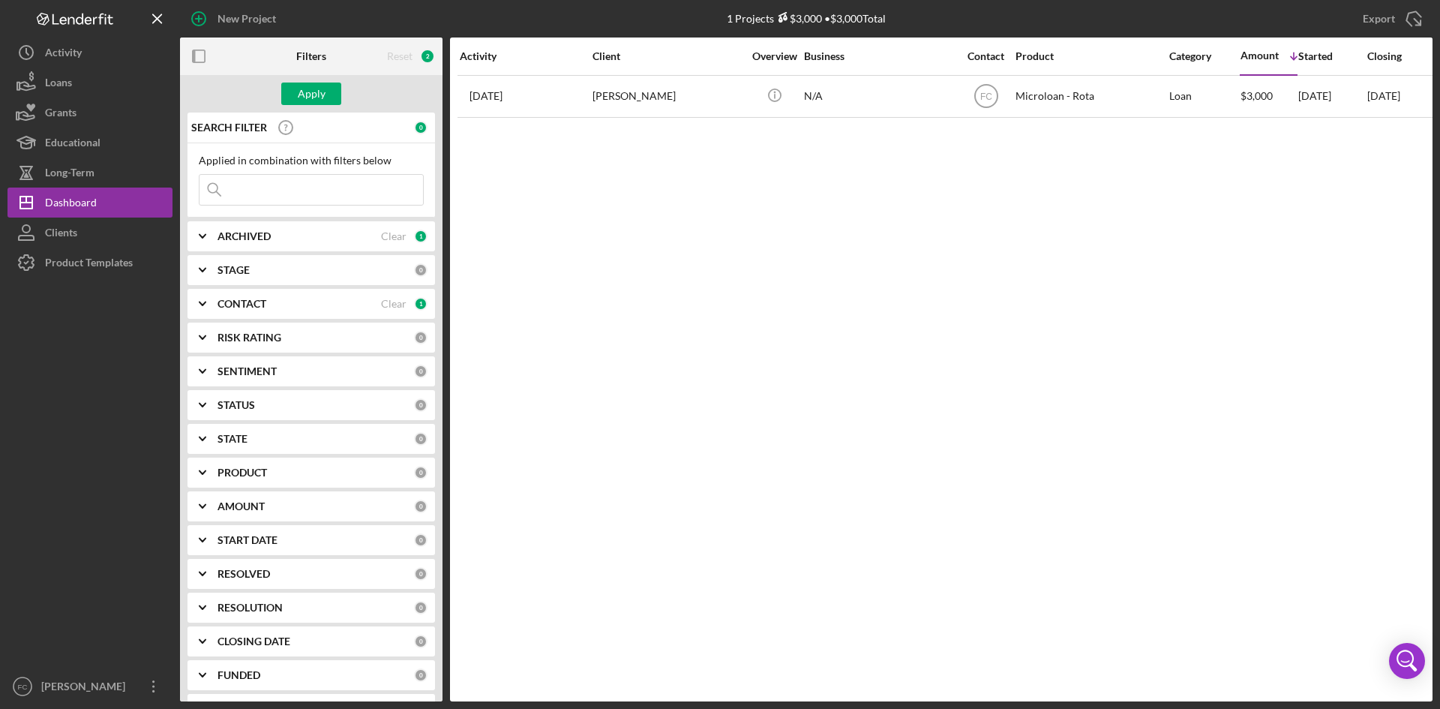
click at [327, 227] on div "ARCHIVED Clear 1" at bounding box center [323, 236] width 210 height 30
click at [416, 67] on div "Reset 2" at bounding box center [411, 57] width 48 height 38
click at [413, 56] on div "Reset" at bounding box center [400, 56] width 26 height 12
click at [358, 401] on div "CONTACT" at bounding box center [300, 402] width 164 height 12
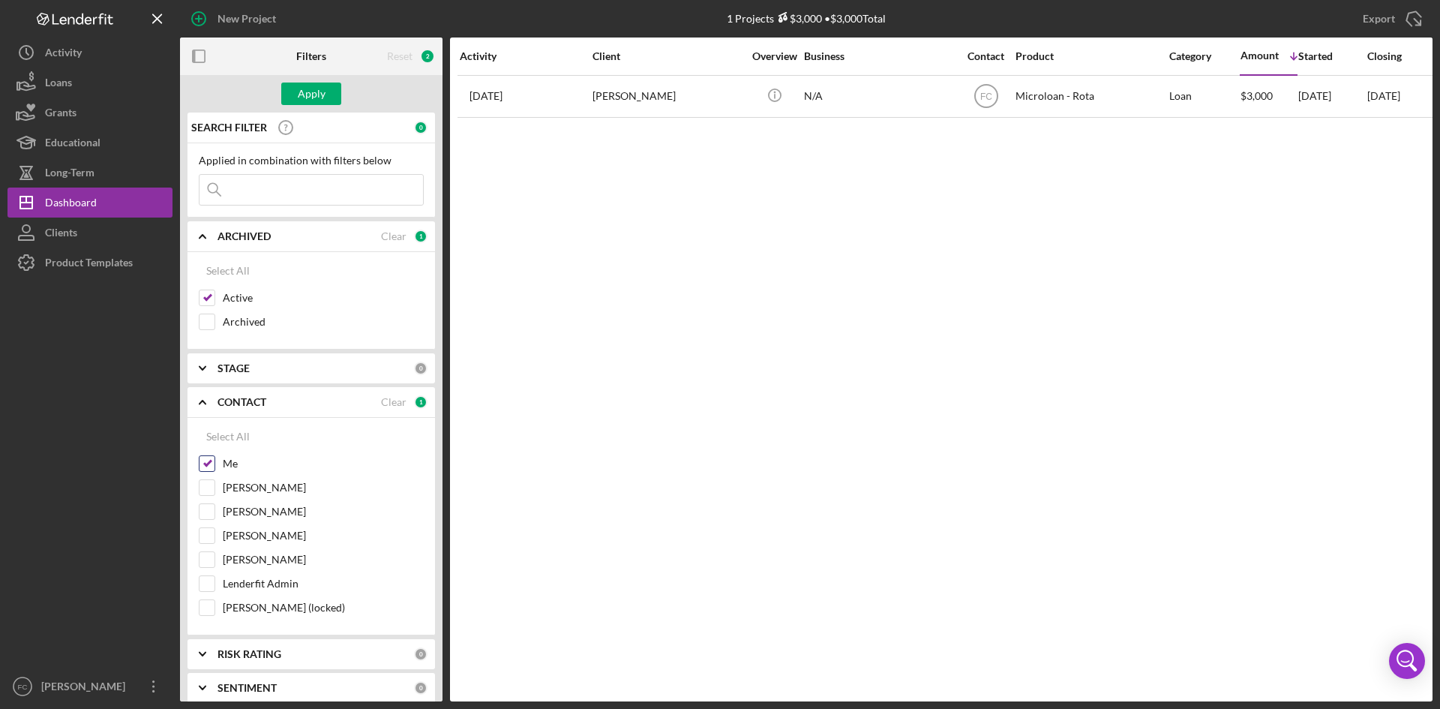
click at [209, 457] on input "Me" at bounding box center [207, 463] width 15 height 15
click at [299, 87] on div "Apply" at bounding box center [312, 94] width 28 height 23
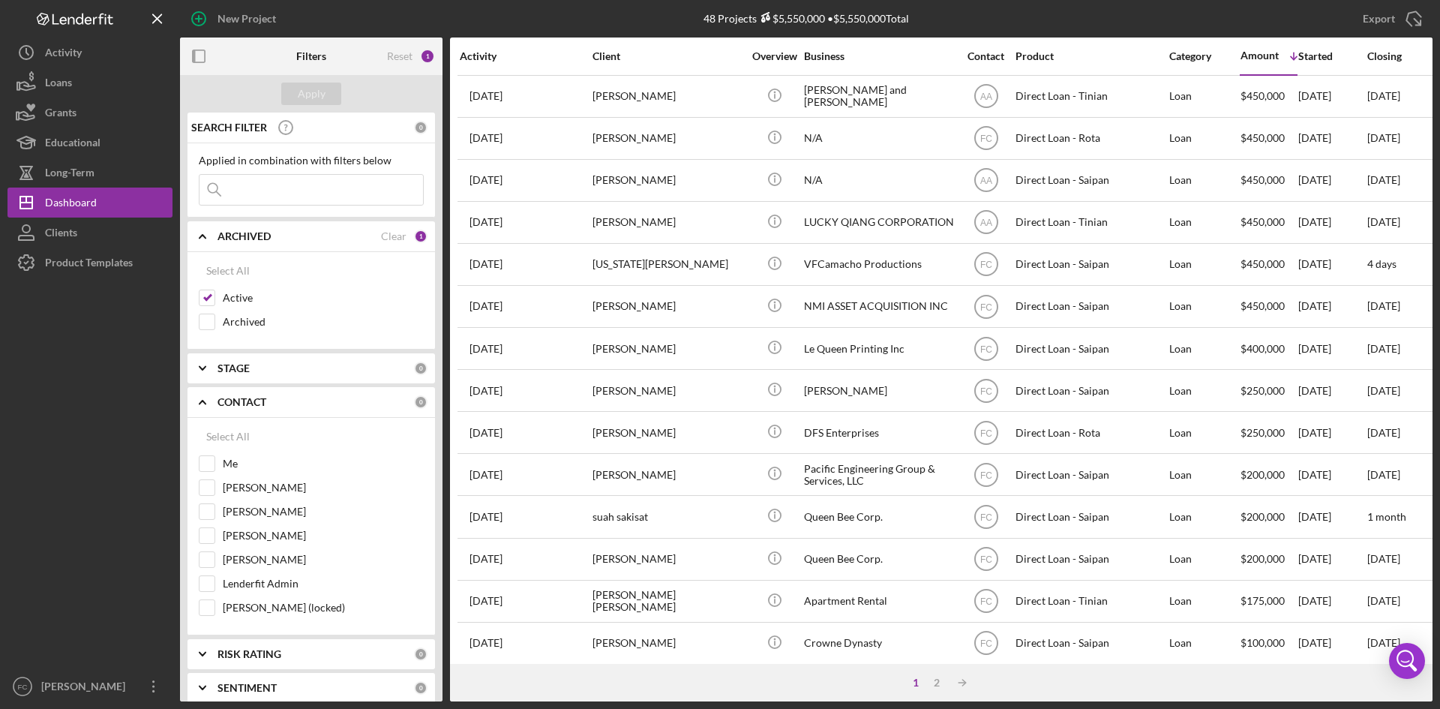
click at [302, 182] on input at bounding box center [312, 190] width 224 height 30
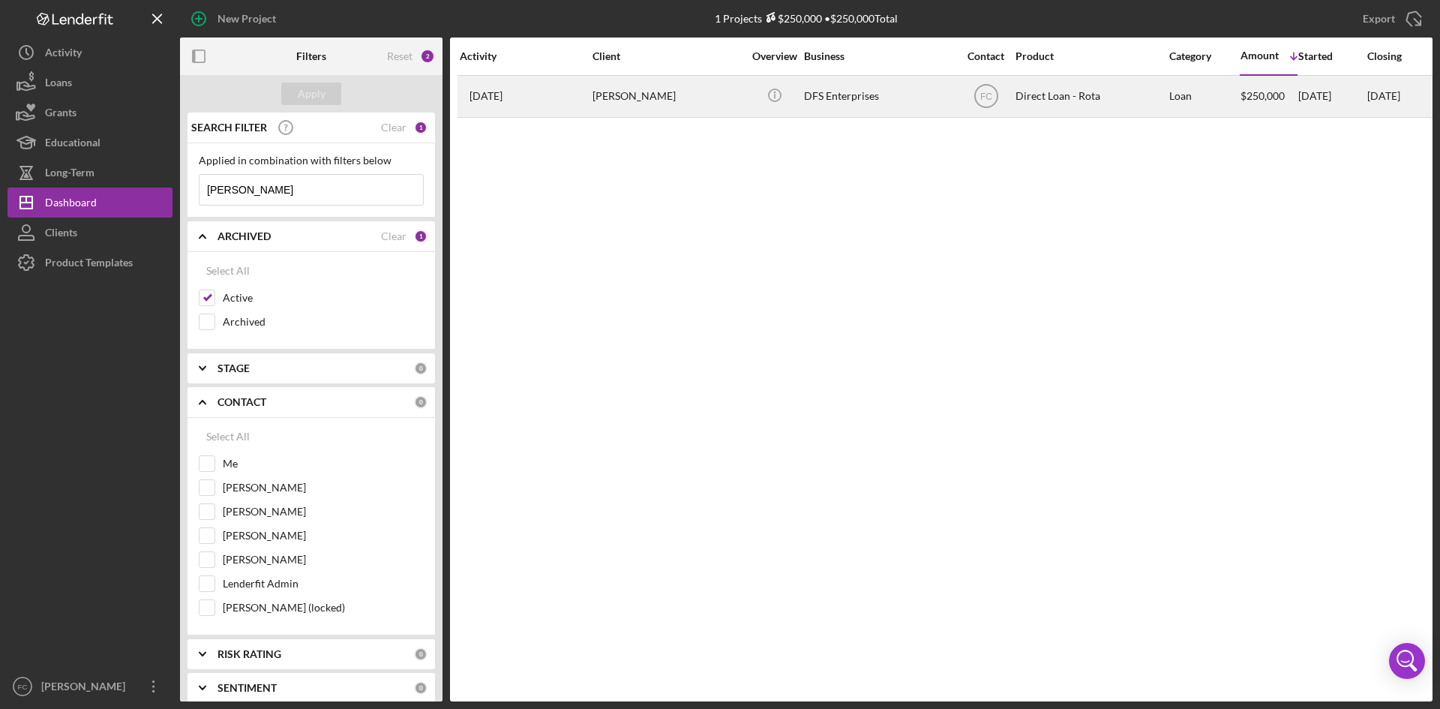
click at [617, 97] on div "[PERSON_NAME]" at bounding box center [668, 97] width 150 height 40
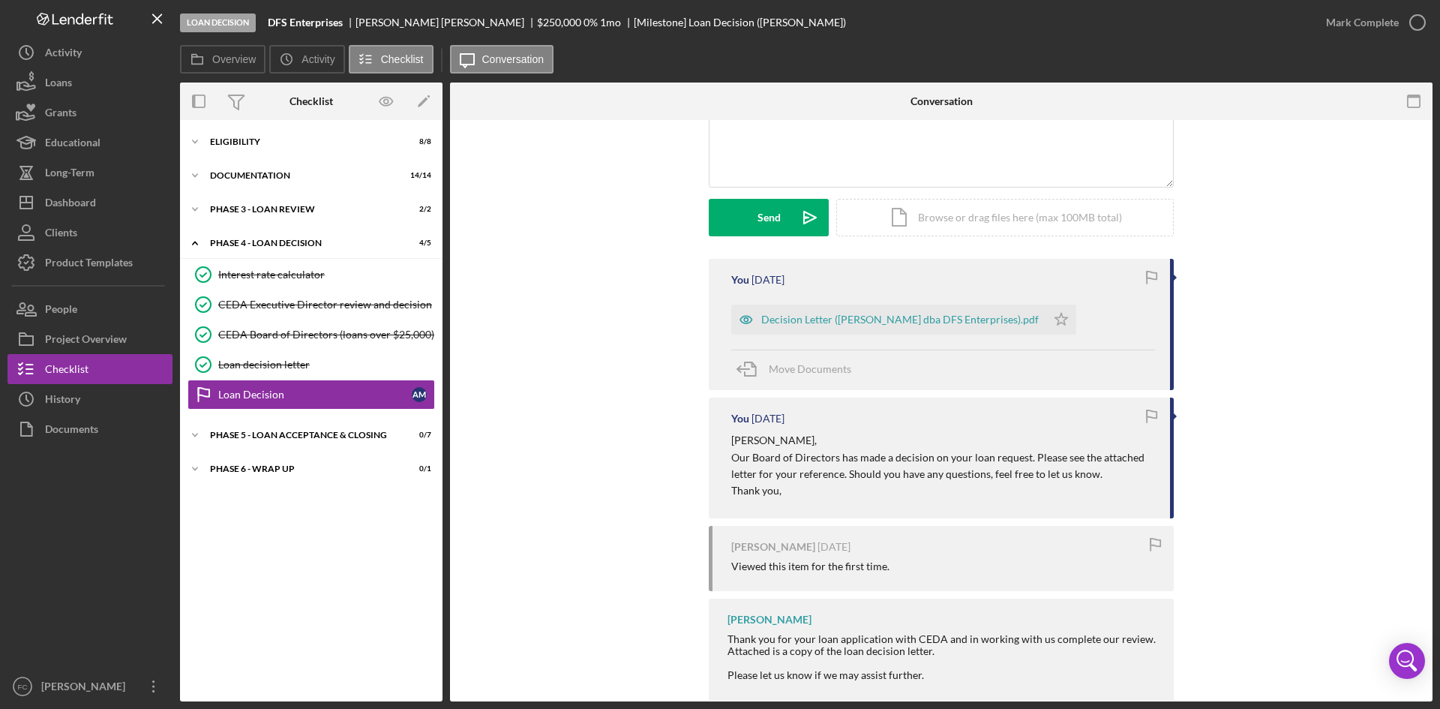
scroll to position [185, 0]
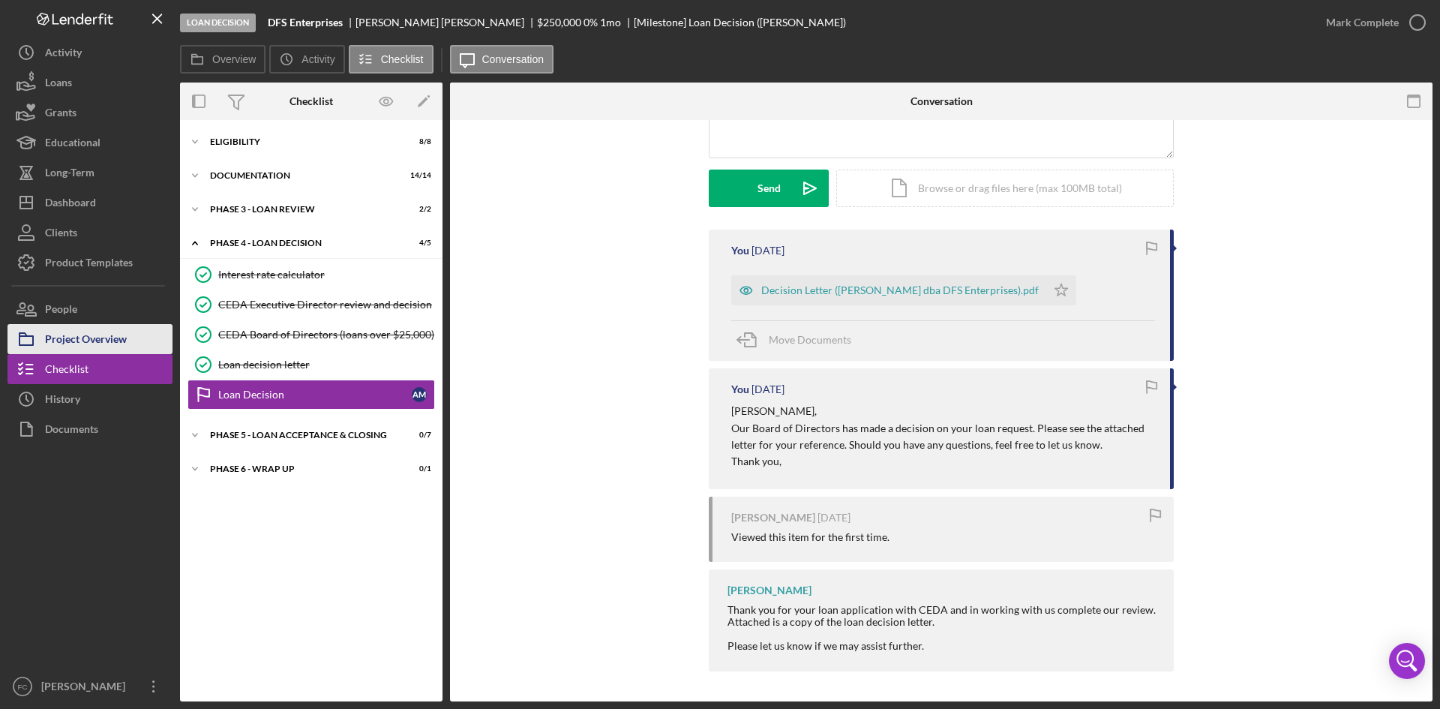
click at [114, 353] on div "Project Overview" at bounding box center [86, 341] width 82 height 34
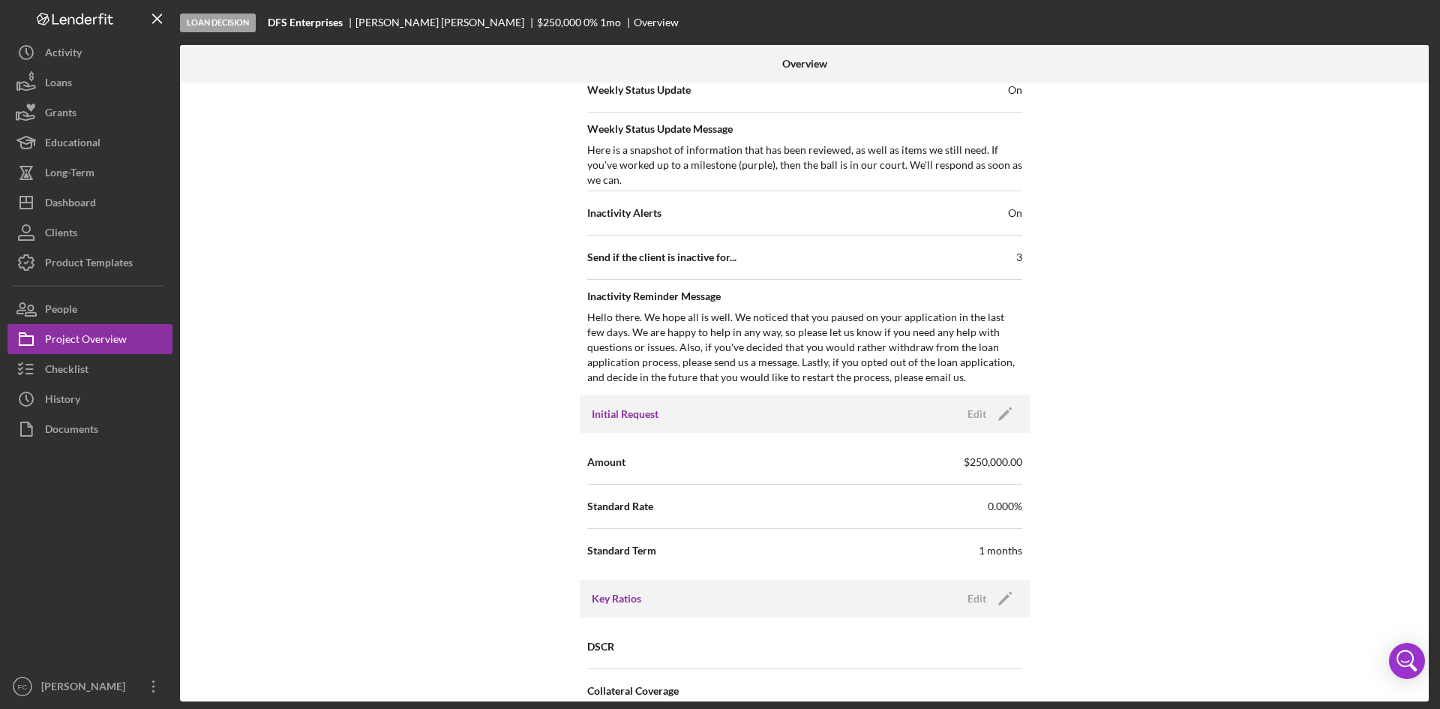
scroll to position [800, 0]
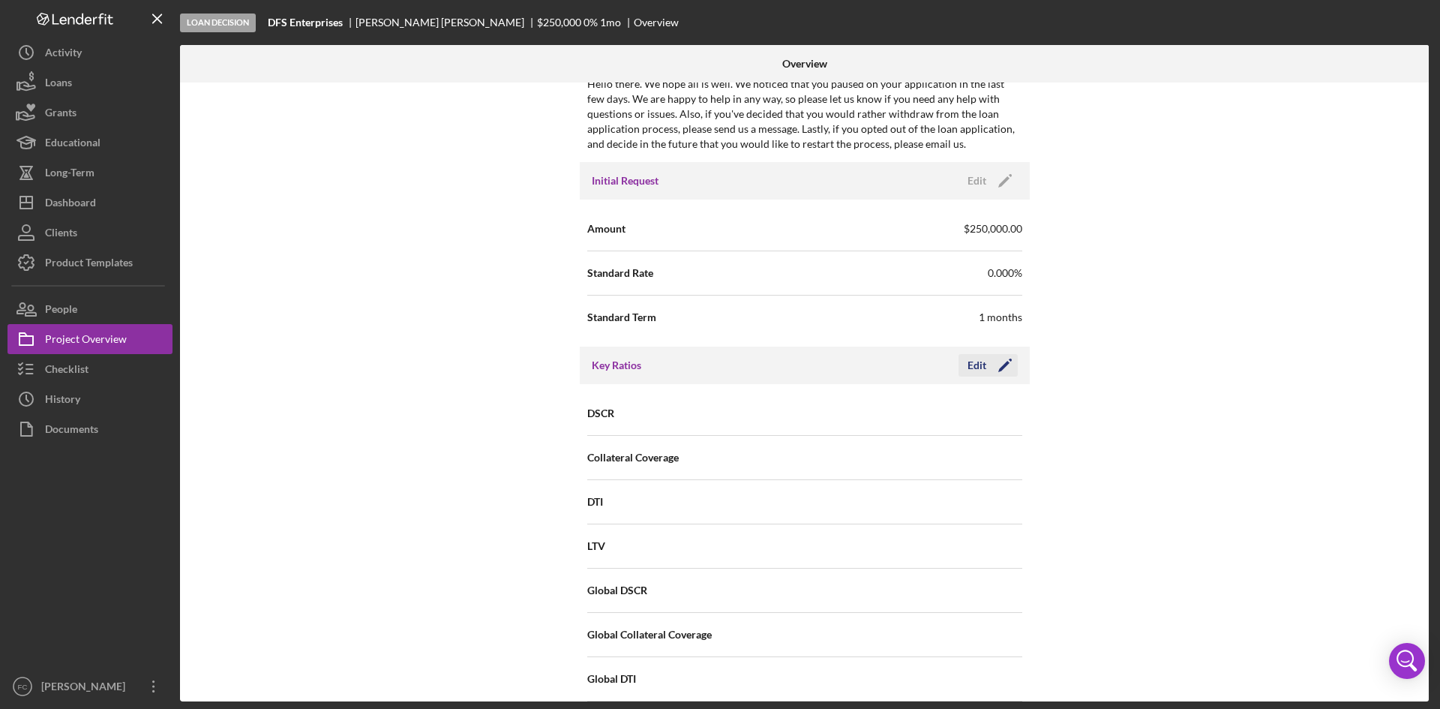
click at [978, 365] on div "Edit" at bounding box center [977, 365] width 19 height 23
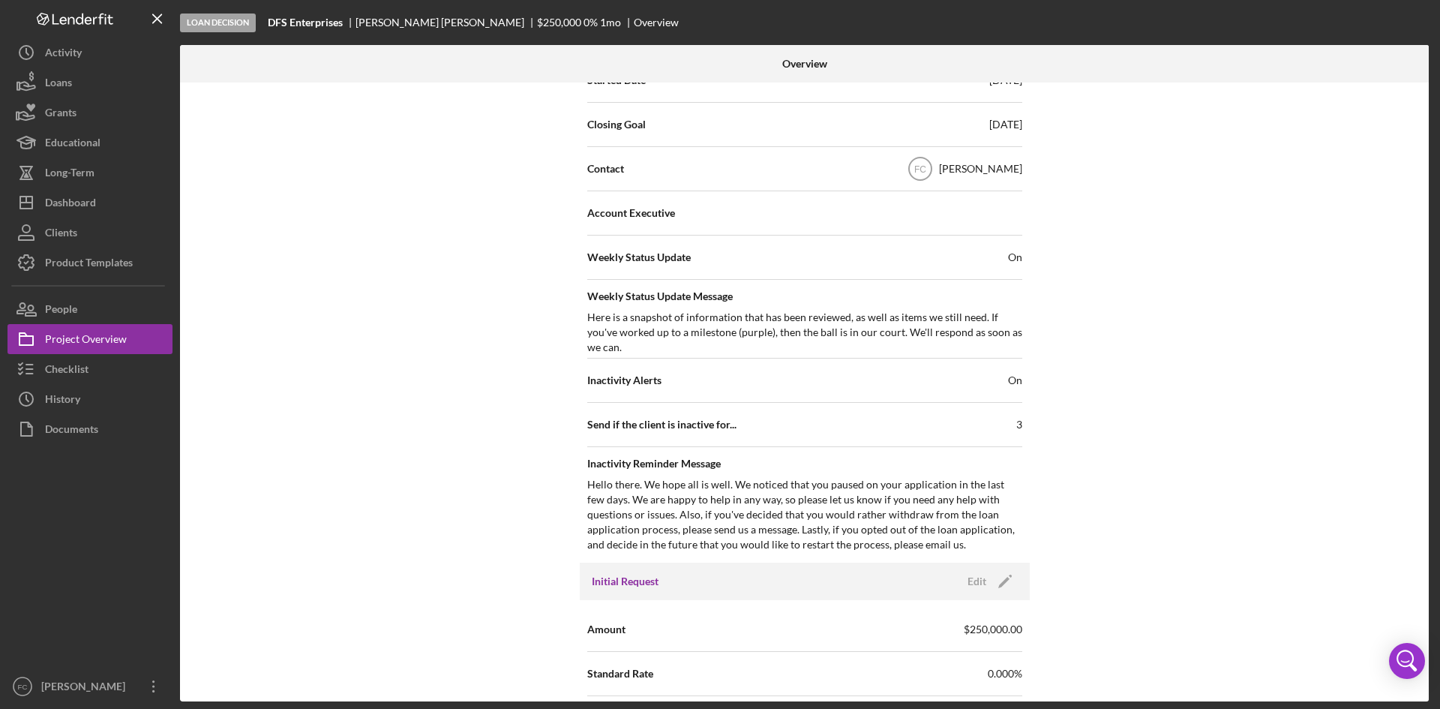
scroll to position [0, 0]
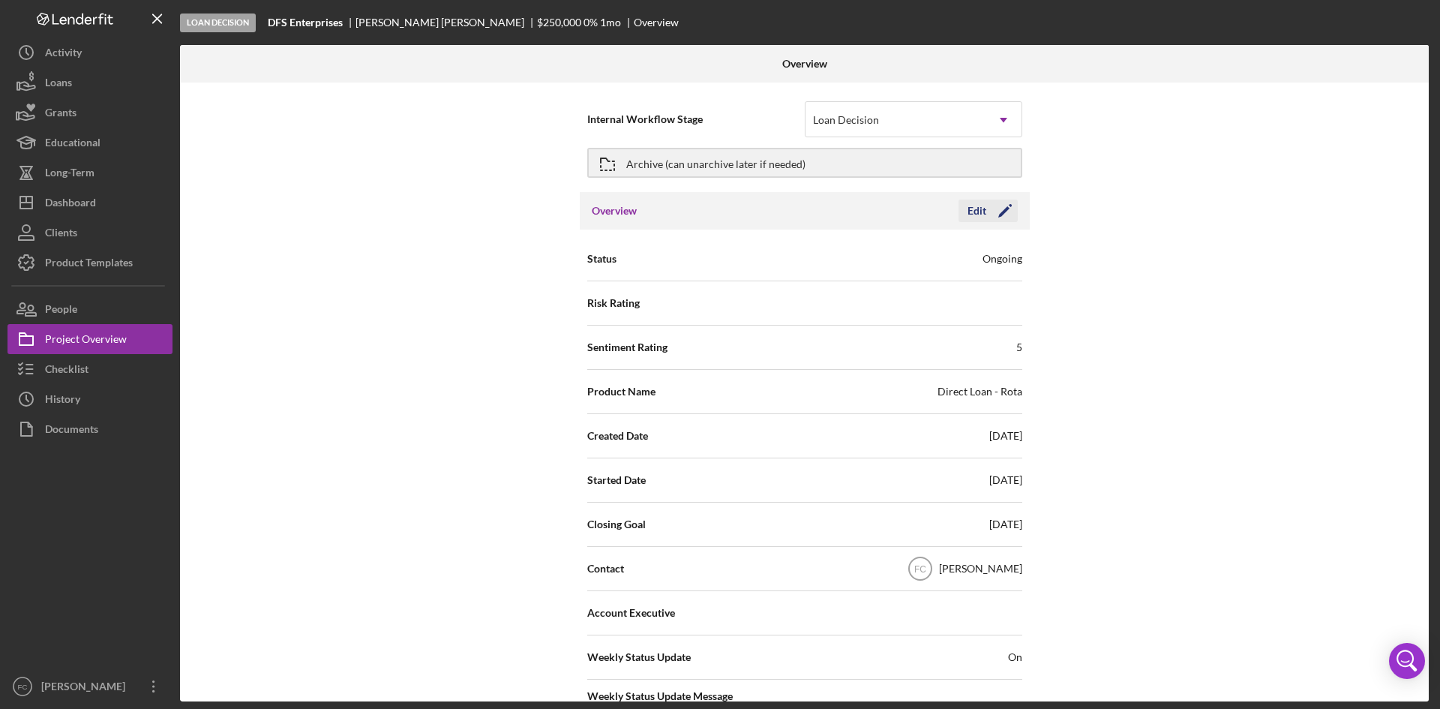
click at [983, 212] on div "Edit" at bounding box center [977, 211] width 19 height 23
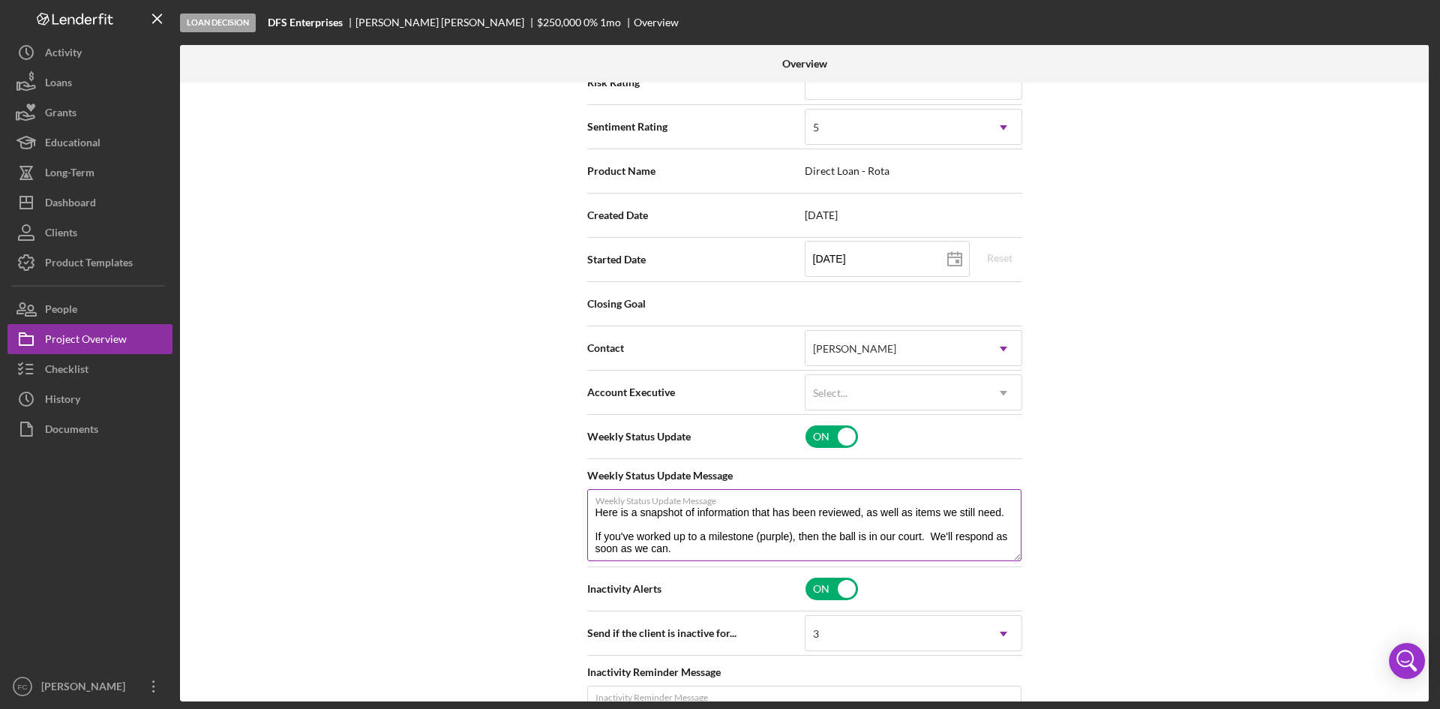
scroll to position [400, 0]
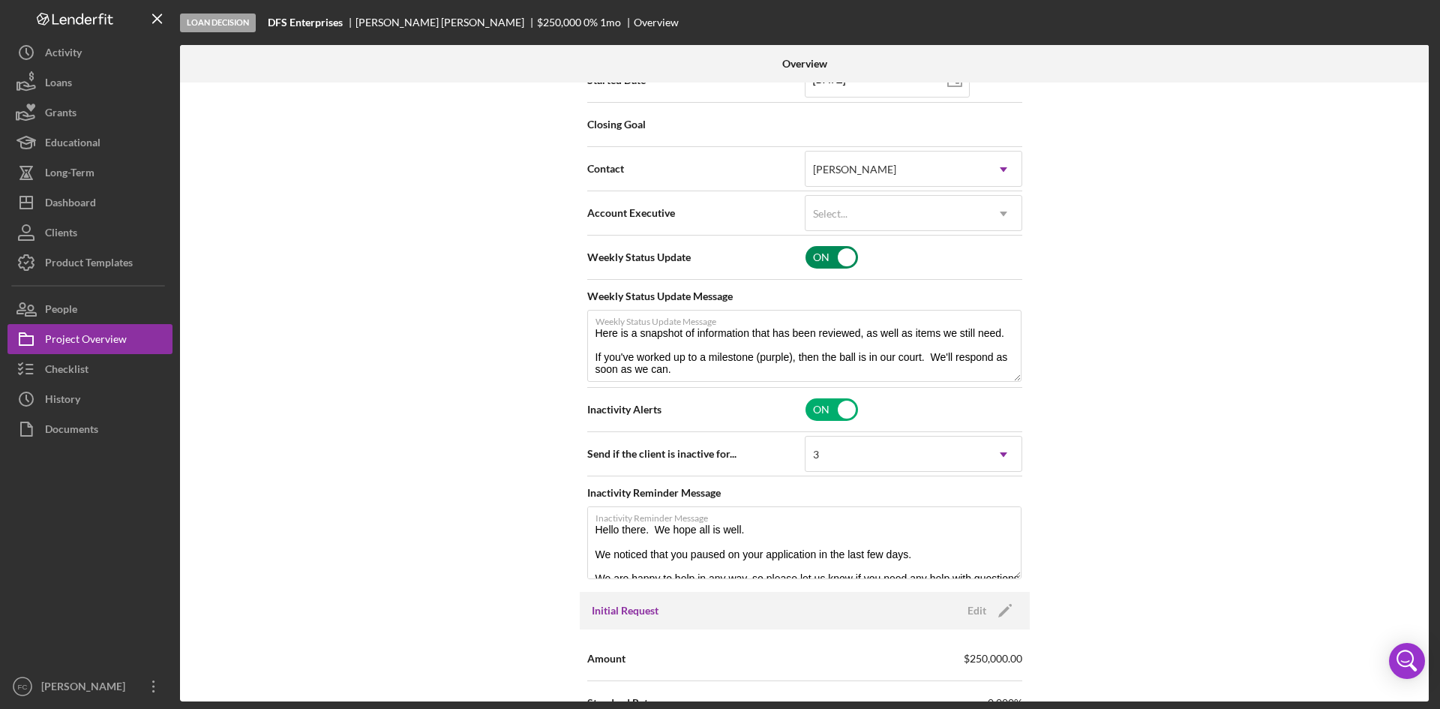
click at [824, 260] on input "checkbox" at bounding box center [832, 257] width 53 height 23
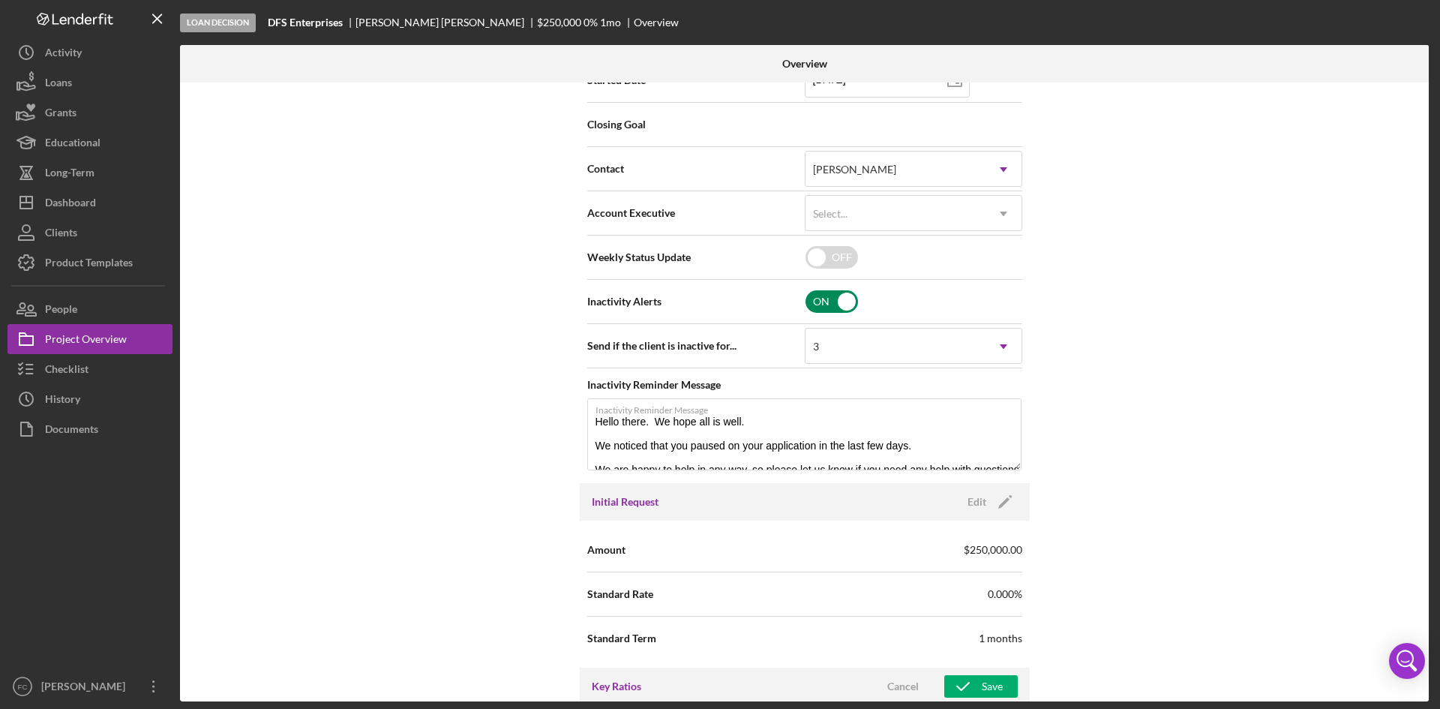
click at [824, 305] on input "checkbox" at bounding box center [832, 301] width 53 height 23
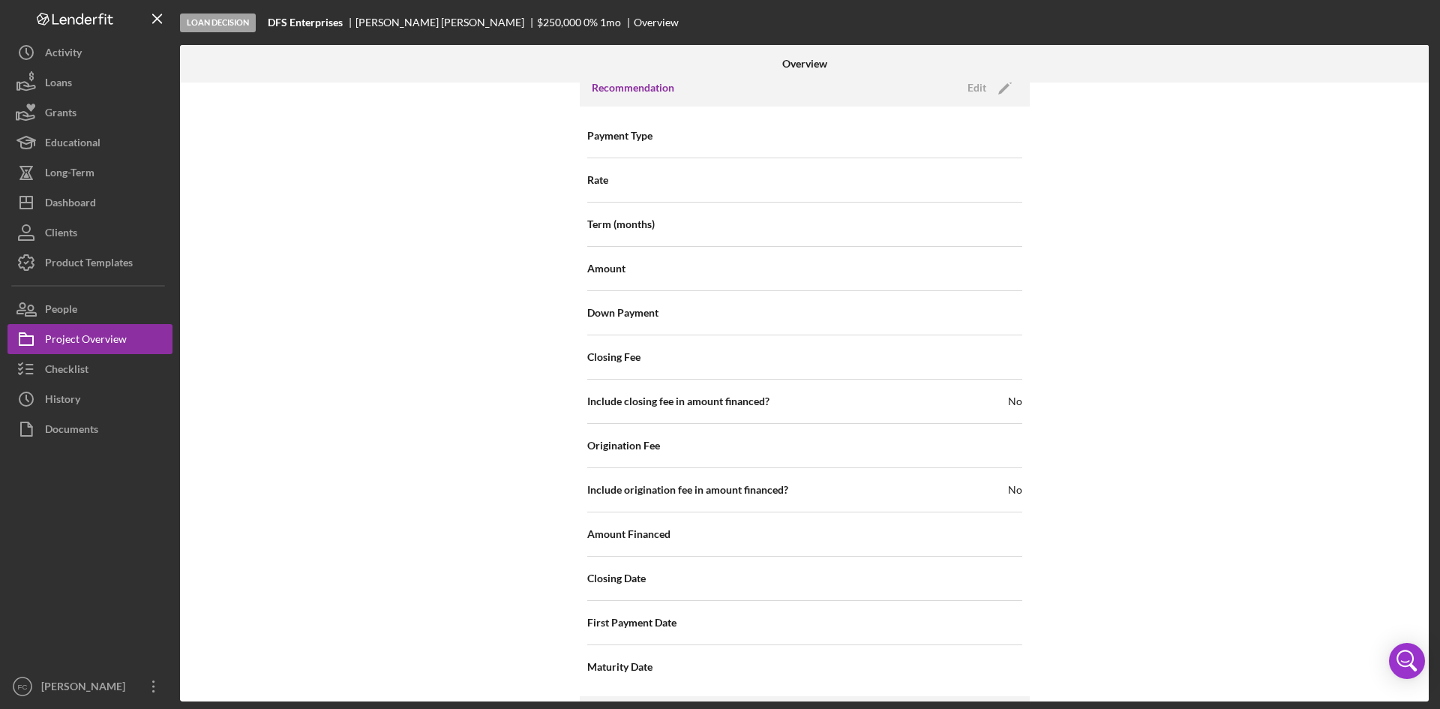
scroll to position [1395, 0]
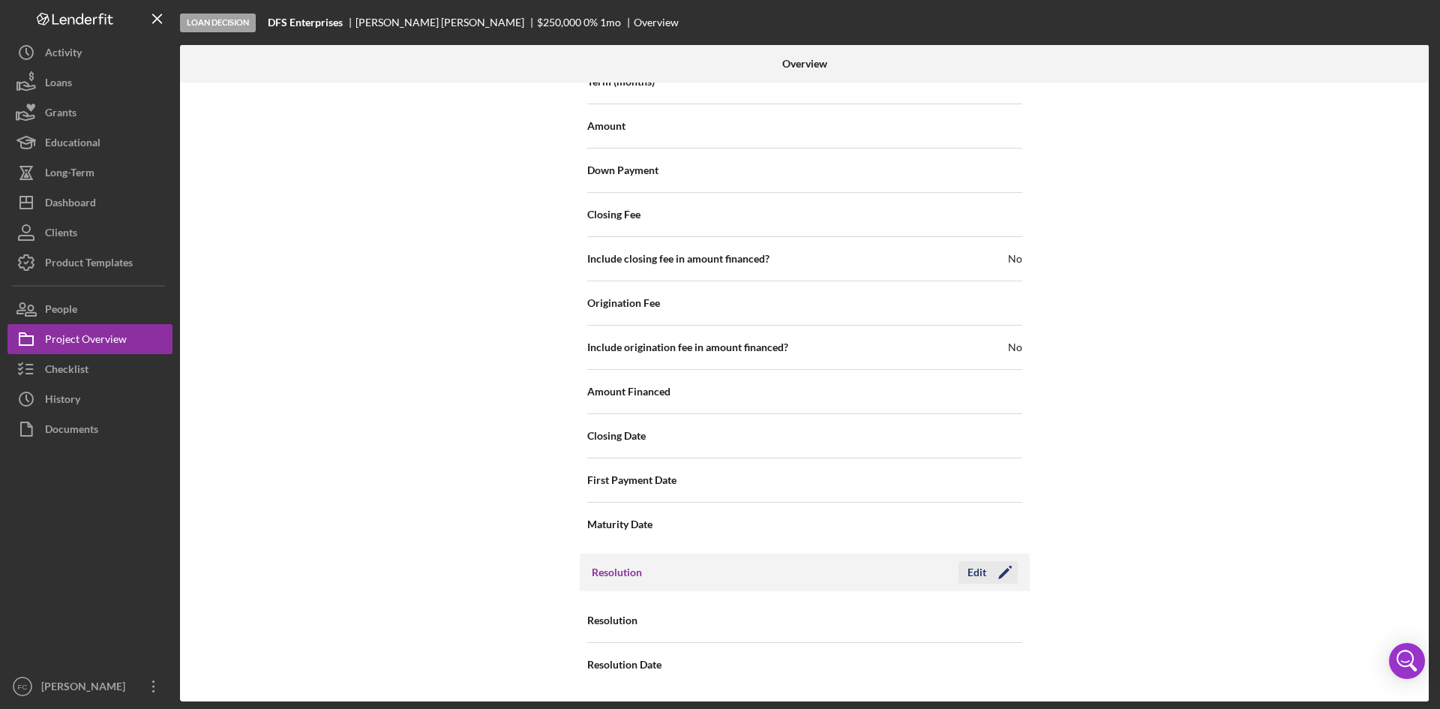
click at [990, 580] on icon "Icon/Edit" at bounding box center [1006, 573] width 38 height 38
click at [858, 627] on div "Select..." at bounding box center [896, 621] width 180 height 35
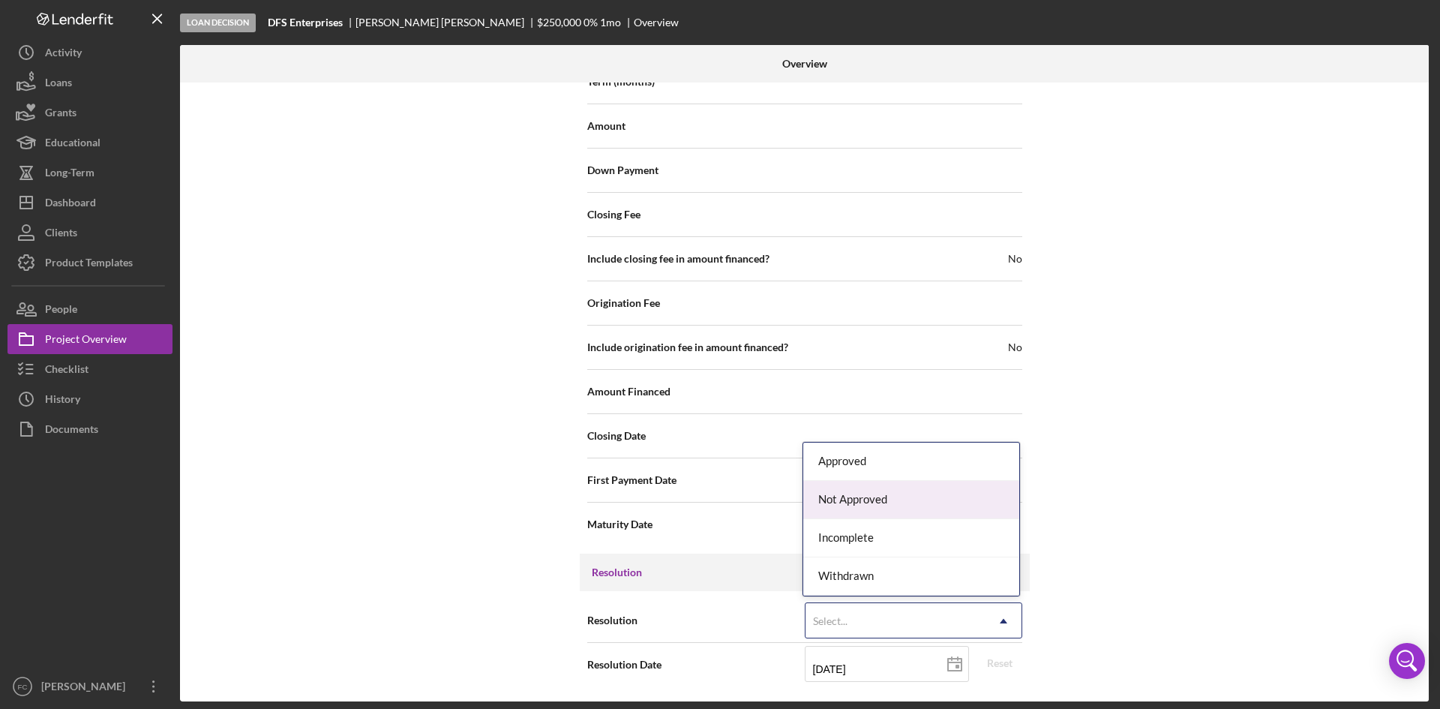
click at [873, 504] on div "Not Approved" at bounding box center [911, 500] width 216 height 38
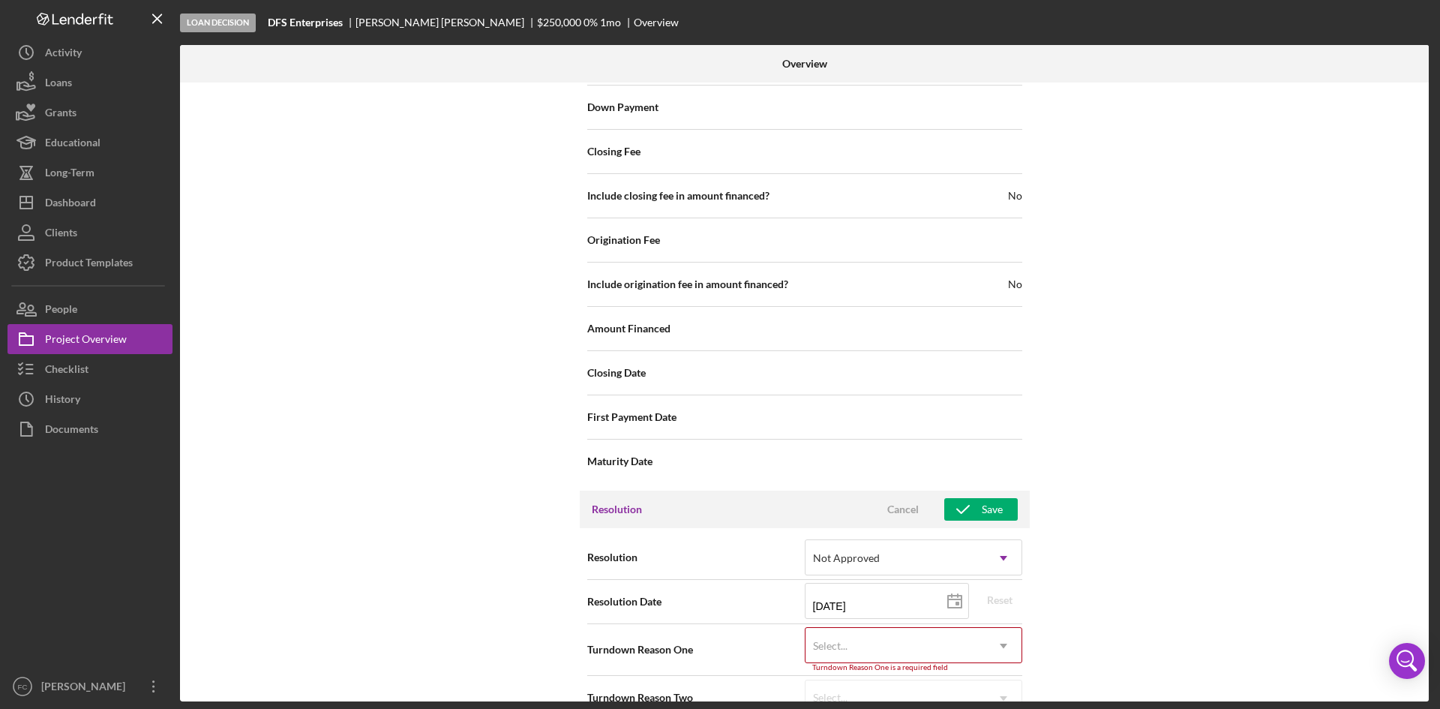
scroll to position [1491, 0]
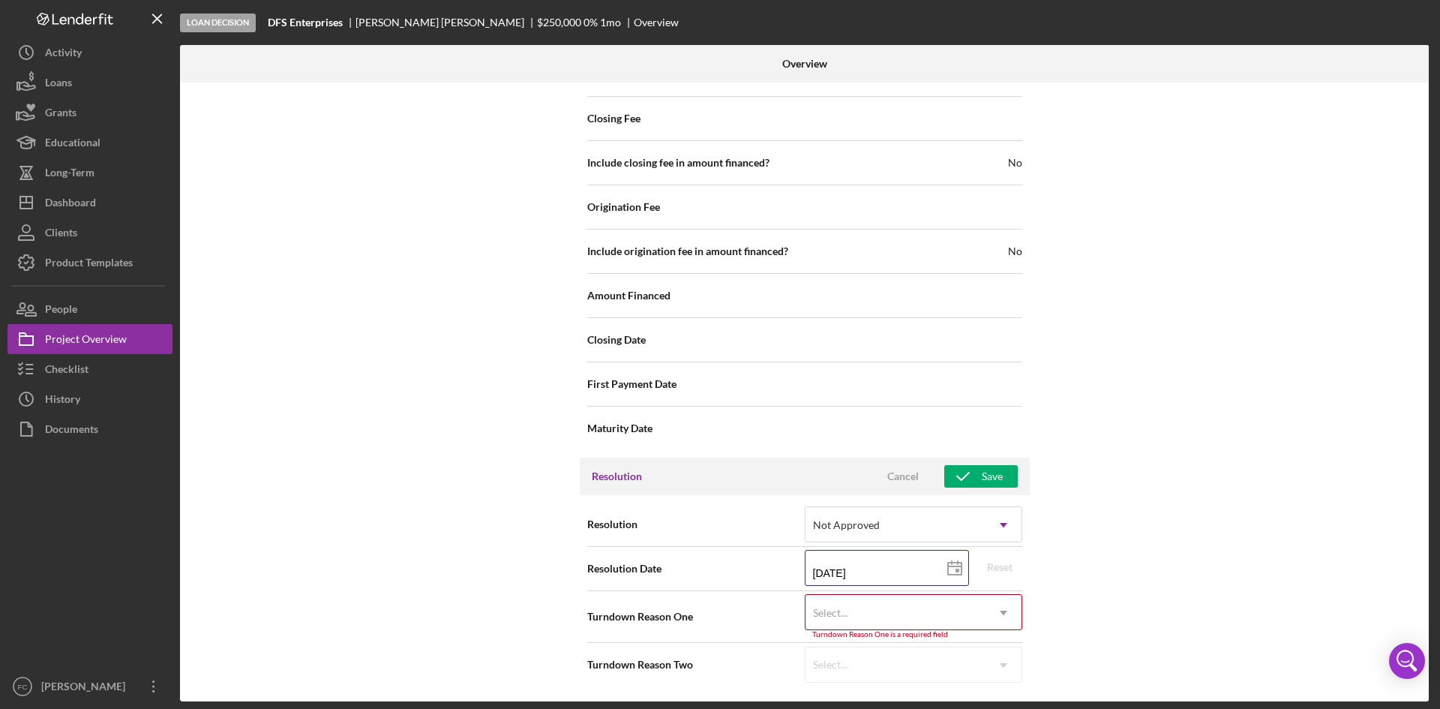
drag, startPoint x: 869, startPoint y: 572, endPoint x: 686, endPoint y: 554, distance: 183.2
click at [684, 554] on div "Resolution Date [DATE] [DATE] Reset" at bounding box center [804, 569] width 435 height 38
click at [984, 482] on div "Save" at bounding box center [992, 476] width 21 height 23
click at [913, 601] on div "Select..." at bounding box center [896, 613] width 180 height 35
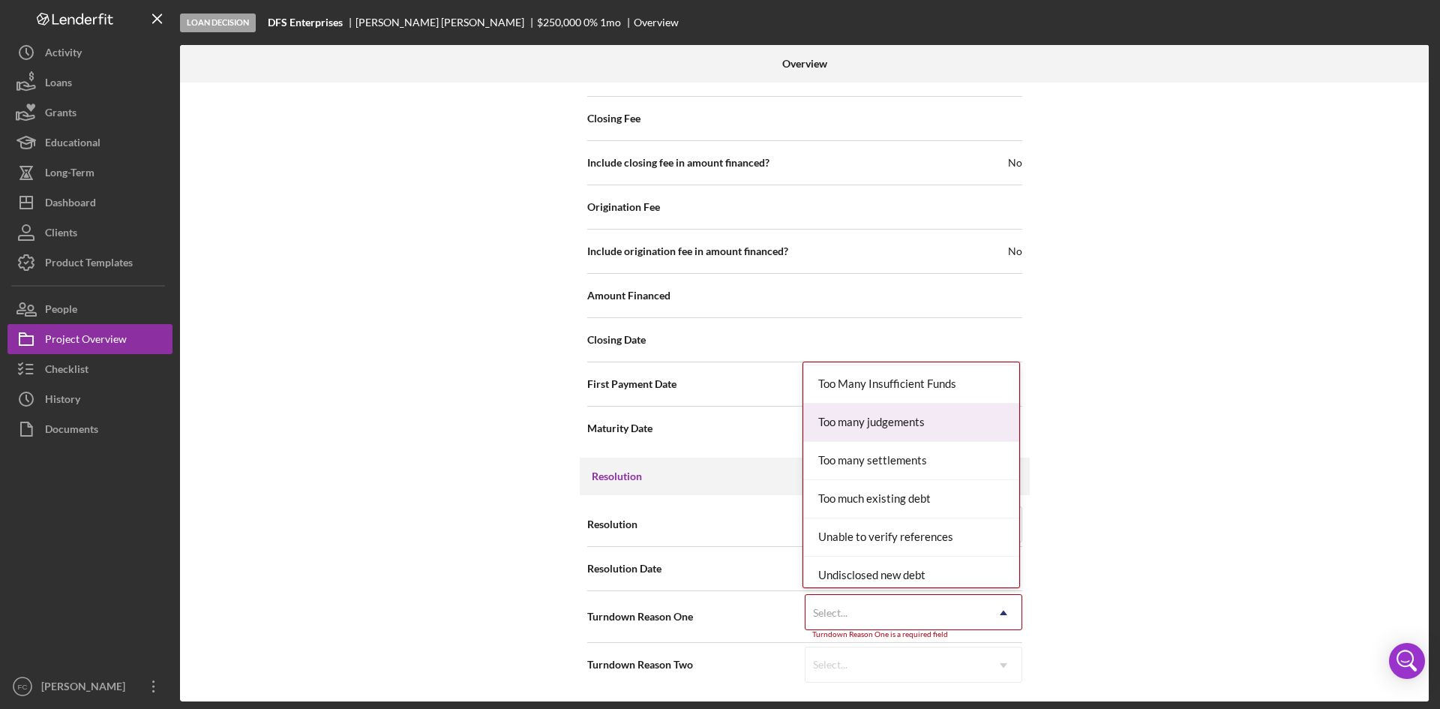
scroll to position [1590, 0]
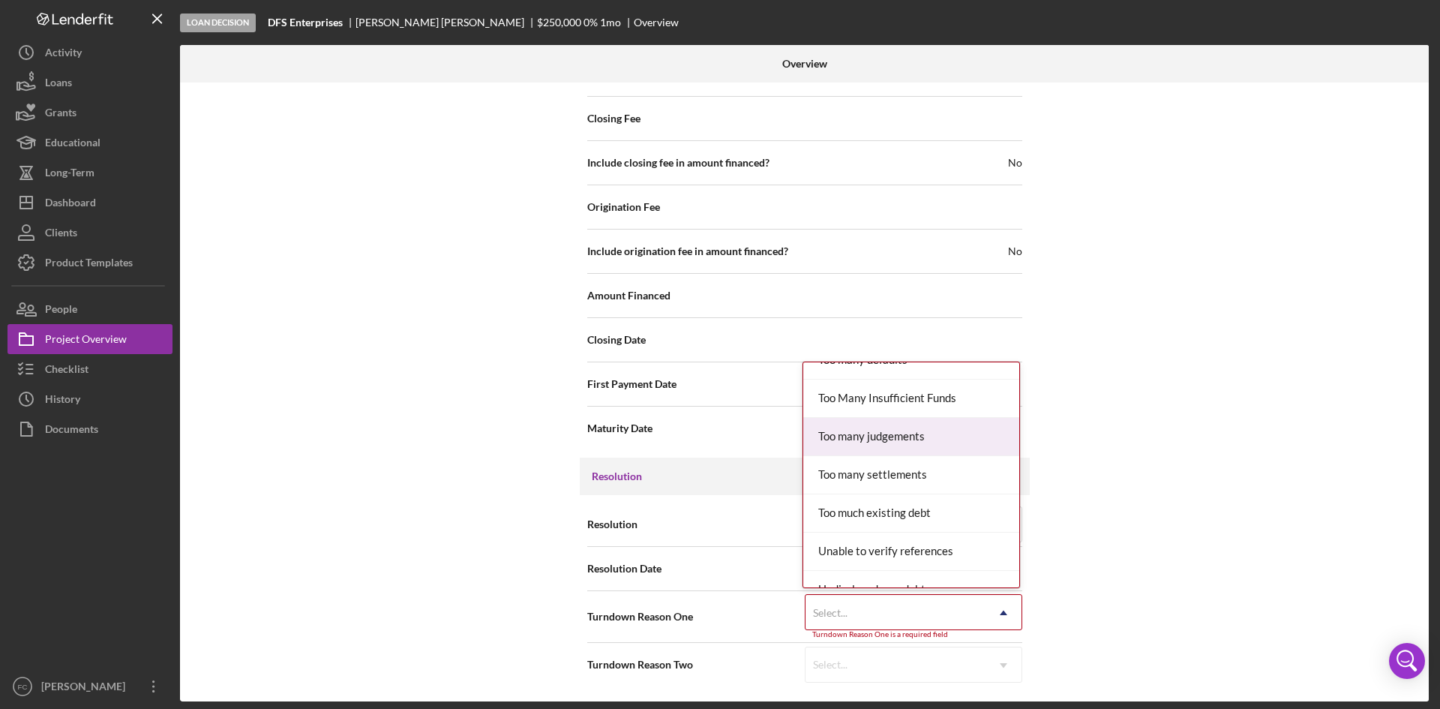
click at [912, 438] on div "Too many judgements" at bounding box center [911, 437] width 216 height 38
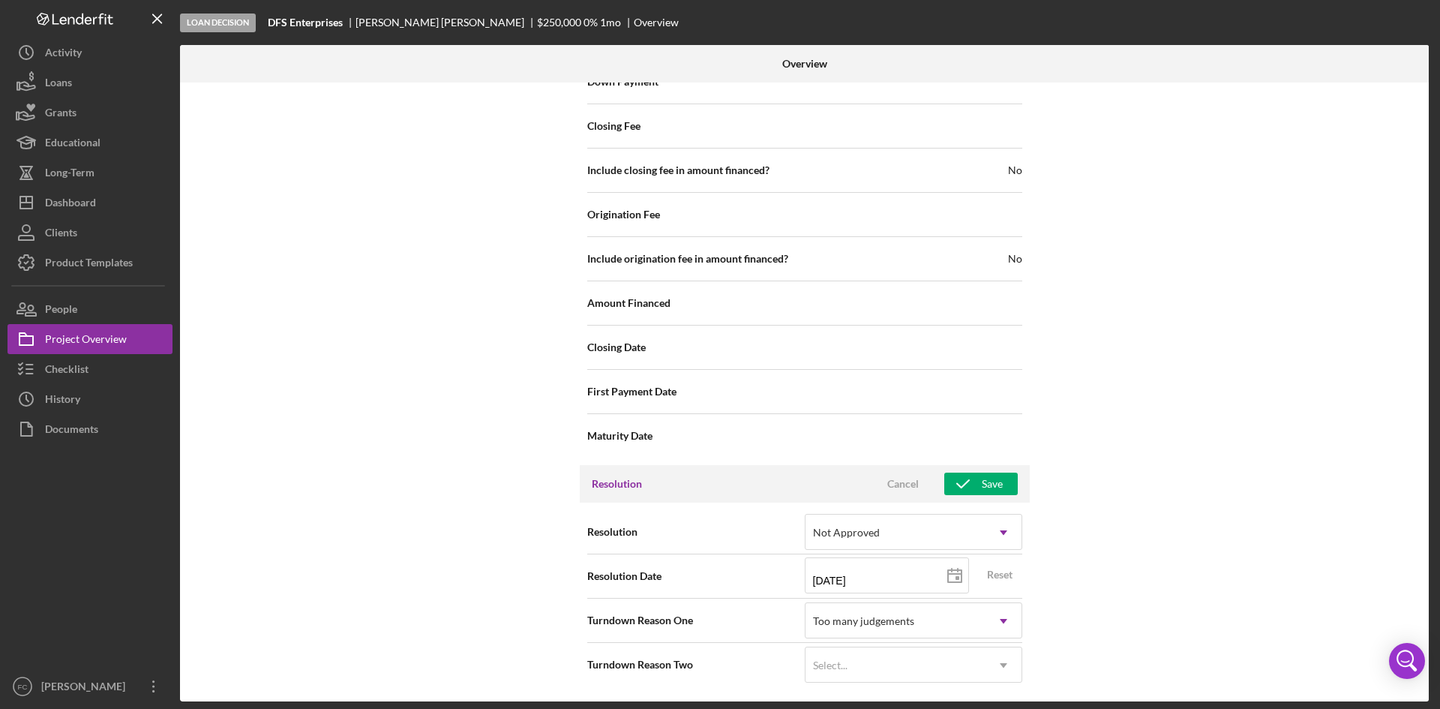
scroll to position [1483, 0]
click at [975, 482] on icon "button" at bounding box center [964, 484] width 38 height 38
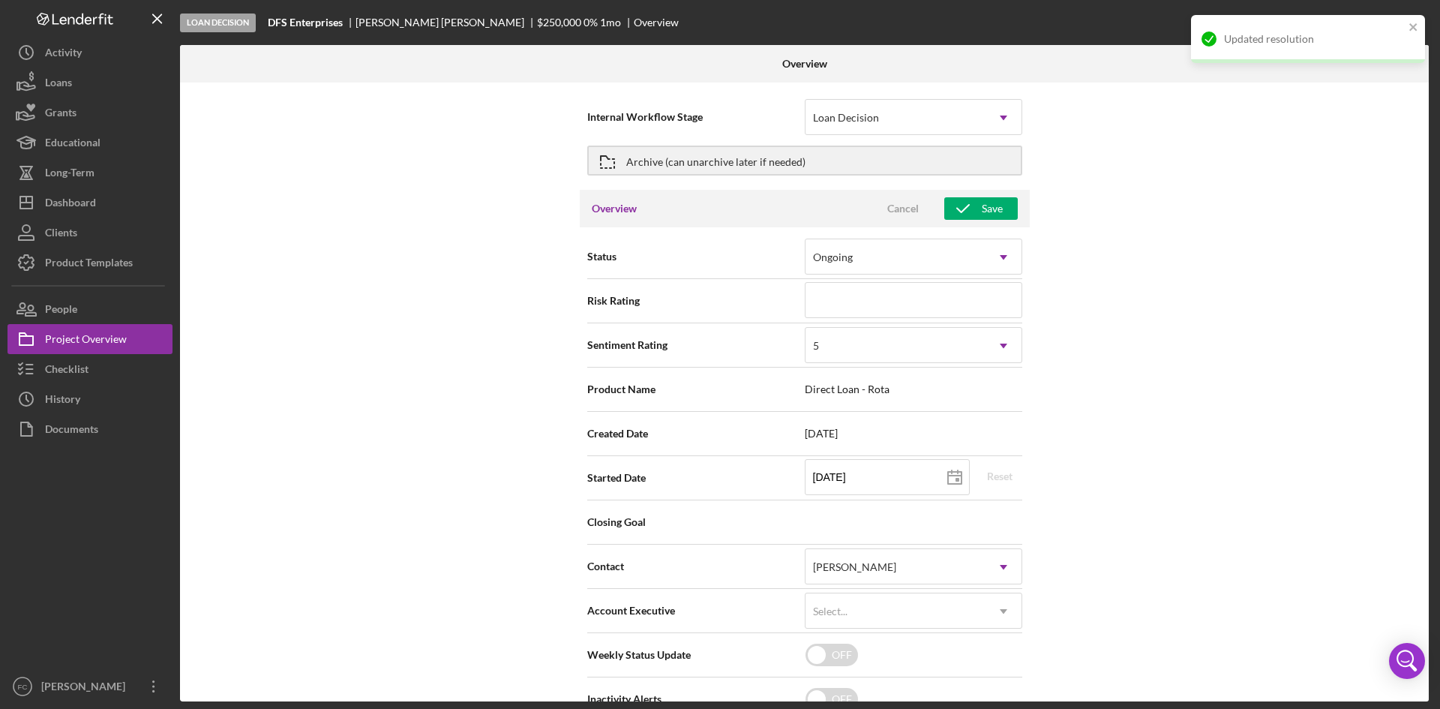
scroll to position [0, 0]
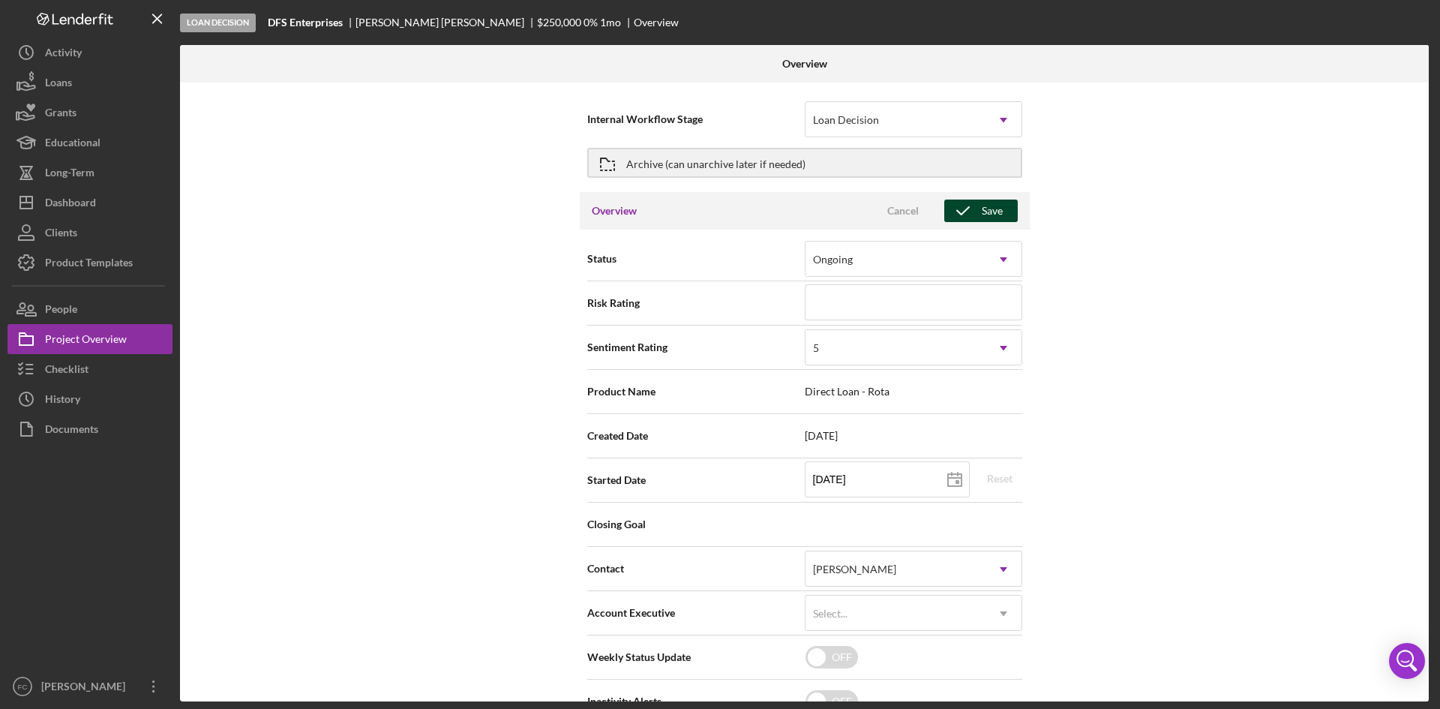
click at [992, 206] on div "Save" at bounding box center [992, 211] width 21 height 23
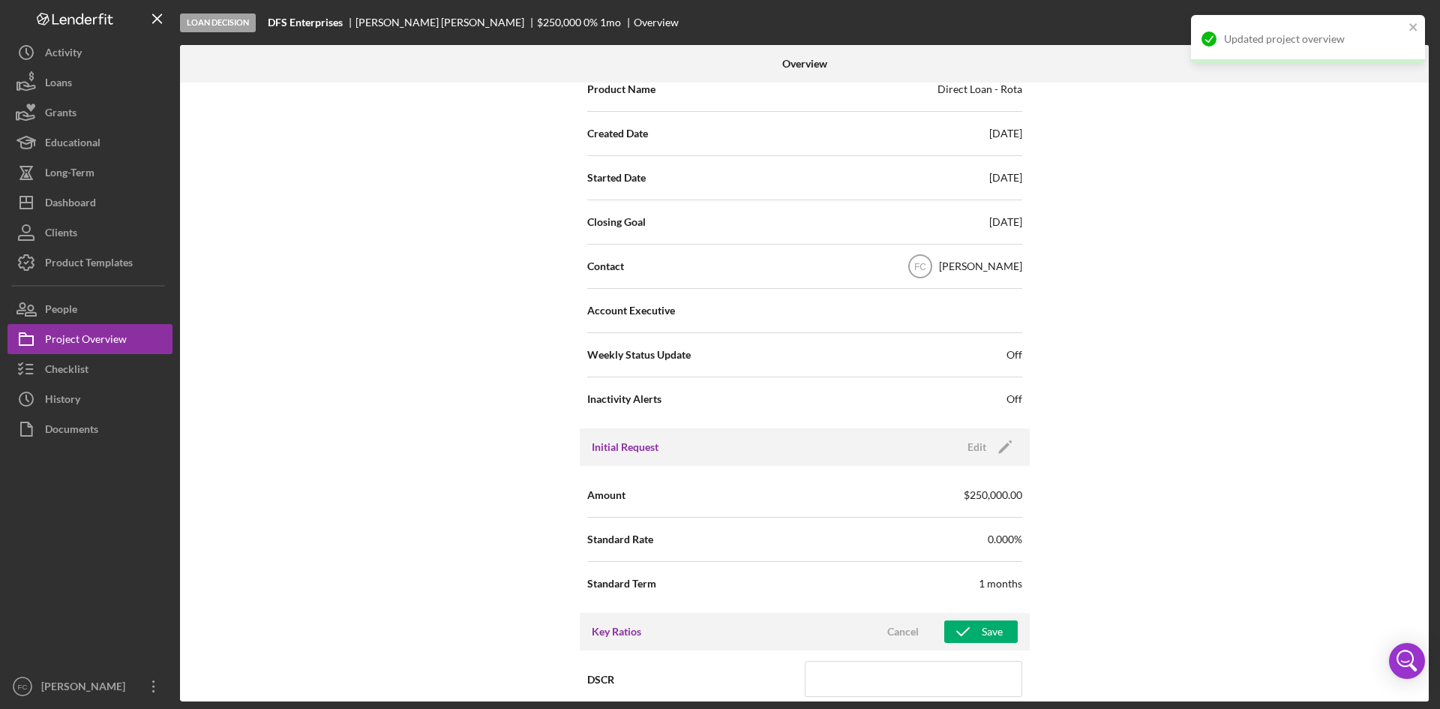
scroll to position [600, 0]
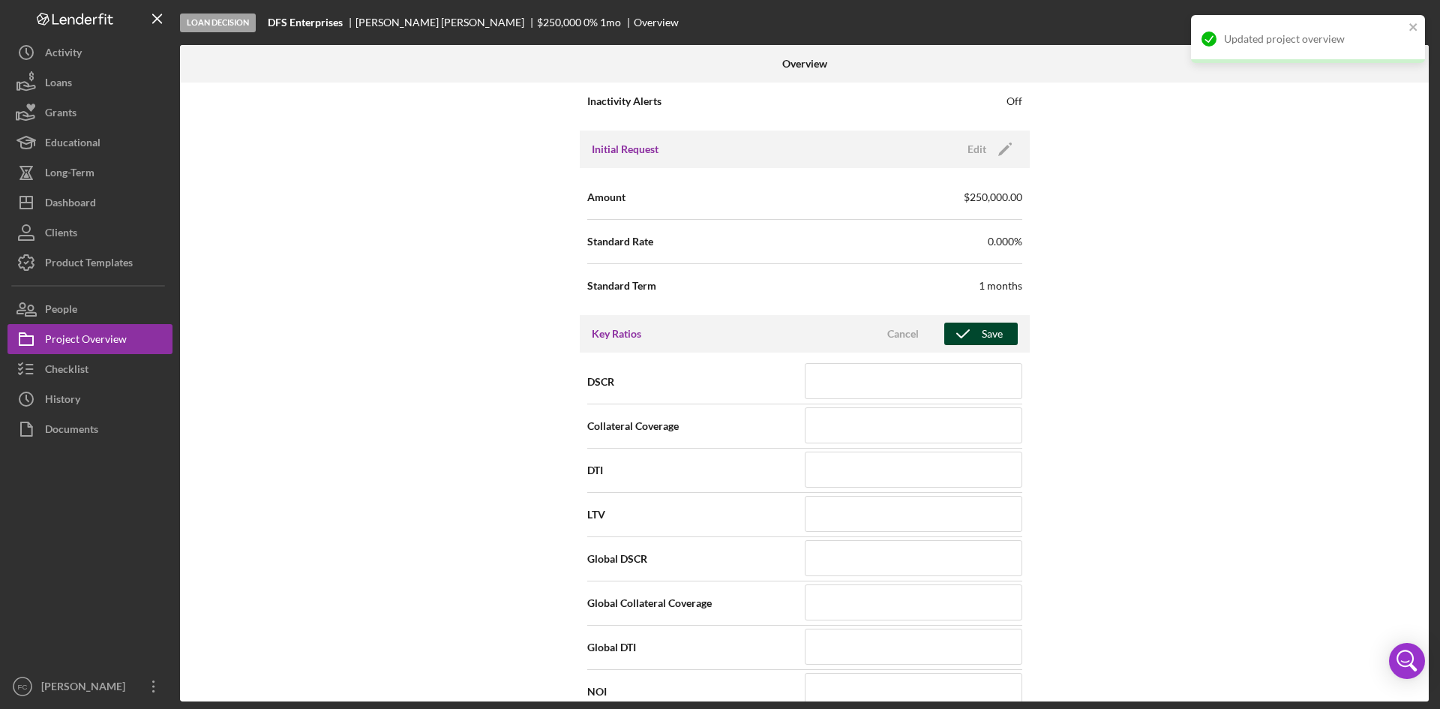
click at [987, 329] on div "Save" at bounding box center [992, 334] width 21 height 23
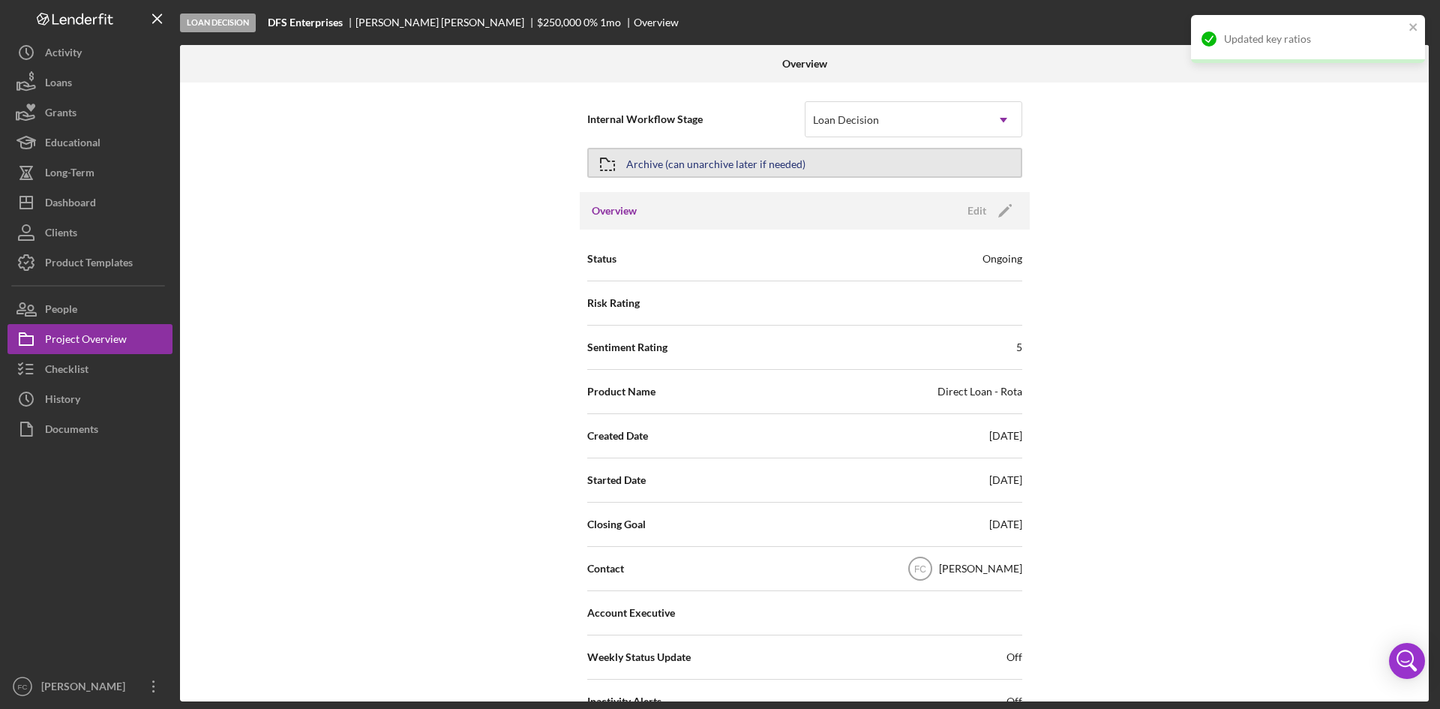
click at [737, 165] on div "Archive (can unarchive later if needed)" at bounding box center [715, 162] width 179 height 27
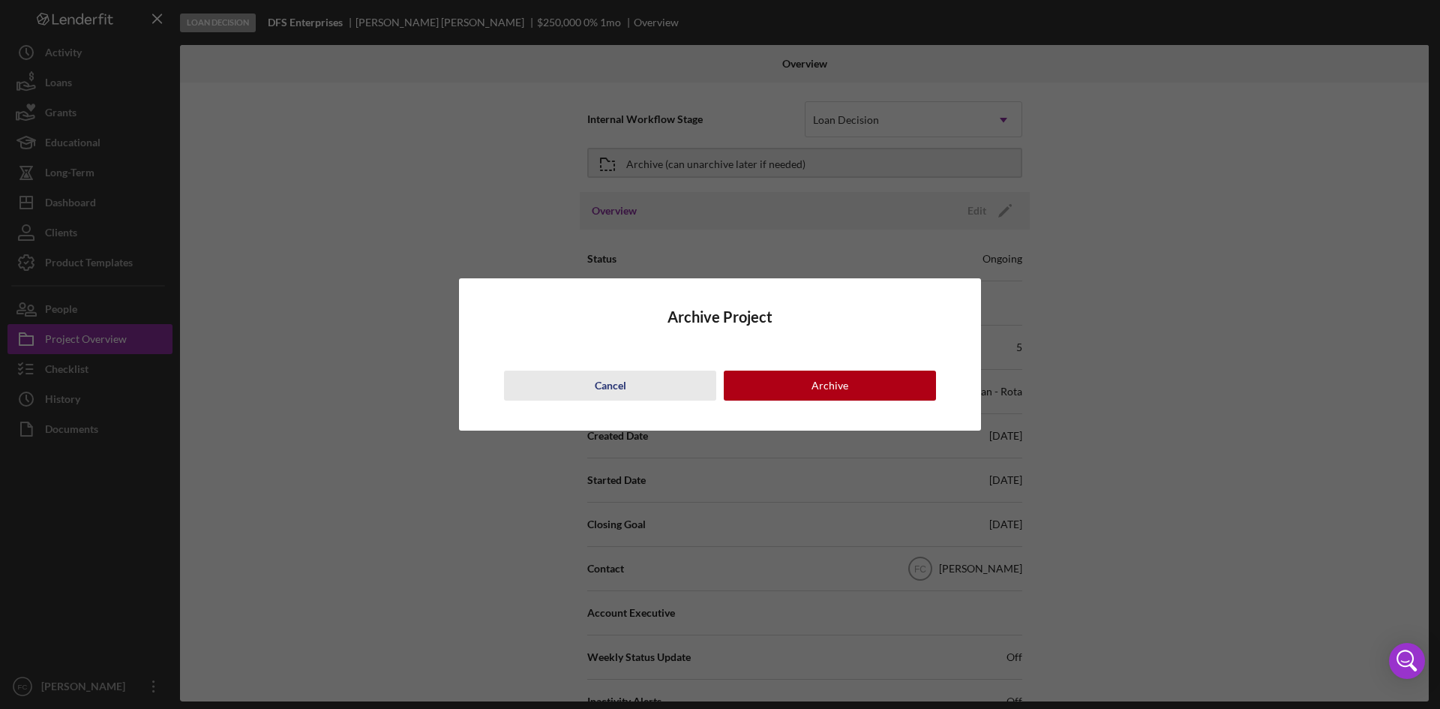
click at [610, 394] on div "Cancel" at bounding box center [611, 386] width 32 height 30
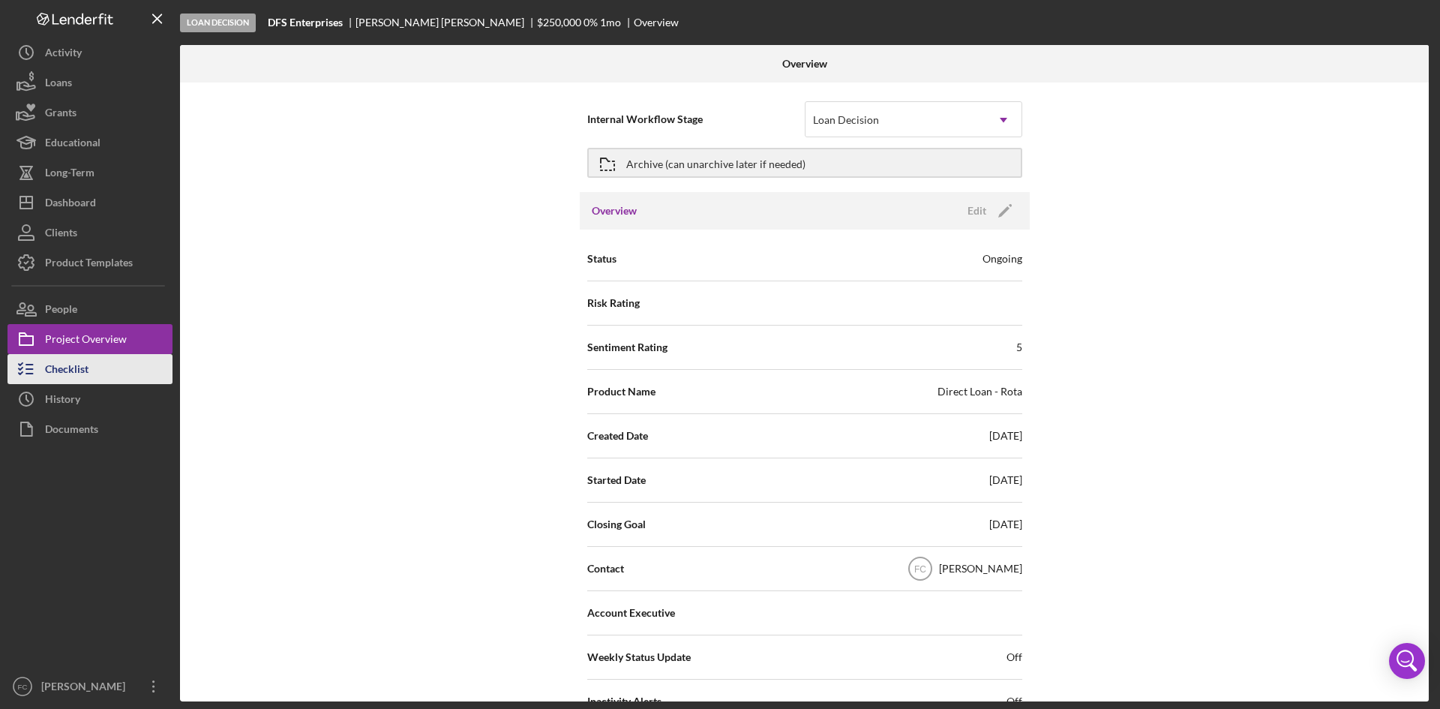
click at [95, 380] on button "Checklist" at bounding box center [90, 369] width 165 height 30
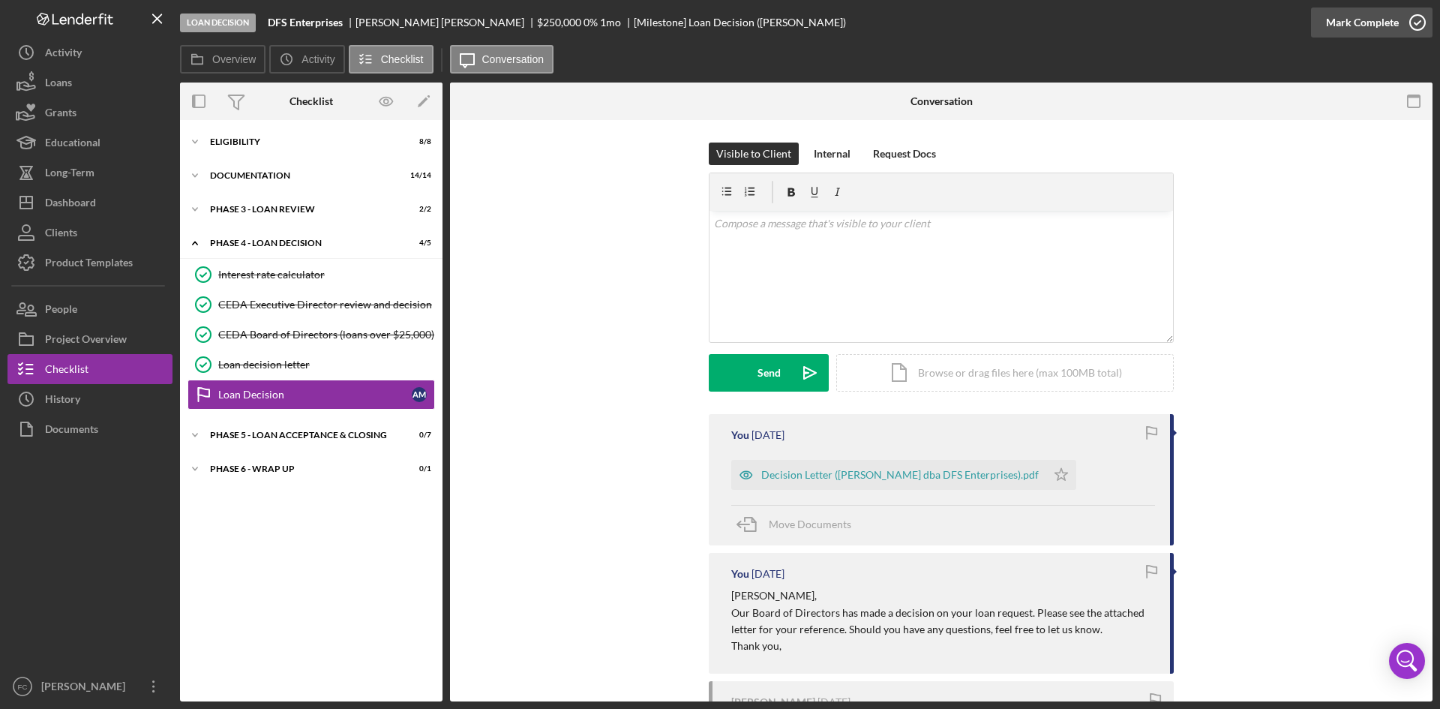
drag, startPoint x: 1347, startPoint y: 26, endPoint x: 1356, endPoint y: 23, distance: 9.5
click at [1356, 23] on div "Mark Complete" at bounding box center [1362, 23] width 73 height 30
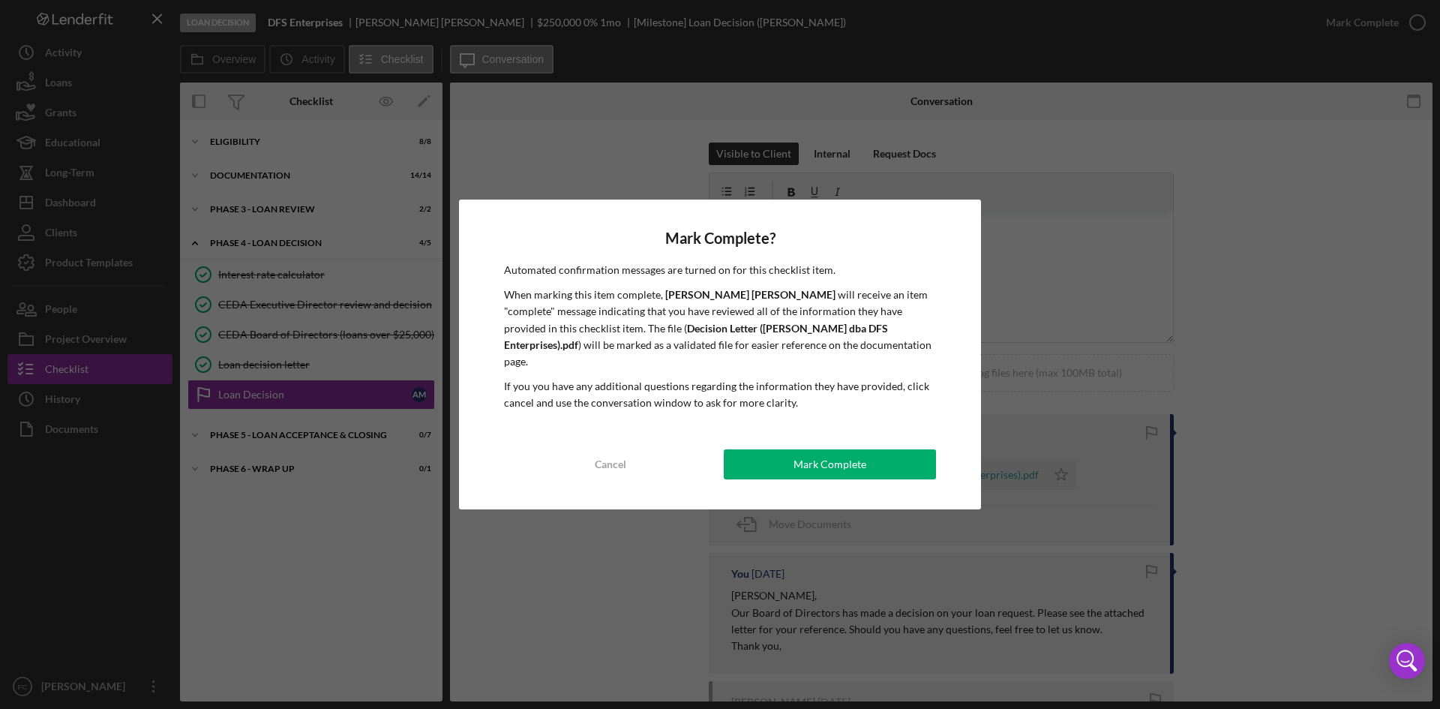
click at [811, 453] on div "Mark Complete" at bounding box center [830, 464] width 73 height 30
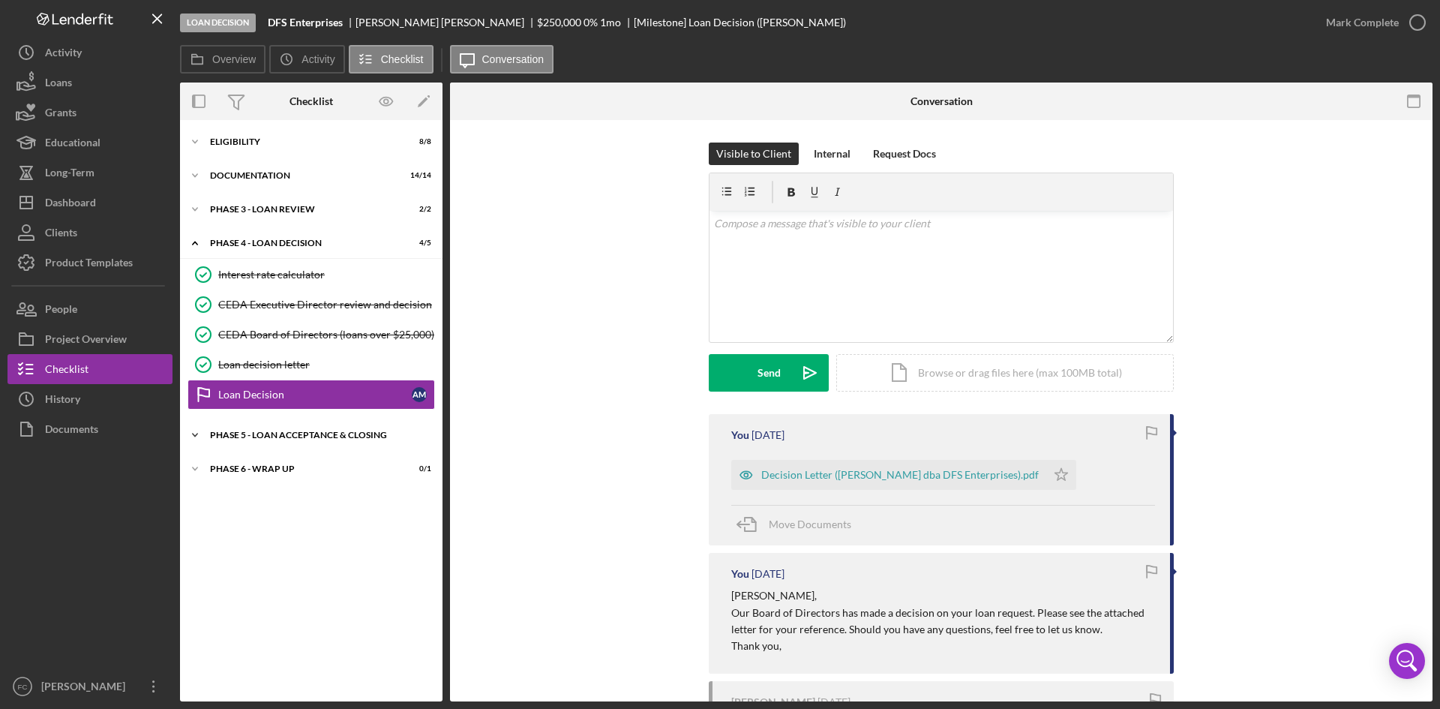
click at [227, 444] on div "Icon/Expander Phase 5 - Loan acceptance & Closing 0 / 7" at bounding box center [311, 435] width 263 height 30
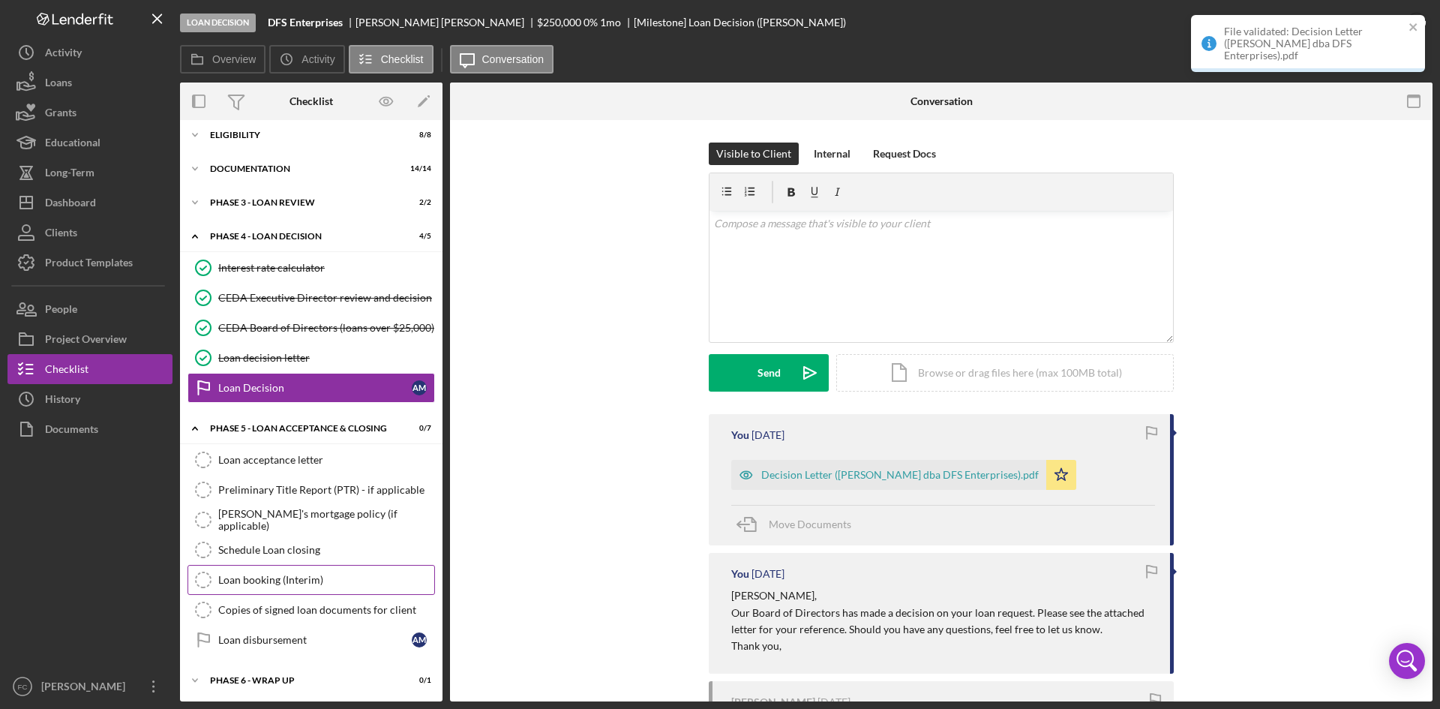
scroll to position [9, 0]
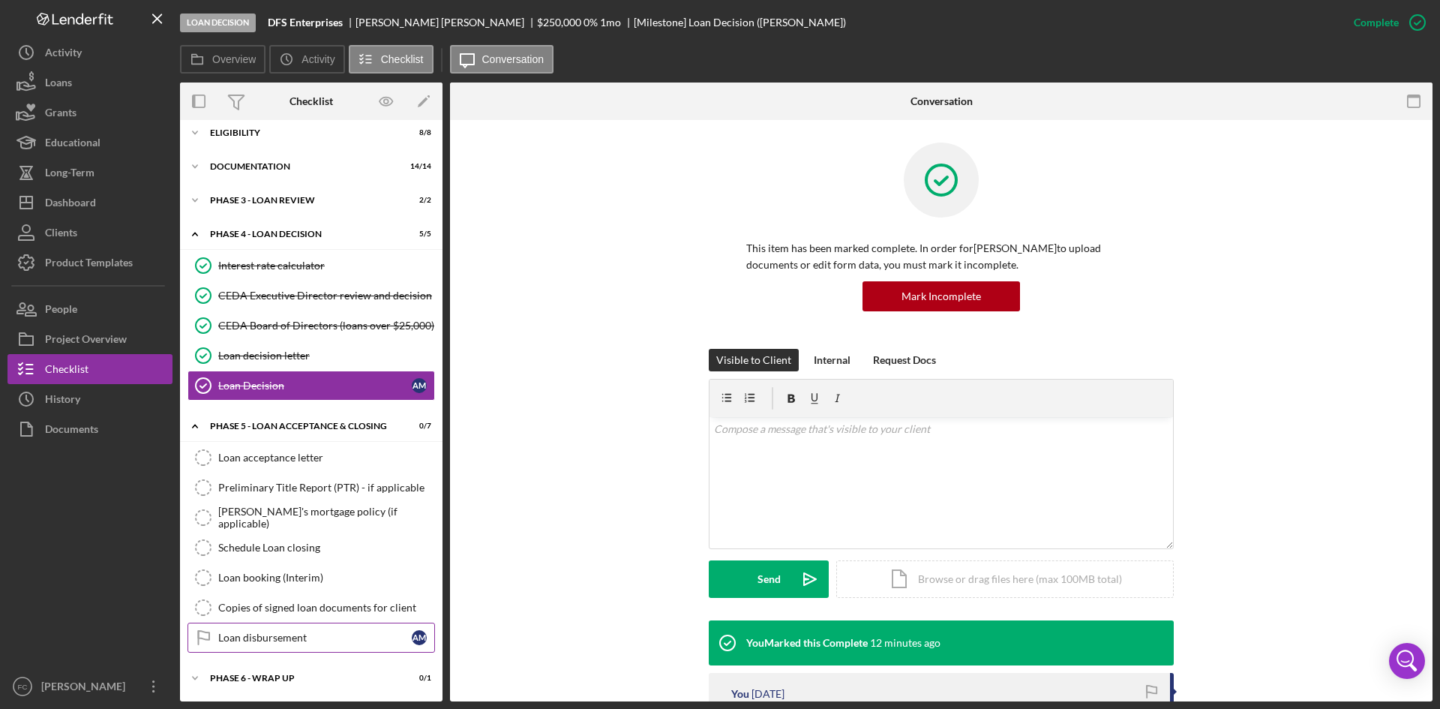
click at [282, 638] on div "Loan disbursement" at bounding box center [315, 638] width 194 height 12
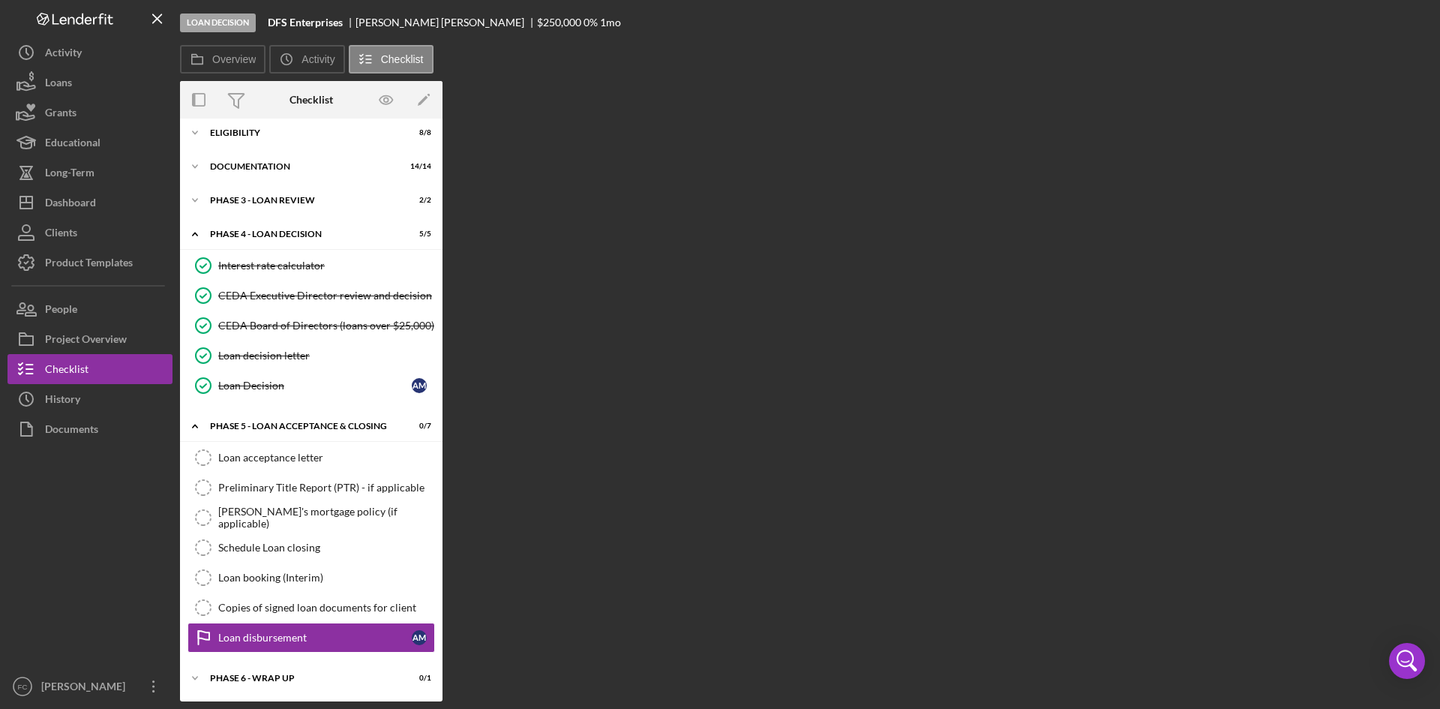
scroll to position [9, 0]
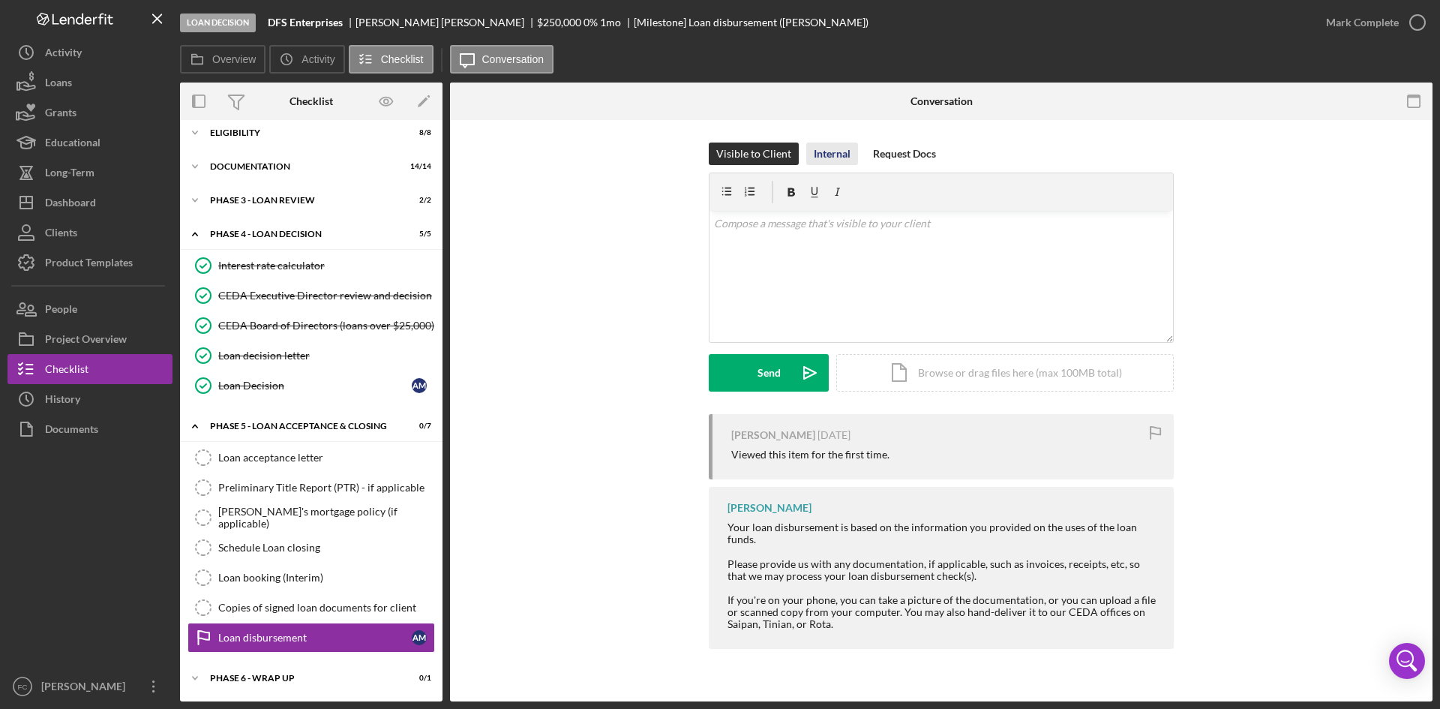
click at [830, 154] on div "Internal" at bounding box center [832, 154] width 37 height 23
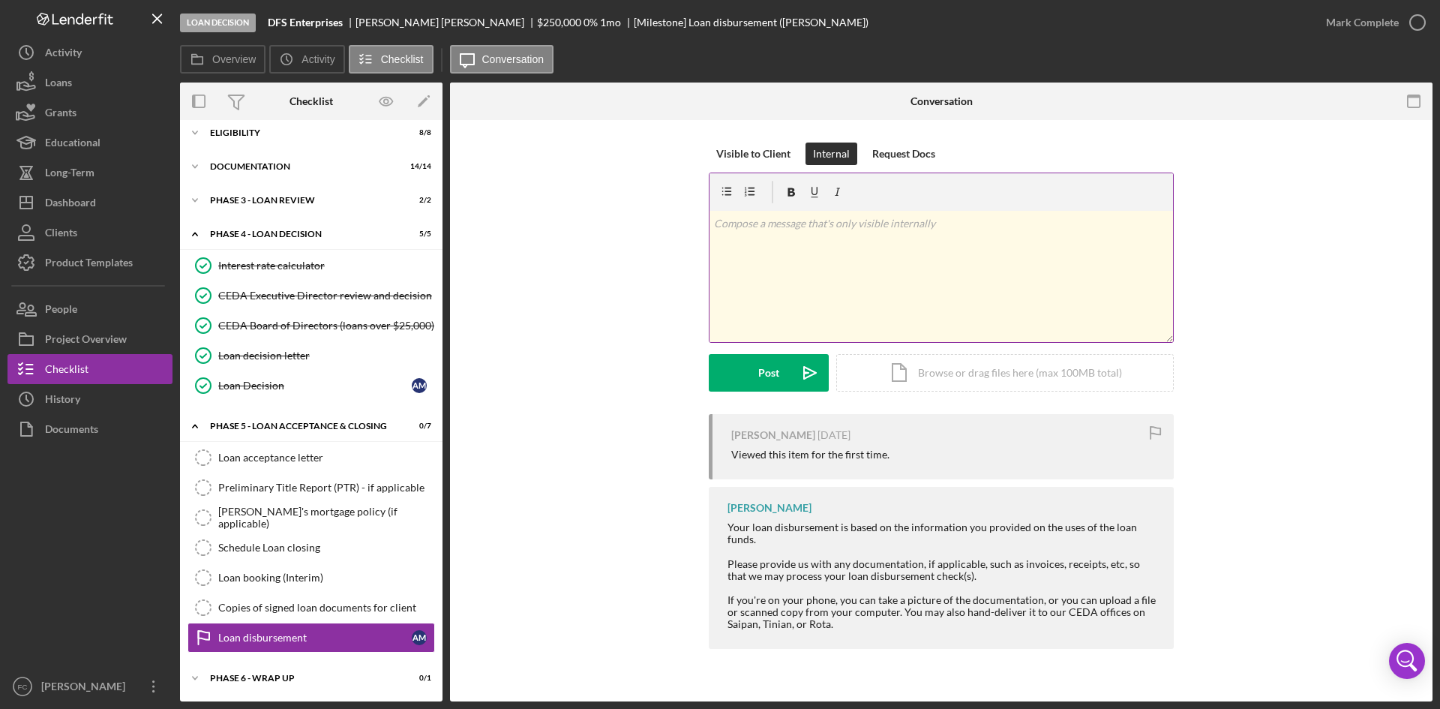
click at [793, 262] on div "v Color teal Color pink Remove color Add row above Add row below Add column bef…" at bounding box center [942, 276] width 464 height 131
click at [765, 383] on div "Post" at bounding box center [768, 373] width 21 height 38
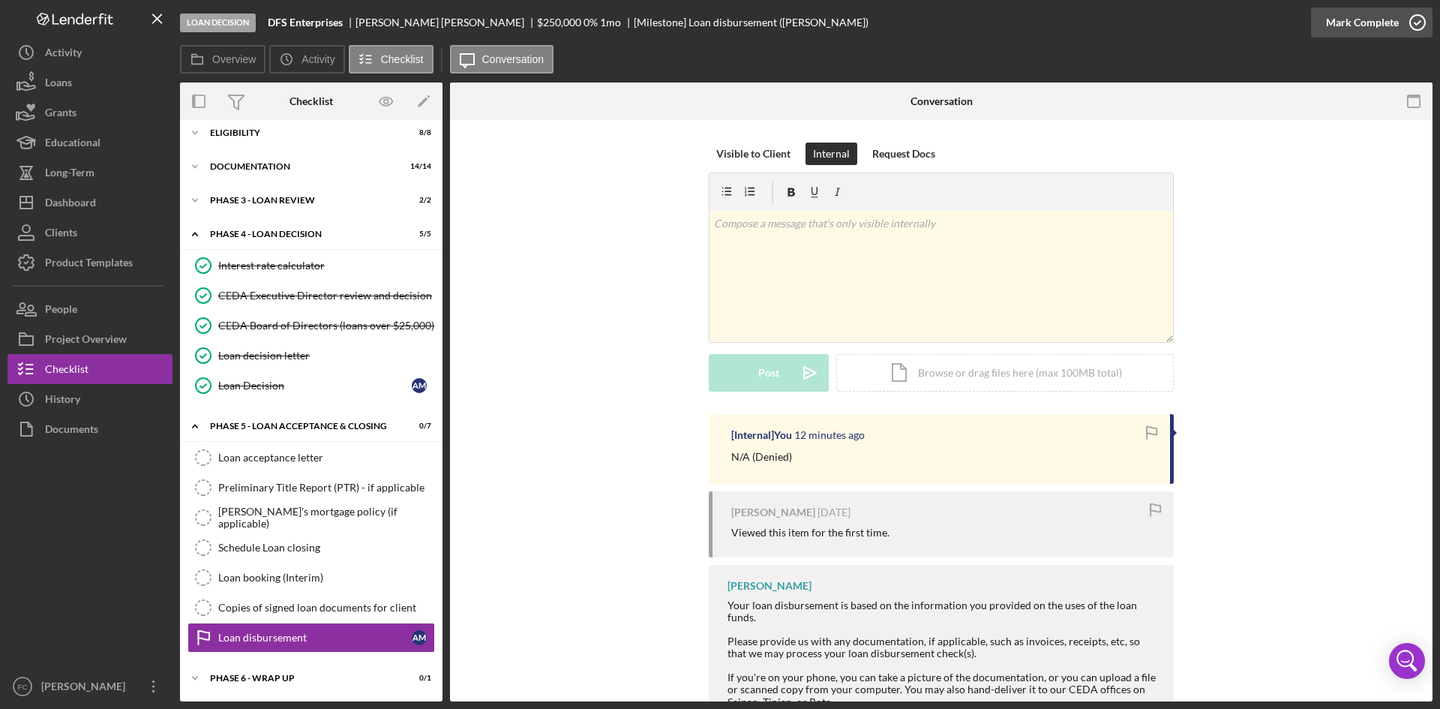
click at [1356, 28] on div "Mark Complete" at bounding box center [1362, 23] width 73 height 30
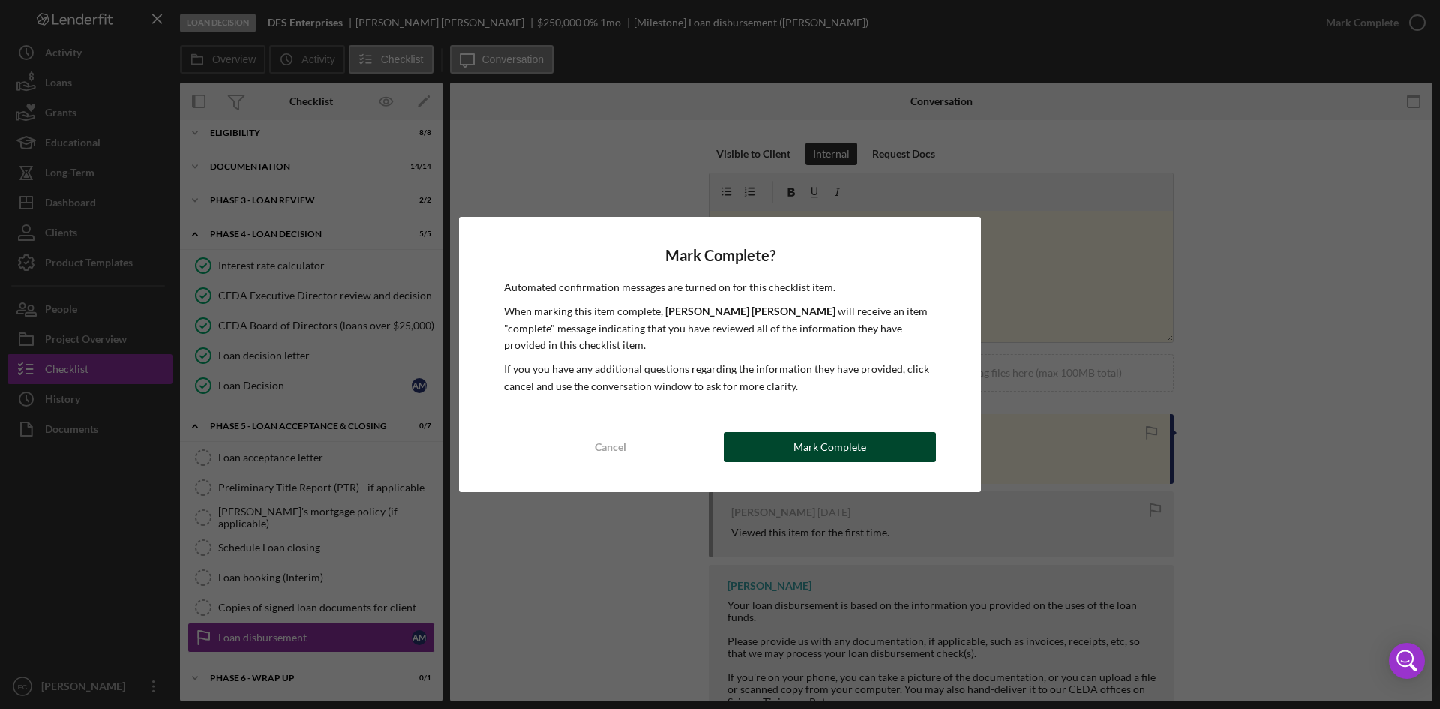
click at [805, 434] on div "Mark Complete? Automated confirmation messages are turned on for this checklist…" at bounding box center [720, 354] width 522 height 275
click at [808, 440] on div "Mark Complete" at bounding box center [830, 447] width 73 height 30
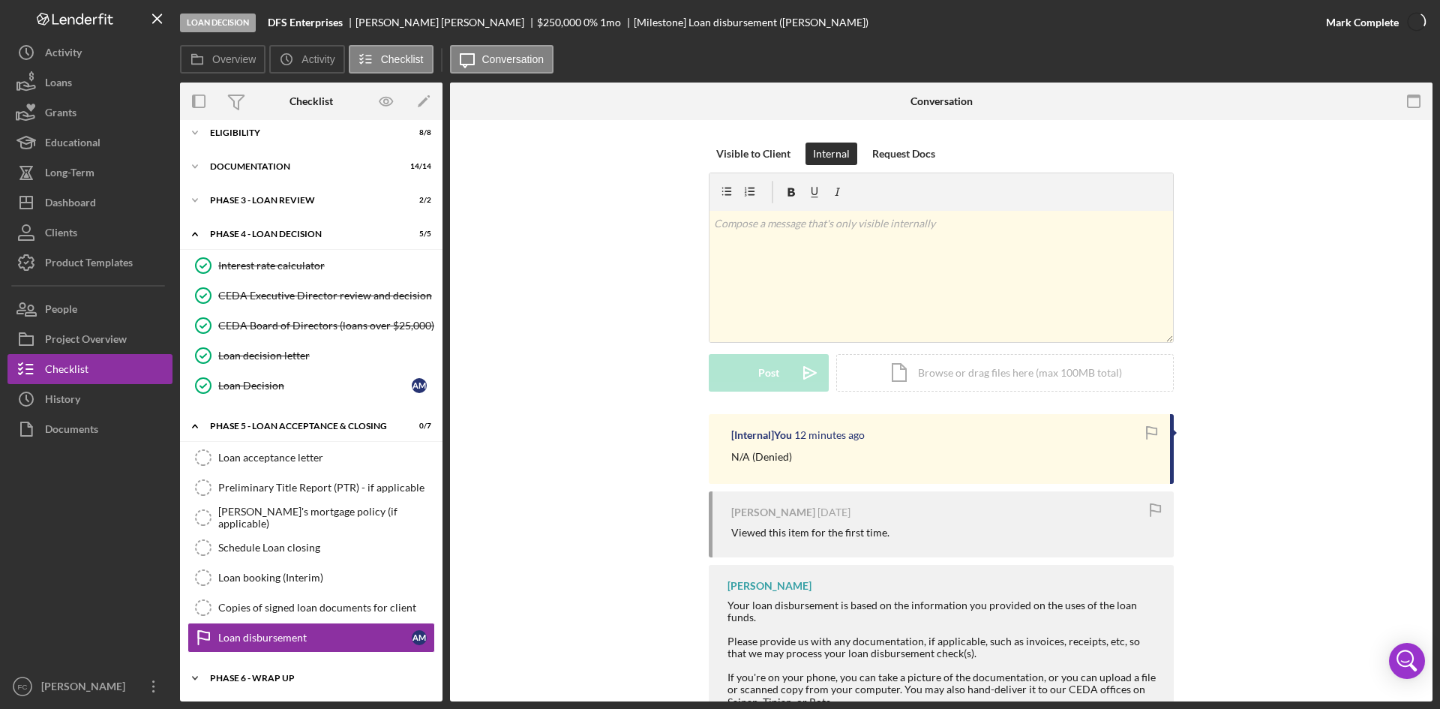
click at [294, 666] on div "Icon/Expander Phase 6 - Wrap up 0 / 1" at bounding box center [311, 678] width 263 height 30
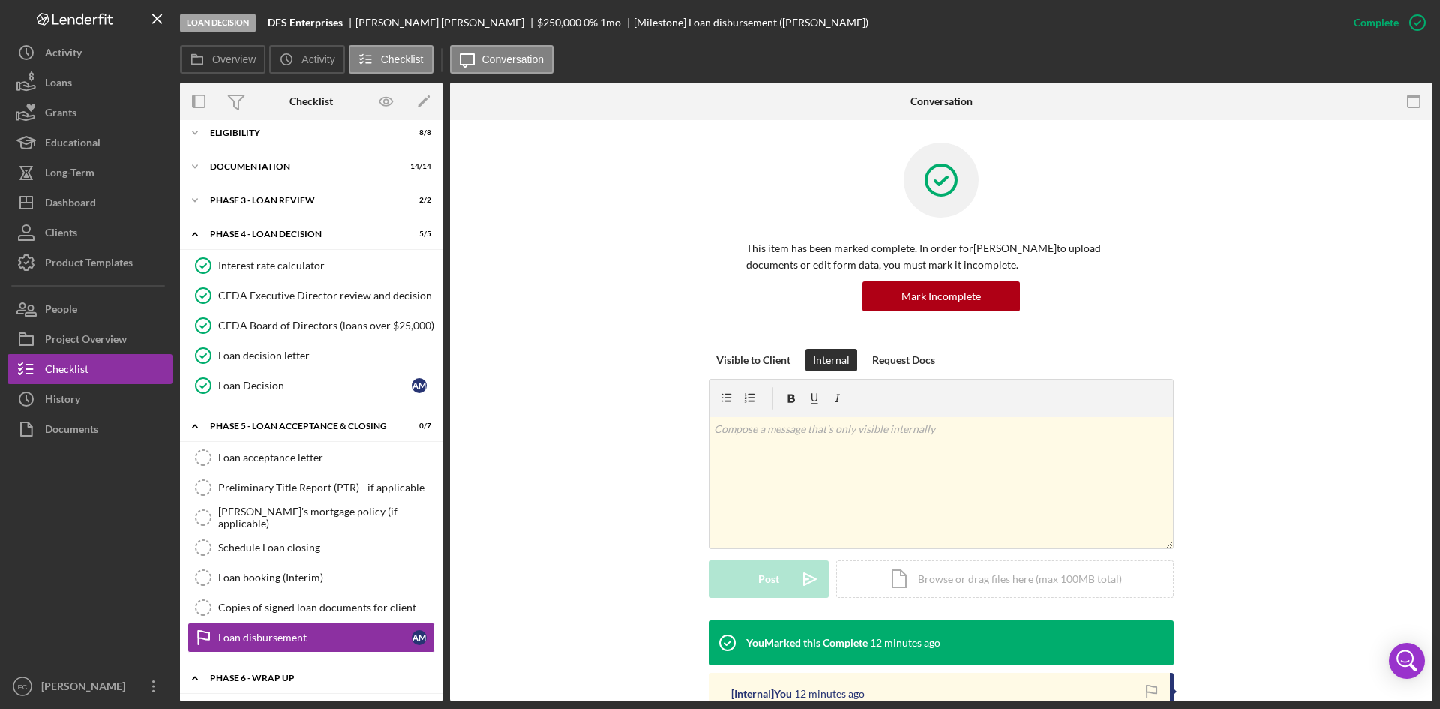
click at [275, 675] on div "Phase 6 - Wrap up" at bounding box center [317, 678] width 214 height 9
click at [230, 423] on div "Phase 5 - Loan acceptance & Closing" at bounding box center [317, 426] width 214 height 9
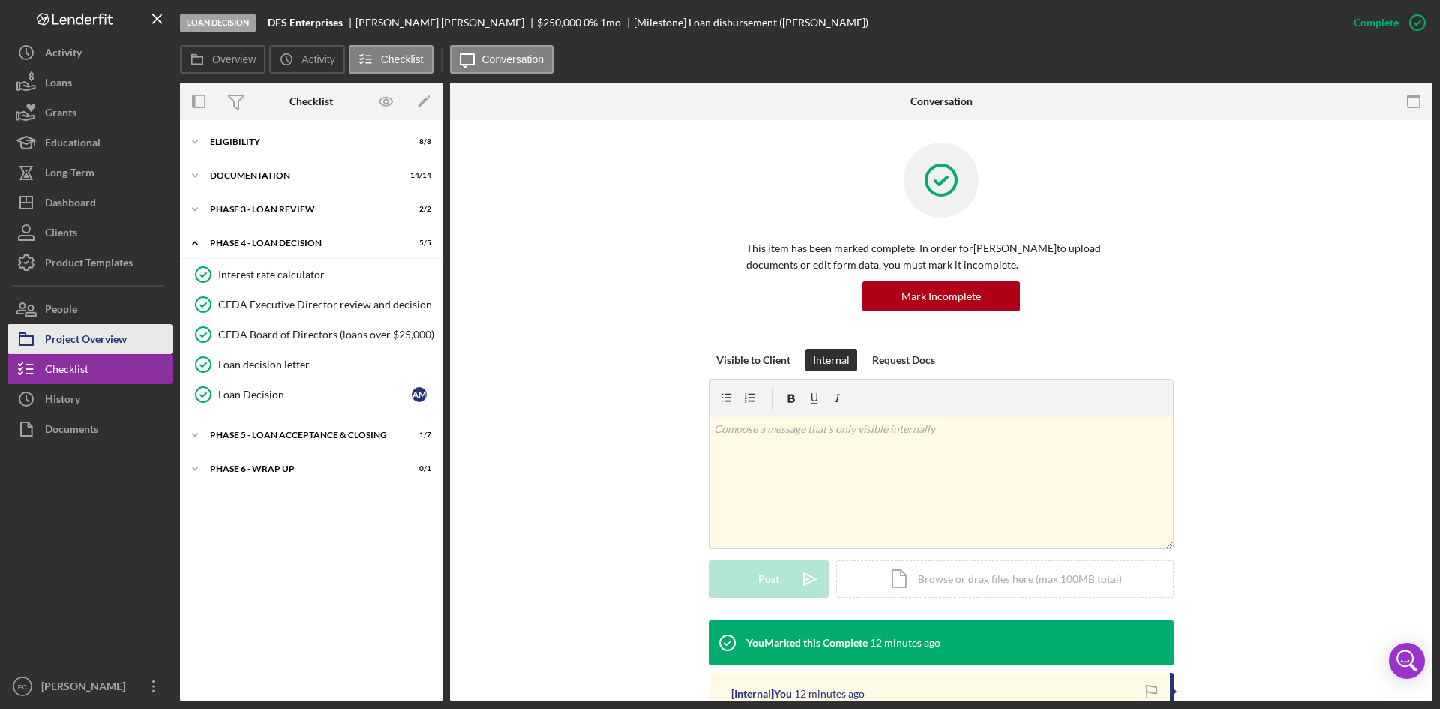
click at [116, 335] on div "Project Overview" at bounding box center [86, 341] width 82 height 34
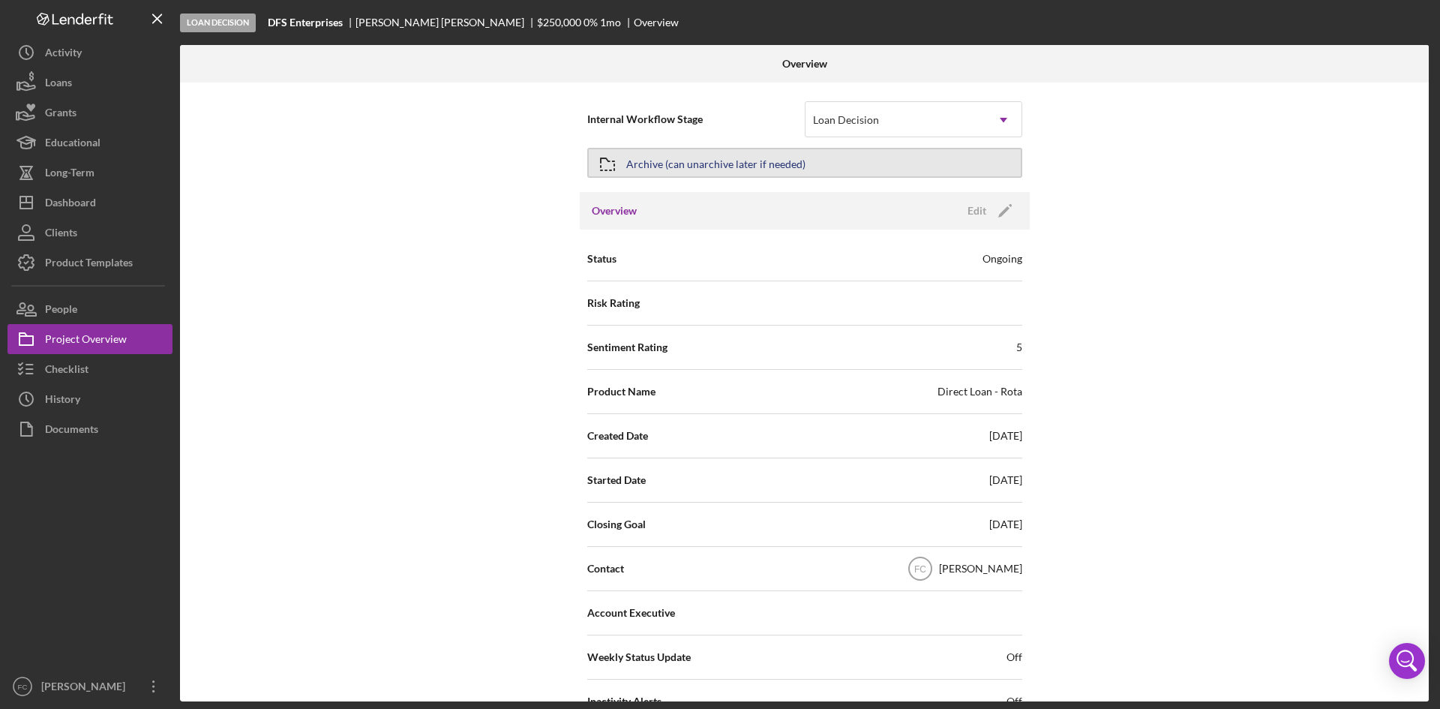
click at [789, 158] on div "Archive (can unarchive later if needed)" at bounding box center [715, 162] width 179 height 27
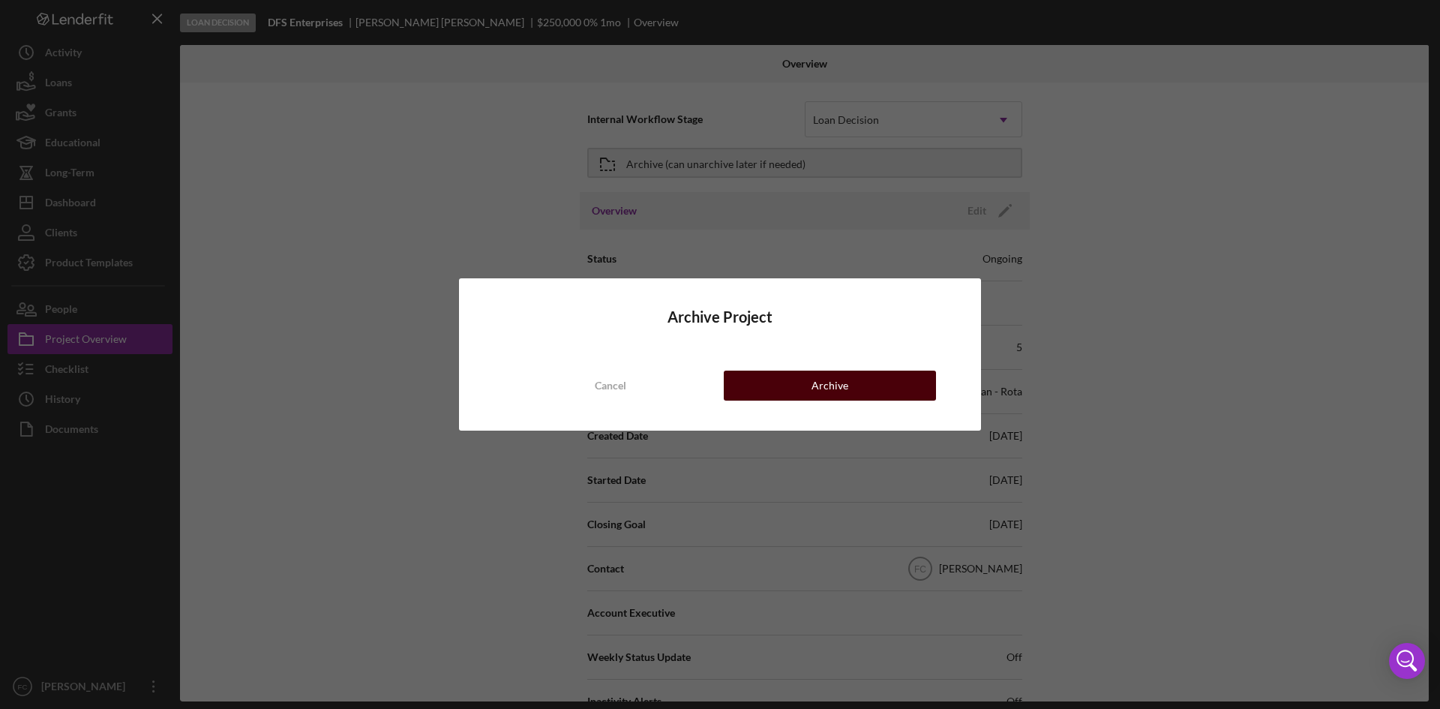
click at [847, 389] on div "Archive" at bounding box center [830, 386] width 37 height 30
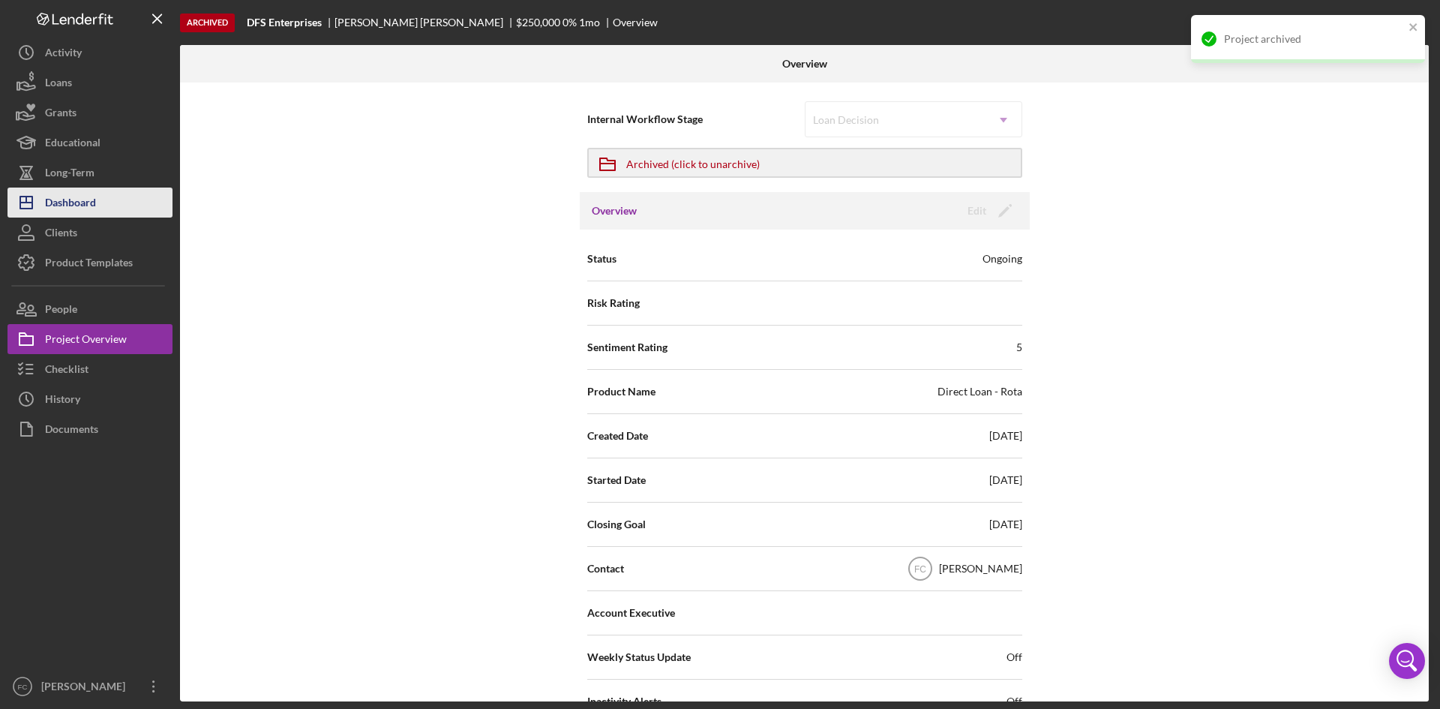
click at [92, 202] on div "Dashboard" at bounding box center [70, 205] width 51 height 34
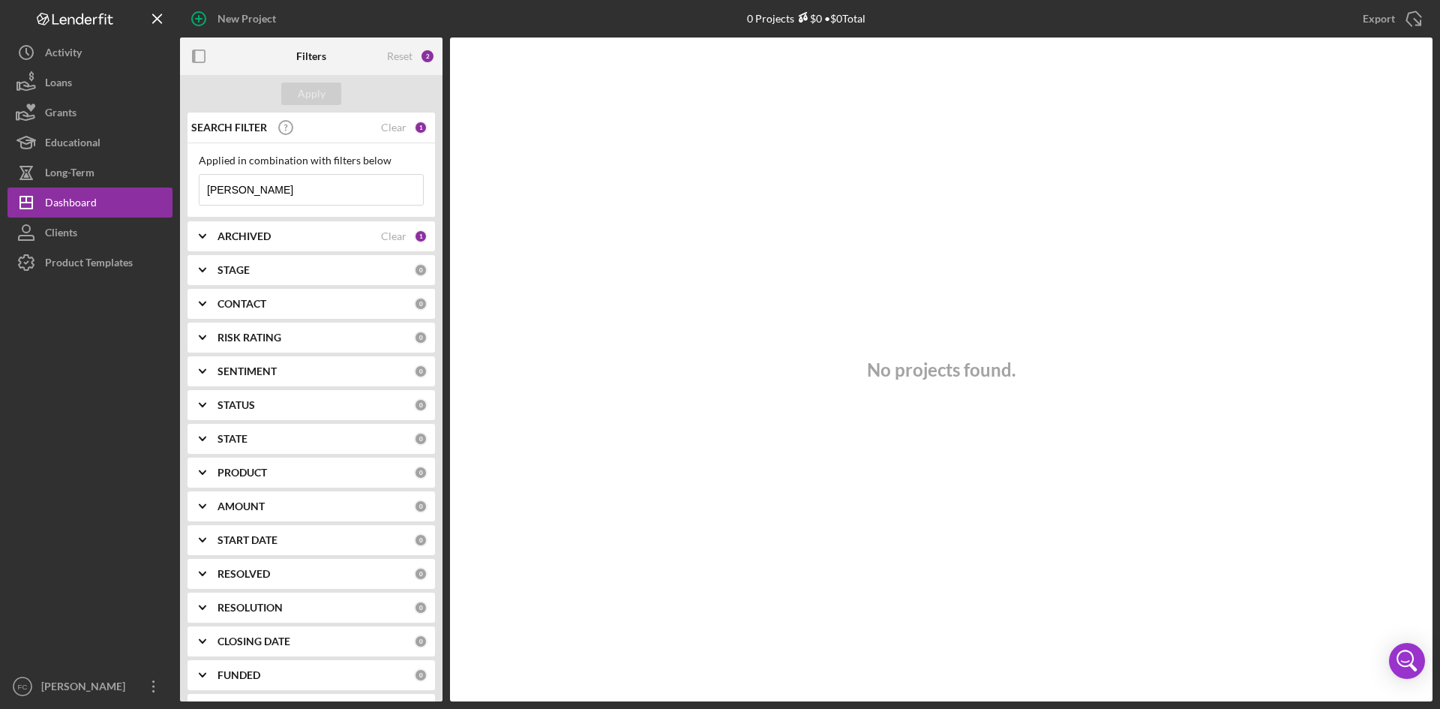
click at [304, 182] on input "[PERSON_NAME]" at bounding box center [312, 190] width 224 height 30
drag, startPoint x: 229, startPoint y: 181, endPoint x: 128, endPoint y: 185, distance: 101.3
click at [128, 184] on div "New Project 0 Projects $0 • $0 Total [PERSON_NAME] Export Icon/Export Filters R…" at bounding box center [720, 350] width 1425 height 701
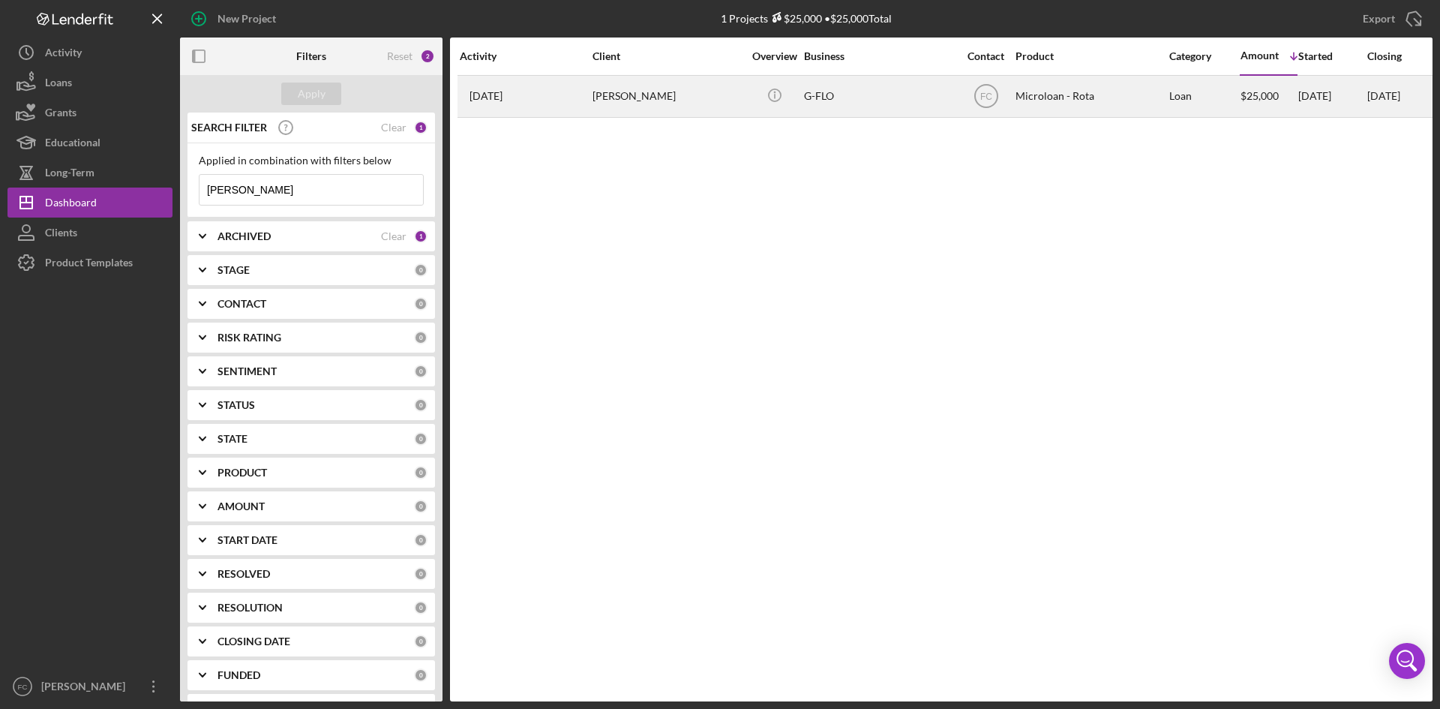
click at [671, 86] on div "[PERSON_NAME]" at bounding box center [668, 97] width 150 height 40
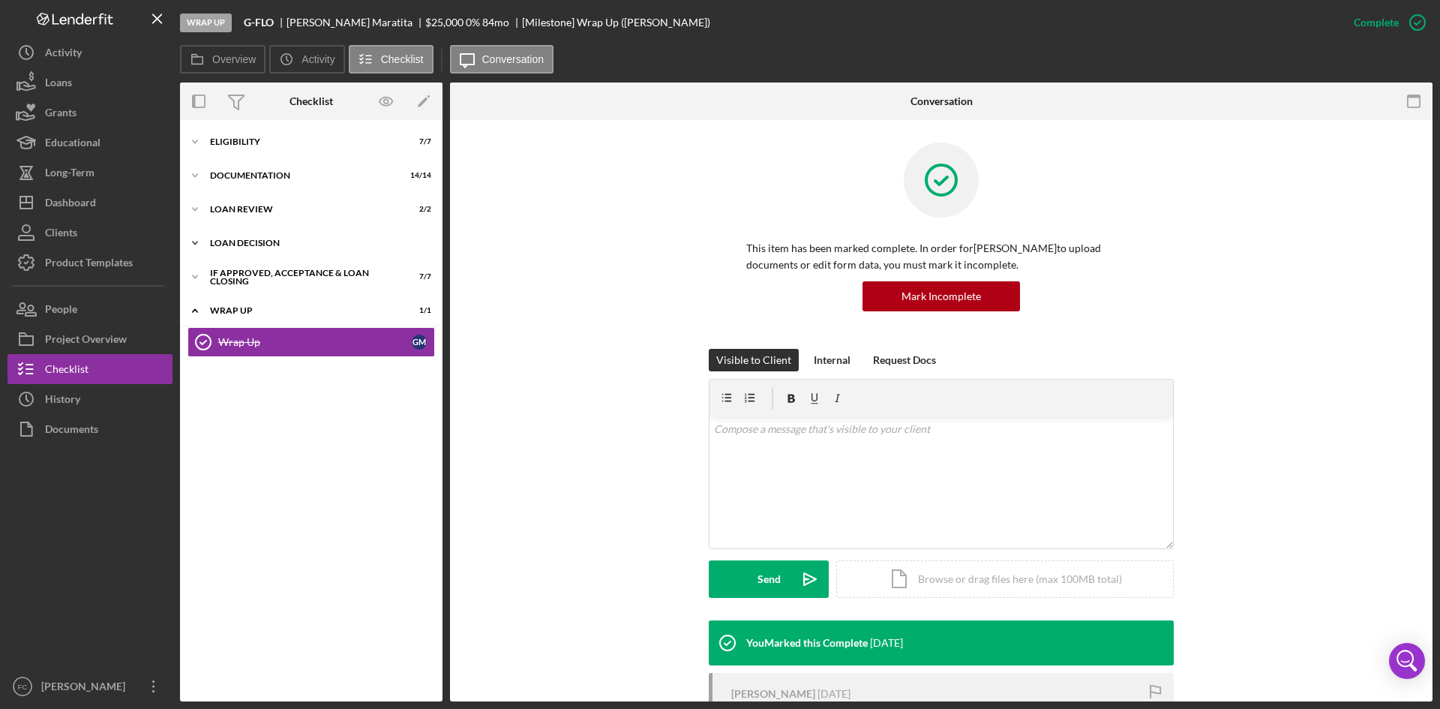
click at [233, 253] on div "Icon/Expander Loan decision 4 / 4" at bounding box center [311, 243] width 263 height 30
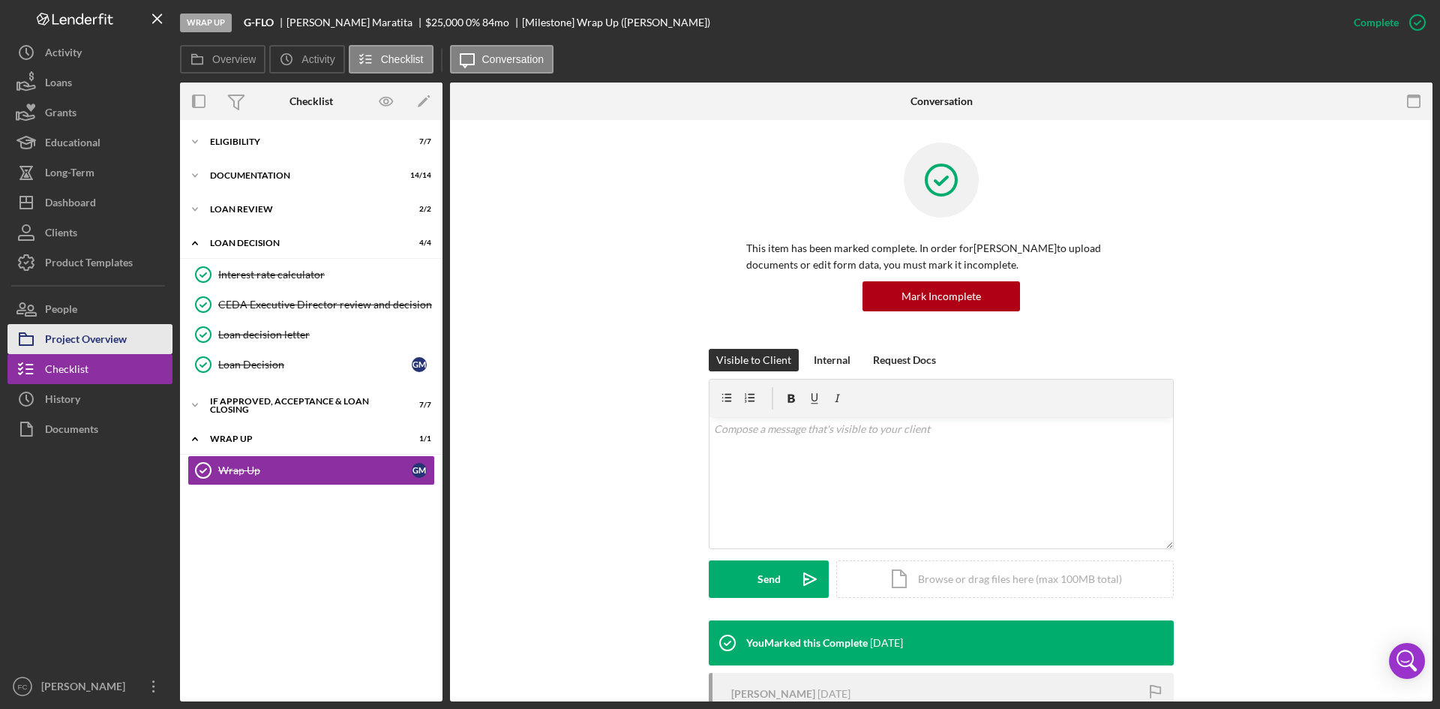
click at [123, 351] on div "Project Overview" at bounding box center [86, 341] width 82 height 34
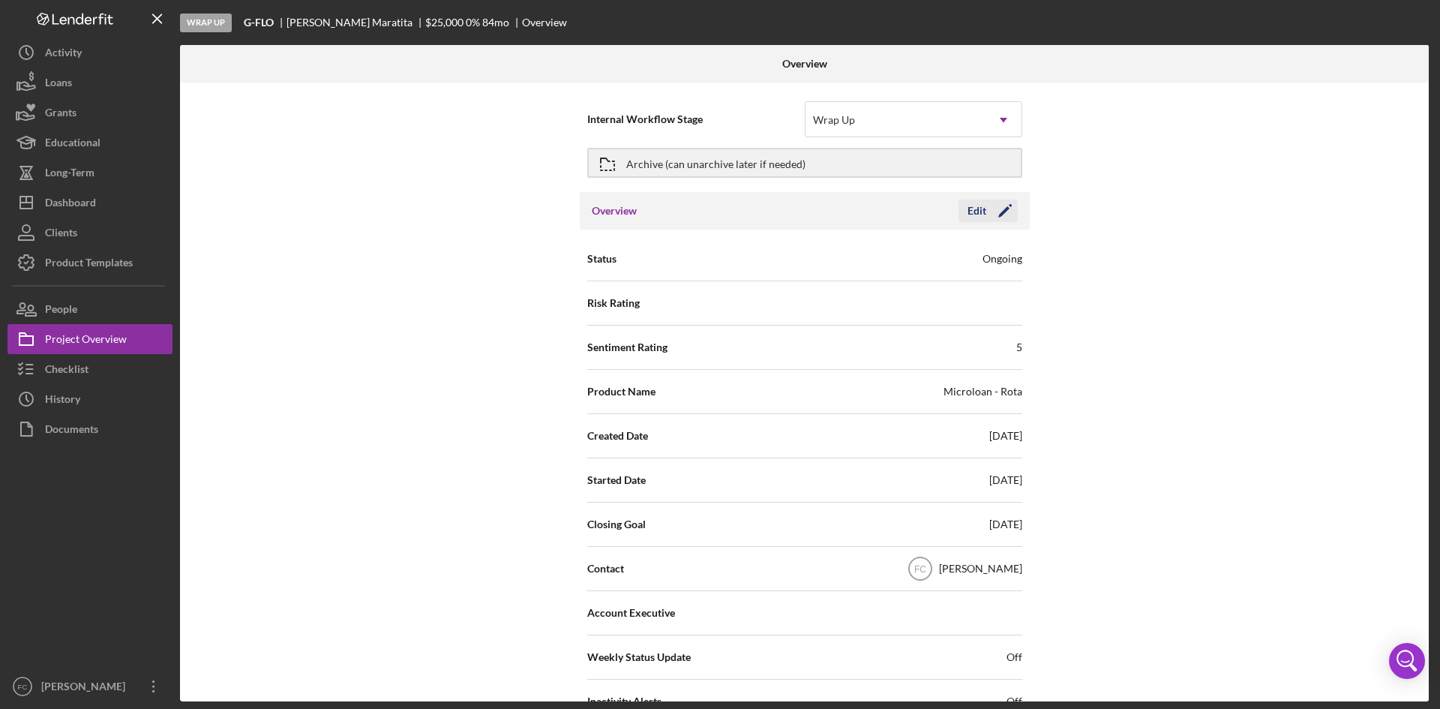
click at [978, 212] on div "Edit" at bounding box center [977, 211] width 19 height 23
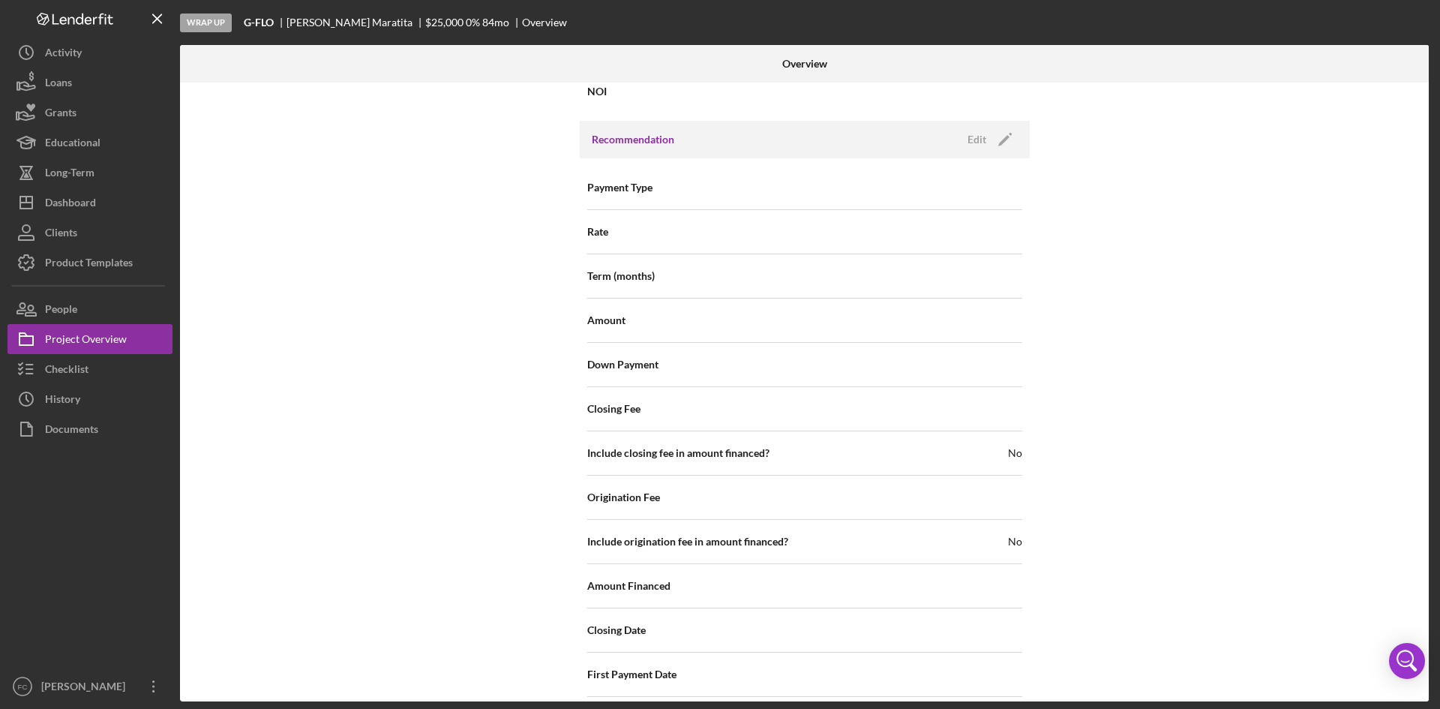
scroll to position [1395, 0]
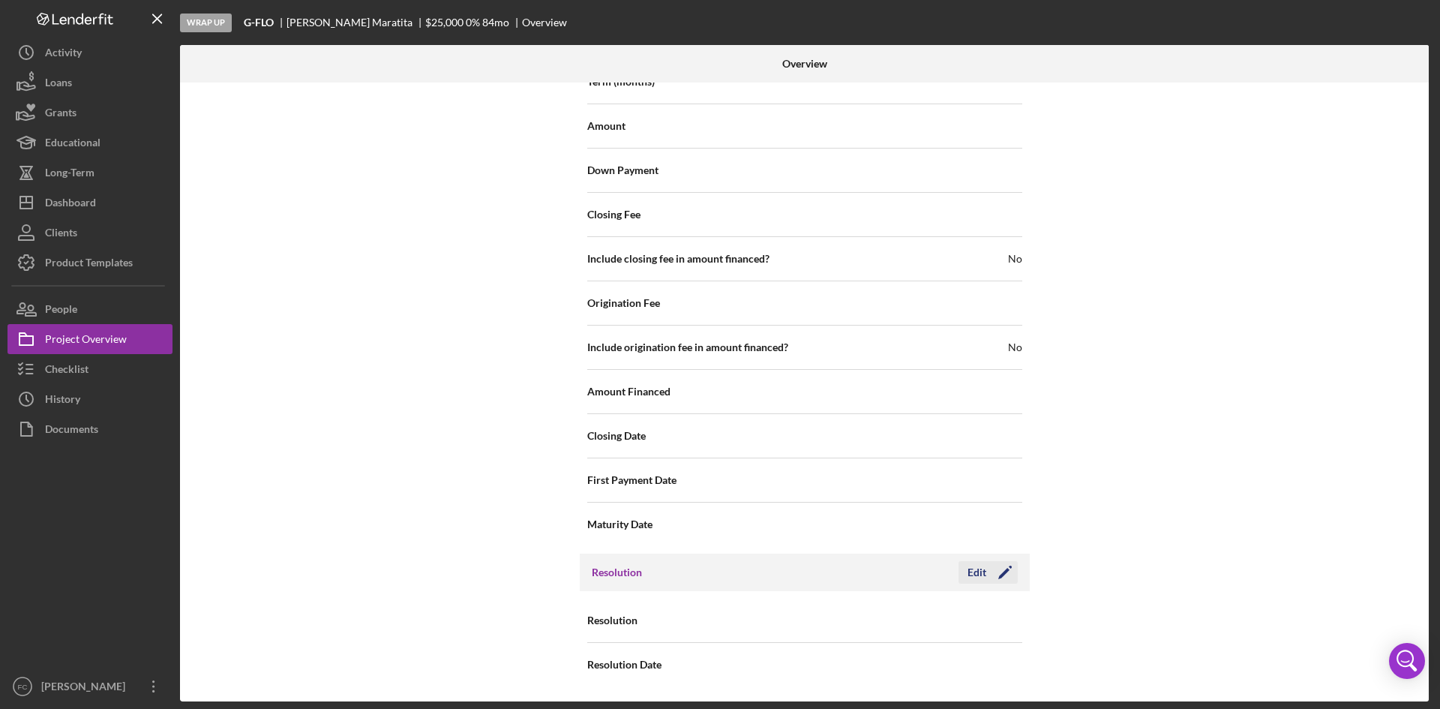
click at [983, 573] on div "Edit" at bounding box center [977, 572] width 19 height 23
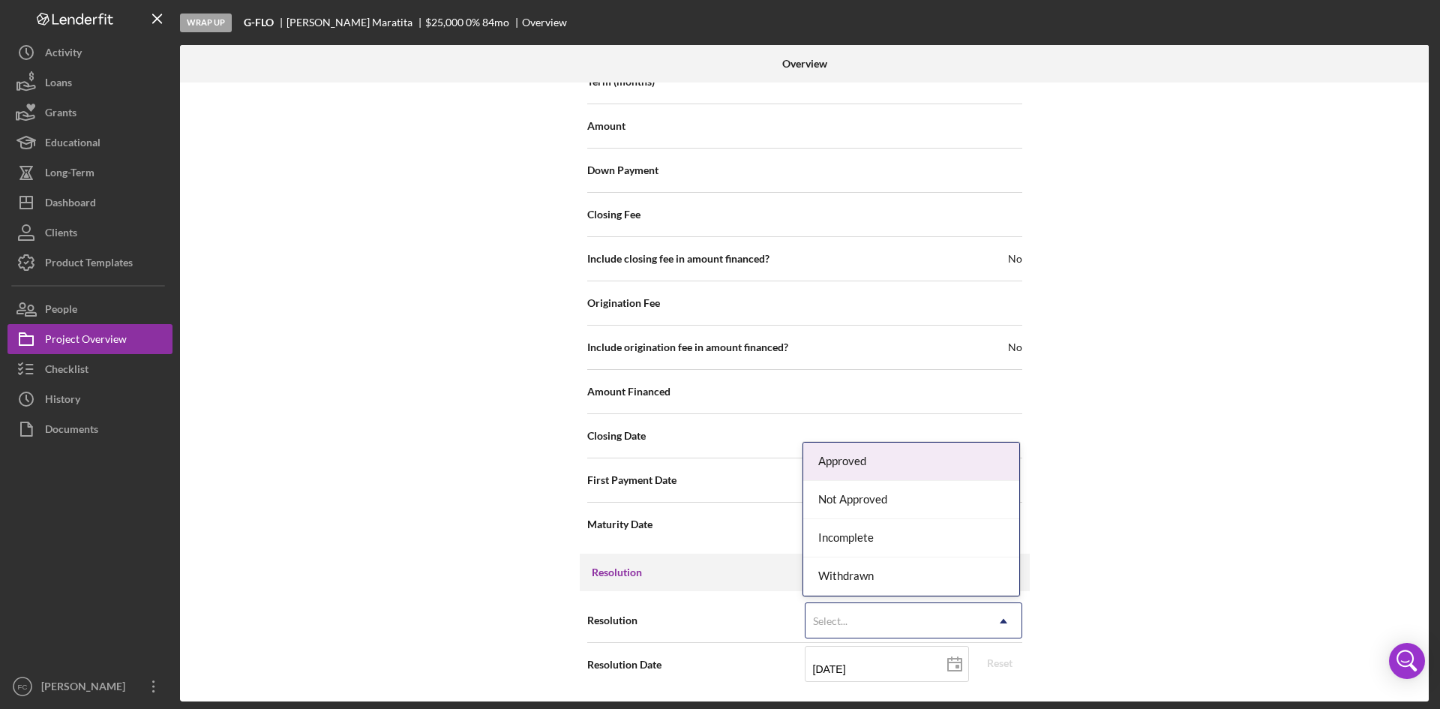
click at [953, 615] on div "Select..." at bounding box center [896, 621] width 180 height 35
click at [882, 464] on div "Approved" at bounding box center [911, 462] width 216 height 38
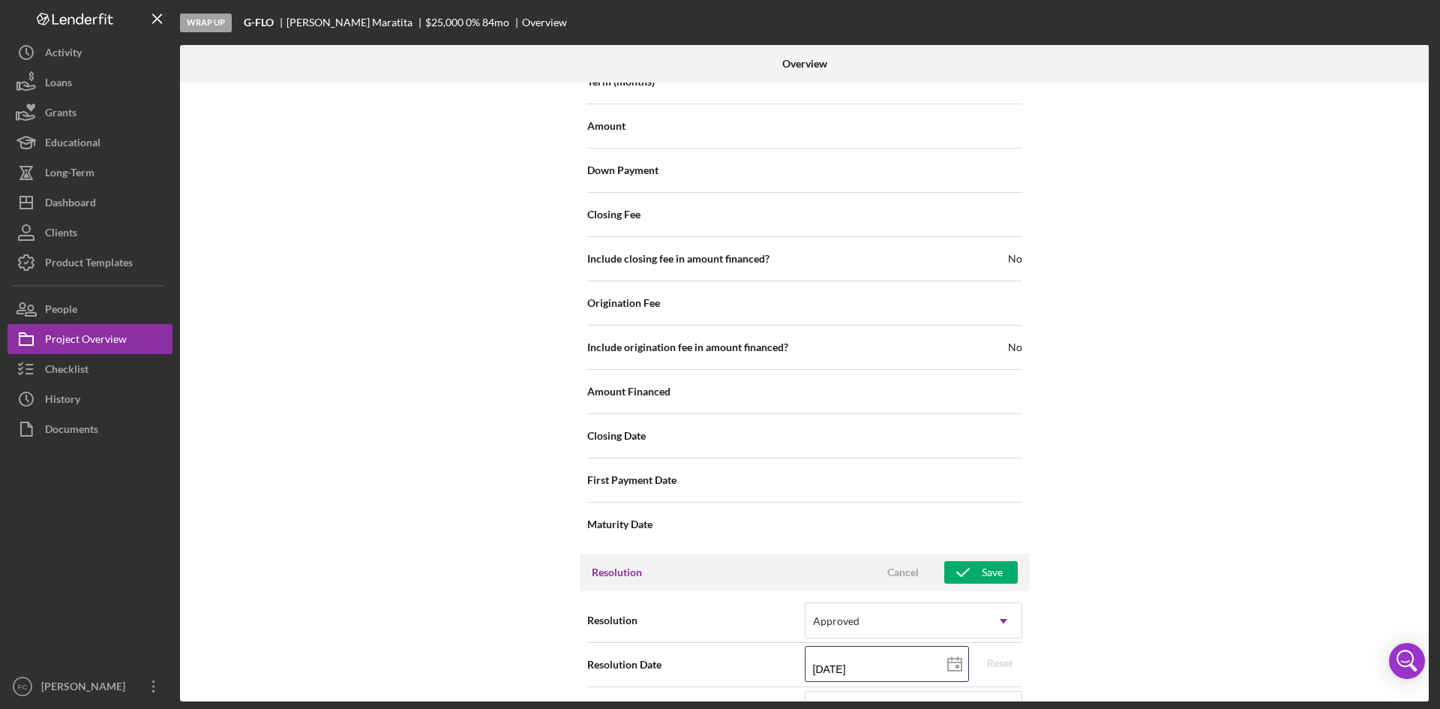
drag, startPoint x: 873, startPoint y: 671, endPoint x: 764, endPoint y: 659, distance: 109.5
click at [762, 666] on div "Resolution Date [DATE] [DATE] Reset" at bounding box center [804, 665] width 435 height 38
click at [1221, 512] on div "Internal Workflow Stage Wrap Up Icon/Dropdown Arrow Archive (can unarchive late…" at bounding box center [804, 392] width 1249 height 619
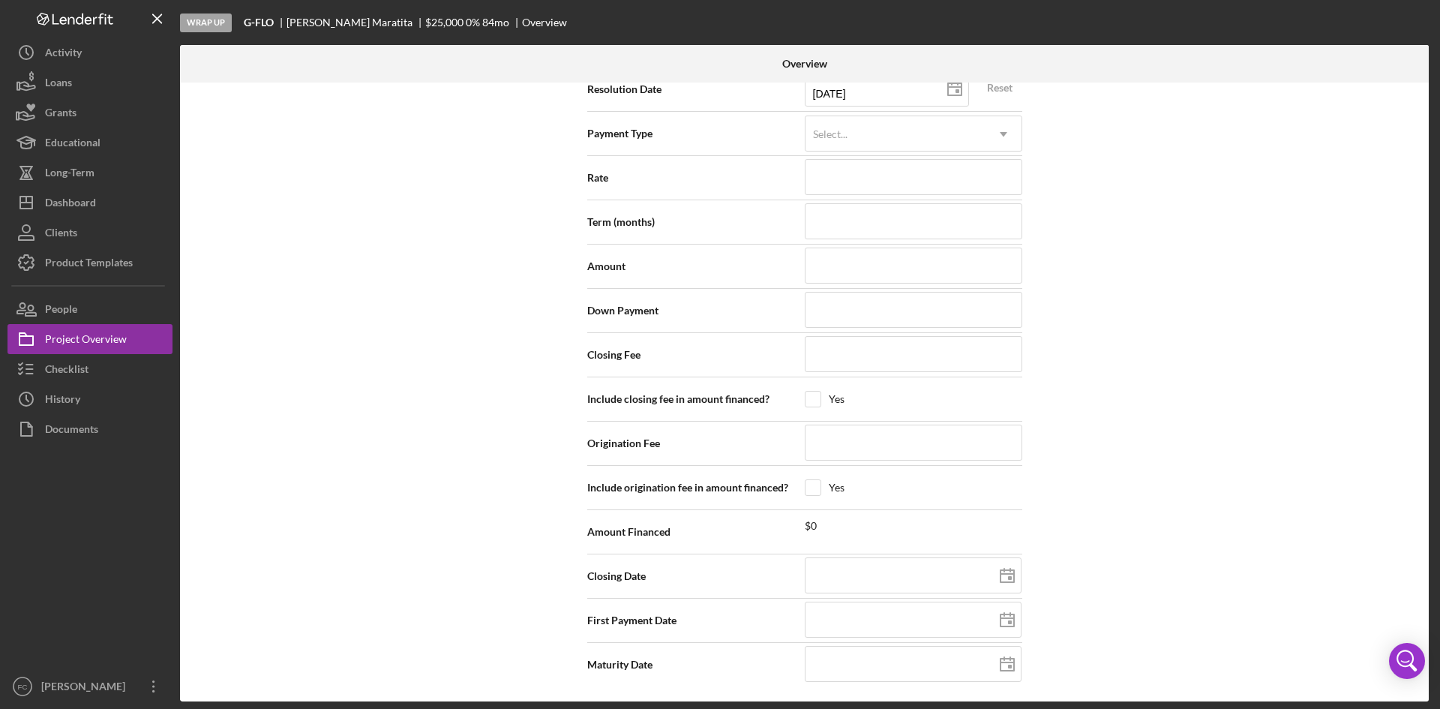
scroll to position [1770, 0]
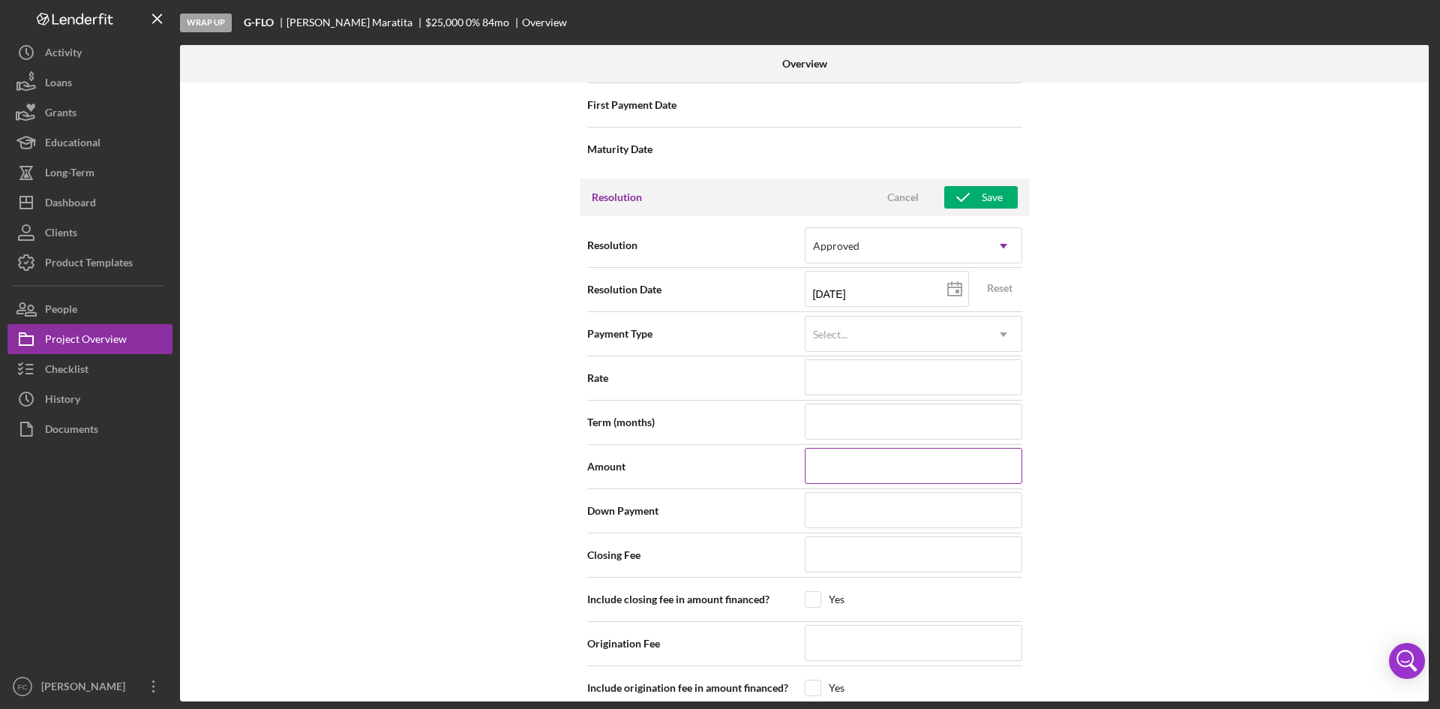
click at [873, 482] on input at bounding box center [914, 466] width 218 height 36
click at [1170, 292] on div "Internal Workflow Stage Wrap Up Icon/Dropdown Arrow Archive (can unarchive late…" at bounding box center [804, 392] width 1249 height 619
click at [998, 181] on div "Resolution Cancel Save" at bounding box center [805, 198] width 450 height 38
click at [1008, 206] on button "Save" at bounding box center [982, 197] width 74 height 23
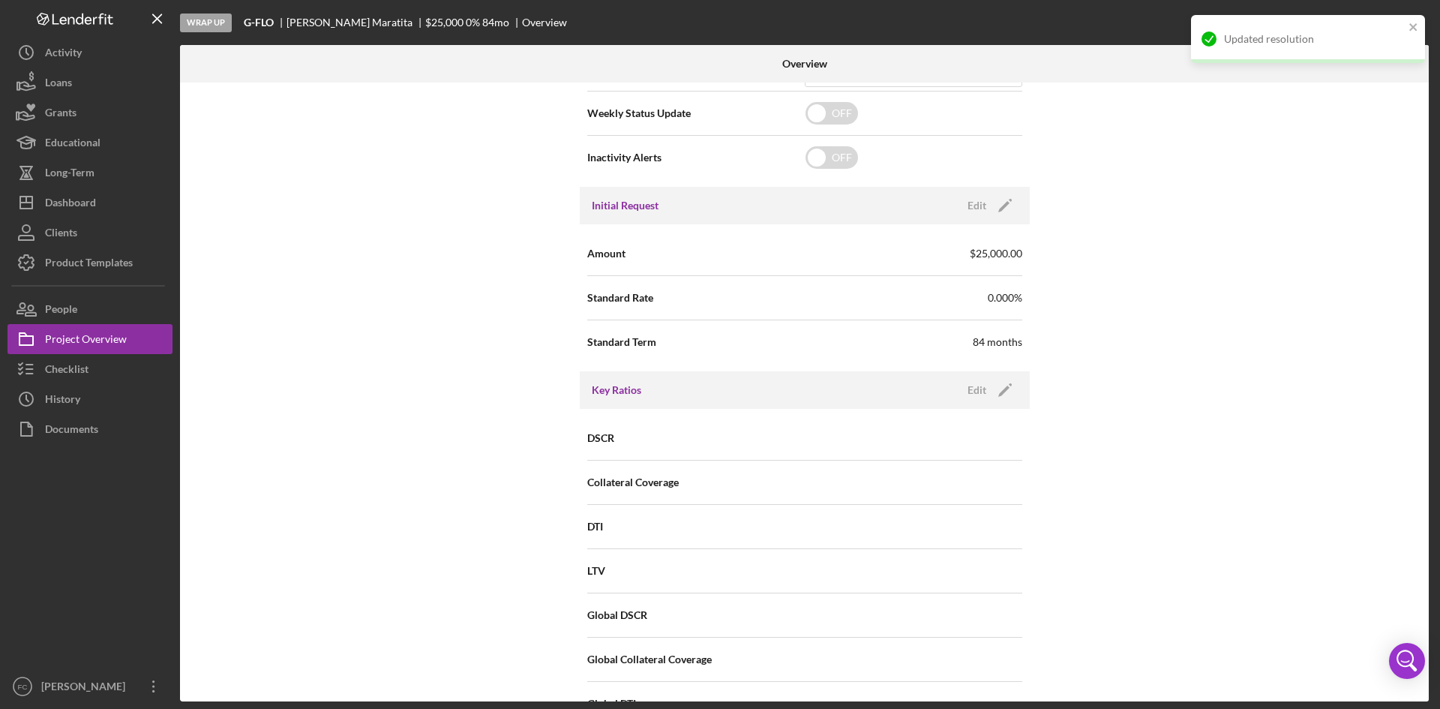
scroll to position [0, 0]
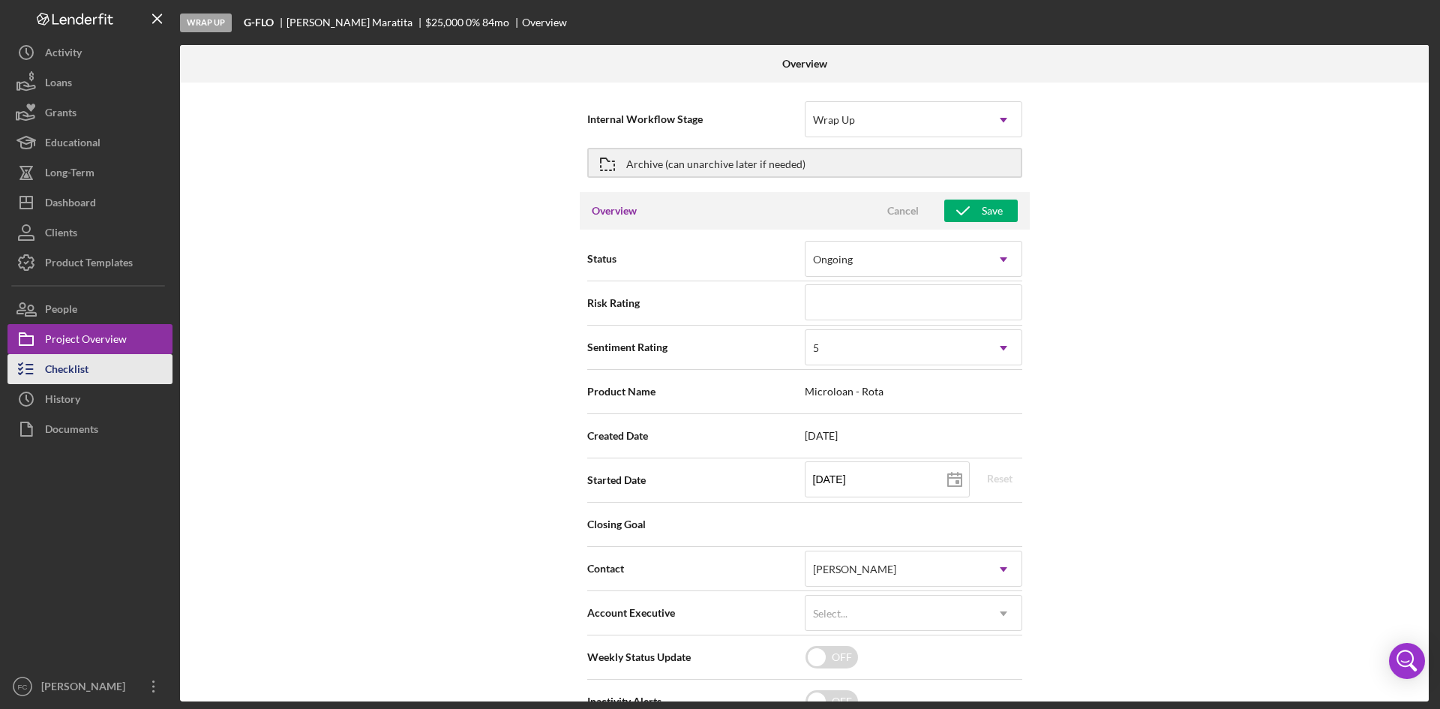
click at [82, 377] on div "Checklist" at bounding box center [67, 371] width 44 height 34
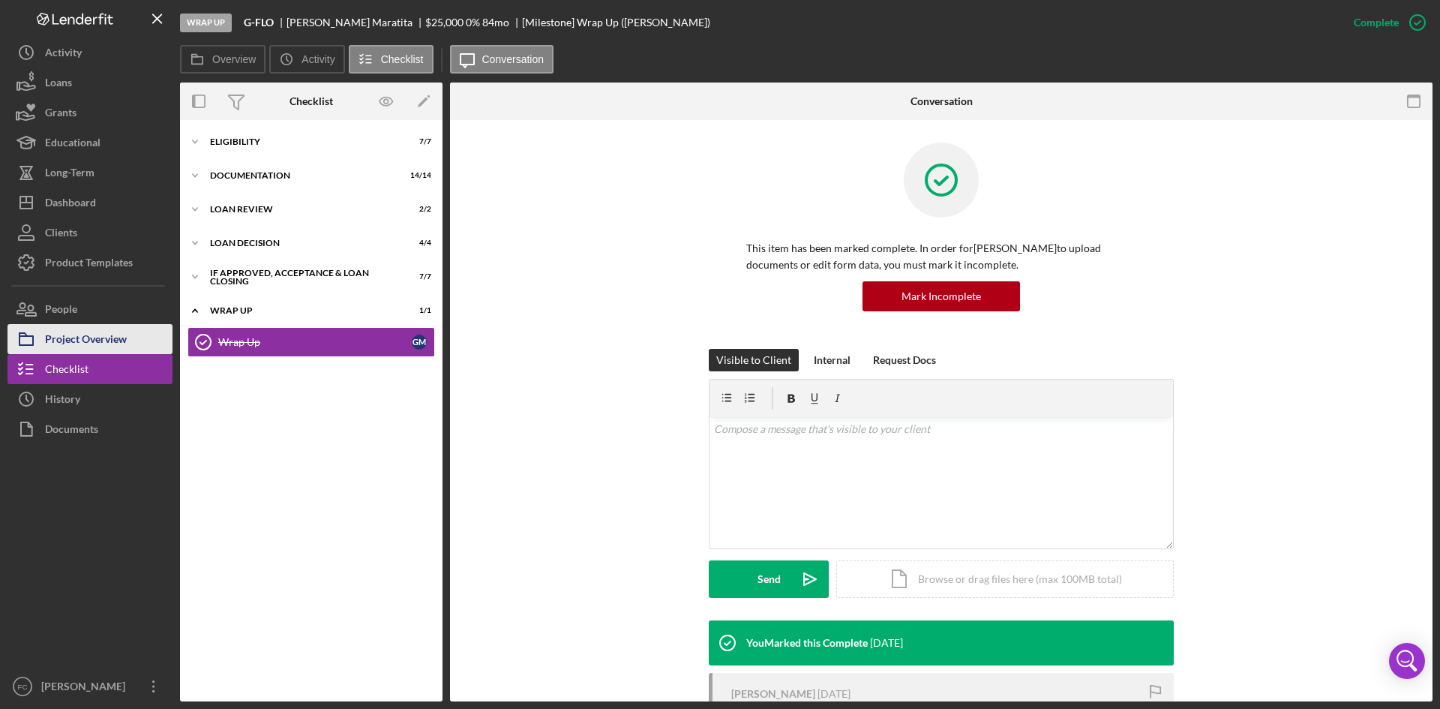
click at [80, 350] on div "Project Overview" at bounding box center [86, 341] width 82 height 34
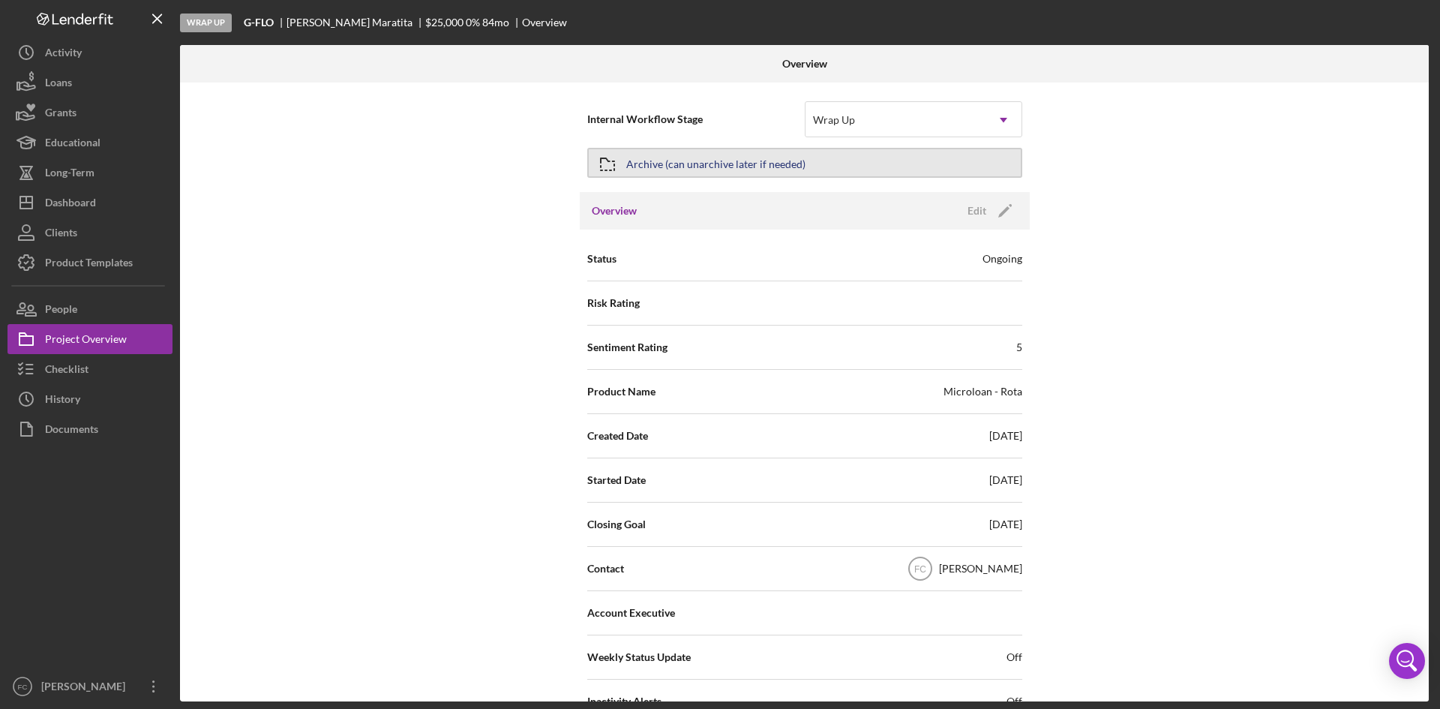
click at [746, 161] on div "Archive (can unarchive later if needed)" at bounding box center [715, 162] width 179 height 27
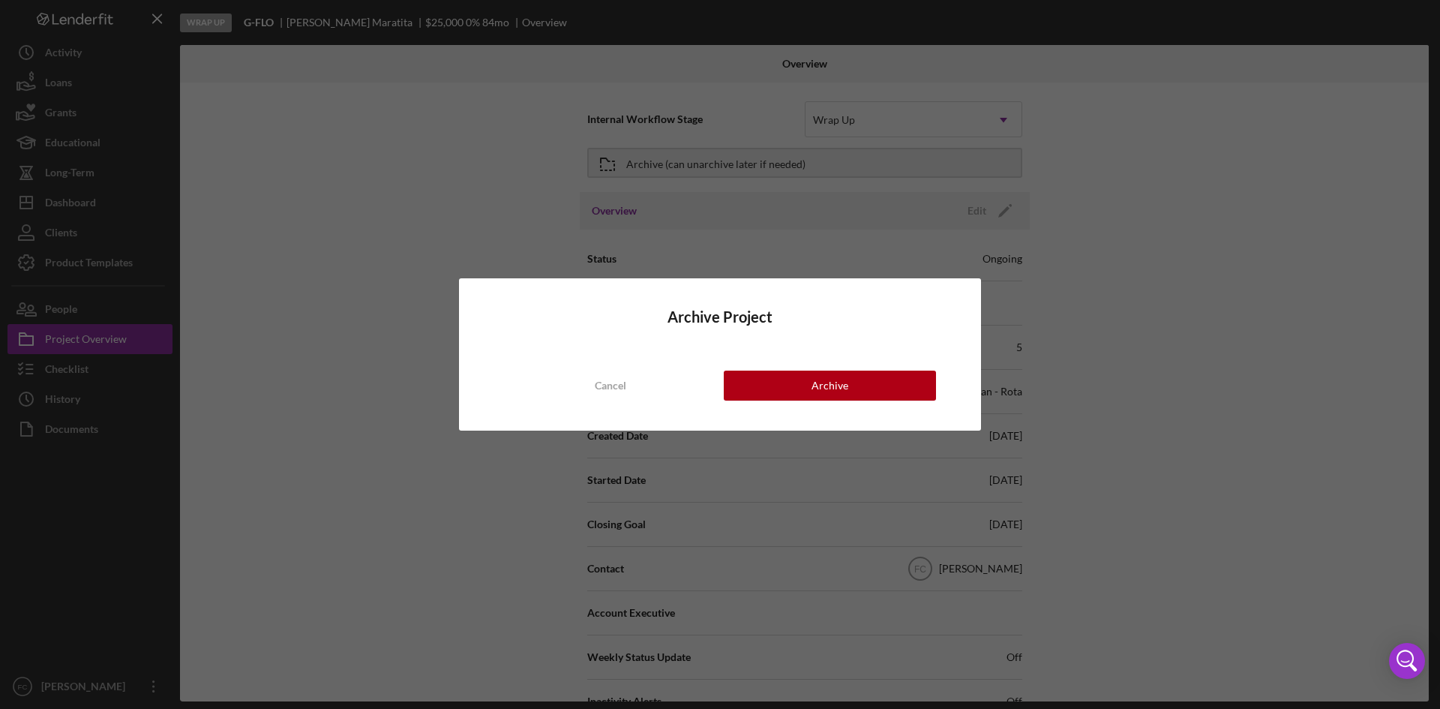
drag, startPoint x: 608, startPoint y: 394, endPoint x: 617, endPoint y: 393, distance: 9.8
click at [609, 393] on div "Cancel" at bounding box center [611, 386] width 32 height 30
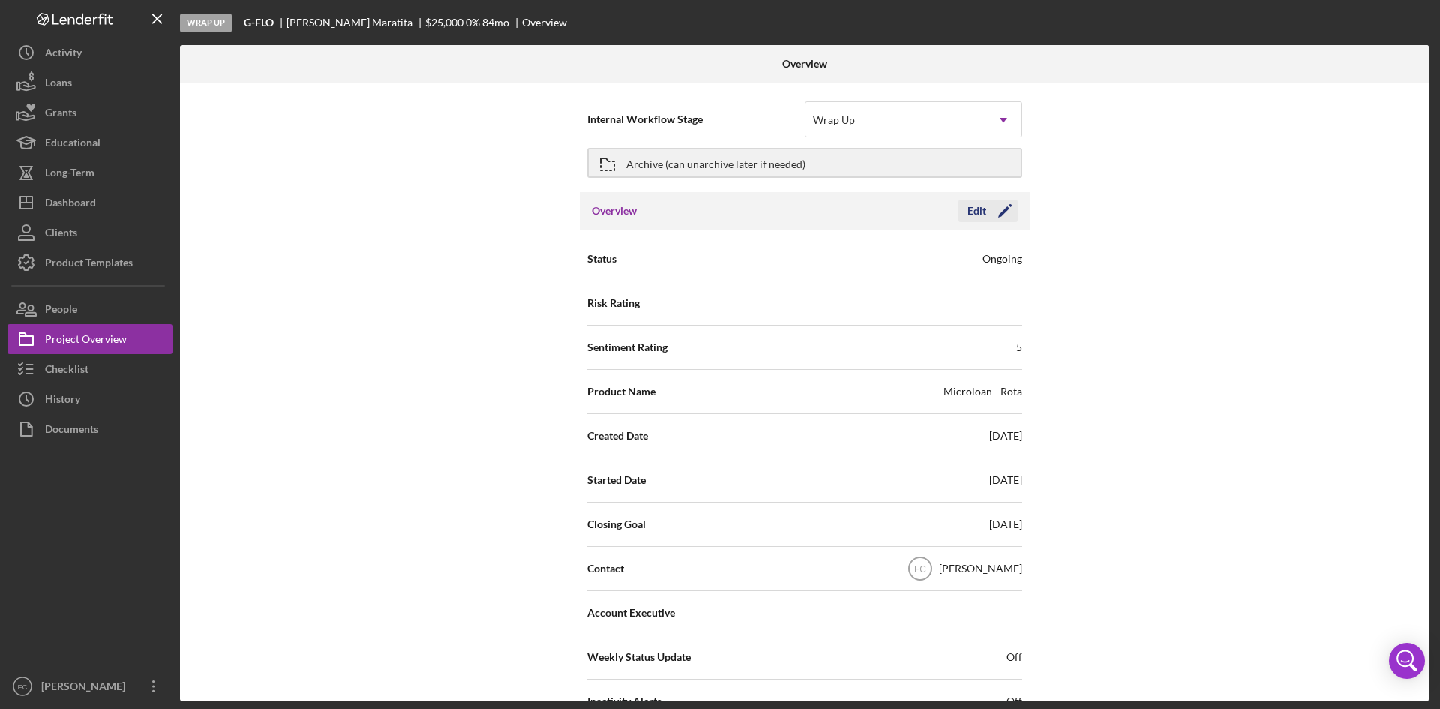
click at [996, 214] on icon "Icon/Edit" at bounding box center [1006, 211] width 38 height 38
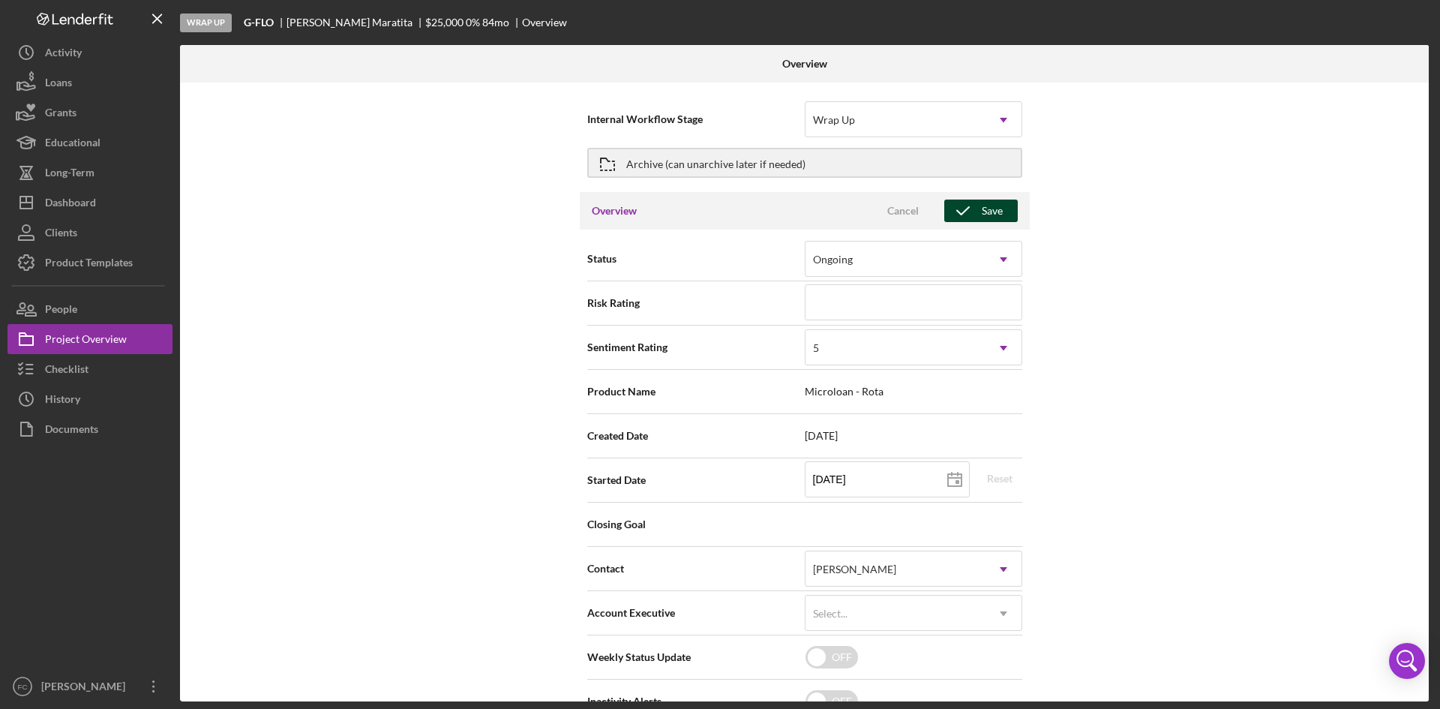
click at [993, 203] on div "Save" at bounding box center [992, 211] width 21 height 23
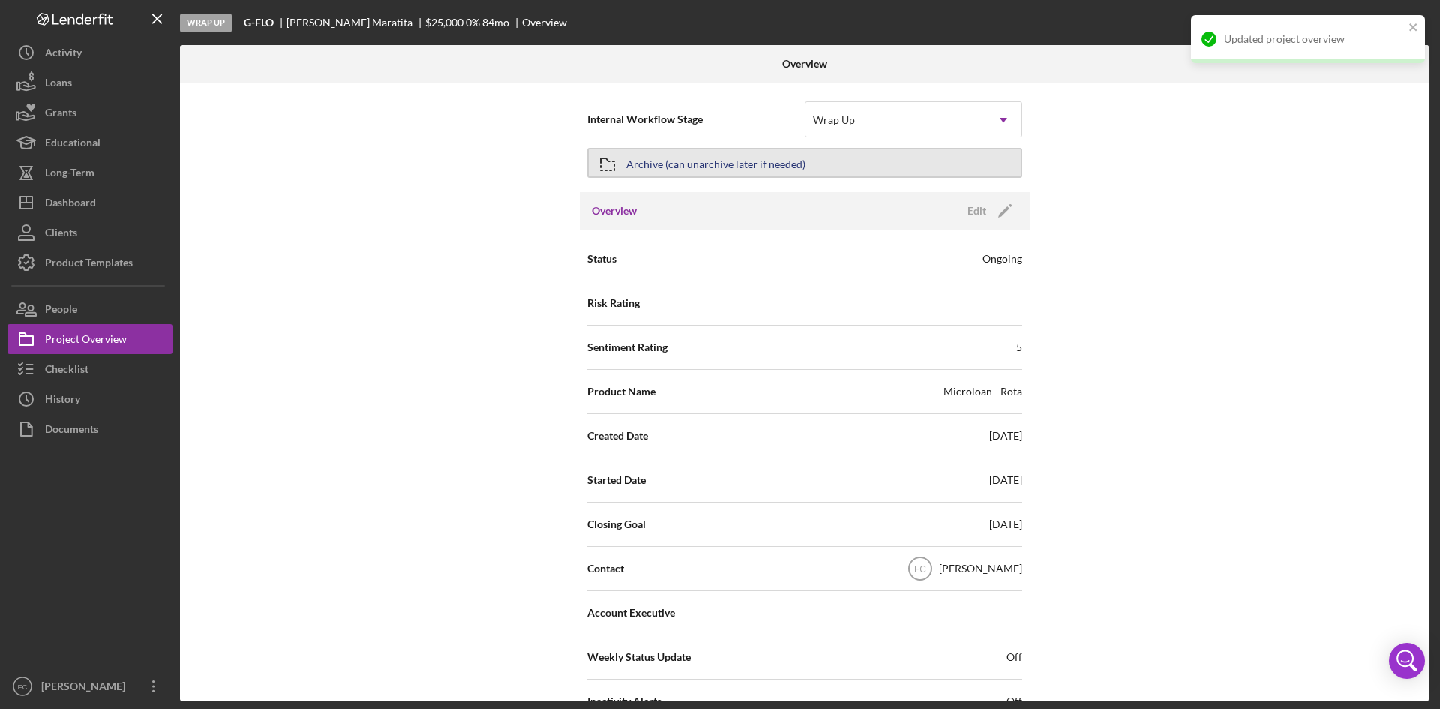
click at [716, 153] on div "Archive (can unarchive later if needed)" at bounding box center [715, 162] width 179 height 27
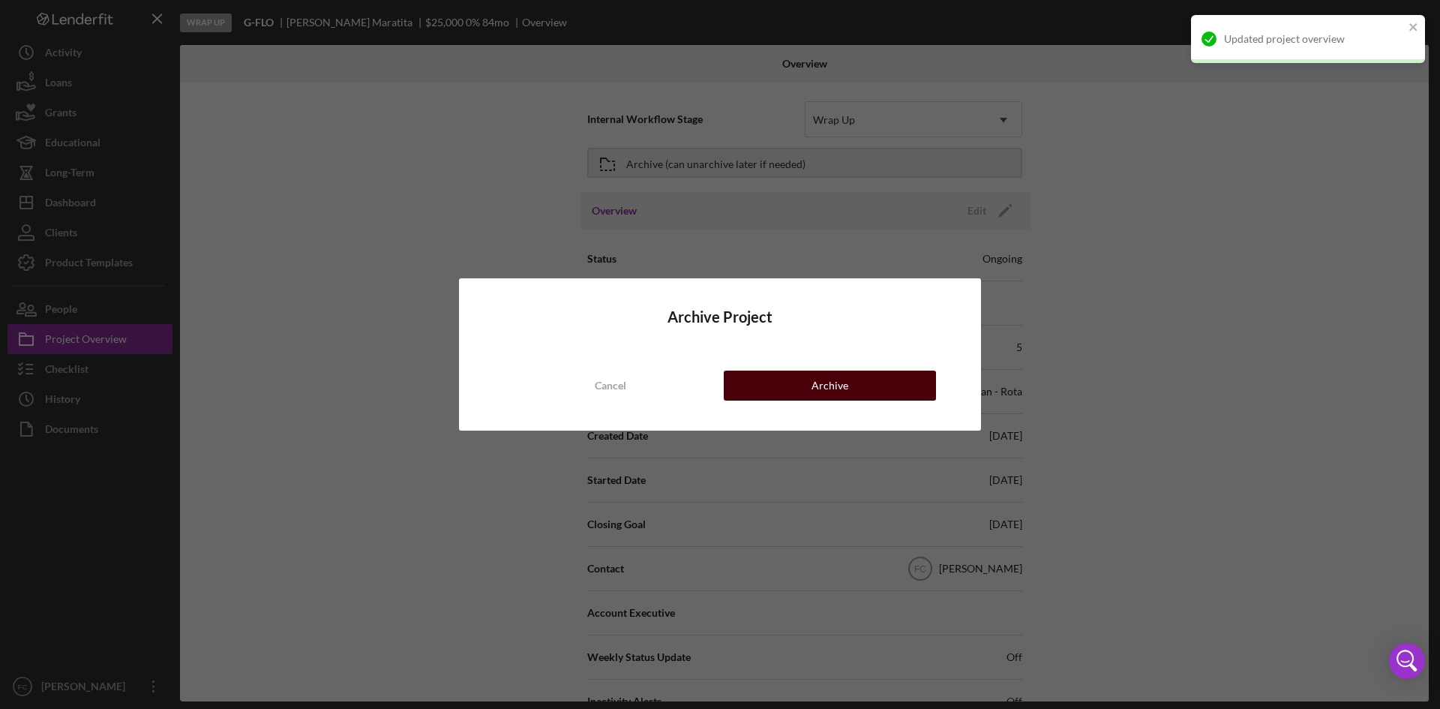
click at [826, 382] on div "Archive" at bounding box center [830, 386] width 37 height 30
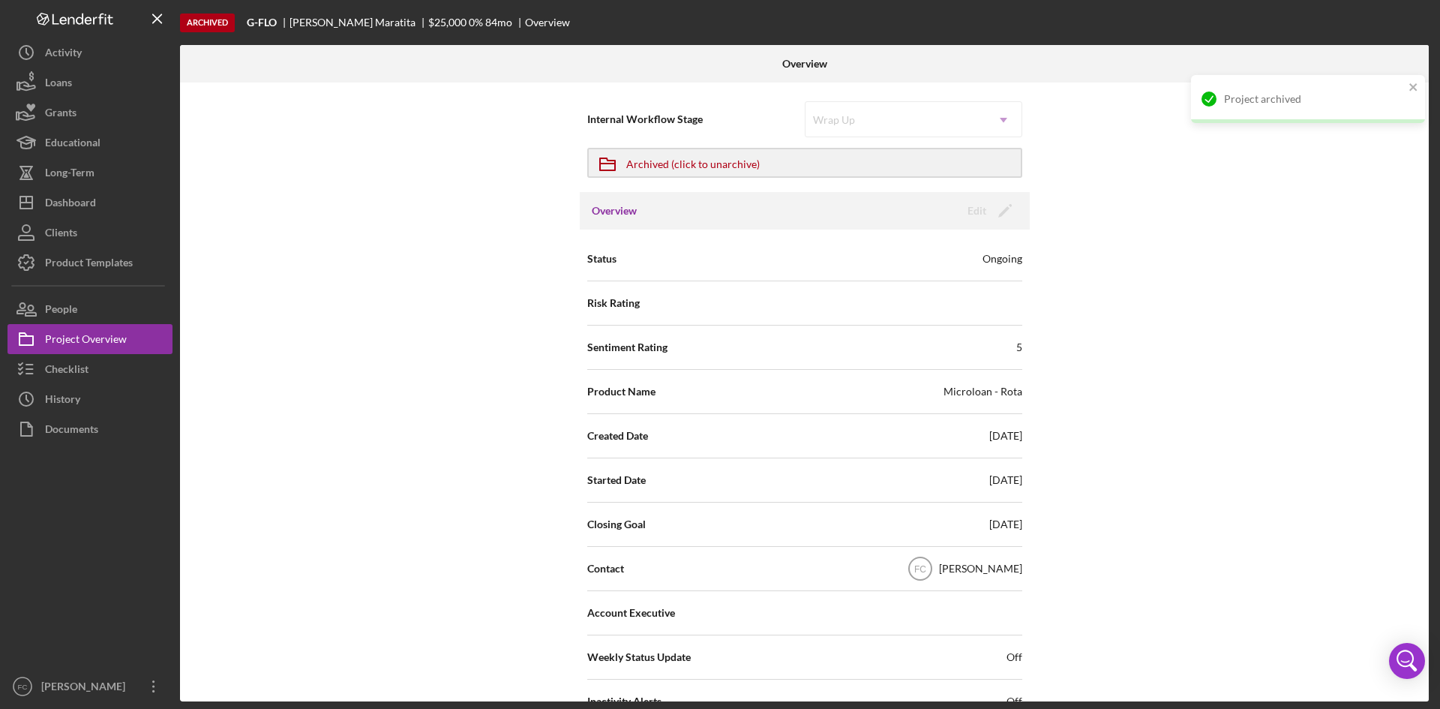
click at [265, 185] on div "Internal Workflow Stage Wrap Up Icon/Dropdown Arrow Icon/Archived Archived (cli…" at bounding box center [804, 392] width 1249 height 619
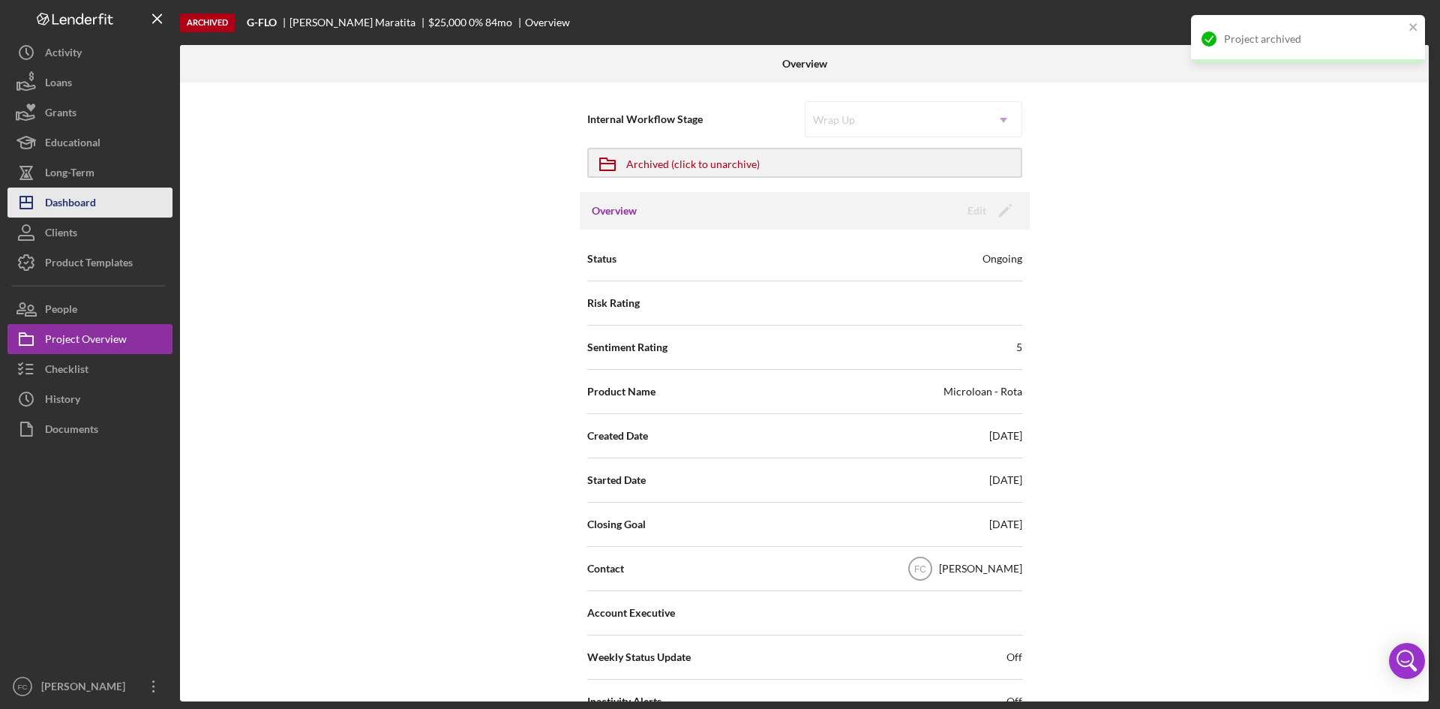
click at [89, 200] on div "Dashboard" at bounding box center [70, 205] width 51 height 34
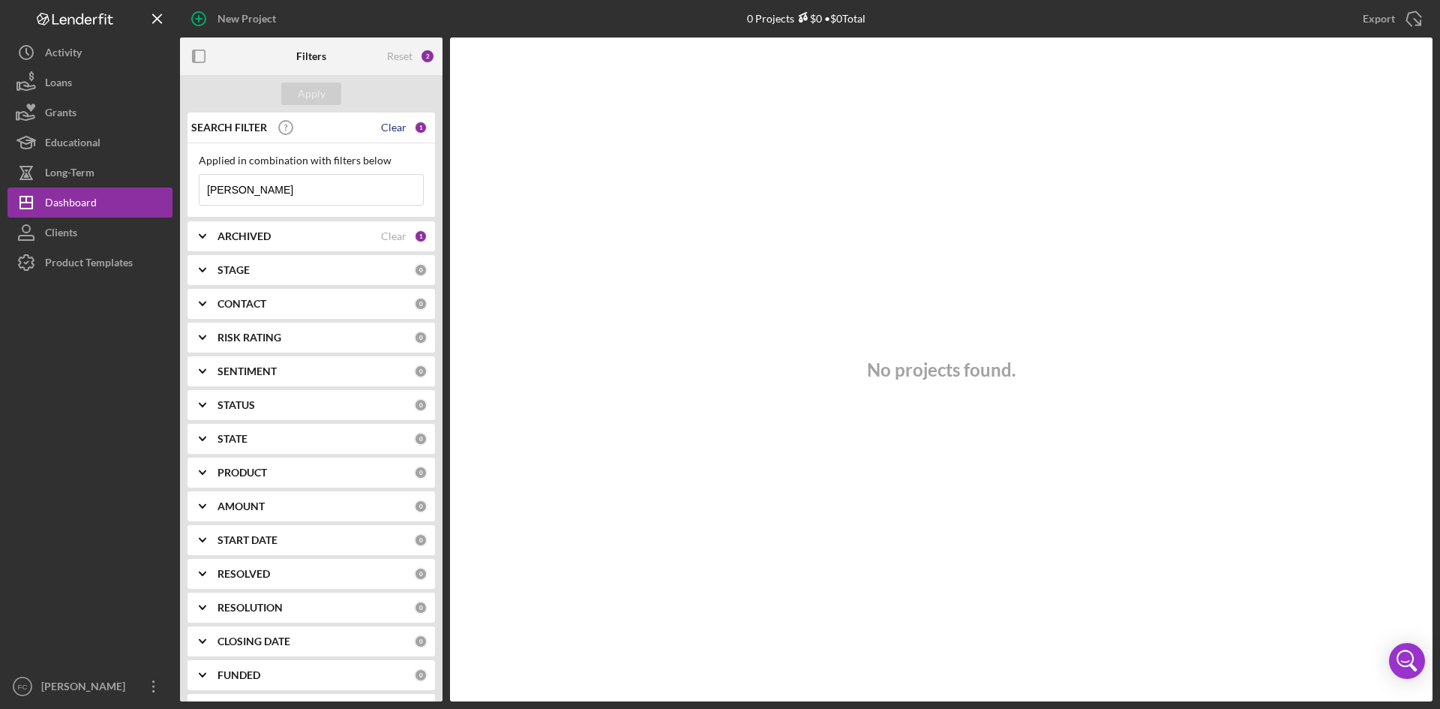
click at [383, 130] on div "Clear" at bounding box center [394, 128] width 26 height 12
click at [321, 101] on div "Apply" at bounding box center [312, 94] width 28 height 23
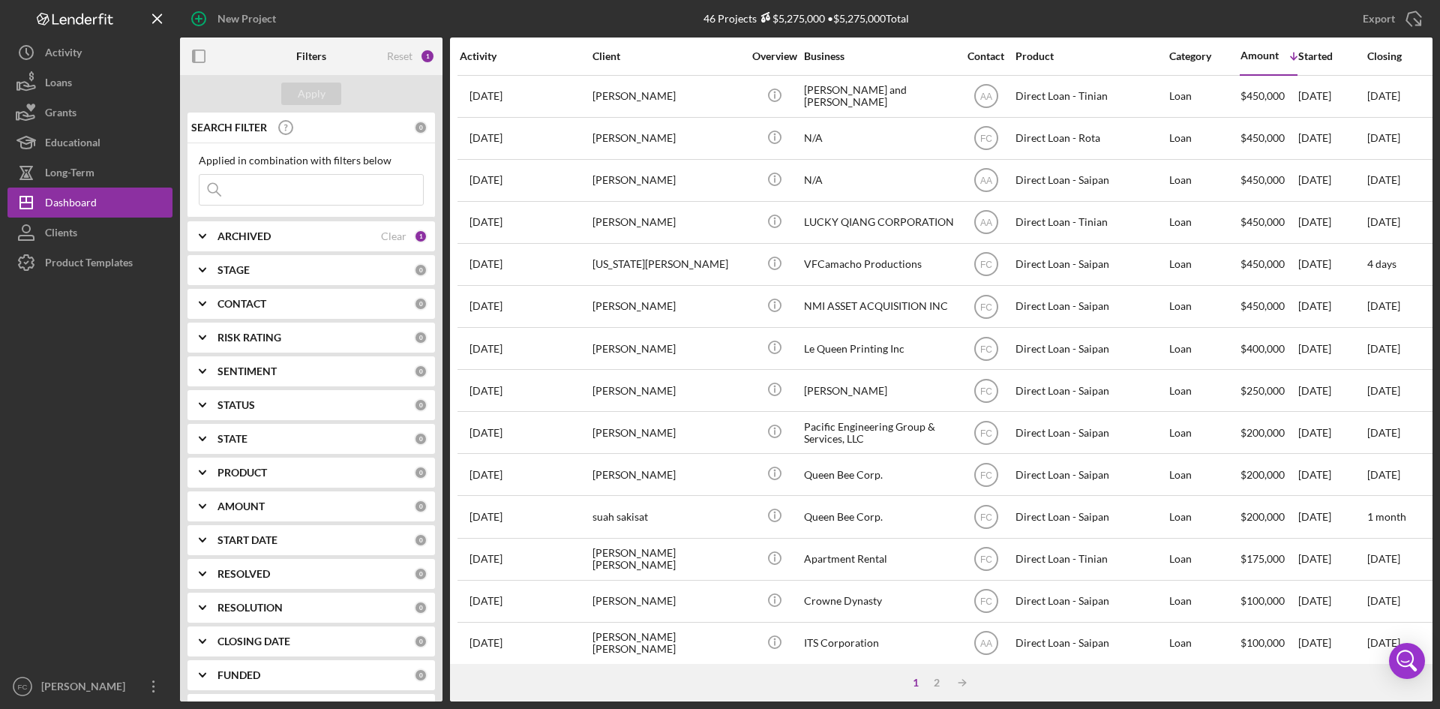
click at [482, 58] on div "Activity" at bounding box center [525, 56] width 131 height 12
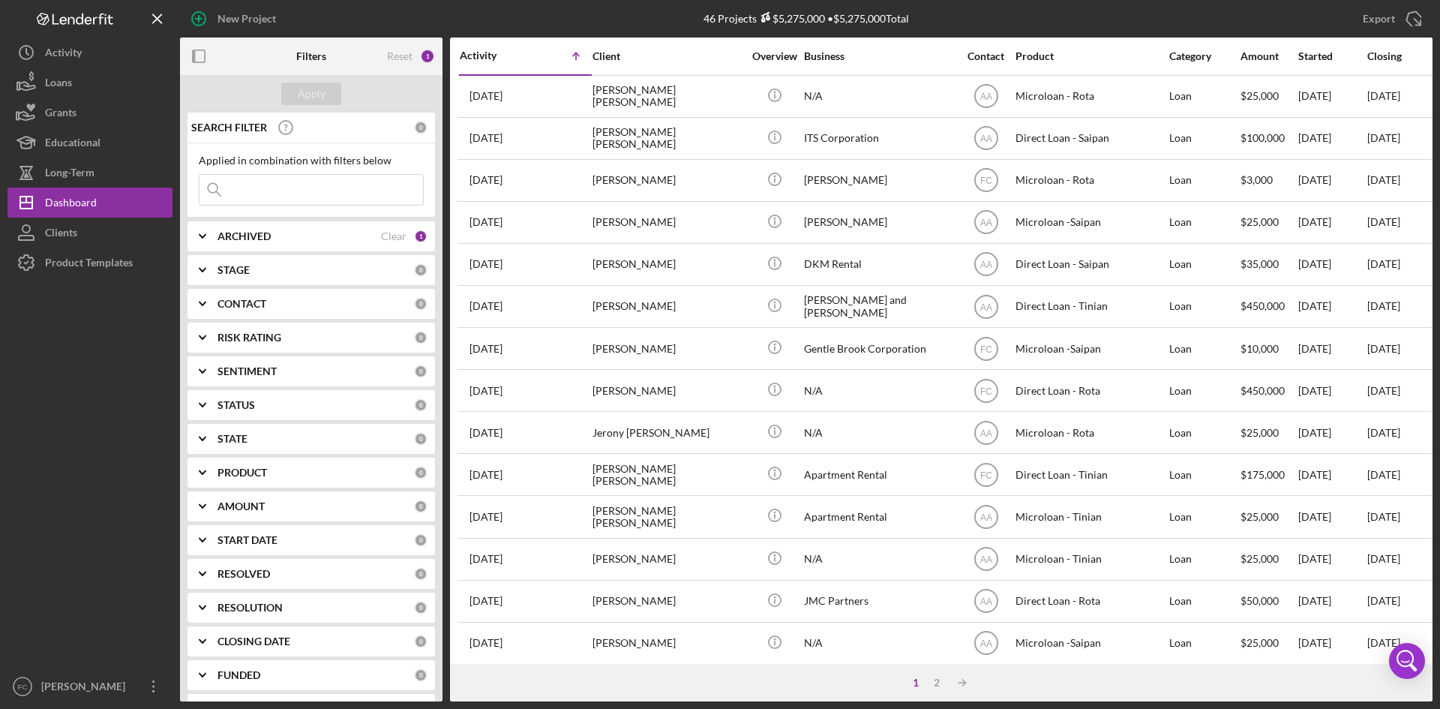
click at [284, 184] on input at bounding box center [312, 190] width 224 height 30
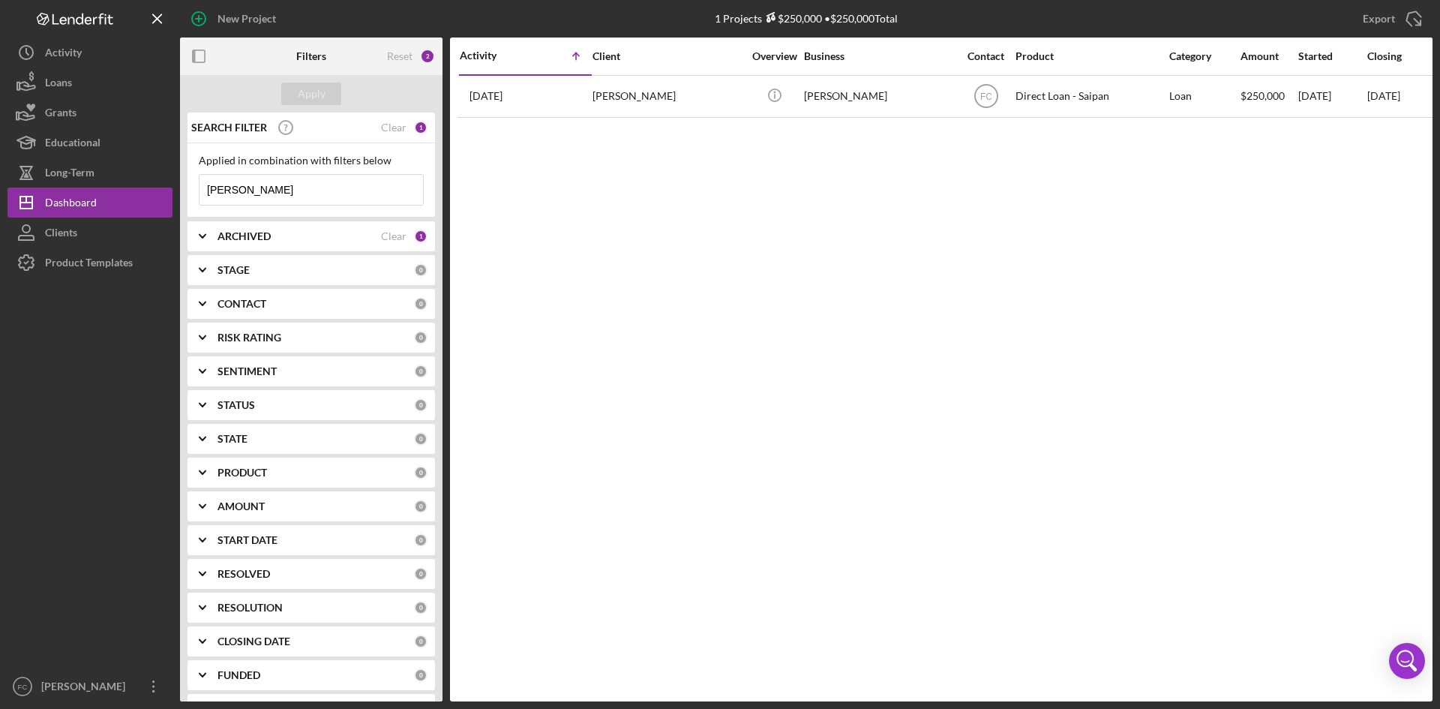
click at [817, 272] on div "Activity Icon/Table Sort Arrow Client Overview Business Contact Product Categor…" at bounding box center [941, 370] width 983 height 664
click at [395, 129] on div "Clear" at bounding box center [394, 128] width 26 height 12
click at [312, 92] on div "Apply" at bounding box center [312, 94] width 28 height 23
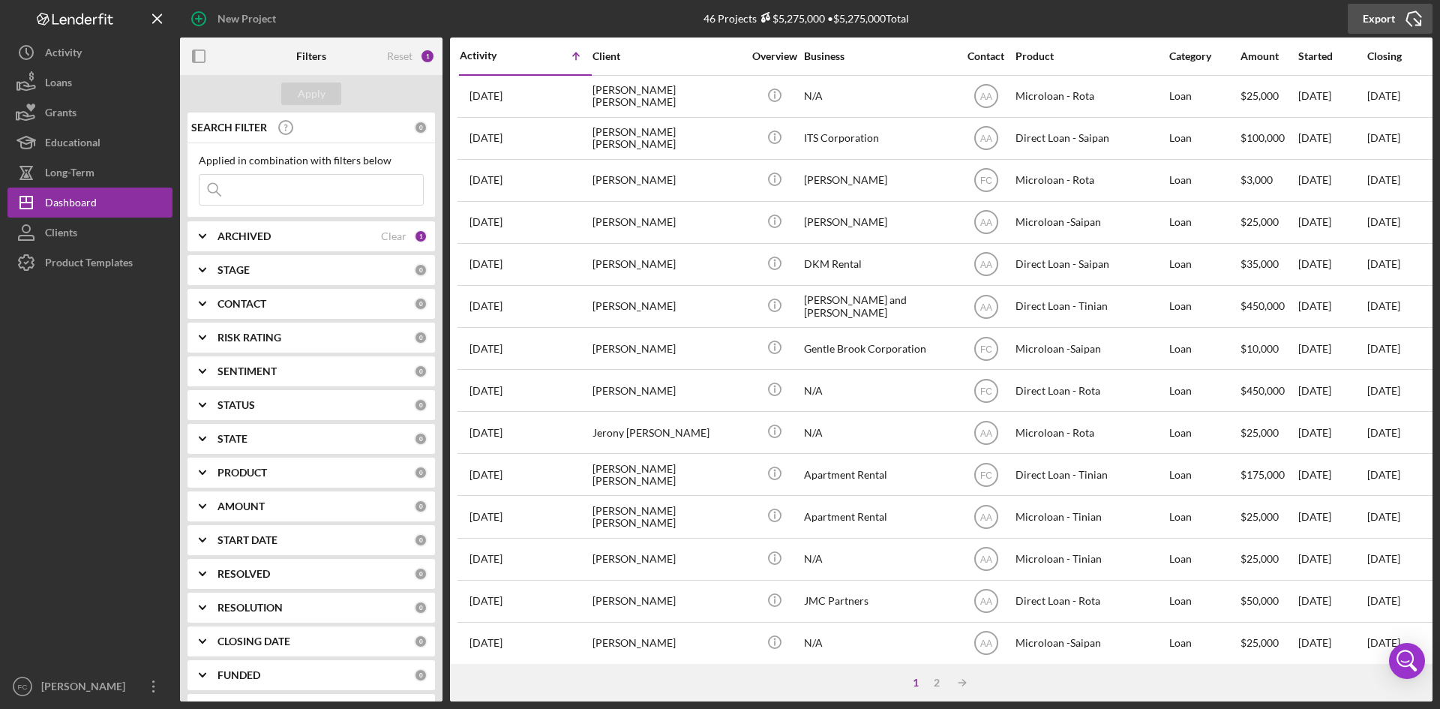
click at [1388, 24] on div "Export" at bounding box center [1379, 19] width 32 height 30
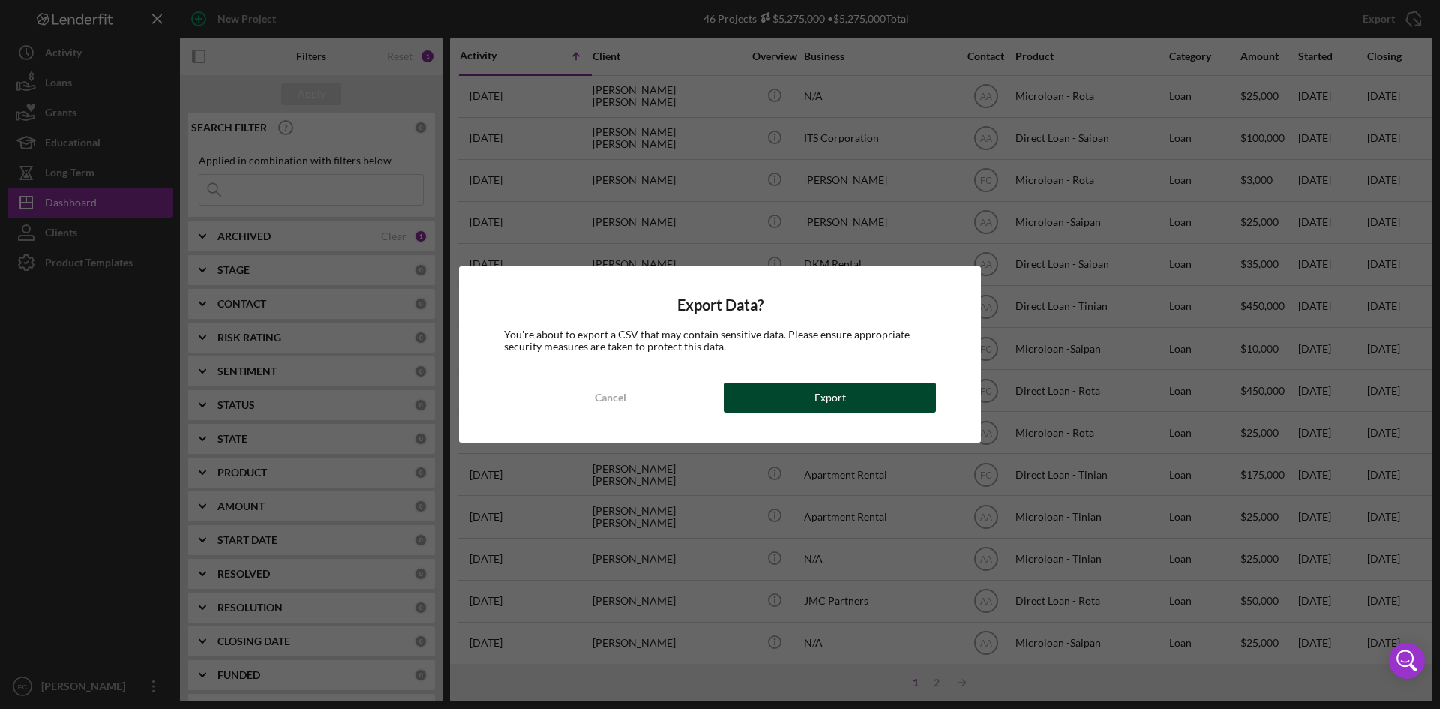
click at [786, 398] on button "Export" at bounding box center [830, 398] width 212 height 30
